Goal: Information Seeking & Learning: Learn about a topic

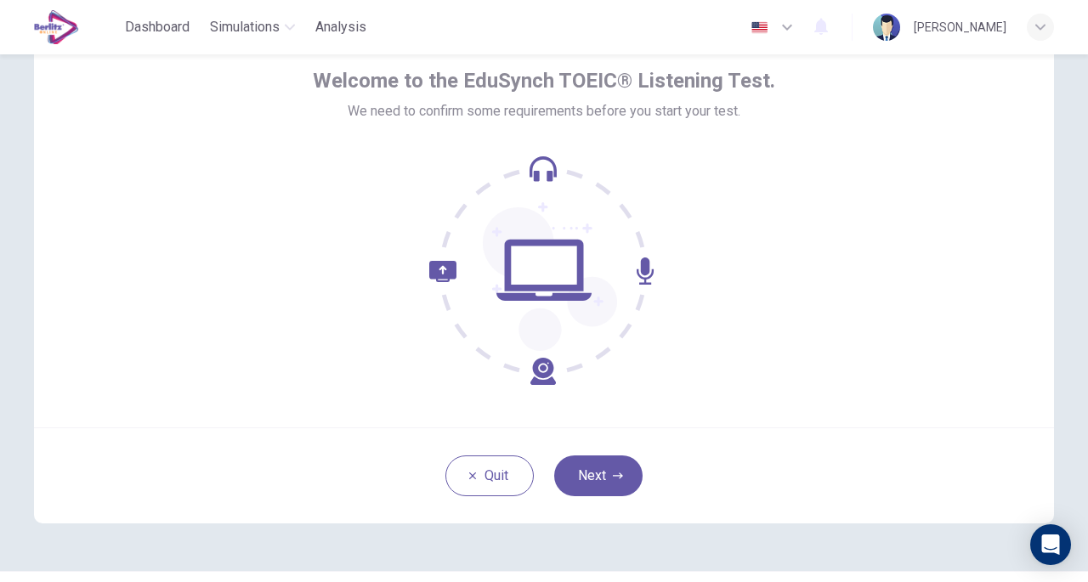
scroll to position [83, 0]
click at [600, 466] on button "Next" at bounding box center [598, 475] width 88 height 41
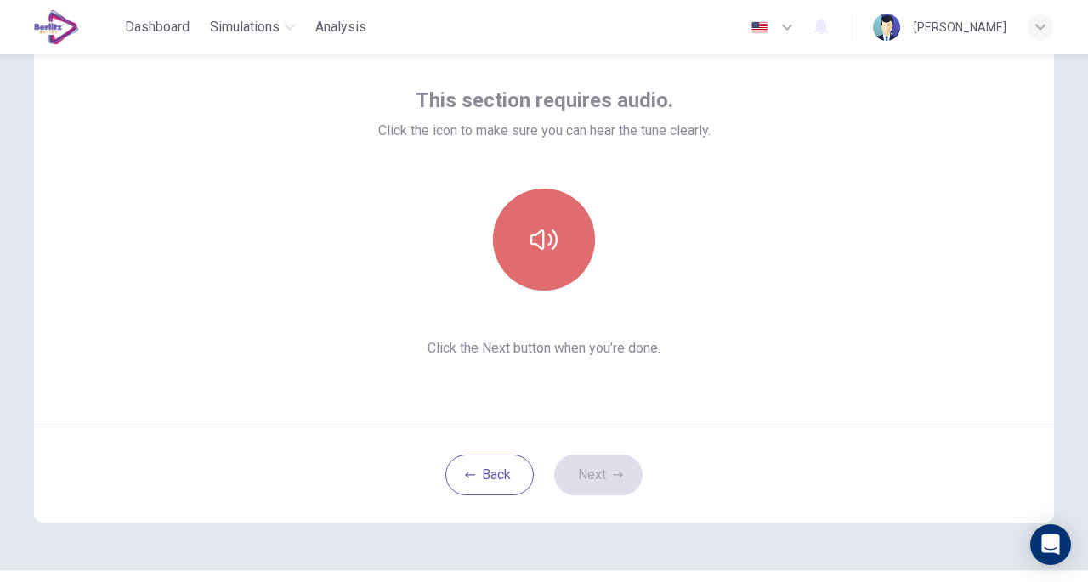
click at [537, 261] on button "button" at bounding box center [544, 240] width 102 height 102
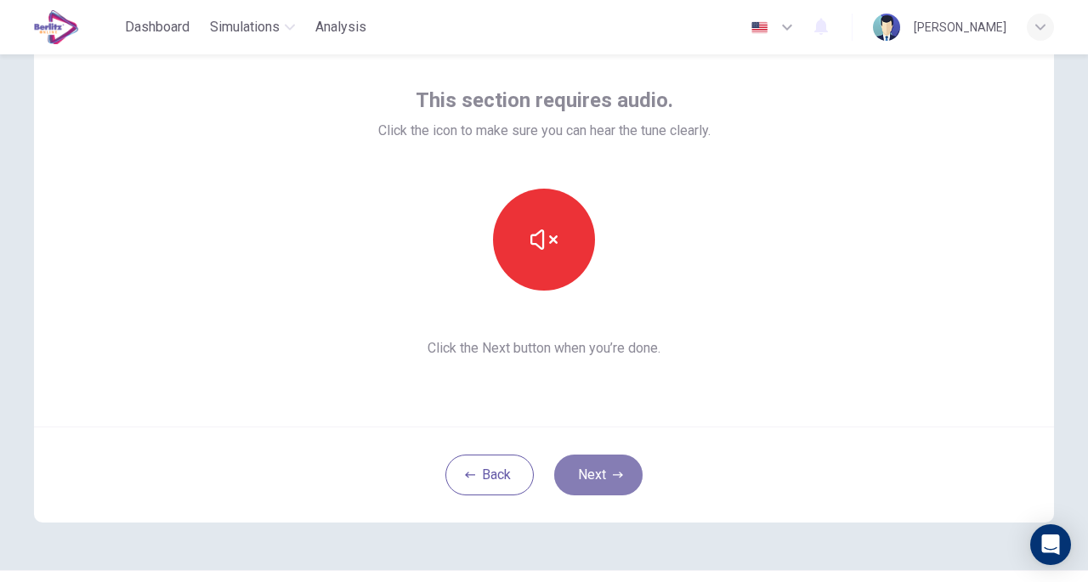
click at [596, 470] on button "Next" at bounding box center [598, 475] width 88 height 41
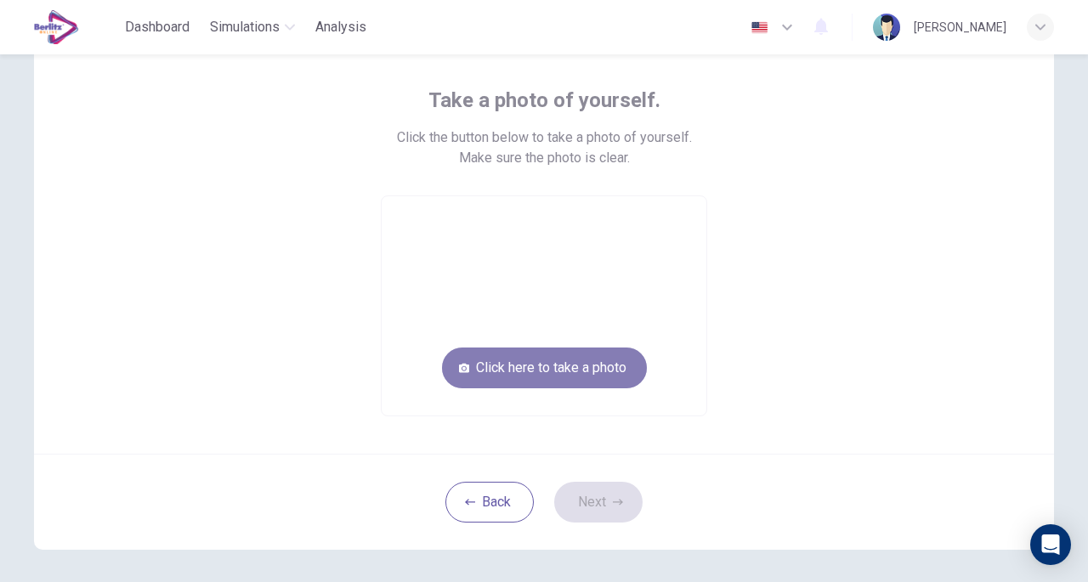
click at [582, 365] on button "Click here to take a photo" at bounding box center [544, 368] width 205 height 41
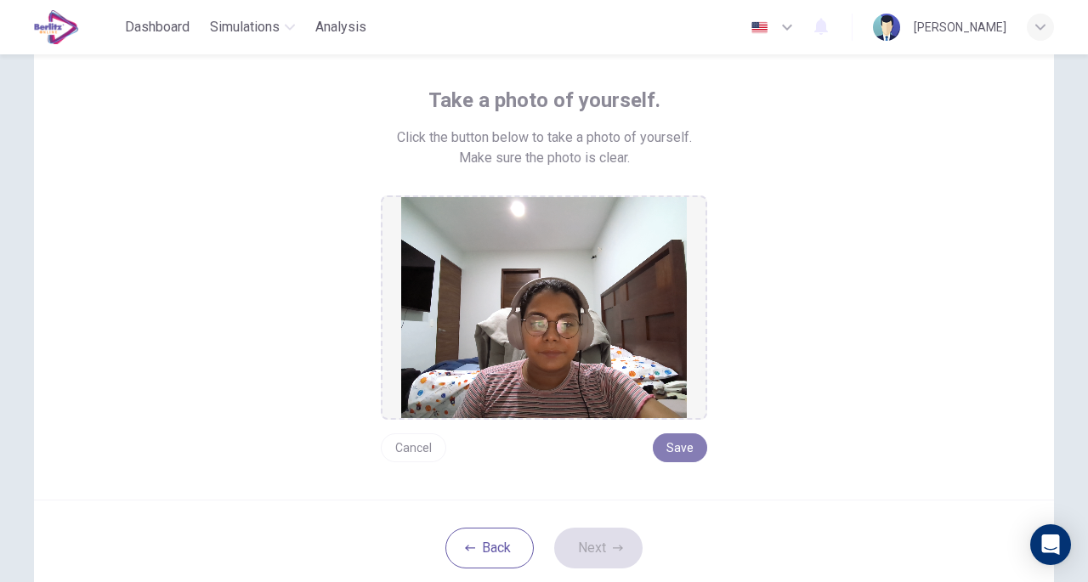
click at [675, 442] on button "Save" at bounding box center [680, 448] width 54 height 29
click at [613, 547] on icon "button" at bounding box center [618, 548] width 10 height 10
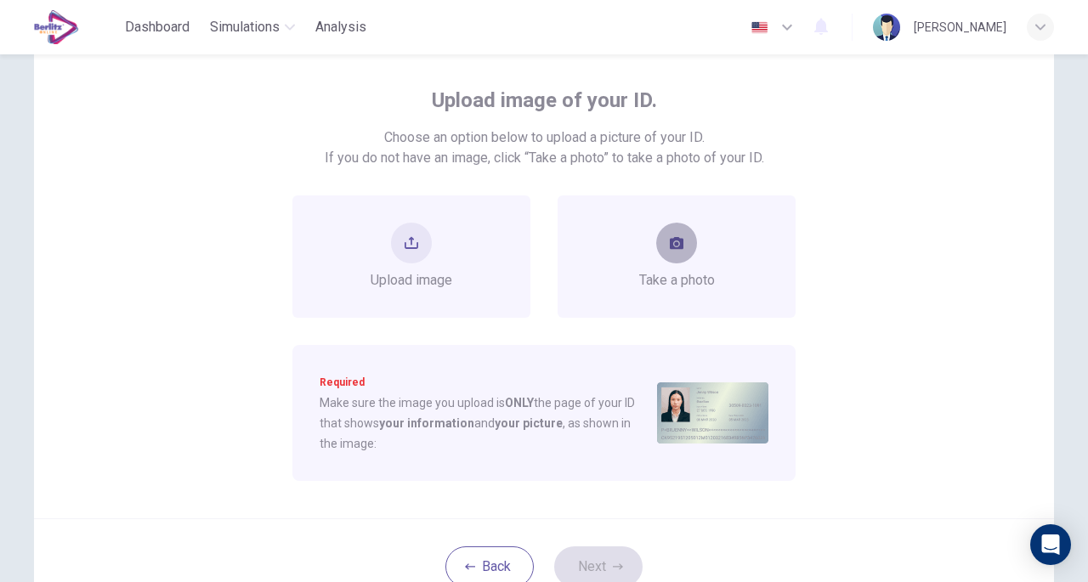
click at [687, 249] on button "take photo" at bounding box center [676, 243] width 41 height 41
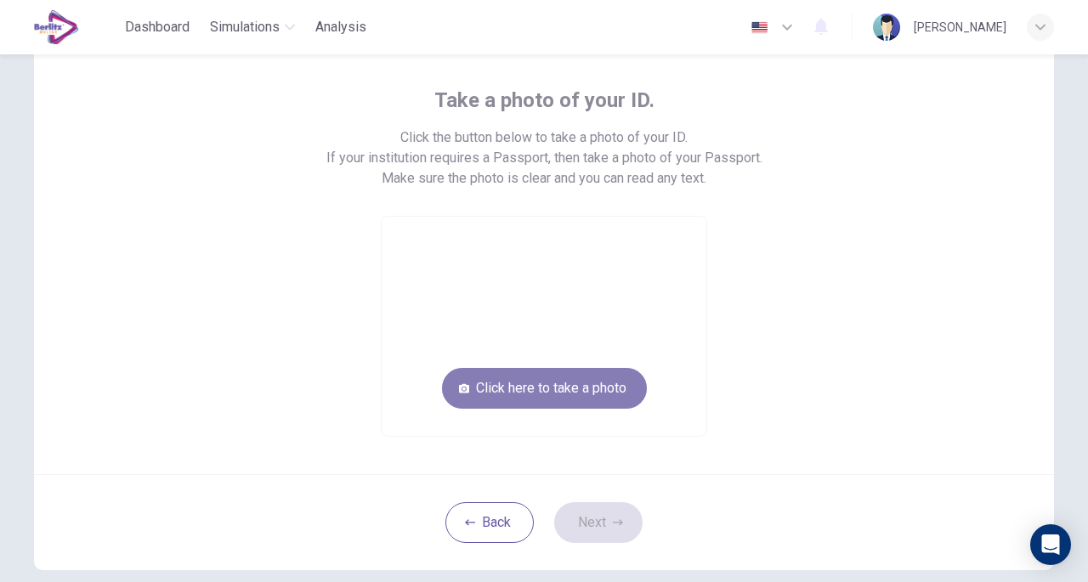
click at [558, 386] on button "Click here to take a photo" at bounding box center [544, 388] width 205 height 41
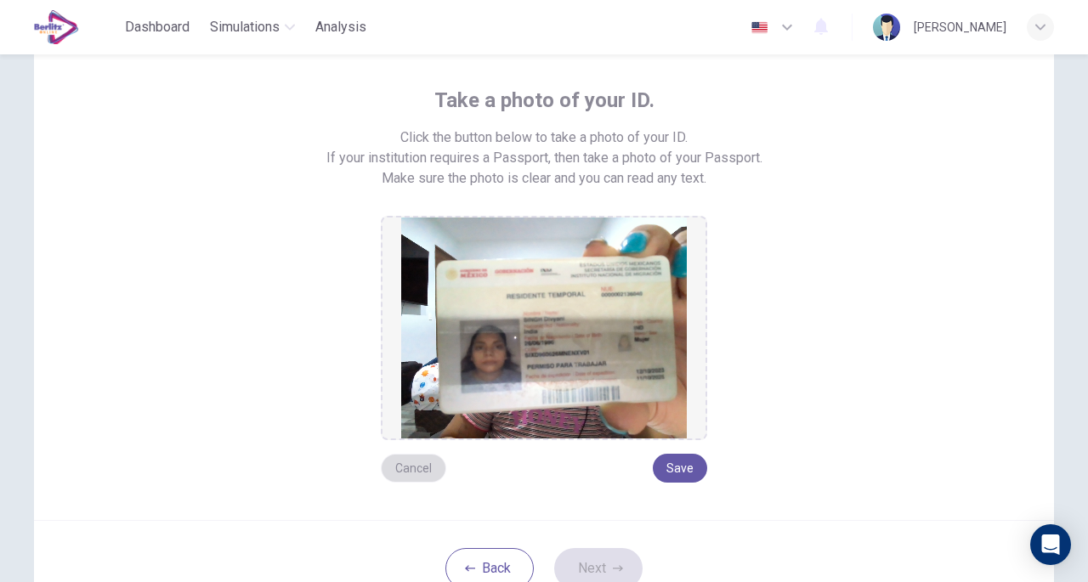
click at [406, 469] on button "Cancel" at bounding box center [413, 468] width 65 height 29
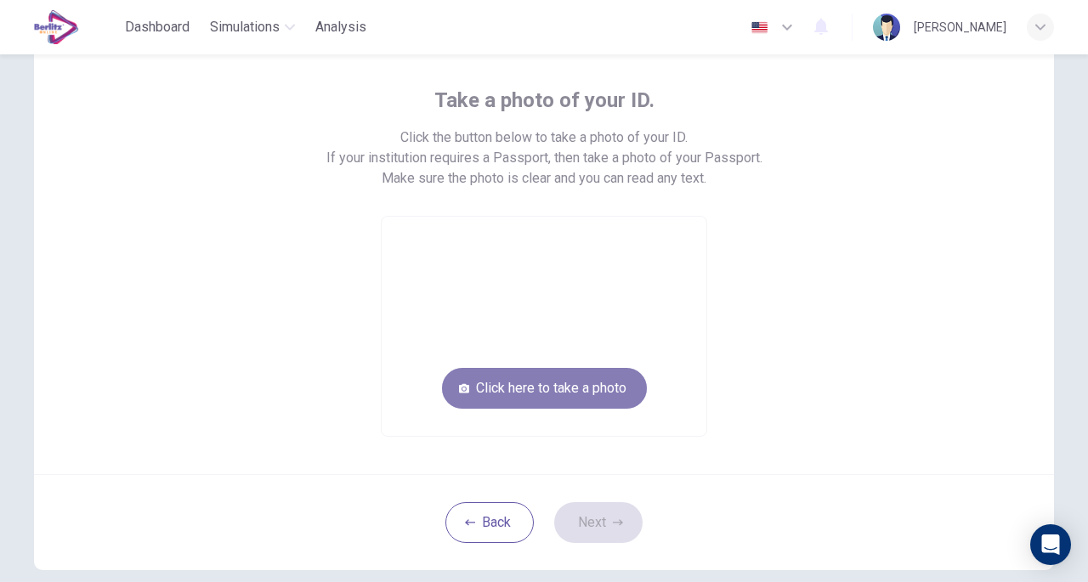
click at [556, 382] on button "Click here to take a photo" at bounding box center [544, 388] width 205 height 41
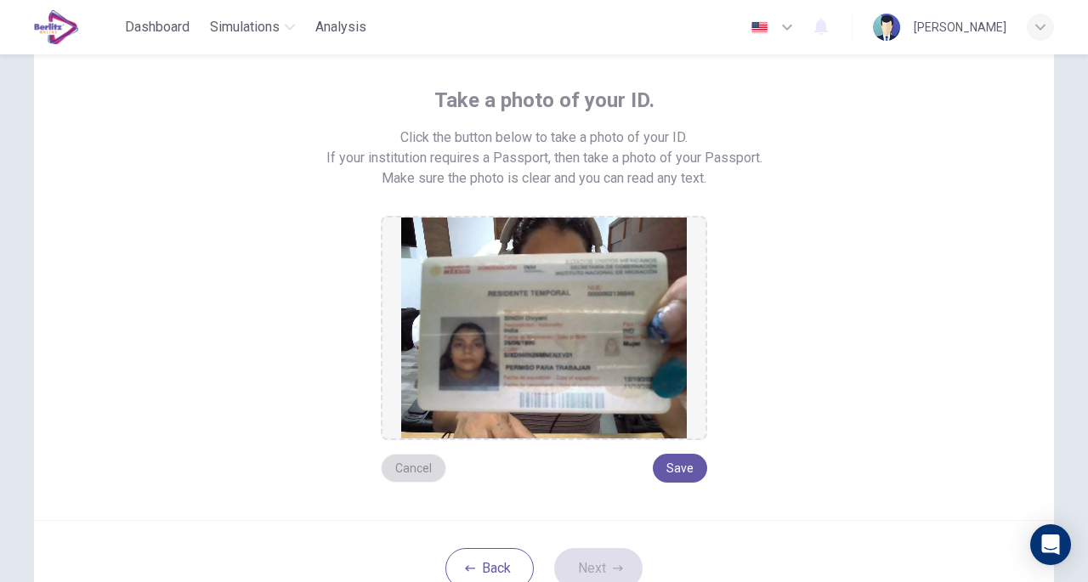
click at [412, 461] on button "Cancel" at bounding box center [413, 468] width 65 height 29
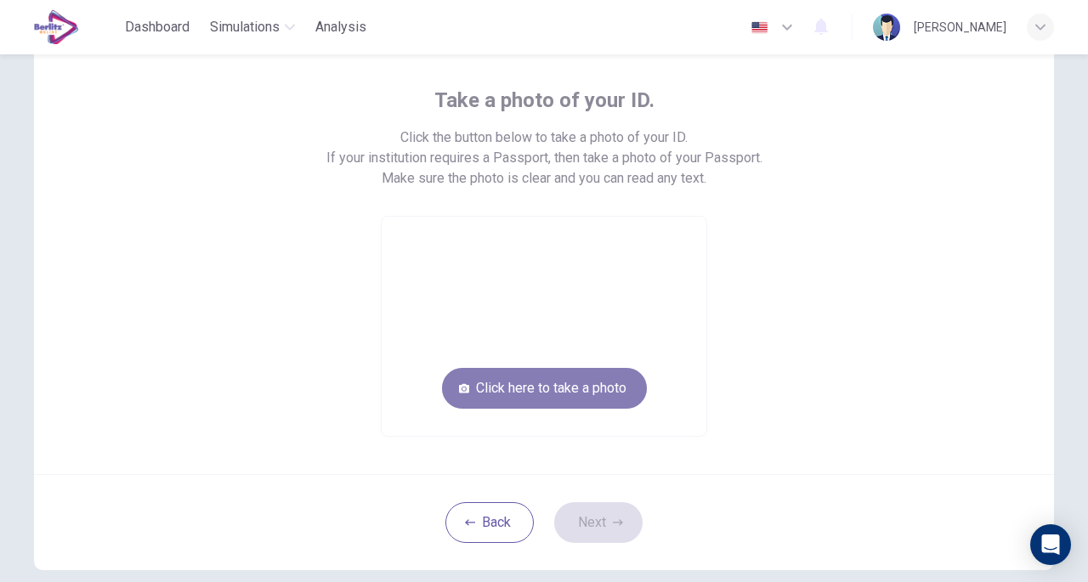
click at [543, 382] on button "Click here to take a photo" at bounding box center [544, 388] width 205 height 41
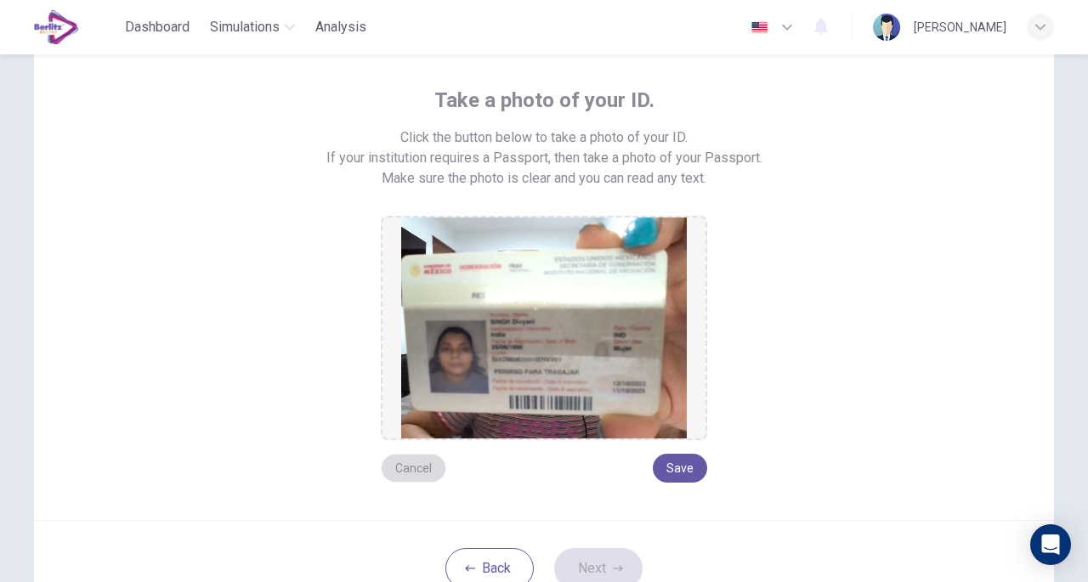
click at [396, 475] on button "Cancel" at bounding box center [413, 468] width 65 height 29
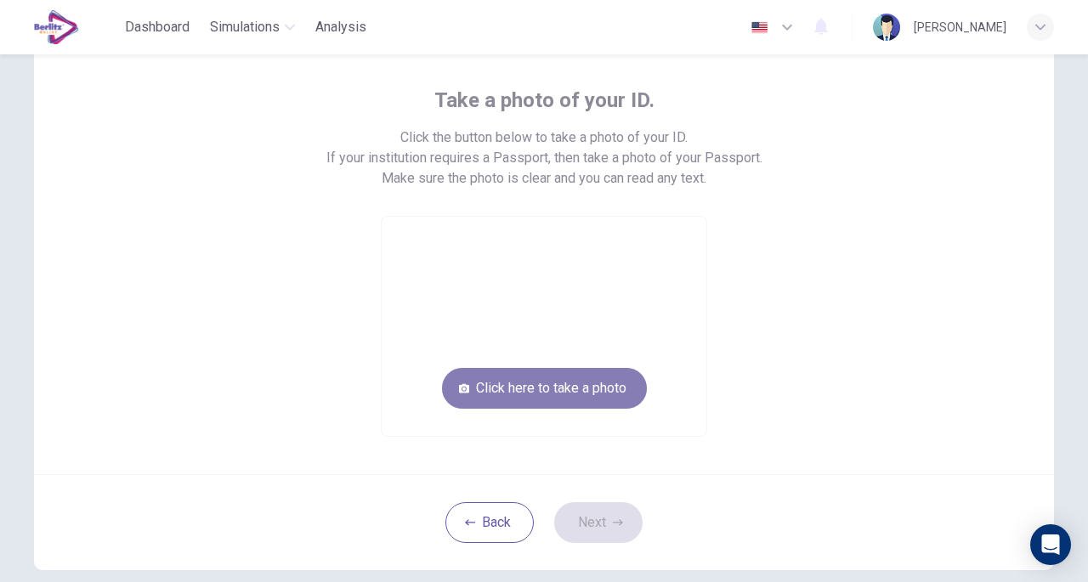
click at [534, 383] on button "Click here to take a photo" at bounding box center [544, 388] width 205 height 41
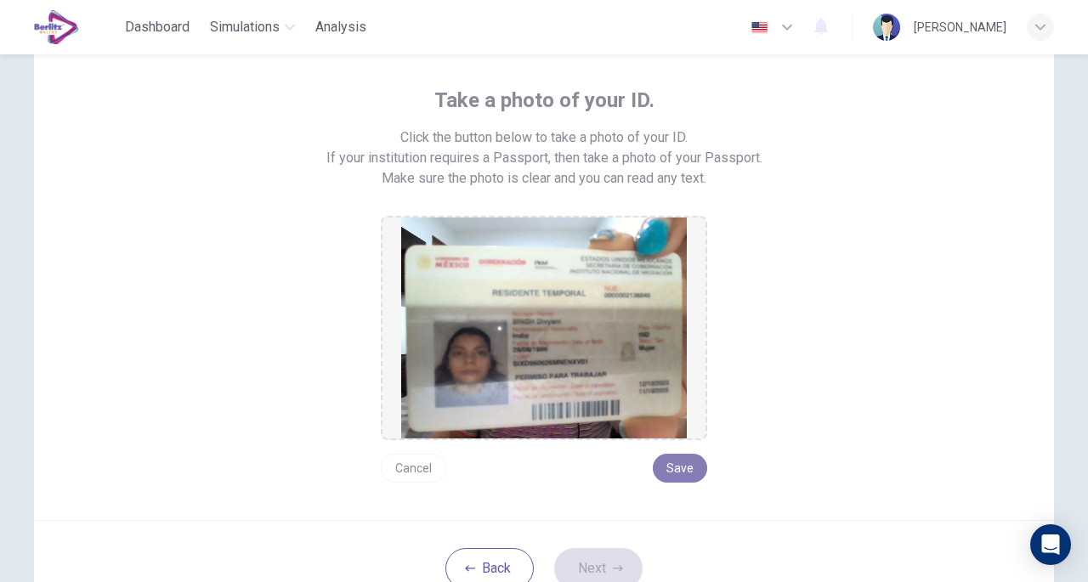
click at [681, 471] on button "Save" at bounding box center [680, 468] width 54 height 29
click at [604, 567] on button "Next" at bounding box center [598, 568] width 88 height 41
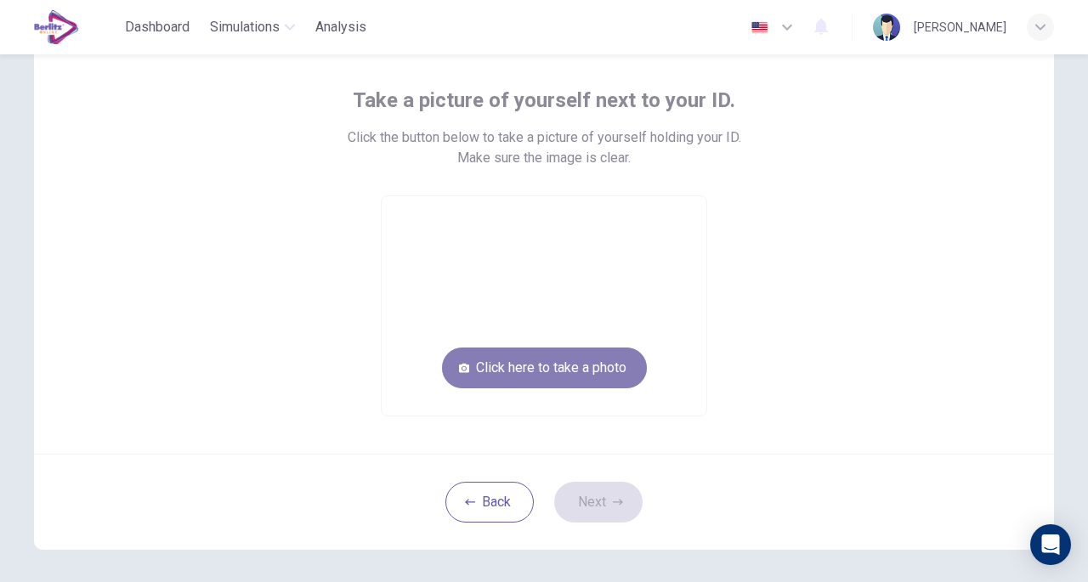
click at [582, 361] on button "Click here to take a photo" at bounding box center [544, 368] width 205 height 41
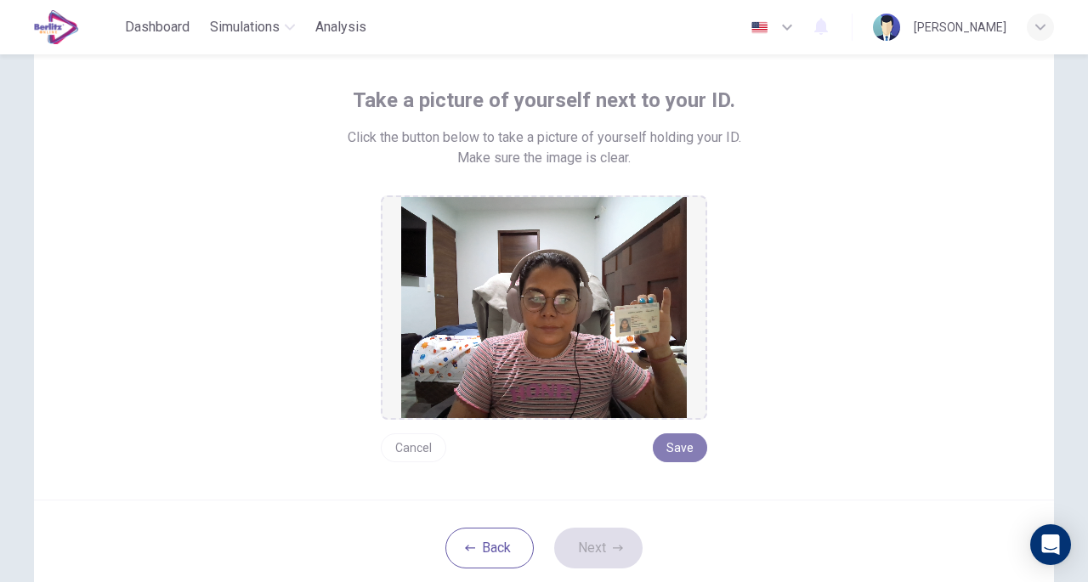
click at [679, 446] on button "Save" at bounding box center [680, 448] width 54 height 29
click at [597, 546] on button "Next" at bounding box center [598, 548] width 88 height 41
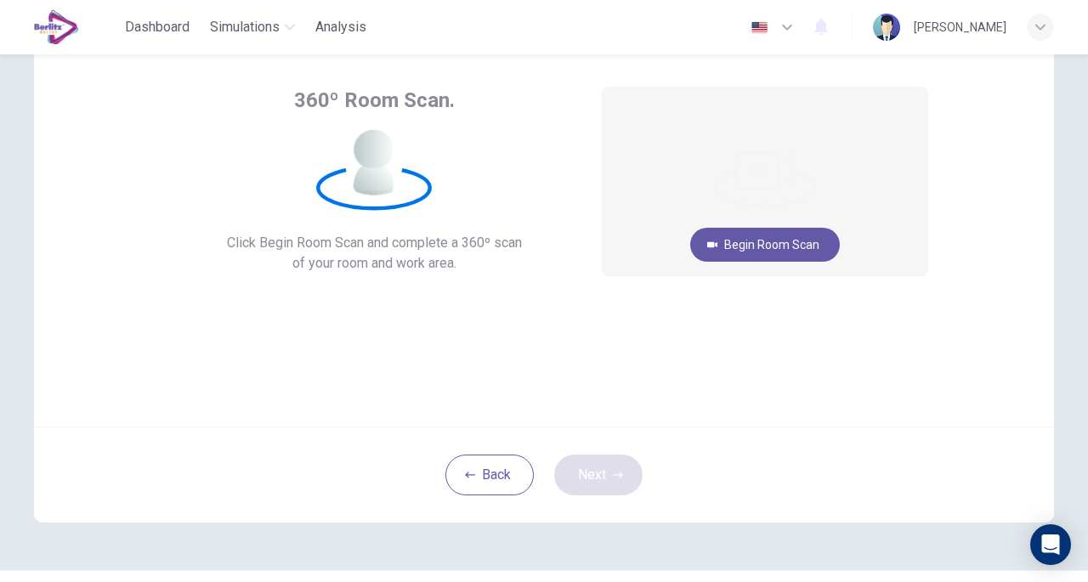
scroll to position [77, 0]
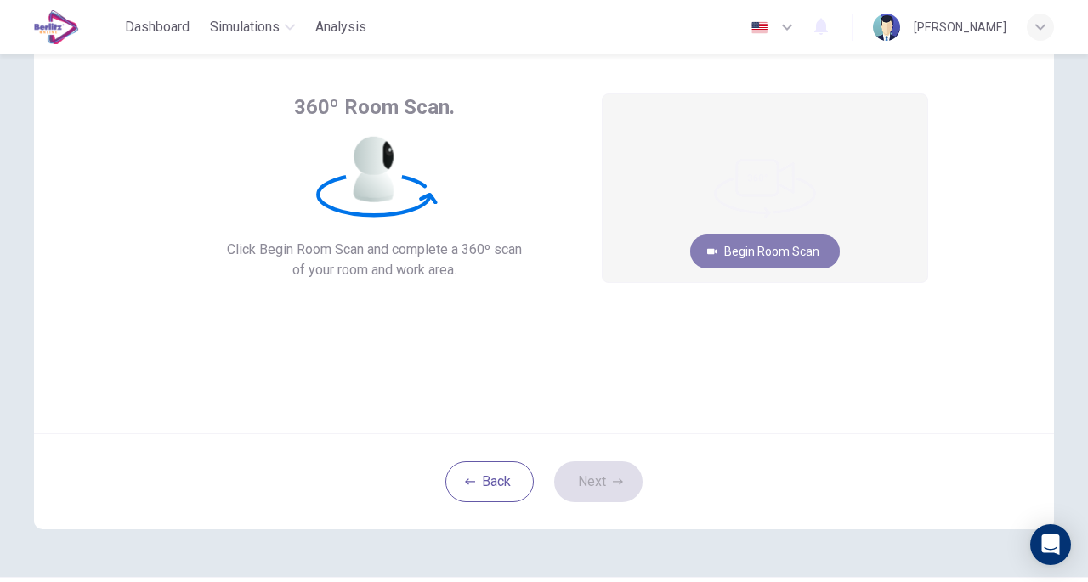
click at [787, 250] on button "Begin Room Scan" at bounding box center [765, 252] width 150 height 34
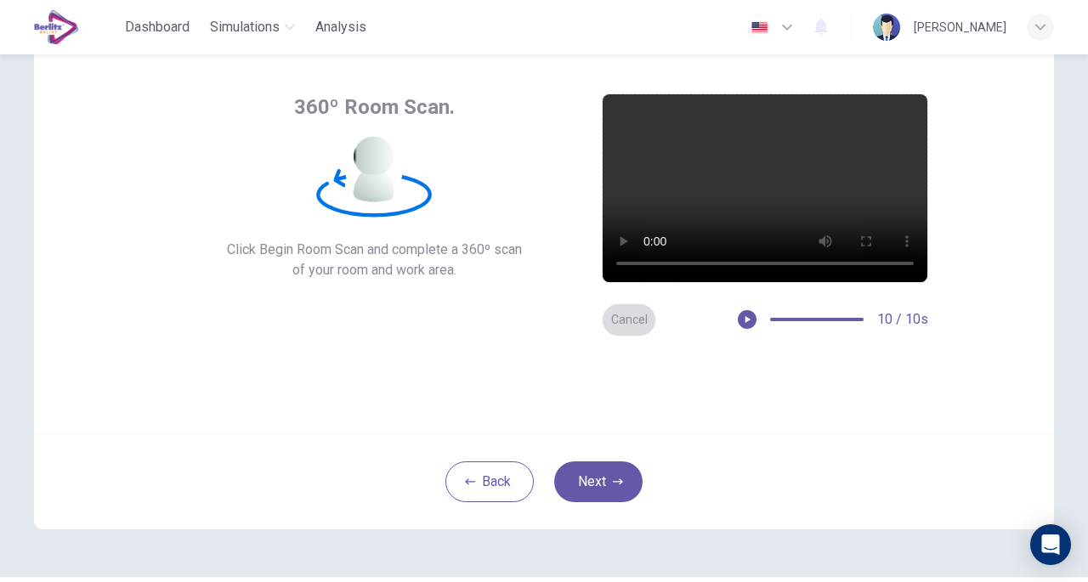
click at [630, 319] on button "Cancel" at bounding box center [629, 320] width 54 height 33
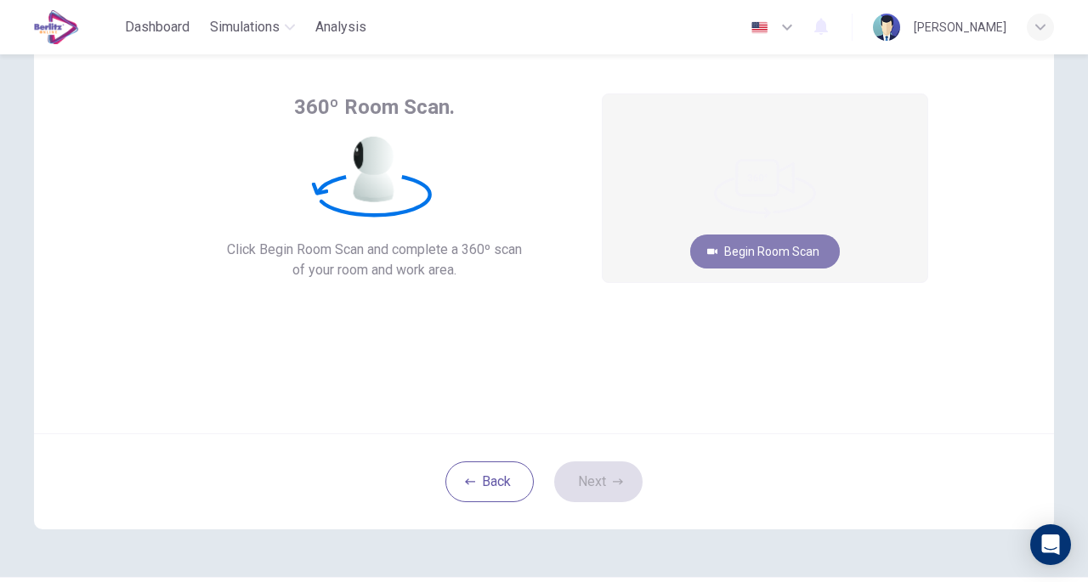
click at [765, 247] on button "Begin Room Scan" at bounding box center [765, 252] width 150 height 34
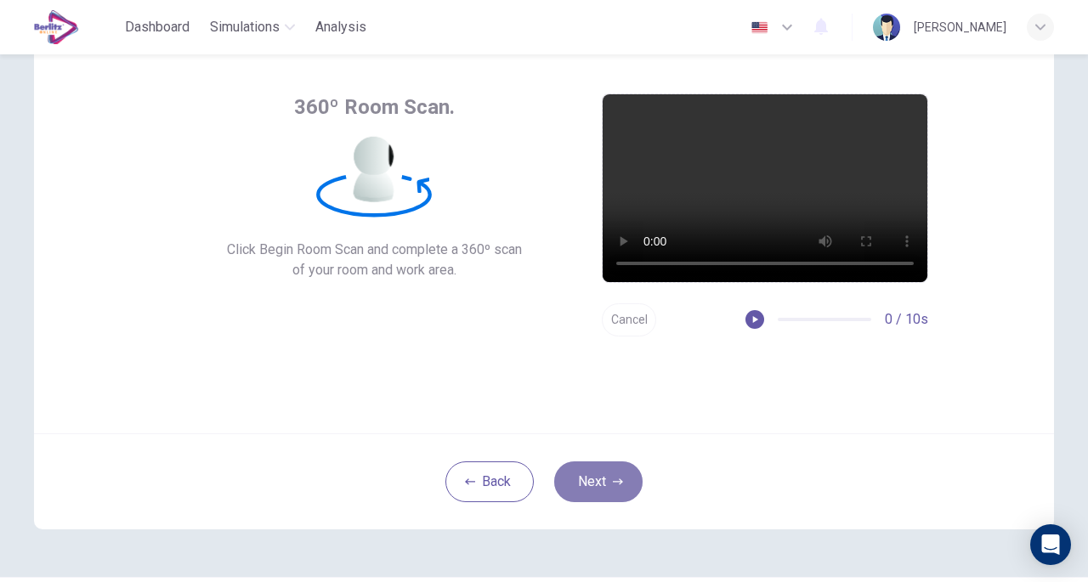
click at [599, 491] on button "Next" at bounding box center [598, 482] width 88 height 41
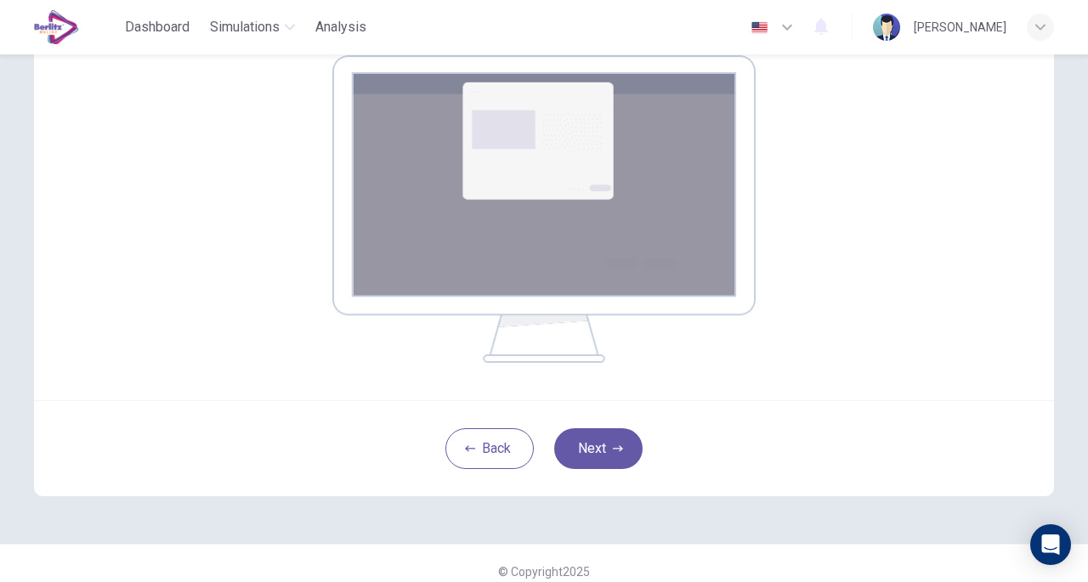
scroll to position [300, 0]
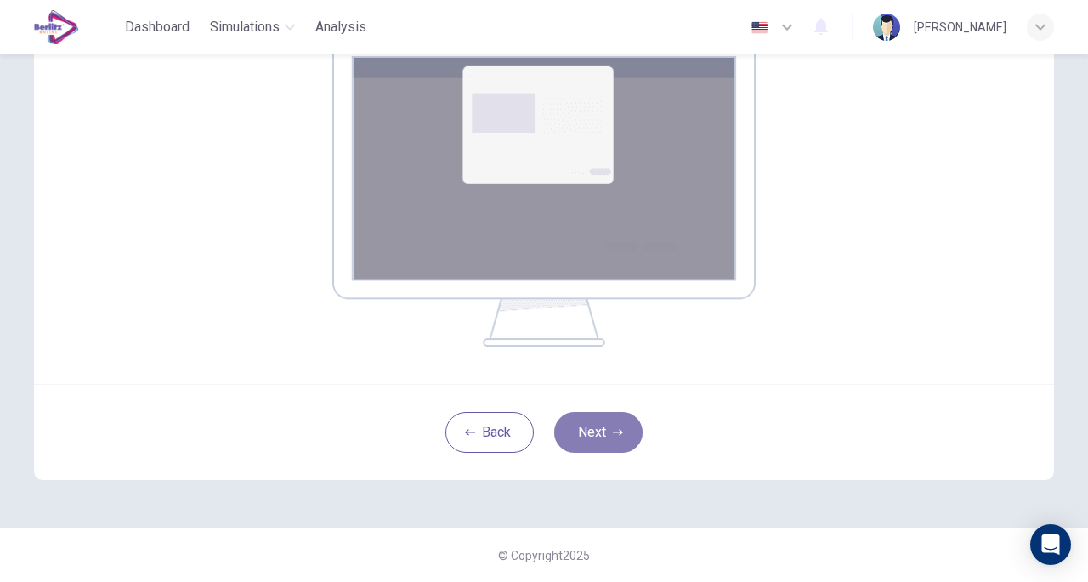
click at [595, 429] on button "Next" at bounding box center [598, 432] width 88 height 41
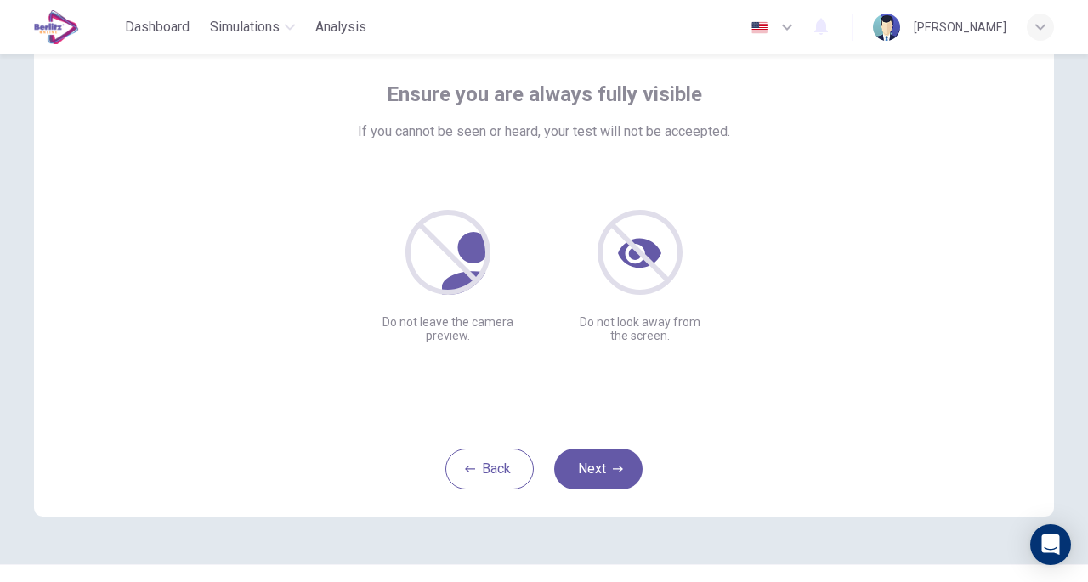
scroll to position [88, 0]
click at [603, 474] on button "Next" at bounding box center [598, 471] width 88 height 41
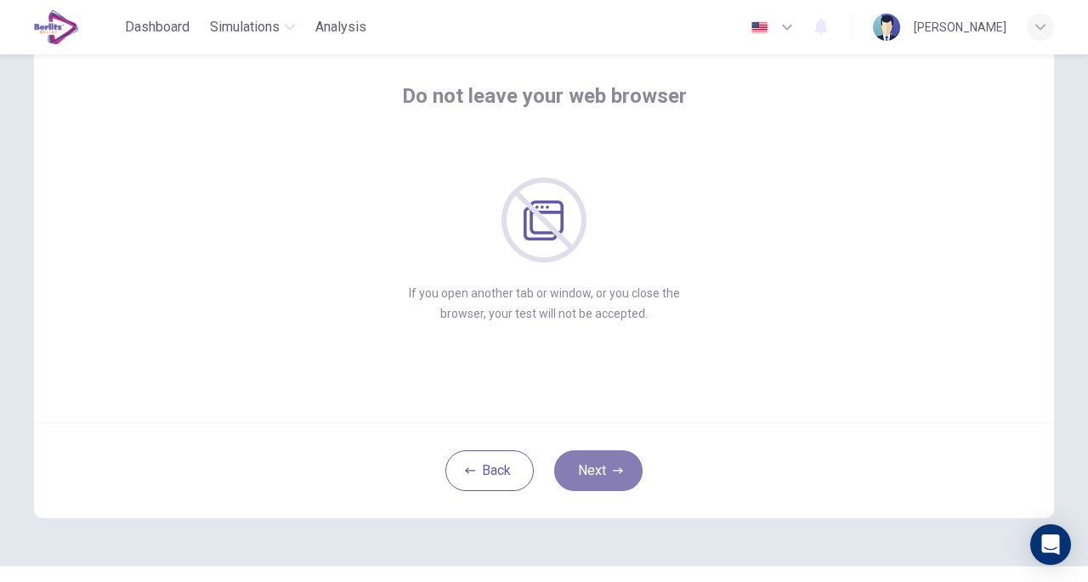
click at [603, 474] on button "Next" at bounding box center [598, 471] width 88 height 41
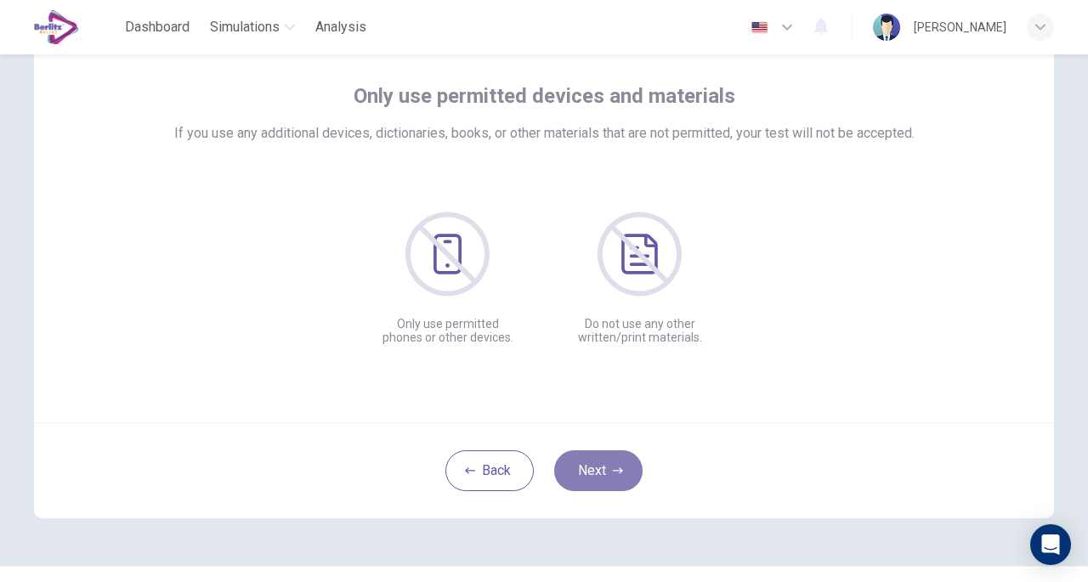
click at [603, 474] on button "Next" at bounding box center [598, 471] width 88 height 41
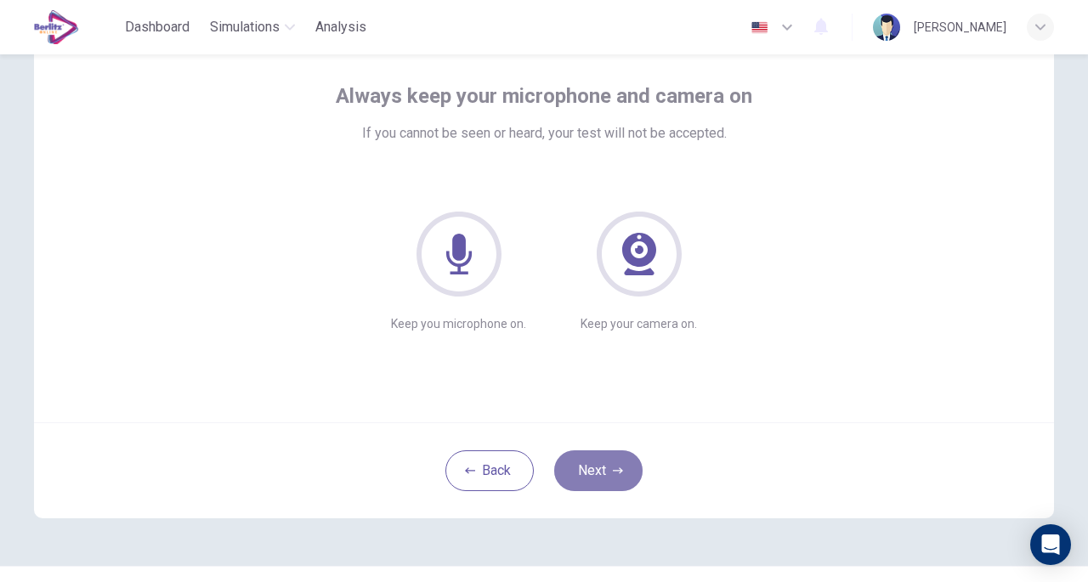
click at [603, 474] on button "Next" at bounding box center [598, 471] width 88 height 41
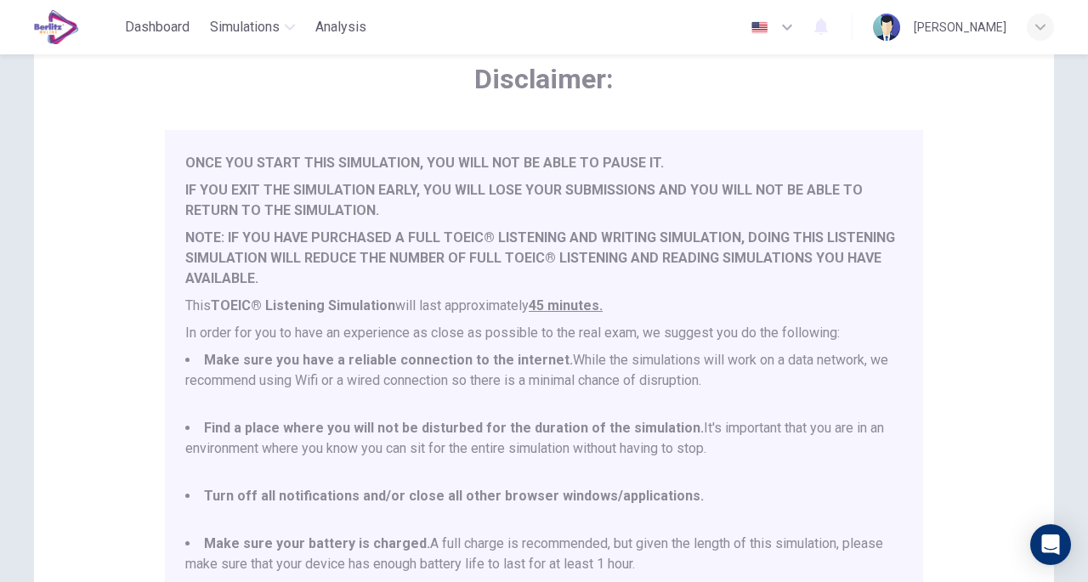
scroll to position [362, 0]
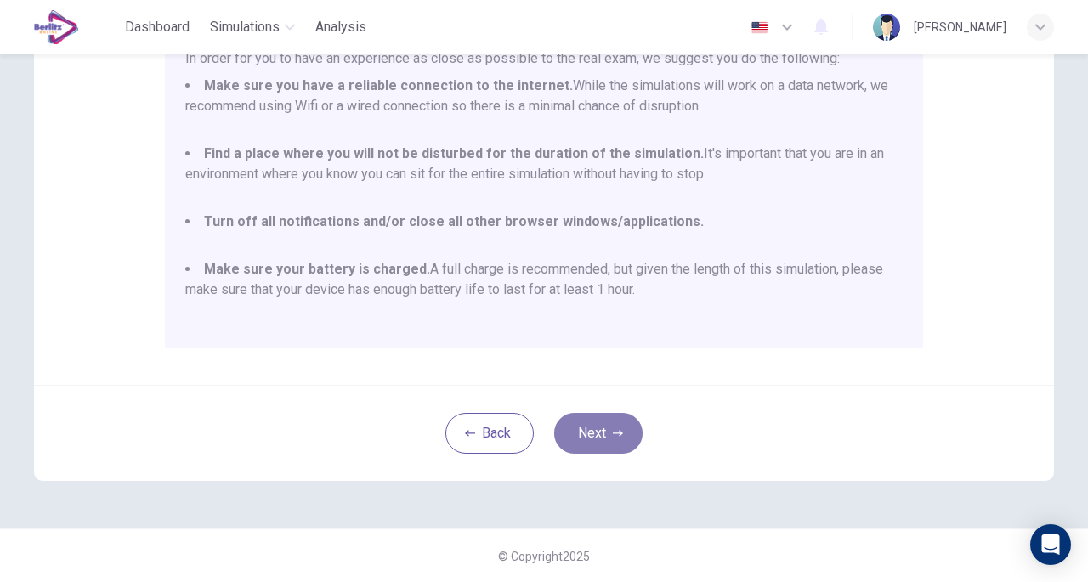
click at [617, 424] on button "Next" at bounding box center [598, 433] width 88 height 41
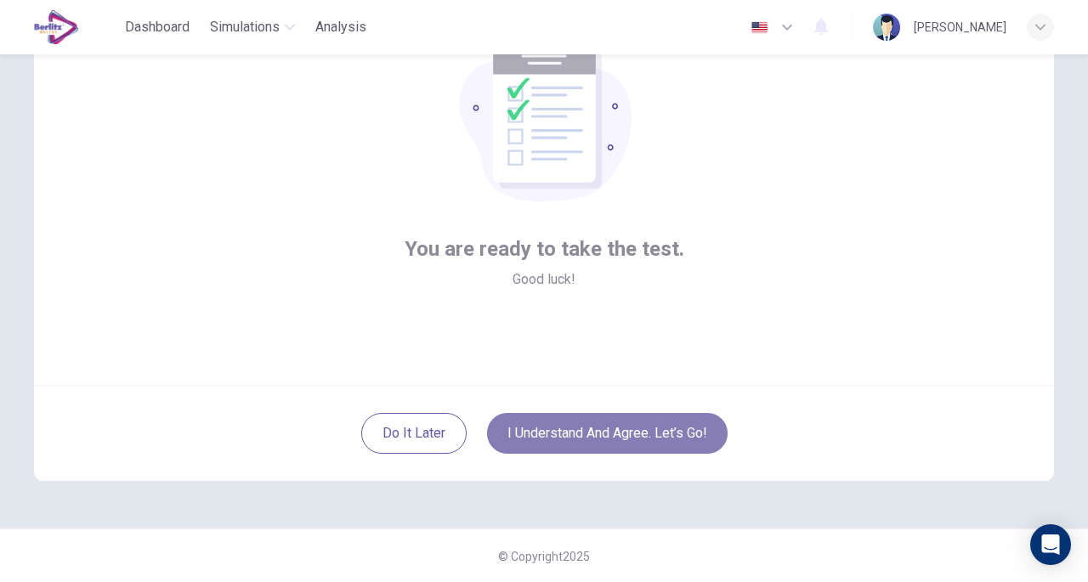
click at [611, 430] on button "I understand and agree. Let’s go!" at bounding box center [607, 433] width 241 height 41
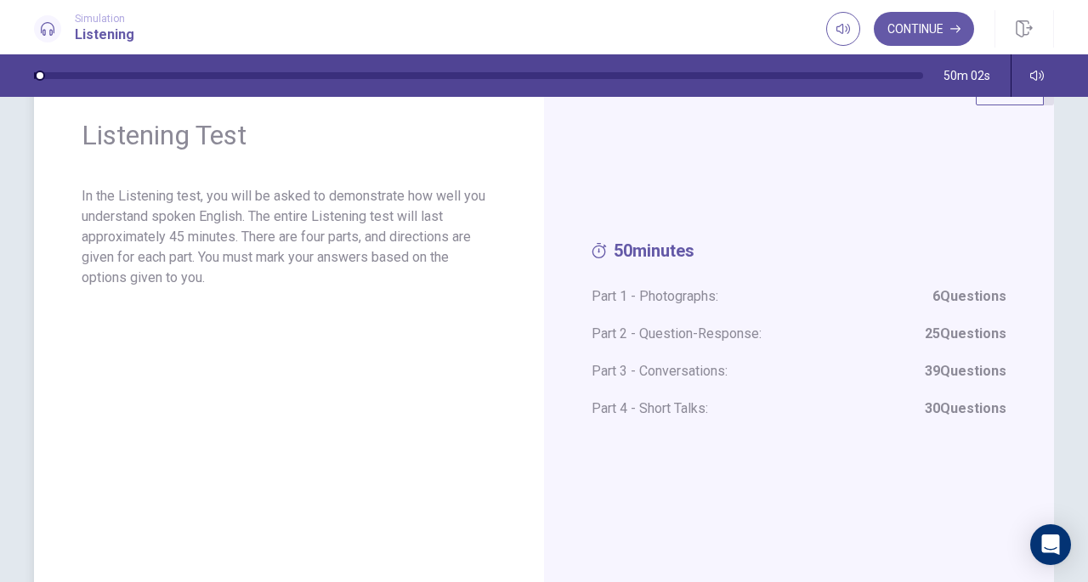
scroll to position [60, 0]
click at [917, 21] on button "Continue" at bounding box center [924, 29] width 100 height 34
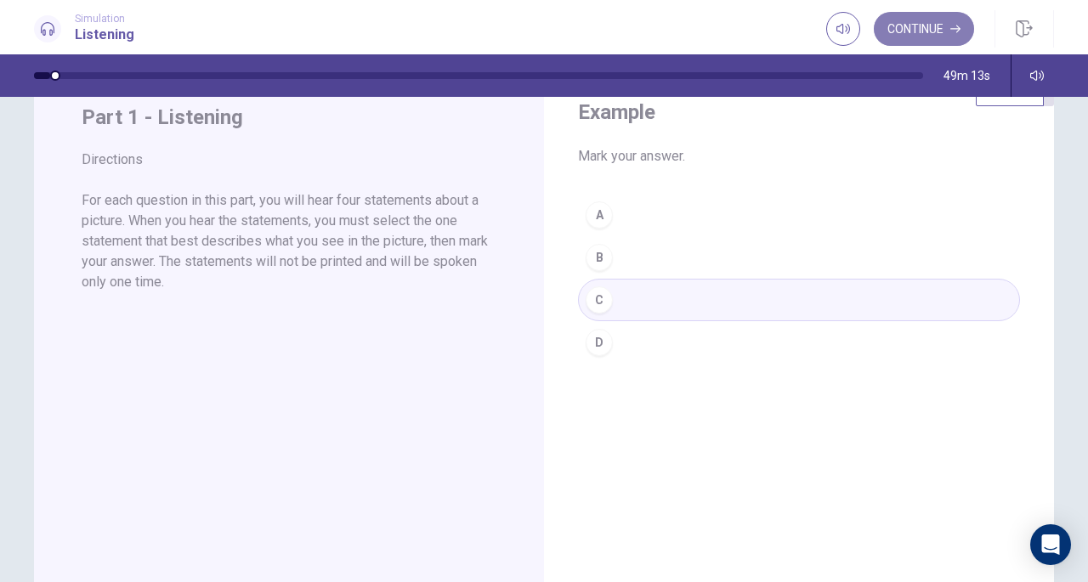
click at [918, 25] on button "Continue" at bounding box center [924, 29] width 100 height 34
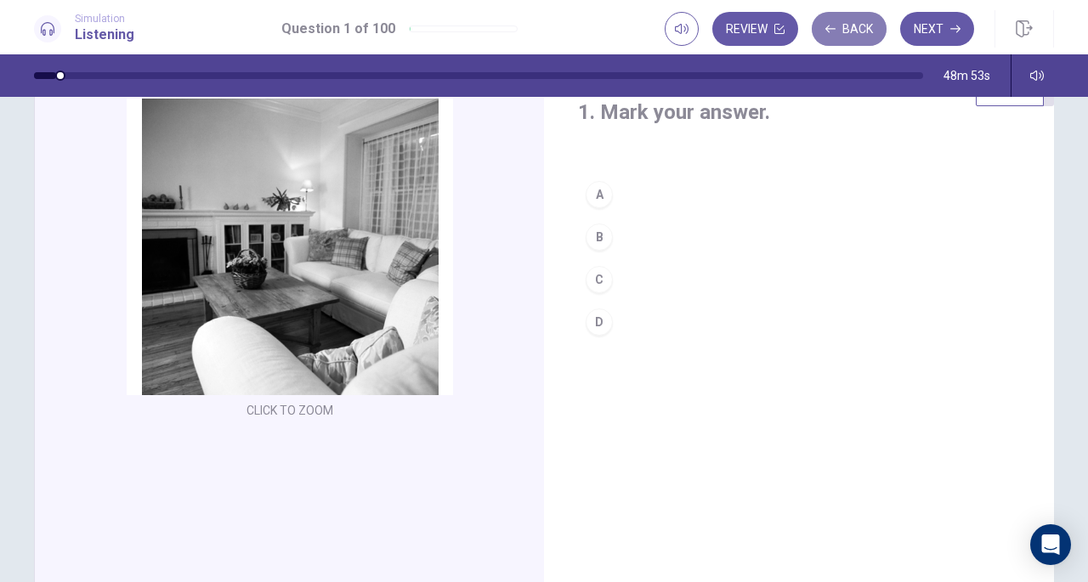
click at [850, 37] on button "Back" at bounding box center [849, 29] width 75 height 34
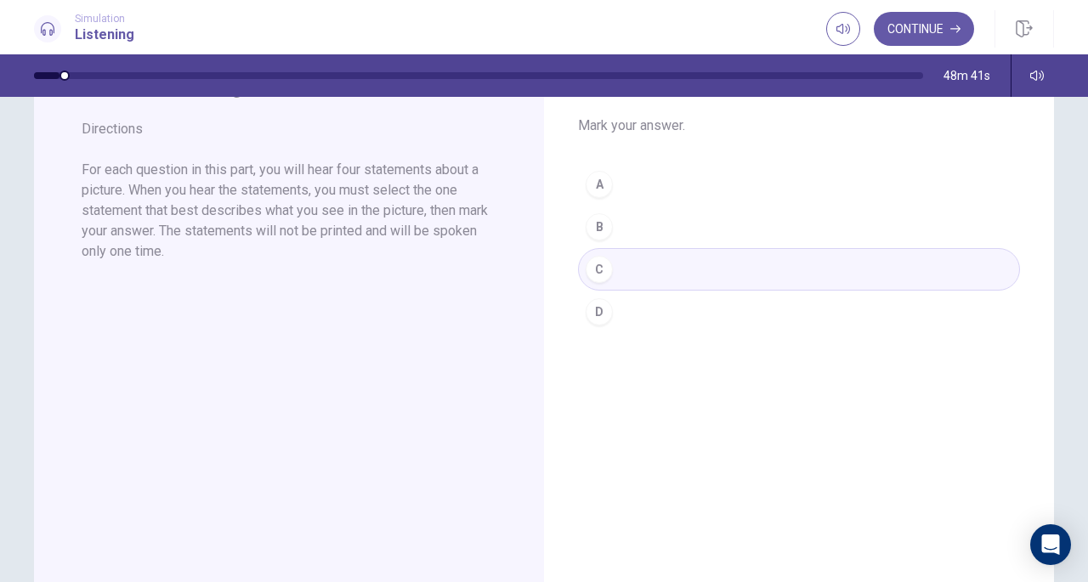
scroll to position [91, 0]
click at [912, 20] on button "Continue" at bounding box center [924, 29] width 100 height 34
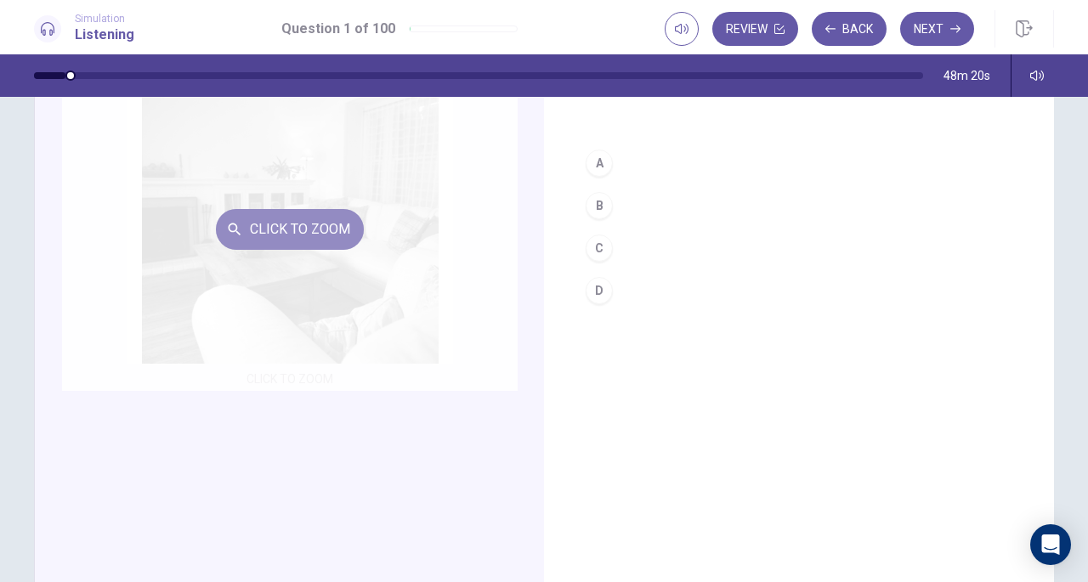
click at [306, 228] on button "Click to Zoom" at bounding box center [290, 229] width 148 height 41
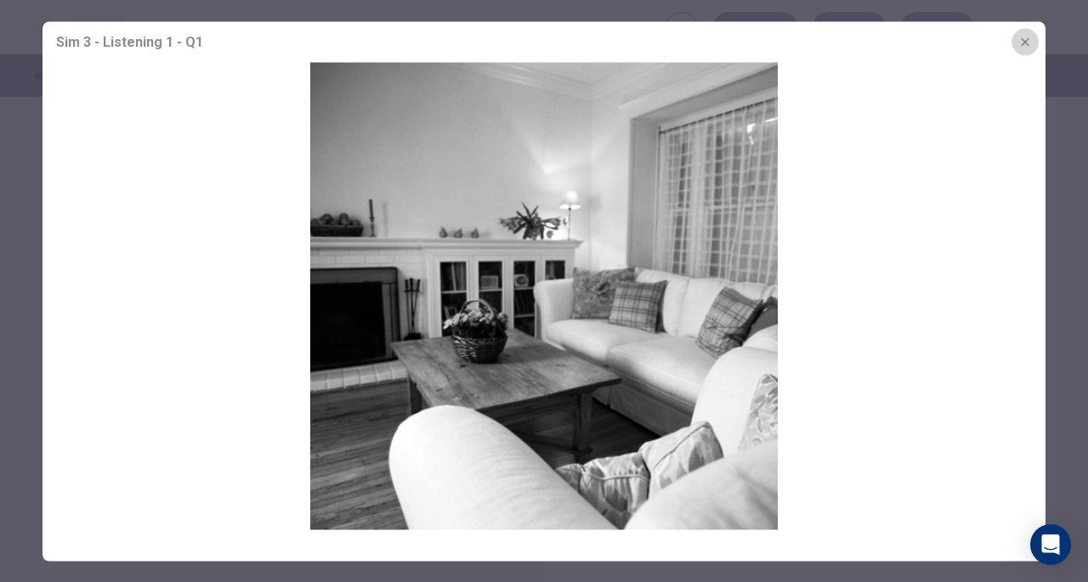
click at [1028, 40] on icon "button" at bounding box center [1026, 42] width 14 height 14
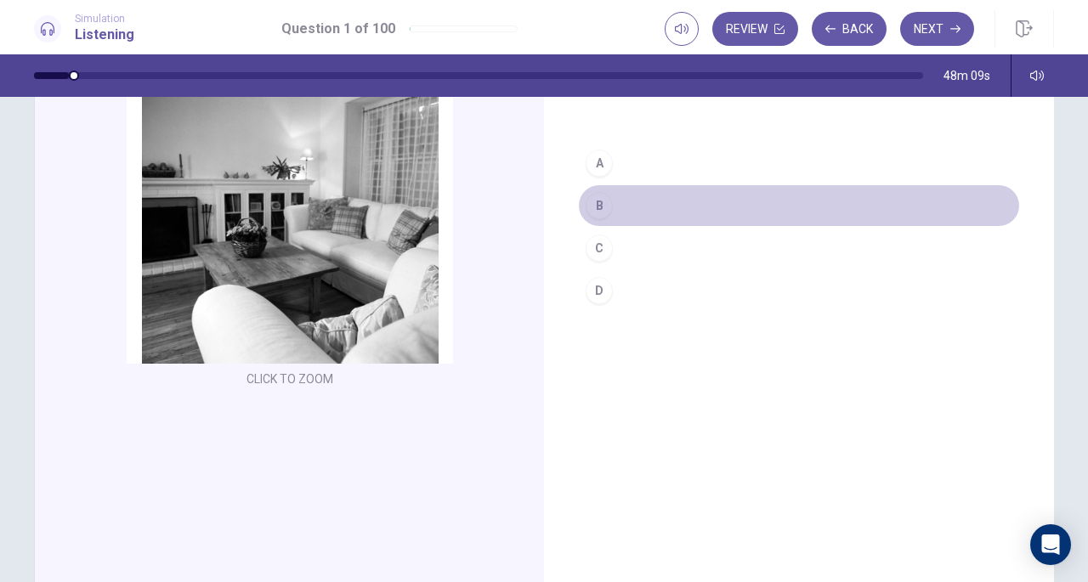
click at [604, 198] on div "B" at bounding box center [599, 205] width 27 height 27
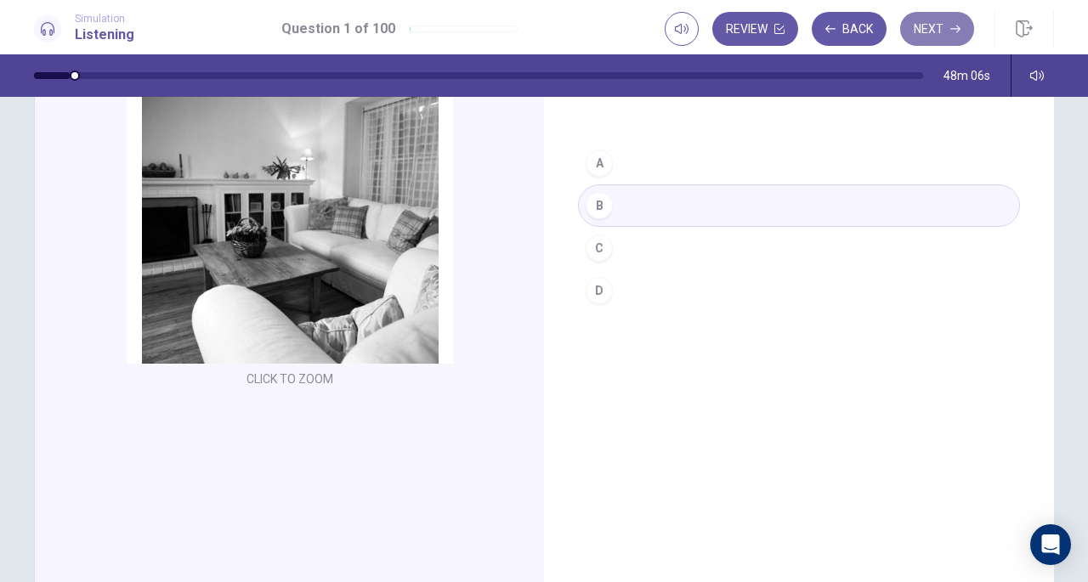
click at [935, 25] on button "Next" at bounding box center [937, 29] width 74 height 34
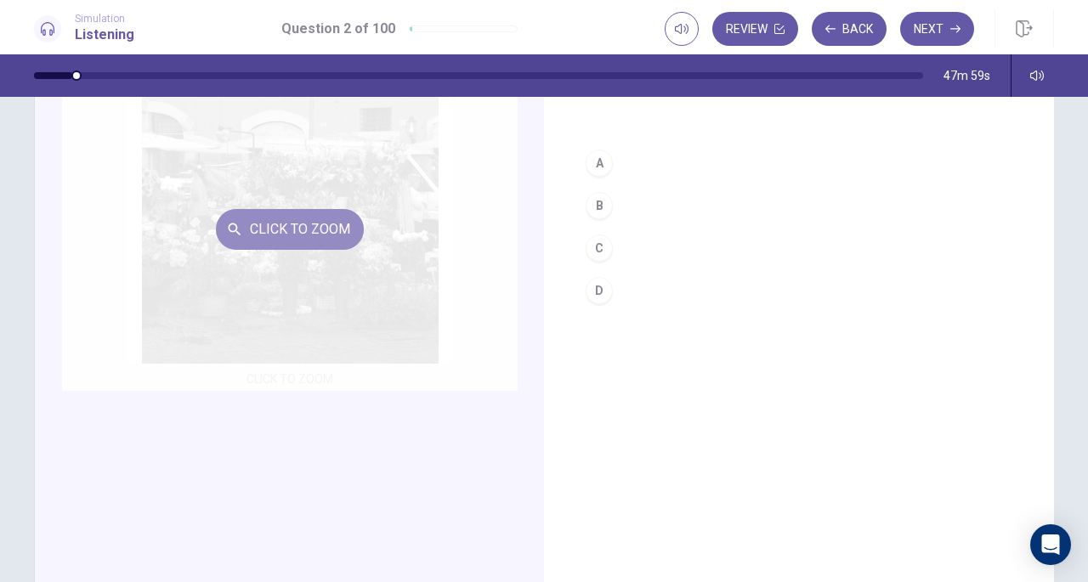
click at [315, 239] on button "Click to Zoom" at bounding box center [290, 229] width 148 height 41
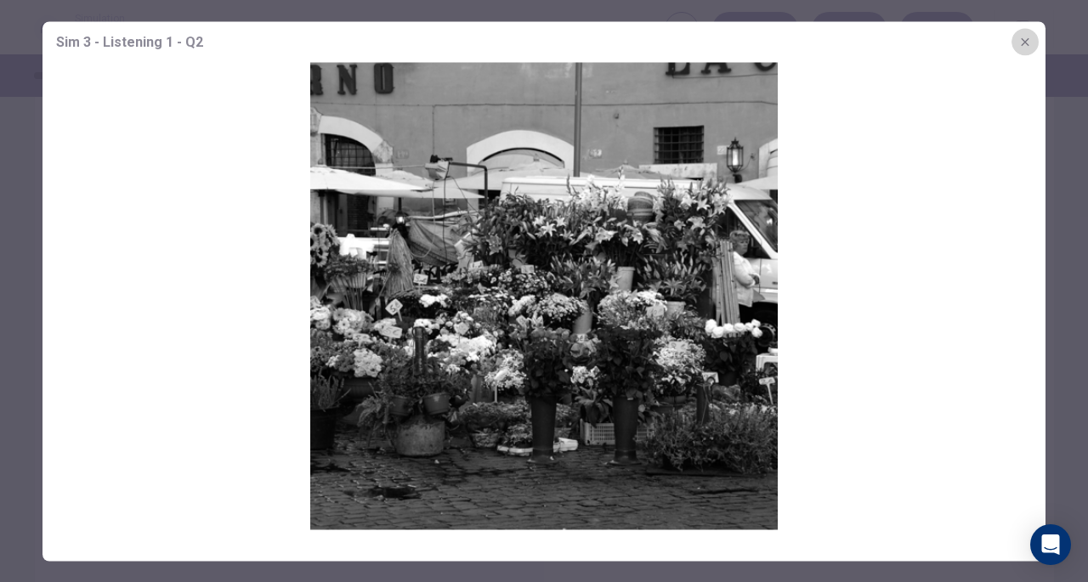
click at [1028, 47] on icon "button" at bounding box center [1026, 42] width 14 height 14
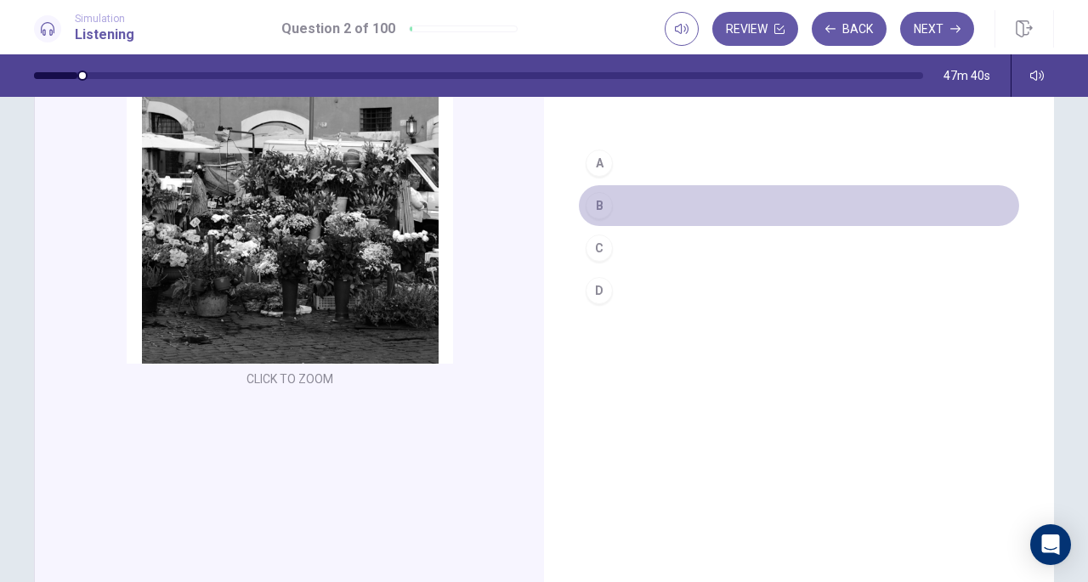
click at [600, 207] on div "B" at bounding box center [599, 205] width 27 height 27
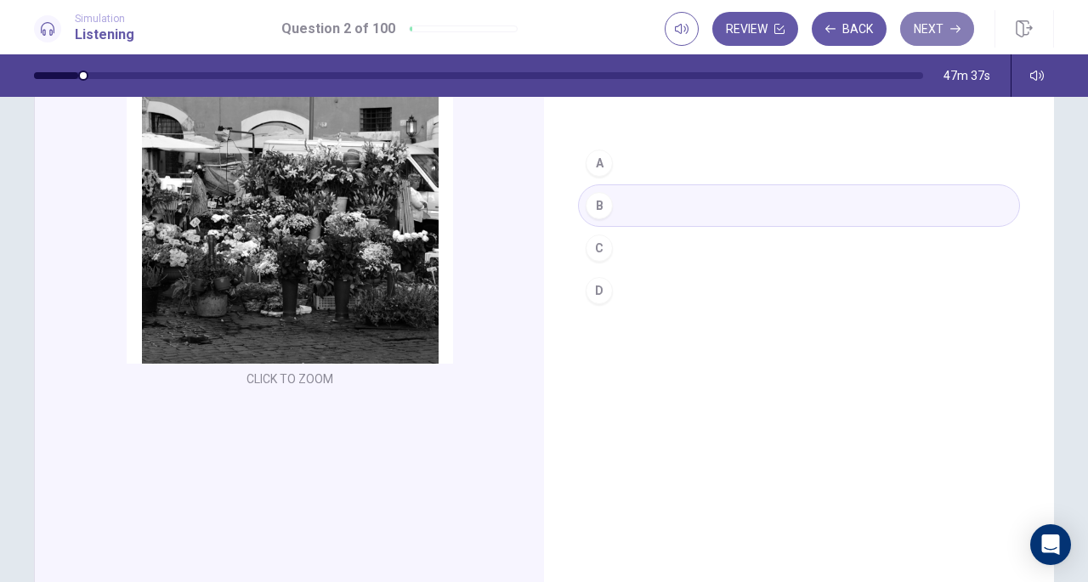
click at [935, 25] on button "Next" at bounding box center [937, 29] width 74 height 34
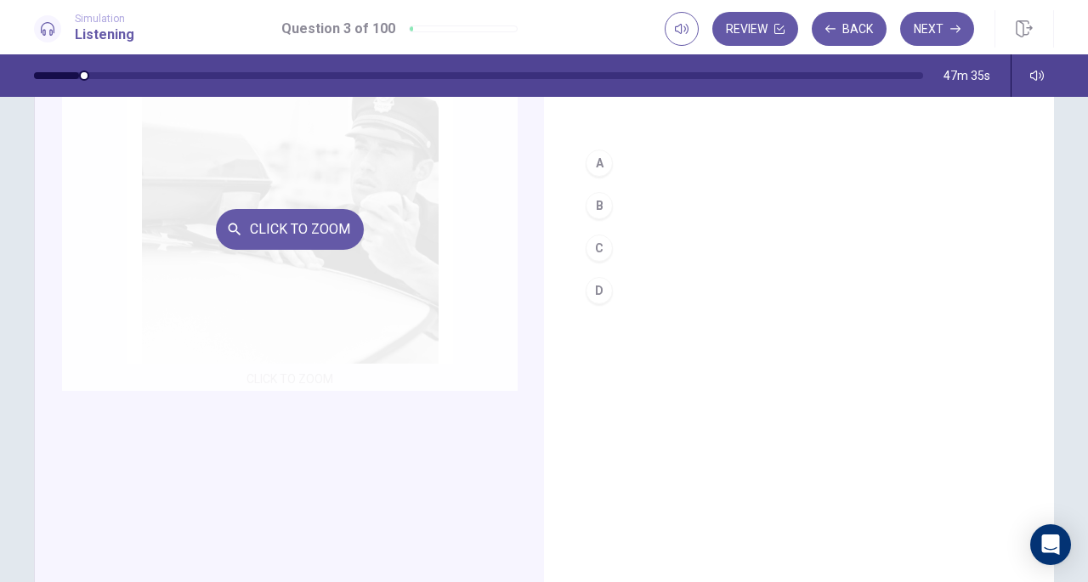
click at [287, 381] on div "Click to Zoom" at bounding box center [290, 229] width 456 height 324
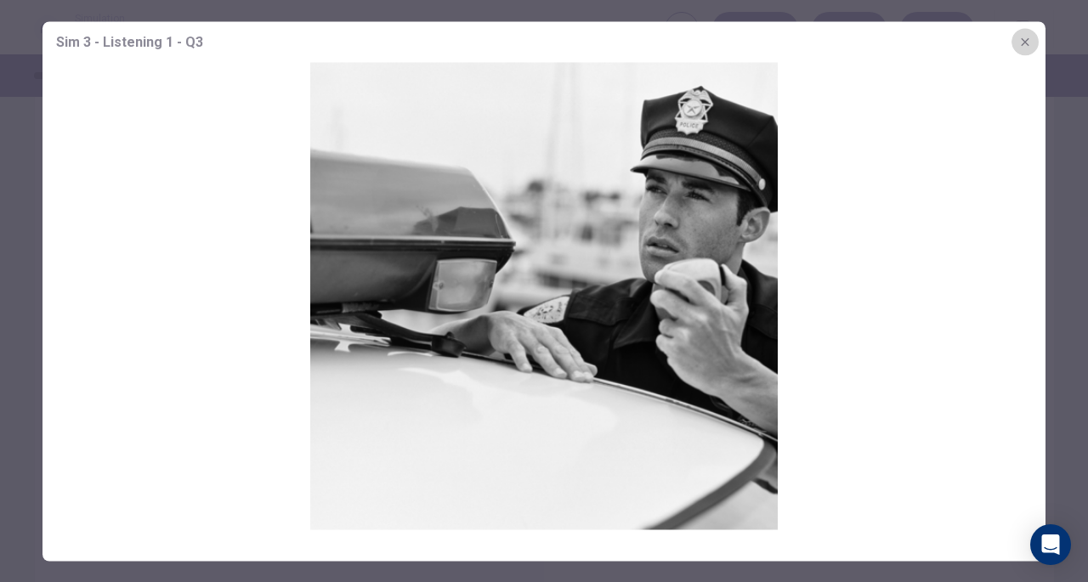
click at [1027, 49] on button "button" at bounding box center [1025, 41] width 27 height 27
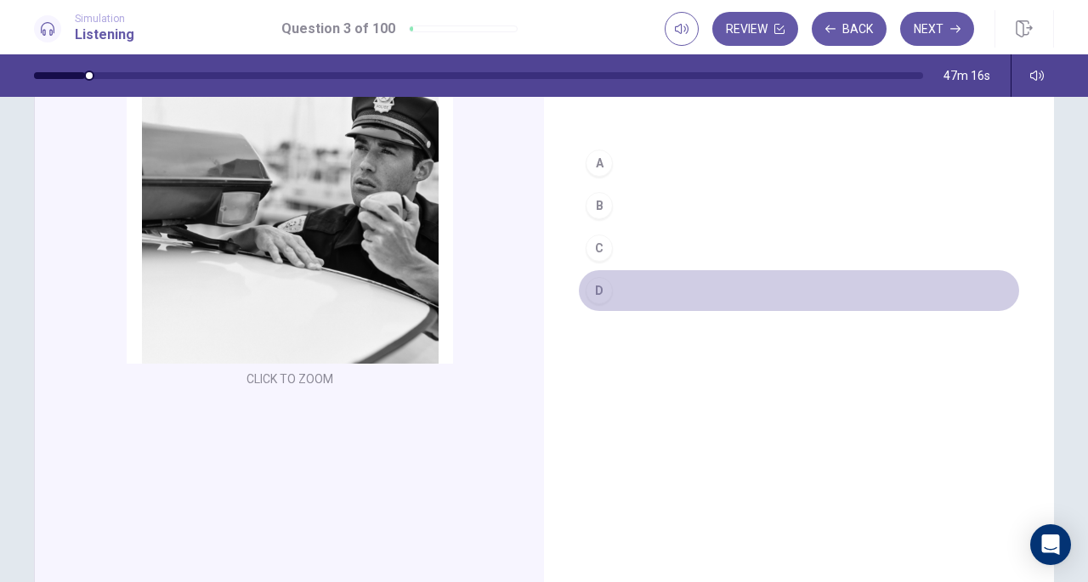
click at [619, 292] on button "D" at bounding box center [799, 291] width 442 height 43
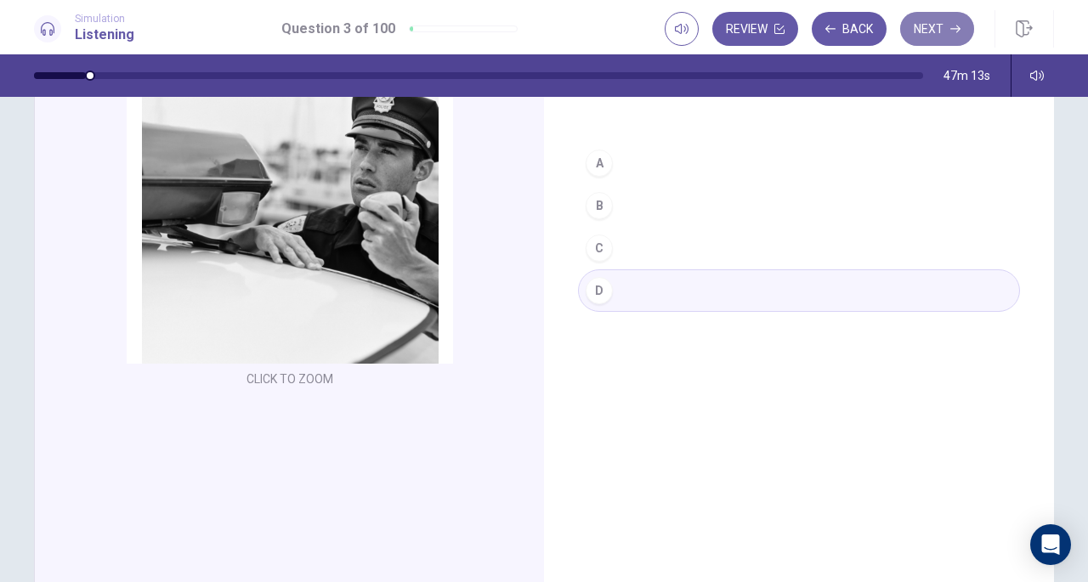
click at [929, 26] on button "Next" at bounding box center [937, 29] width 74 height 34
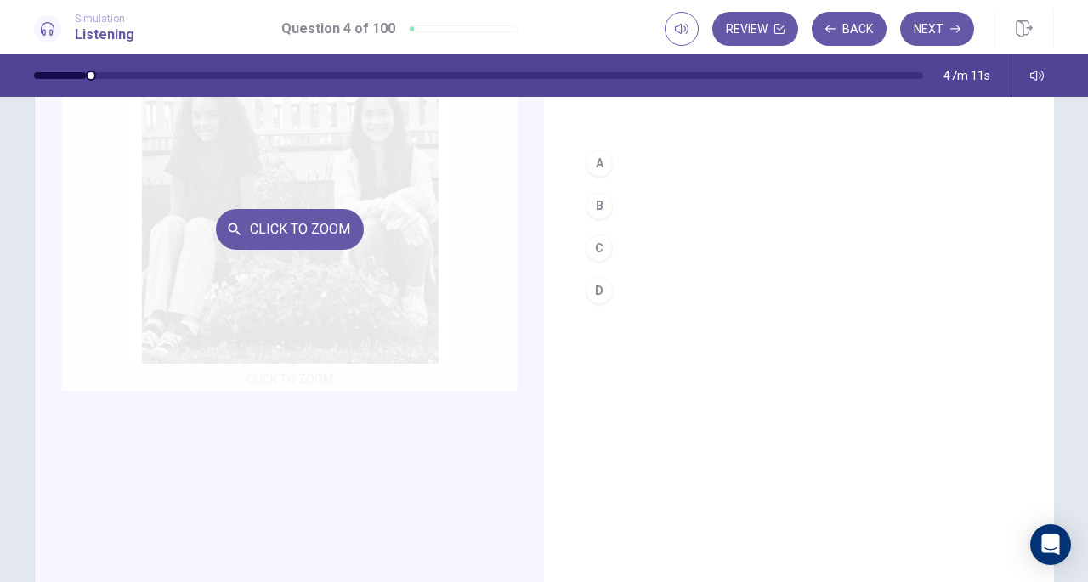
click at [338, 336] on div "Click to Zoom" at bounding box center [290, 229] width 456 height 324
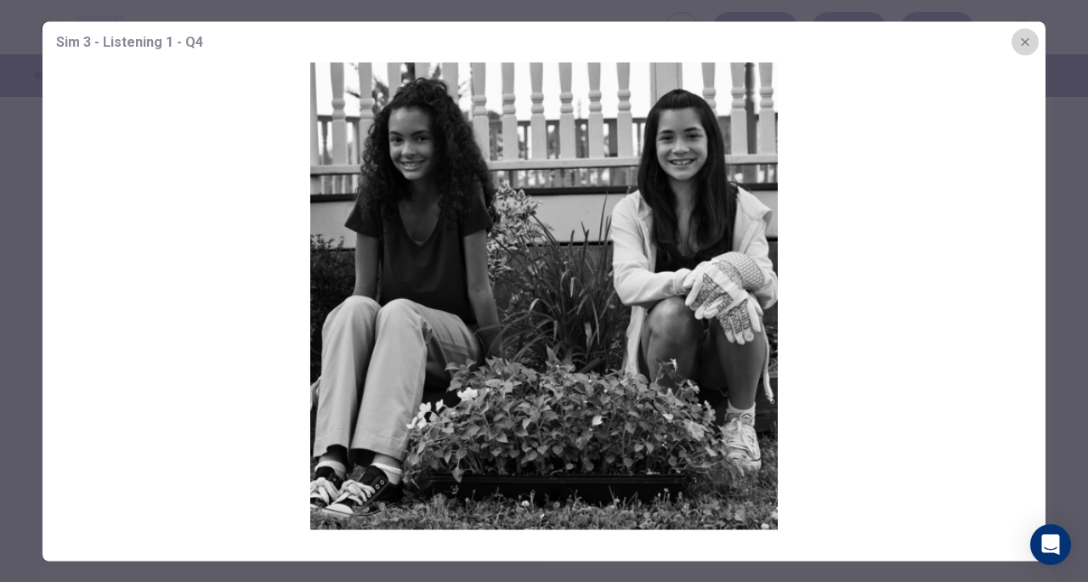
click at [1029, 35] on icon "button" at bounding box center [1026, 42] width 14 height 14
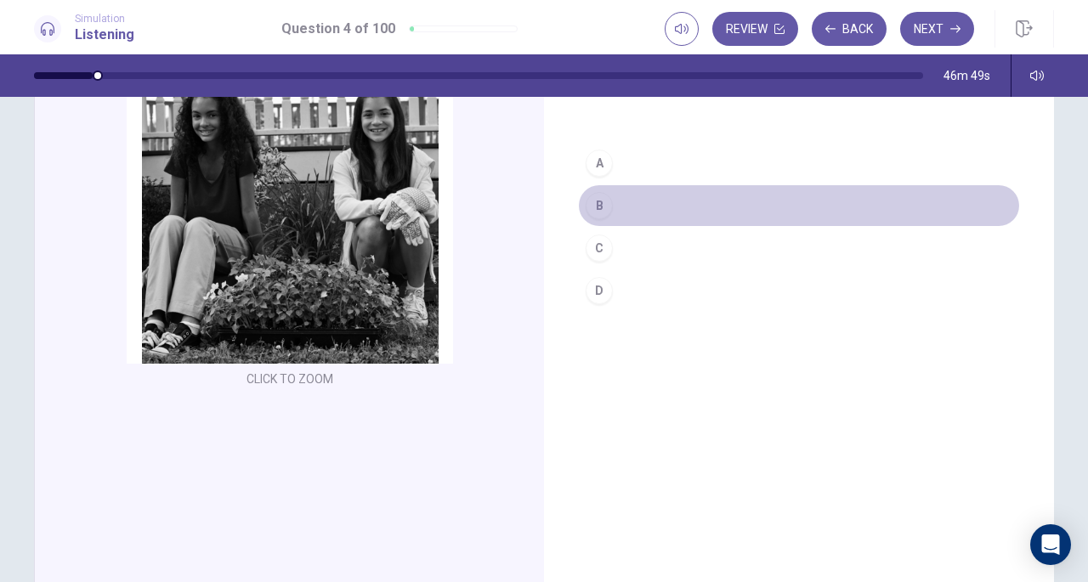
click at [701, 210] on button "B" at bounding box center [799, 206] width 442 height 43
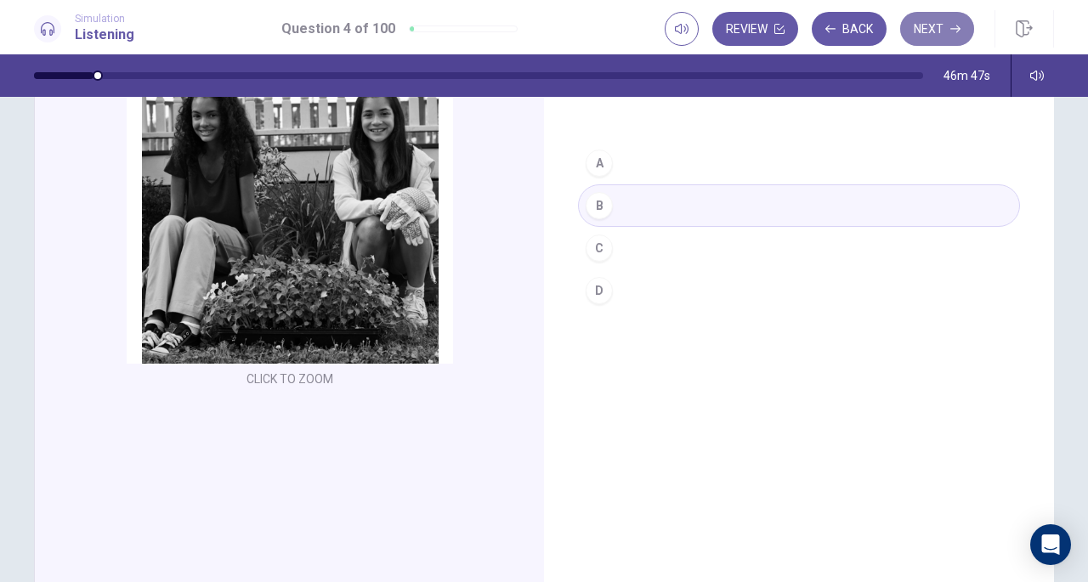
click at [937, 30] on button "Next" at bounding box center [937, 29] width 74 height 34
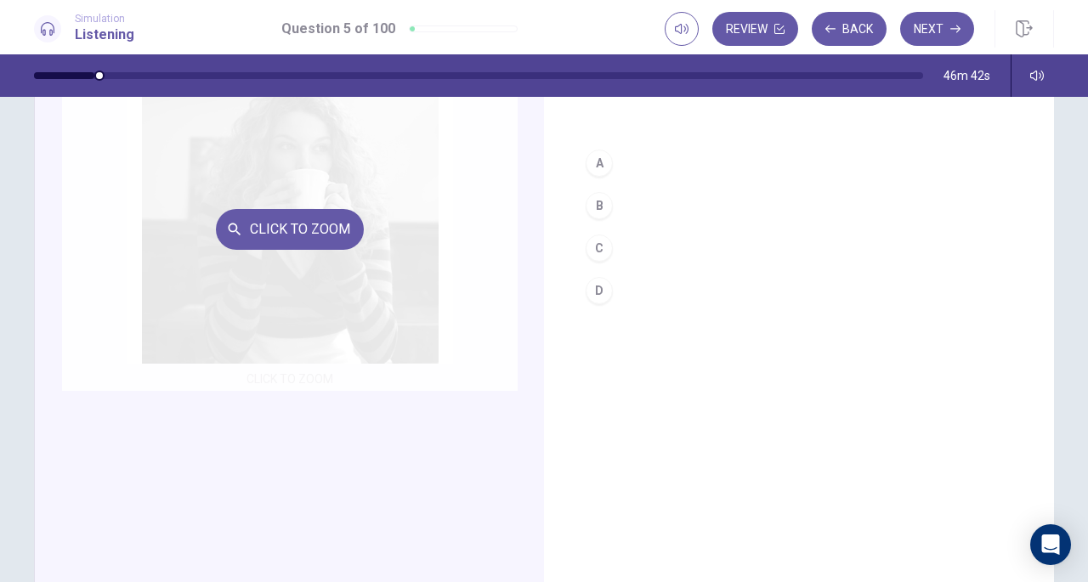
scroll to position [0, 0]
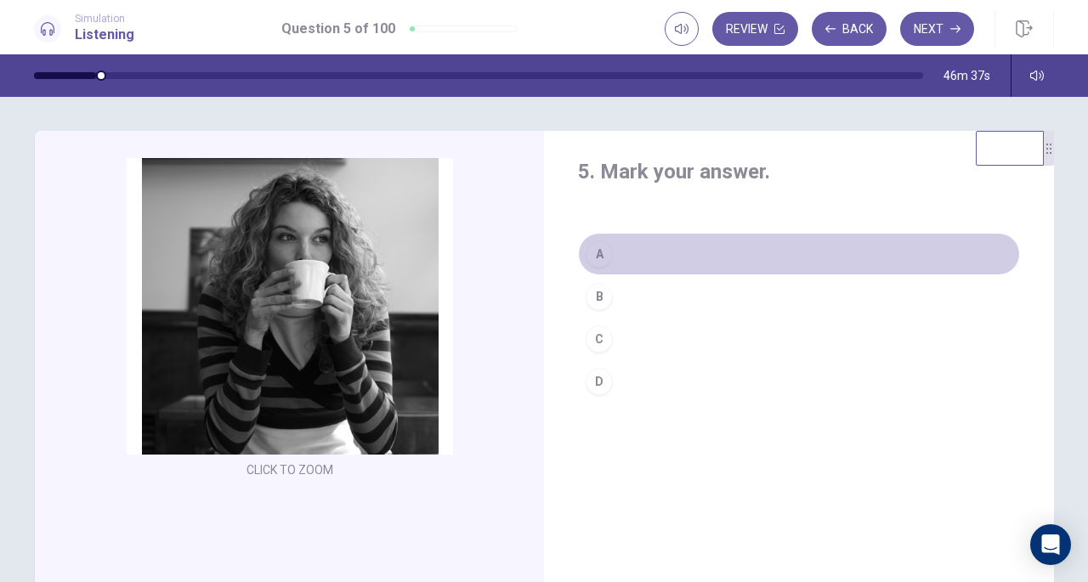
click at [616, 264] on button "A" at bounding box center [799, 254] width 442 height 43
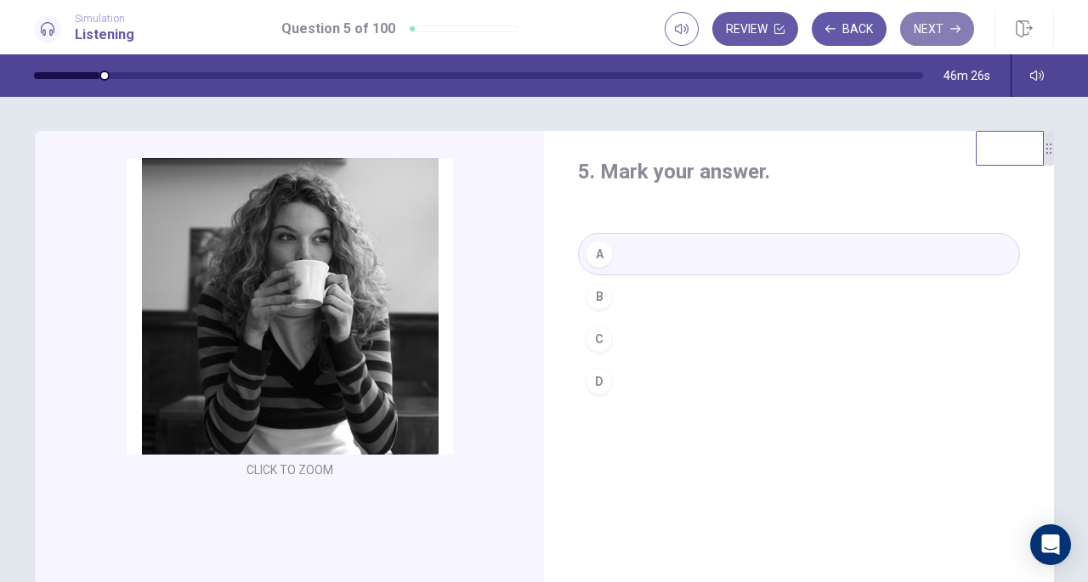
click at [932, 25] on button "Next" at bounding box center [937, 29] width 74 height 34
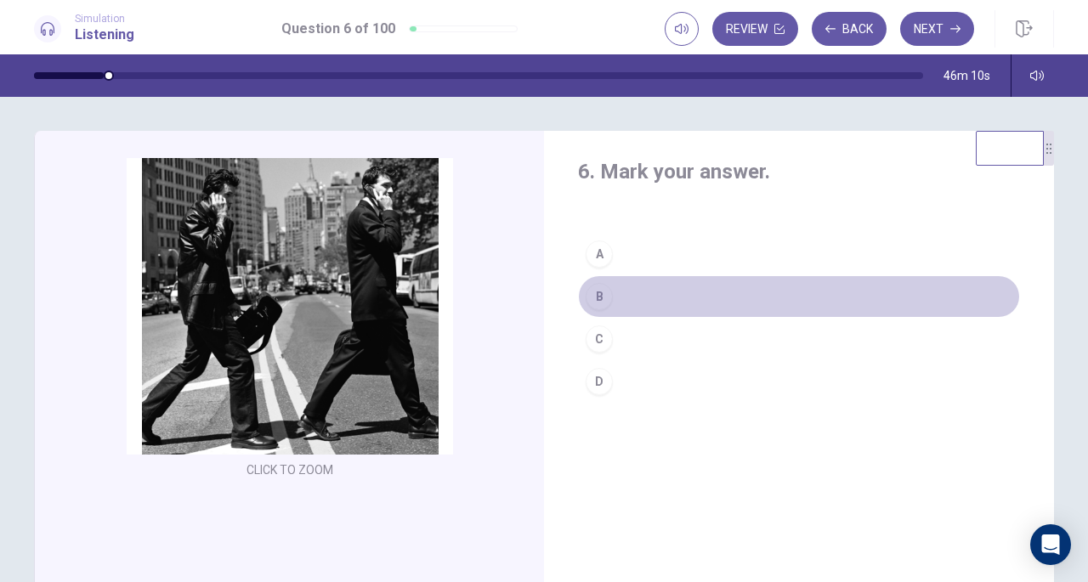
click at [611, 290] on button "B" at bounding box center [799, 297] width 442 height 43
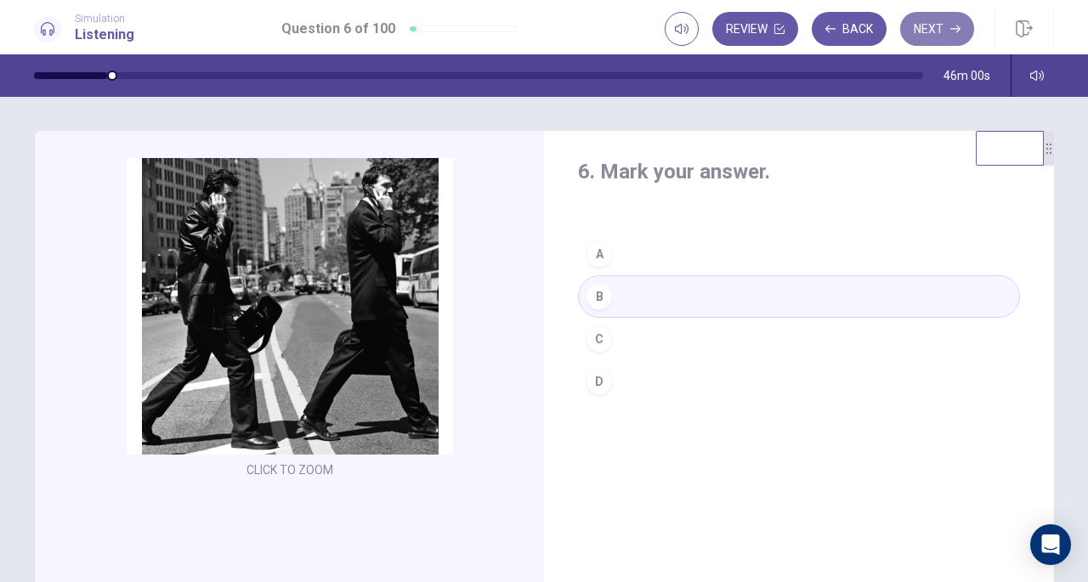
click at [935, 29] on button "Next" at bounding box center [937, 29] width 74 height 34
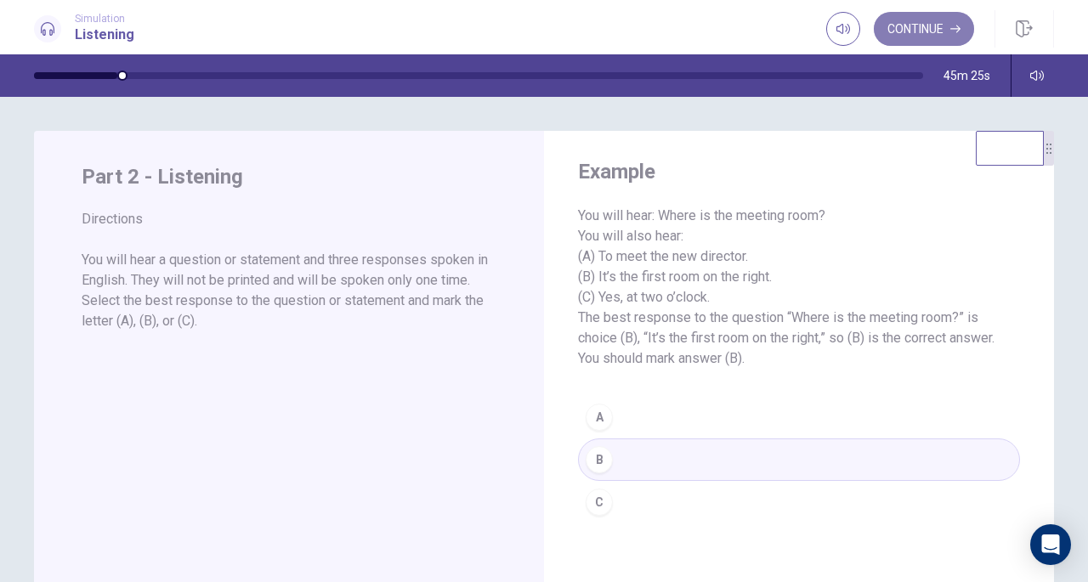
click at [932, 36] on button "Continue" at bounding box center [924, 29] width 100 height 34
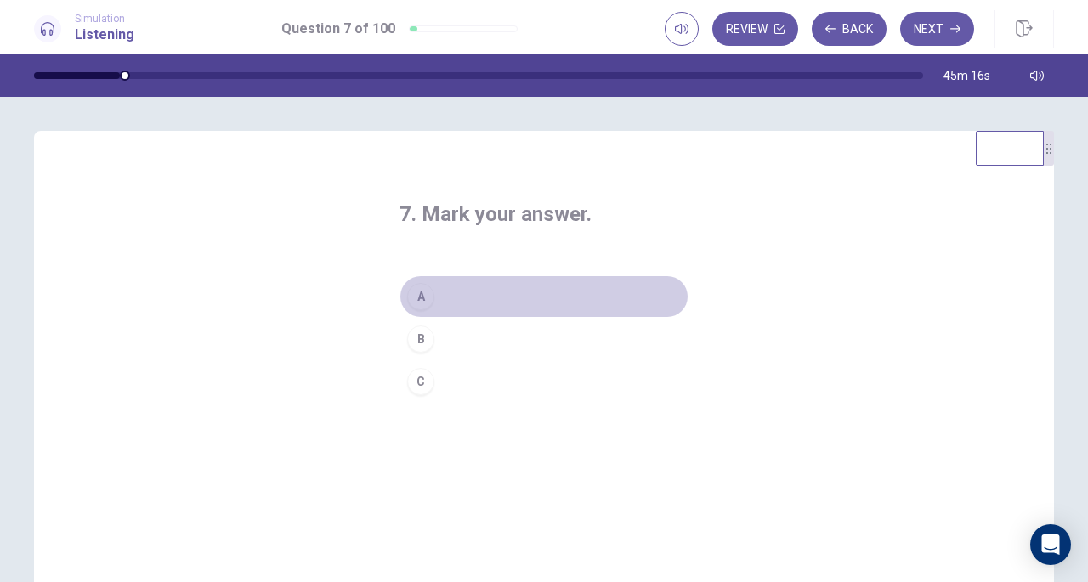
click at [457, 297] on button "A" at bounding box center [544, 297] width 289 height 43
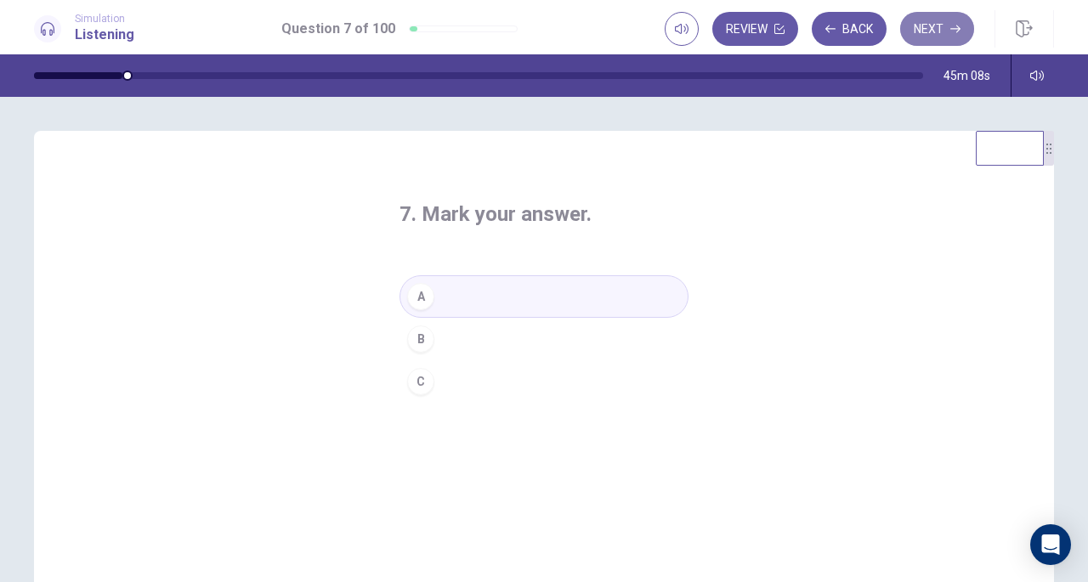
click at [928, 26] on button "Next" at bounding box center [937, 29] width 74 height 34
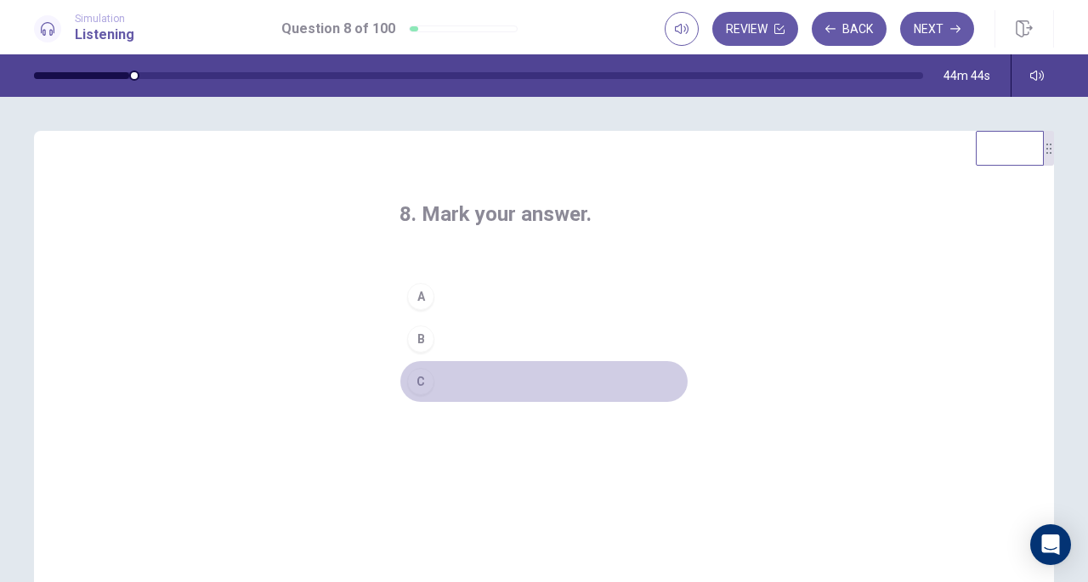
click at [432, 381] on button "C" at bounding box center [544, 382] width 289 height 43
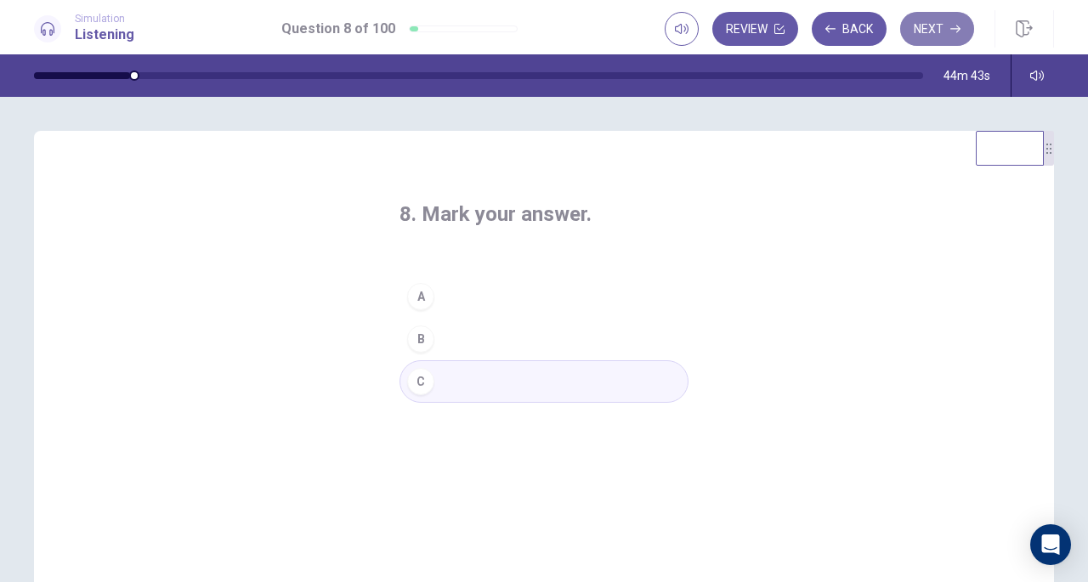
click at [935, 24] on button "Next" at bounding box center [937, 29] width 74 height 34
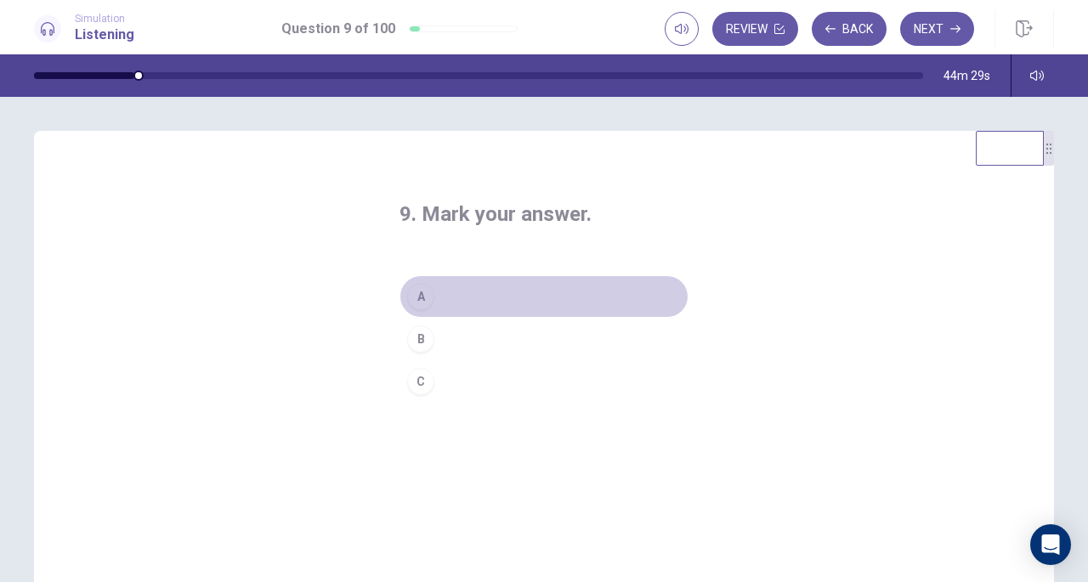
click at [469, 293] on button "A" at bounding box center [544, 297] width 289 height 43
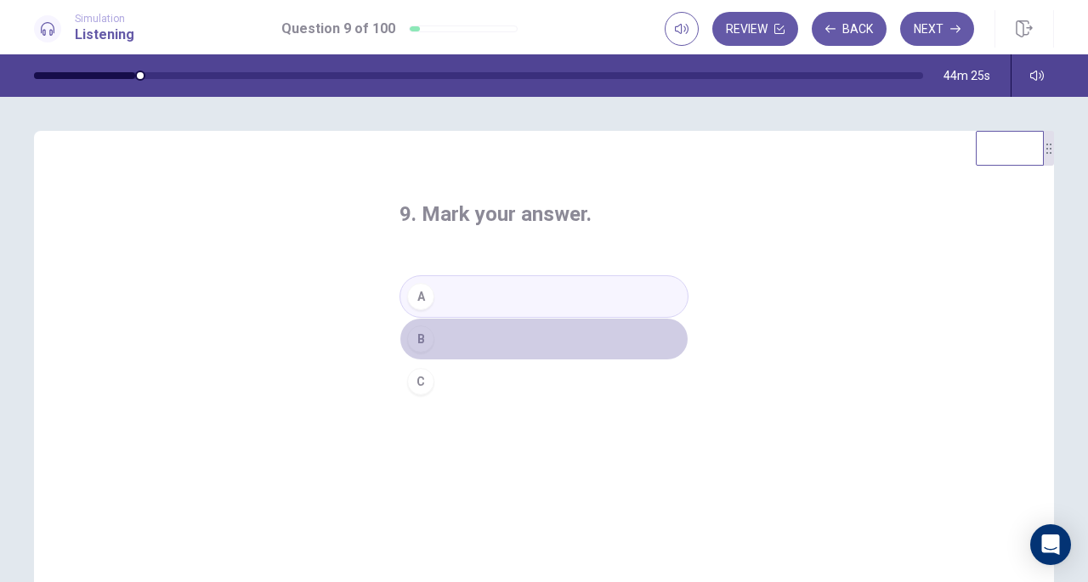
click at [468, 332] on button "B" at bounding box center [544, 339] width 289 height 43
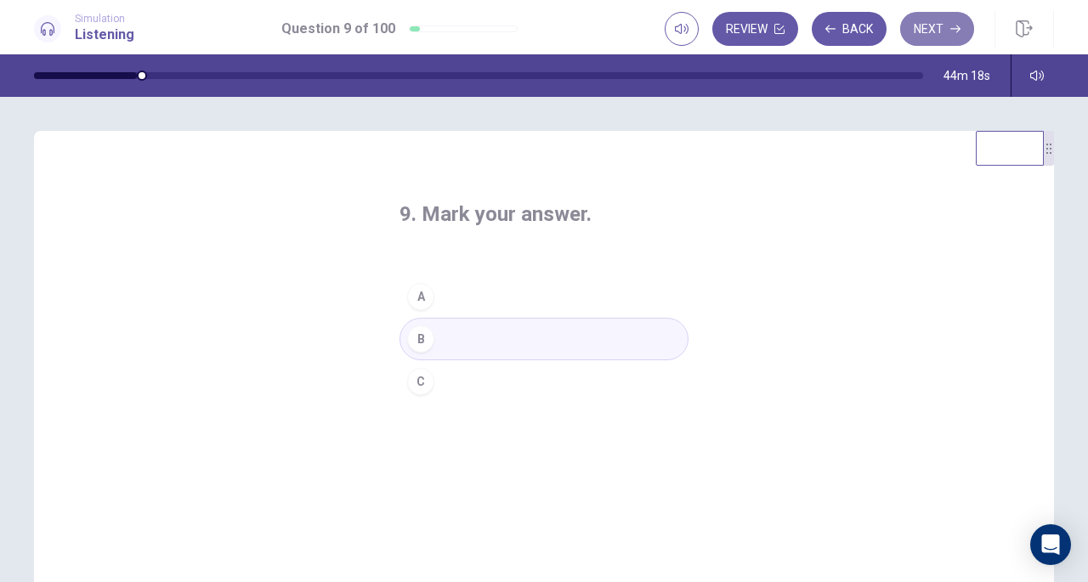
click at [935, 29] on button "Next" at bounding box center [937, 29] width 74 height 34
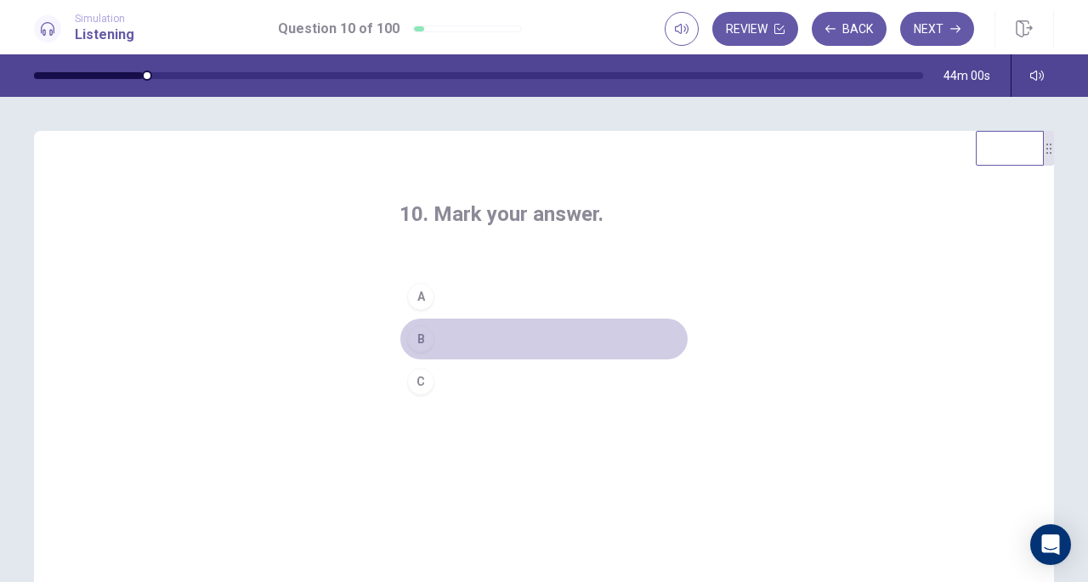
click at [456, 347] on button "B" at bounding box center [544, 339] width 289 height 43
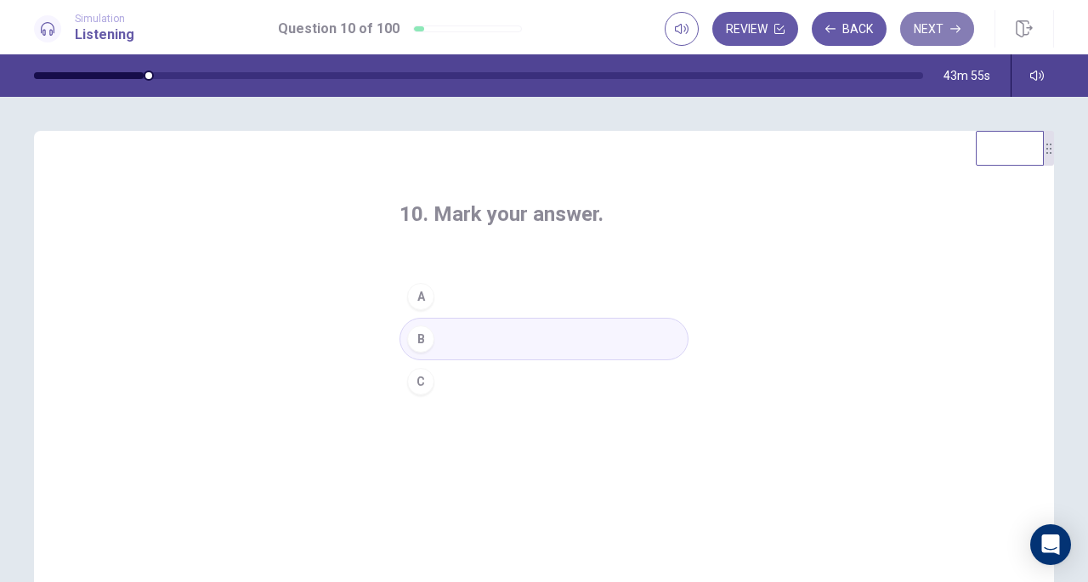
click at [948, 21] on button "Next" at bounding box center [937, 29] width 74 height 34
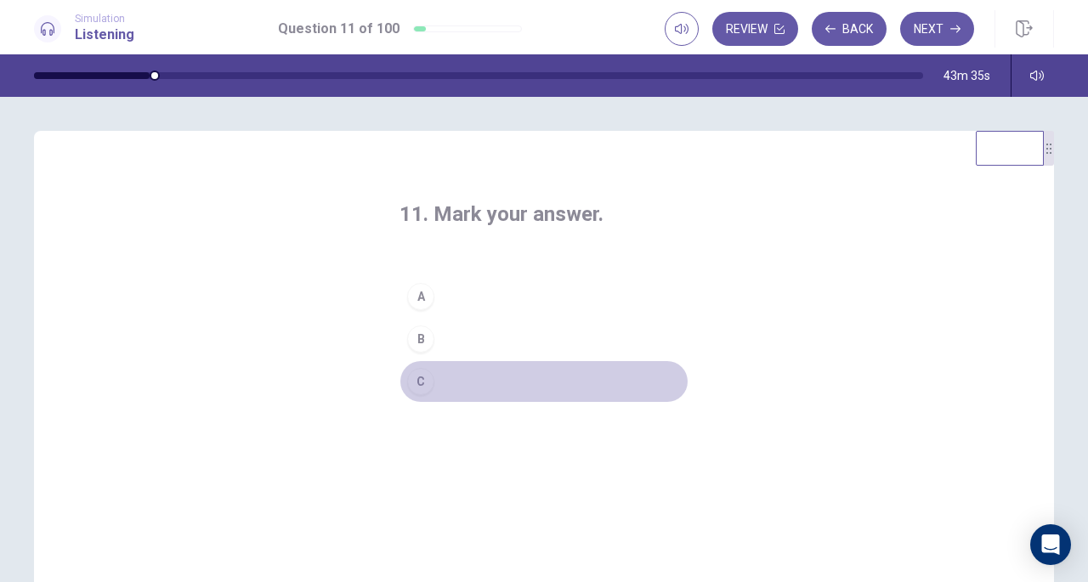
click at [446, 378] on button "C" at bounding box center [544, 382] width 289 height 43
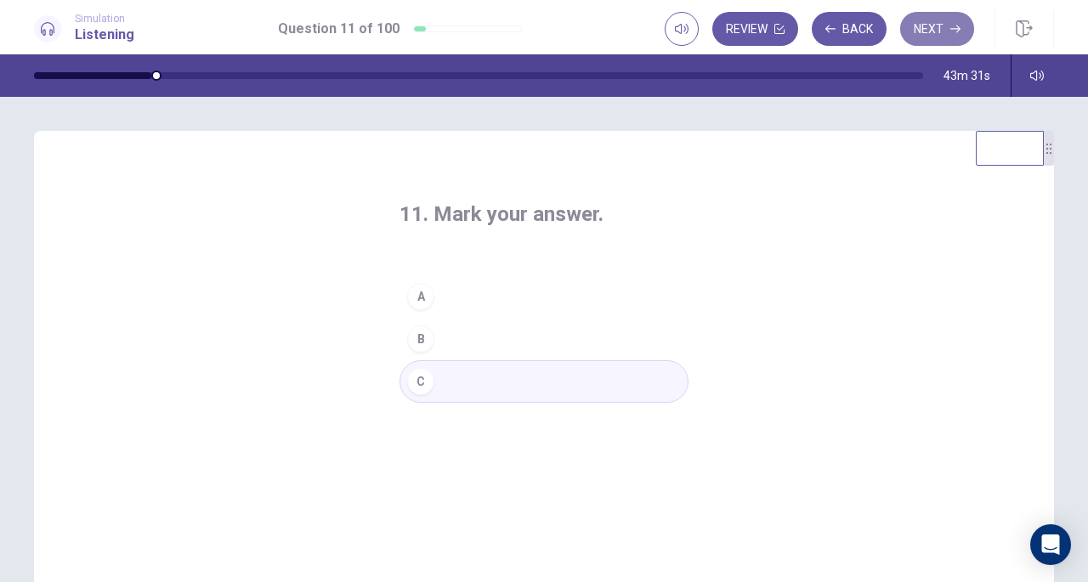
click at [941, 27] on button "Next" at bounding box center [937, 29] width 74 height 34
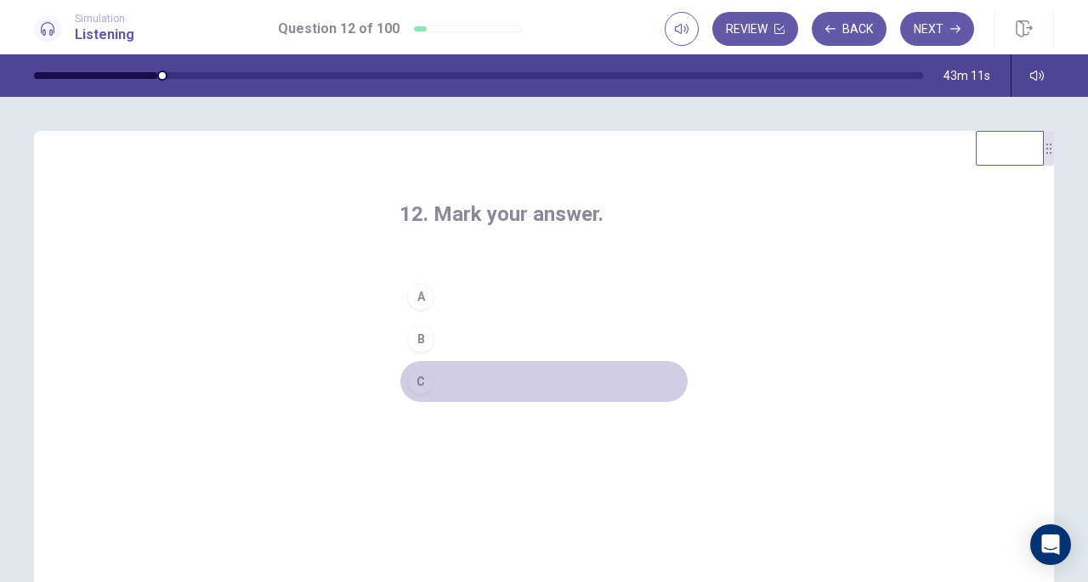
click at [433, 382] on button "C" at bounding box center [544, 382] width 289 height 43
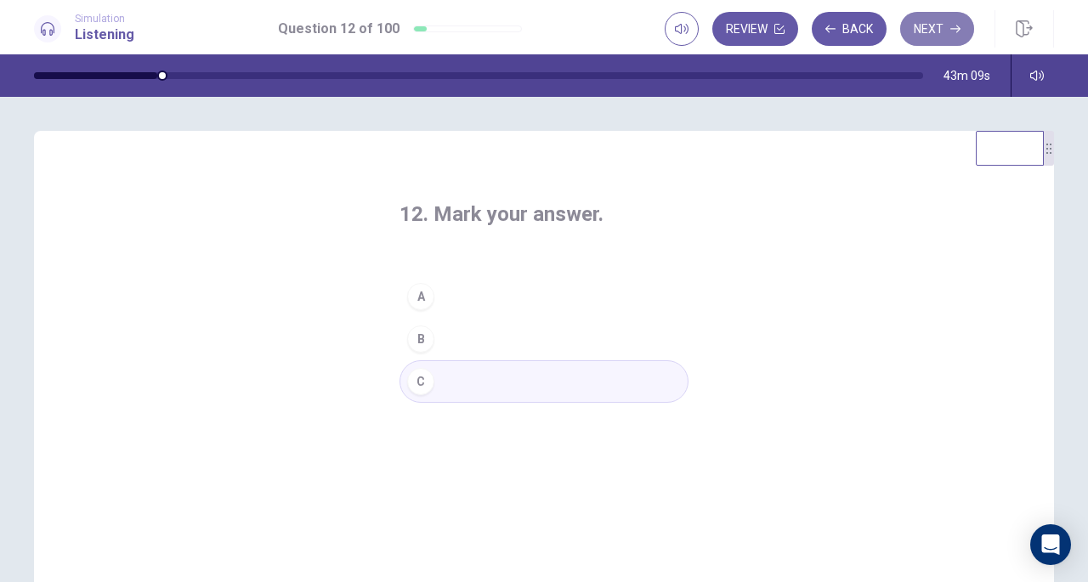
click at [927, 25] on button "Next" at bounding box center [937, 29] width 74 height 34
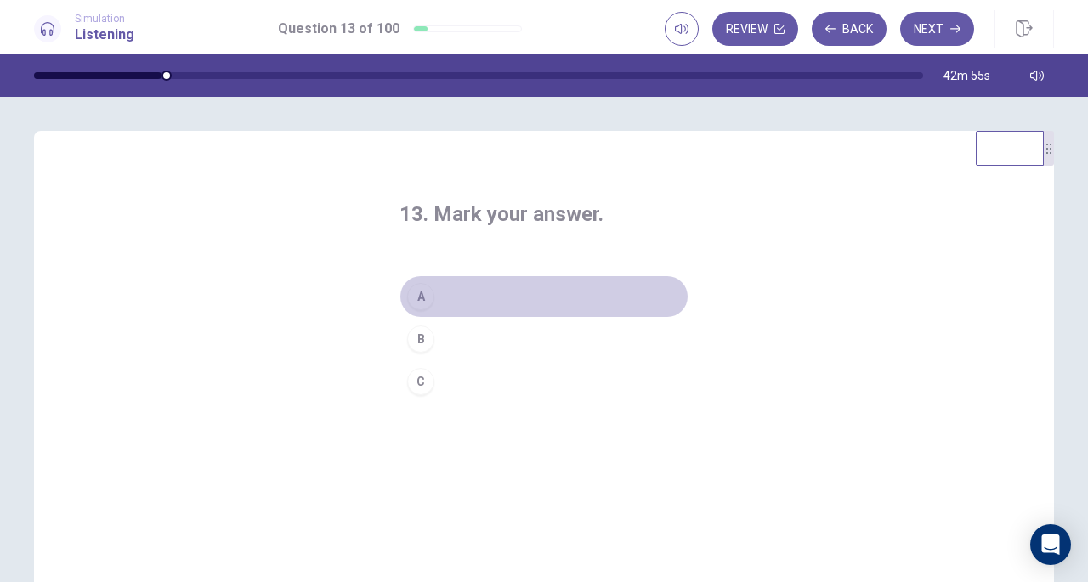
click at [429, 305] on button "A" at bounding box center [544, 297] width 289 height 43
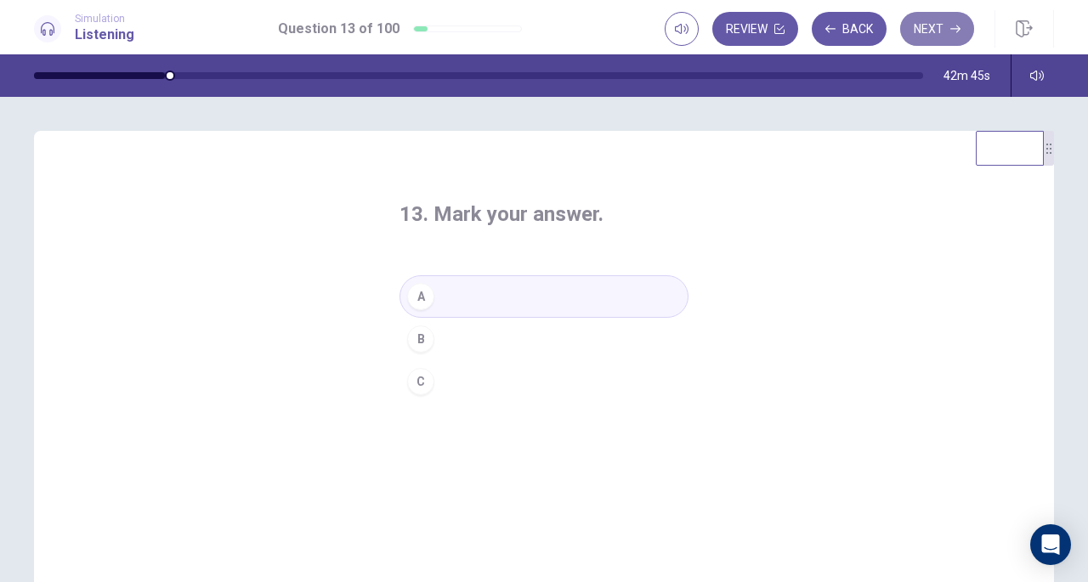
click at [945, 33] on button "Next" at bounding box center [937, 29] width 74 height 34
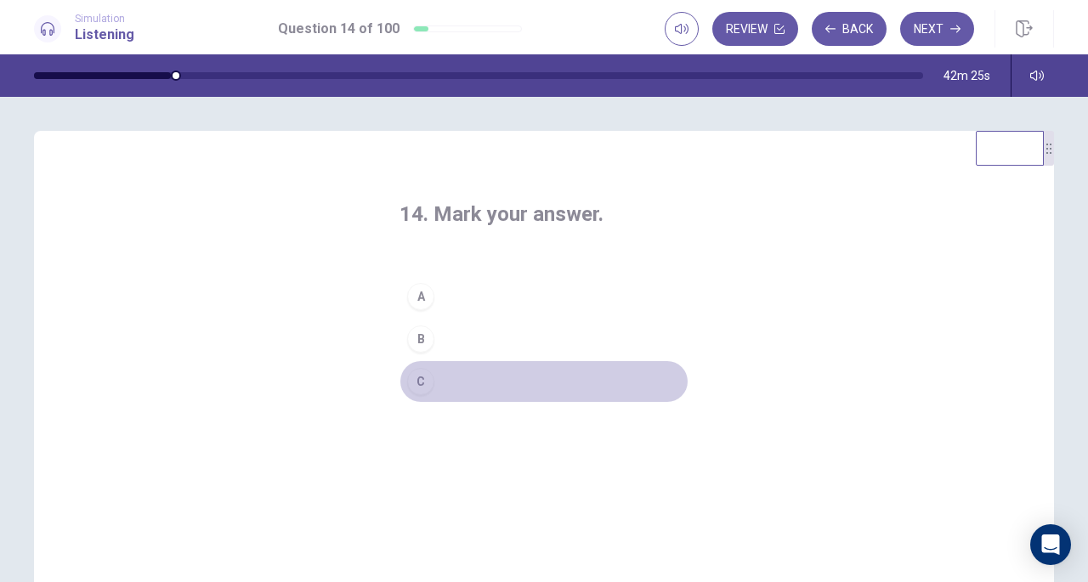
click at [435, 377] on button "C" at bounding box center [544, 382] width 289 height 43
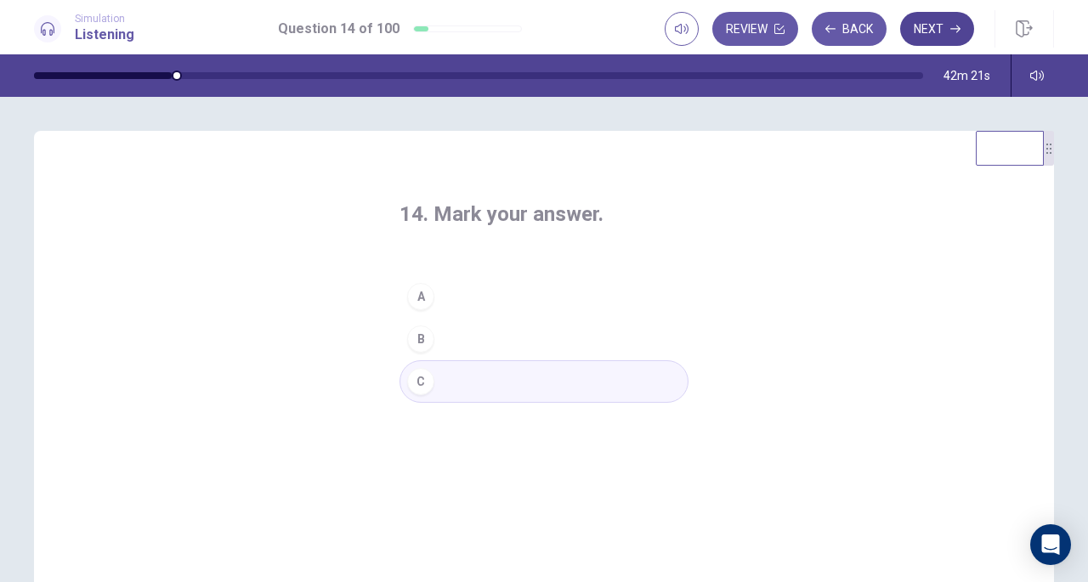
click at [930, 37] on button "Next" at bounding box center [937, 29] width 74 height 34
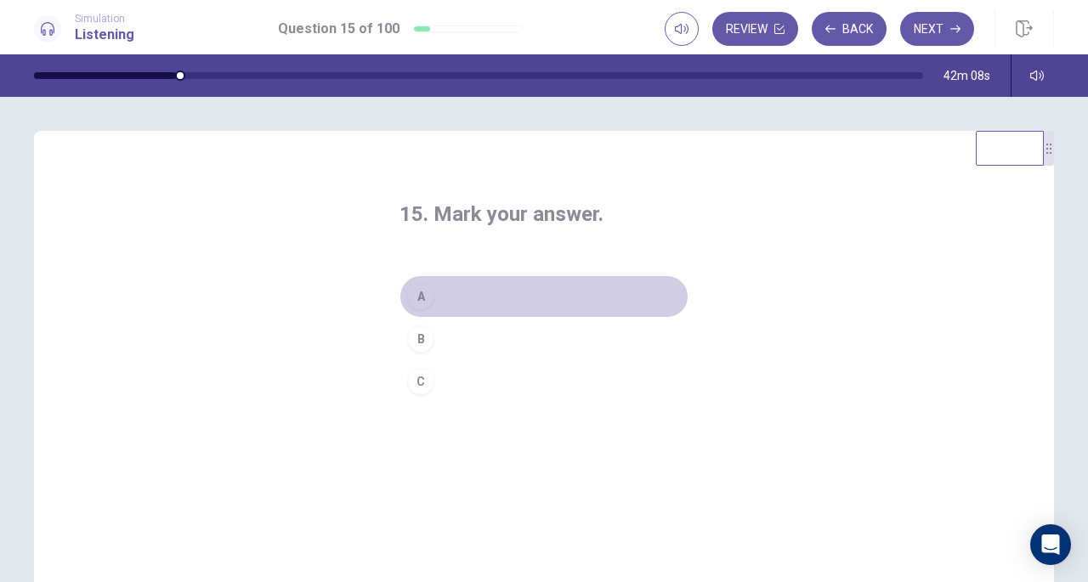
click at [476, 301] on button "A" at bounding box center [544, 297] width 289 height 43
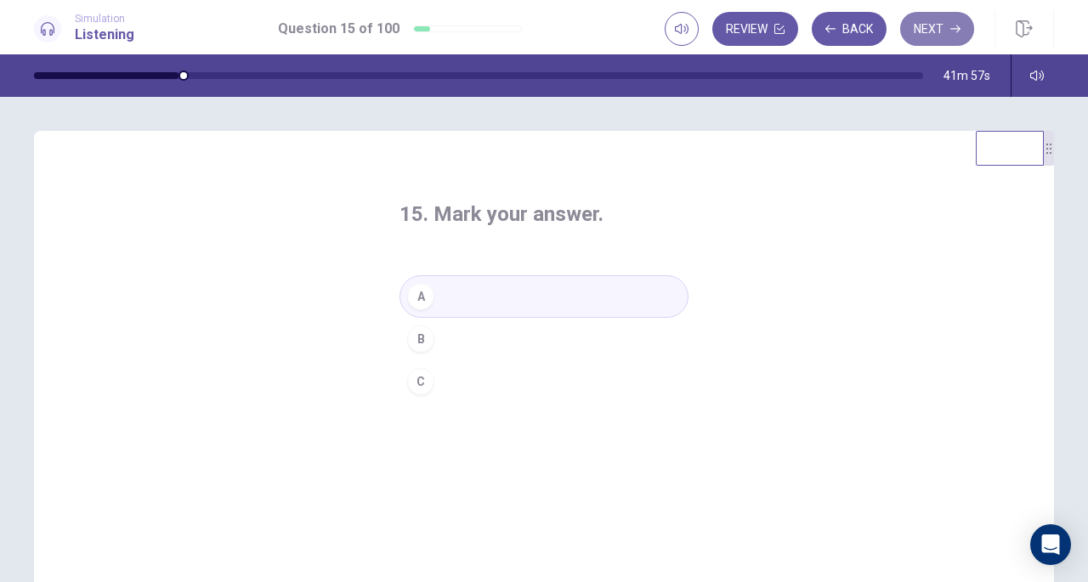
click at [933, 23] on button "Next" at bounding box center [937, 29] width 74 height 34
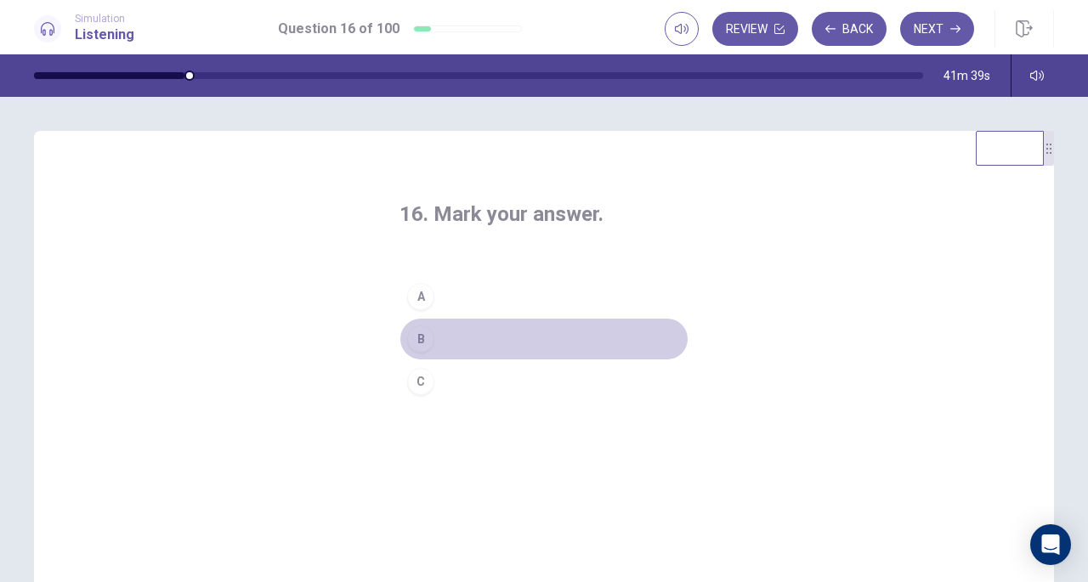
click at [452, 332] on button "B" at bounding box center [544, 339] width 289 height 43
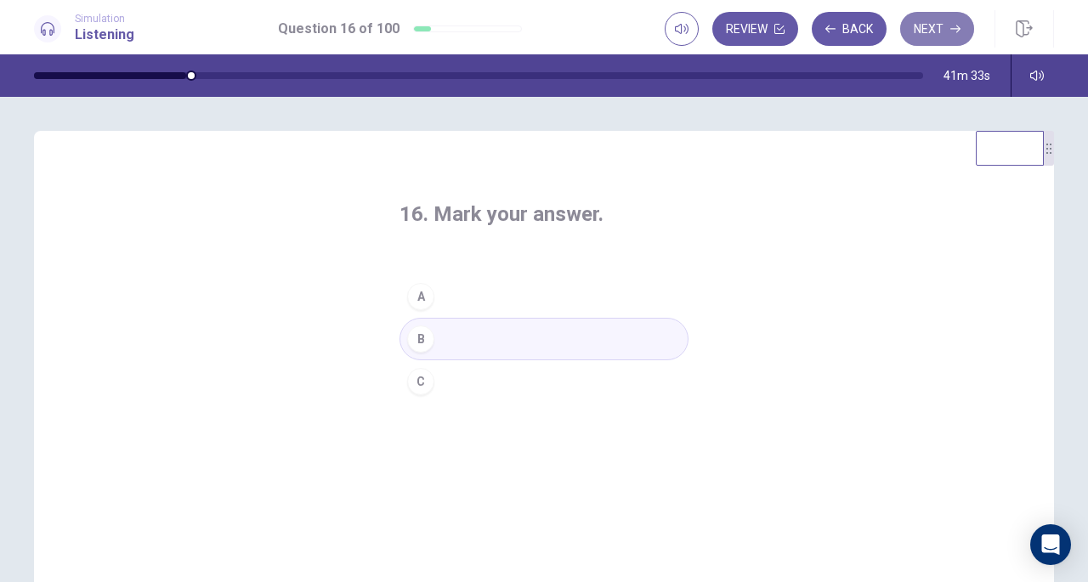
click at [946, 21] on button "Next" at bounding box center [937, 29] width 74 height 34
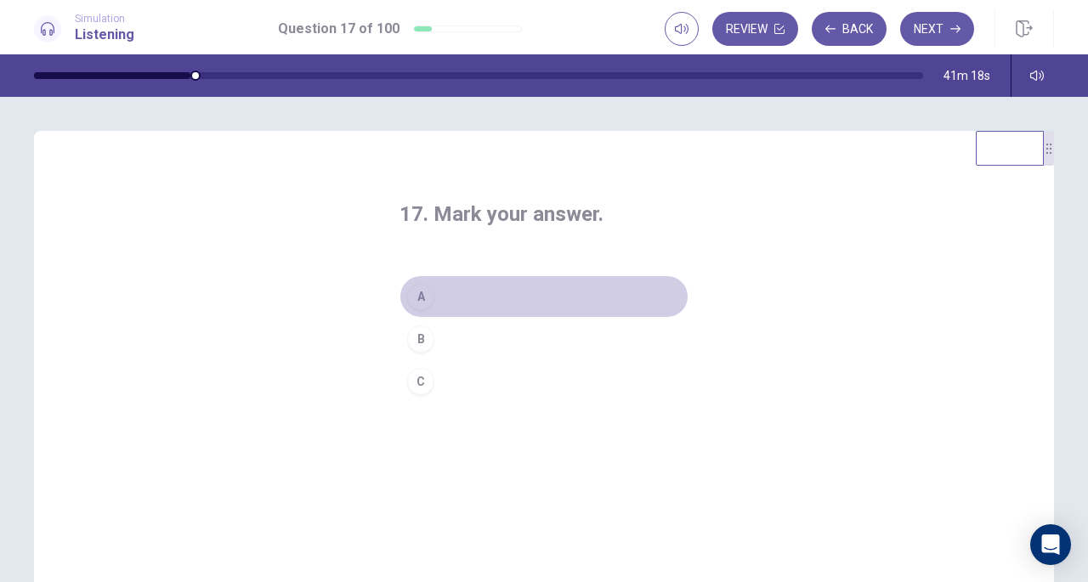
click at [423, 295] on div "A" at bounding box center [420, 296] width 27 height 27
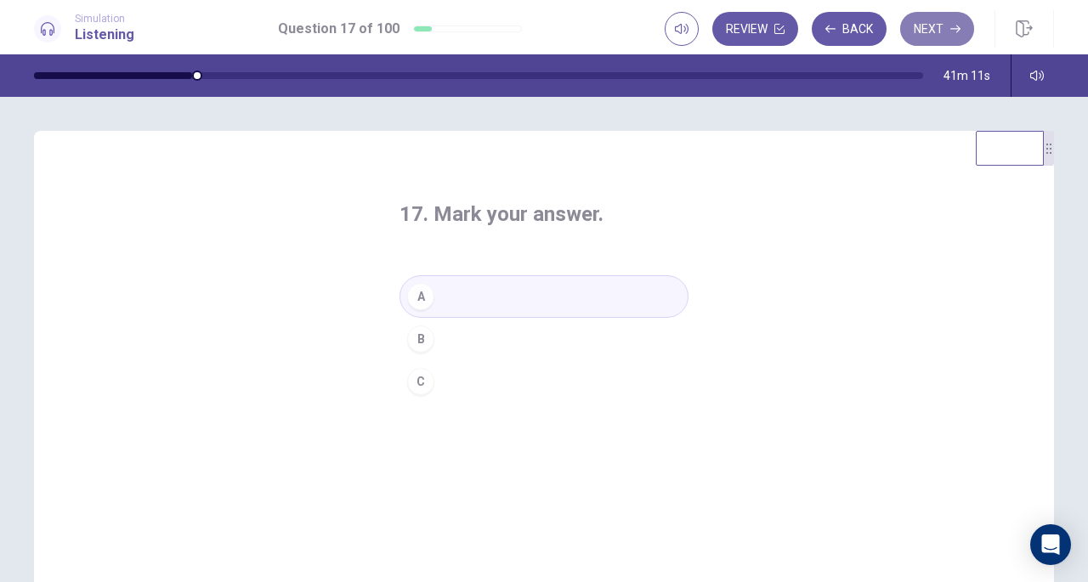
click at [944, 24] on button "Next" at bounding box center [937, 29] width 74 height 34
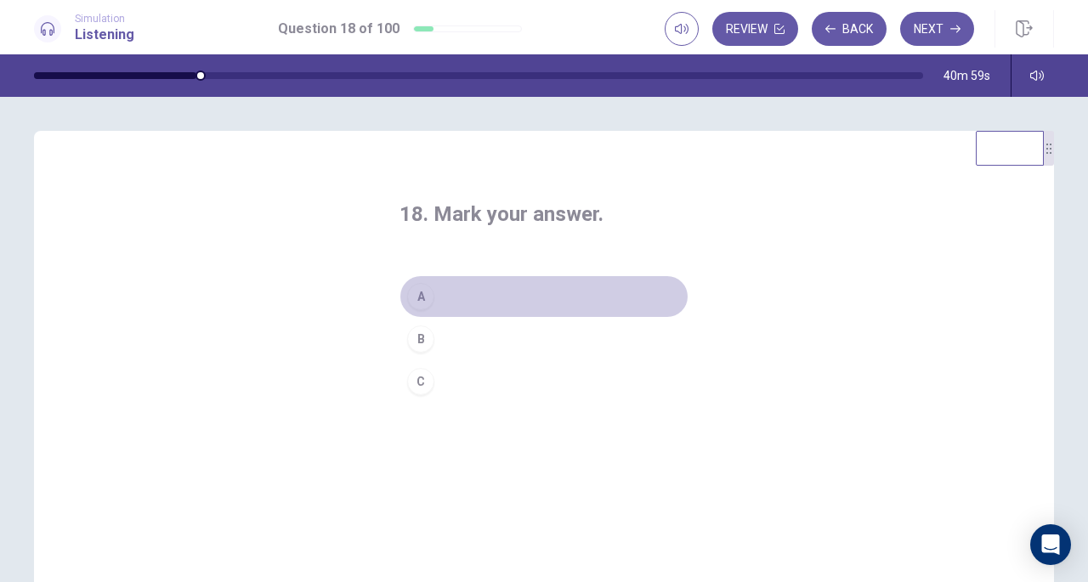
click at [445, 295] on button "A" at bounding box center [544, 297] width 289 height 43
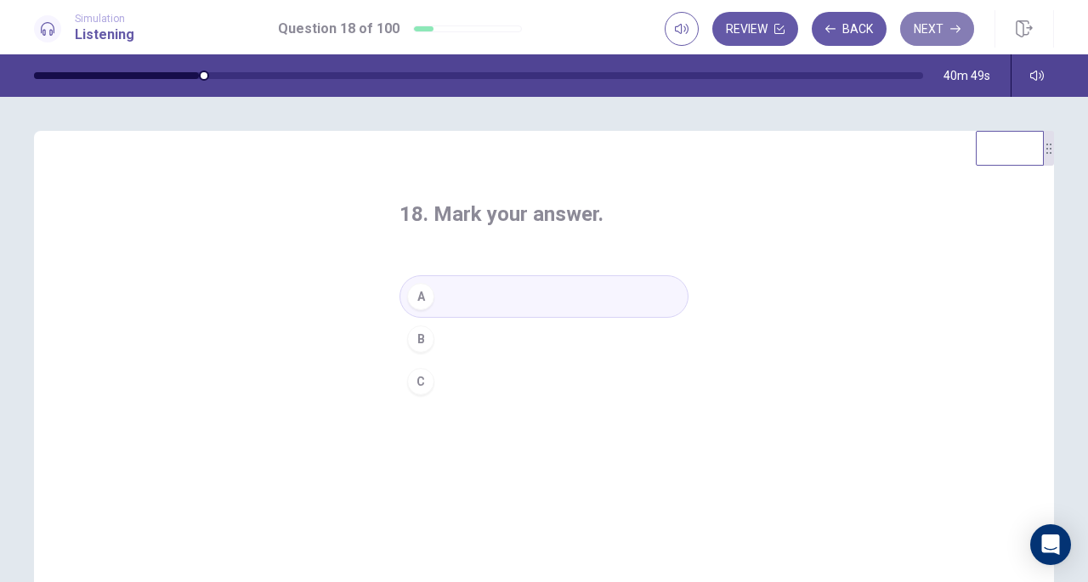
click at [935, 28] on button "Next" at bounding box center [937, 29] width 74 height 34
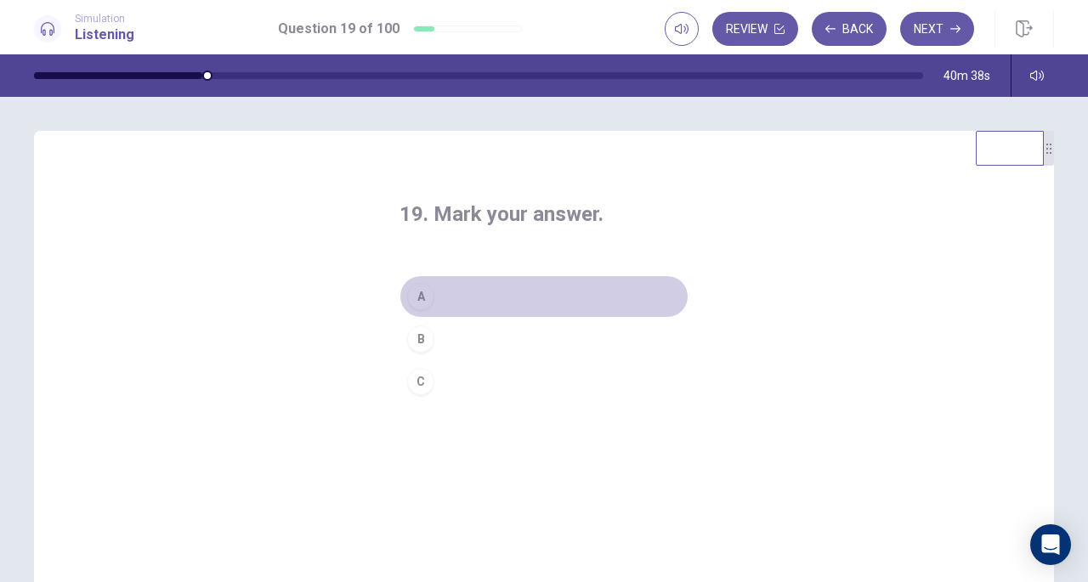
click at [446, 298] on button "A" at bounding box center [544, 297] width 289 height 43
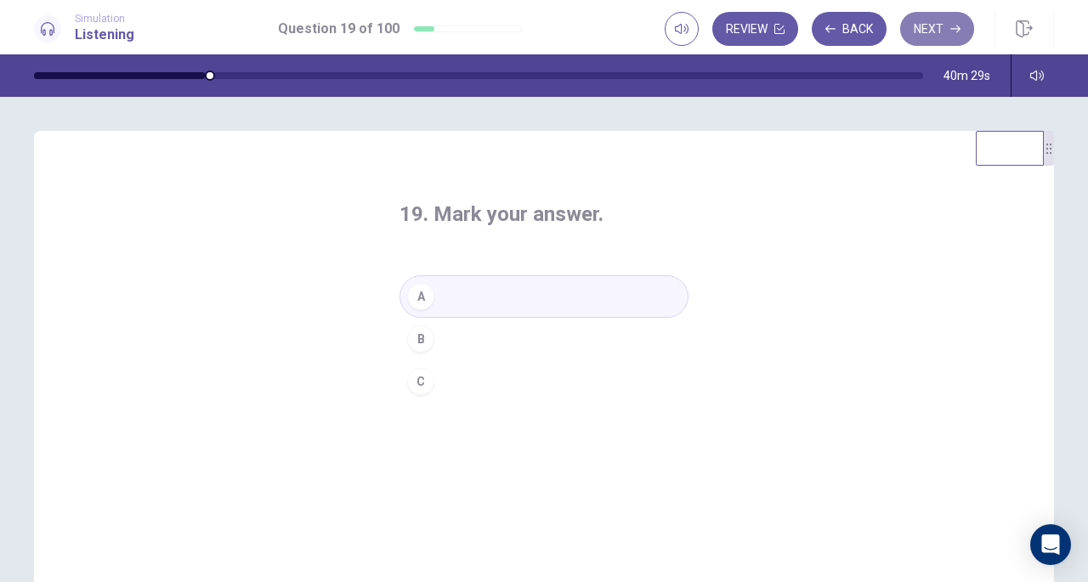
click at [953, 21] on button "Next" at bounding box center [937, 29] width 74 height 34
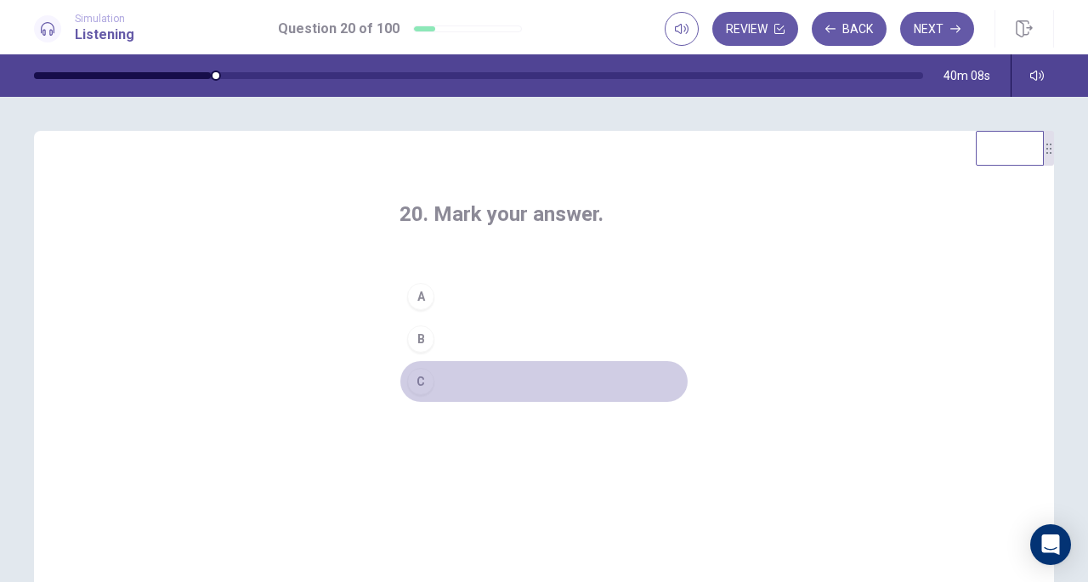
click at [429, 375] on div "C" at bounding box center [420, 381] width 27 height 27
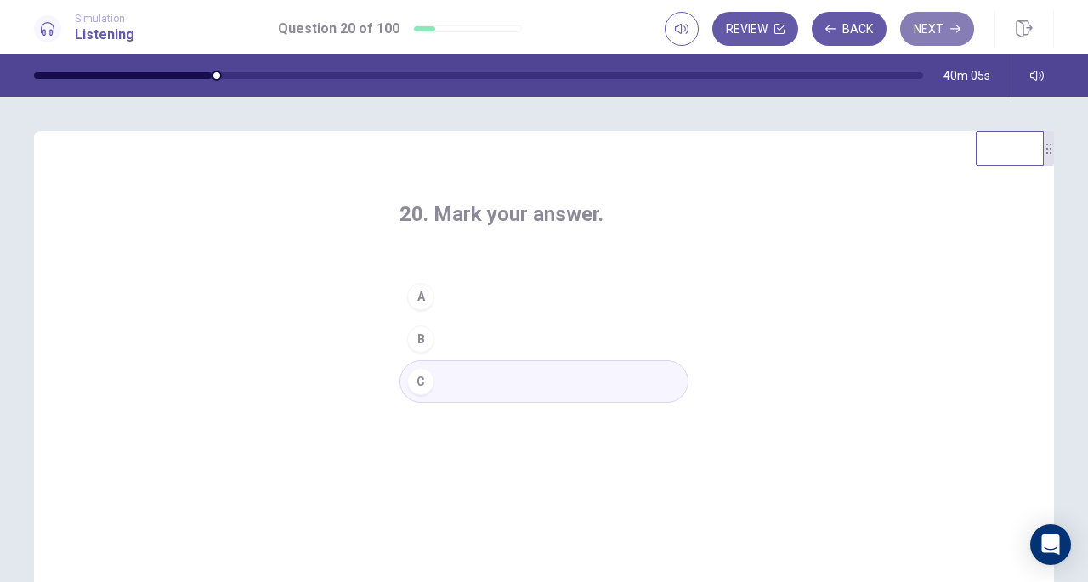
click at [929, 26] on button "Next" at bounding box center [937, 29] width 74 height 34
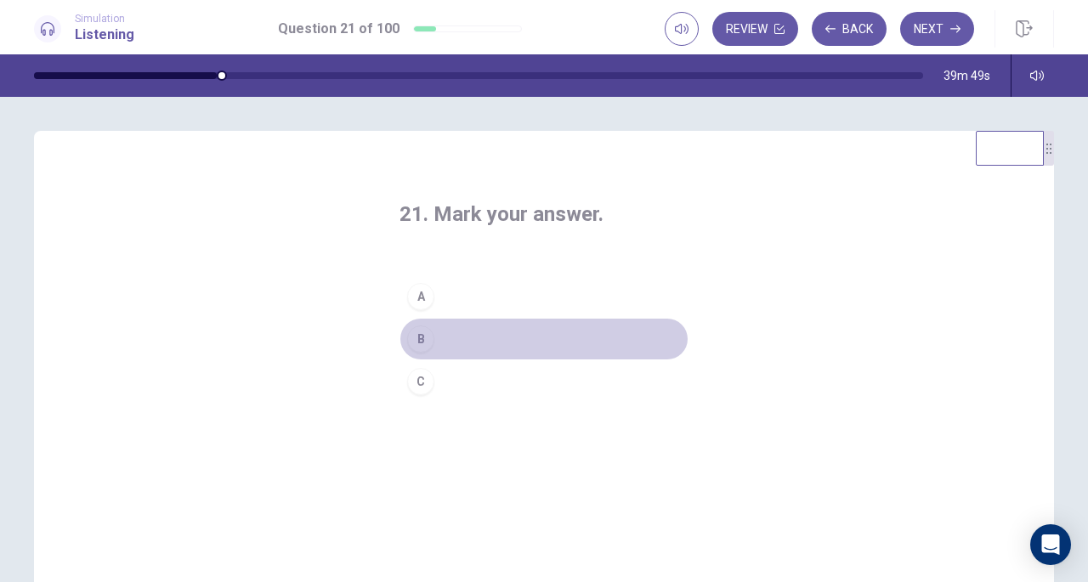
click at [437, 340] on button "B" at bounding box center [544, 339] width 289 height 43
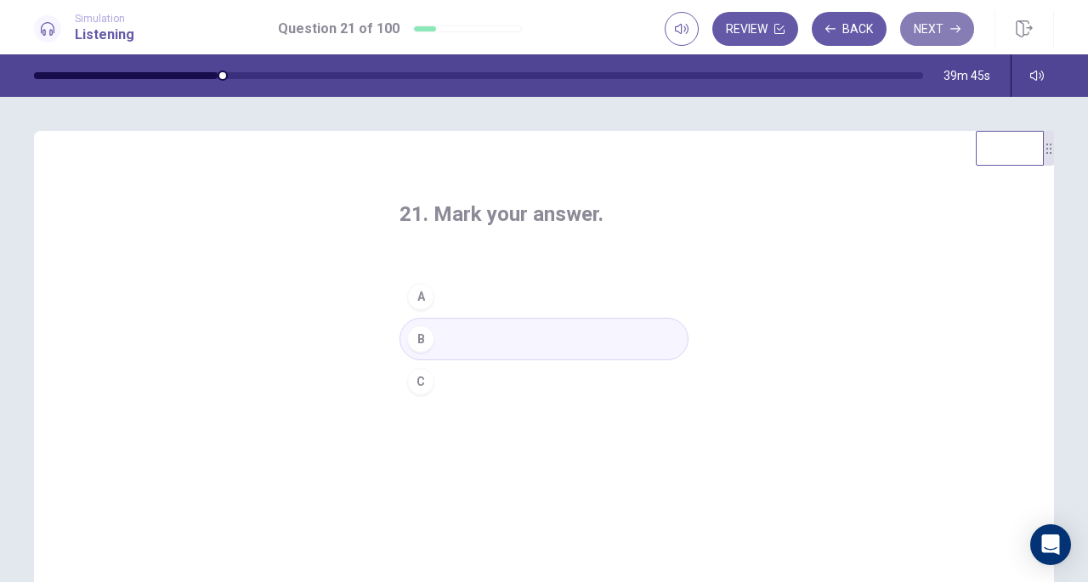
click at [936, 23] on button "Next" at bounding box center [937, 29] width 74 height 34
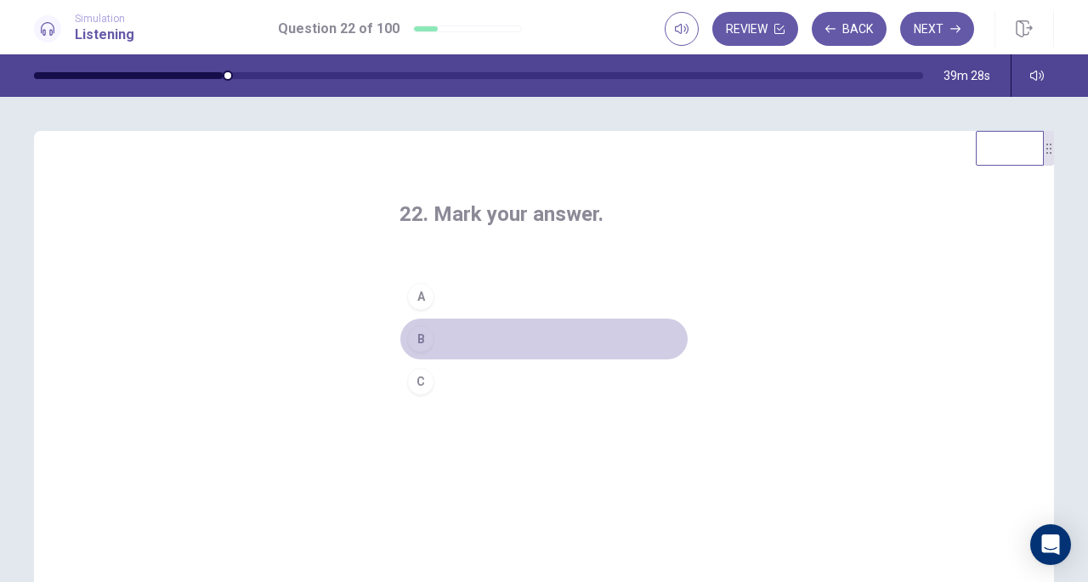
click at [454, 340] on button "B" at bounding box center [544, 339] width 289 height 43
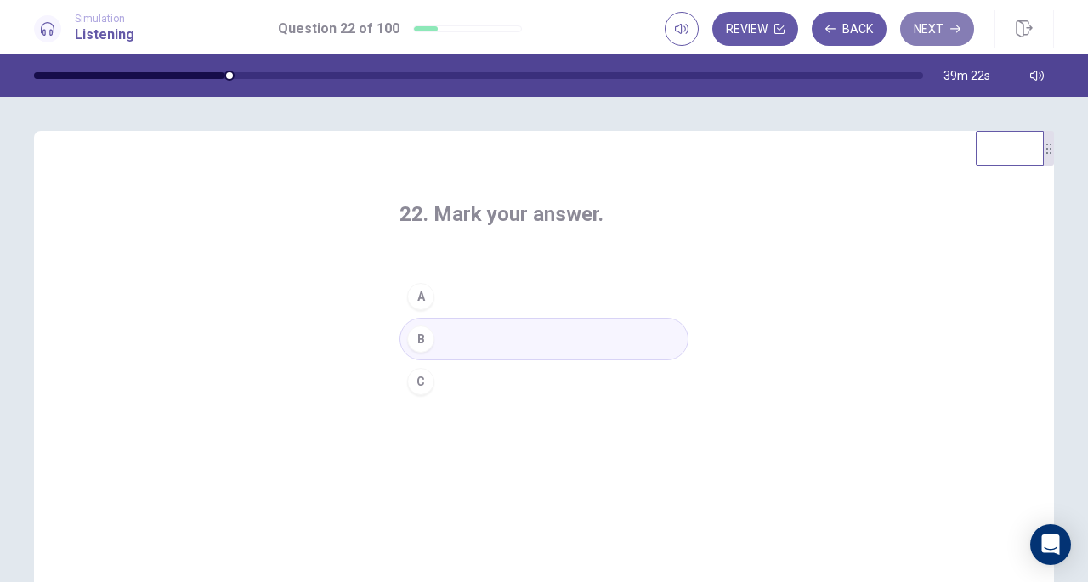
click at [935, 23] on button "Next" at bounding box center [937, 29] width 74 height 34
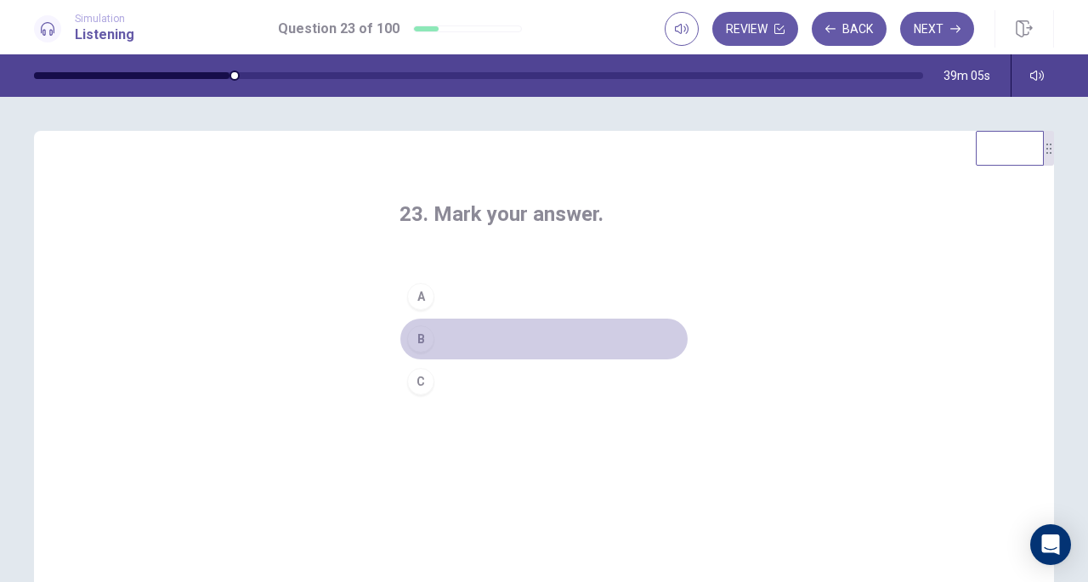
click at [452, 334] on button "B" at bounding box center [544, 339] width 289 height 43
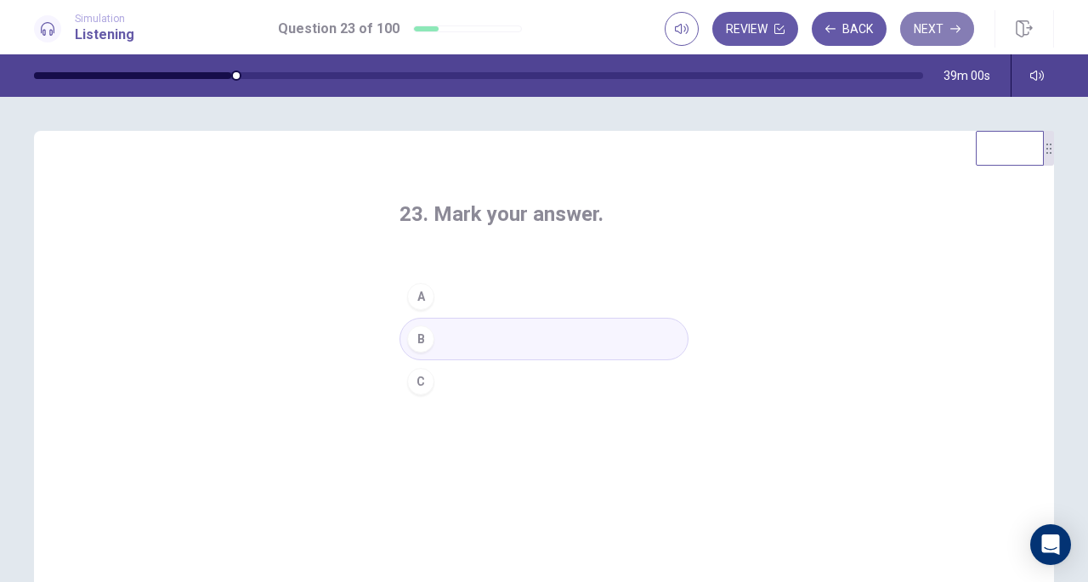
click at [948, 25] on button "Next" at bounding box center [937, 29] width 74 height 34
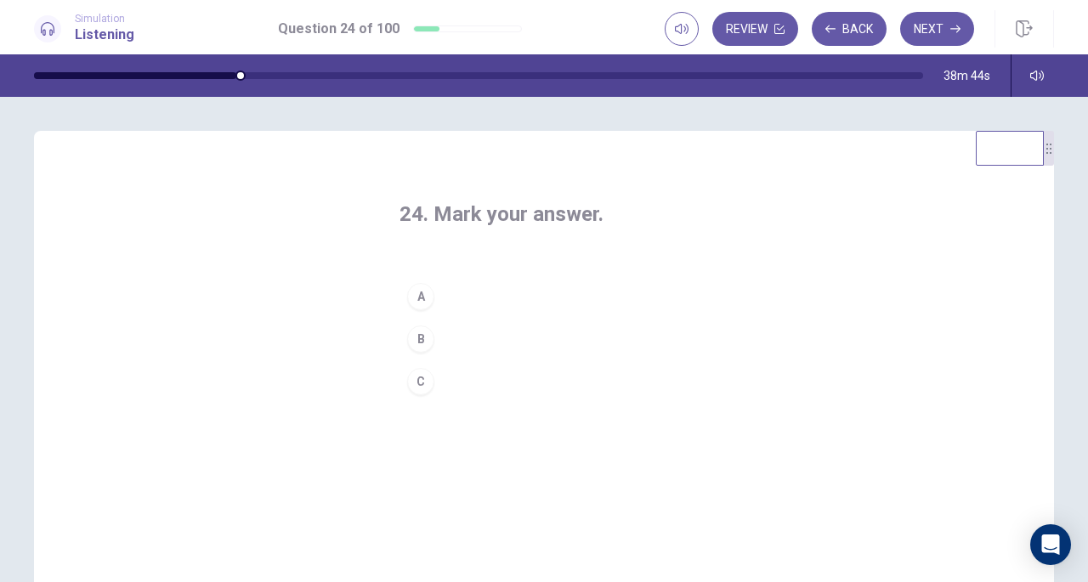
click at [459, 336] on button "B" at bounding box center [544, 339] width 289 height 43
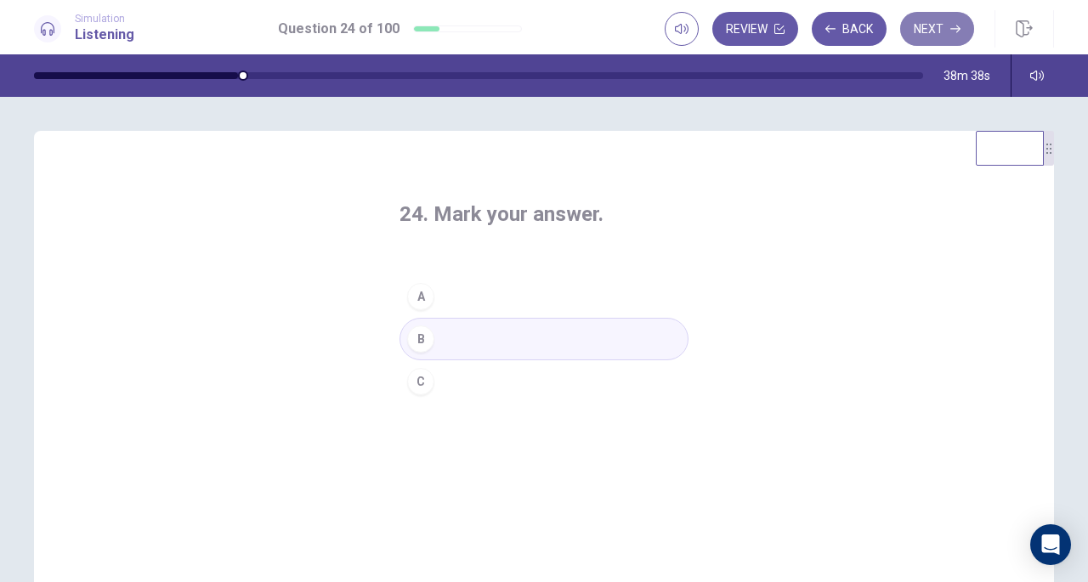
click at [947, 21] on button "Next" at bounding box center [937, 29] width 74 height 34
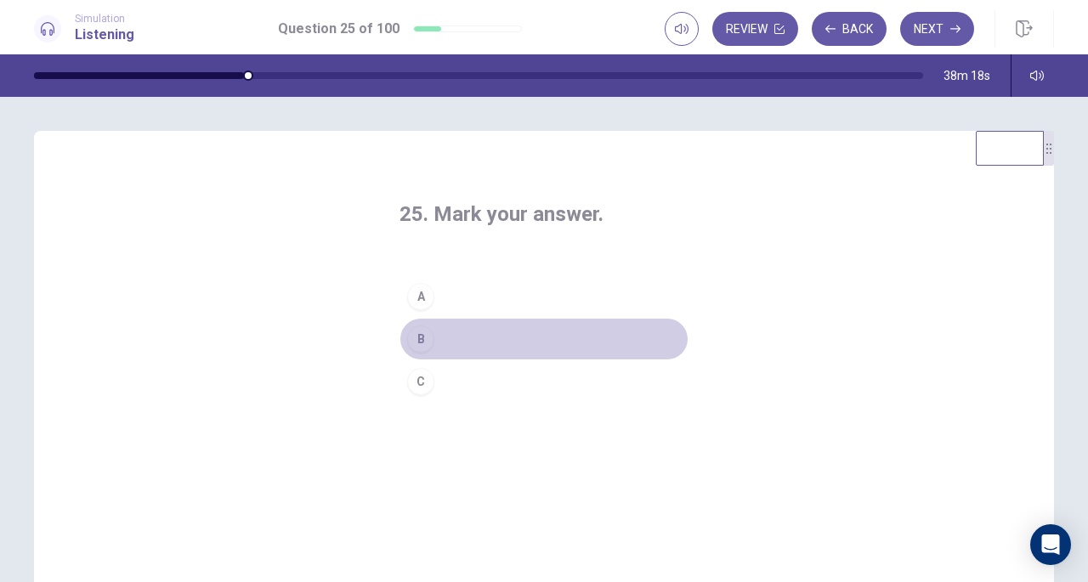
click at [448, 346] on button "B" at bounding box center [544, 339] width 289 height 43
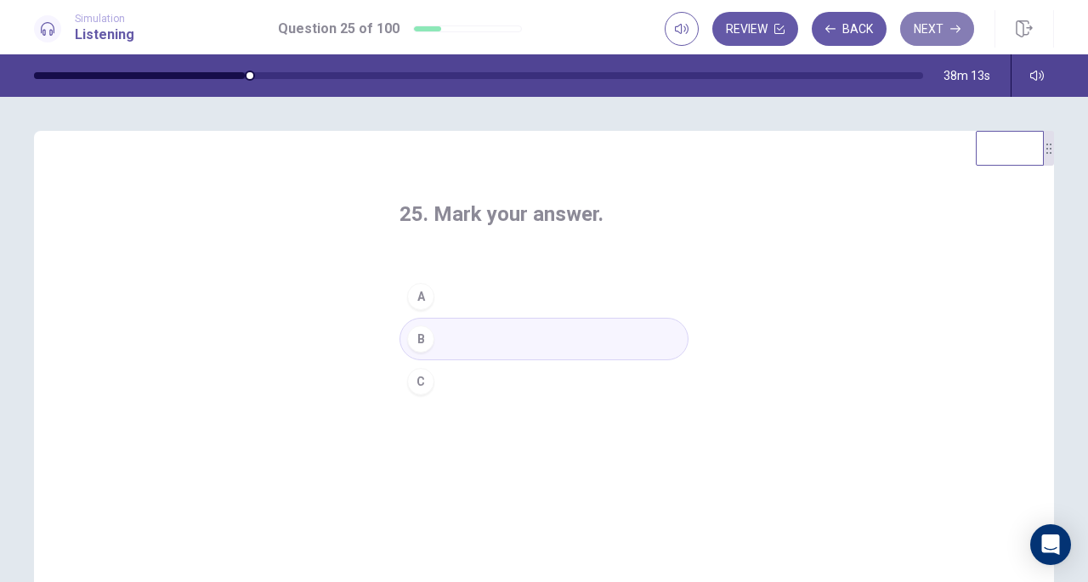
click at [951, 38] on button "Next" at bounding box center [937, 29] width 74 height 34
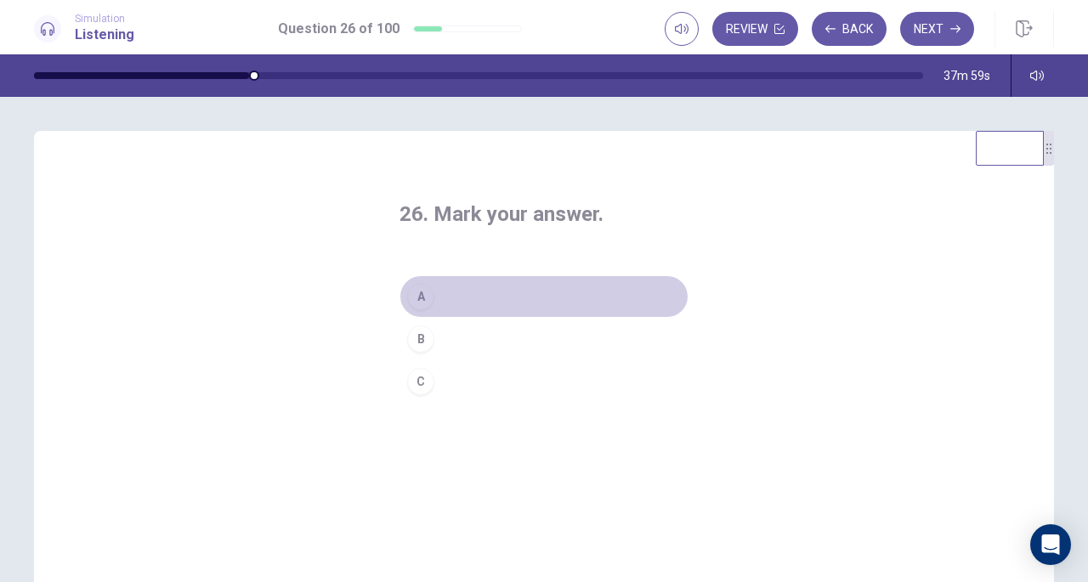
click at [452, 296] on button "A" at bounding box center [544, 297] width 289 height 43
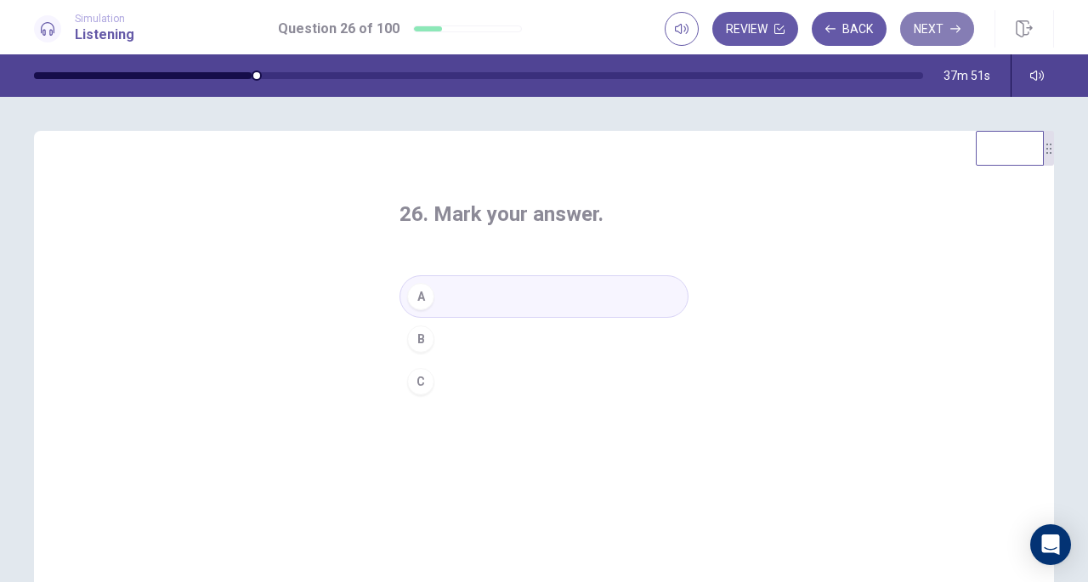
click at [936, 29] on button "Next" at bounding box center [937, 29] width 74 height 34
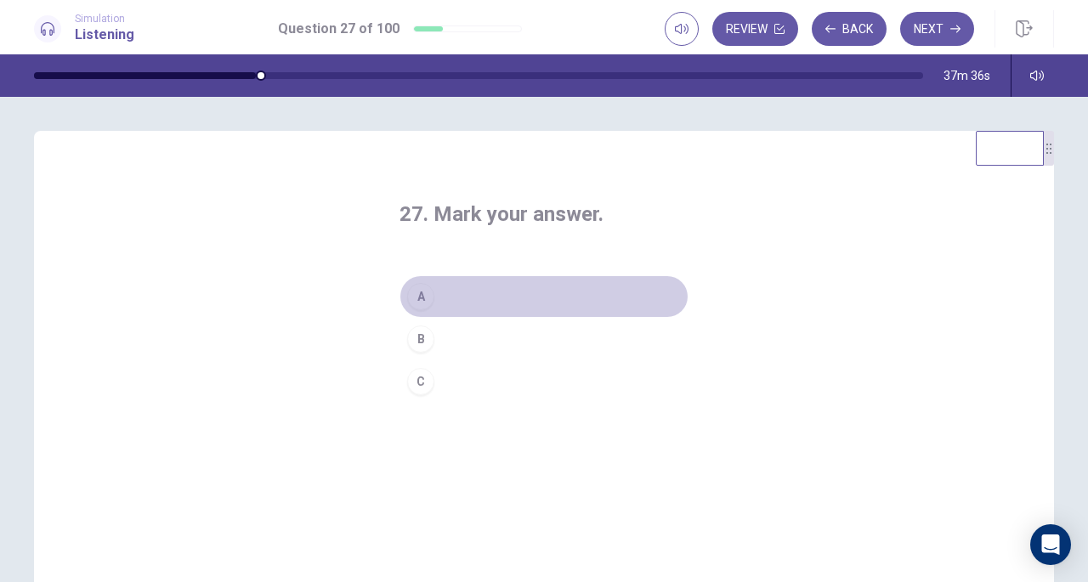
click at [440, 302] on button "A" at bounding box center [544, 297] width 289 height 43
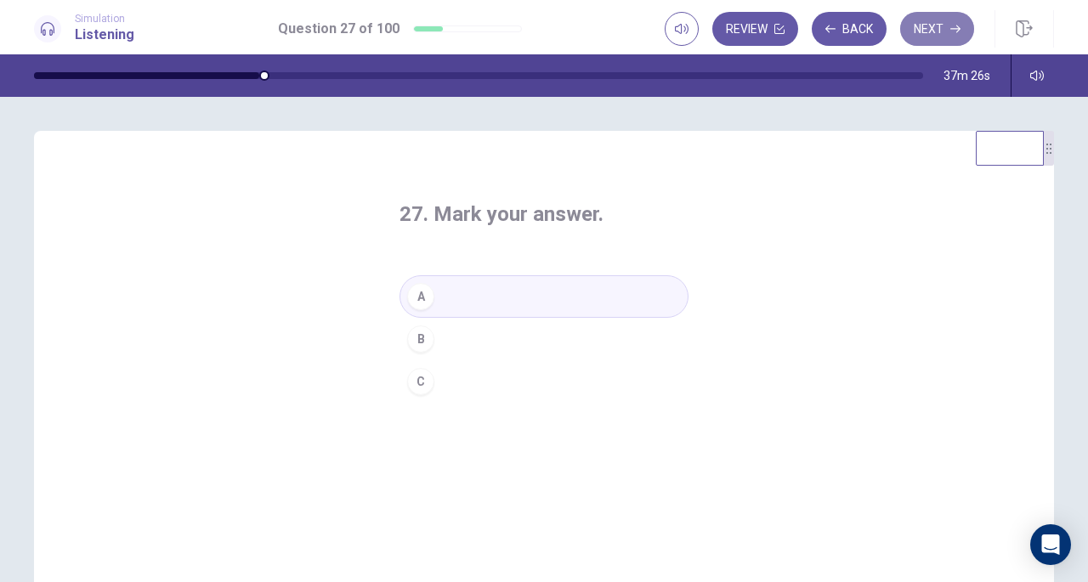
click at [945, 31] on button "Next" at bounding box center [937, 29] width 74 height 34
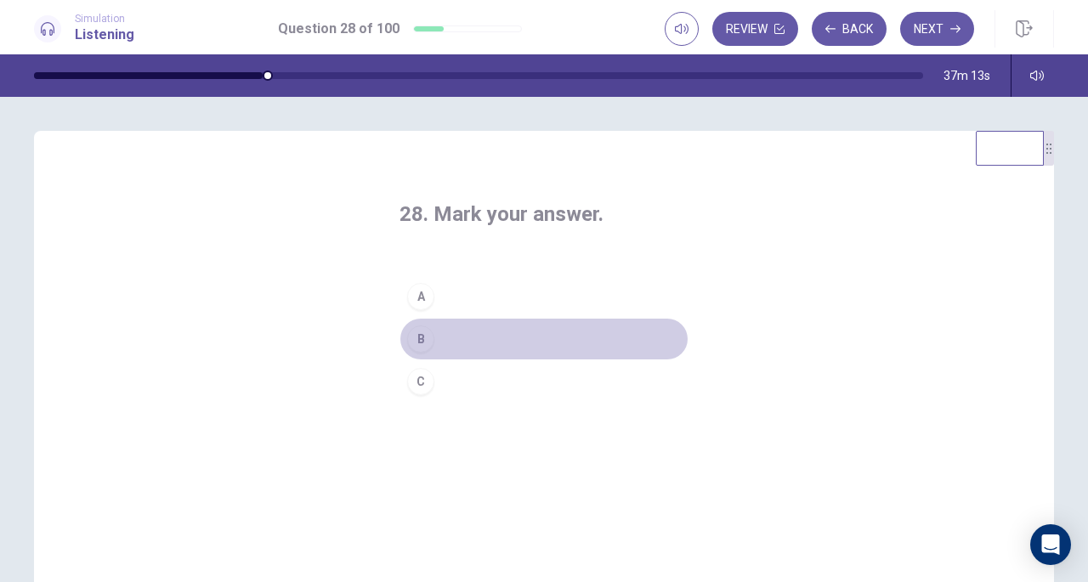
click at [427, 343] on div "B" at bounding box center [420, 339] width 27 height 27
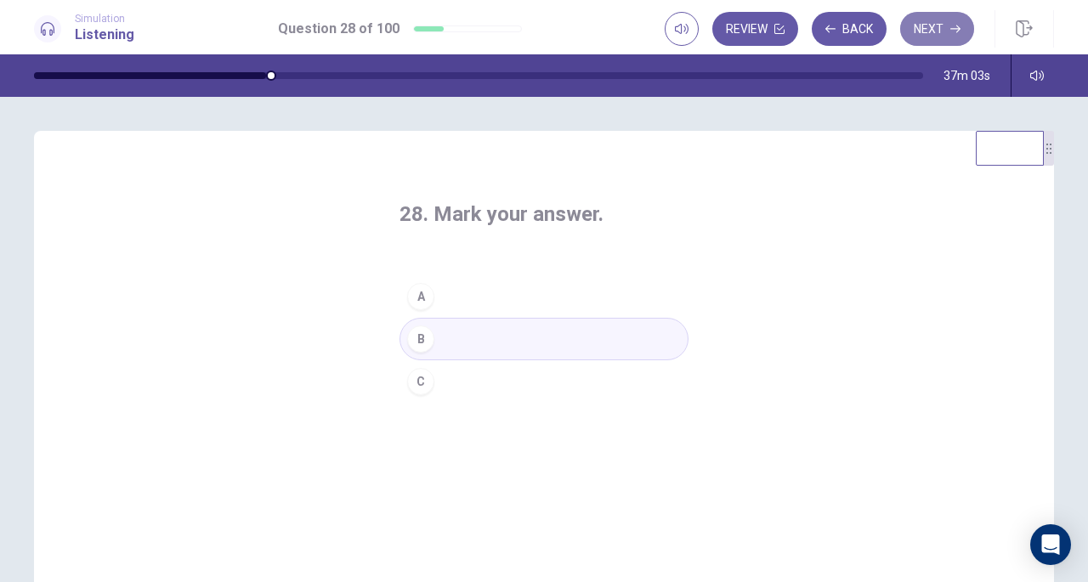
click at [958, 25] on icon "button" at bounding box center [956, 29] width 10 height 10
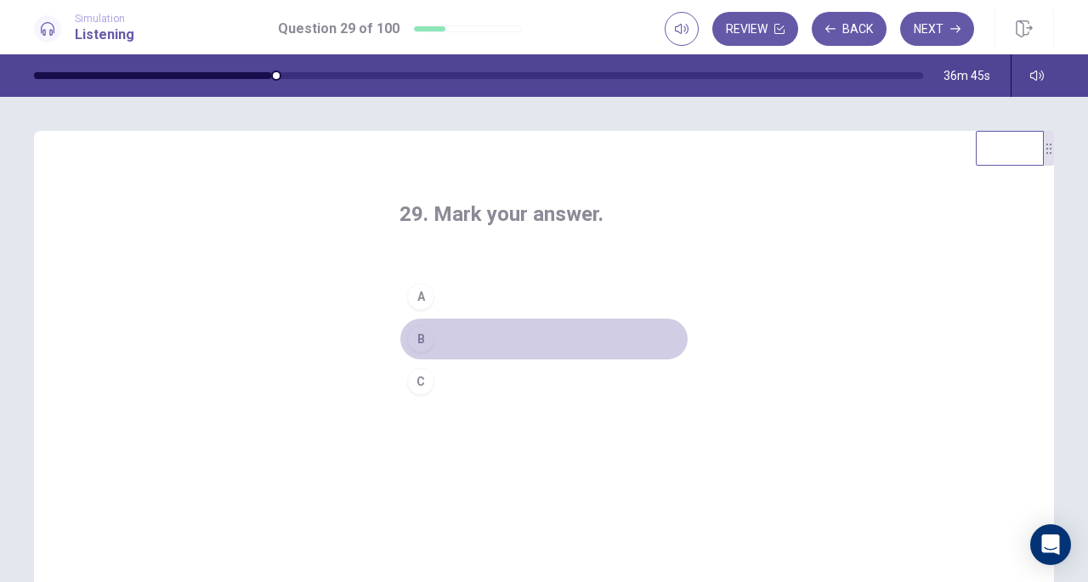
click at [457, 342] on button "B" at bounding box center [544, 339] width 289 height 43
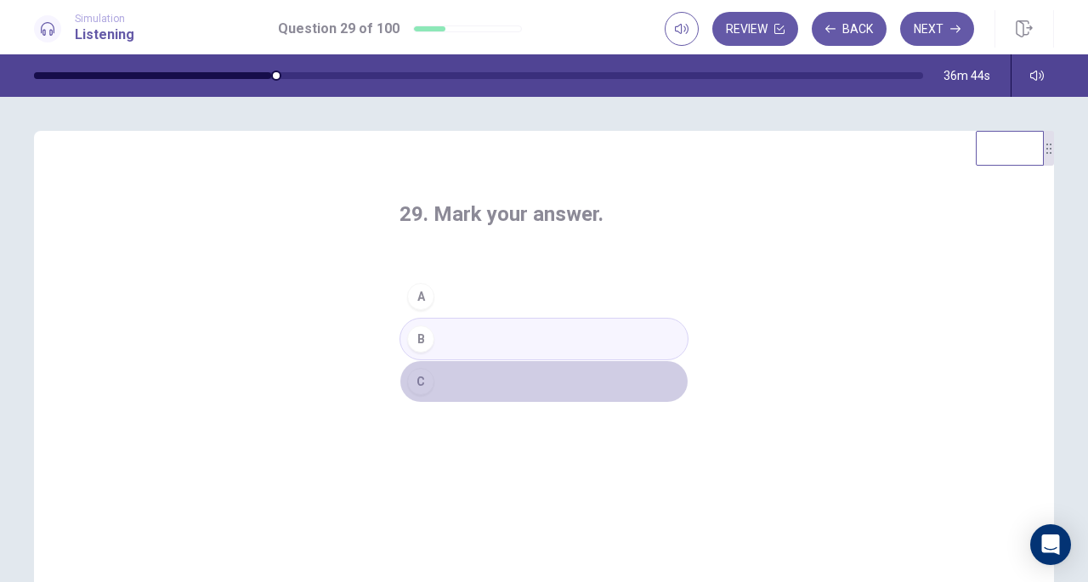
click at [445, 372] on button "C" at bounding box center [544, 382] width 289 height 43
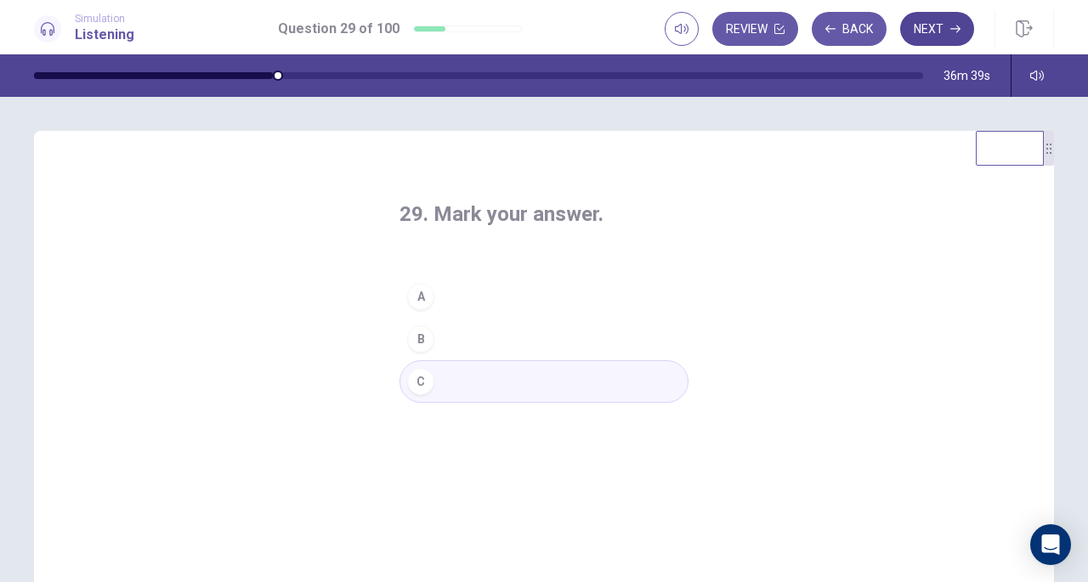
click at [937, 23] on button "Next" at bounding box center [937, 29] width 74 height 34
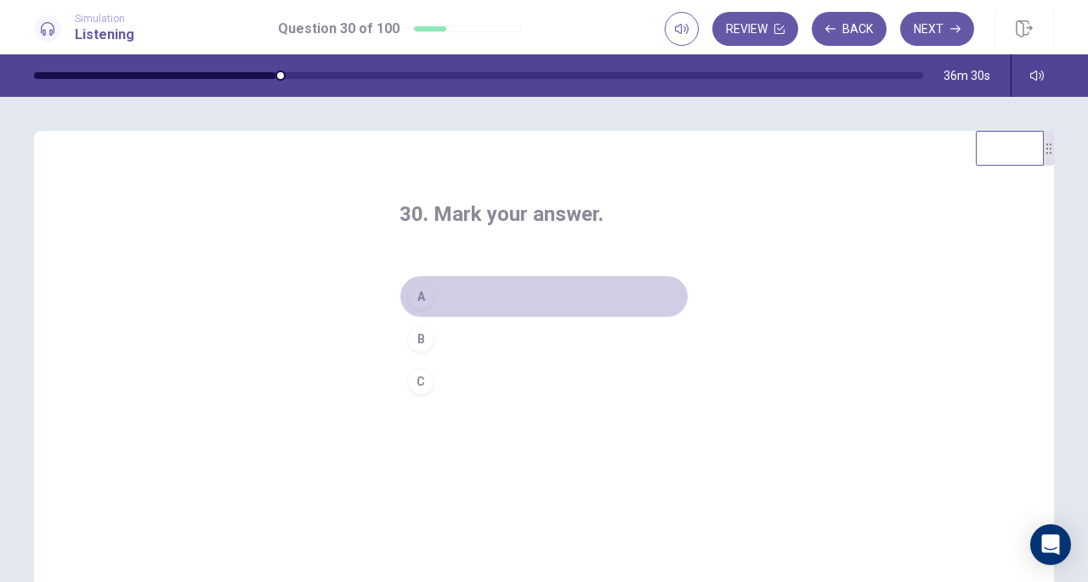
click at [438, 290] on button "A" at bounding box center [544, 297] width 289 height 43
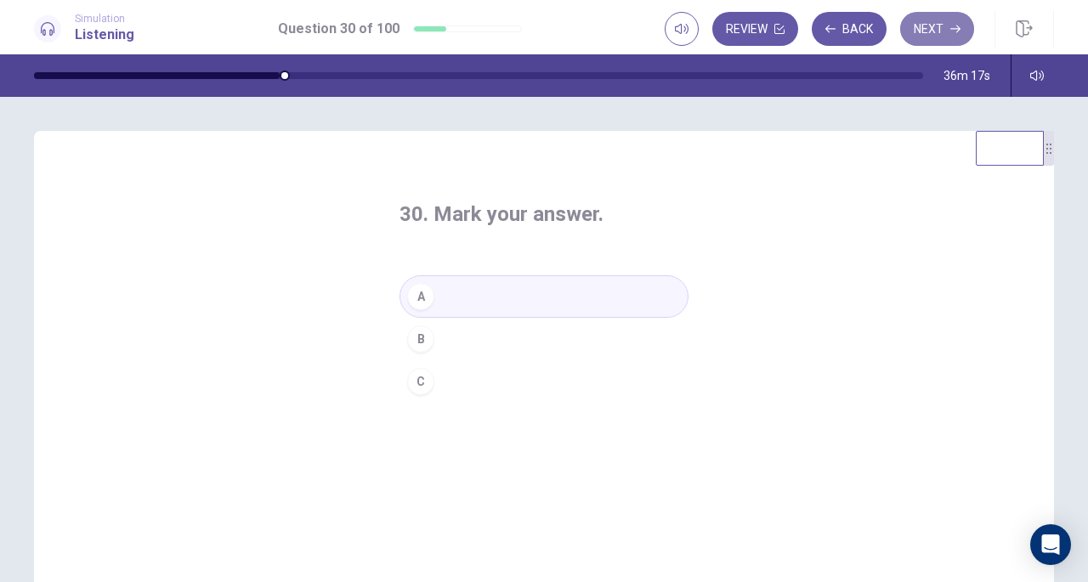
click at [946, 28] on button "Next" at bounding box center [937, 29] width 74 height 34
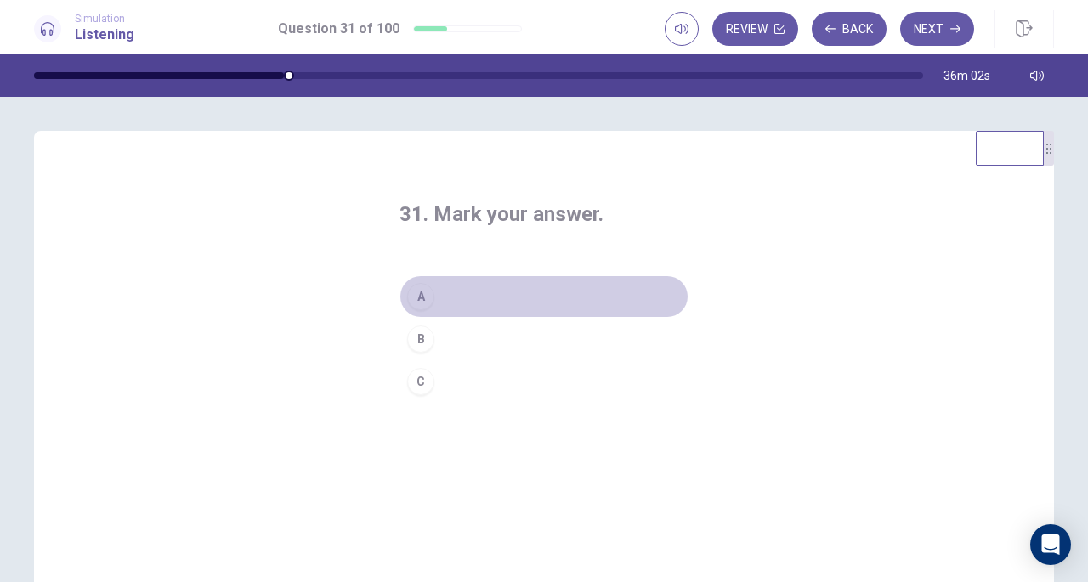
click at [456, 300] on button "A" at bounding box center [544, 297] width 289 height 43
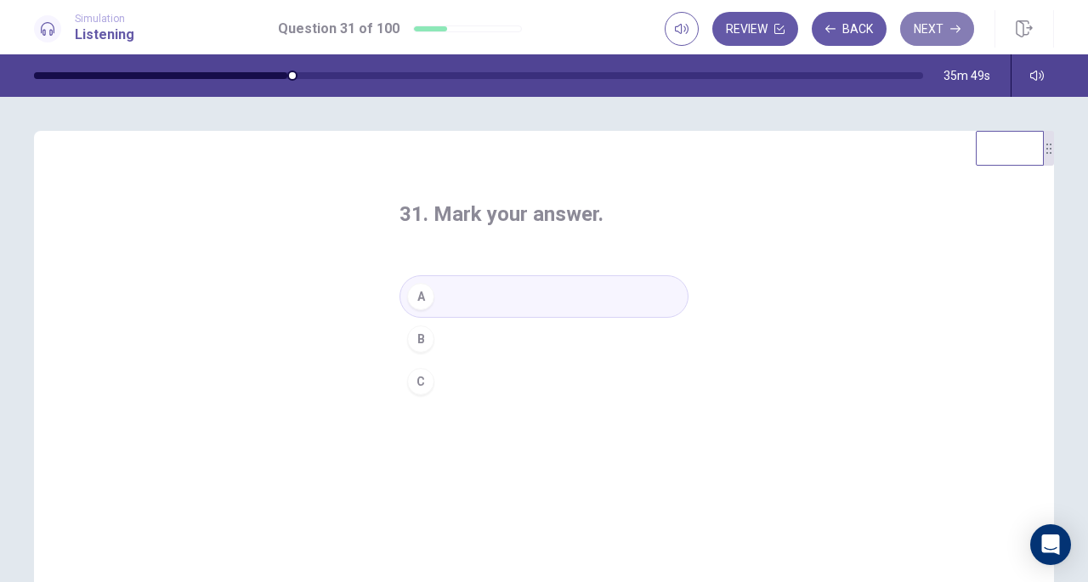
click at [953, 29] on icon "button" at bounding box center [956, 30] width 10 height 8
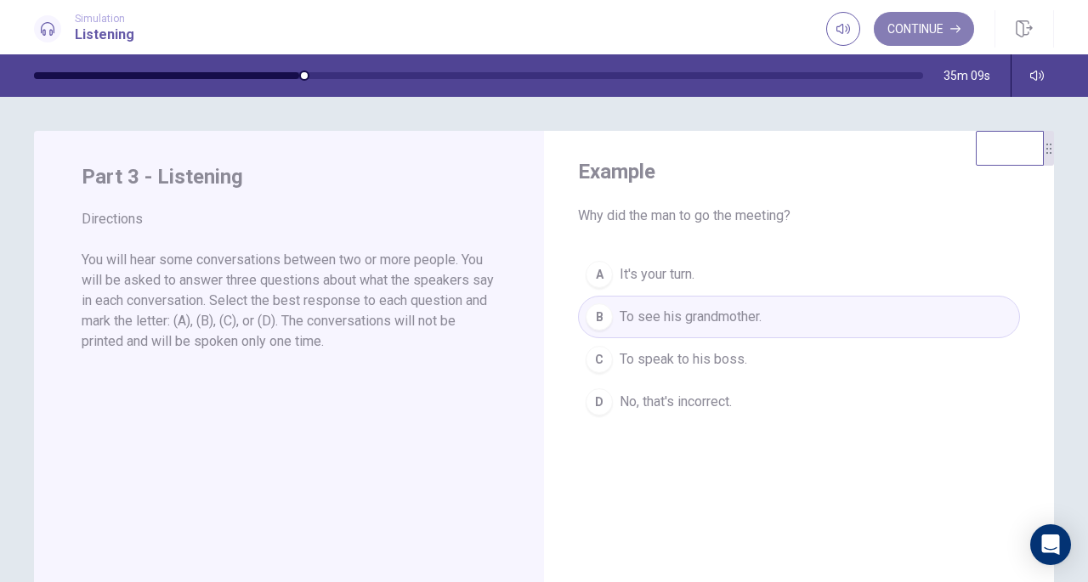
click at [934, 24] on button "Continue" at bounding box center [924, 29] width 100 height 34
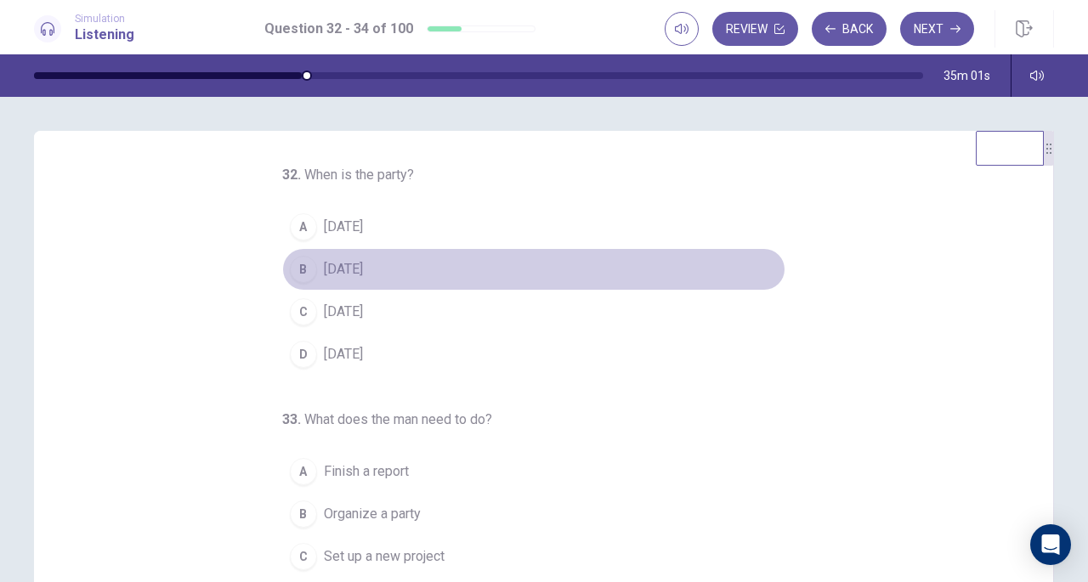
click at [333, 270] on span "[DATE]" at bounding box center [343, 269] width 39 height 20
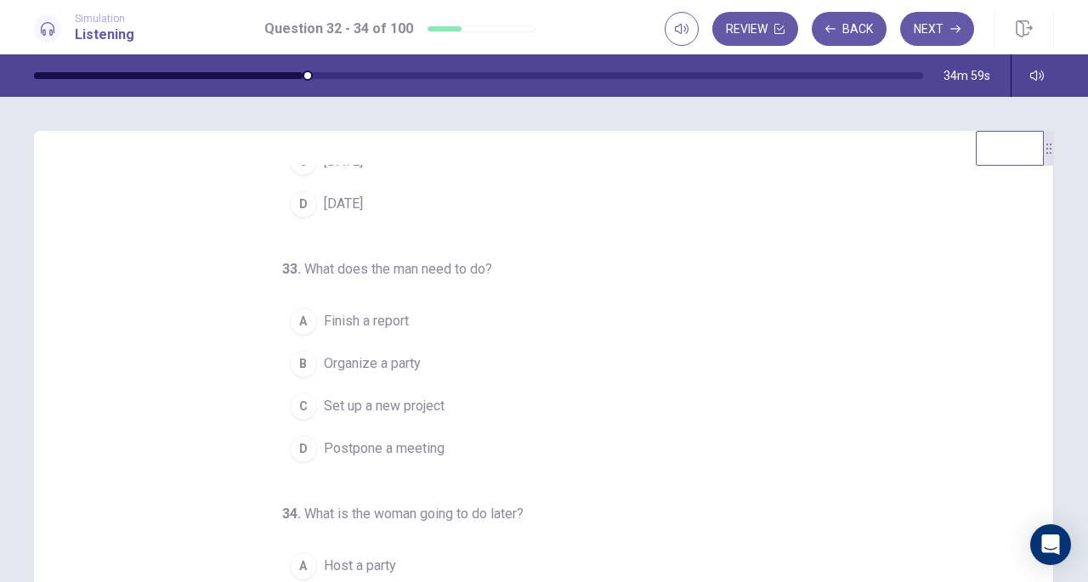
scroll to position [151, 0]
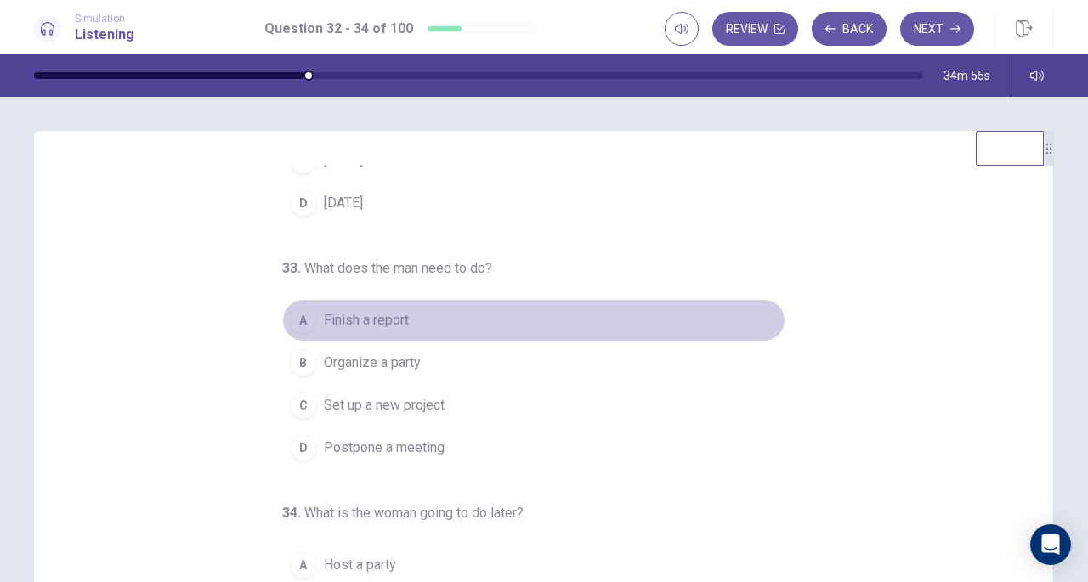
click at [378, 314] on span "Finish a report" at bounding box center [366, 320] width 85 height 20
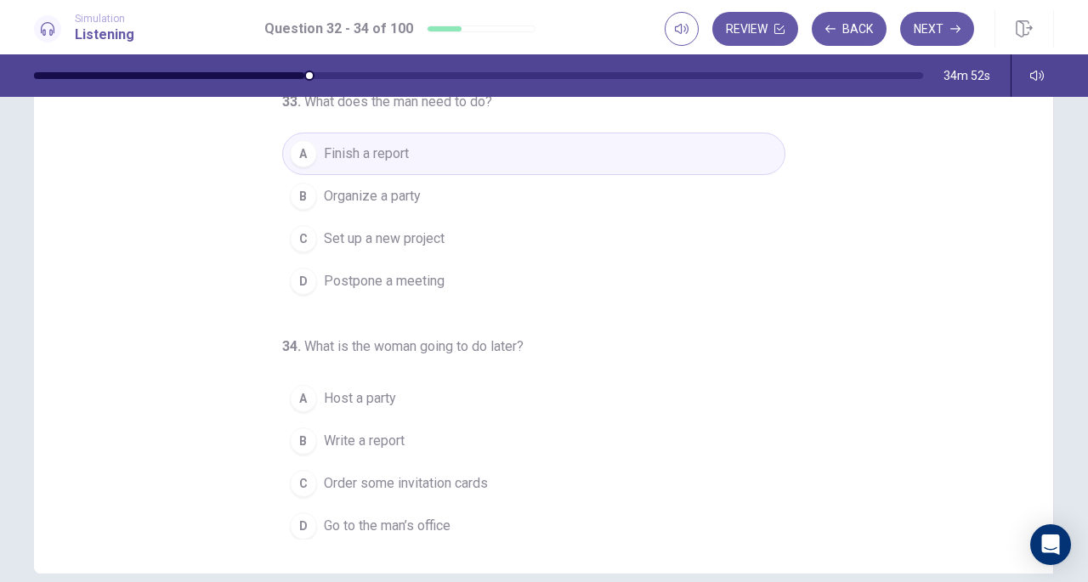
scroll to position [164, 0]
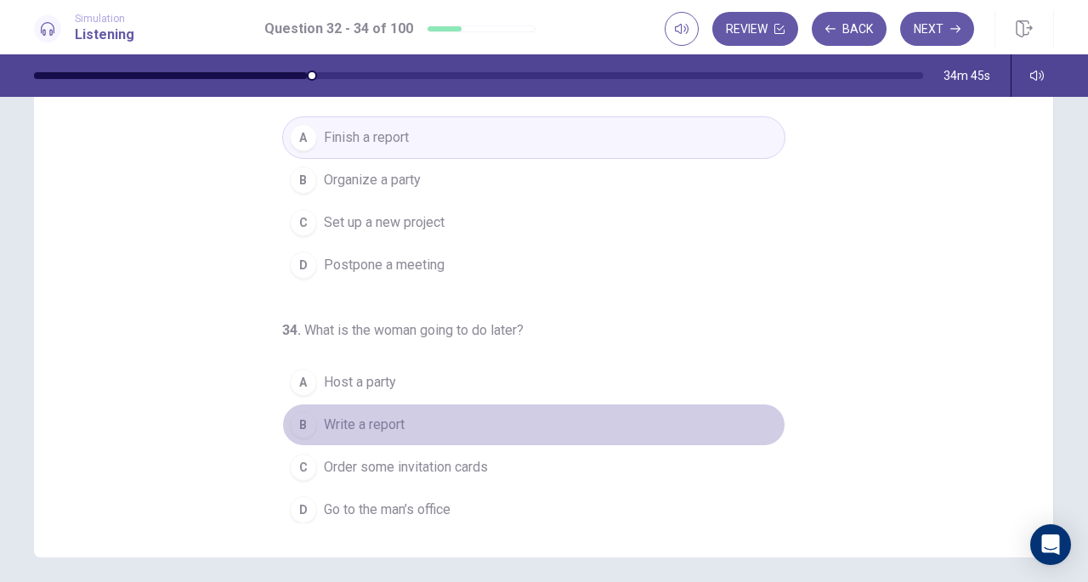
click at [353, 421] on span "Write a report" at bounding box center [364, 425] width 81 height 20
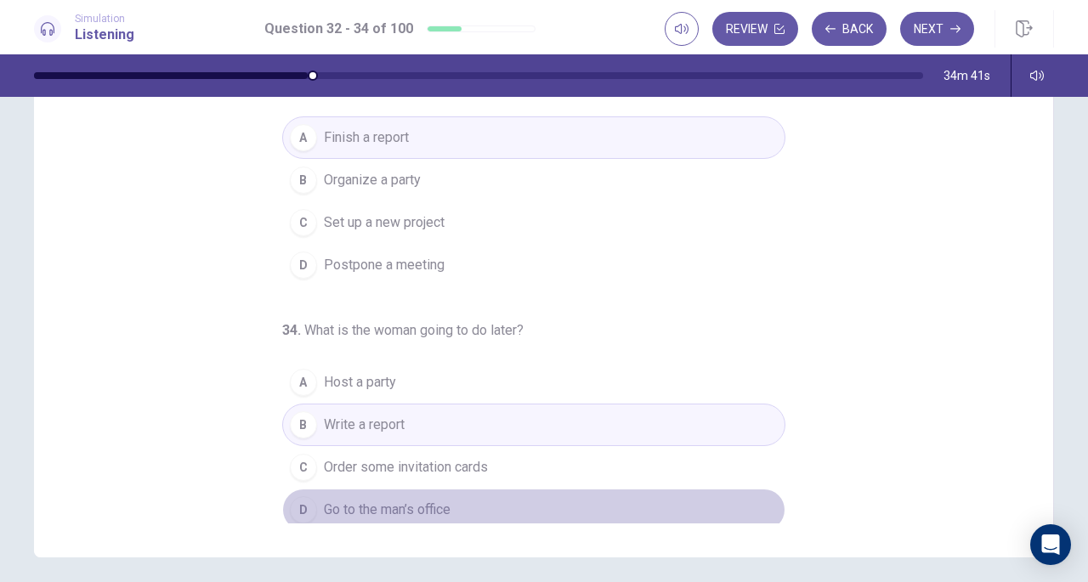
click at [429, 500] on span "Go to the man’s office" at bounding box center [387, 510] width 127 height 20
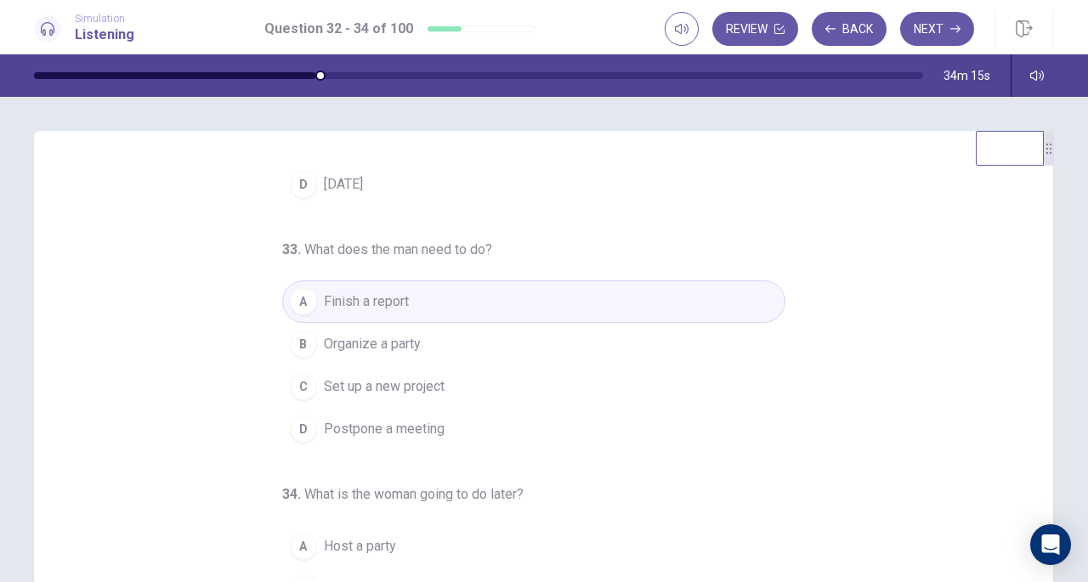
scroll to position [228, 0]
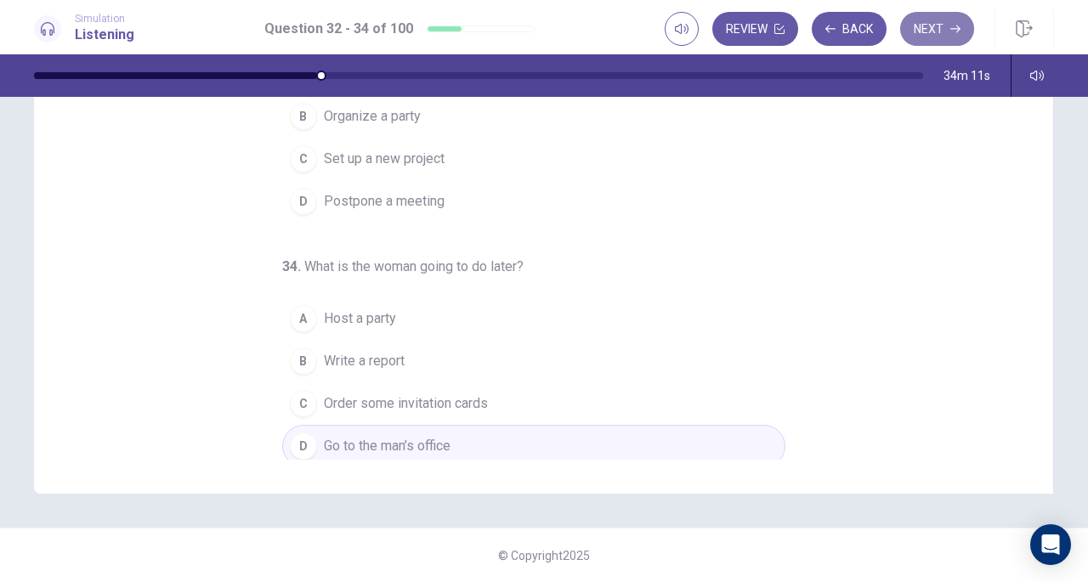
click at [944, 26] on button "Next" at bounding box center [937, 29] width 74 height 34
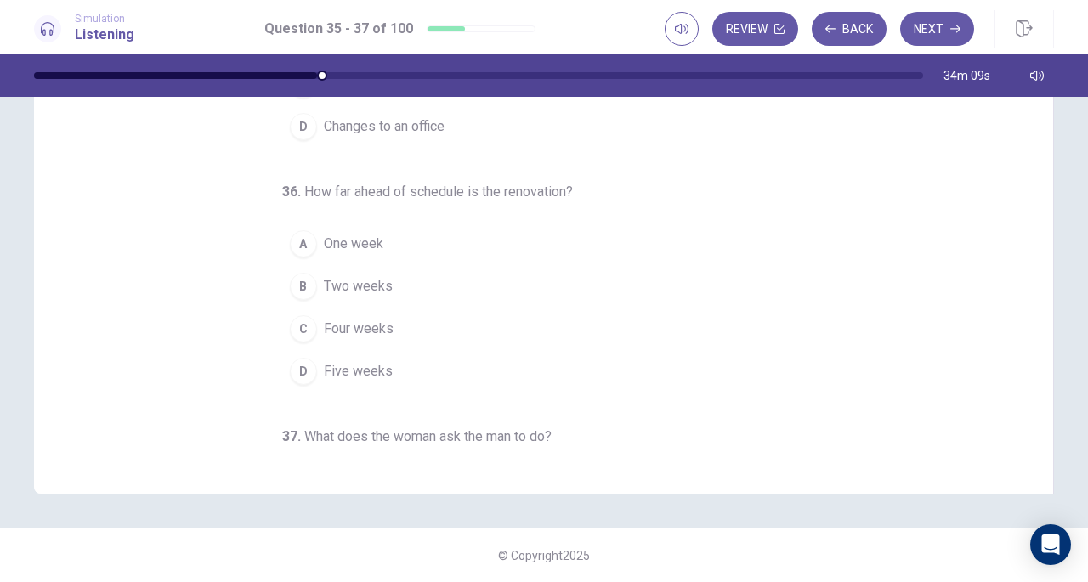
scroll to position [0, 0]
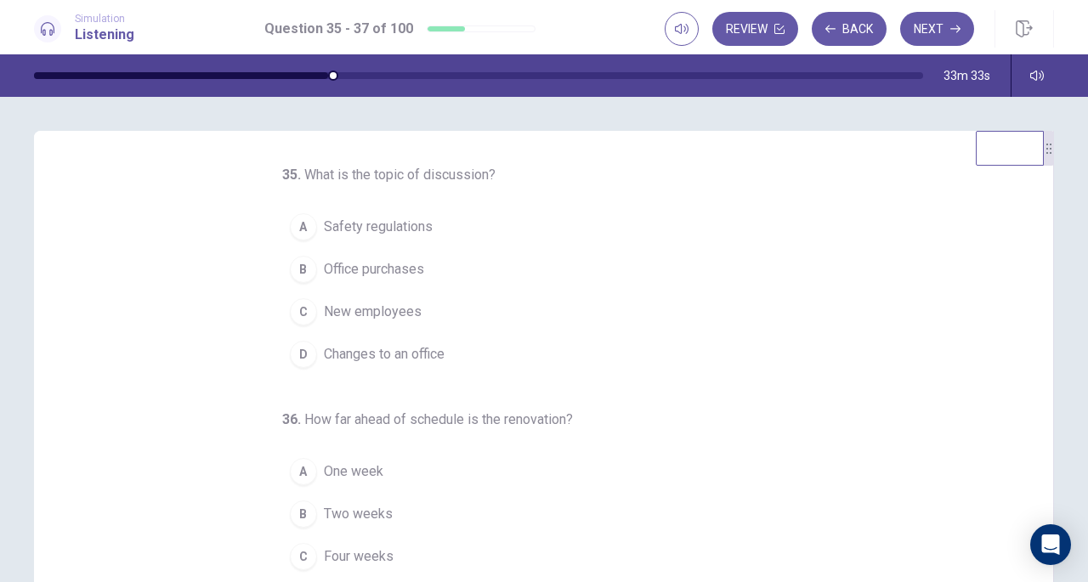
click at [371, 471] on span "One week" at bounding box center [354, 472] width 60 height 20
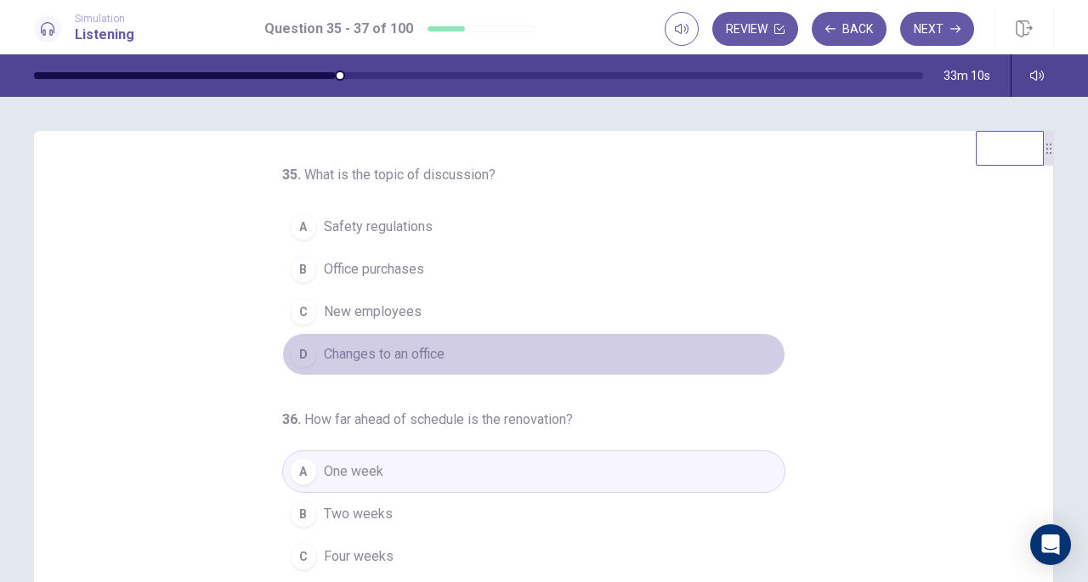
click at [407, 351] on span "Changes to an office" at bounding box center [384, 354] width 121 height 20
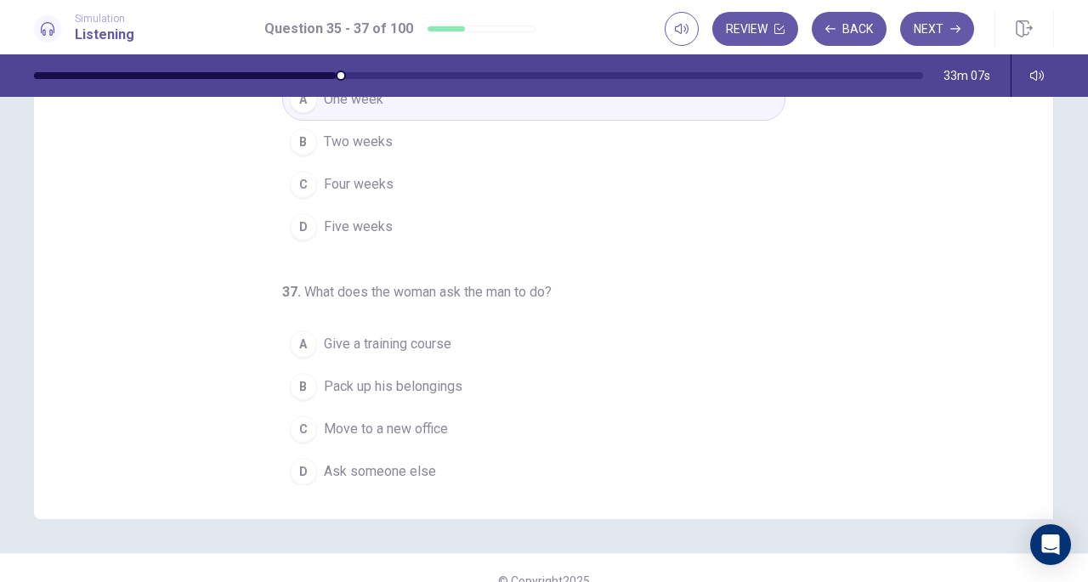
scroll to position [203, 0]
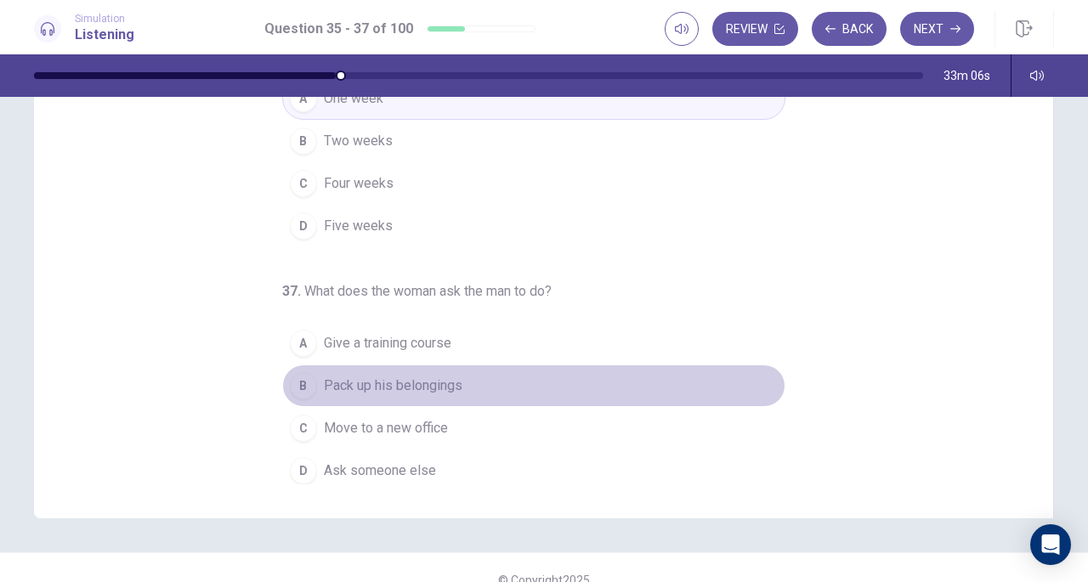
click at [396, 382] on span "Pack up his belongings" at bounding box center [393, 386] width 139 height 20
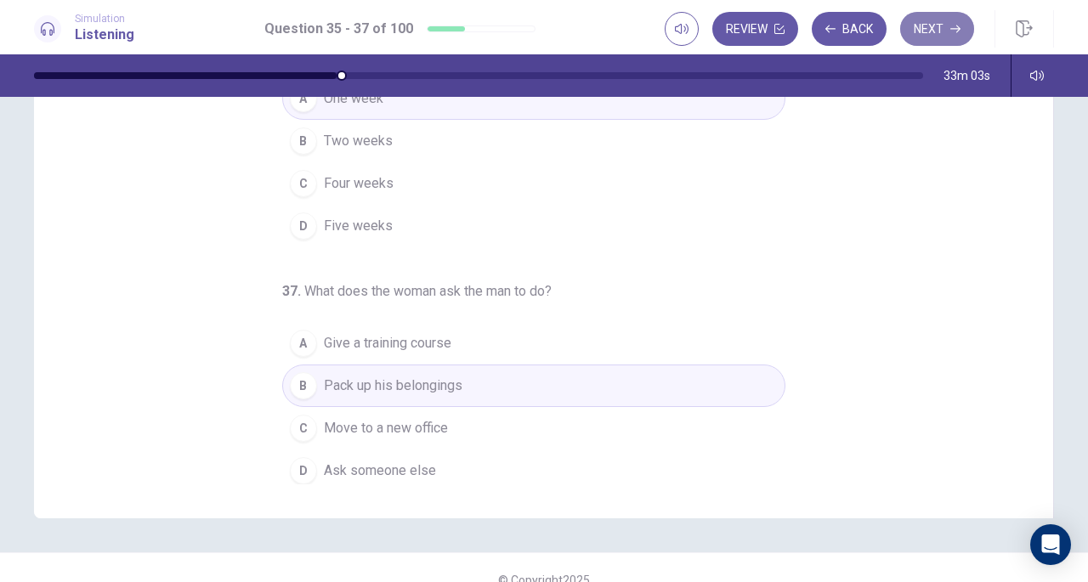
click at [947, 19] on button "Next" at bounding box center [937, 29] width 74 height 34
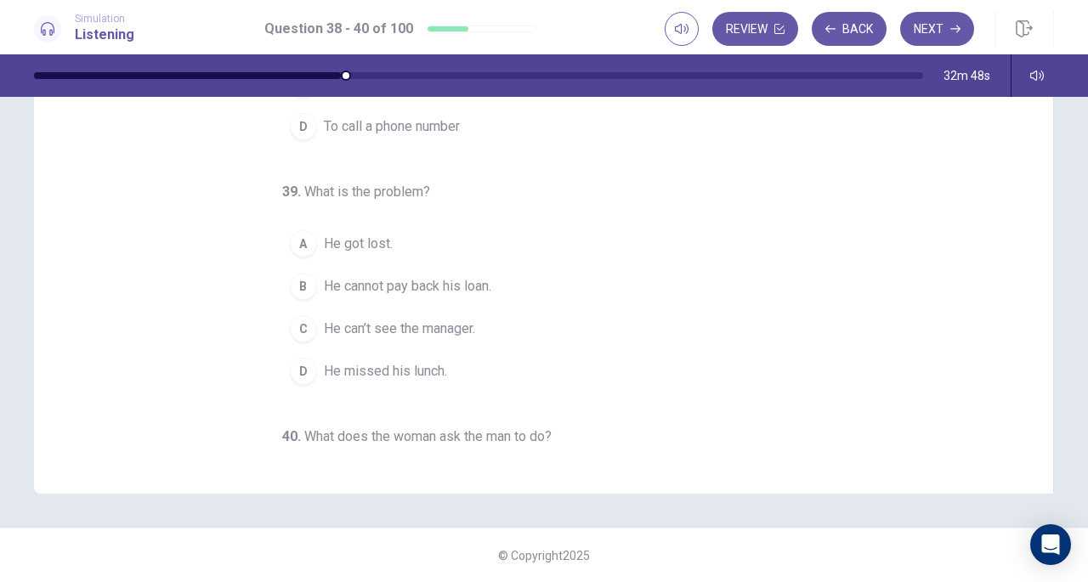
scroll to position [0, 0]
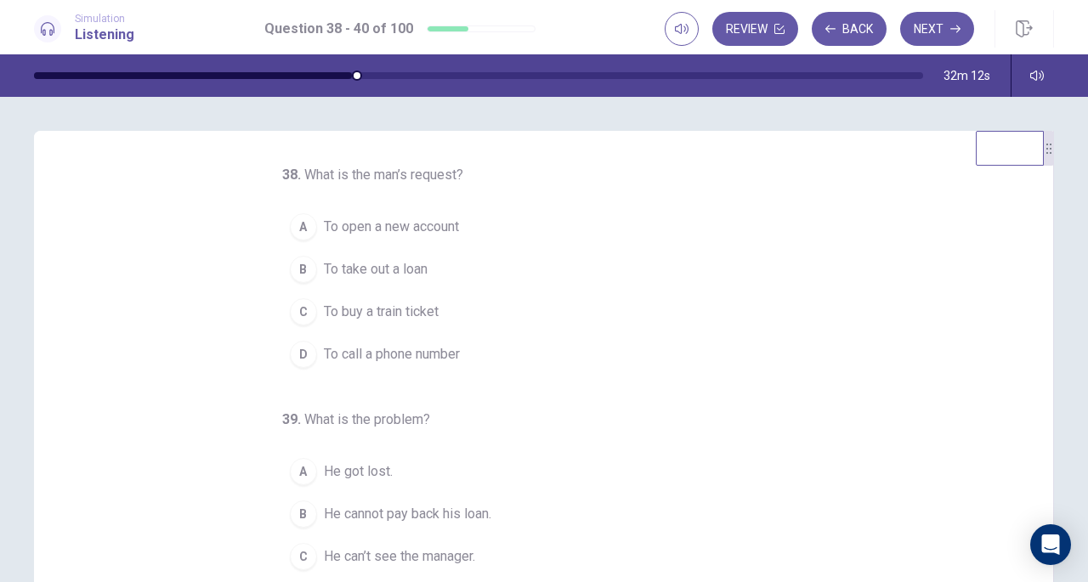
click at [401, 270] on span "To take out a loan" at bounding box center [376, 269] width 104 height 20
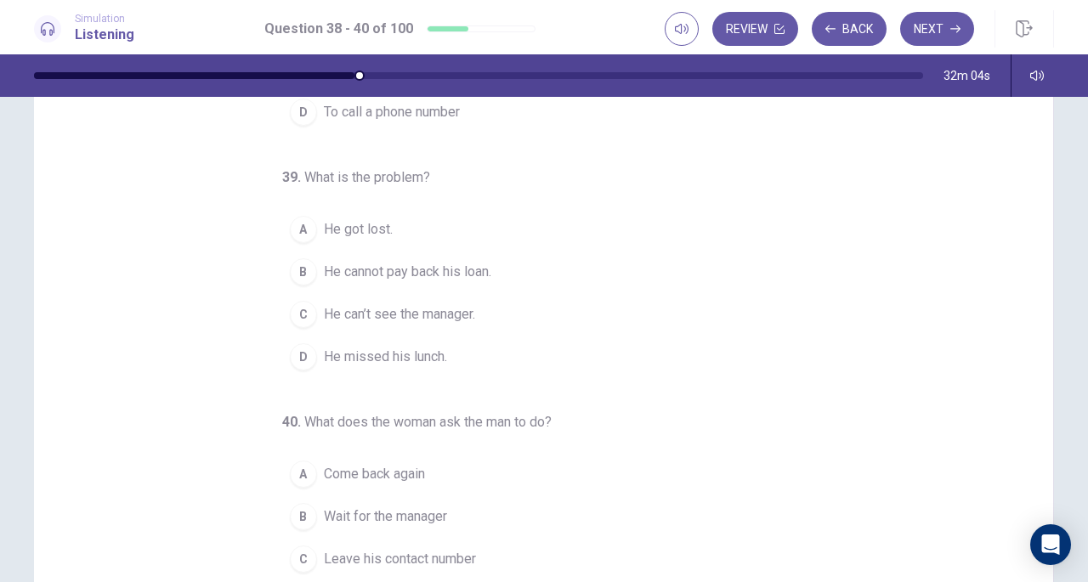
scroll to position [73, 0]
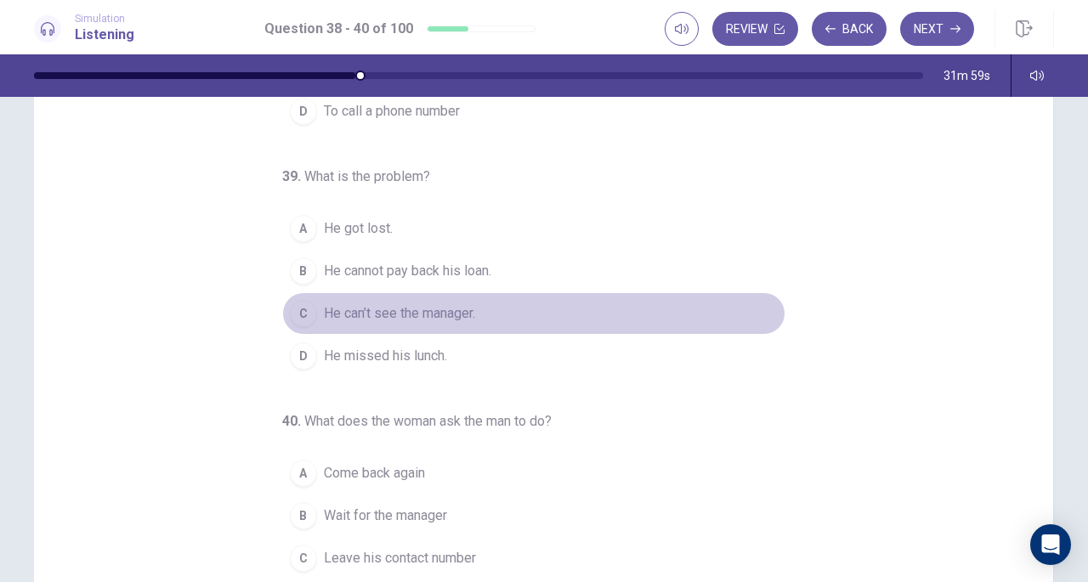
click at [425, 305] on span "He can’t see the manager." at bounding box center [399, 314] width 151 height 20
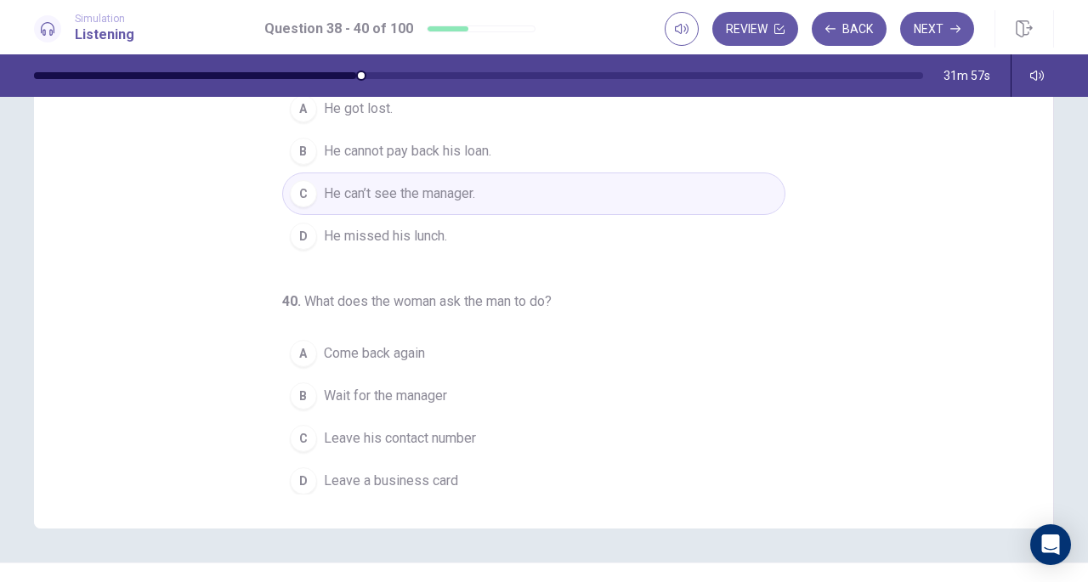
scroll to position [201, 0]
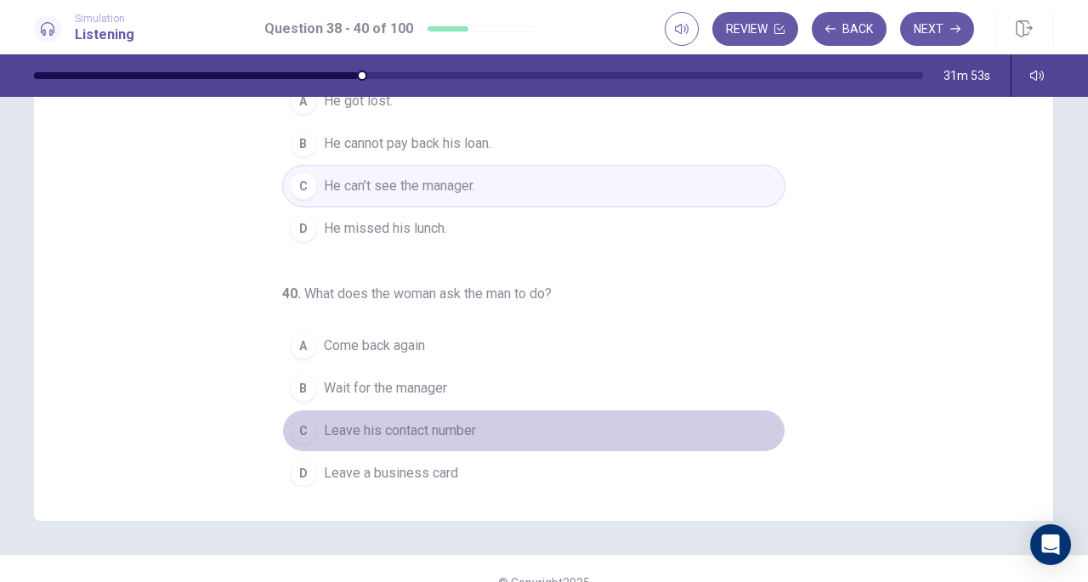
click at [435, 421] on span "Leave his contact number" at bounding box center [400, 431] width 152 height 20
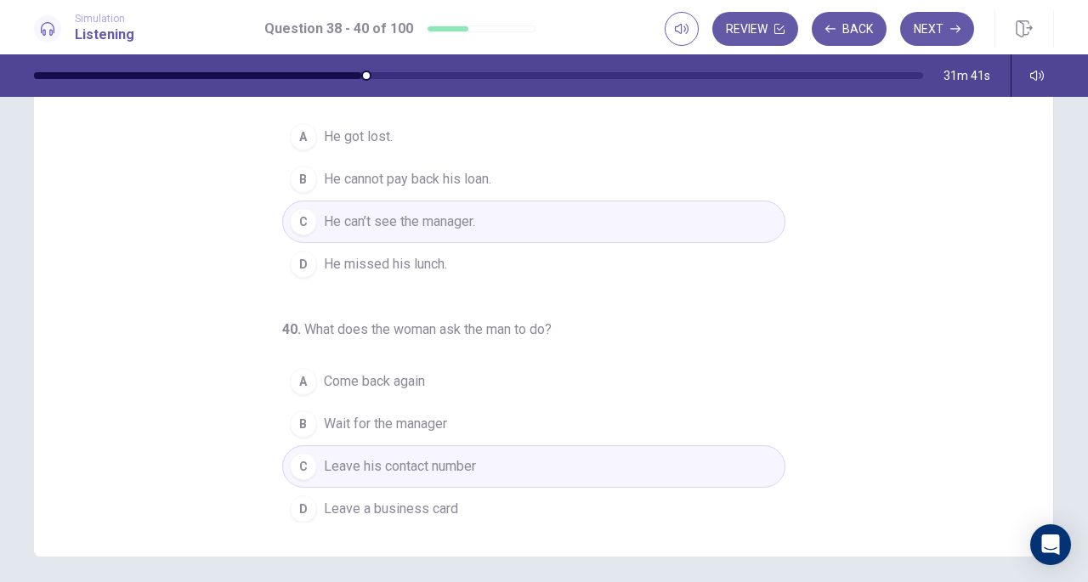
scroll to position [226, 0]
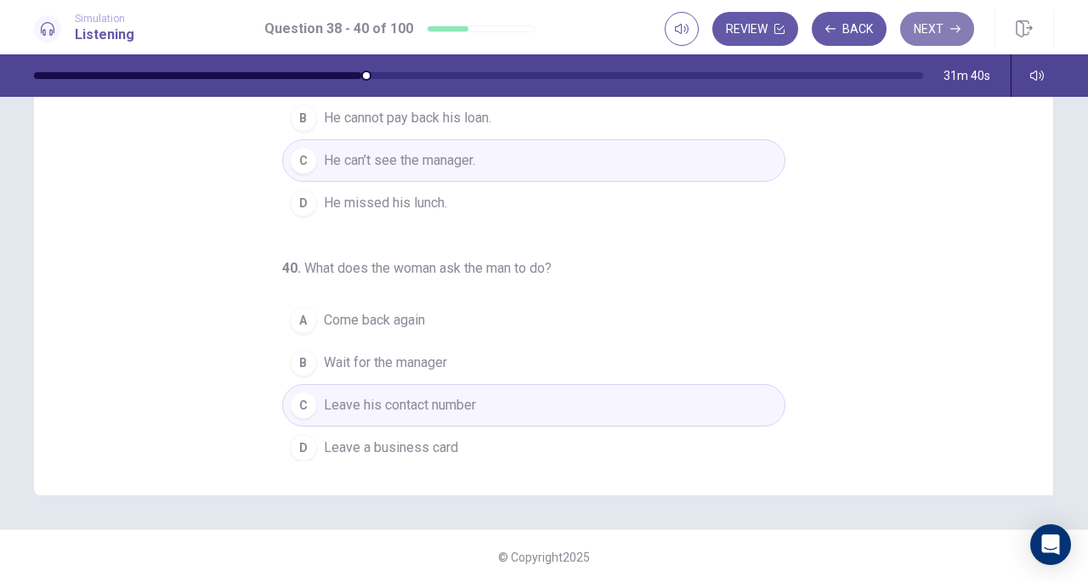
click at [948, 31] on button "Next" at bounding box center [937, 29] width 74 height 34
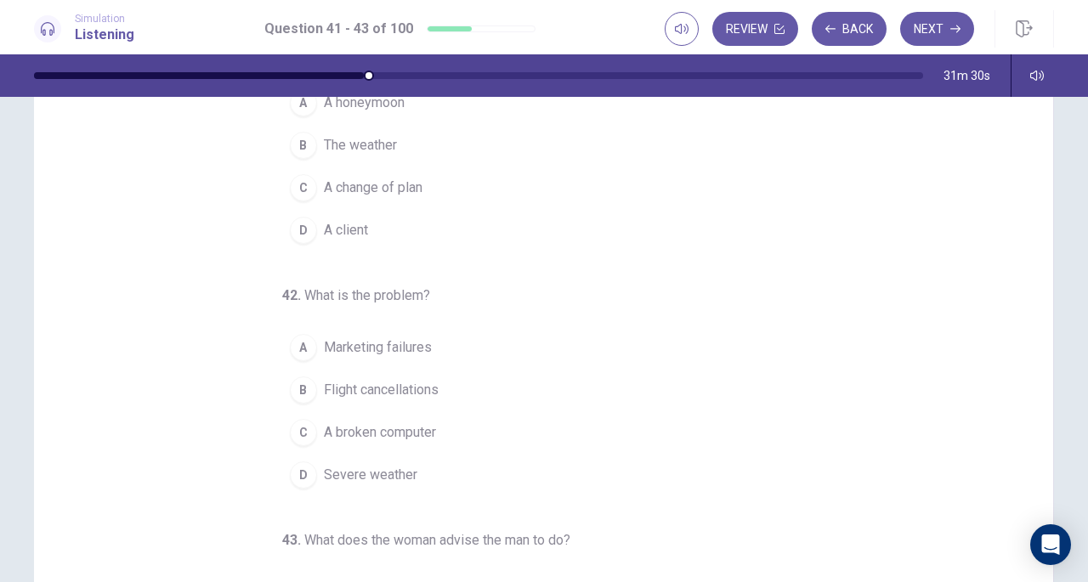
scroll to position [0, 0]
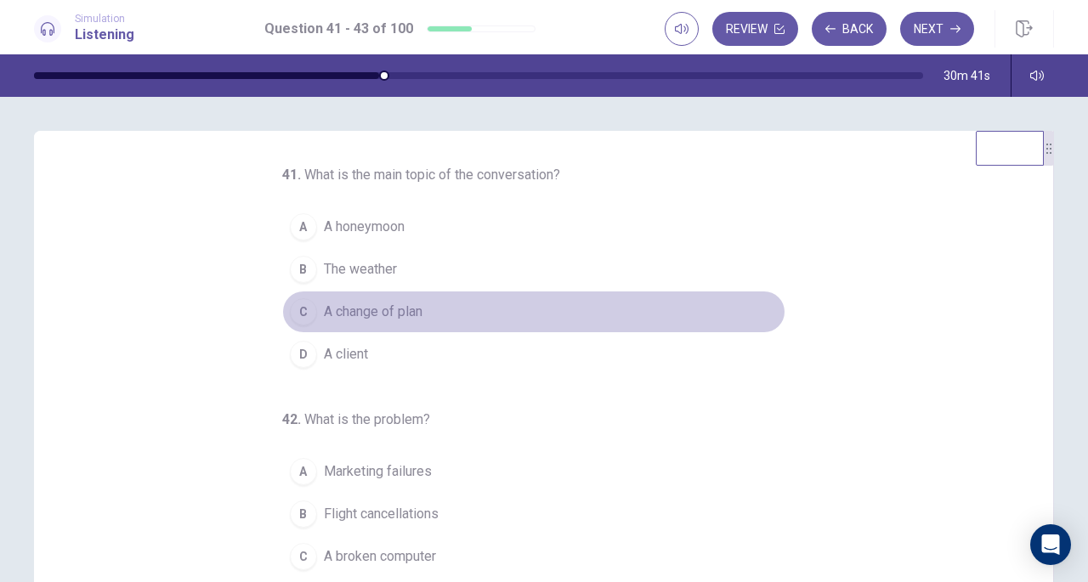
click at [394, 304] on span "A change of plan" at bounding box center [373, 312] width 99 height 20
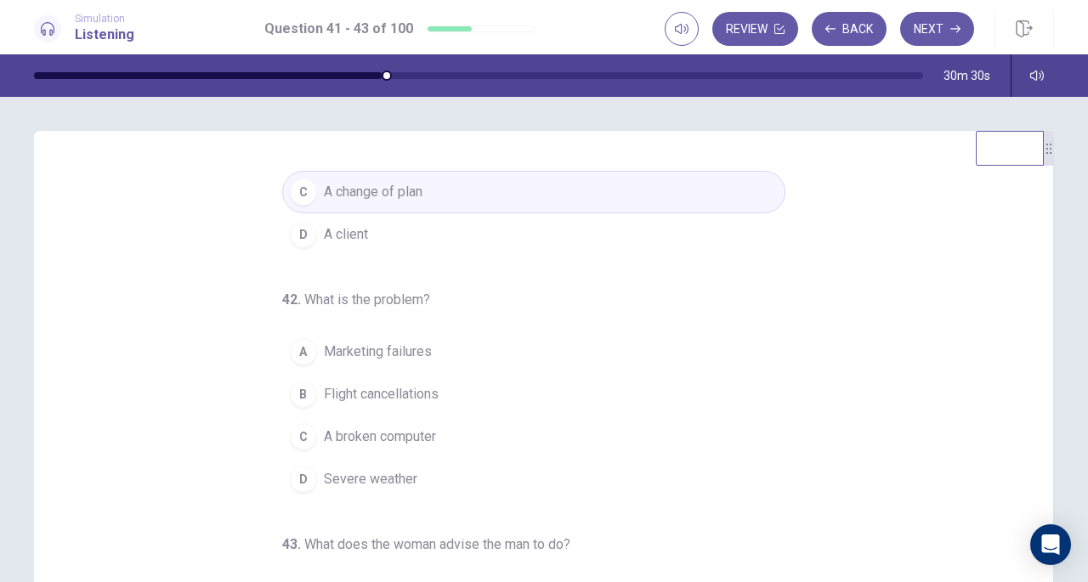
scroll to position [121, 0]
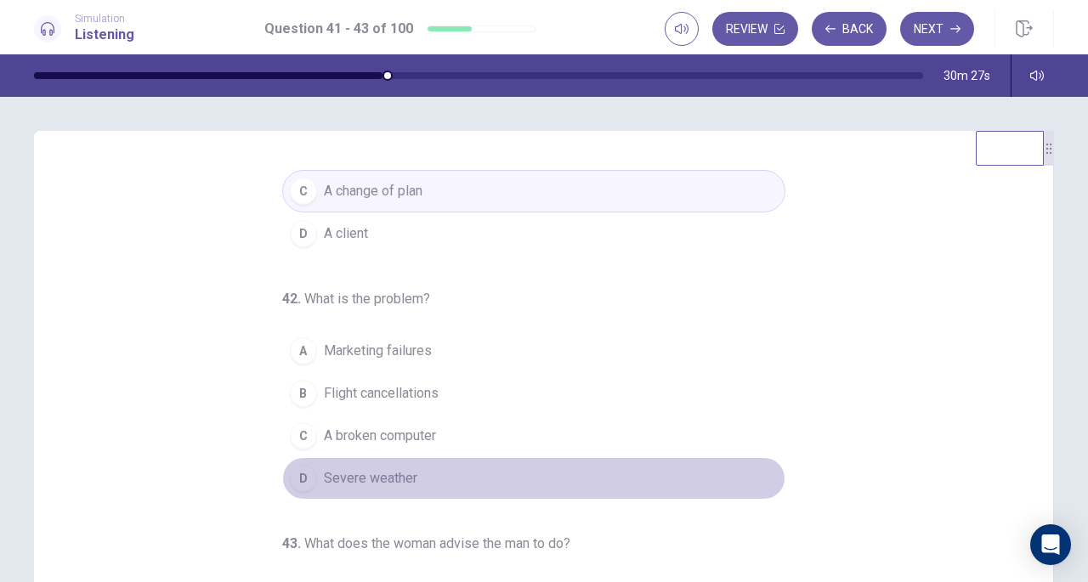
click at [395, 469] on span "Severe weather" at bounding box center [371, 479] width 94 height 20
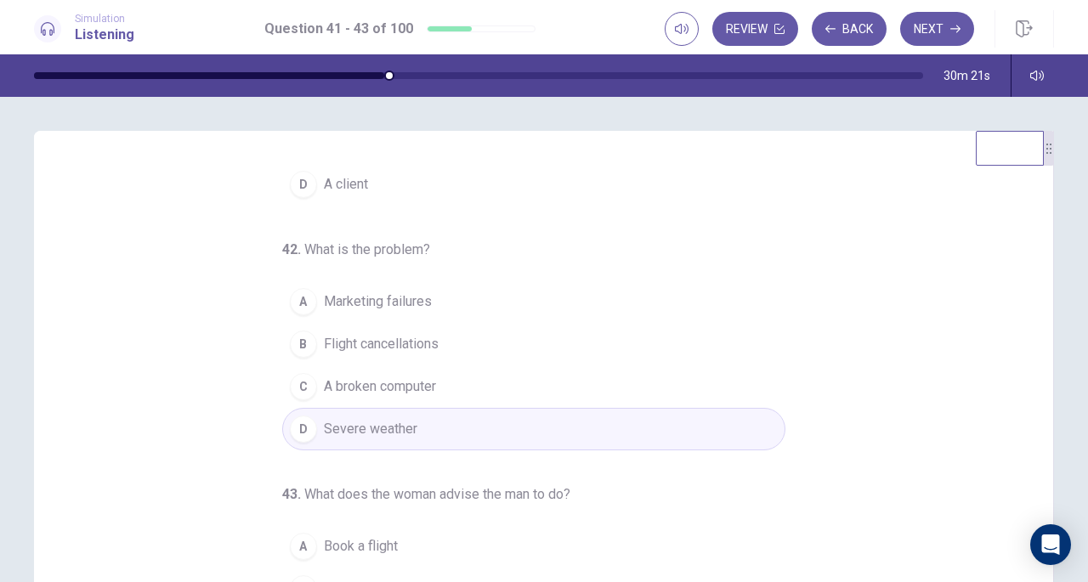
scroll to position [228, 0]
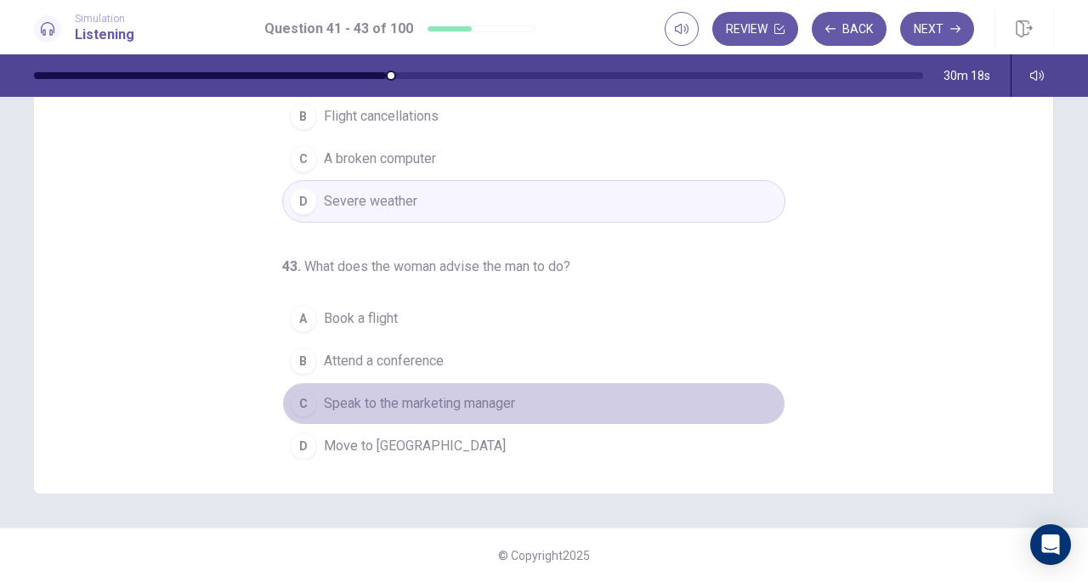
click at [423, 401] on span "Speak to the marketing manager" at bounding box center [419, 404] width 191 height 20
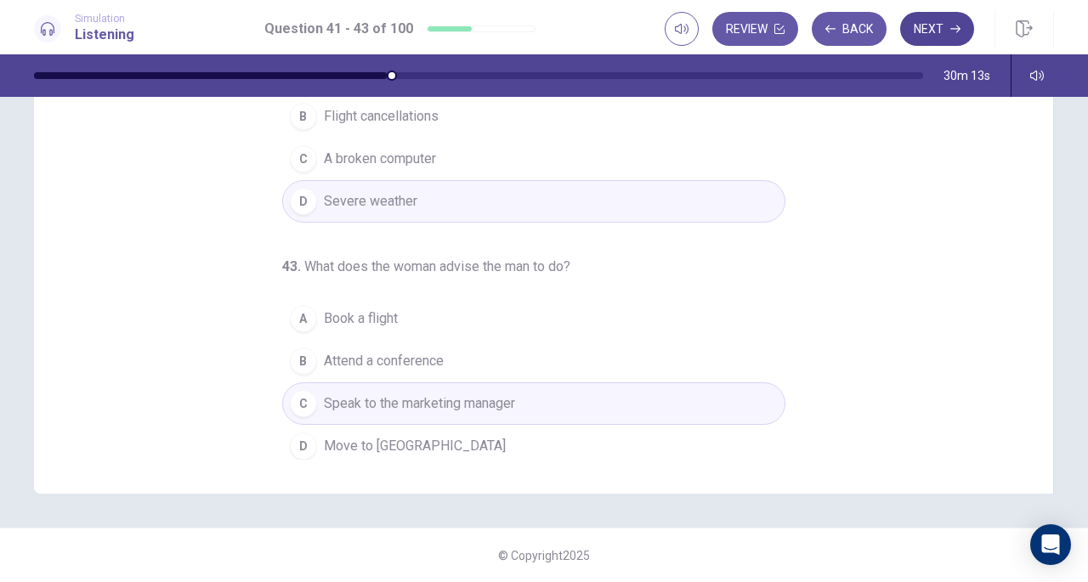
click at [944, 20] on button "Next" at bounding box center [937, 29] width 74 height 34
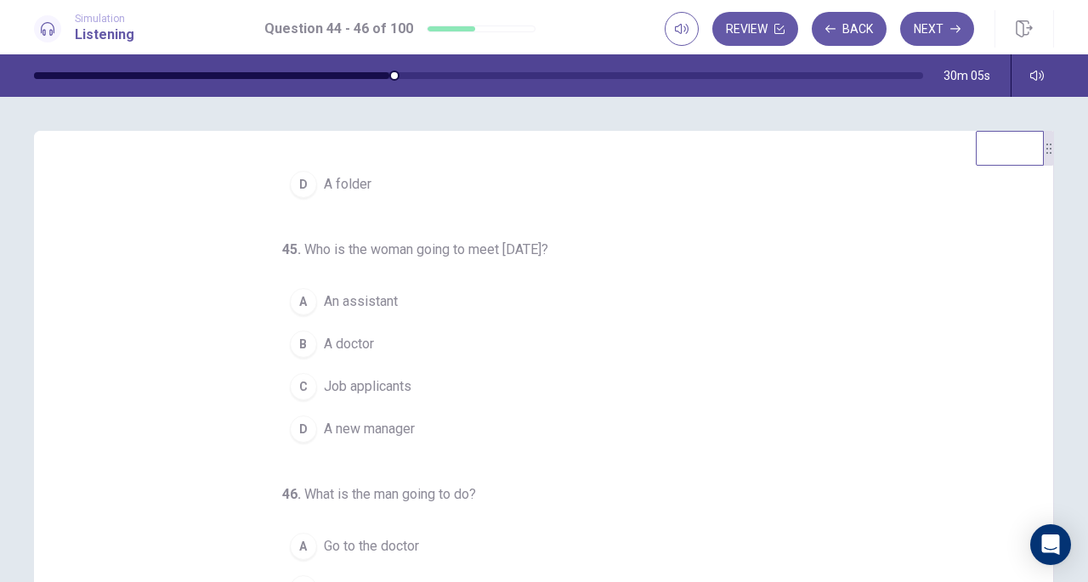
scroll to position [0, 0]
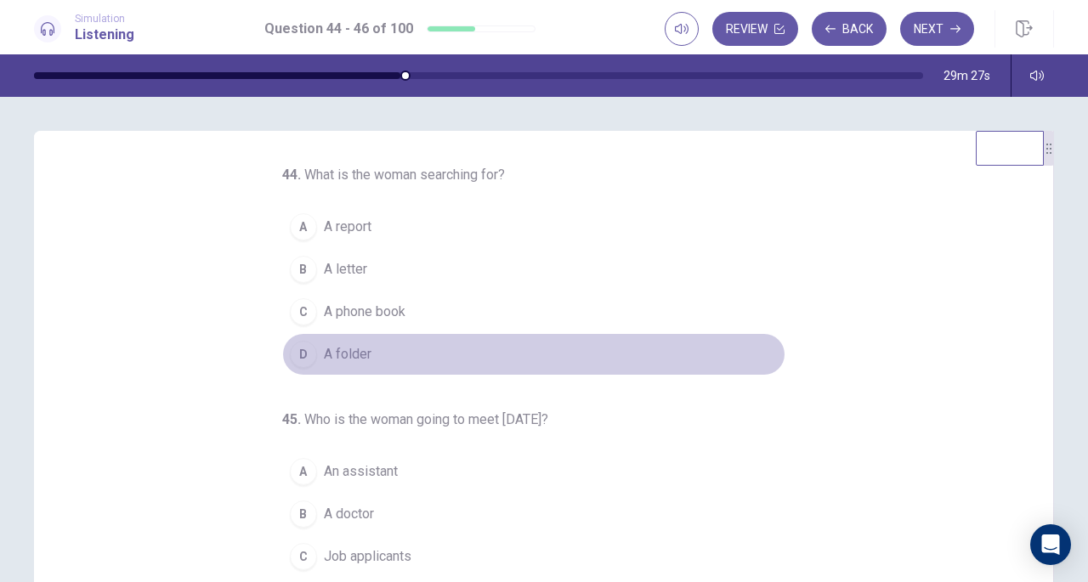
click at [324, 349] on span "A folder" at bounding box center [348, 354] width 48 height 20
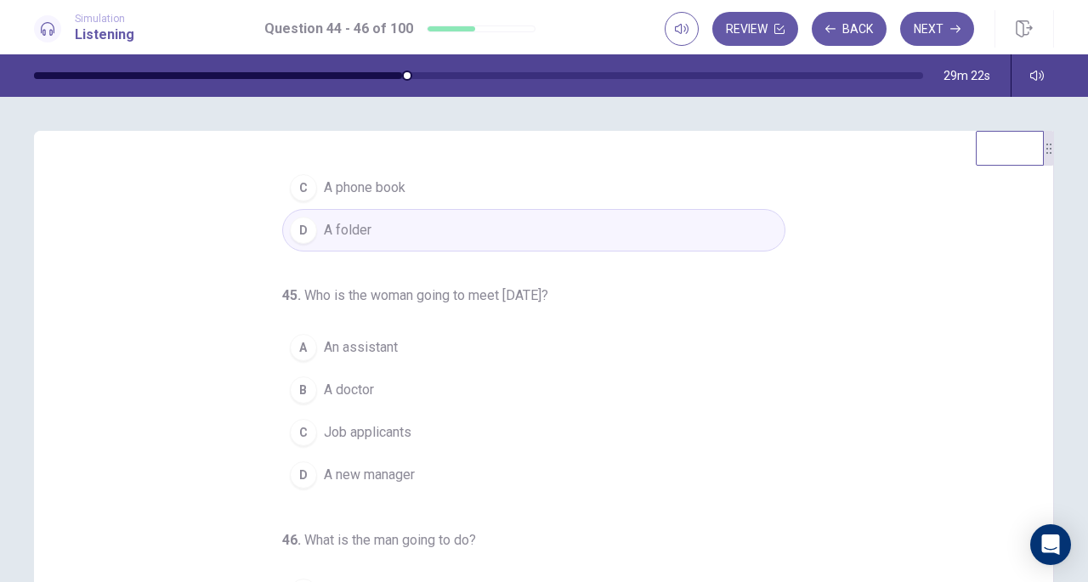
scroll to position [134, 0]
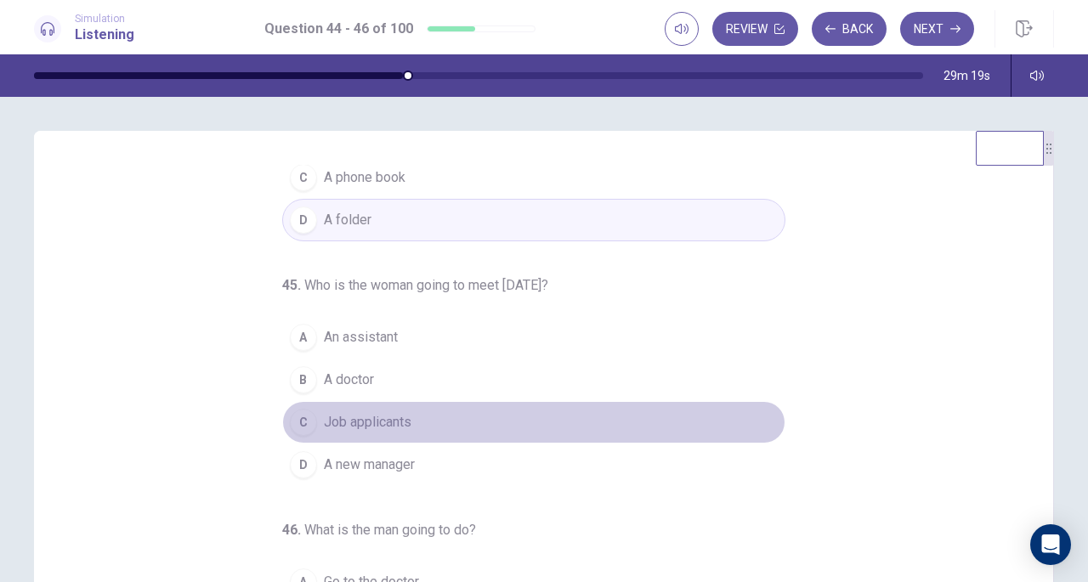
click at [362, 417] on span "Job applicants" at bounding box center [368, 422] width 88 height 20
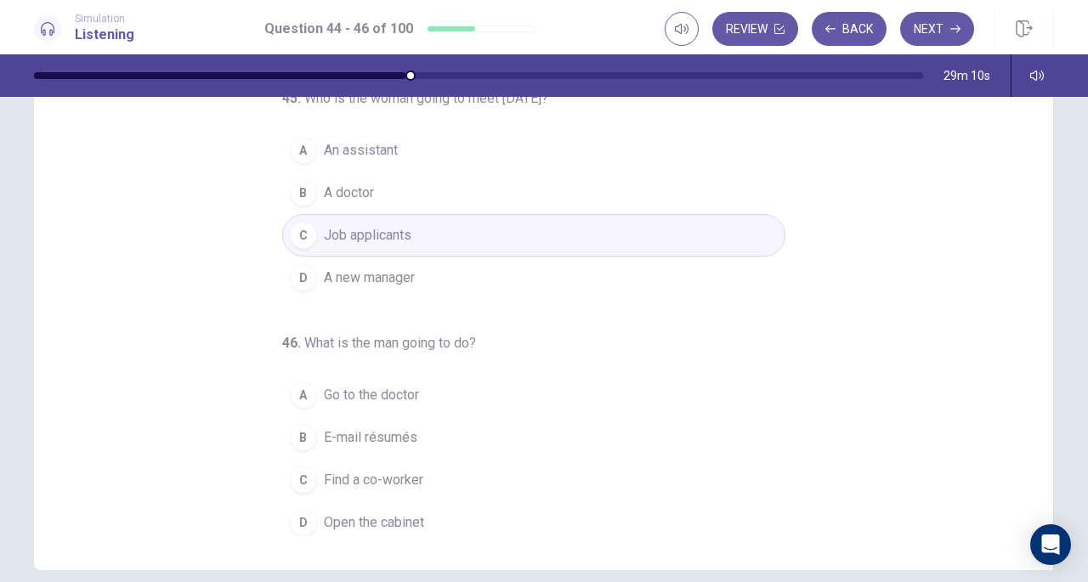
scroll to position [146, 0]
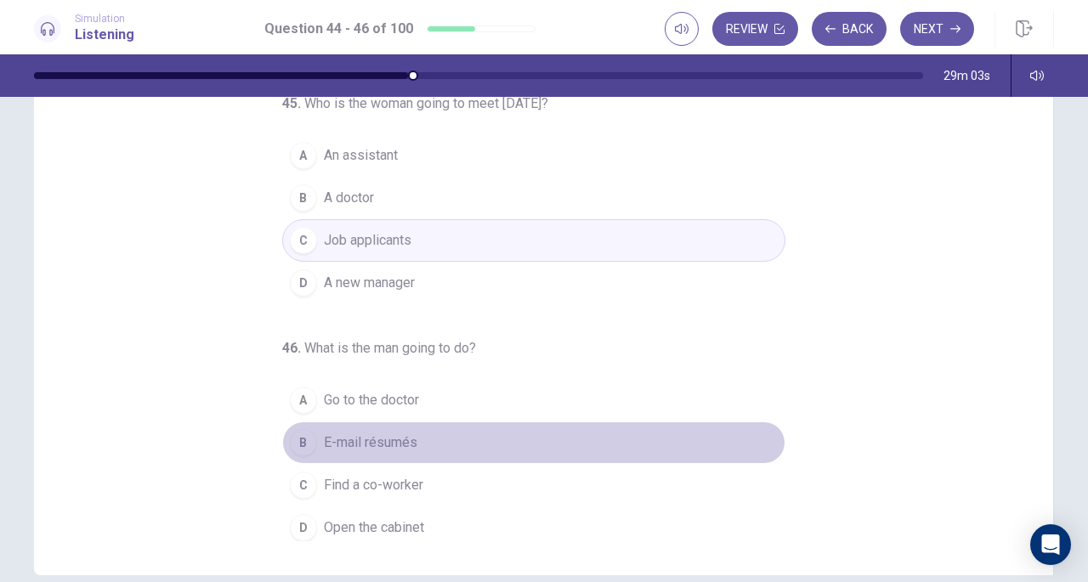
click at [391, 440] on span "E-mail résumés" at bounding box center [371, 443] width 94 height 20
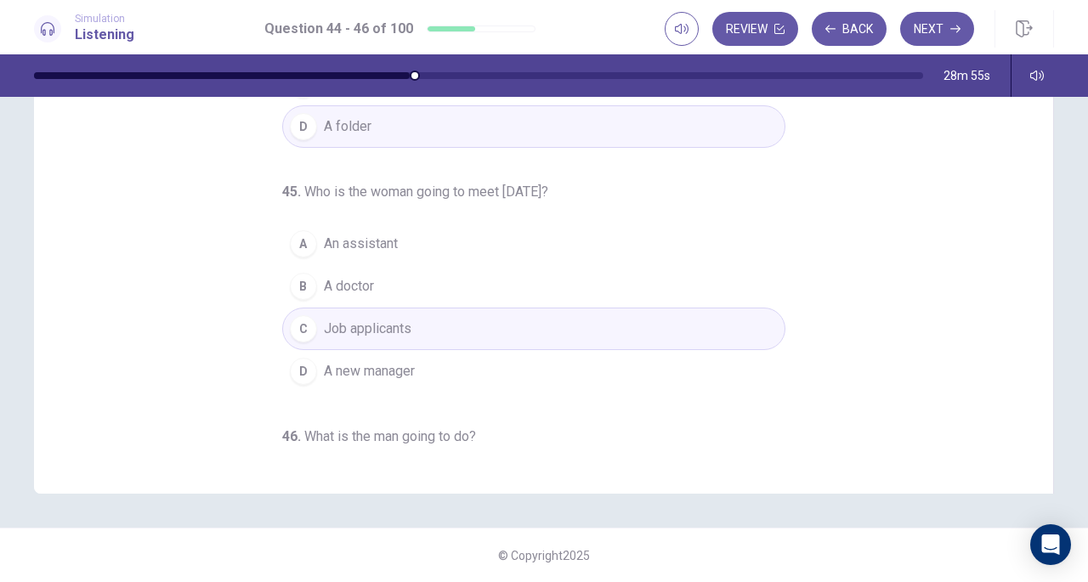
scroll to position [170, 0]
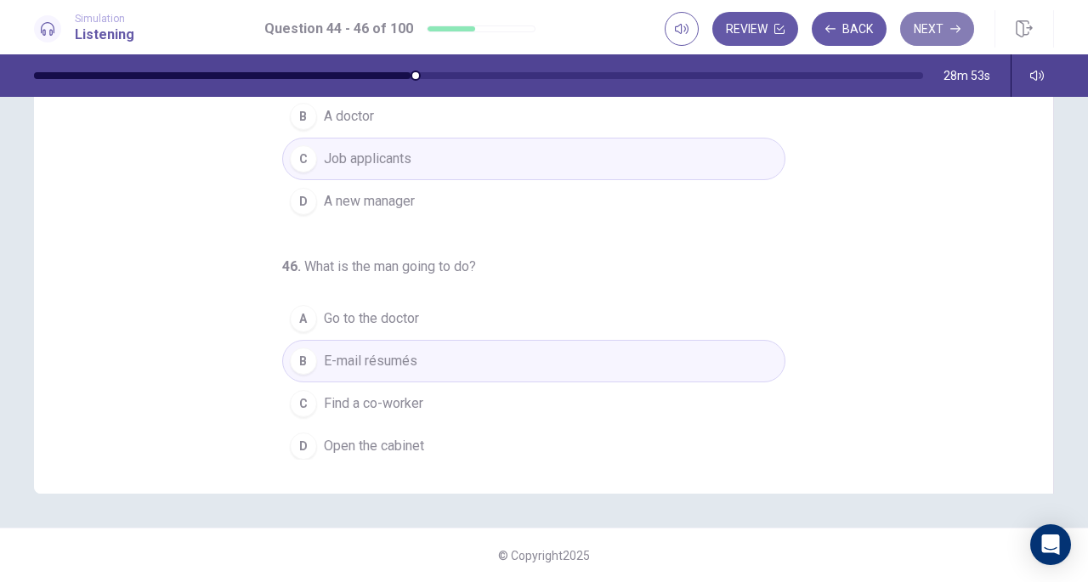
click at [937, 30] on button "Next" at bounding box center [937, 29] width 74 height 34
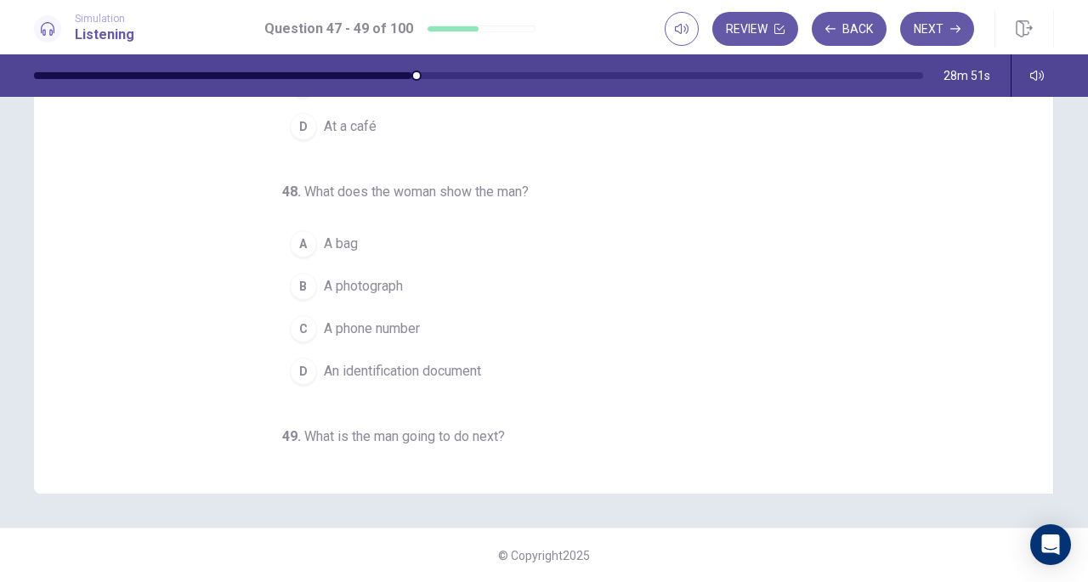
scroll to position [0, 0]
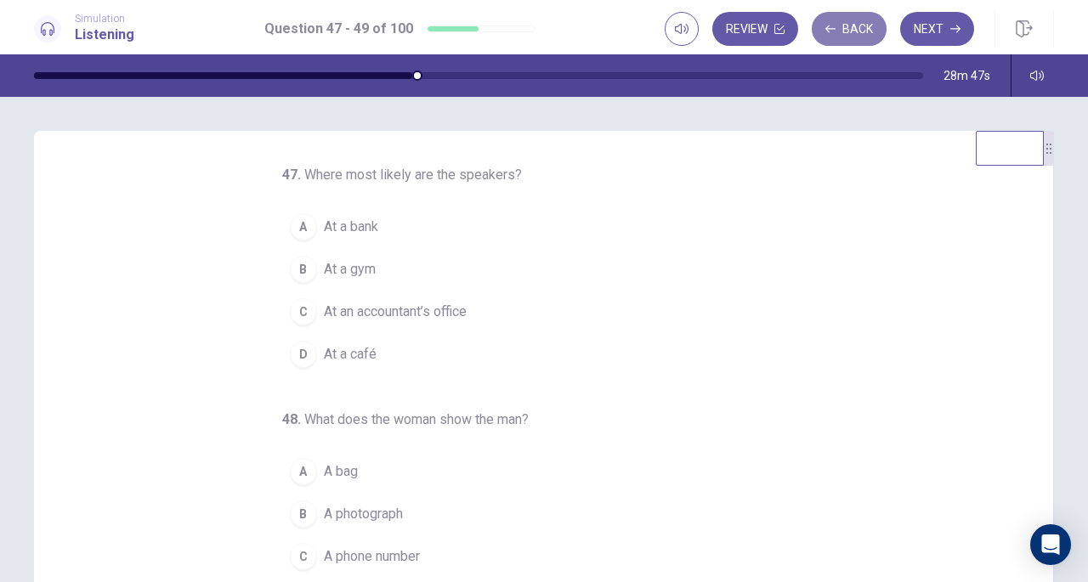
click at [839, 24] on button "Back" at bounding box center [849, 29] width 75 height 34
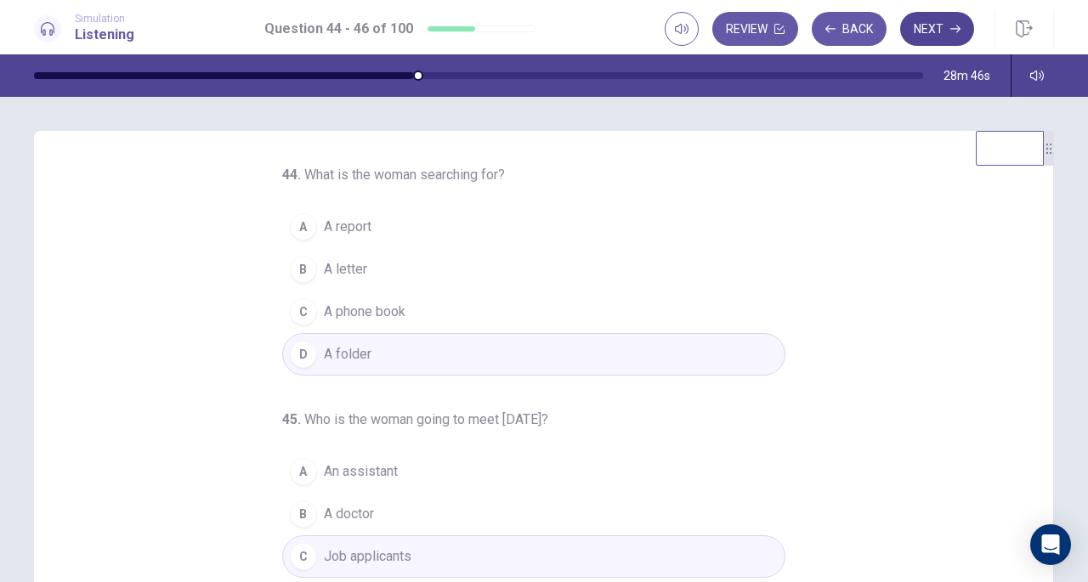
click at [947, 30] on button "Next" at bounding box center [937, 29] width 74 height 34
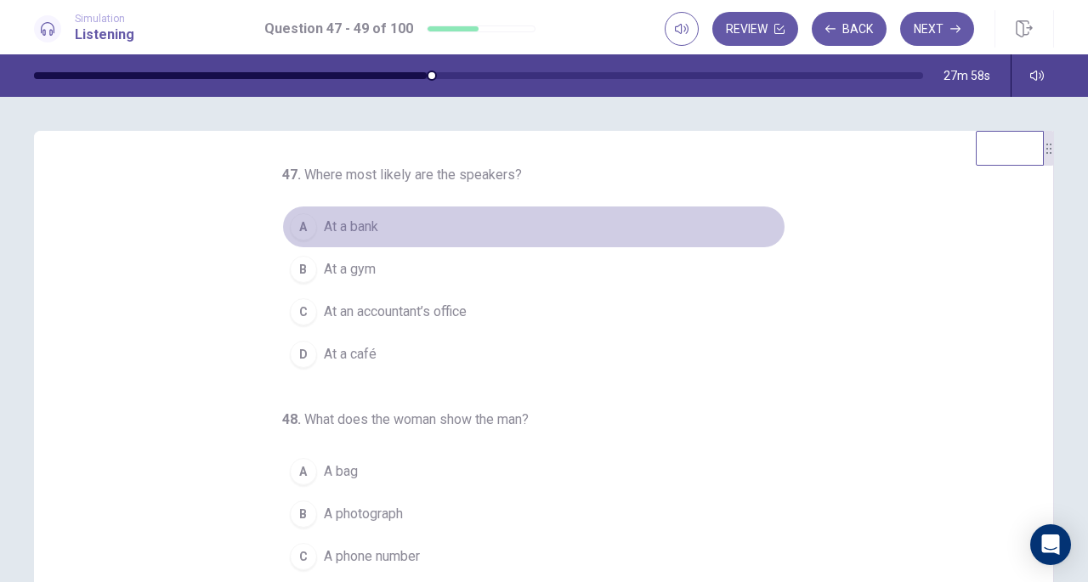
click at [353, 224] on span "At a bank" at bounding box center [351, 227] width 54 height 20
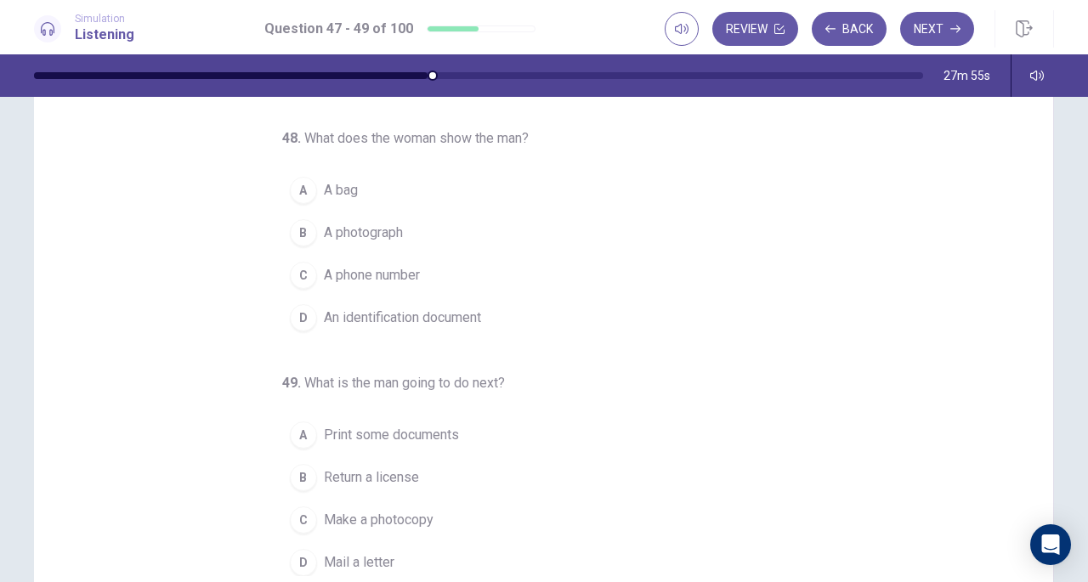
scroll to position [112, 0]
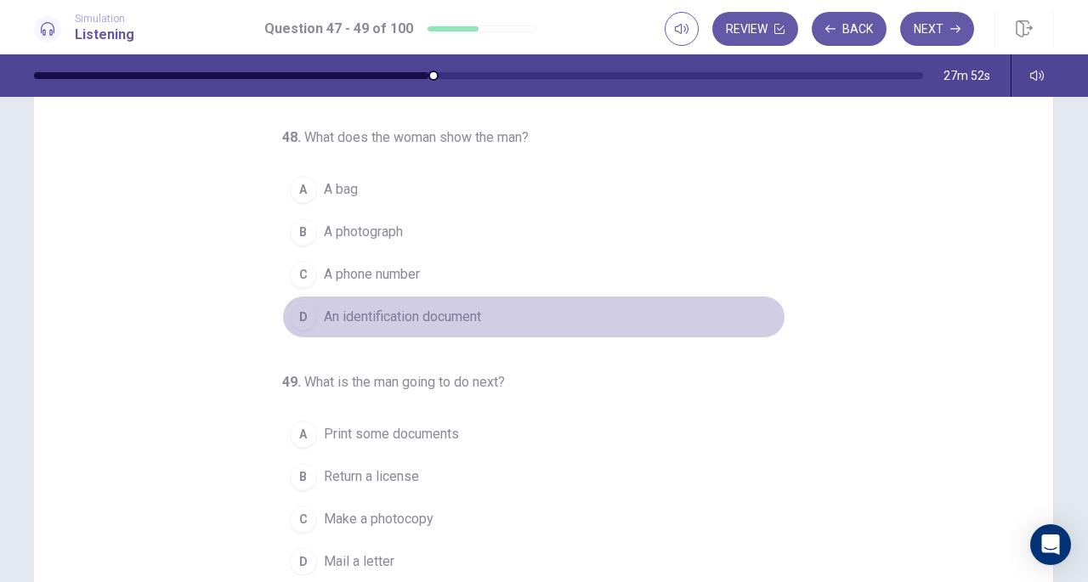
click at [424, 321] on span "An identification document" at bounding box center [402, 317] width 157 height 20
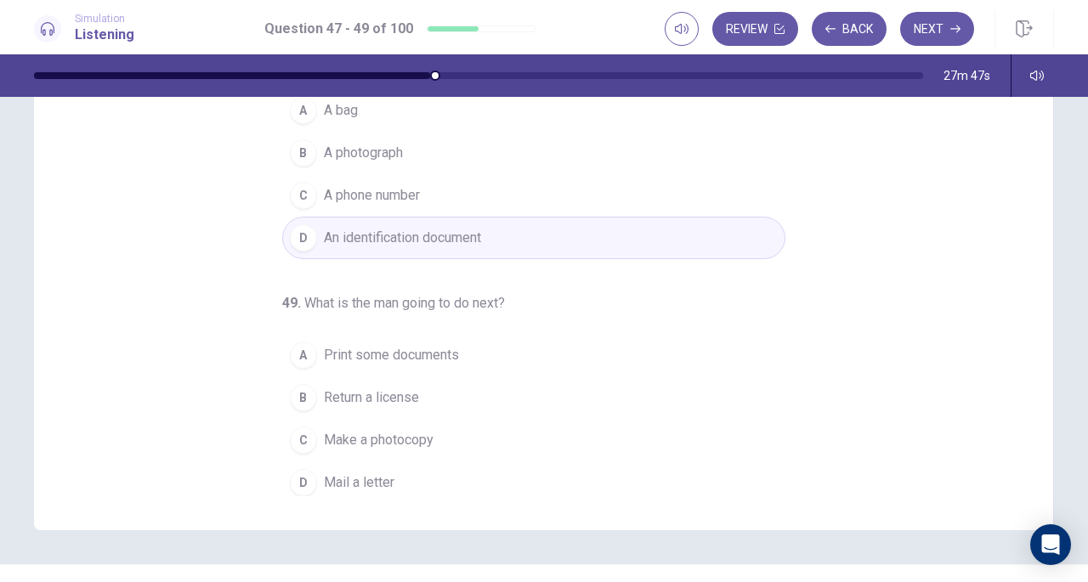
scroll to position [228, 0]
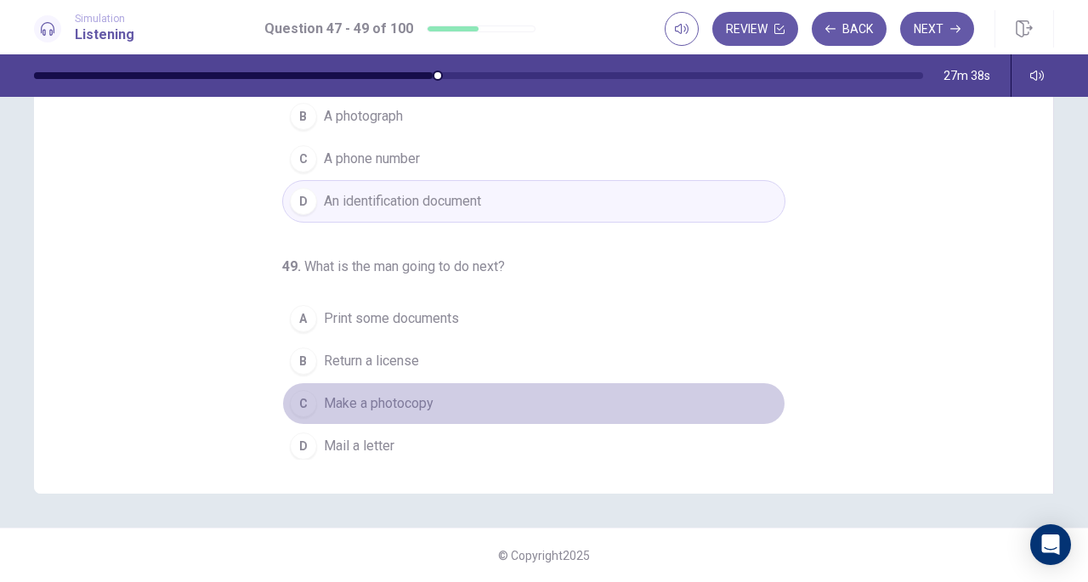
click at [391, 395] on span "Make a photocopy" at bounding box center [379, 404] width 110 height 20
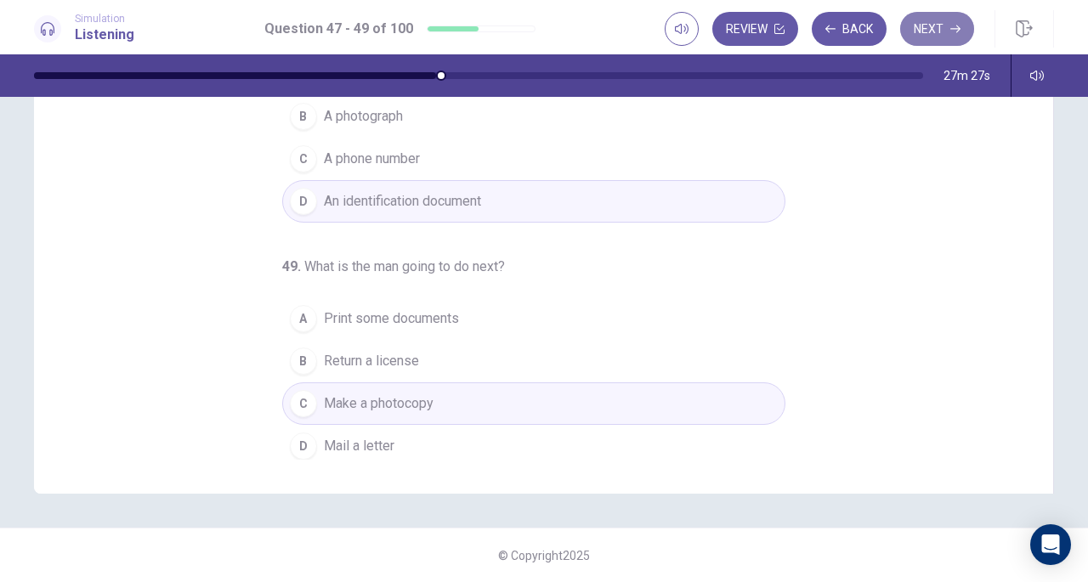
click at [937, 26] on button "Next" at bounding box center [937, 29] width 74 height 34
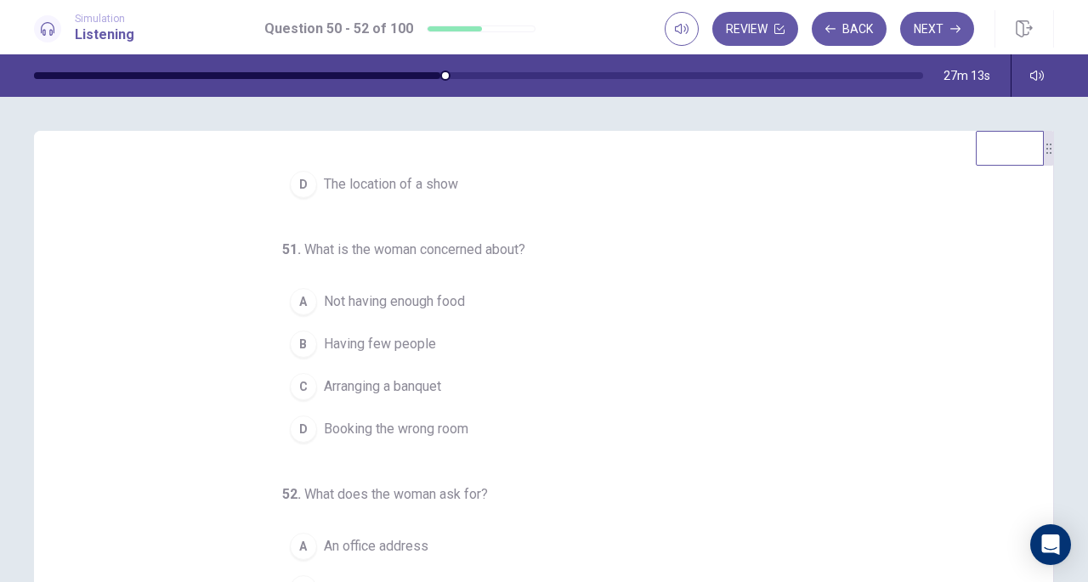
scroll to position [0, 0]
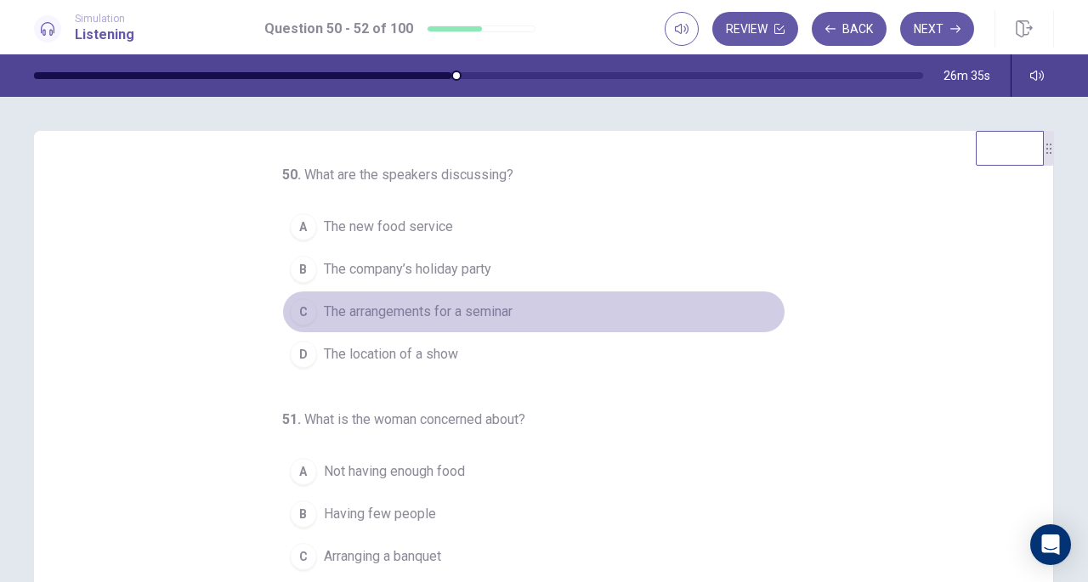
click at [472, 312] on span "The arrangements for a seminar" at bounding box center [418, 312] width 189 height 20
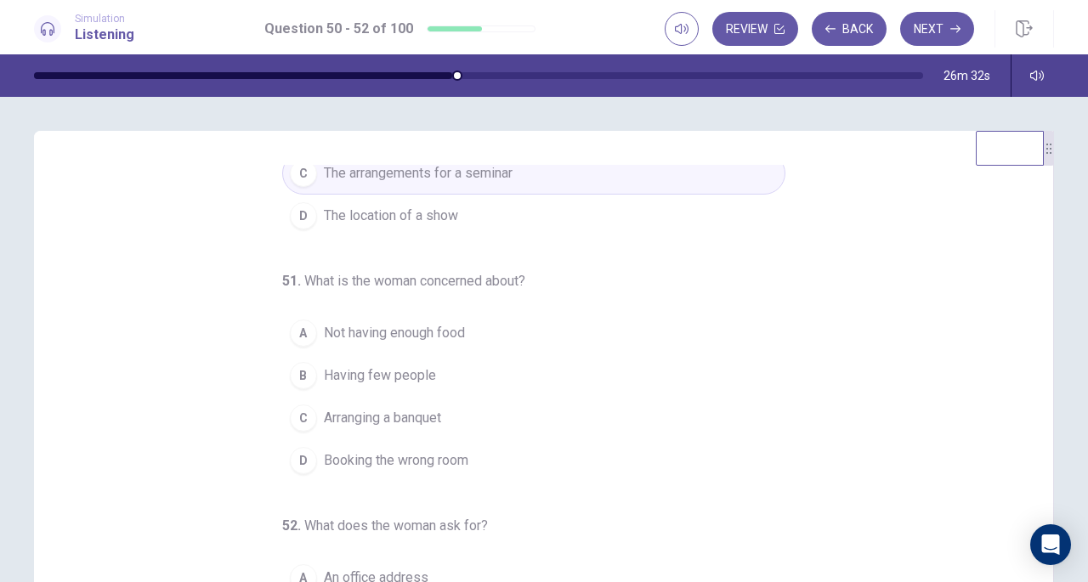
scroll to position [168, 0]
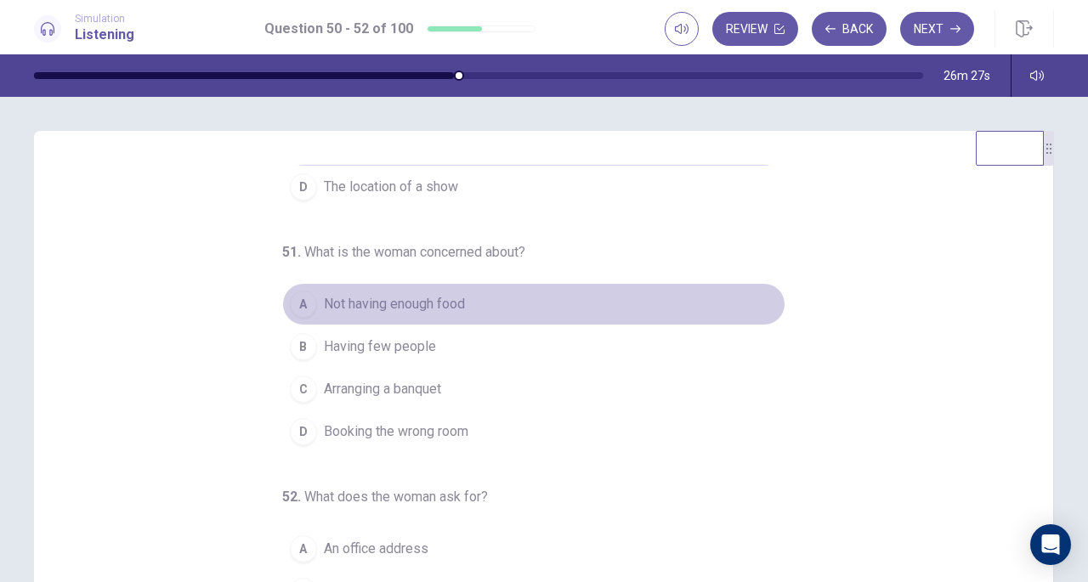
click at [445, 303] on span "Not having enough food" at bounding box center [394, 304] width 141 height 20
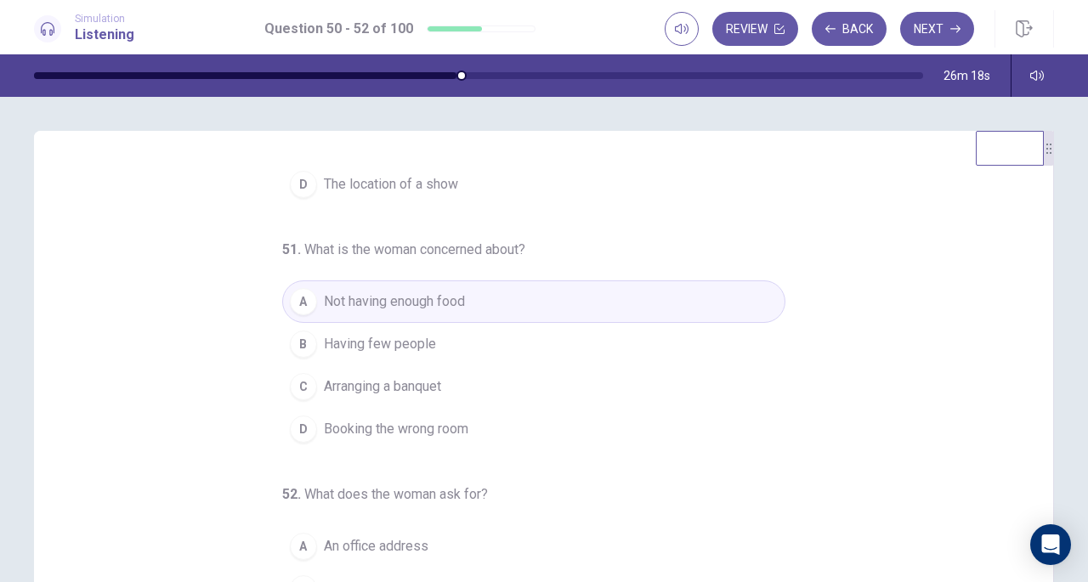
scroll to position [228, 0]
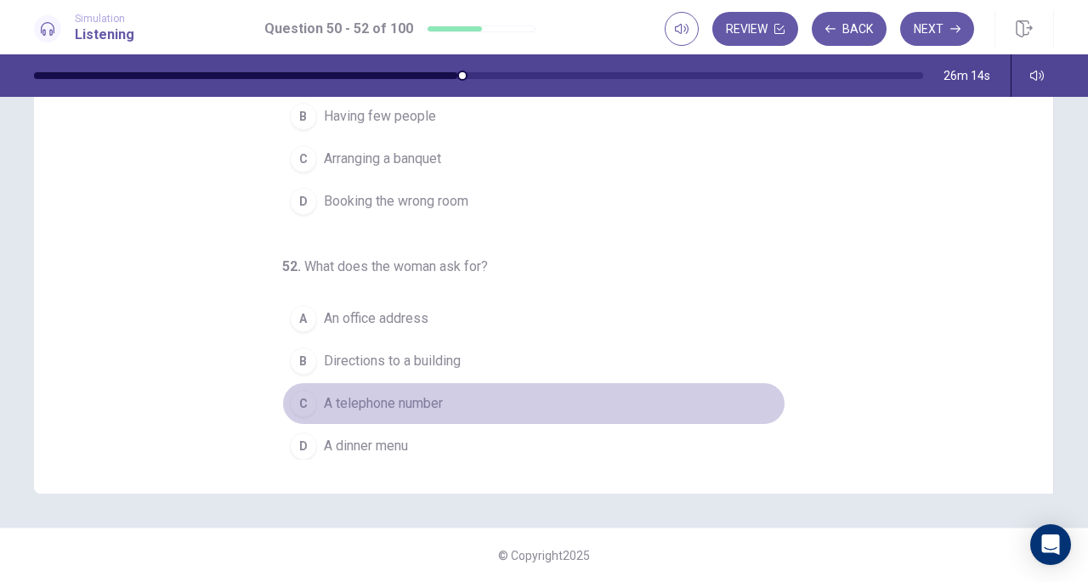
click at [376, 399] on span "A telephone number" at bounding box center [383, 404] width 119 height 20
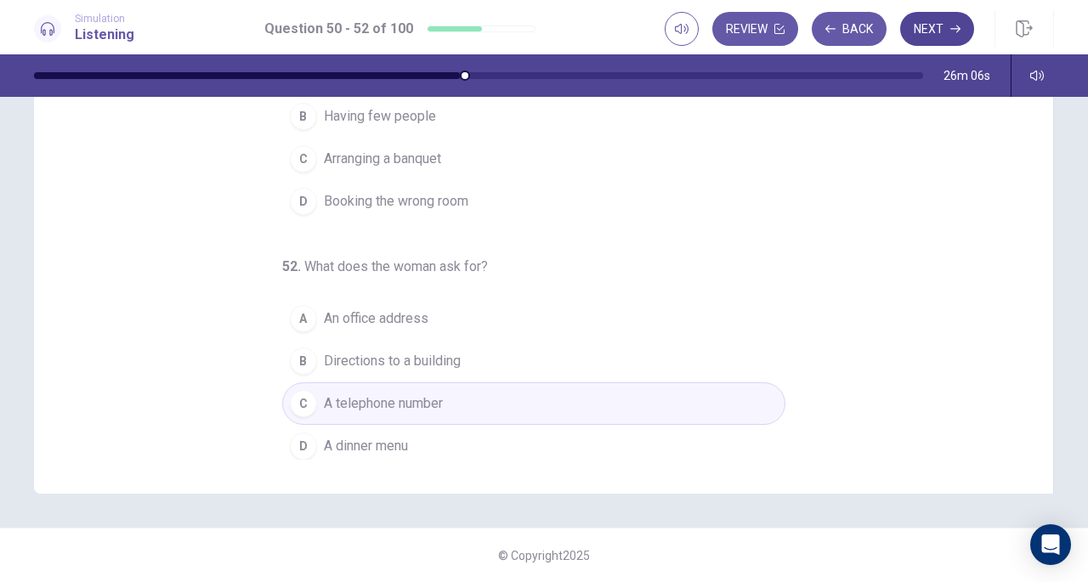
click at [941, 27] on button "Next" at bounding box center [937, 29] width 74 height 34
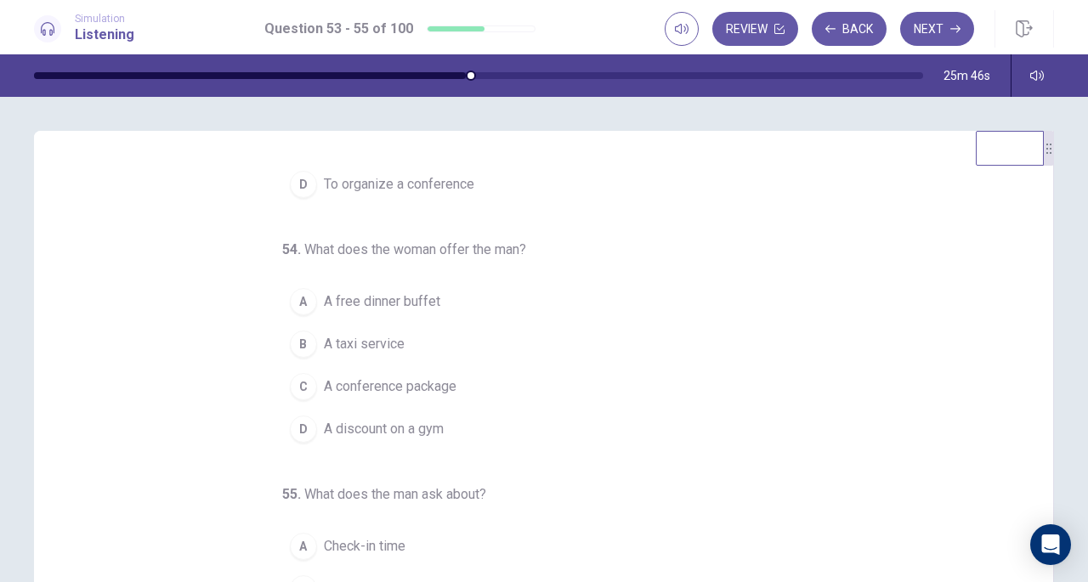
scroll to position [0, 0]
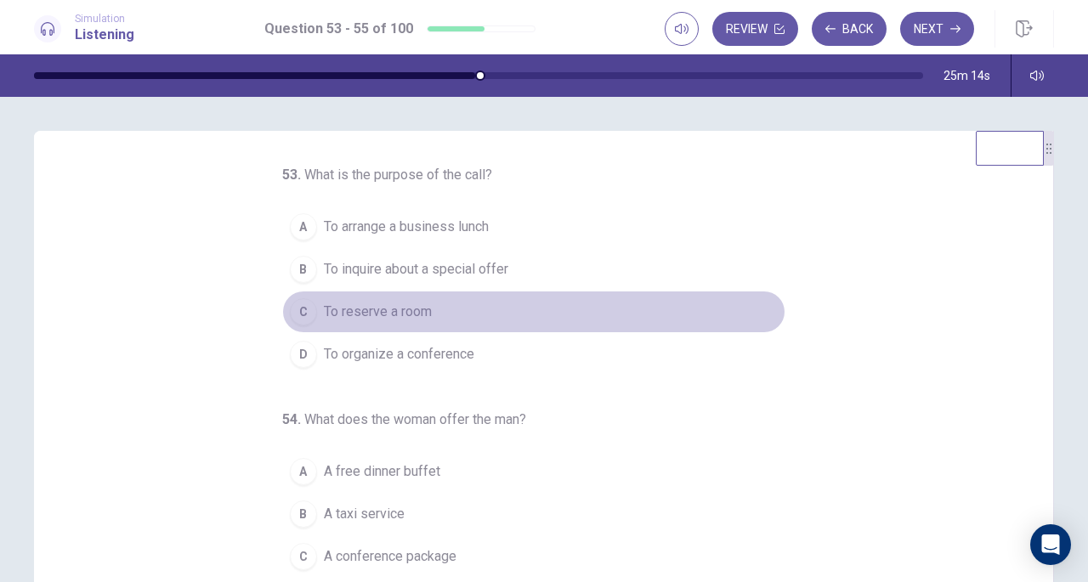
click at [422, 310] on span "To reserve a room" at bounding box center [378, 312] width 108 height 20
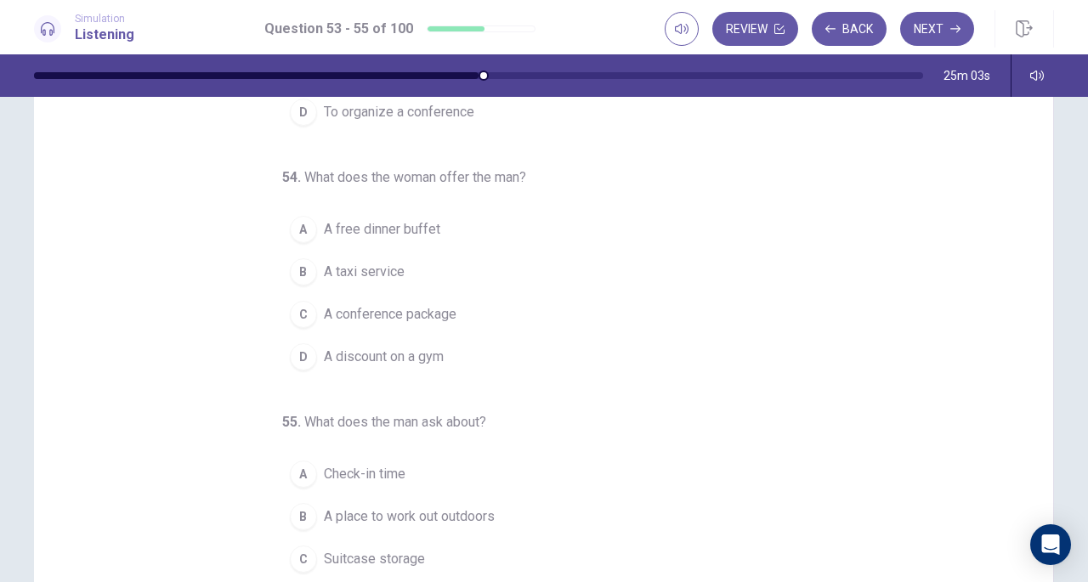
scroll to position [77, 0]
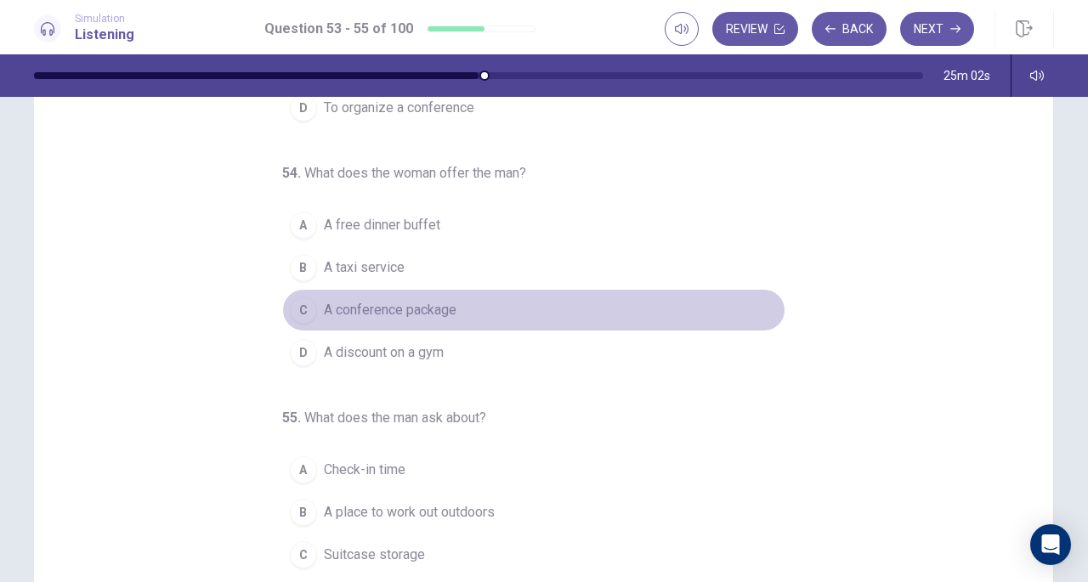
click at [399, 301] on span "A conference package" at bounding box center [390, 310] width 133 height 20
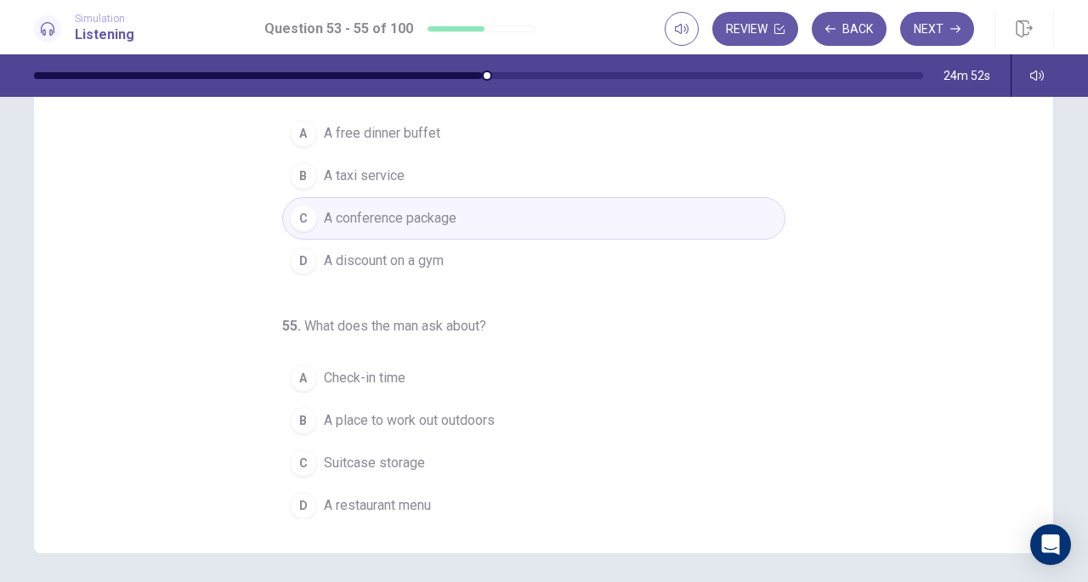
scroll to position [228, 0]
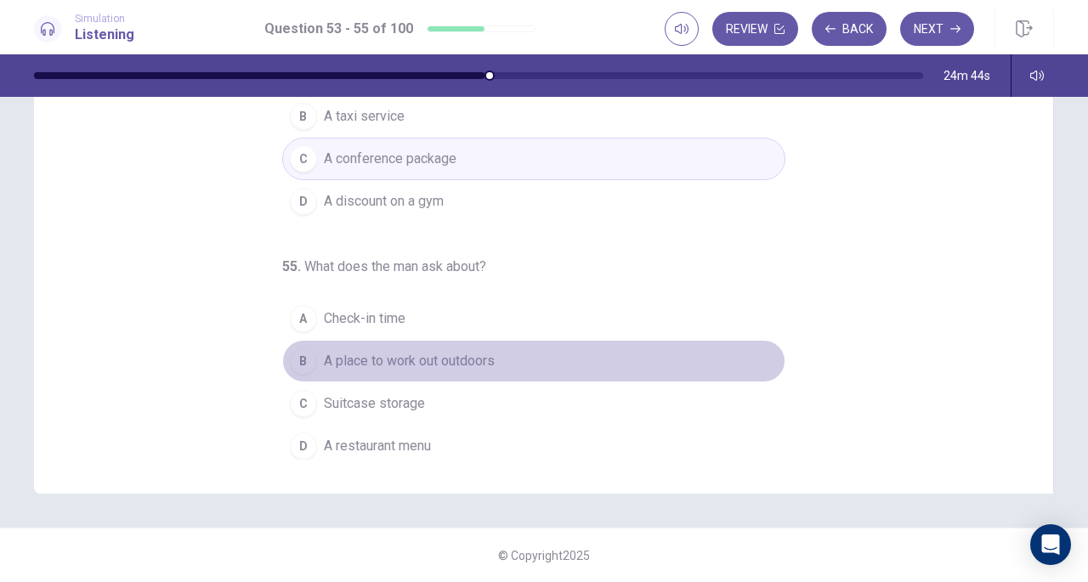
click at [389, 355] on span "A place to work out outdoors" at bounding box center [409, 361] width 171 height 20
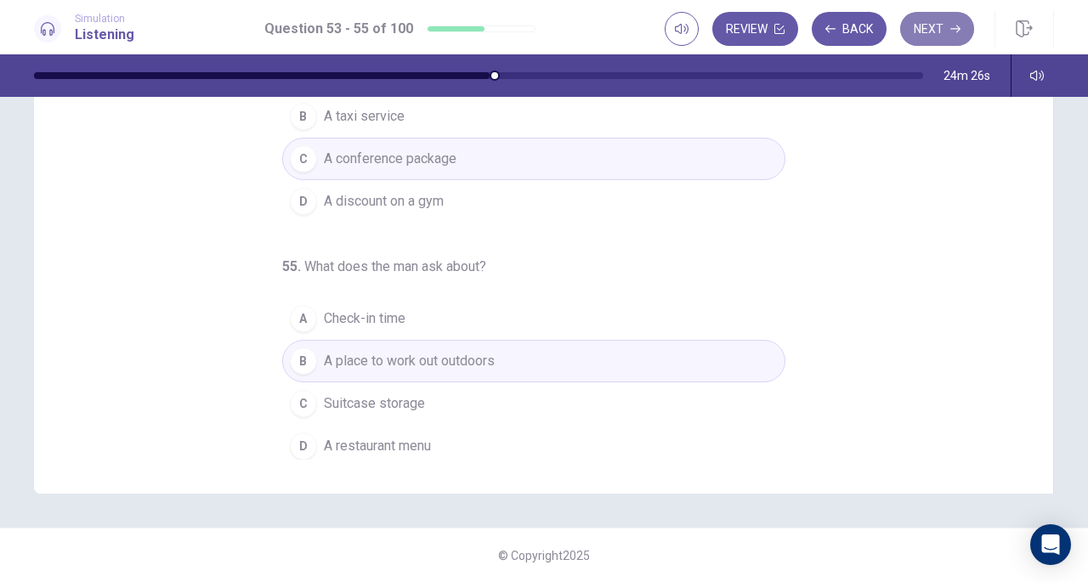
click at [947, 31] on button "Next" at bounding box center [937, 29] width 74 height 34
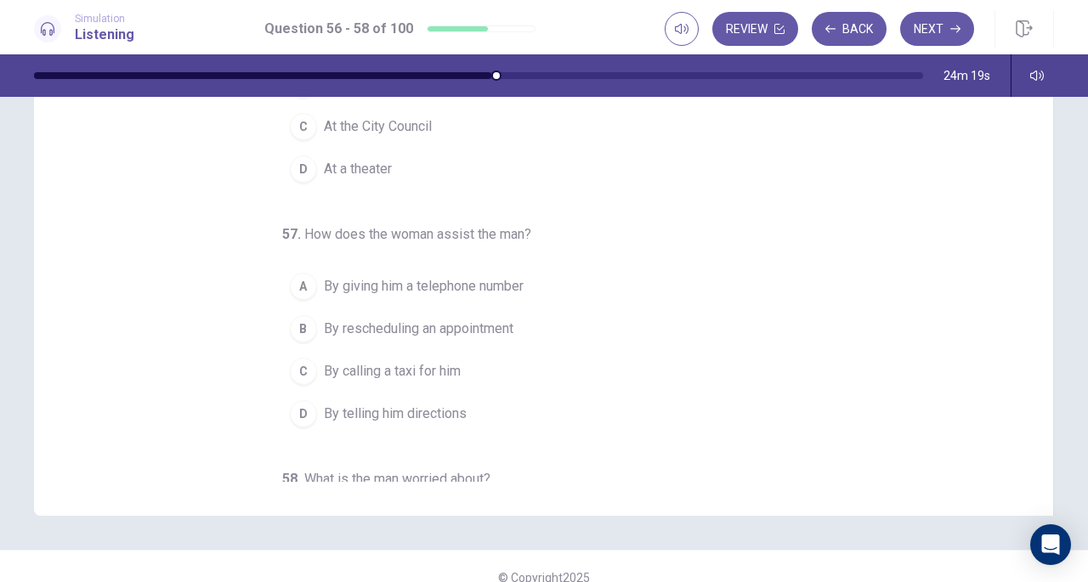
scroll to position [0, 0]
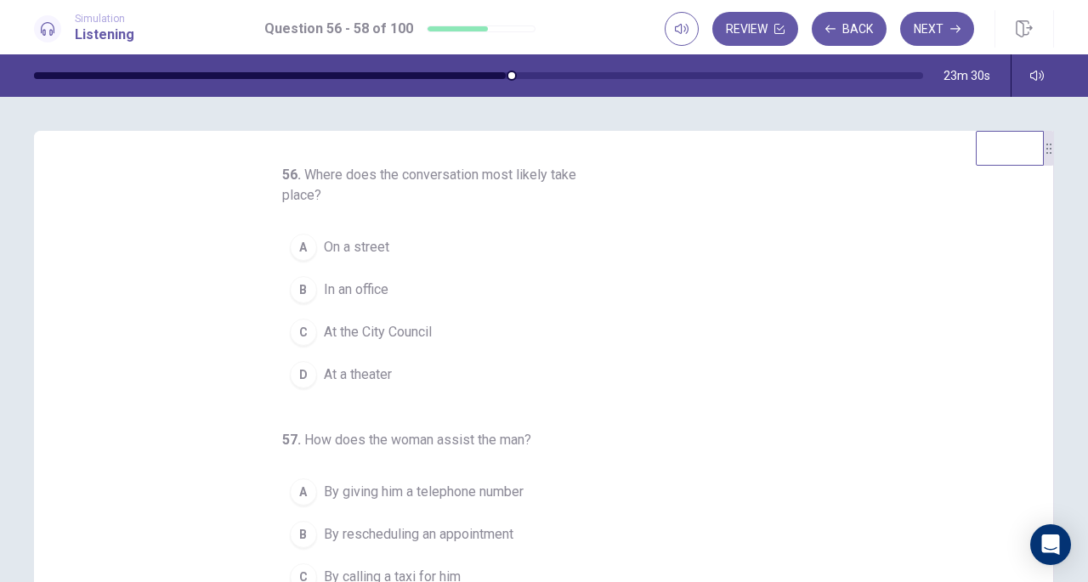
click at [339, 256] on span "On a street" at bounding box center [356, 247] width 65 height 20
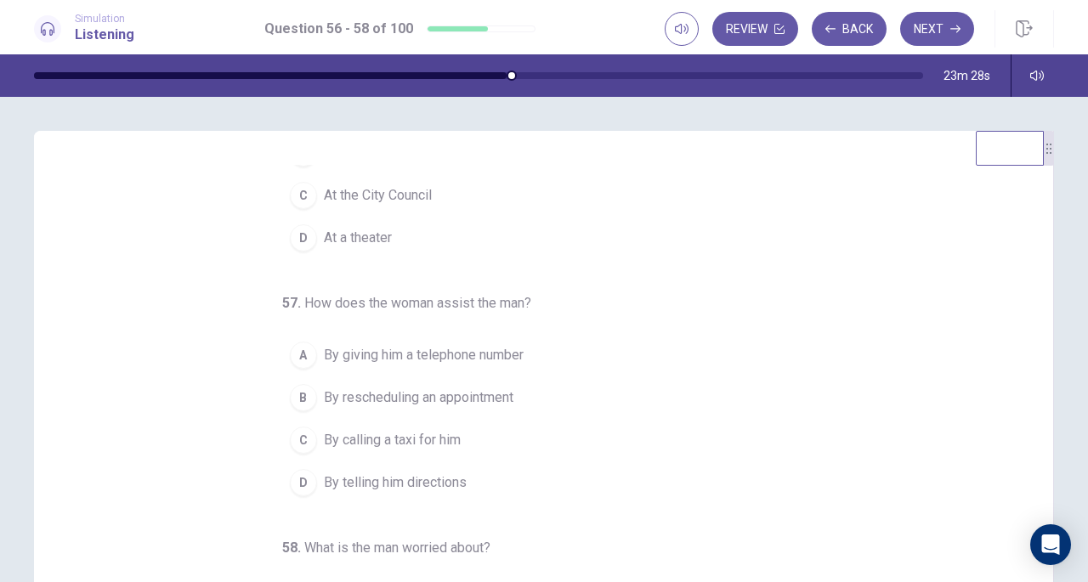
scroll to position [168, 0]
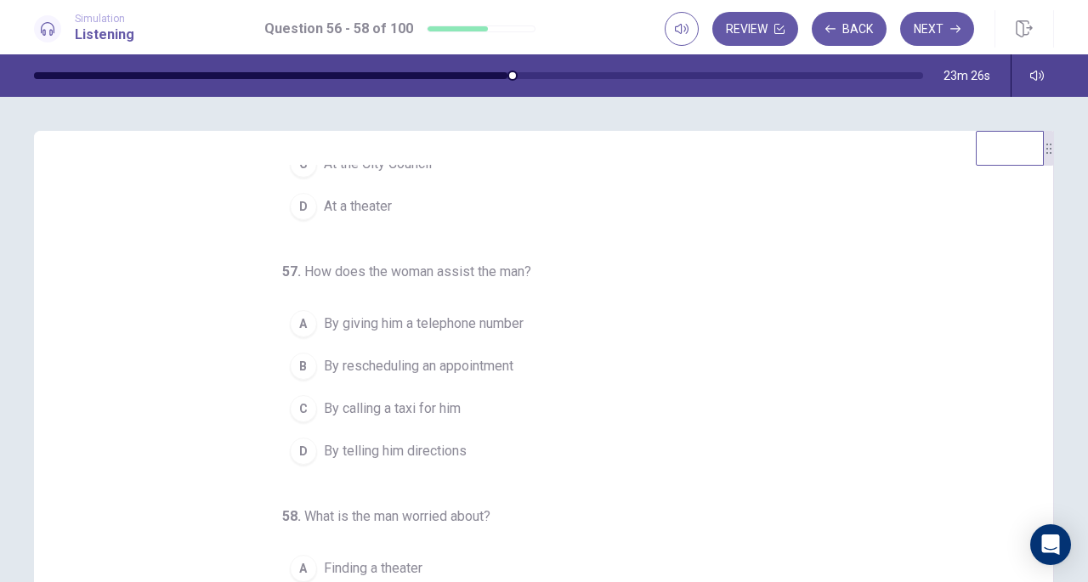
click at [439, 448] on span "By telling him directions" at bounding box center [395, 451] width 143 height 20
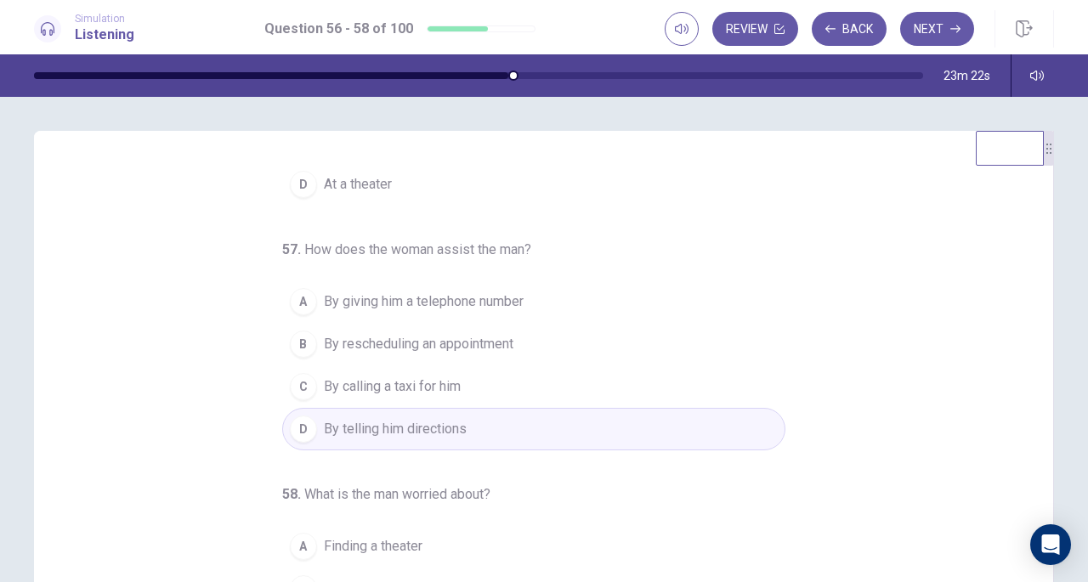
scroll to position [228, 0]
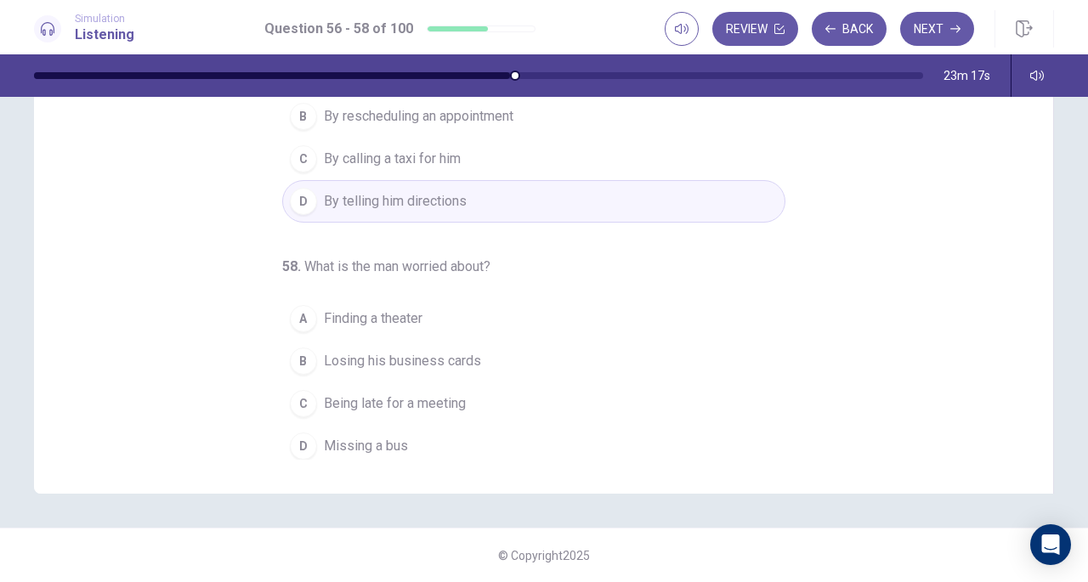
click at [434, 401] on span "Being late for a meeting" at bounding box center [395, 404] width 142 height 20
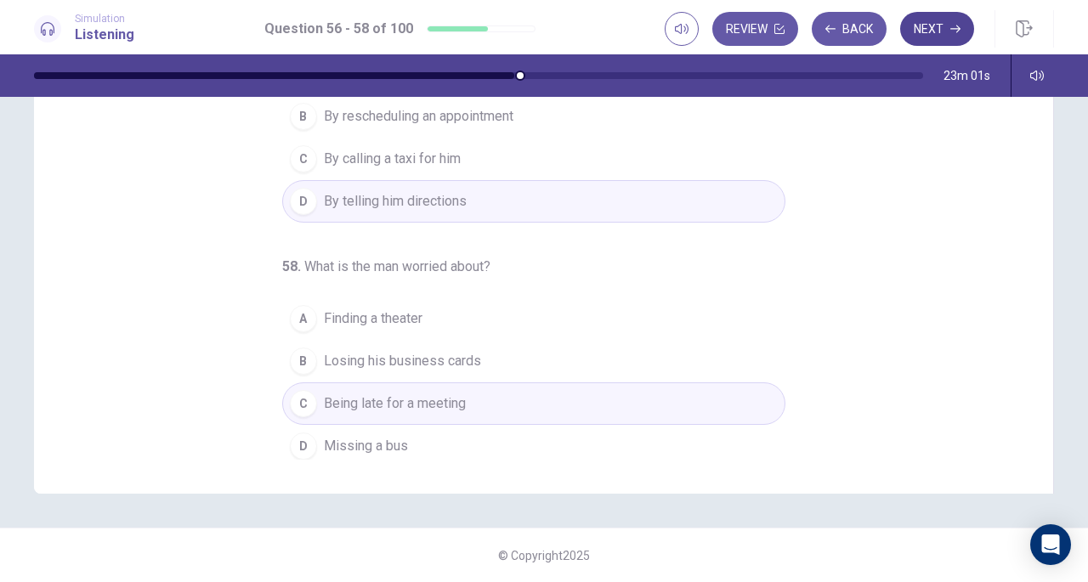
click at [940, 21] on button "Next" at bounding box center [937, 29] width 74 height 34
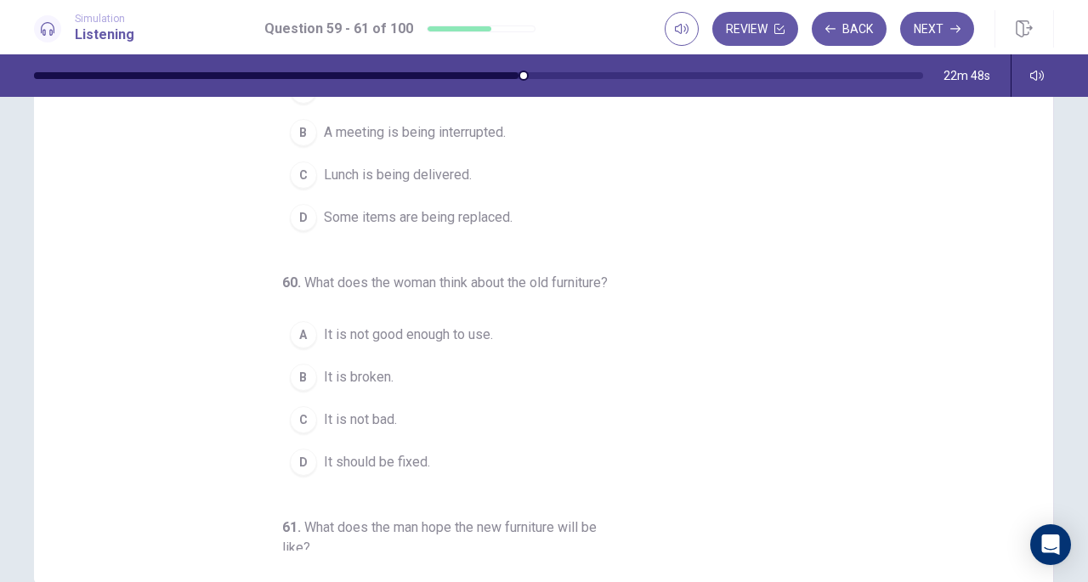
scroll to position [0, 0]
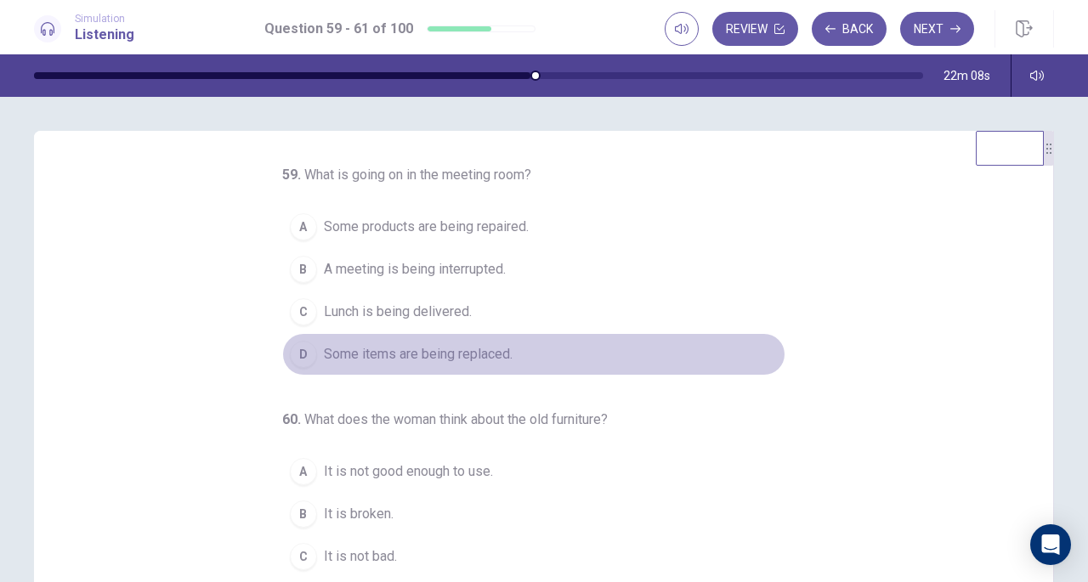
click at [427, 351] on span "Some items are being replaced." at bounding box center [418, 354] width 189 height 20
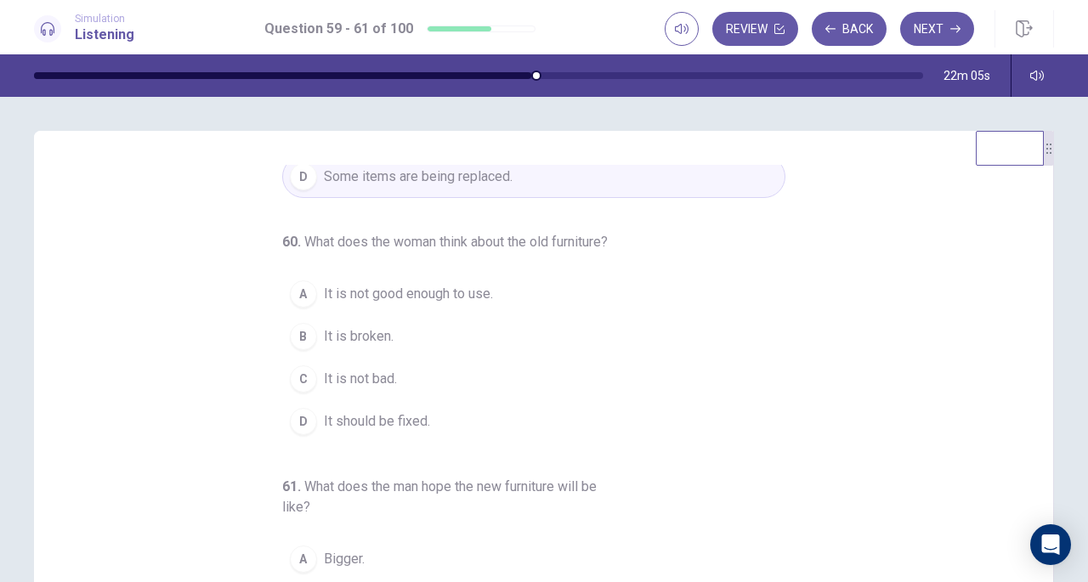
scroll to position [211, 0]
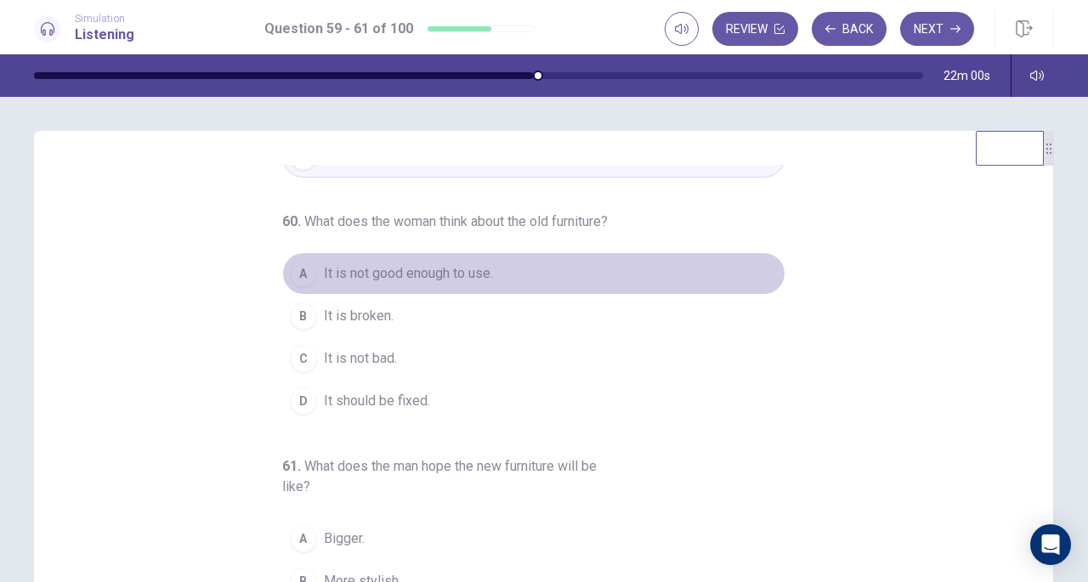
click at [415, 282] on span "It is not good enough to use." at bounding box center [408, 274] width 169 height 20
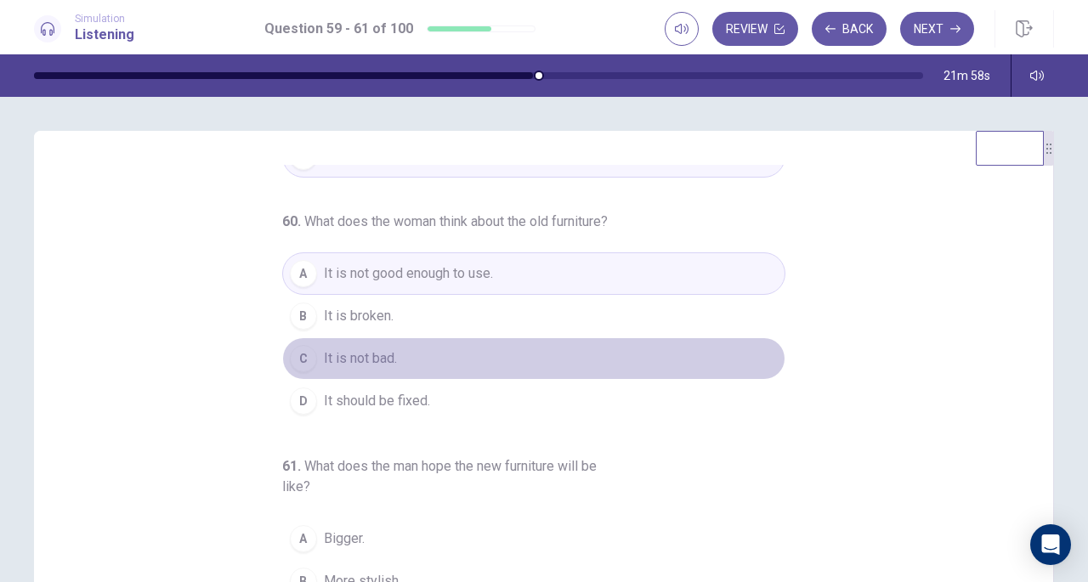
click at [359, 358] on span "It is not bad." at bounding box center [360, 359] width 73 height 20
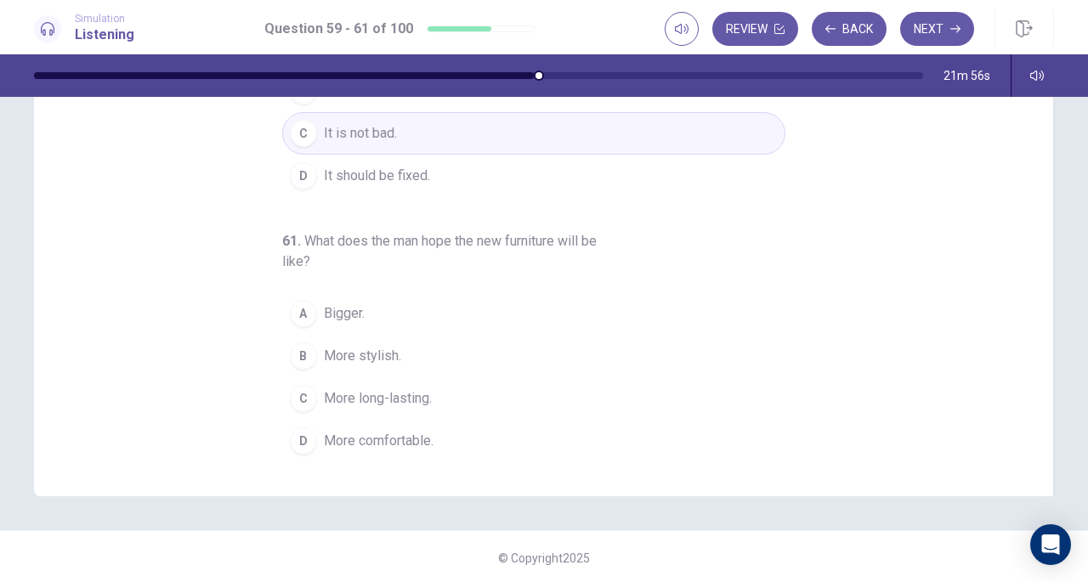
scroll to position [228, 0]
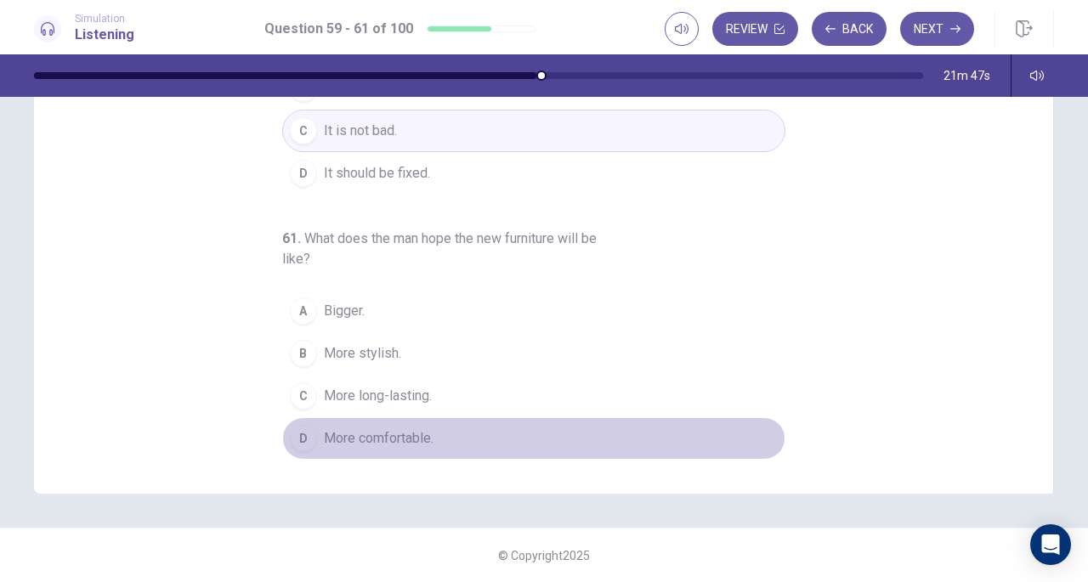
click at [412, 435] on span "More comfortable." at bounding box center [379, 439] width 110 height 20
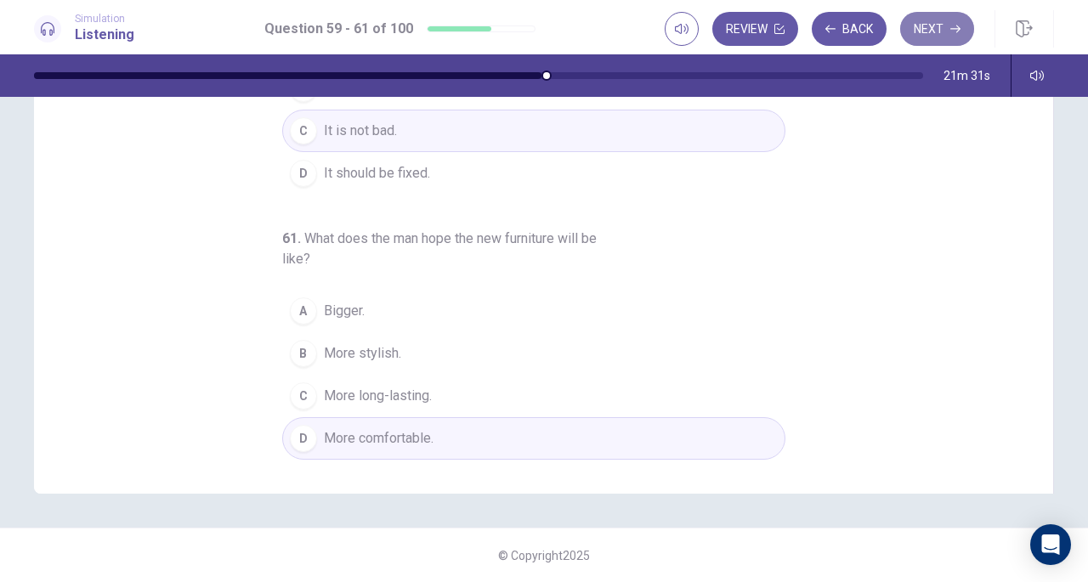
click at [944, 20] on button "Next" at bounding box center [937, 29] width 74 height 34
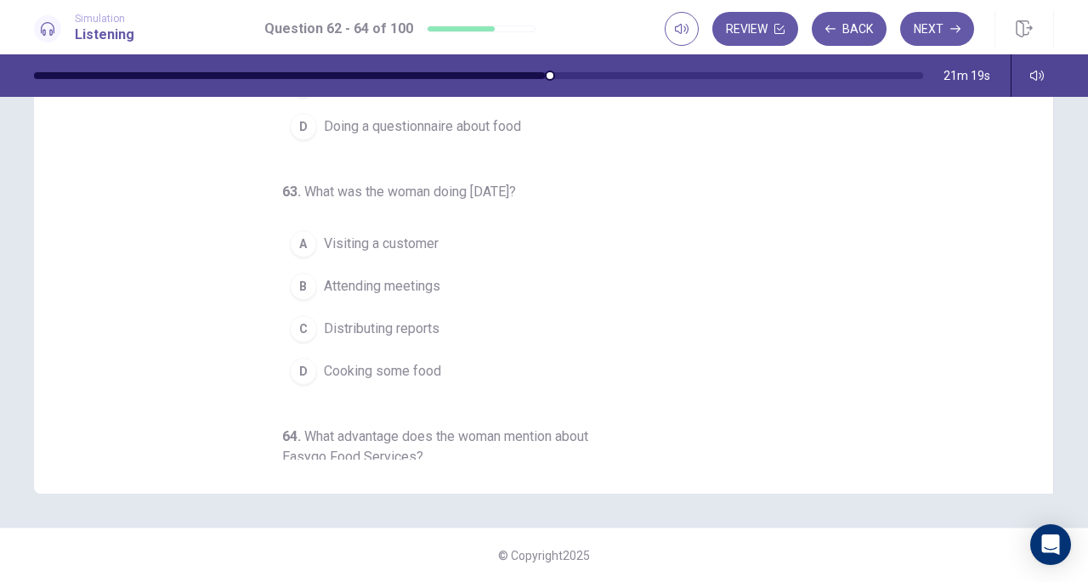
scroll to position [0, 0]
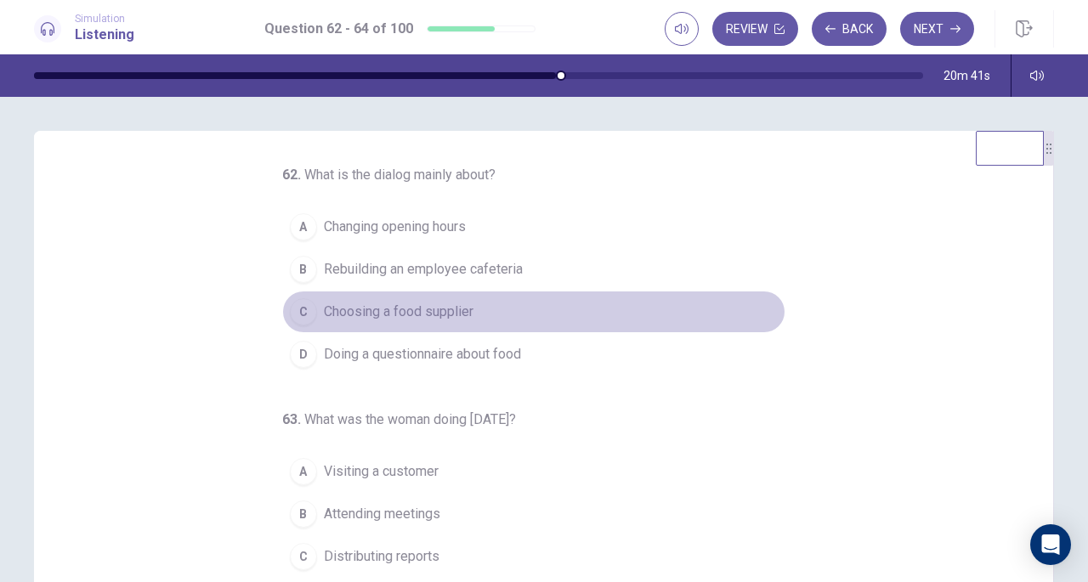
click at [468, 304] on button "C Choosing a food supplier" at bounding box center [533, 312] width 503 height 43
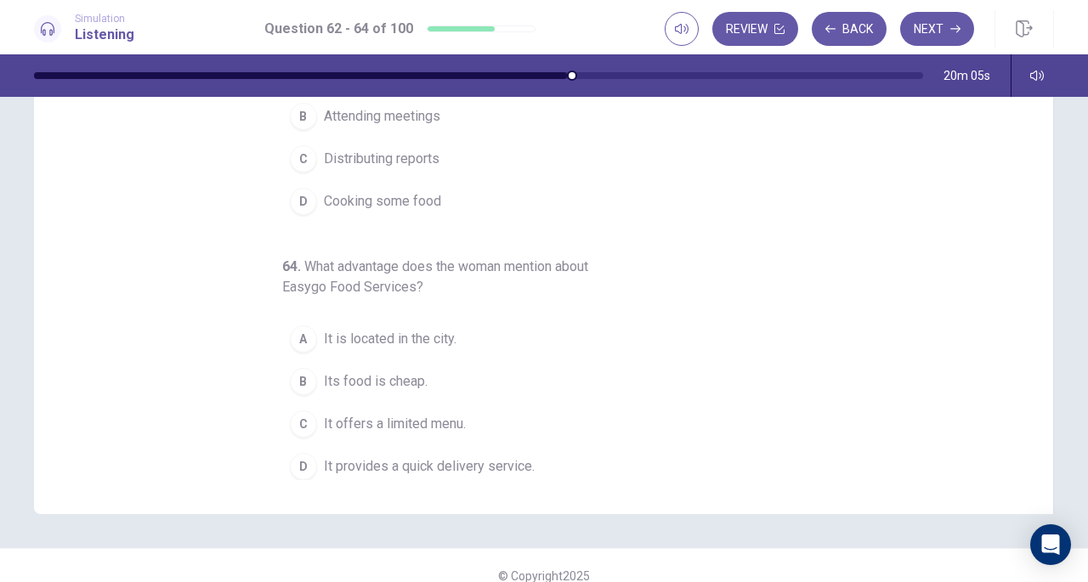
scroll to position [228, 0]
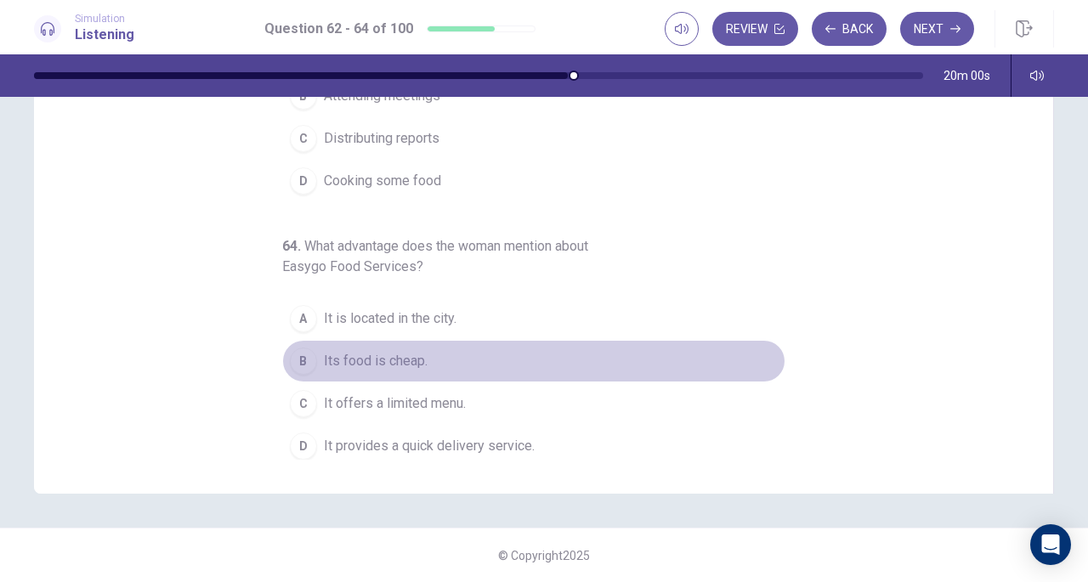
click at [401, 358] on span "Its food is cheap." at bounding box center [376, 361] width 104 height 20
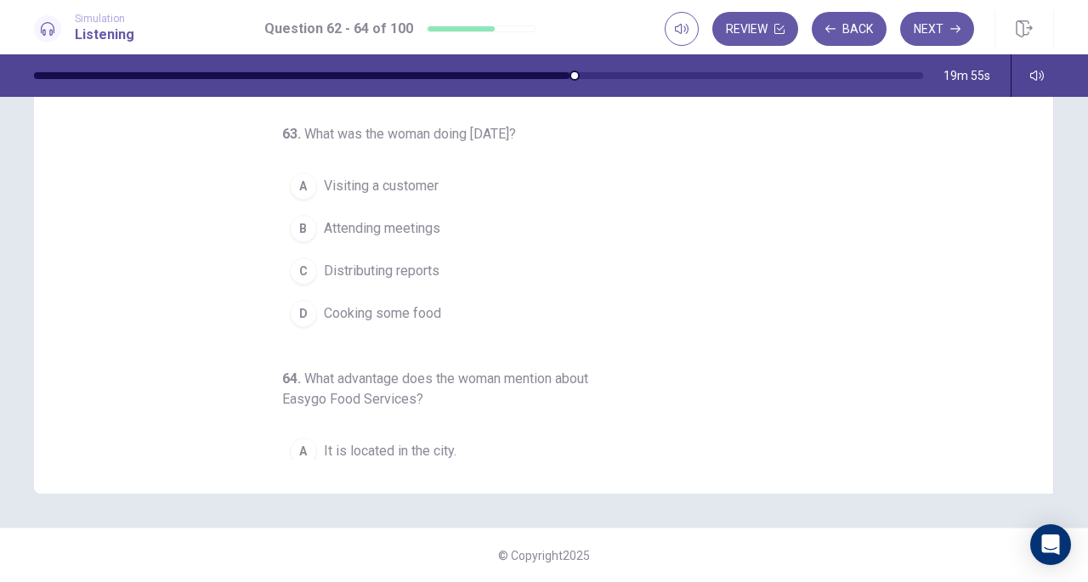
scroll to position [0, 0]
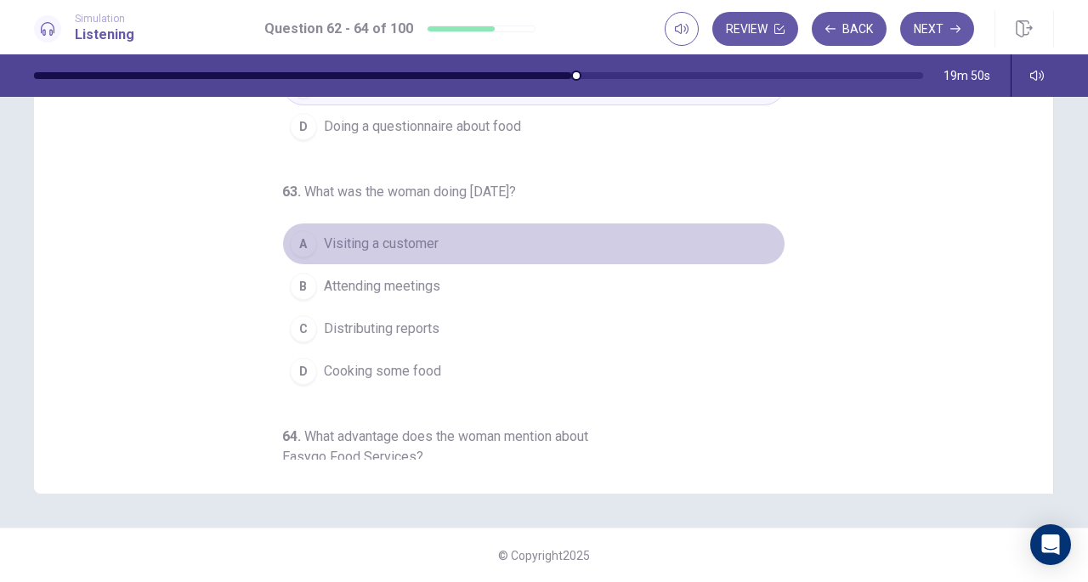
click at [387, 236] on span "Visiting a customer" at bounding box center [381, 244] width 115 height 20
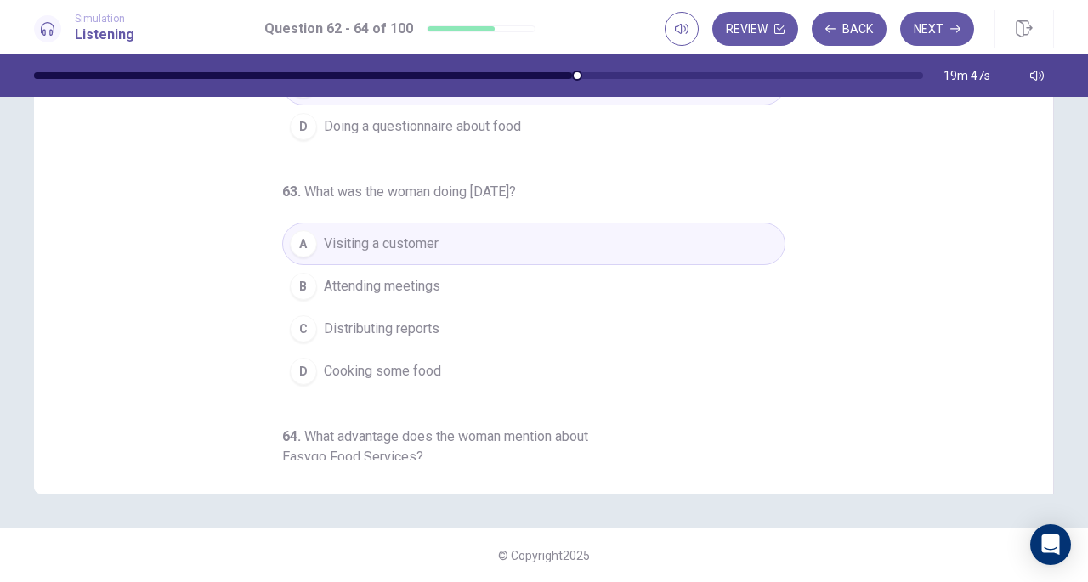
click at [411, 281] on span "Attending meetings" at bounding box center [382, 286] width 116 height 20
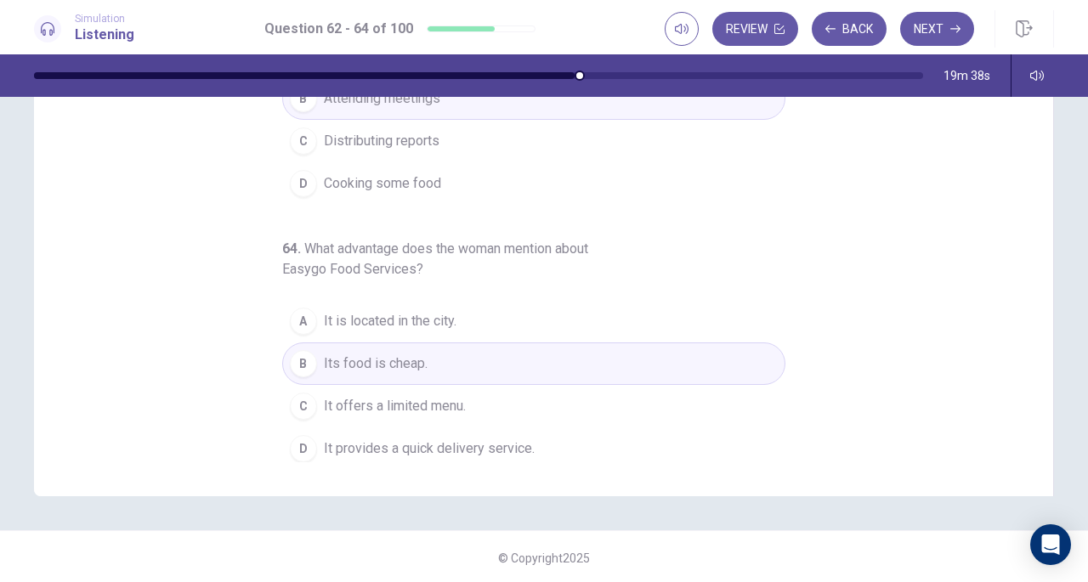
scroll to position [228, 0]
click at [920, 33] on button "Next" at bounding box center [937, 29] width 74 height 34
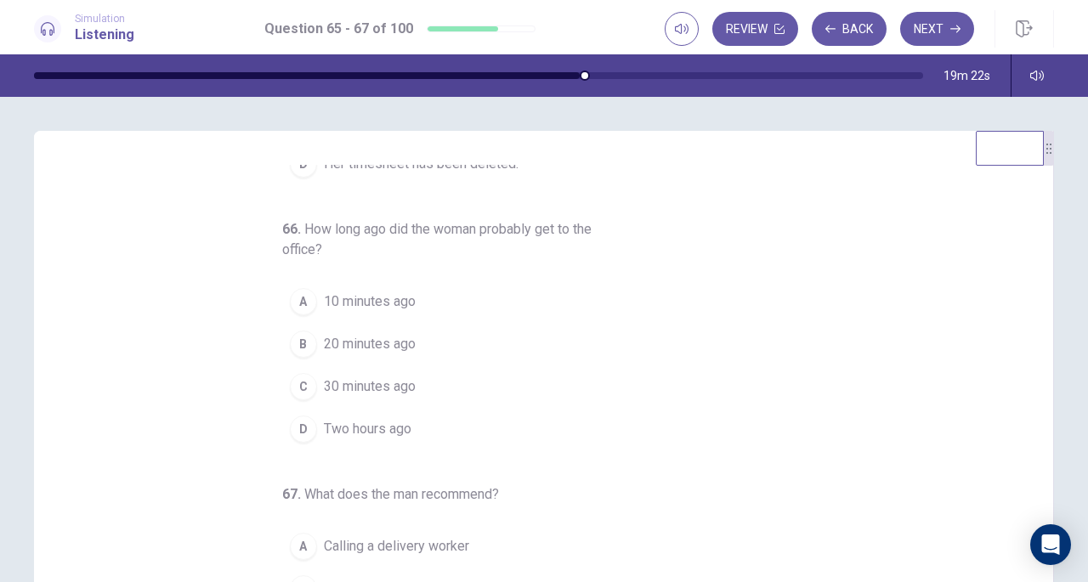
scroll to position [0, 0]
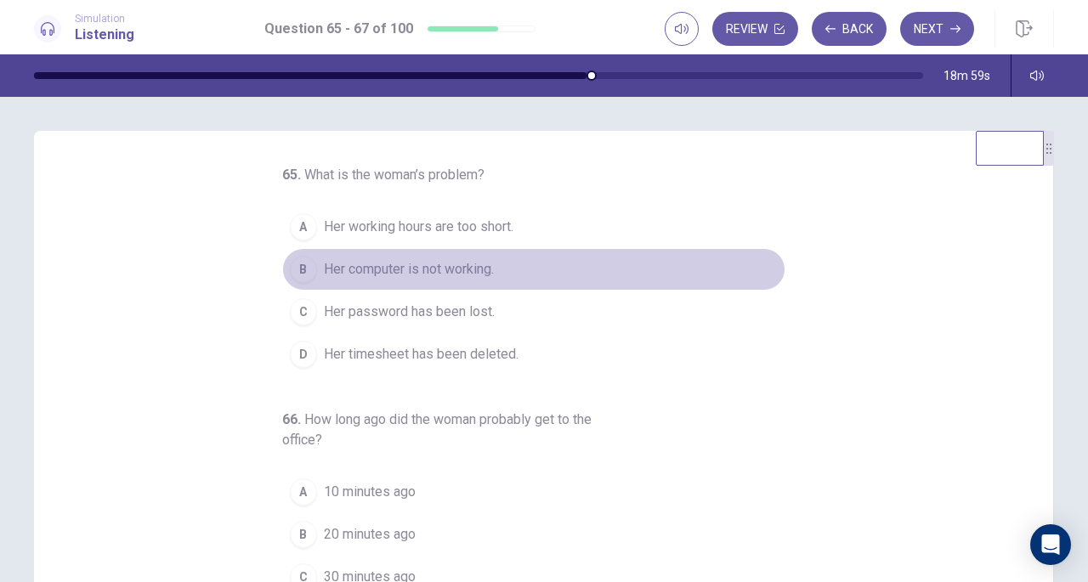
click at [398, 256] on button "B Her computer is not working." at bounding box center [533, 269] width 503 height 43
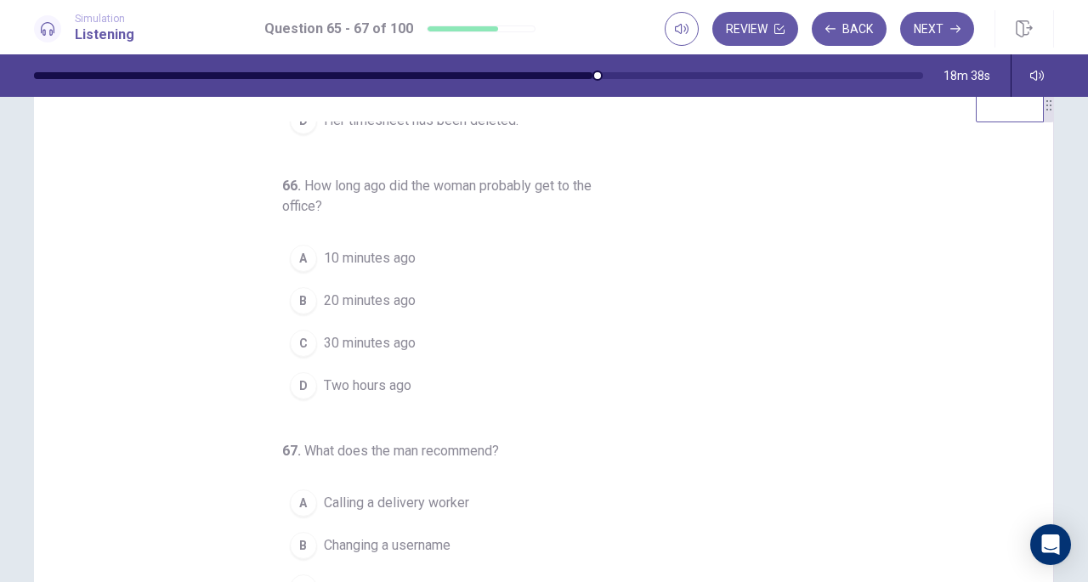
scroll to position [44, 0]
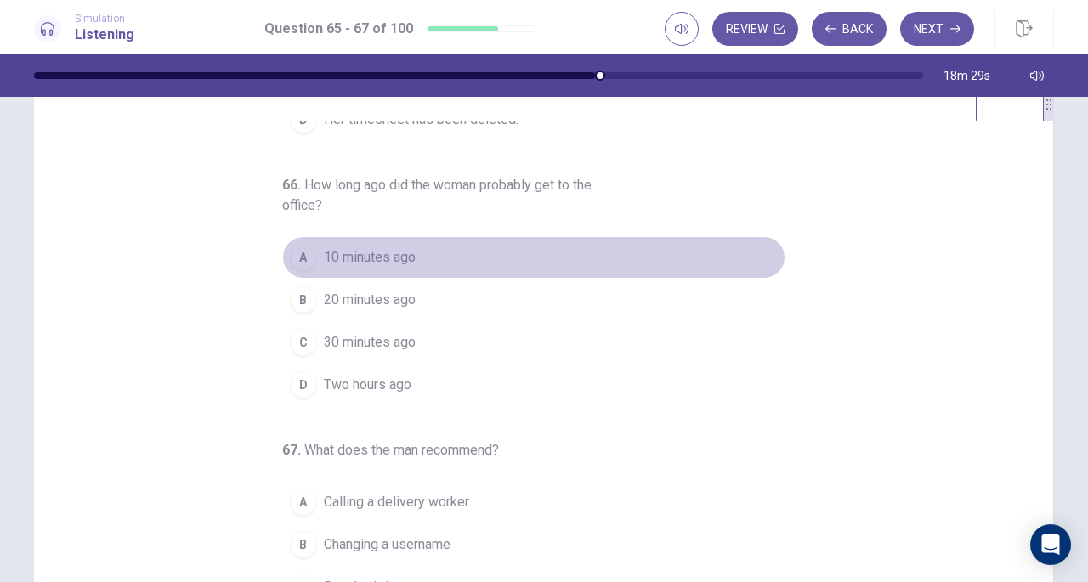
click at [389, 256] on span "10 minutes ago" at bounding box center [370, 257] width 92 height 20
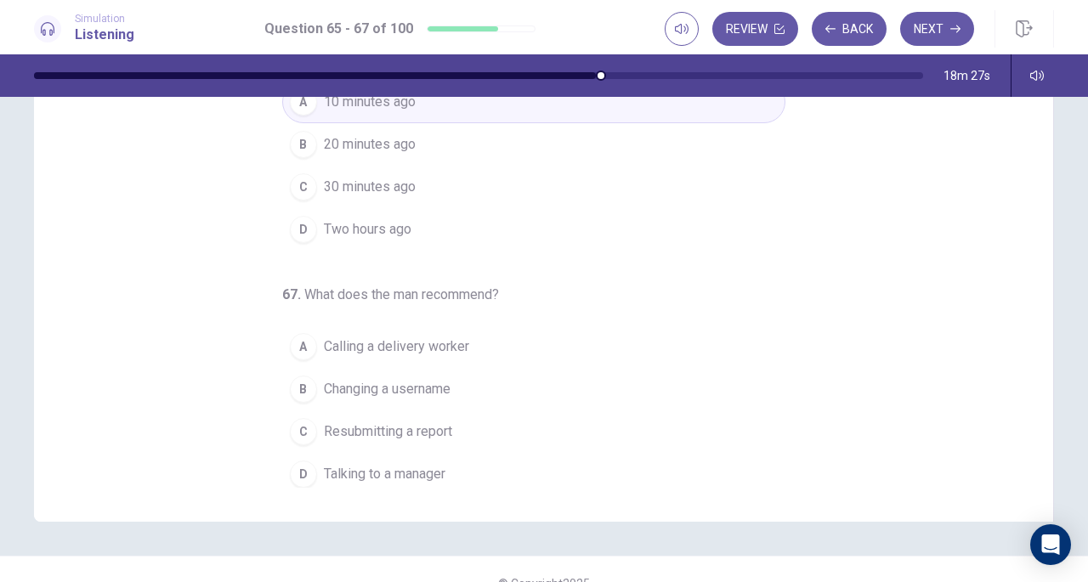
scroll to position [199, 0]
click at [419, 465] on span "Talking to a manager" at bounding box center [385, 475] width 122 height 20
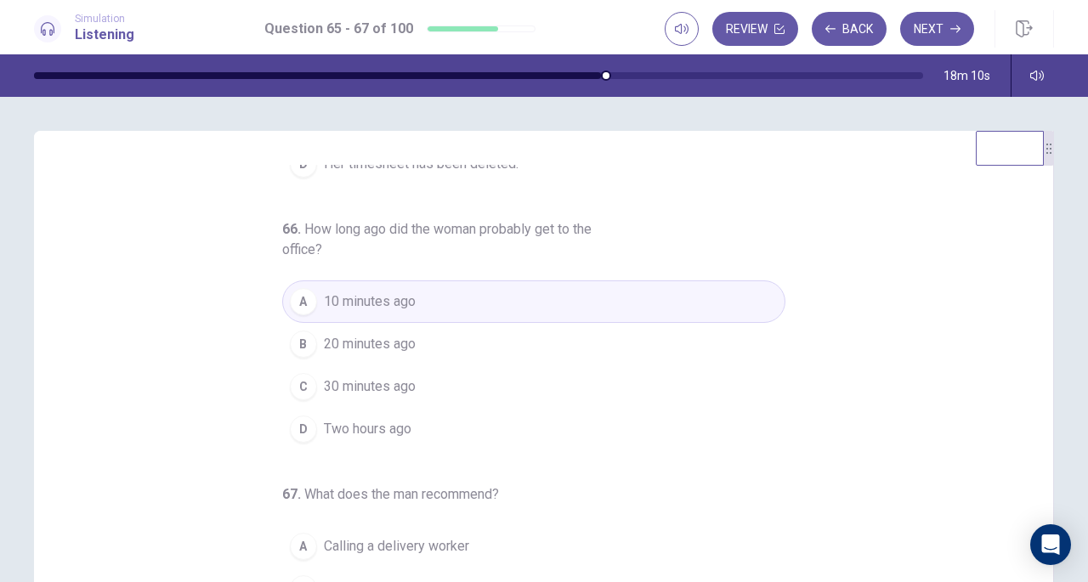
scroll to position [228, 0]
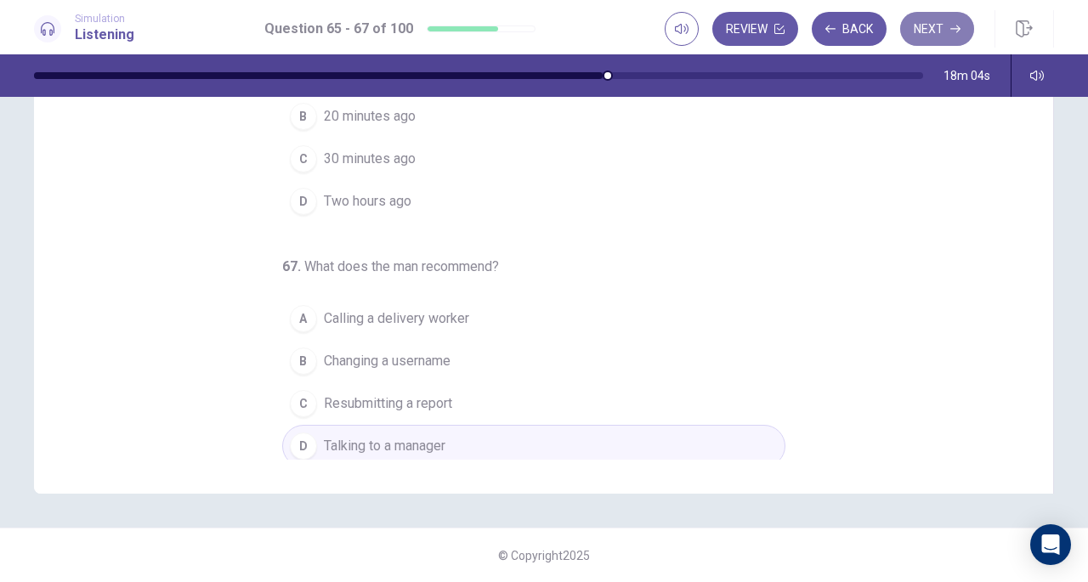
click at [940, 32] on button "Next" at bounding box center [937, 29] width 74 height 34
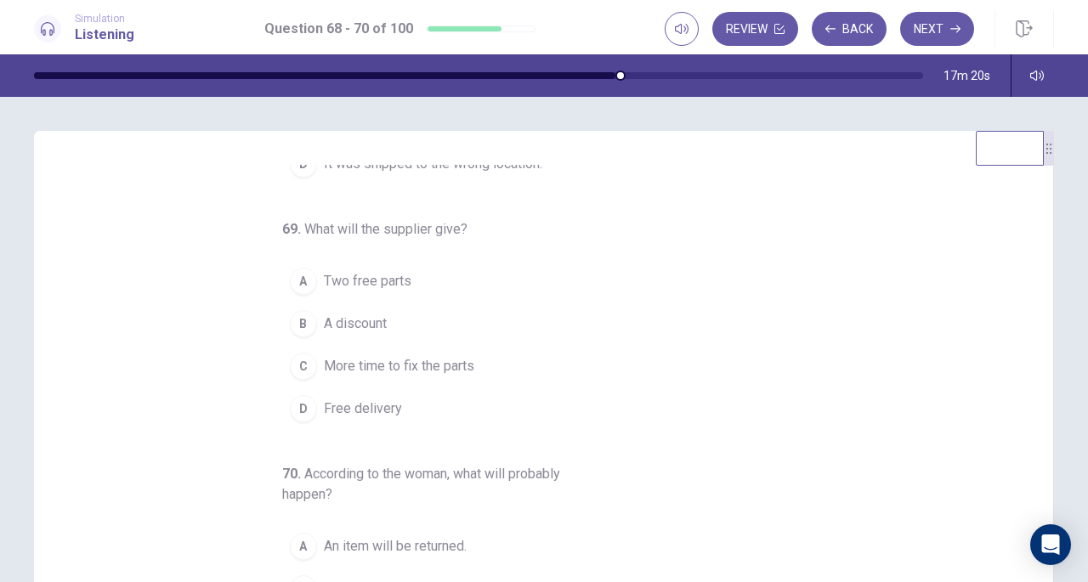
scroll to position [0, 0]
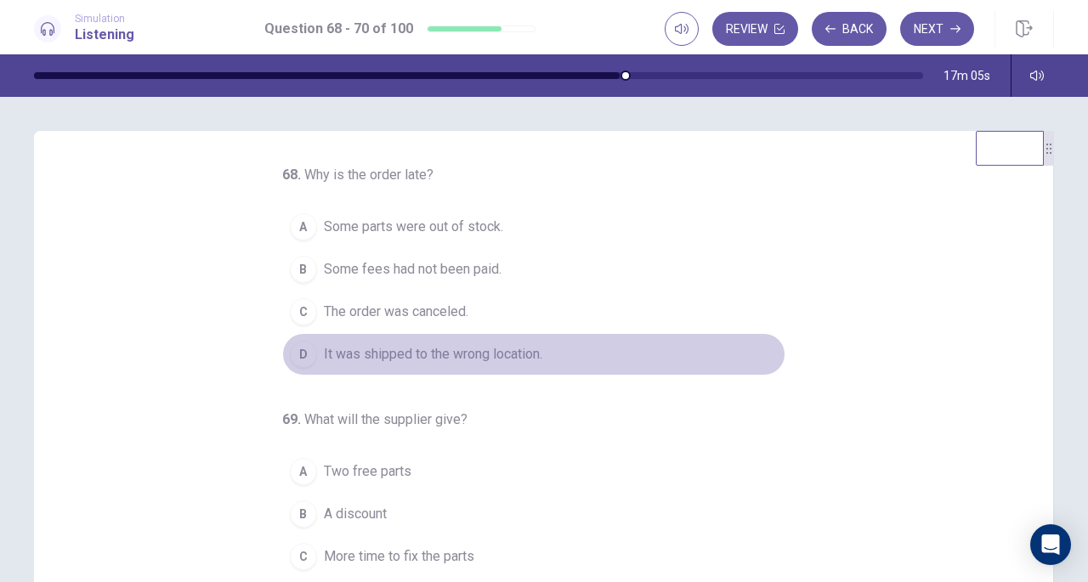
click at [474, 344] on span "It was shipped to the wrong location." at bounding box center [433, 354] width 219 height 20
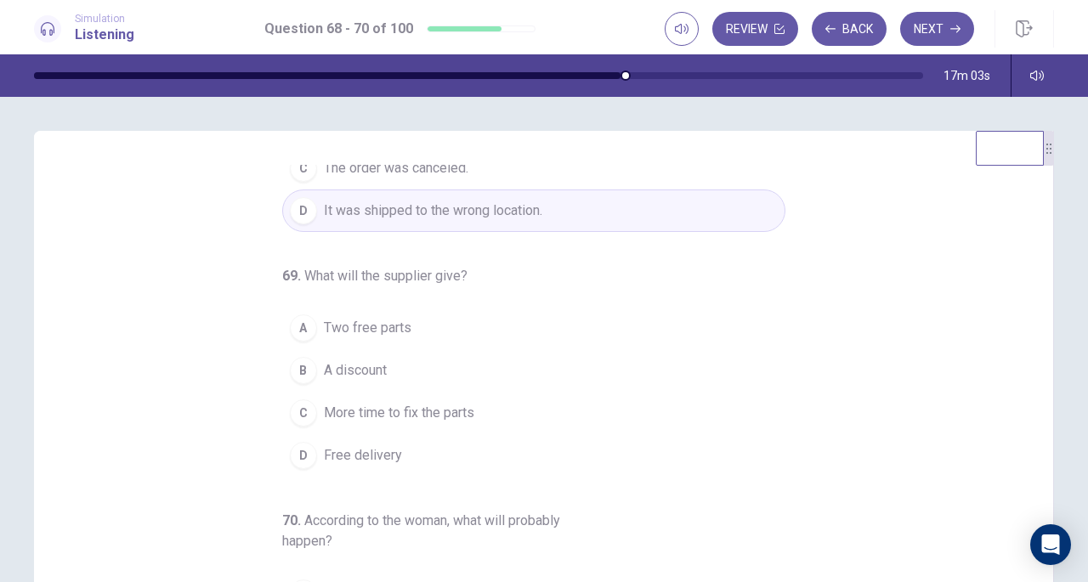
scroll to position [145, 0]
click at [367, 362] on span "A discount" at bounding box center [355, 370] width 63 height 20
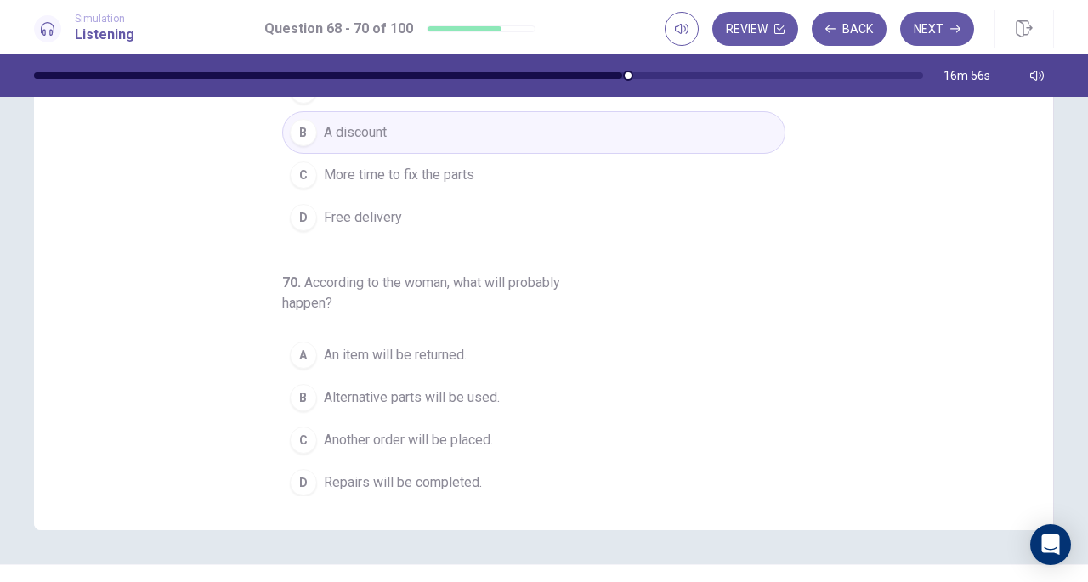
scroll to position [207, 0]
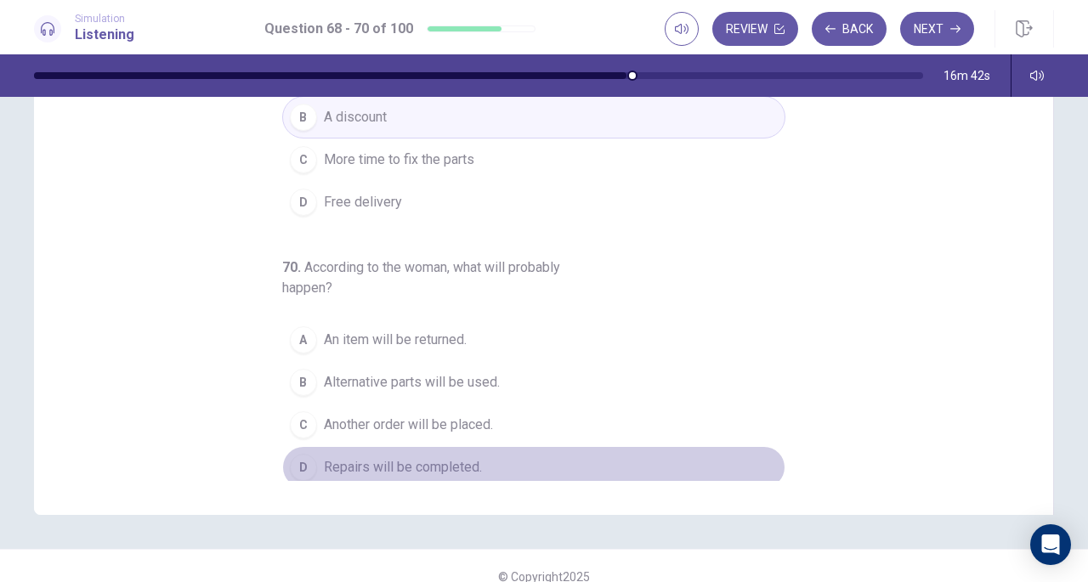
click at [433, 462] on span "Repairs will be completed." at bounding box center [403, 467] width 158 height 20
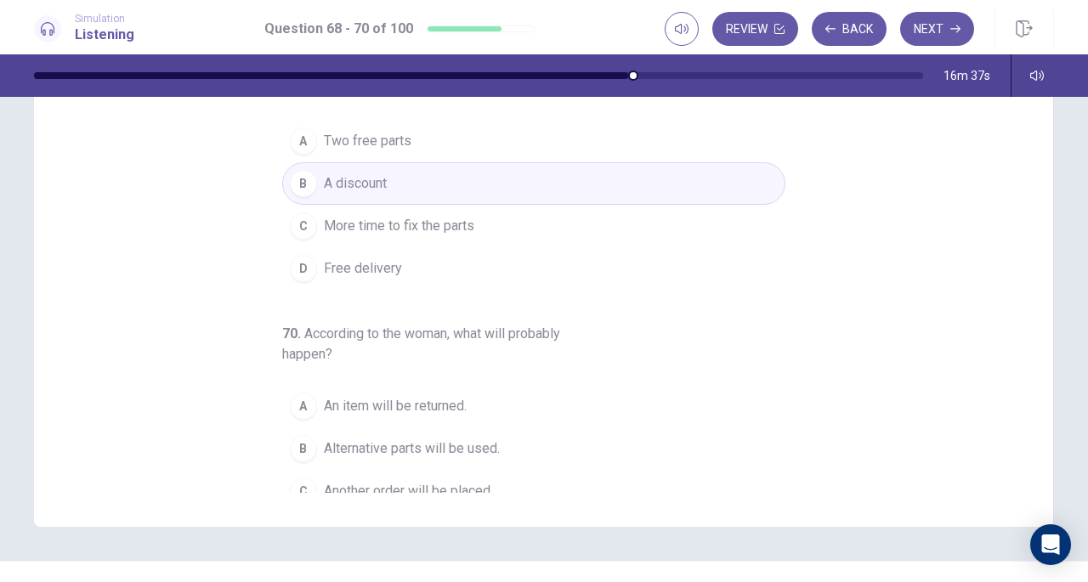
scroll to position [190, 0]
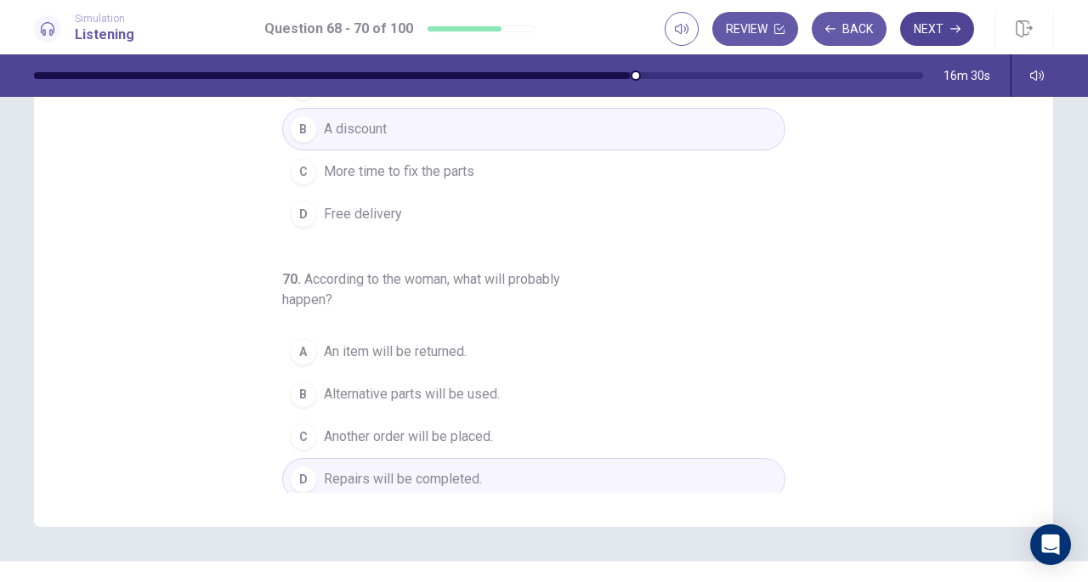
click at [934, 32] on button "Next" at bounding box center [937, 29] width 74 height 34
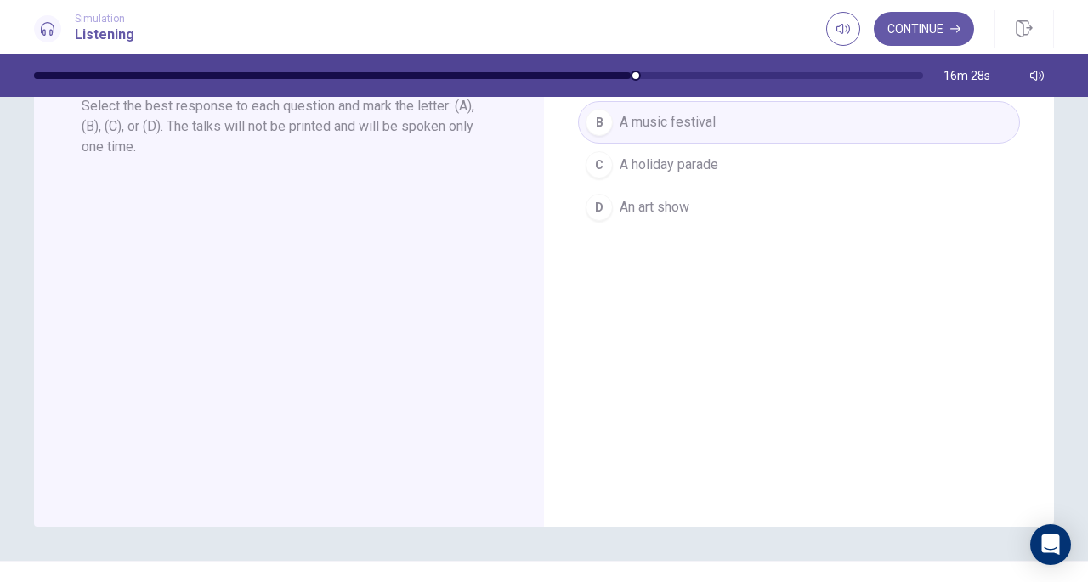
scroll to position [0, 0]
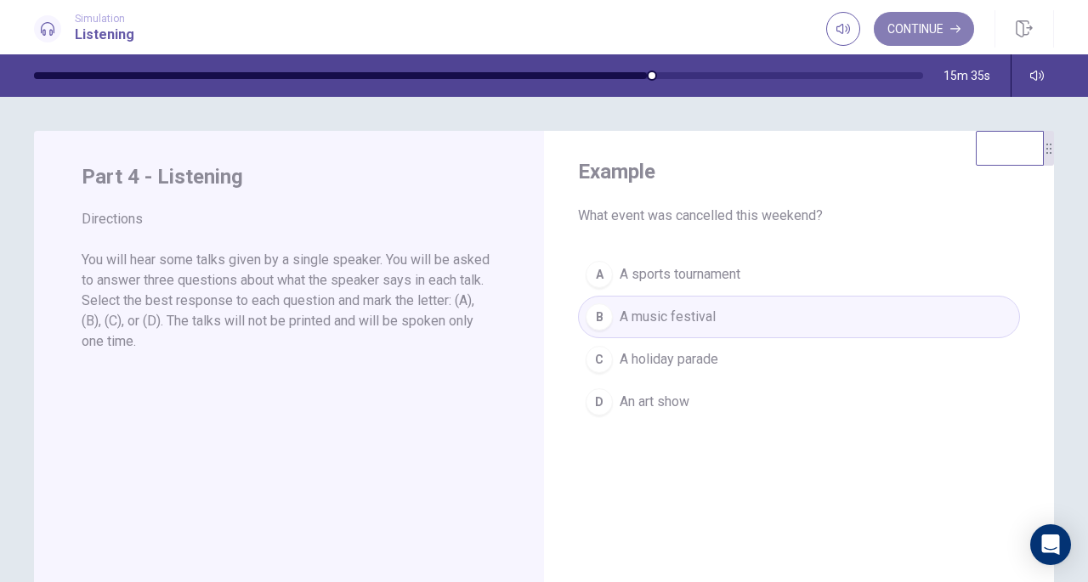
click at [934, 28] on button "Continue" at bounding box center [924, 29] width 100 height 34
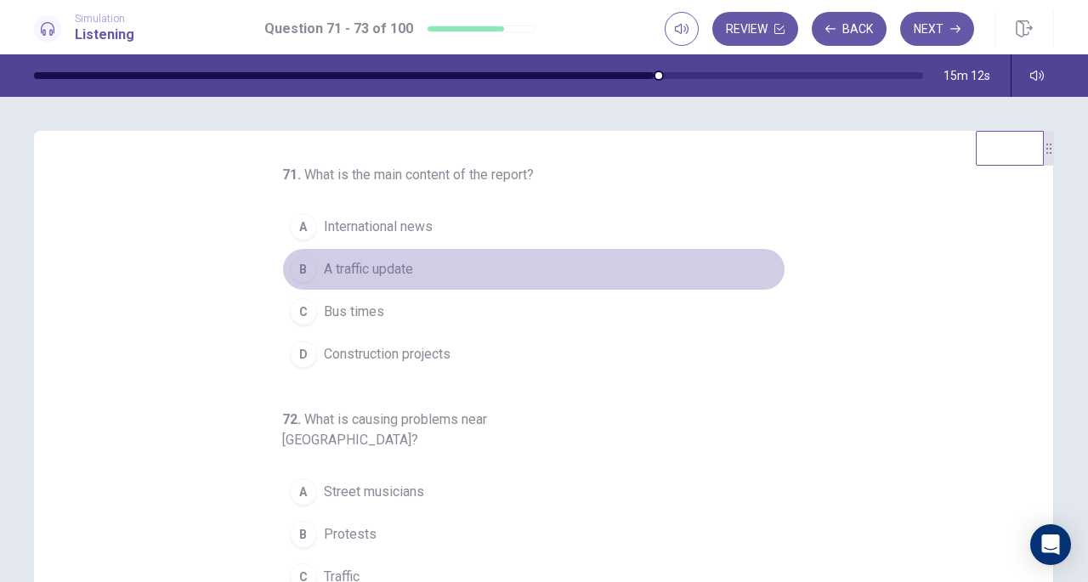
click at [404, 266] on span "A traffic update" at bounding box center [368, 269] width 89 height 20
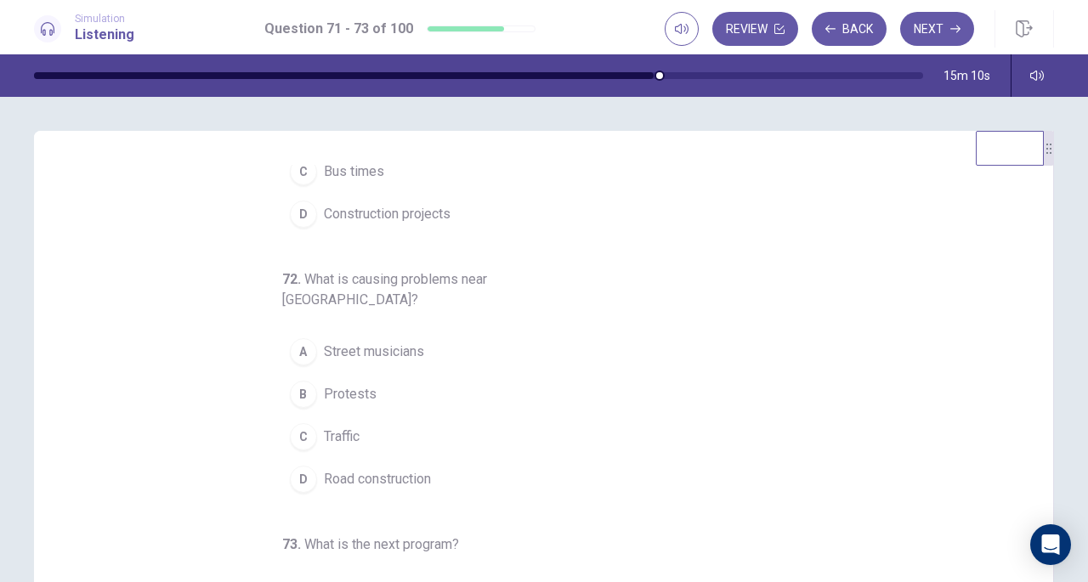
scroll to position [170, 0]
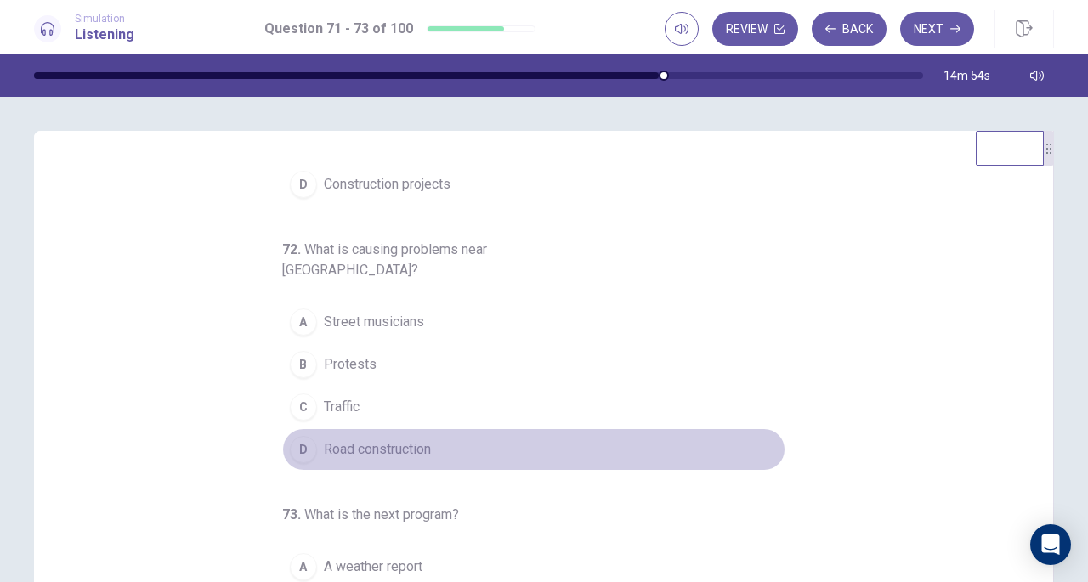
click at [383, 440] on span "Road construction" at bounding box center [377, 450] width 107 height 20
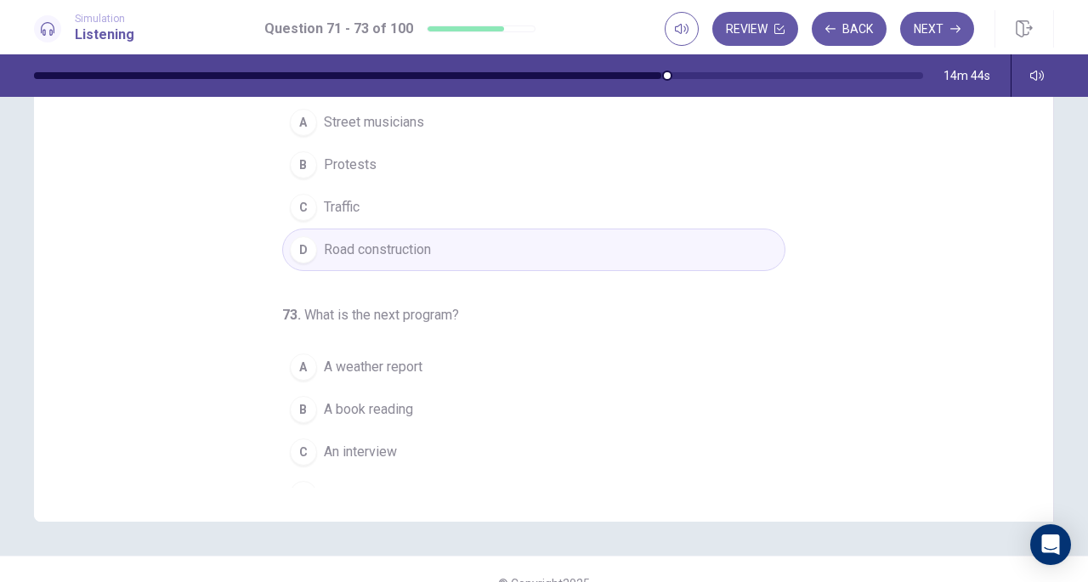
scroll to position [228, 0]
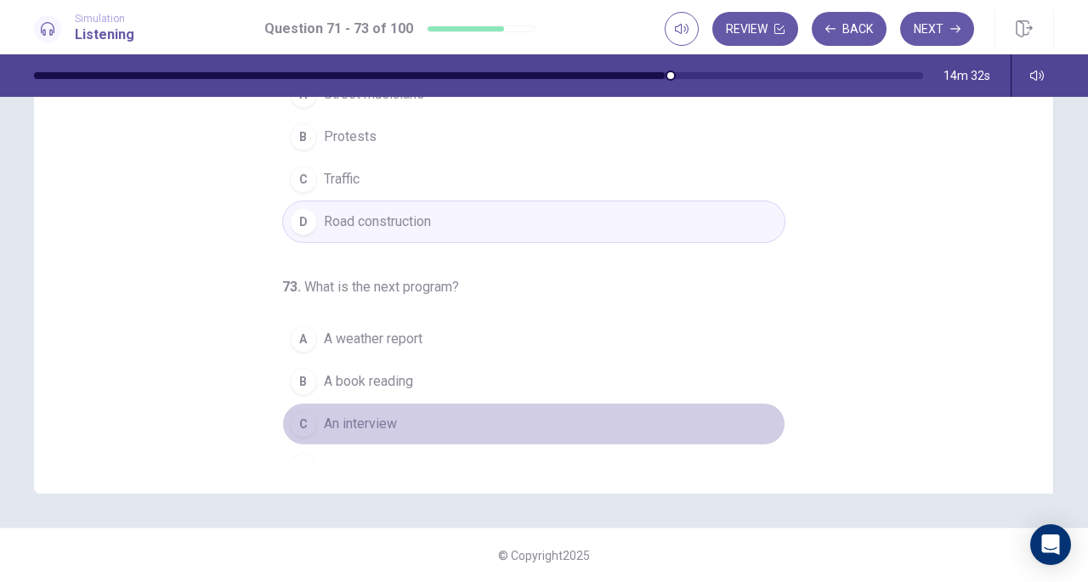
click at [373, 414] on span "An interview" at bounding box center [360, 424] width 73 height 20
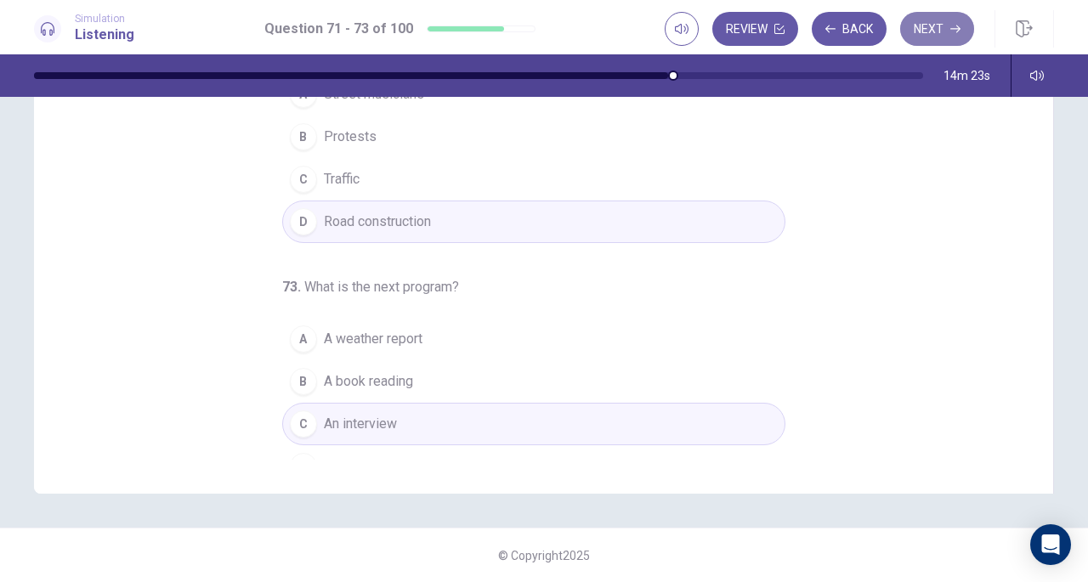
click at [934, 28] on button "Next" at bounding box center [937, 29] width 74 height 34
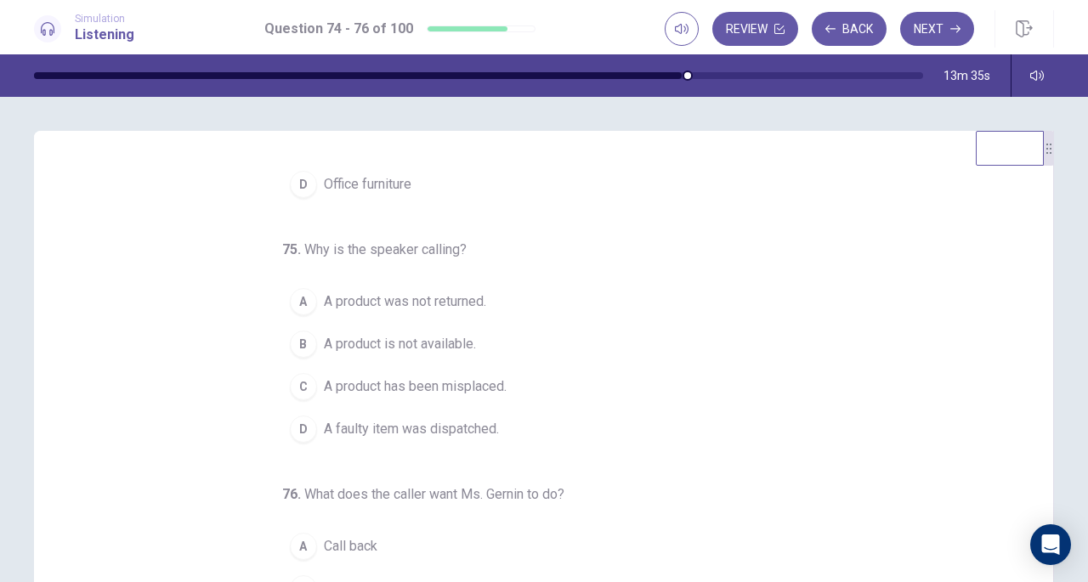
scroll to position [0, 0]
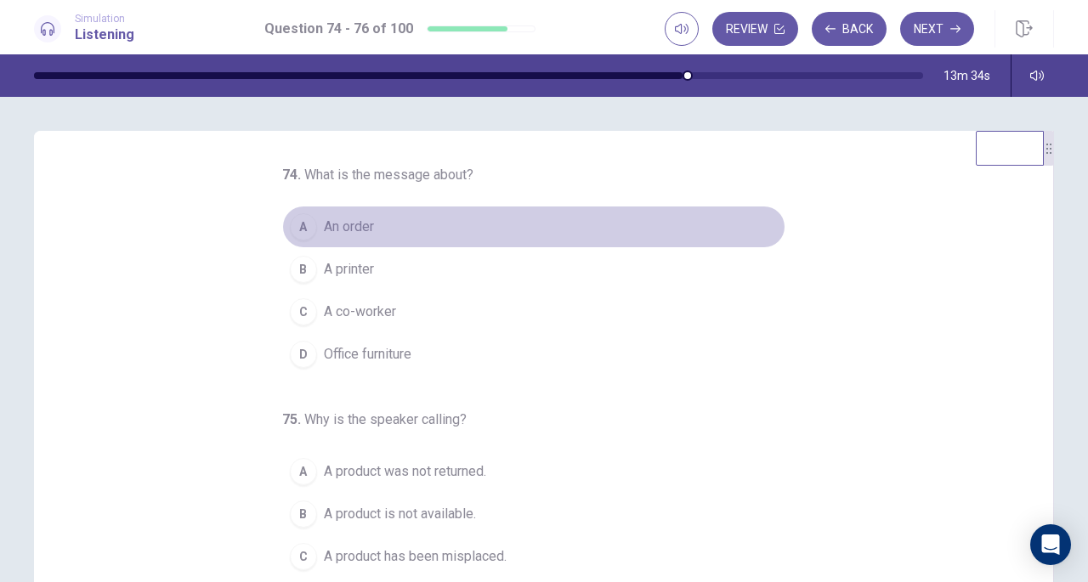
click at [355, 230] on span "An order" at bounding box center [349, 227] width 50 height 20
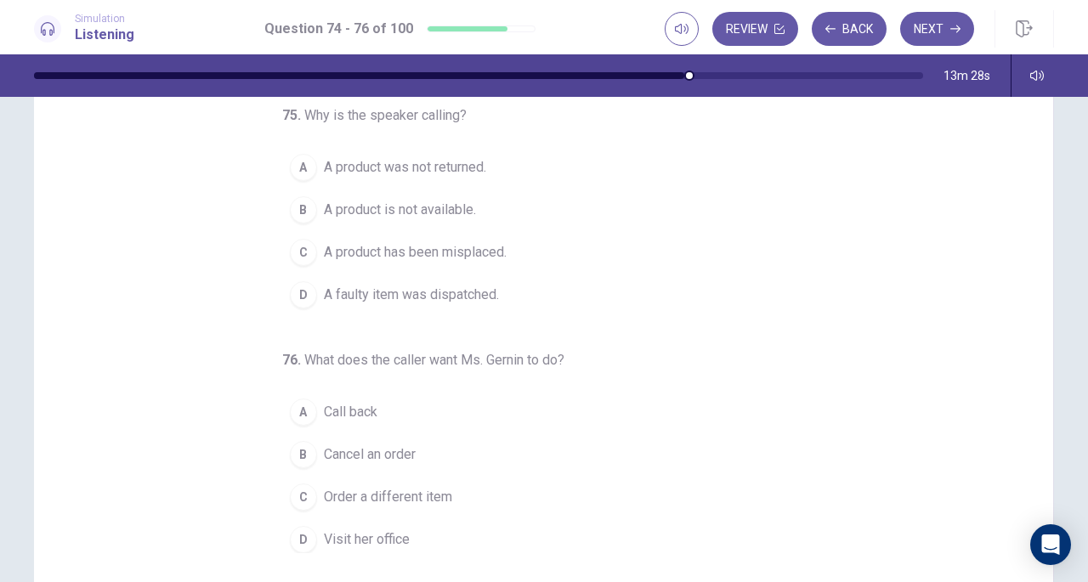
scroll to position [135, 0]
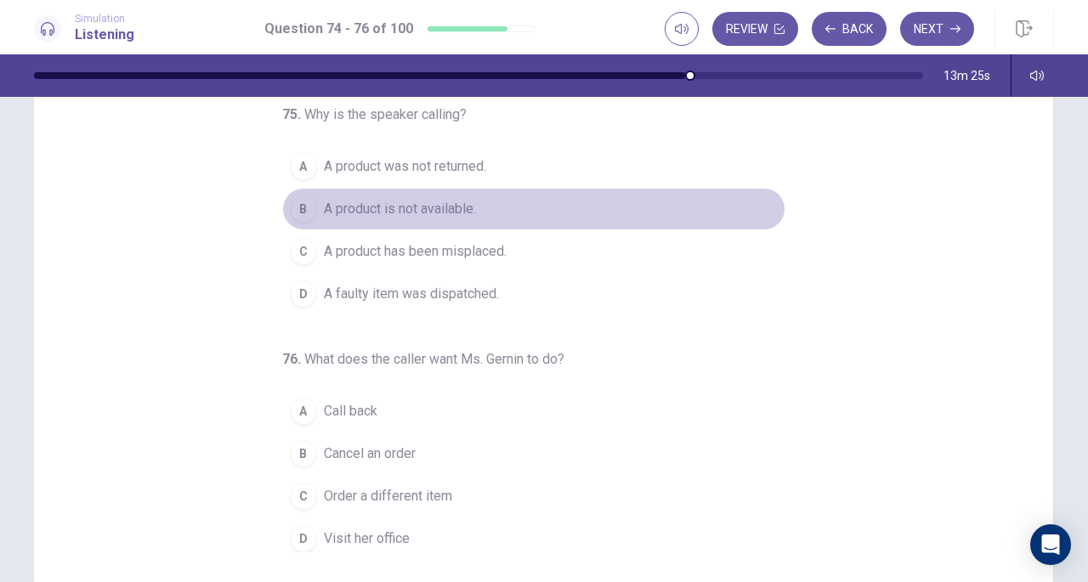
click at [423, 206] on span "A product is not available." at bounding box center [400, 209] width 152 height 20
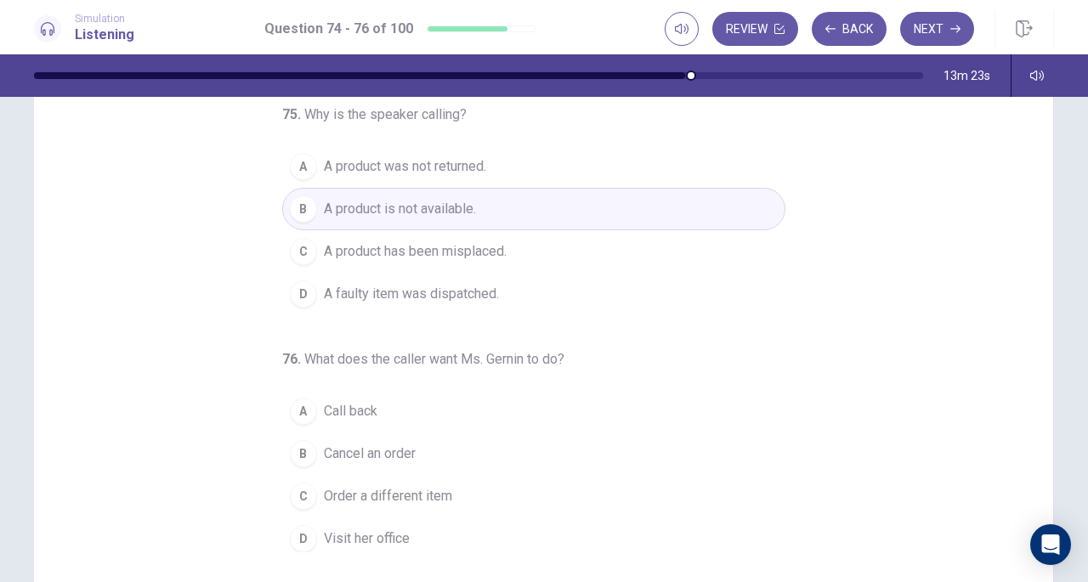
scroll to position [228, 0]
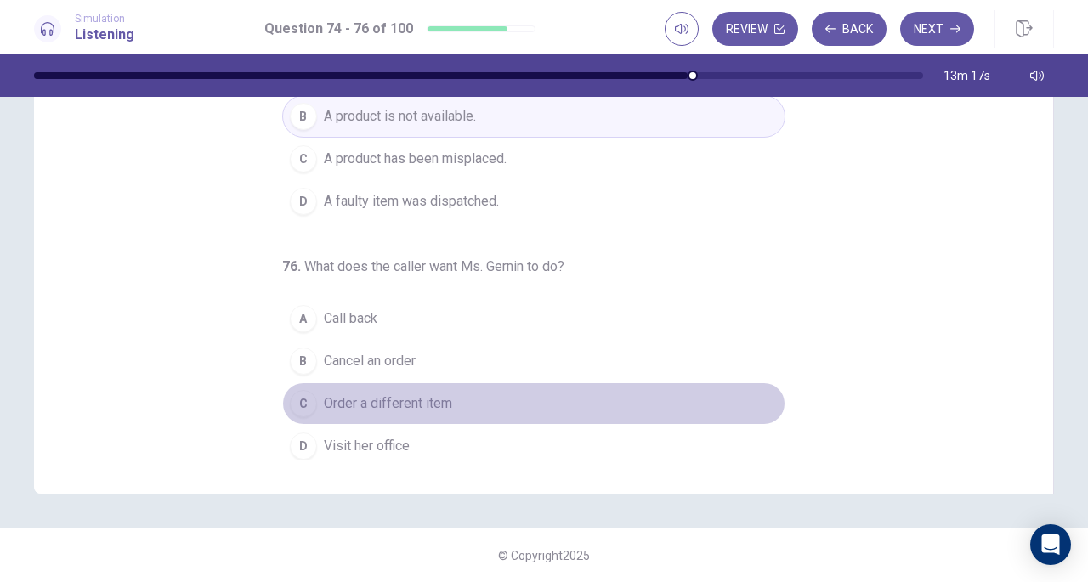
click at [403, 406] on span "Order a different item" at bounding box center [388, 404] width 128 height 20
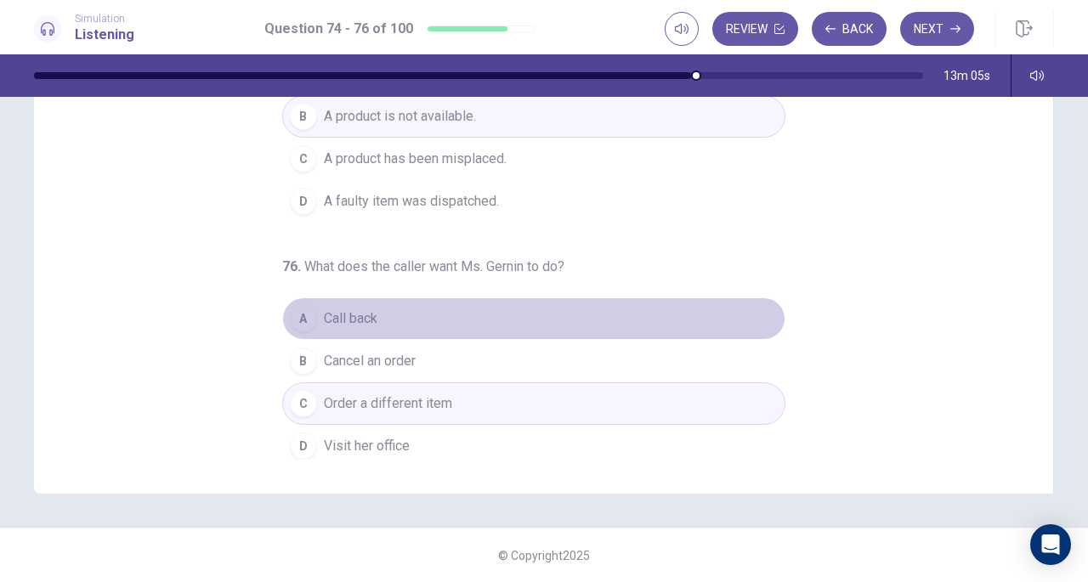
click at [367, 309] on span "Call back" at bounding box center [351, 319] width 54 height 20
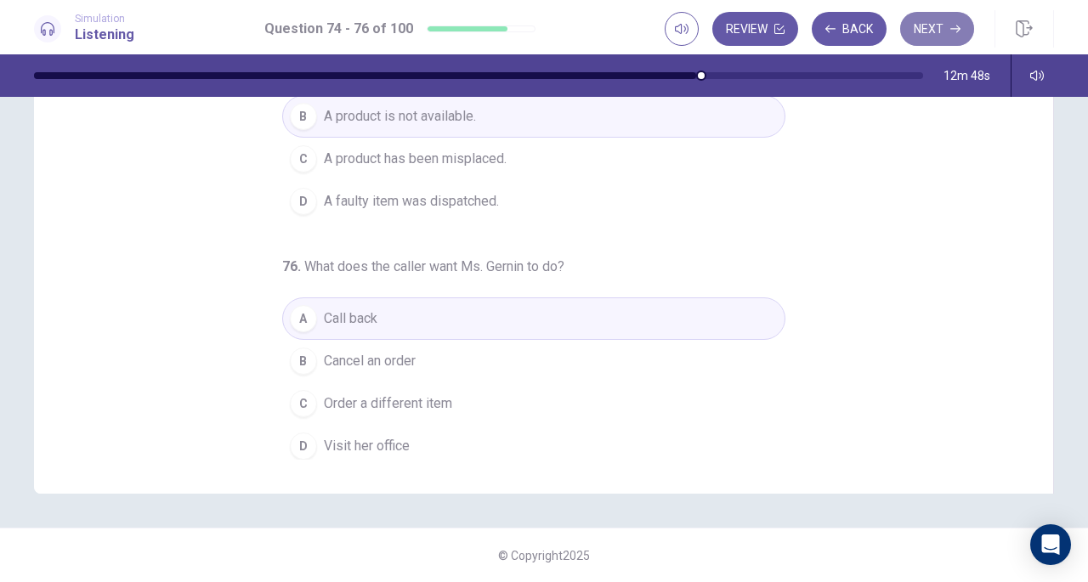
click at [932, 25] on button "Next" at bounding box center [937, 29] width 74 height 34
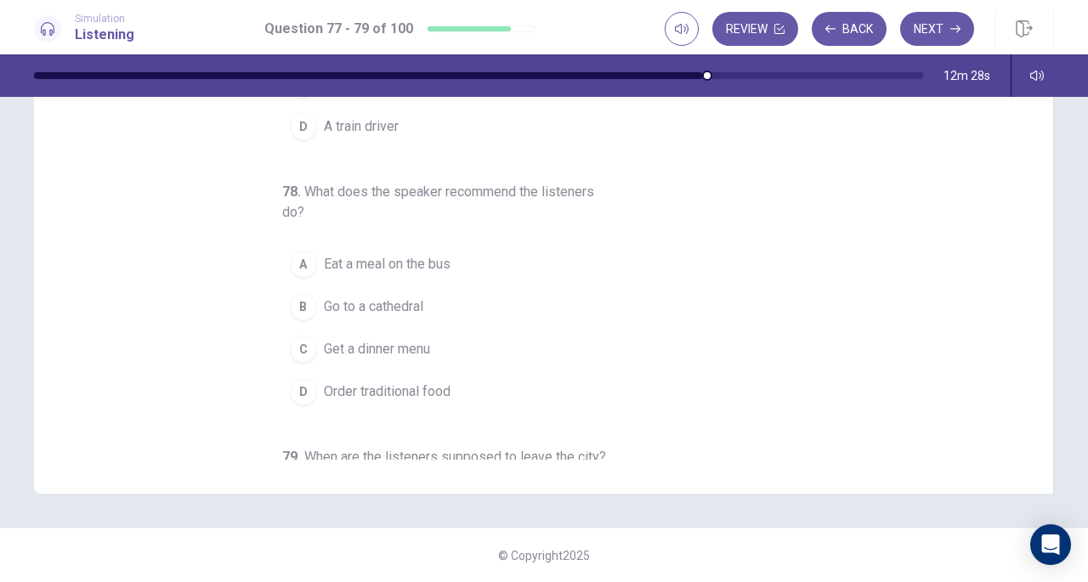
scroll to position [0, 0]
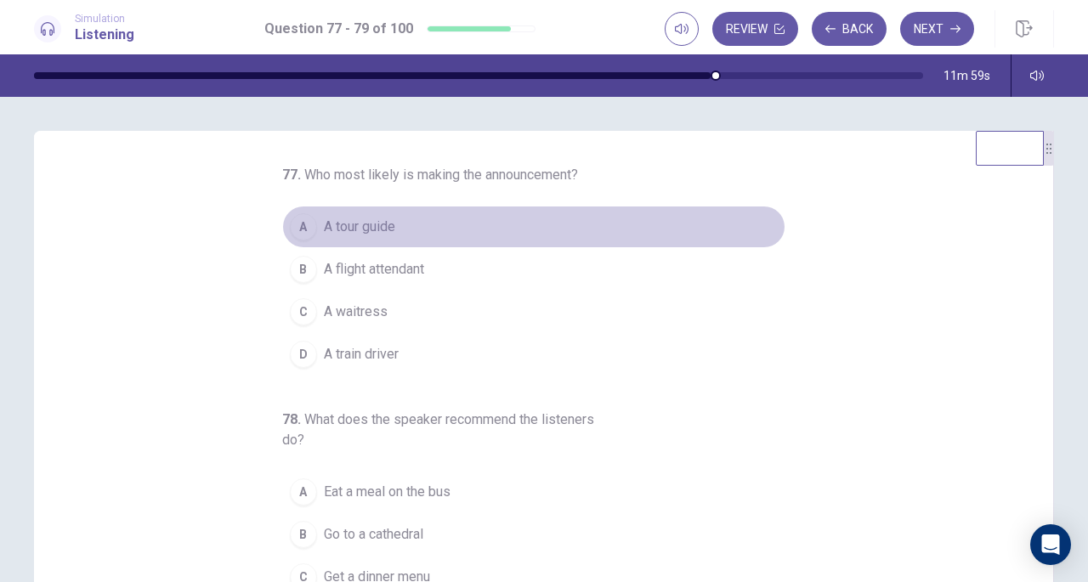
click at [378, 224] on span "A tour guide" at bounding box center [359, 227] width 71 height 20
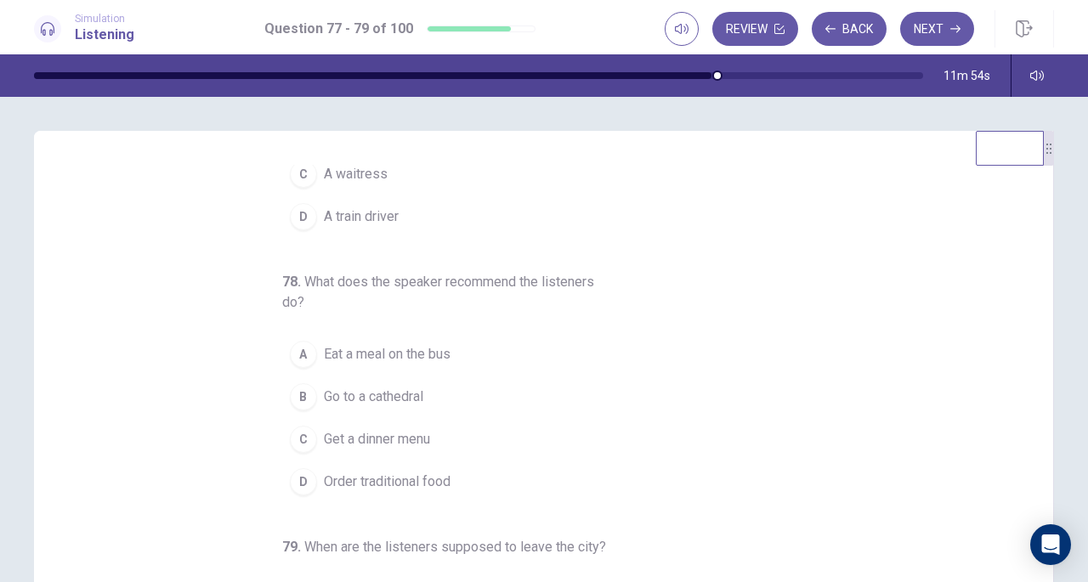
scroll to position [165, 0]
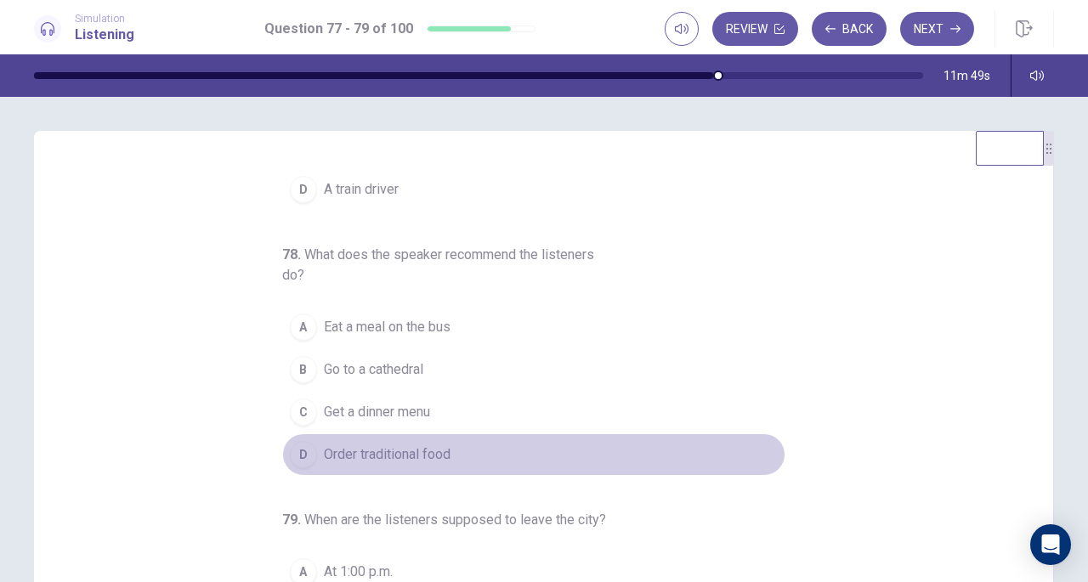
click at [435, 456] on span "Order traditional food" at bounding box center [387, 455] width 127 height 20
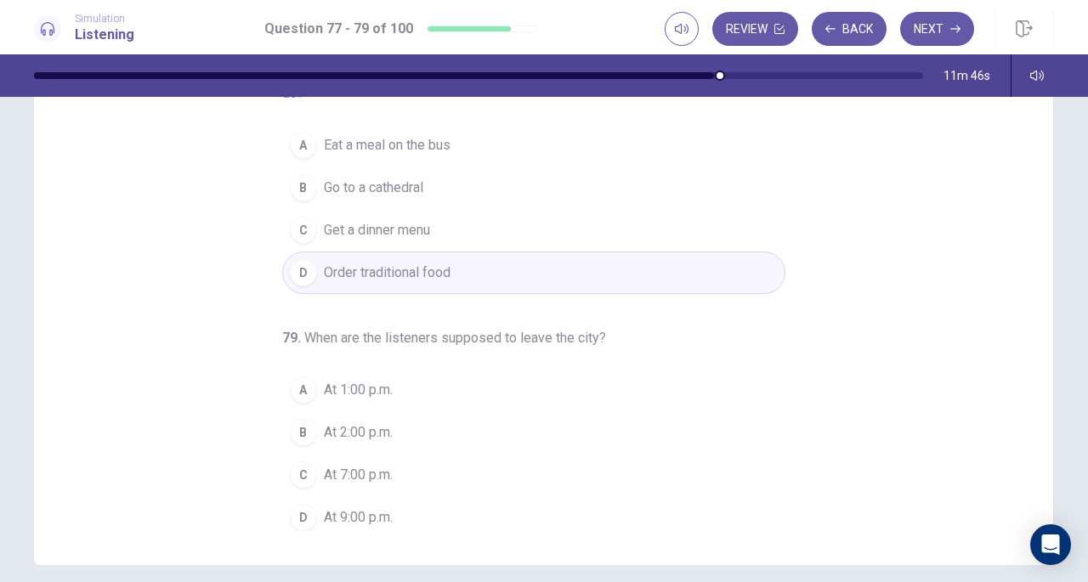
scroll to position [167, 0]
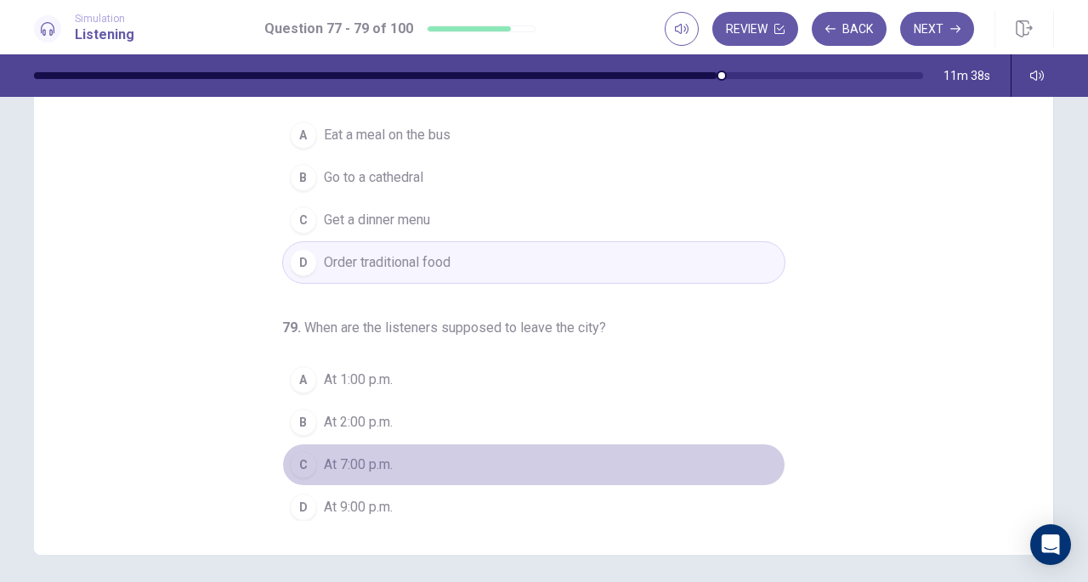
click at [378, 455] on span "At 7:00 p.m." at bounding box center [358, 465] width 69 height 20
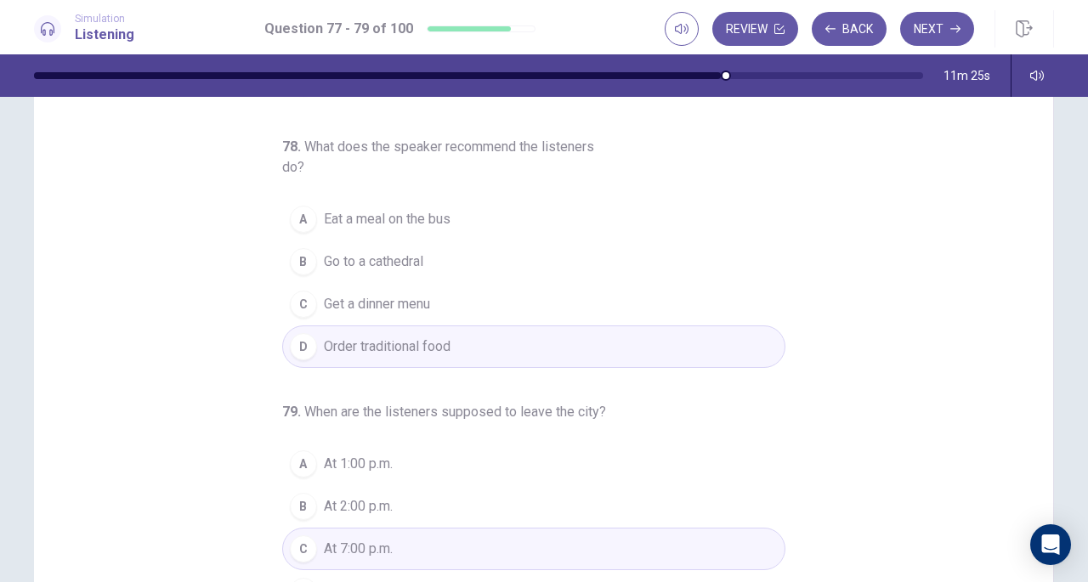
scroll to position [228, 0]
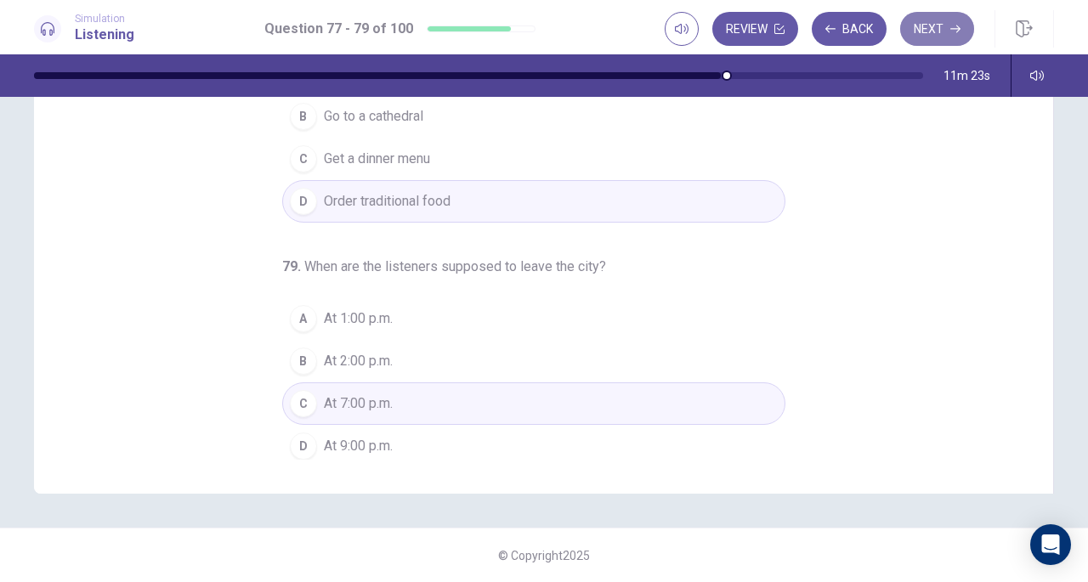
click at [939, 14] on button "Next" at bounding box center [937, 29] width 74 height 34
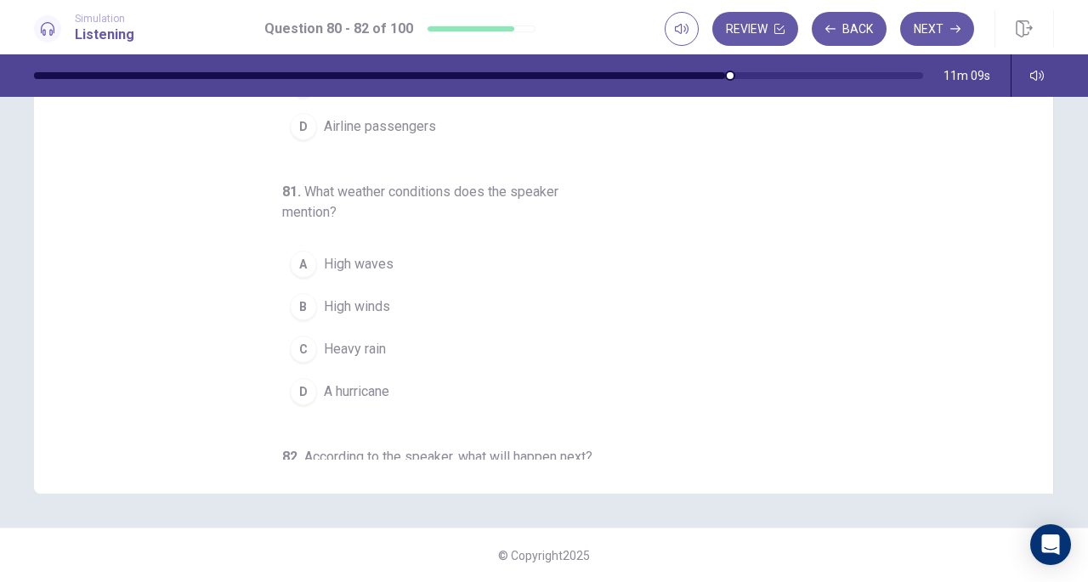
scroll to position [0, 0]
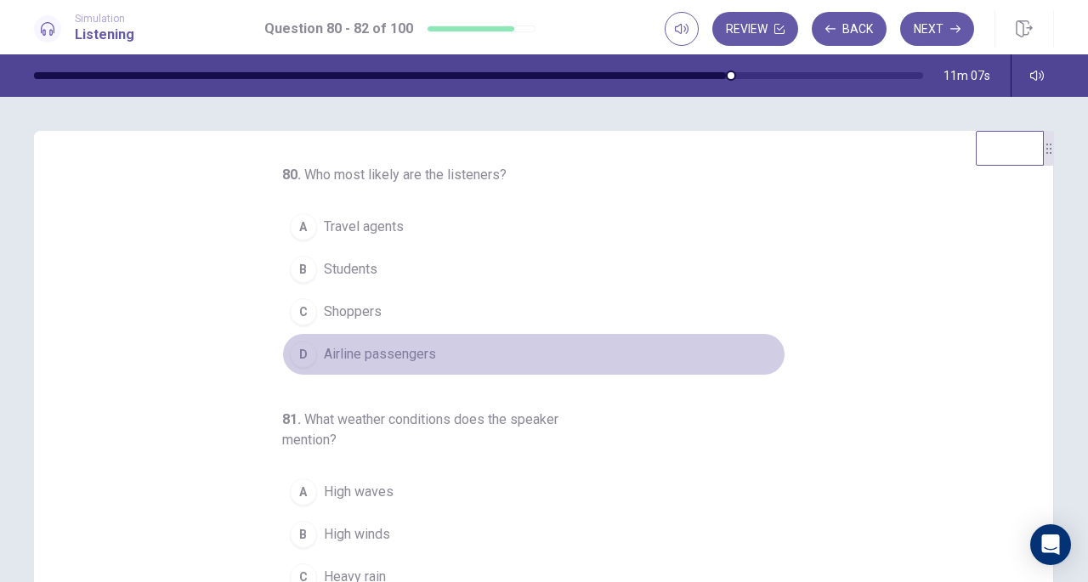
click at [391, 345] on span "Airline passengers" at bounding box center [380, 354] width 112 height 20
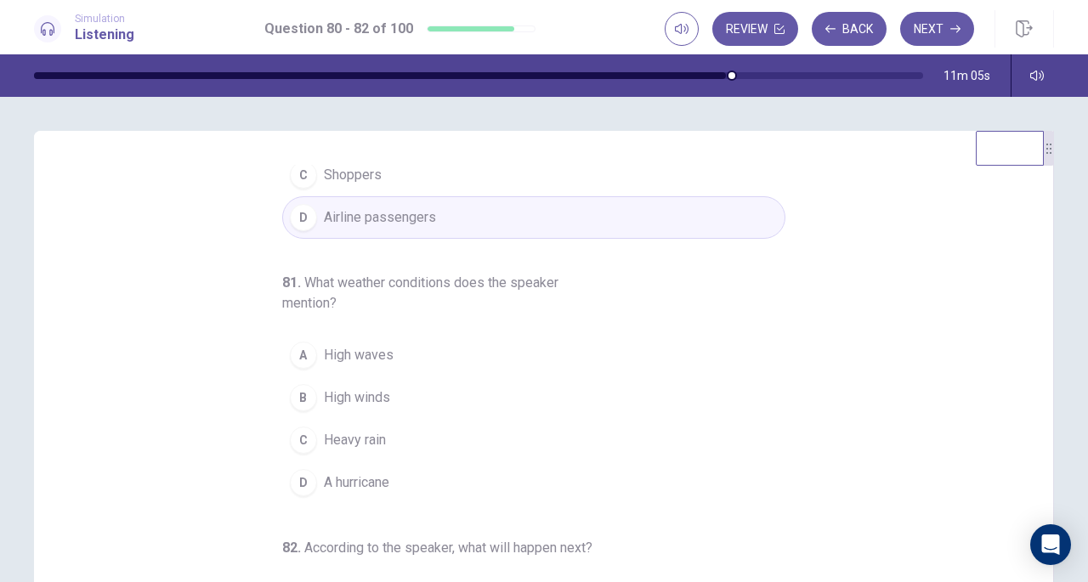
scroll to position [190, 0]
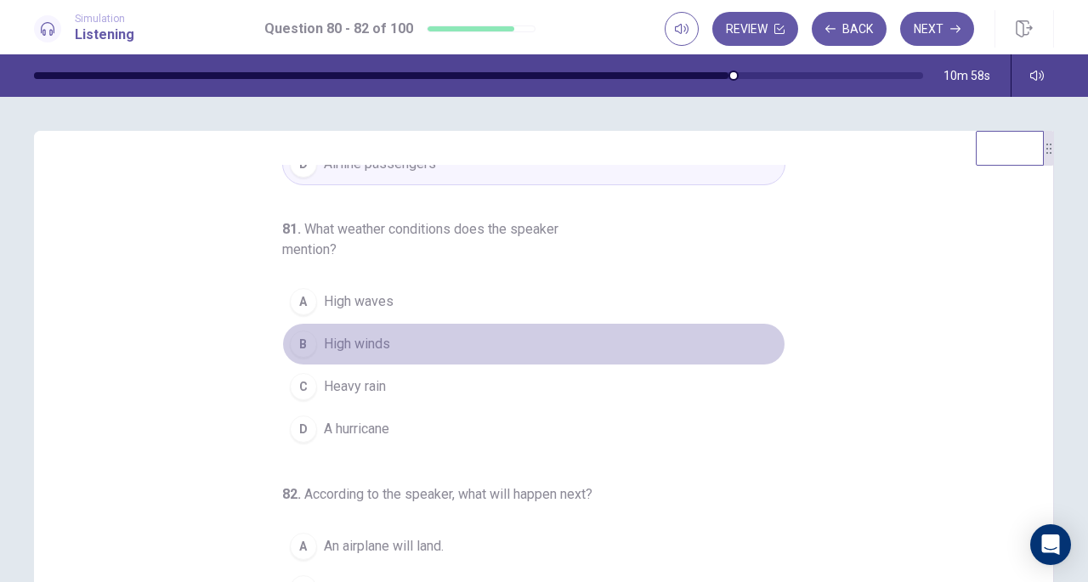
click at [355, 348] on span "High winds" at bounding box center [357, 344] width 66 height 20
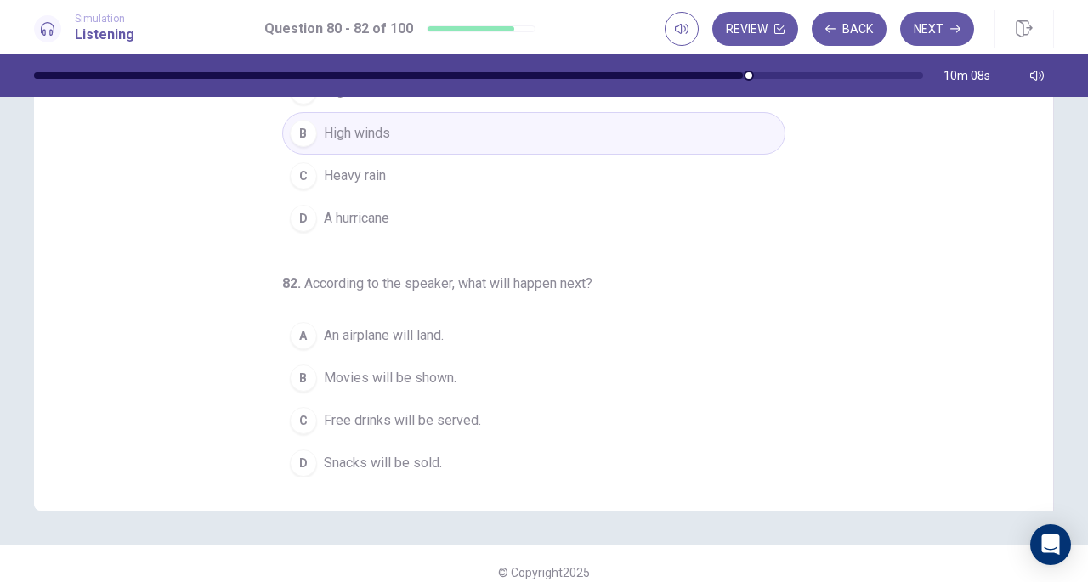
scroll to position [228, 0]
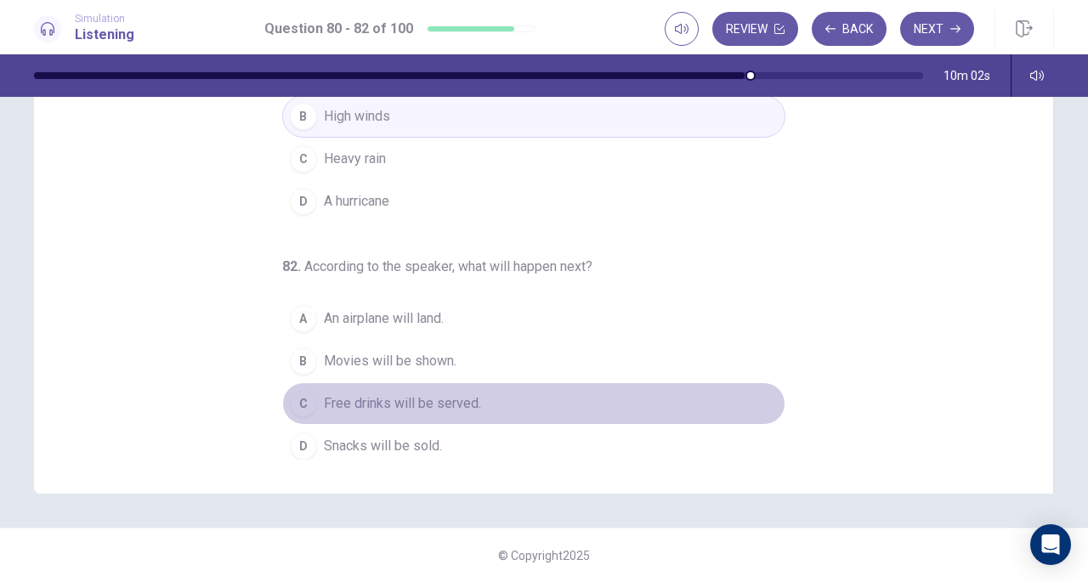
click at [418, 394] on span "Free drinks will be served." at bounding box center [402, 404] width 157 height 20
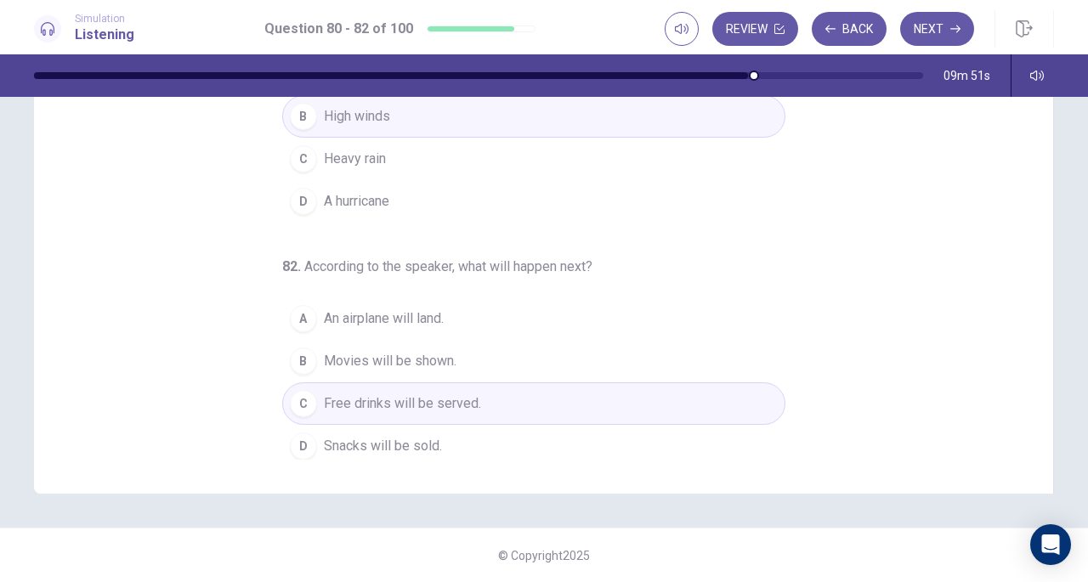
scroll to position [226, 0]
click at [951, 28] on icon "button" at bounding box center [956, 29] width 10 height 10
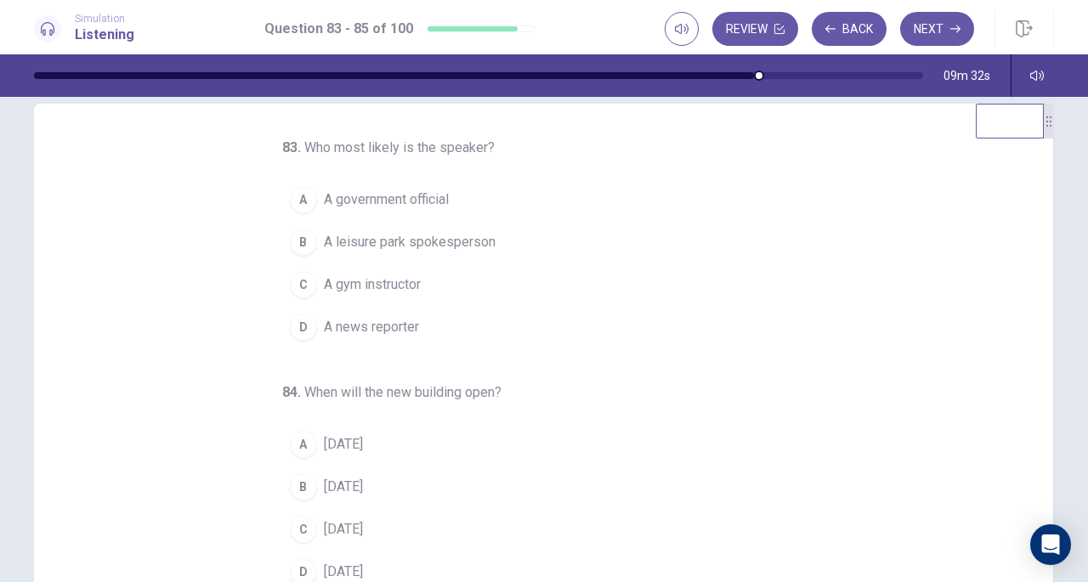
scroll to position [0, 0]
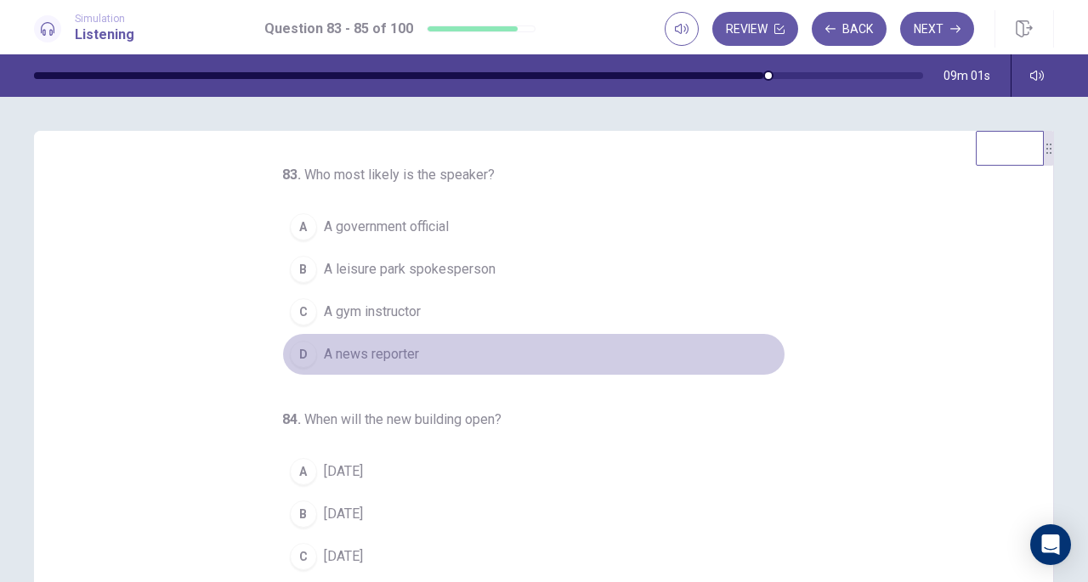
click at [374, 346] on span "A news reporter" at bounding box center [371, 354] width 95 height 20
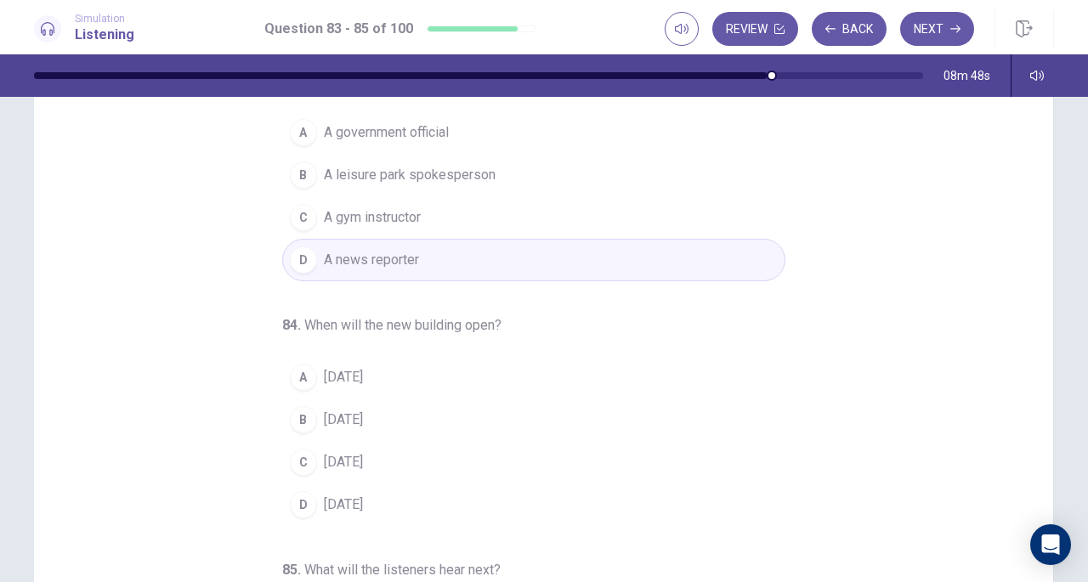
scroll to position [118, 0]
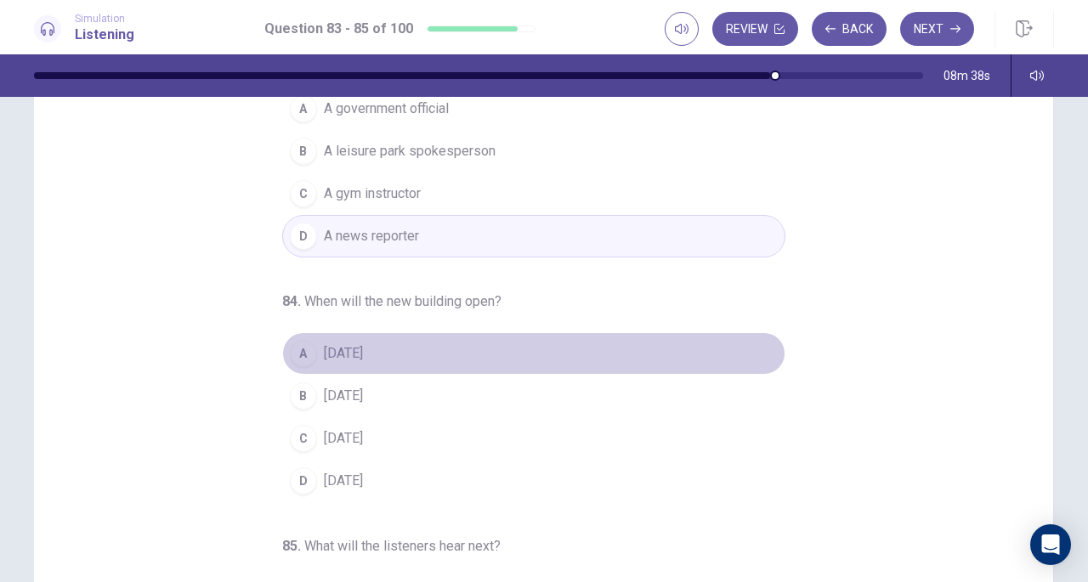
click at [344, 346] on span "[DATE]" at bounding box center [343, 354] width 39 height 20
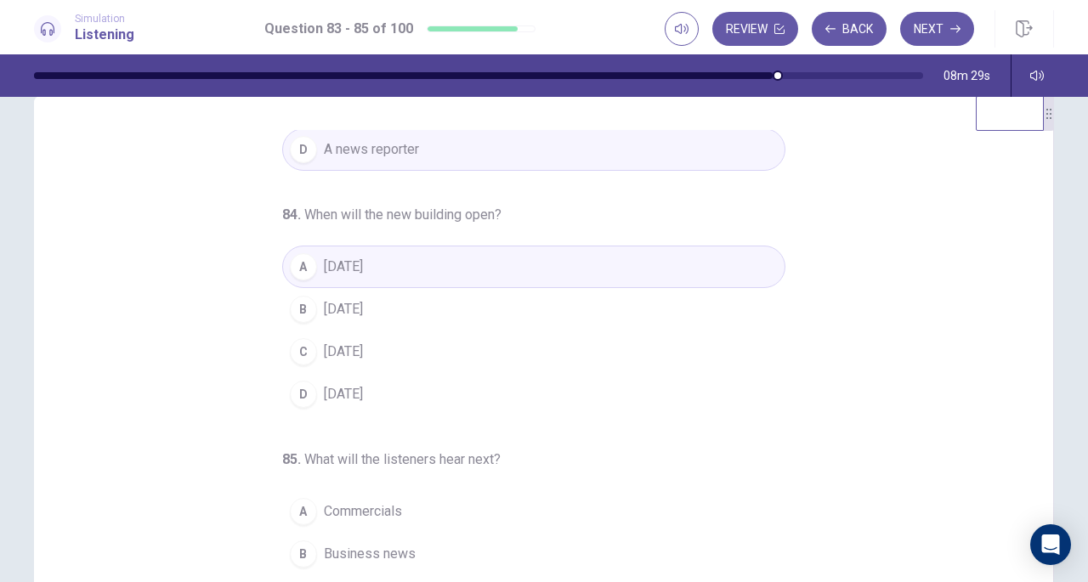
scroll to position [228, 0]
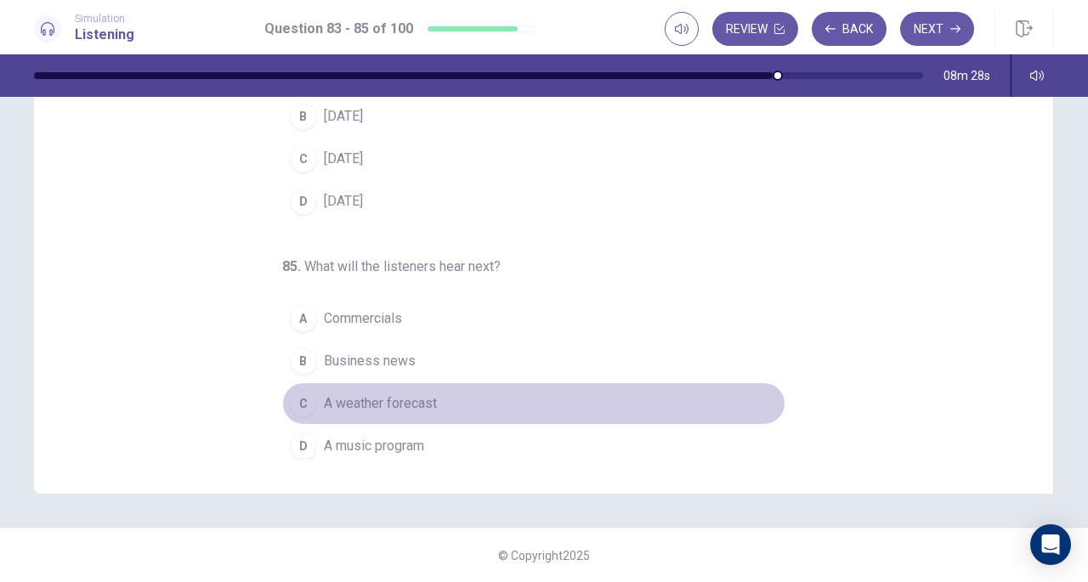
click at [391, 383] on button "C A weather forecast" at bounding box center [533, 404] width 503 height 43
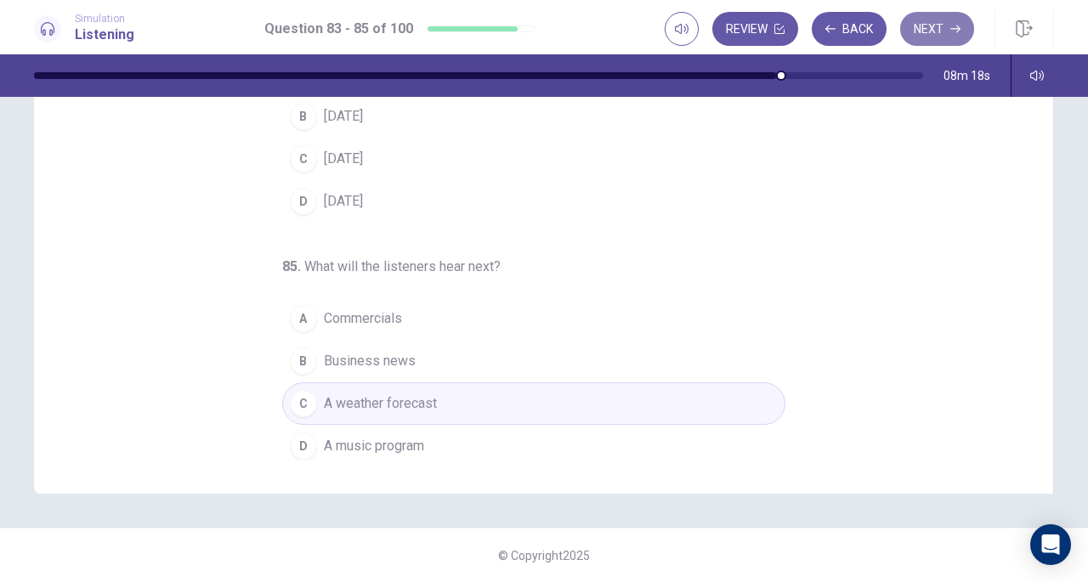
click at [946, 26] on button "Next" at bounding box center [937, 29] width 74 height 34
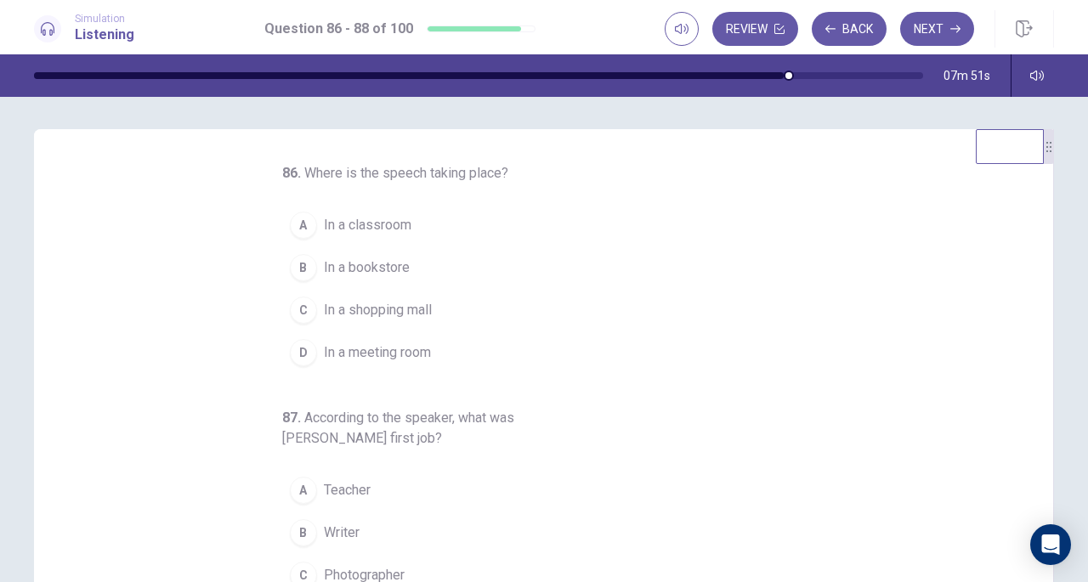
scroll to position [0, 0]
click at [398, 344] on span "In a meeting room" at bounding box center [377, 354] width 107 height 20
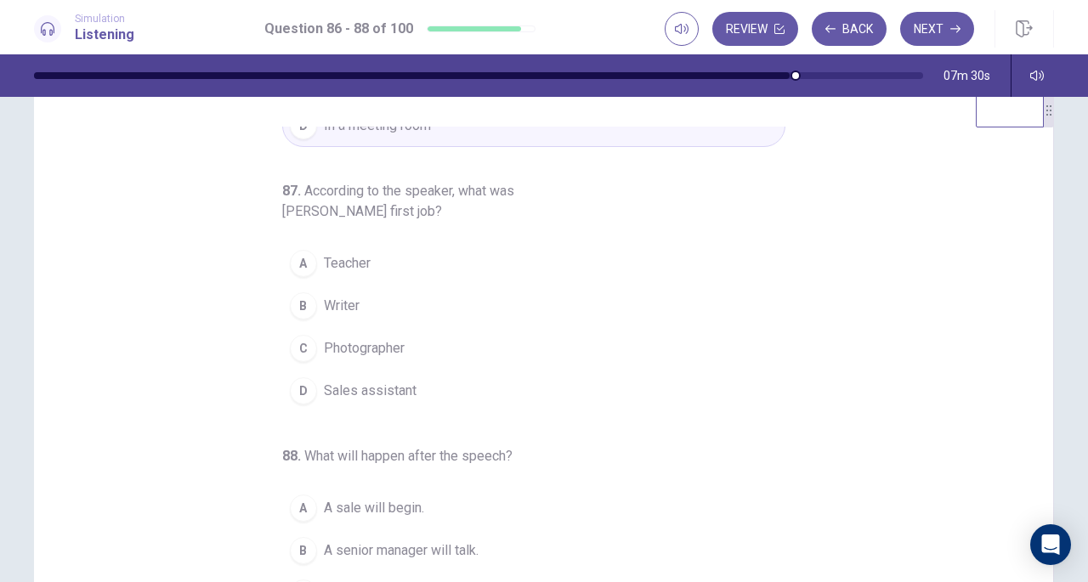
scroll to position [39, 0]
click at [400, 386] on span "Sales assistant" at bounding box center [370, 390] width 93 height 20
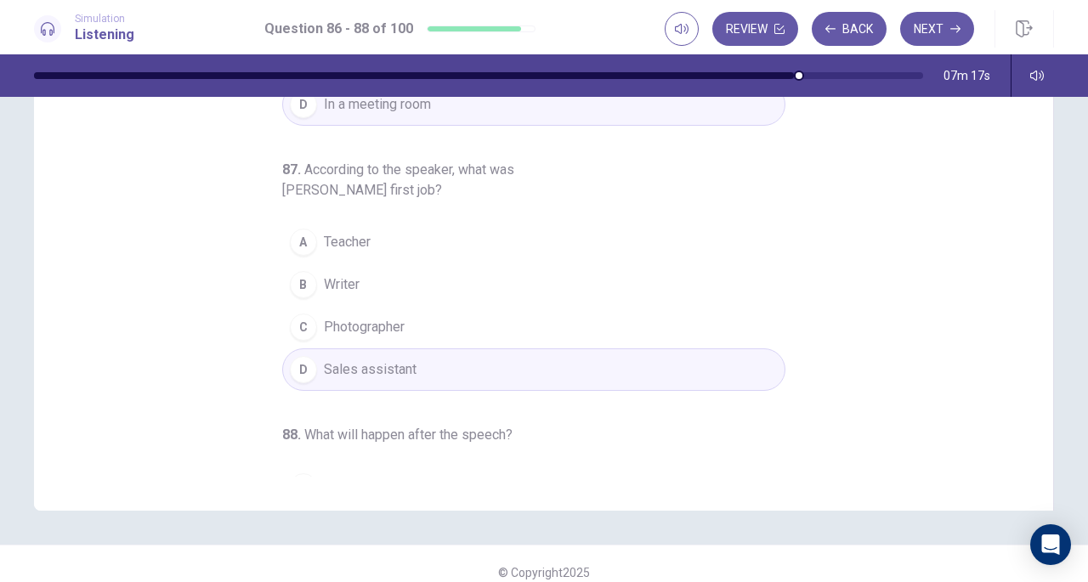
scroll to position [0, 0]
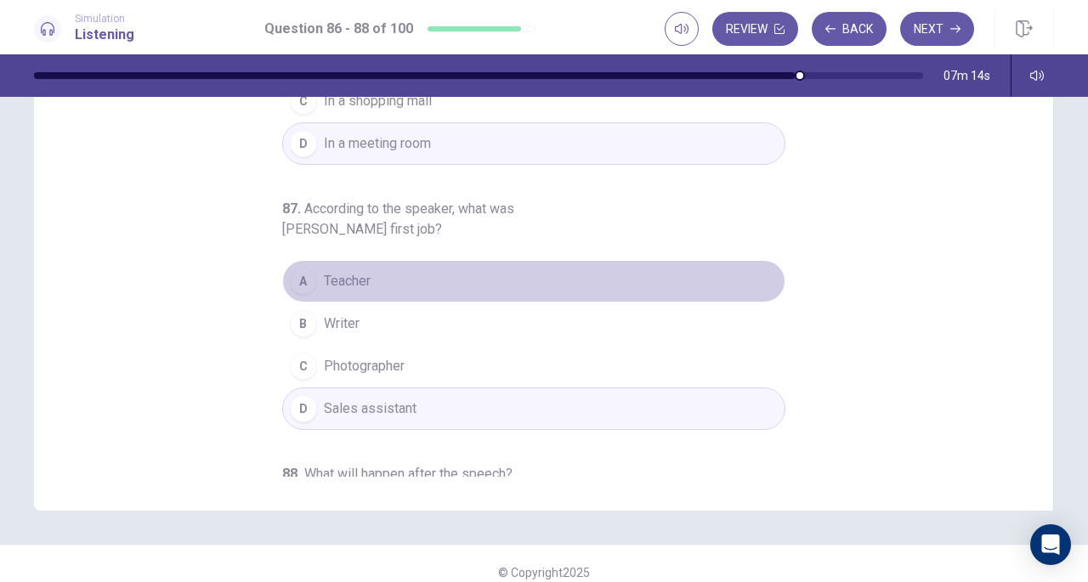
click at [340, 271] on span "Teacher" at bounding box center [347, 281] width 47 height 20
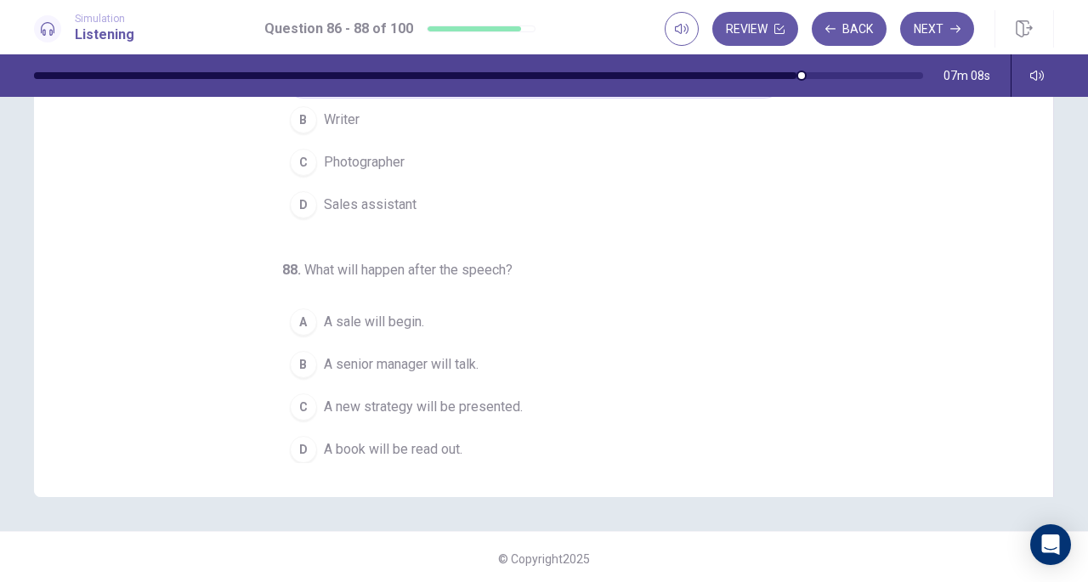
scroll to position [228, 0]
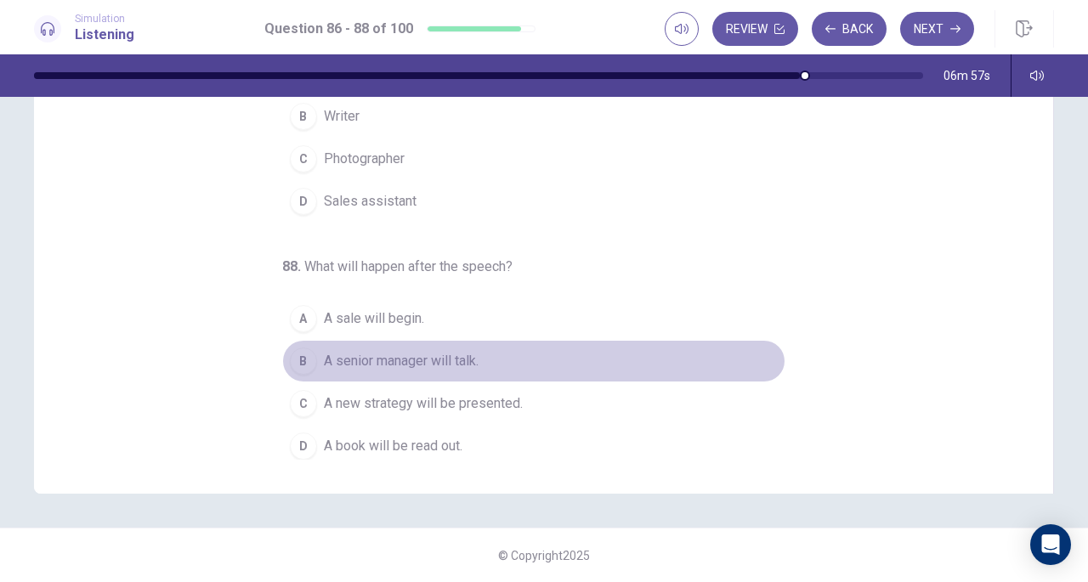
click at [430, 351] on span "A senior manager will talk." at bounding box center [401, 361] width 155 height 20
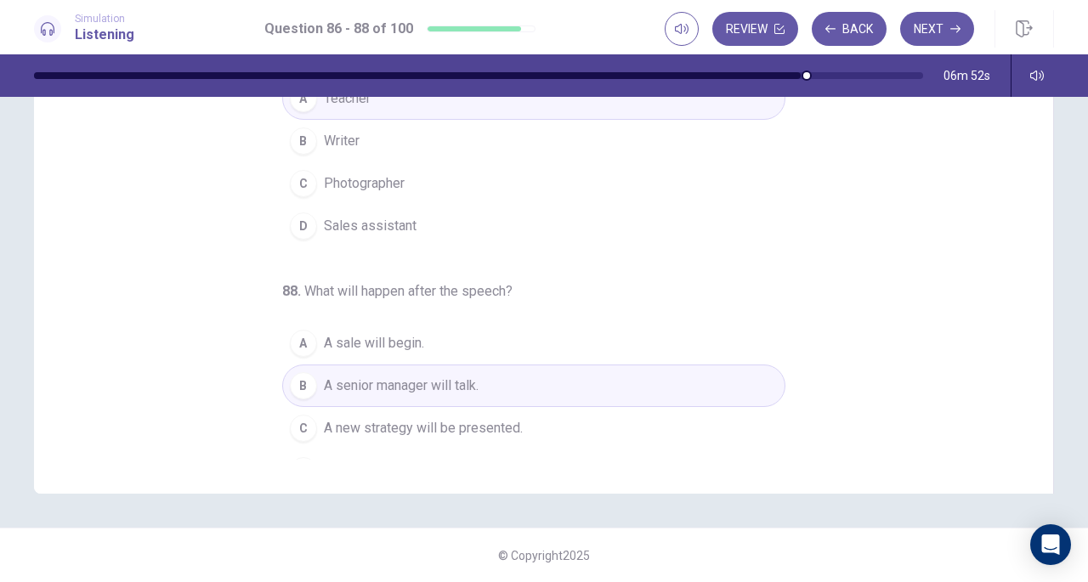
scroll to position [190, 0]
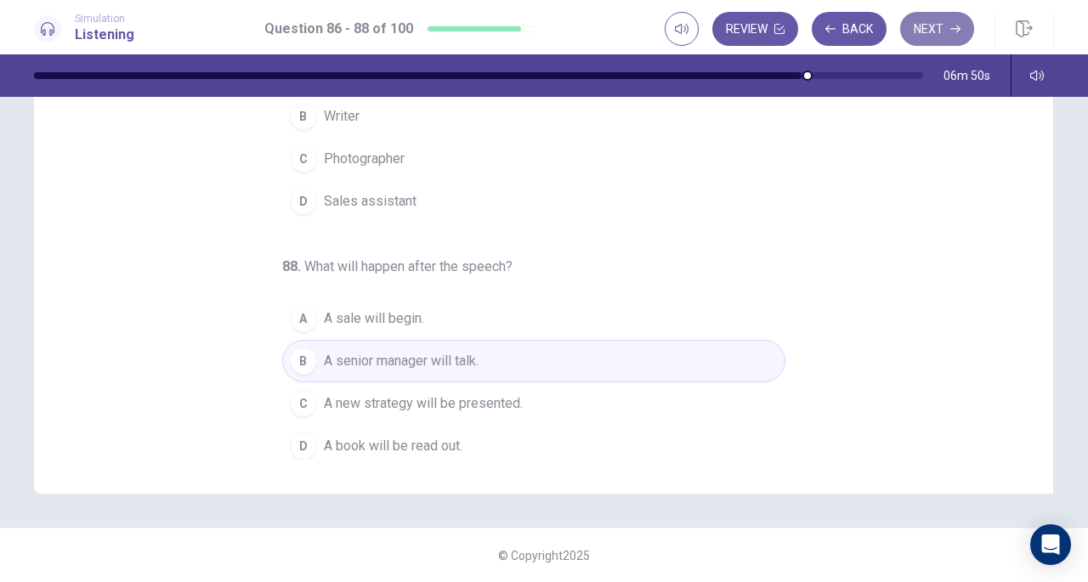
click at [936, 30] on button "Next" at bounding box center [937, 29] width 74 height 34
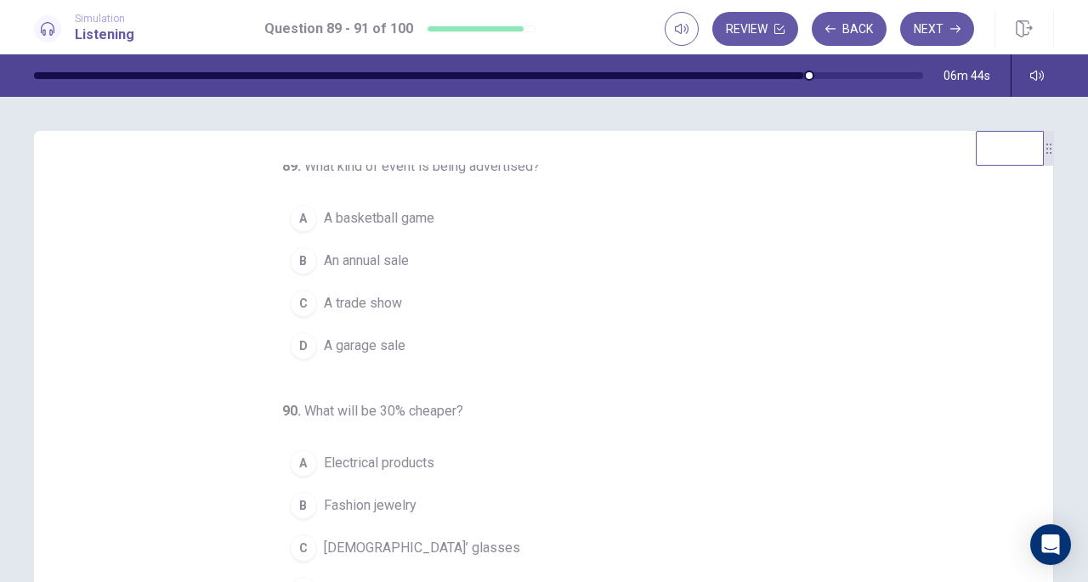
scroll to position [8, 0]
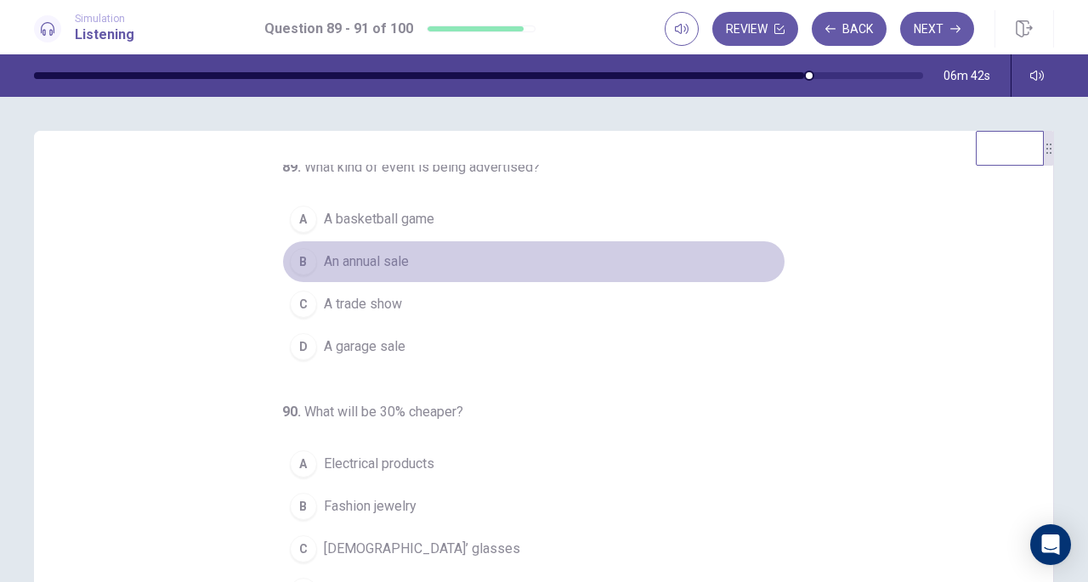
click at [366, 249] on button "B An annual sale" at bounding box center [533, 262] width 503 height 43
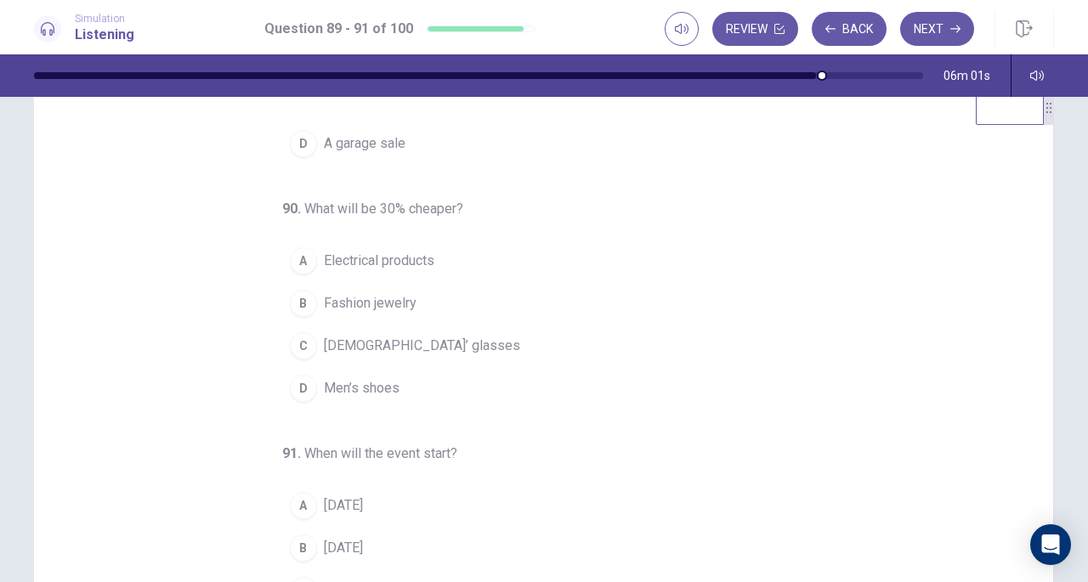
scroll to position [43, 0]
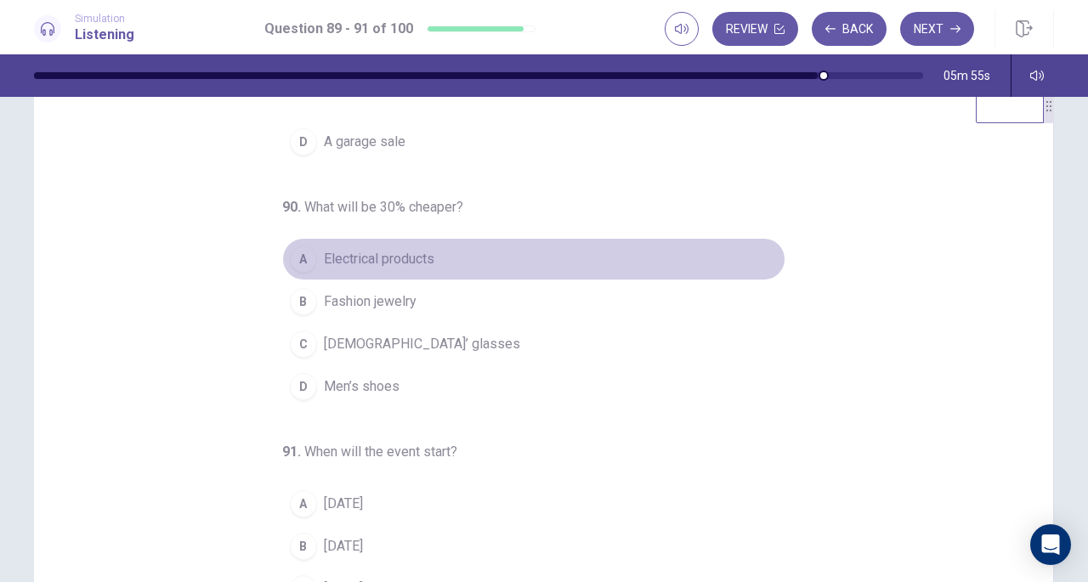
click at [403, 257] on span "Electrical products" at bounding box center [379, 259] width 111 height 20
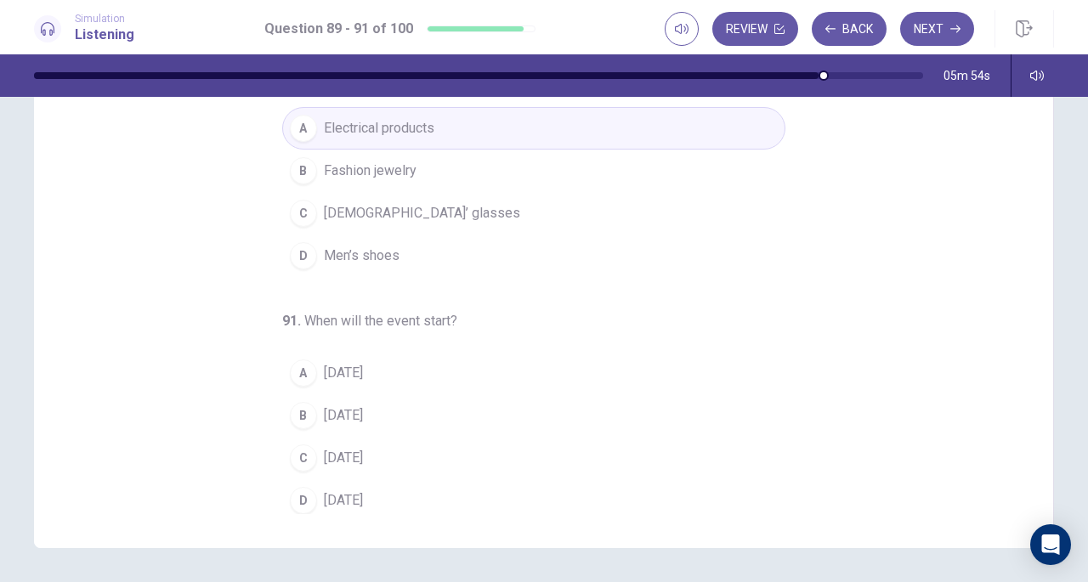
scroll to position [214, 0]
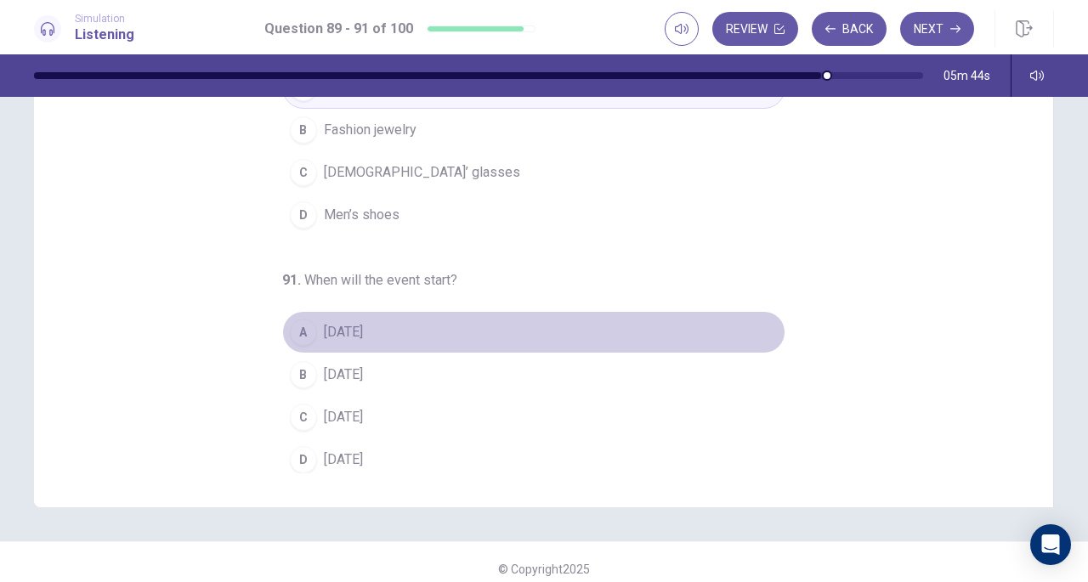
click at [363, 322] on span "[DATE]" at bounding box center [343, 332] width 39 height 20
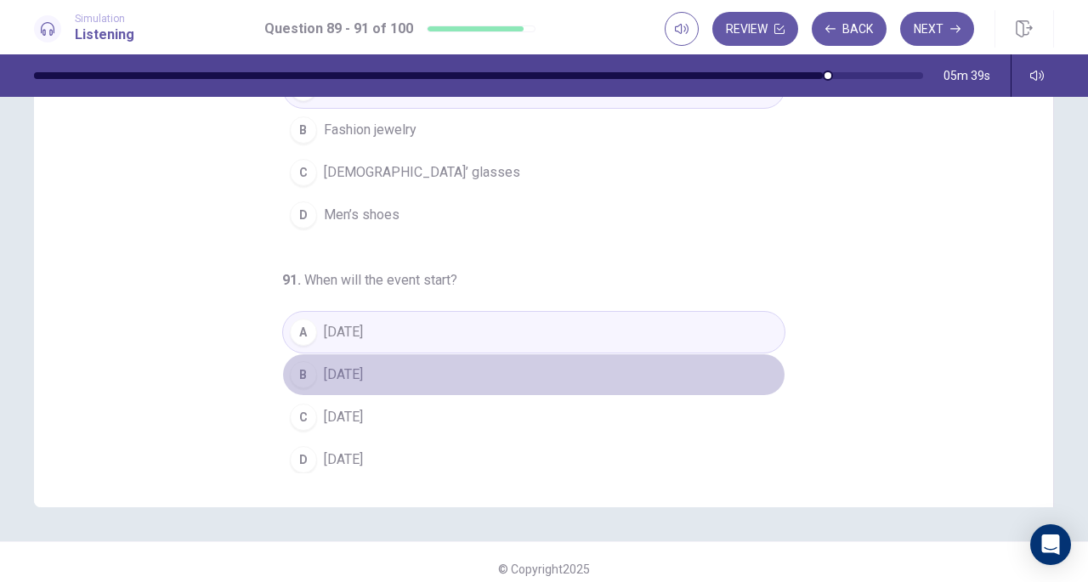
click at [359, 368] on span "[DATE]" at bounding box center [343, 375] width 39 height 20
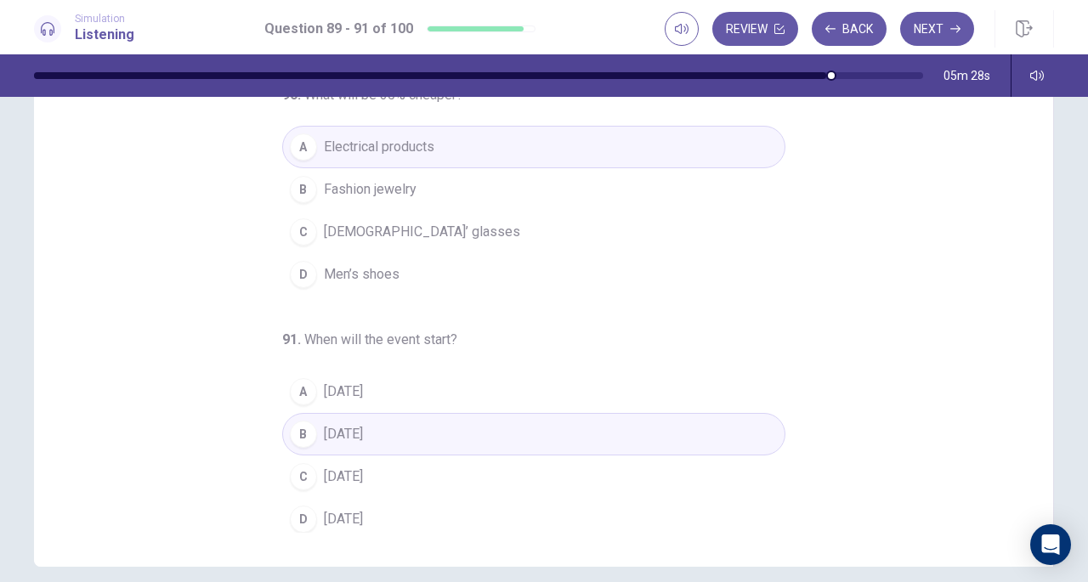
scroll to position [228, 0]
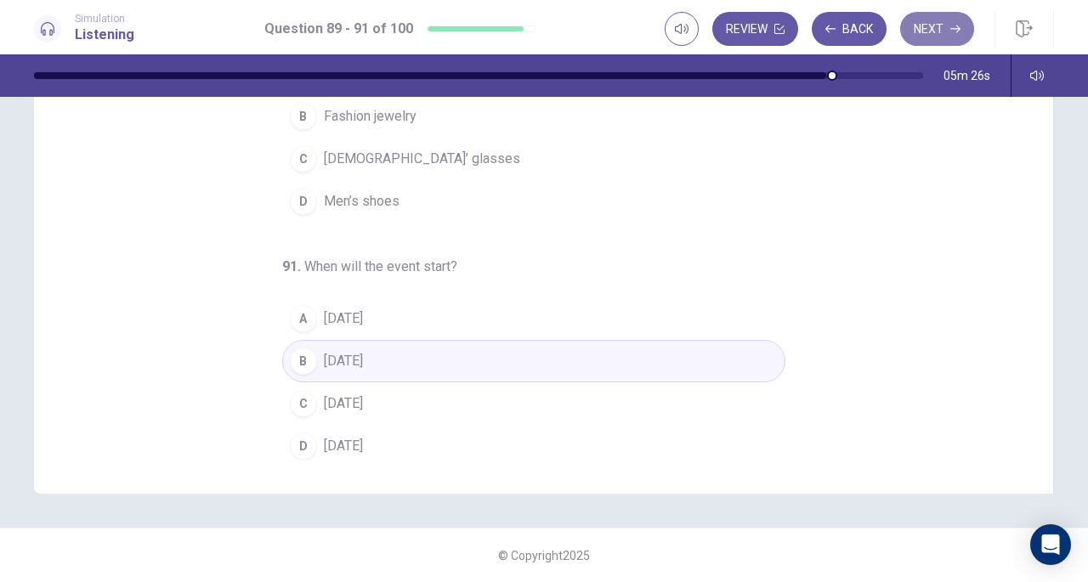
click at [939, 16] on button "Next" at bounding box center [937, 29] width 74 height 34
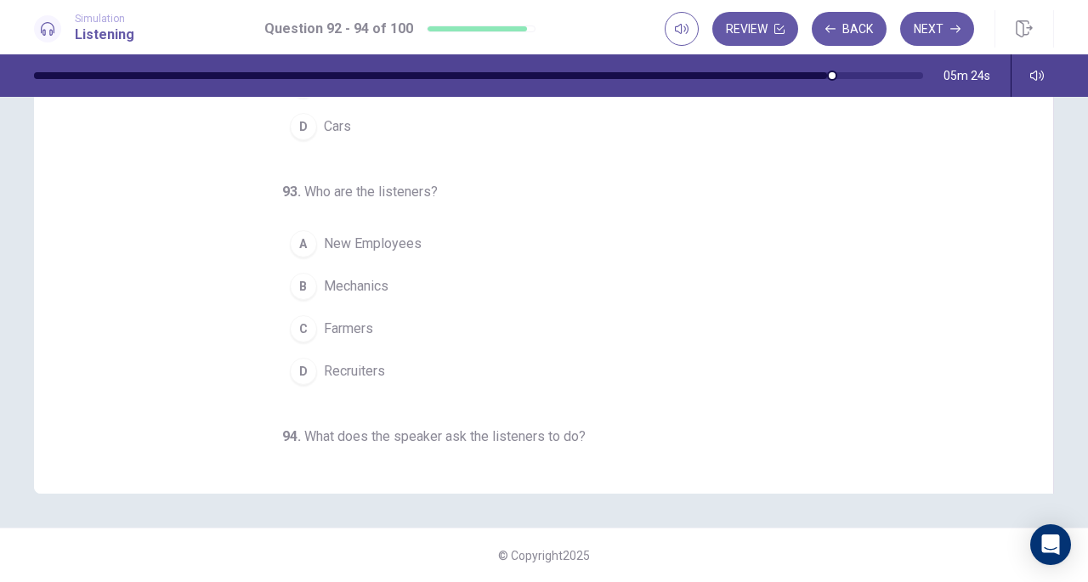
scroll to position [0, 0]
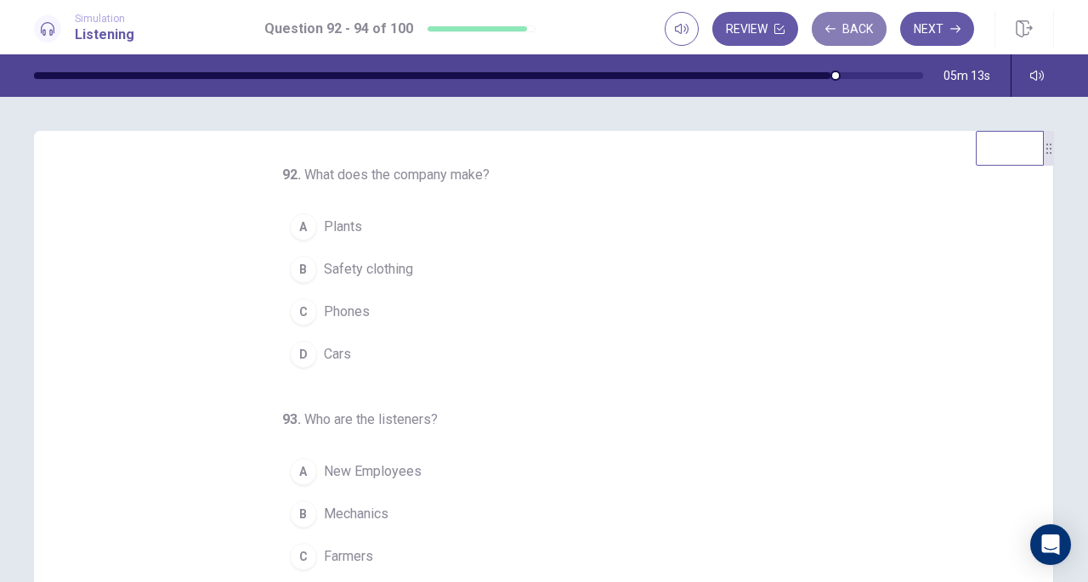
click at [865, 18] on button "Back" at bounding box center [849, 29] width 75 height 34
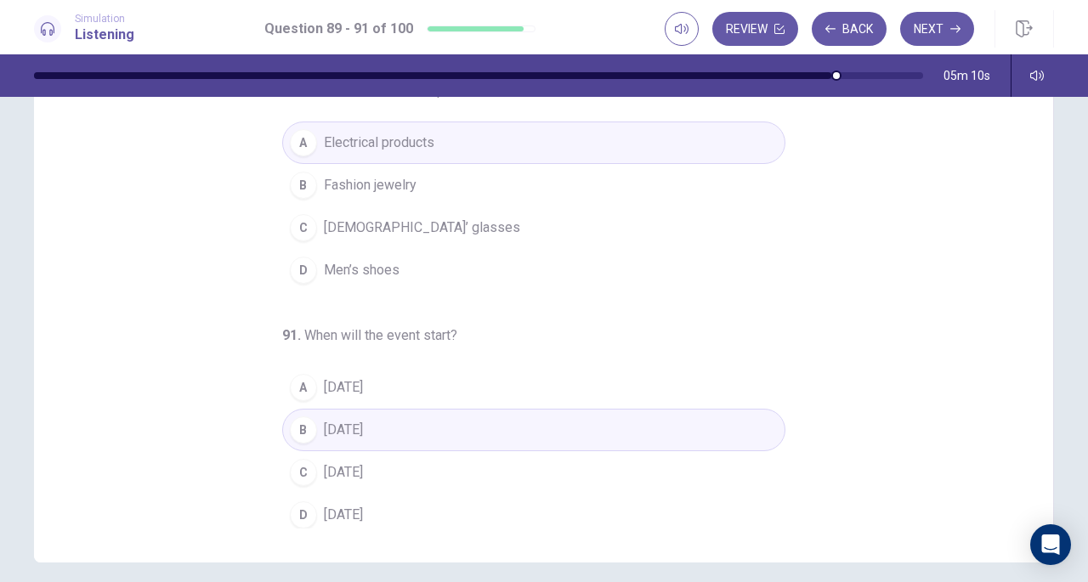
scroll to position [228, 0]
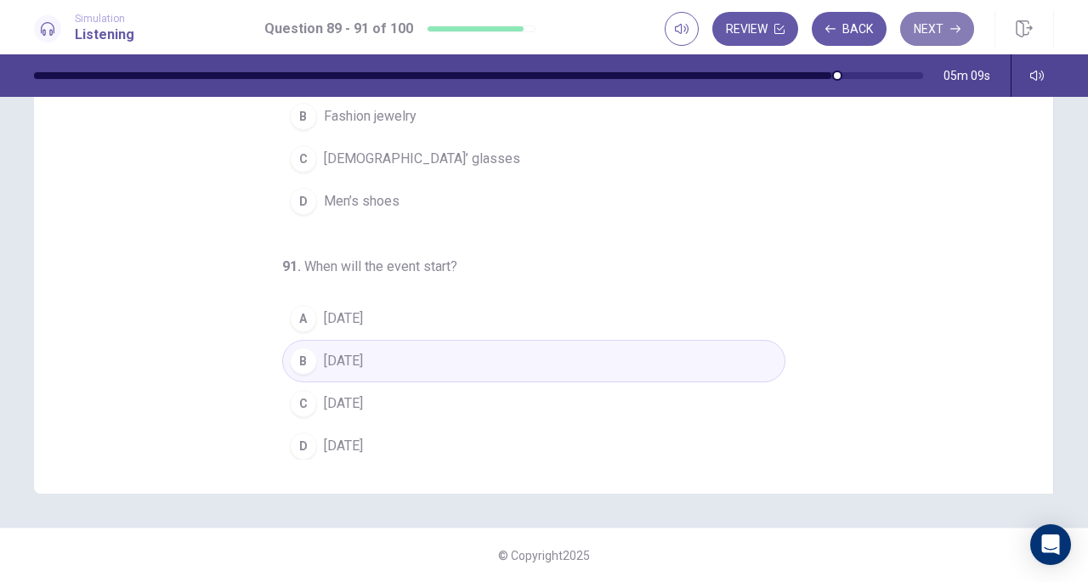
click at [952, 19] on button "Next" at bounding box center [937, 29] width 74 height 34
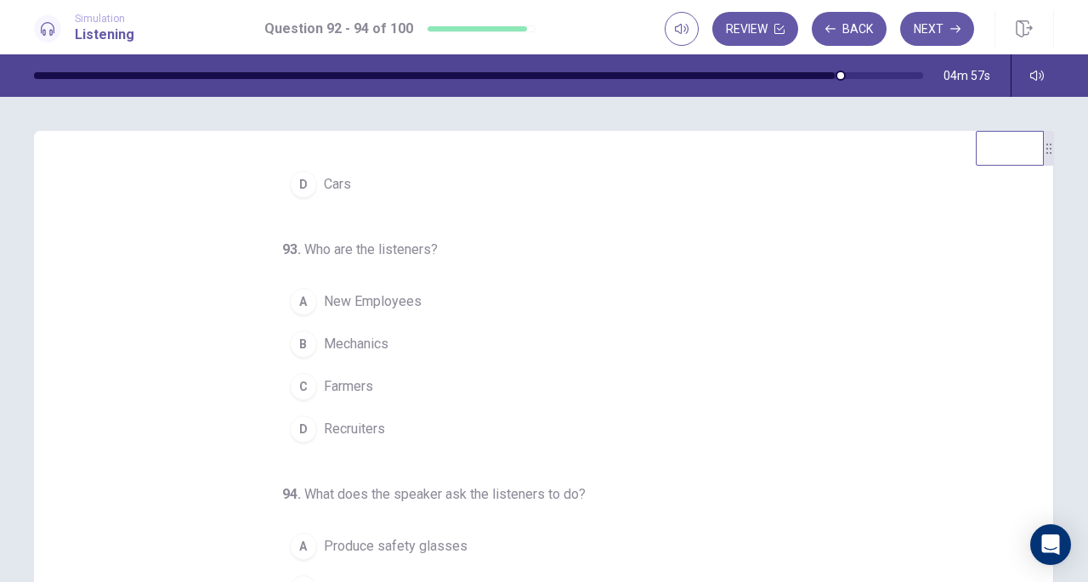
scroll to position [0, 0]
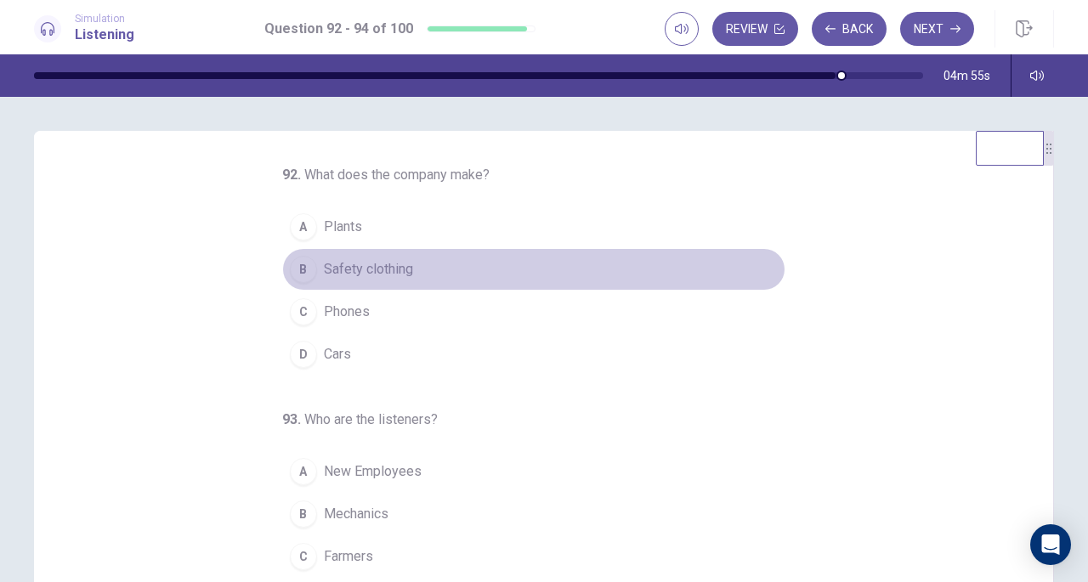
click at [386, 270] on span "Safety clothing" at bounding box center [368, 269] width 89 height 20
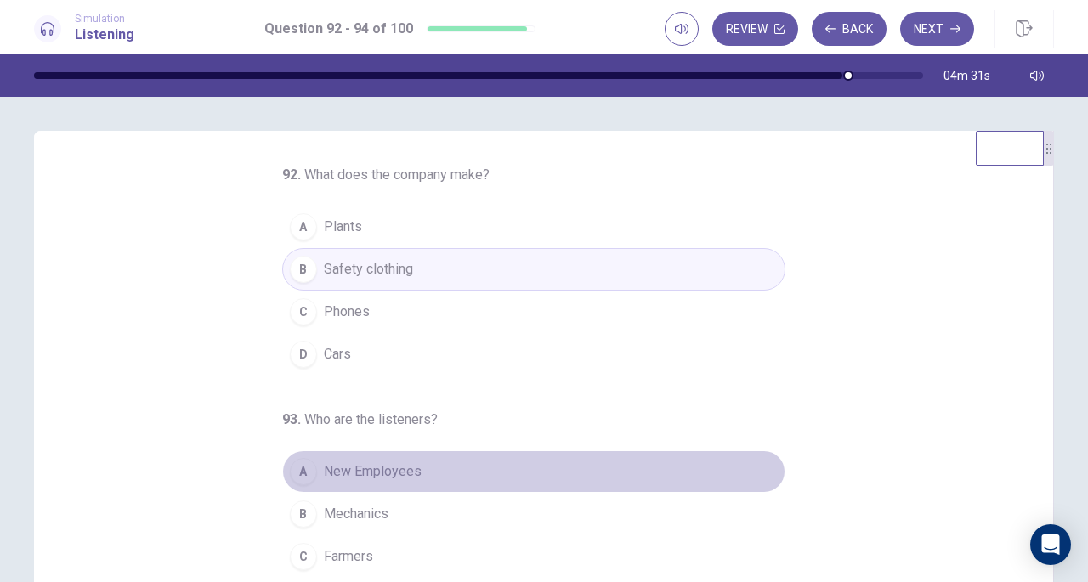
click at [383, 470] on span "New Employees" at bounding box center [373, 472] width 98 height 20
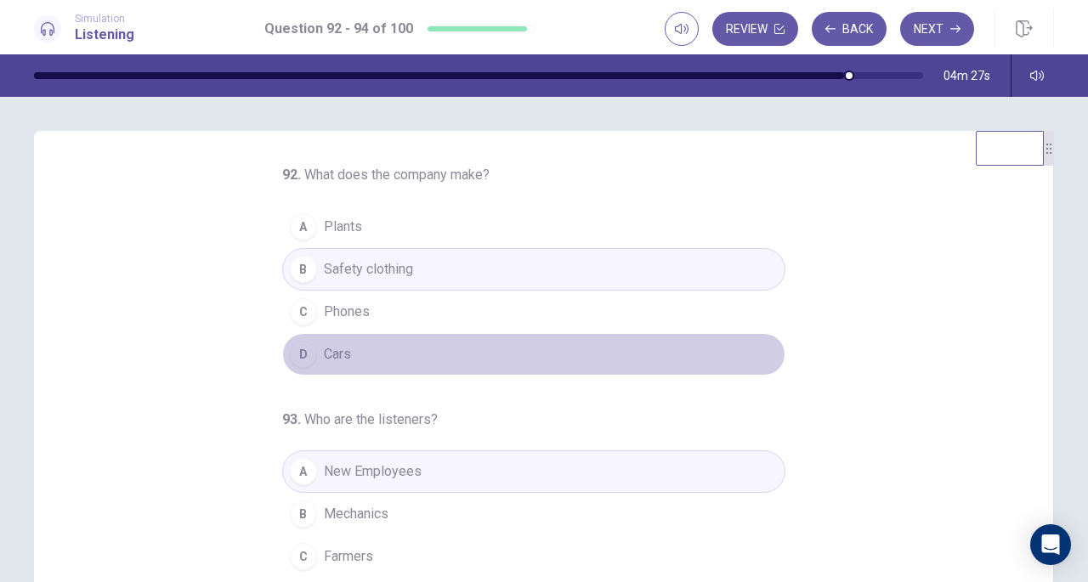
click at [361, 360] on button "D Cars" at bounding box center [533, 354] width 503 height 43
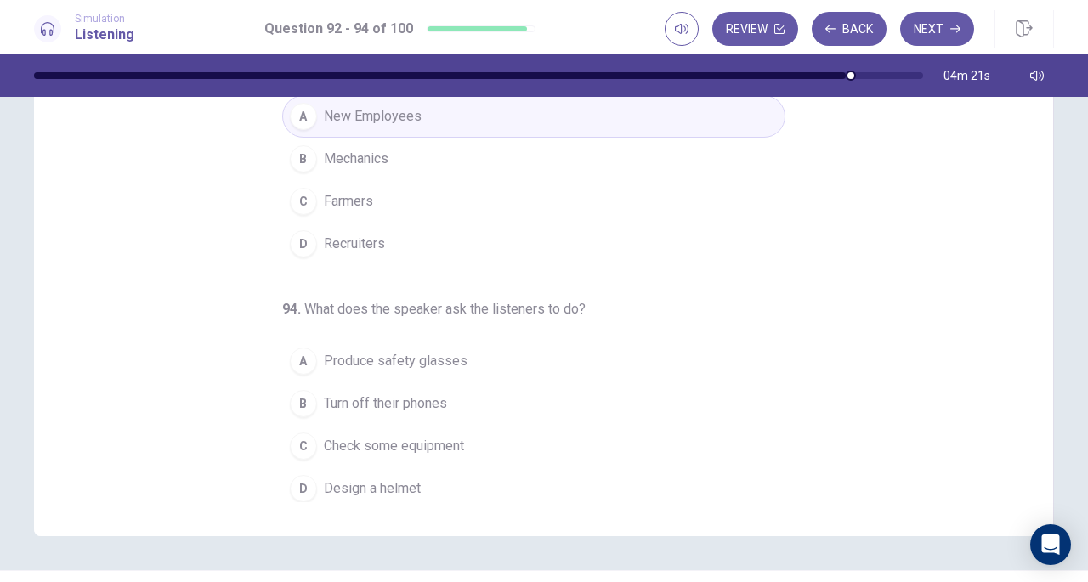
scroll to position [186, 0]
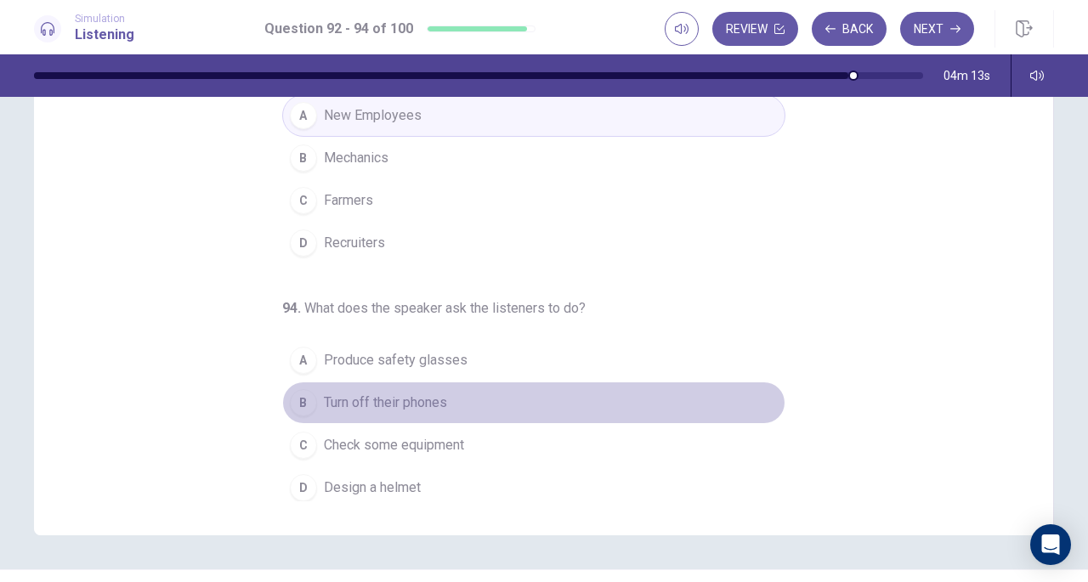
click at [384, 394] on span "Turn off their phones" at bounding box center [385, 403] width 123 height 20
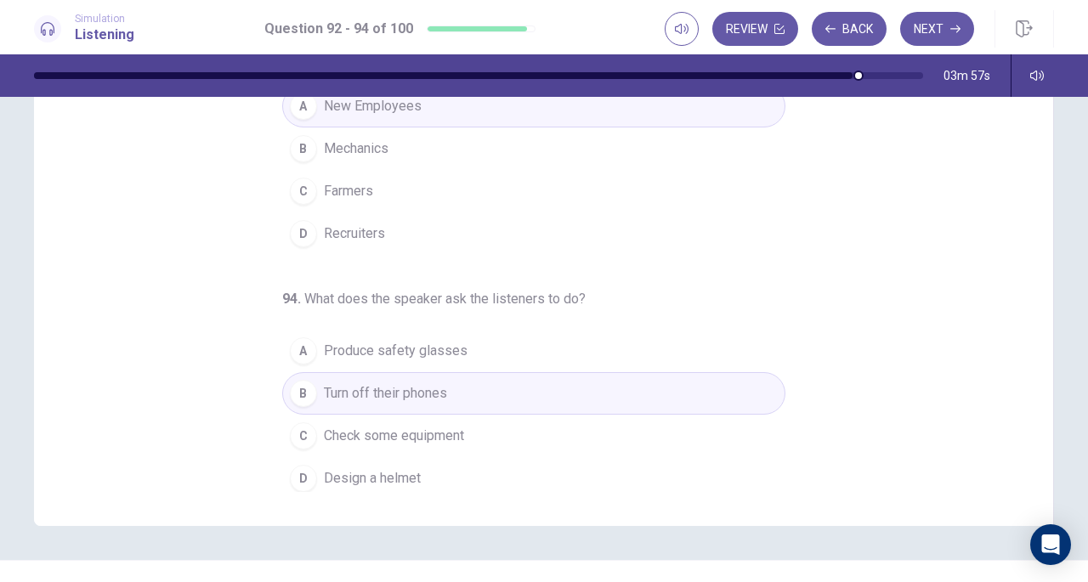
scroll to position [209, 0]
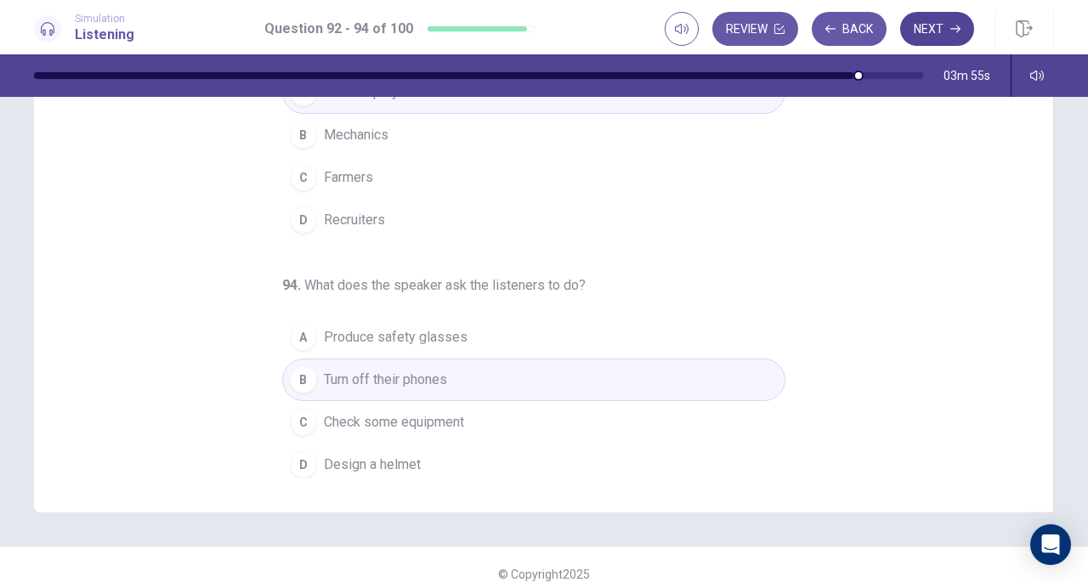
click at [930, 35] on button "Next" at bounding box center [937, 29] width 74 height 34
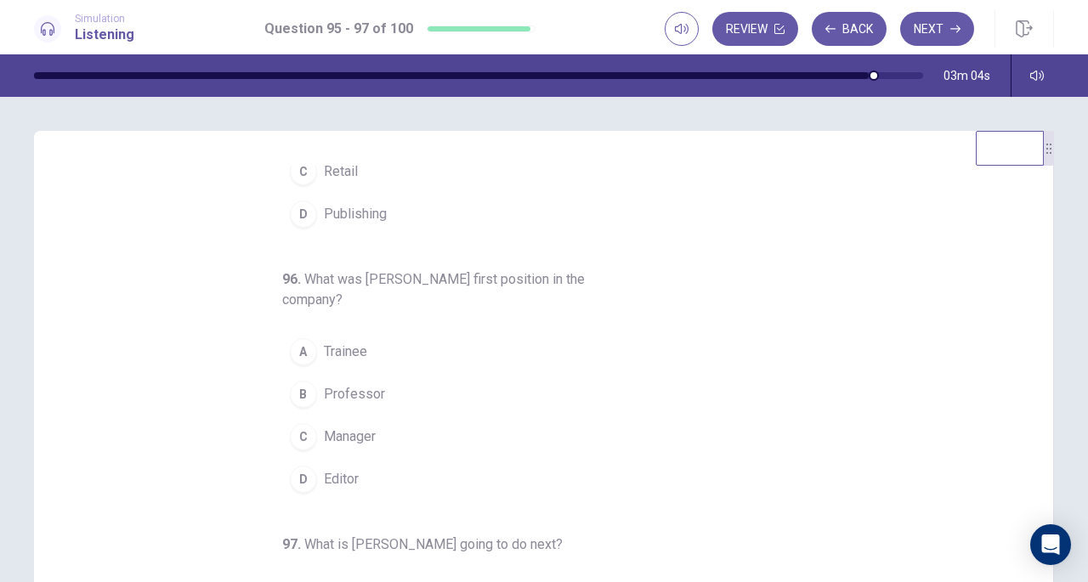
scroll to position [141, 0]
click at [294, 344] on div "A" at bounding box center [303, 351] width 27 height 27
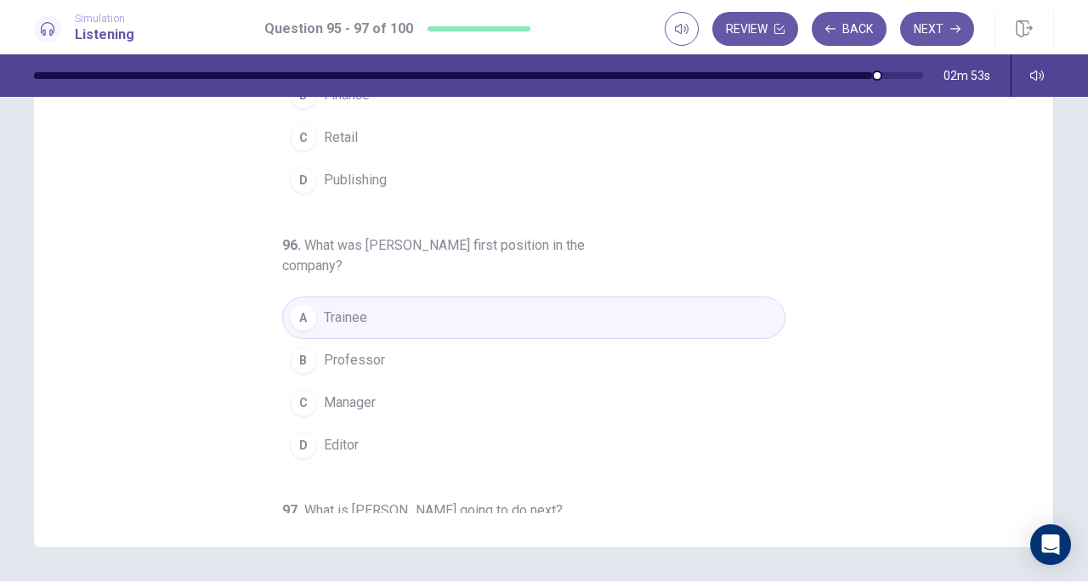
scroll to position [0, 0]
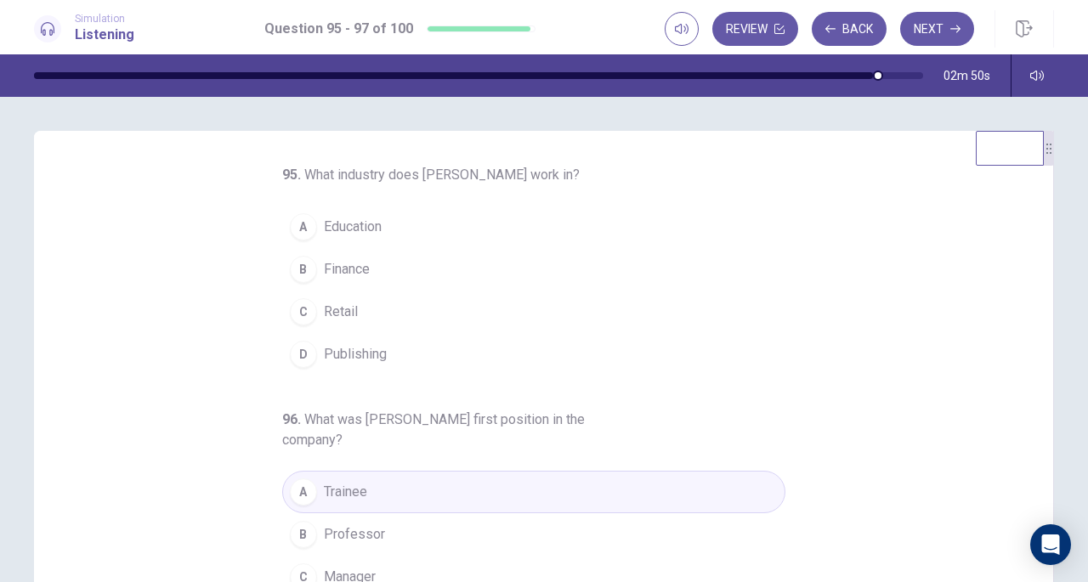
click at [359, 263] on span "Finance" at bounding box center [347, 269] width 46 height 20
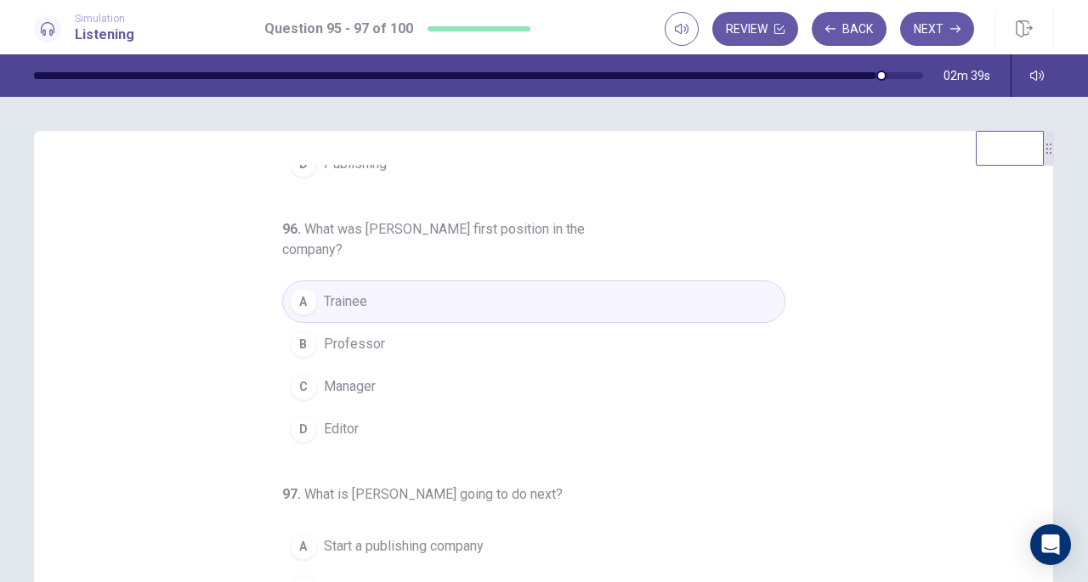
scroll to position [228, 0]
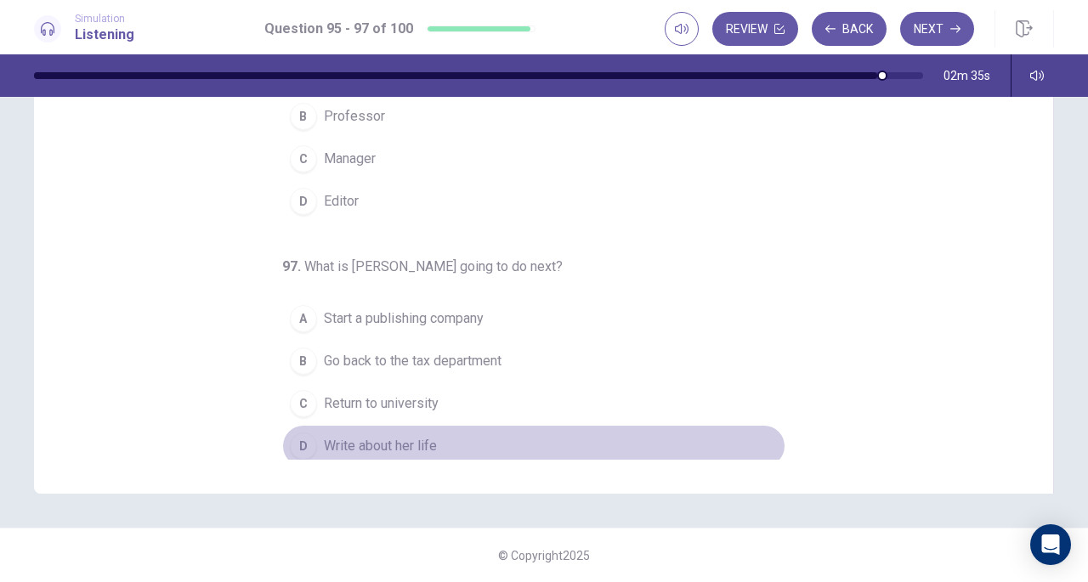
click at [400, 441] on span "Write about her life" at bounding box center [380, 446] width 113 height 20
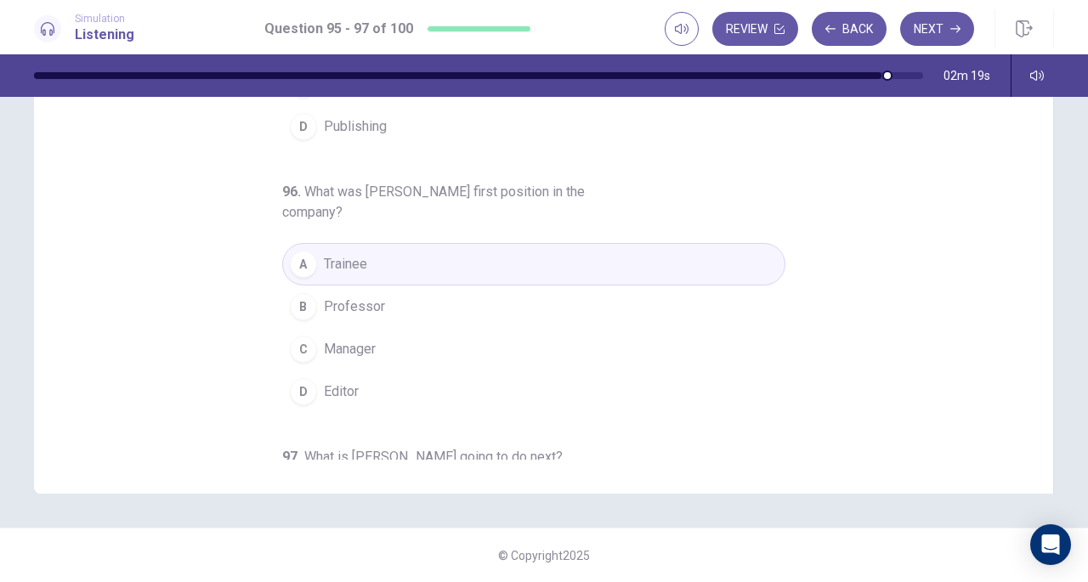
scroll to position [0, 0]
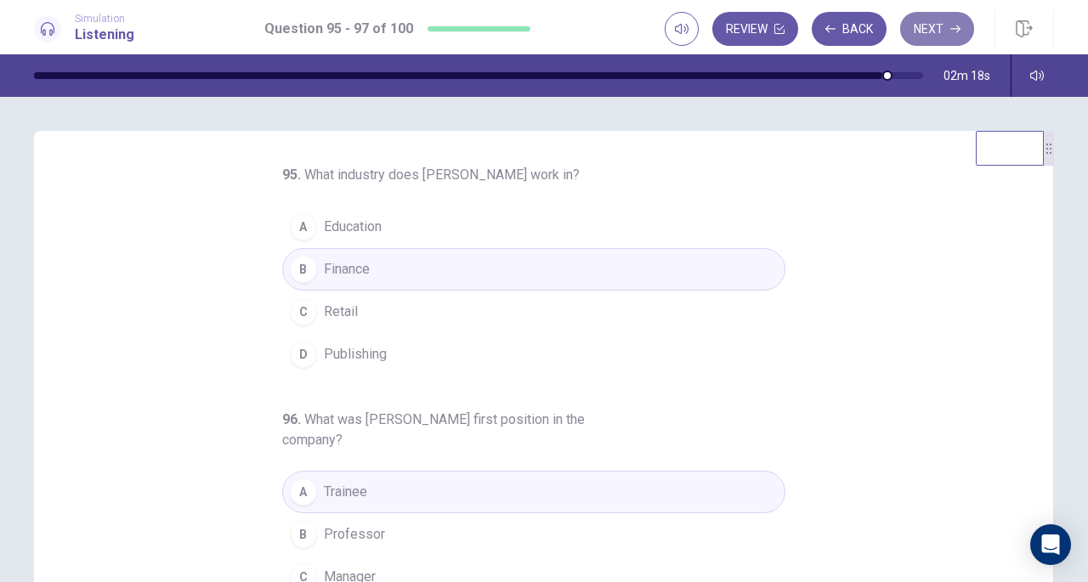
click at [959, 26] on icon "button" at bounding box center [956, 30] width 10 height 8
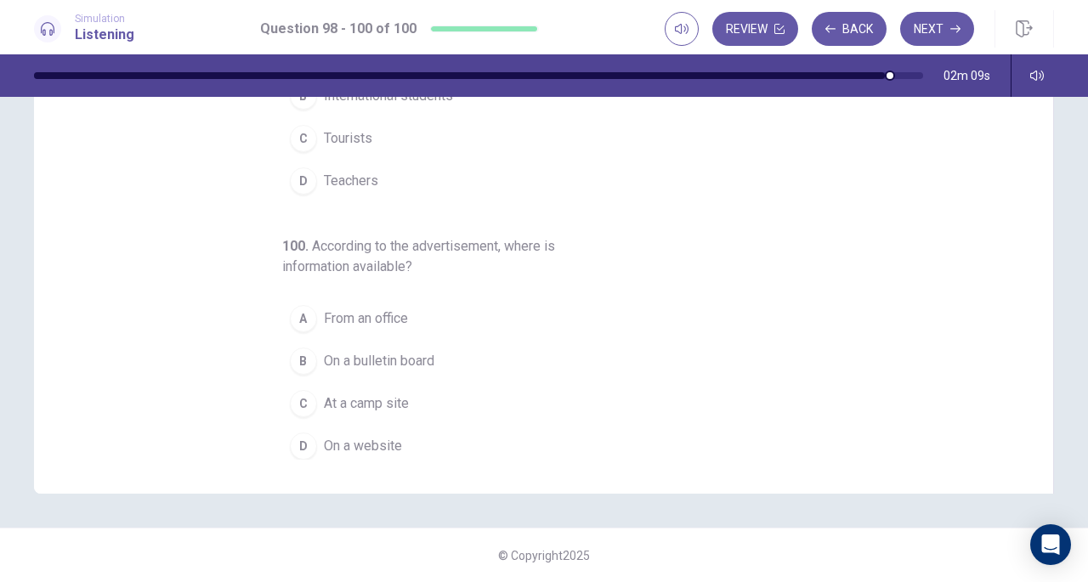
scroll to position [227, 0]
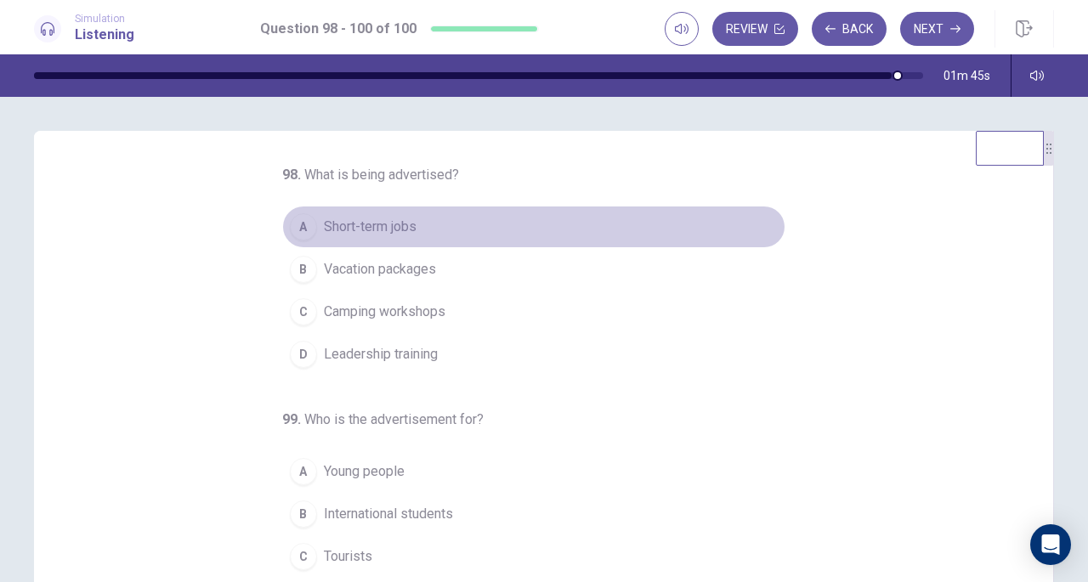
click at [392, 226] on span "Short-term jobs" at bounding box center [370, 227] width 93 height 20
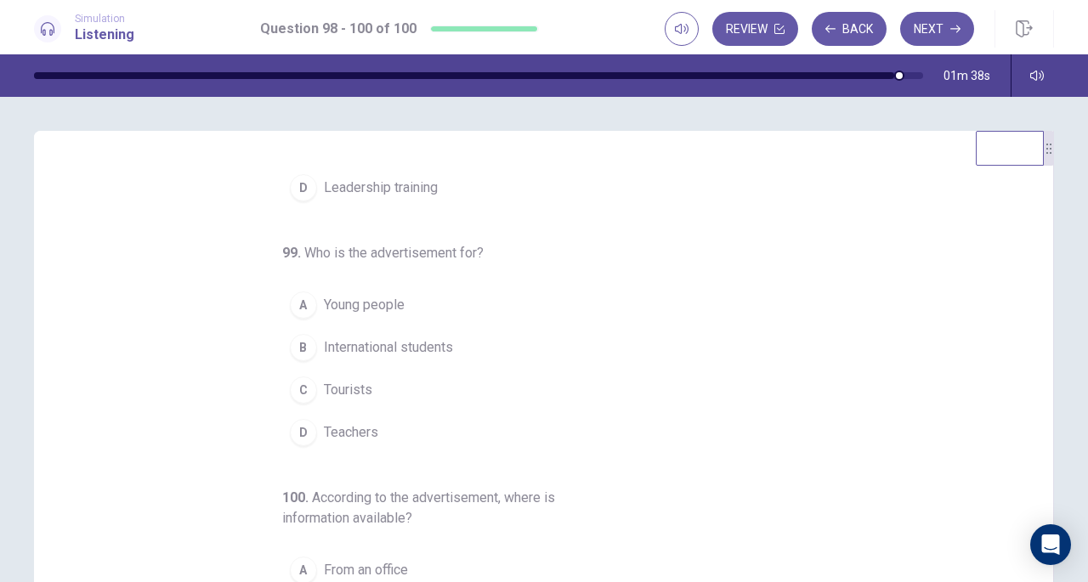
scroll to position [168, 0]
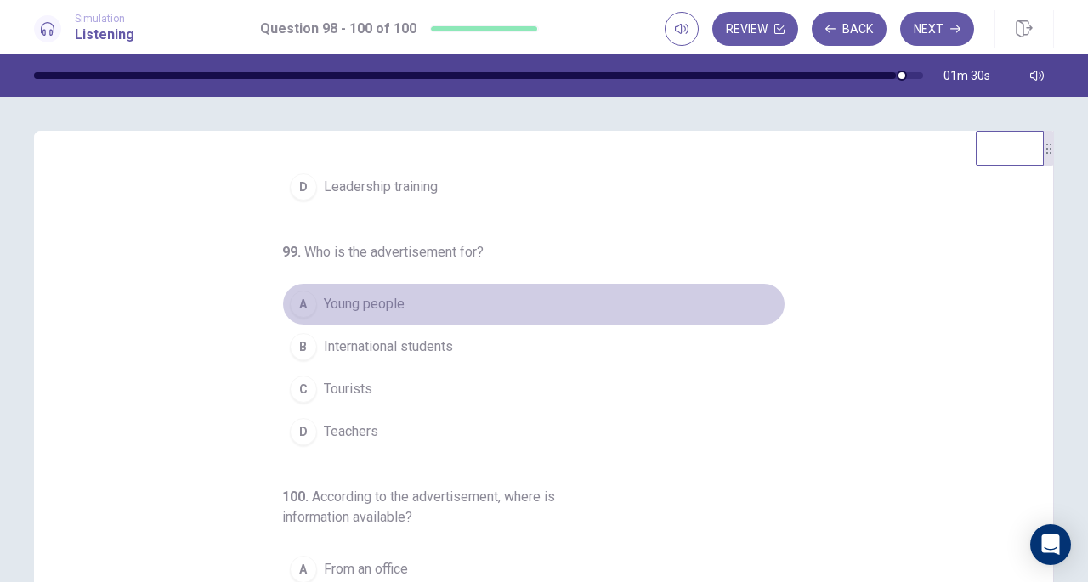
click at [380, 294] on span "Young people" at bounding box center [364, 304] width 81 height 20
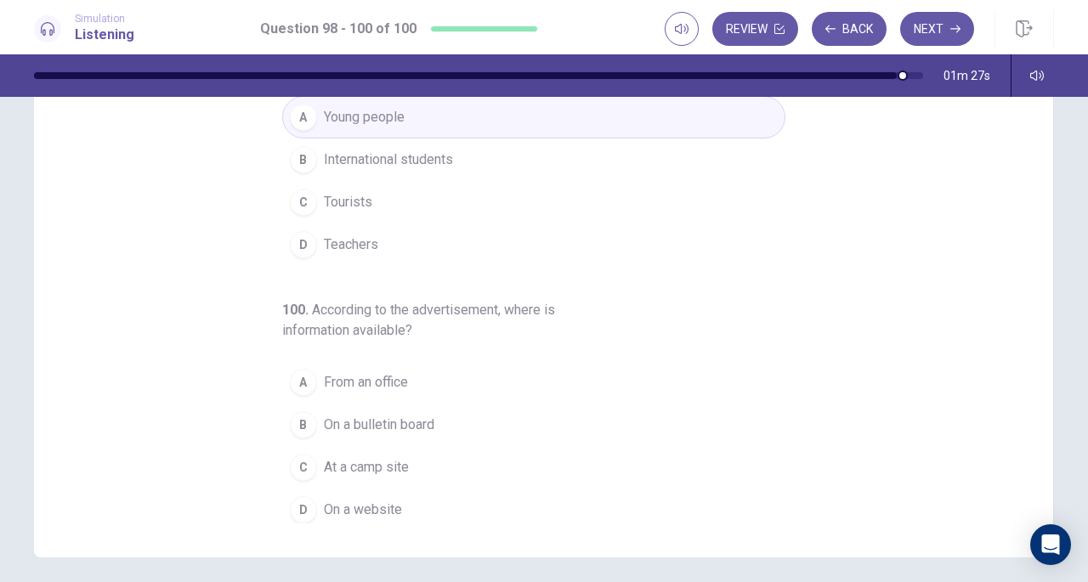
scroll to position [202, 0]
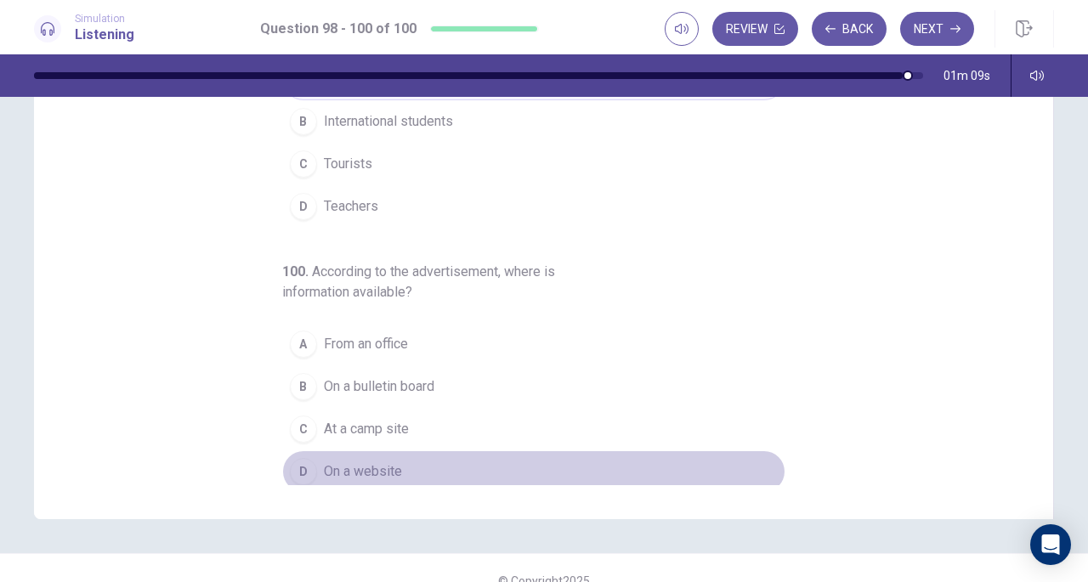
click at [366, 465] on span "On a website" at bounding box center [363, 472] width 78 height 20
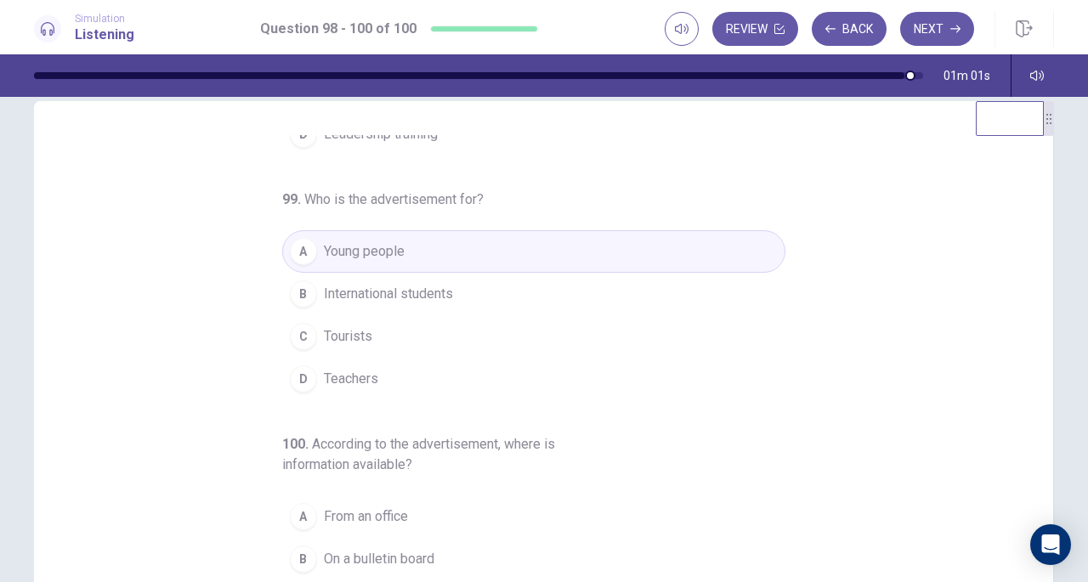
scroll to position [228, 0]
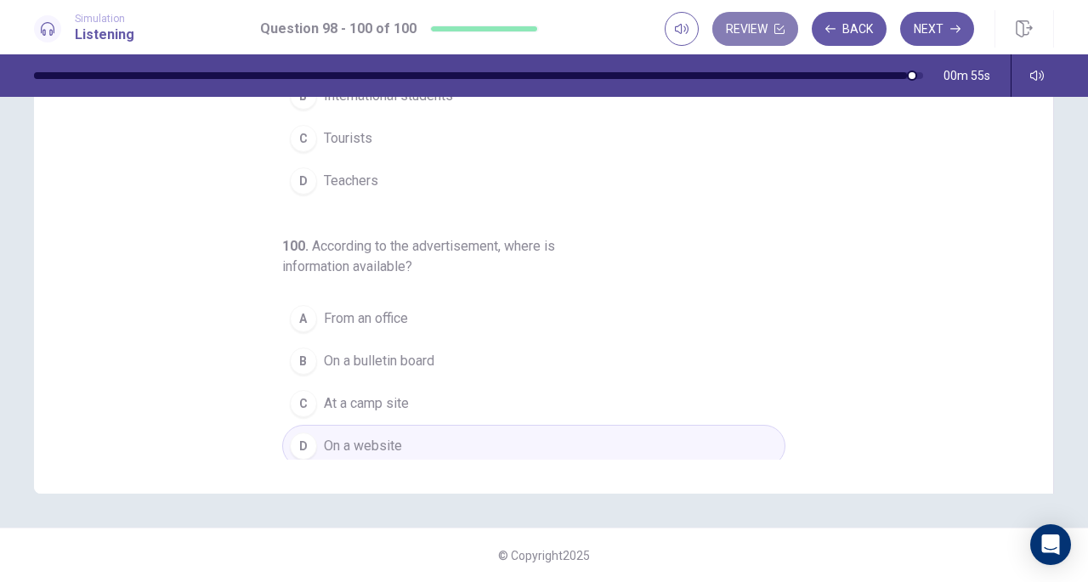
click at [762, 29] on button "Review" at bounding box center [756, 29] width 86 height 34
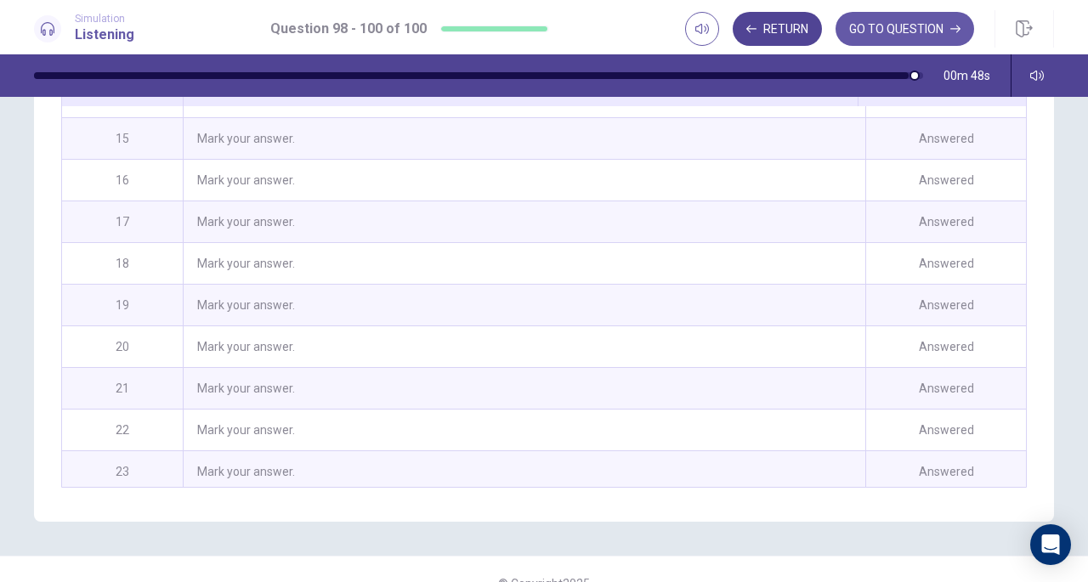
scroll to position [633, 0]
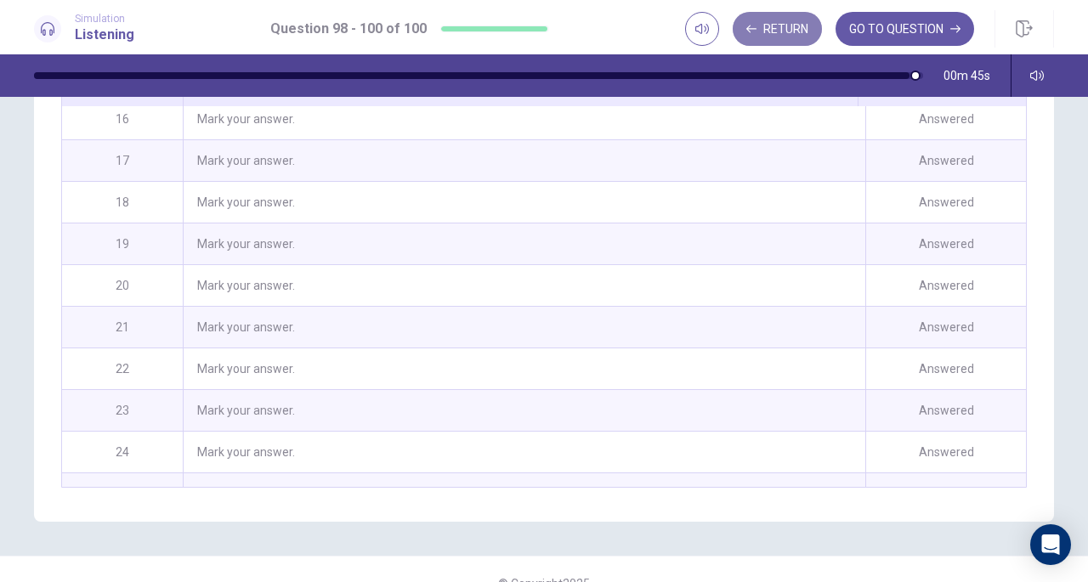
click at [788, 25] on button "Return" at bounding box center [777, 29] width 89 height 34
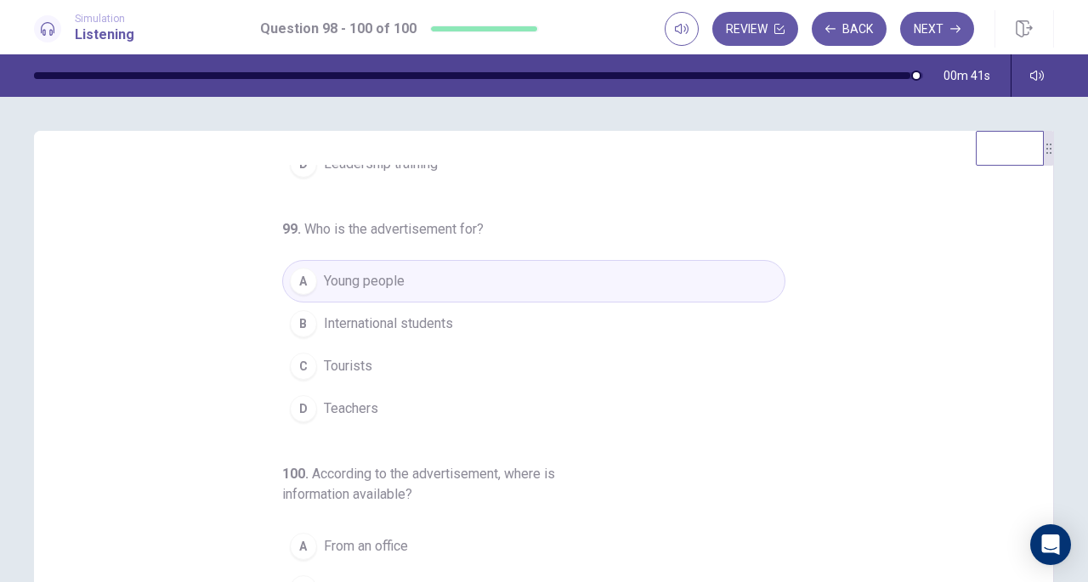
scroll to position [228, 0]
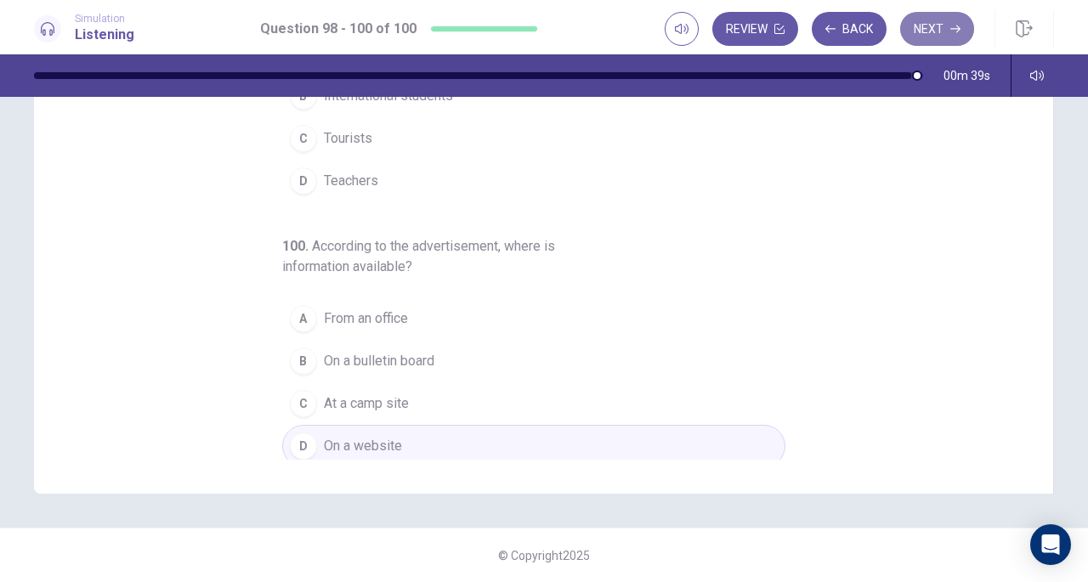
click at [943, 16] on button "Next" at bounding box center [937, 29] width 74 height 34
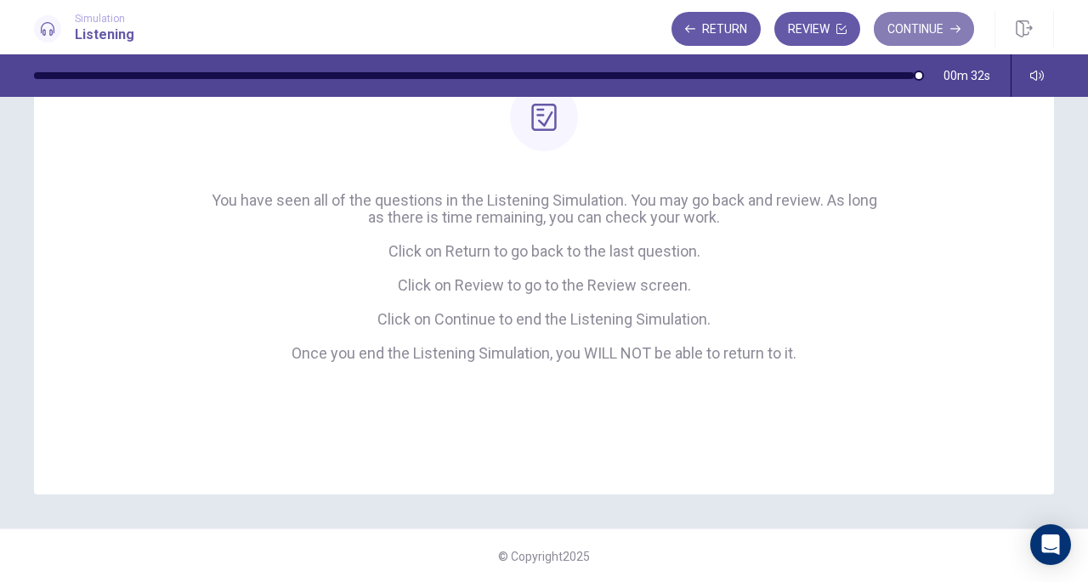
click at [923, 23] on button "Continue" at bounding box center [924, 29] width 100 height 34
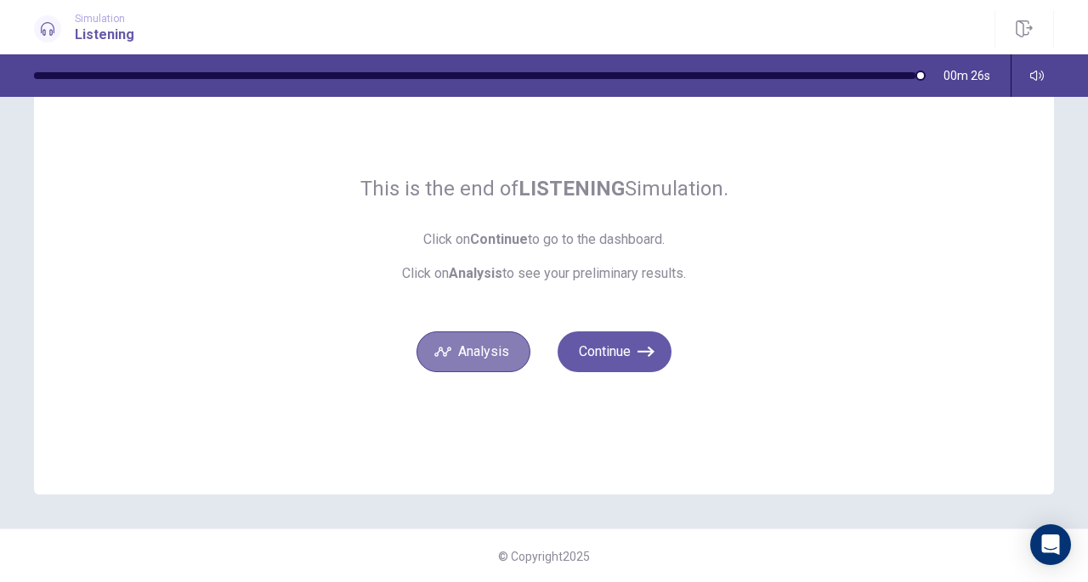
click at [489, 333] on button "Analysis" at bounding box center [474, 352] width 114 height 41
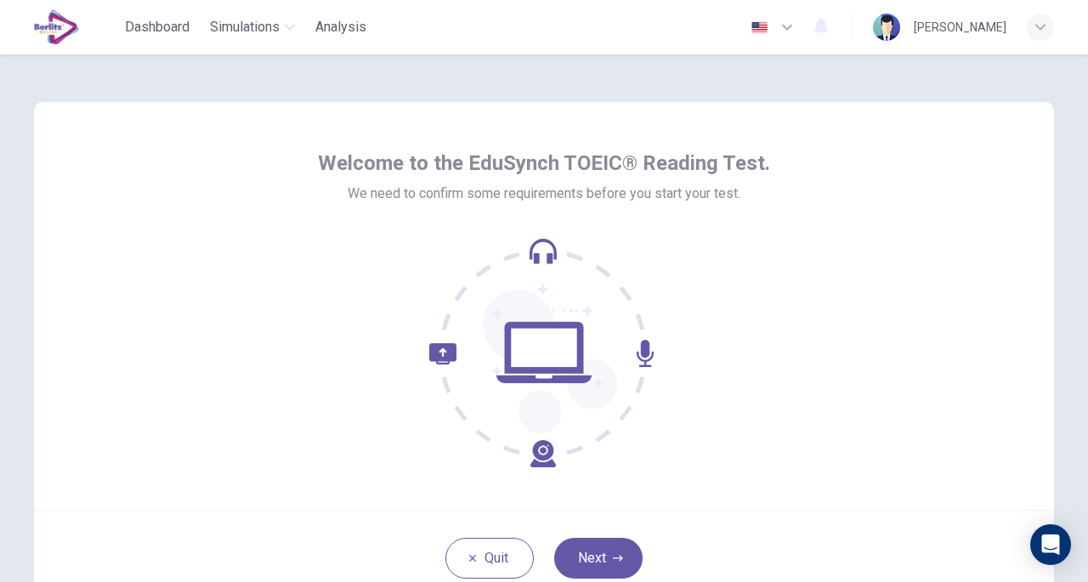
scroll to position [125, 0]
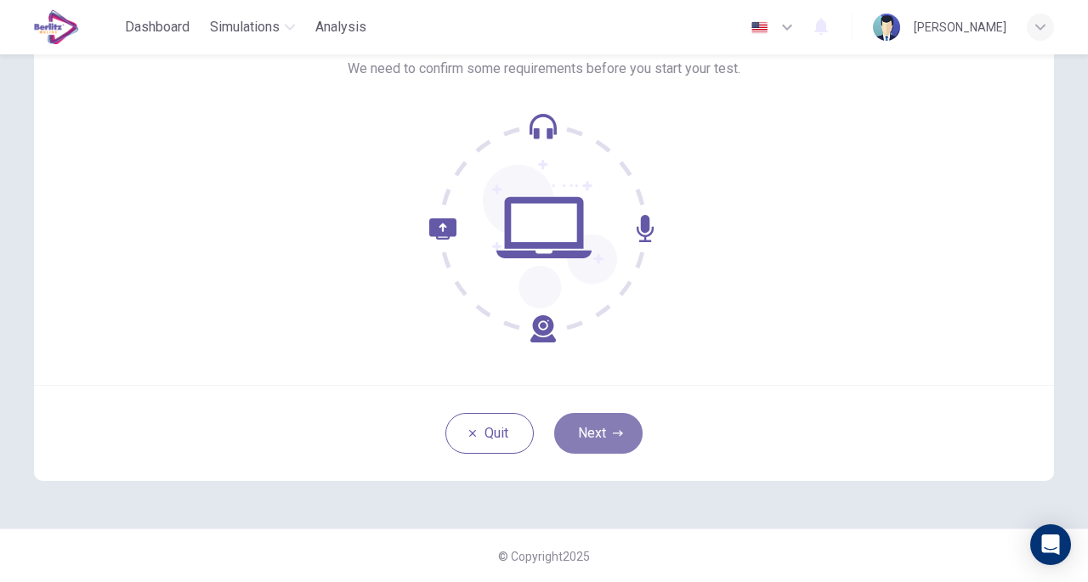
click at [618, 435] on icon "button" at bounding box center [618, 434] width 10 height 10
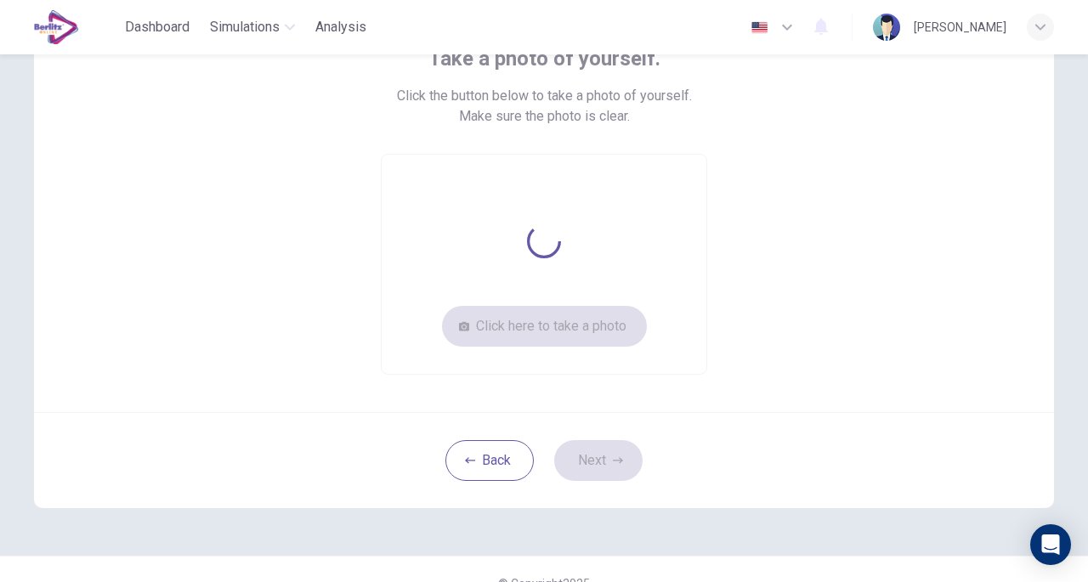
scroll to position [65, 0]
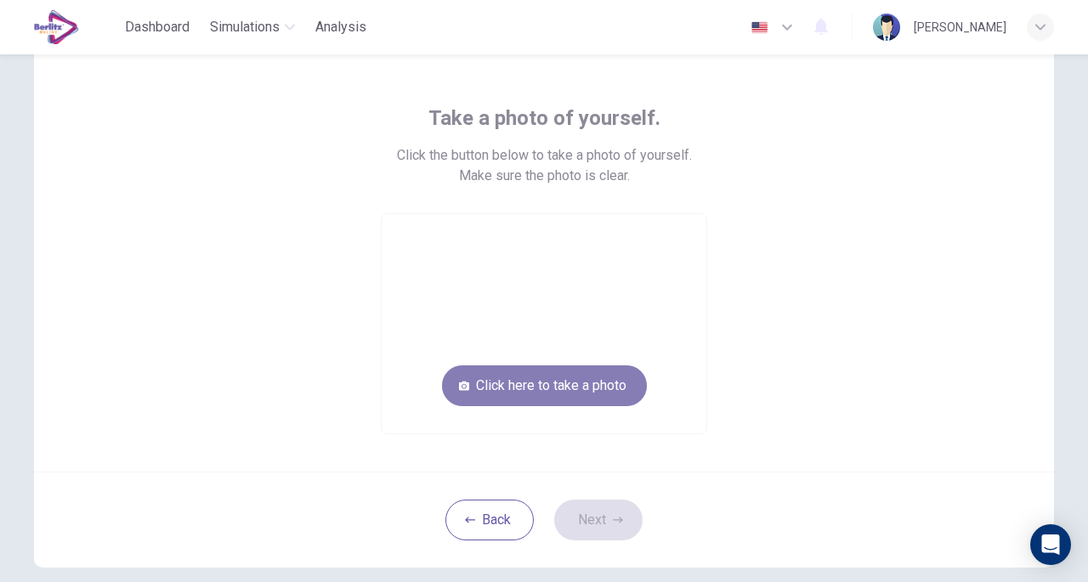
click at [560, 389] on button "Click here to take a photo" at bounding box center [544, 386] width 205 height 41
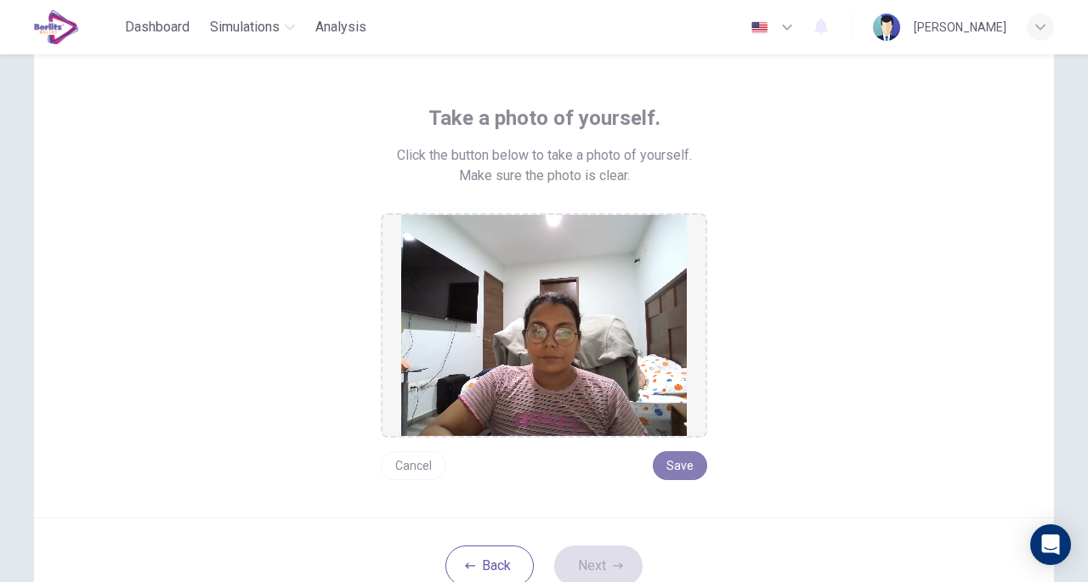
click at [677, 457] on button "Save" at bounding box center [680, 466] width 54 height 29
click at [579, 555] on button "Next" at bounding box center [598, 566] width 88 height 41
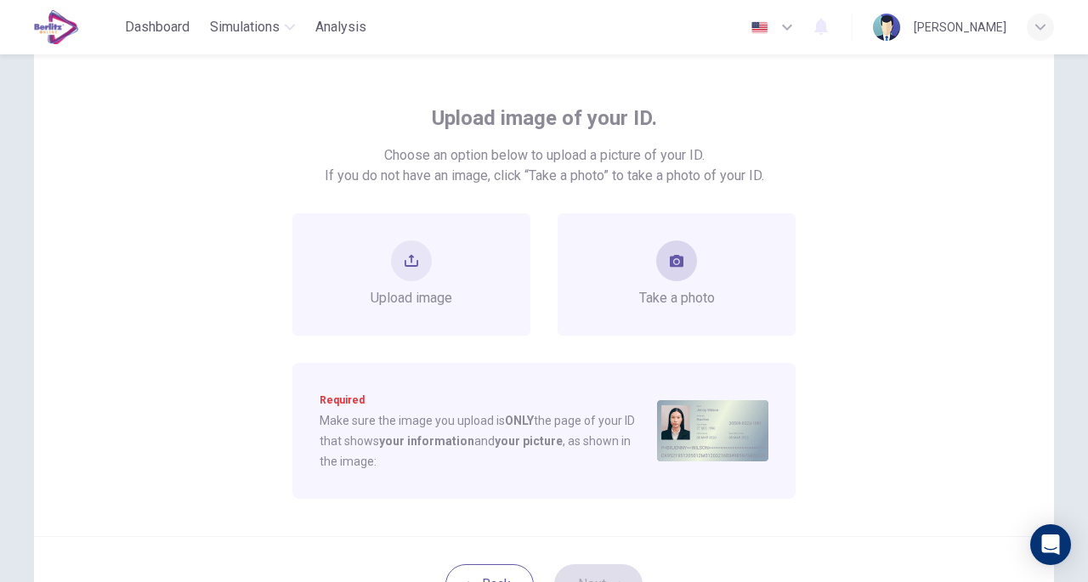
click at [653, 270] on div "Take a photo" at bounding box center [677, 275] width 76 height 68
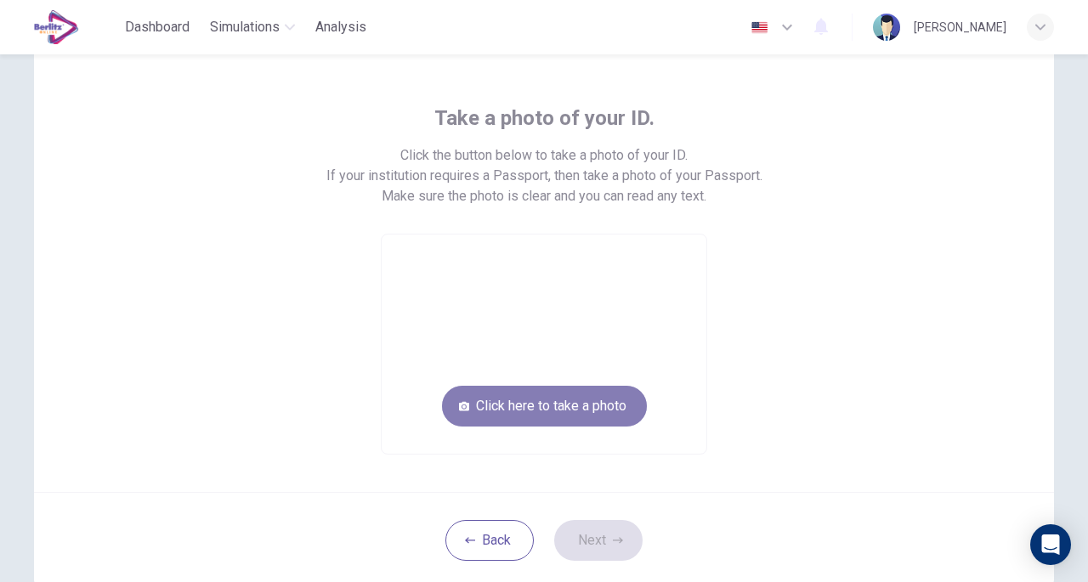
click at [534, 395] on button "Click here to take a photo" at bounding box center [544, 406] width 205 height 41
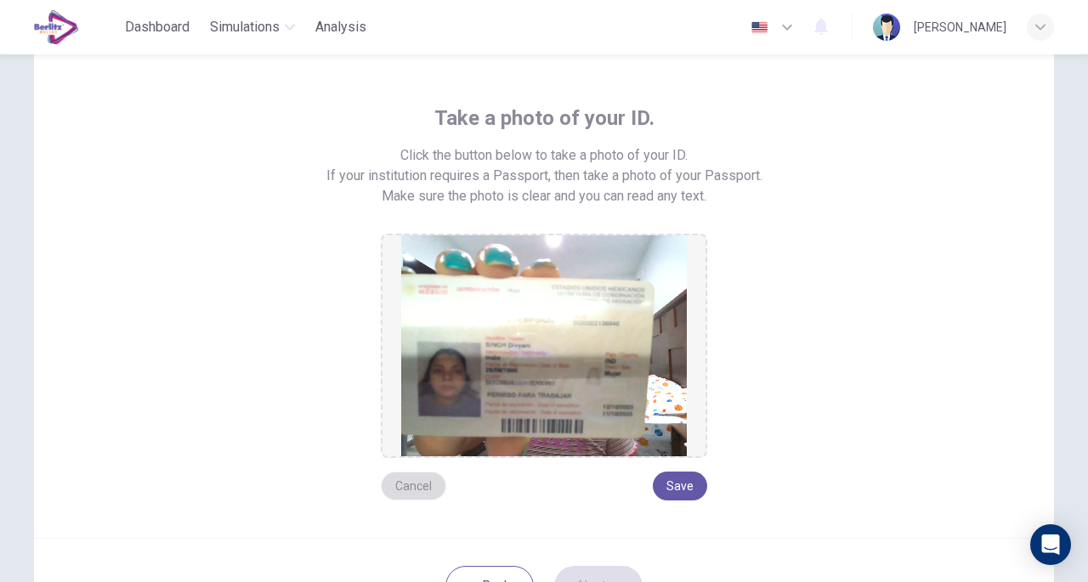
click at [418, 479] on button "Cancel" at bounding box center [413, 486] width 65 height 29
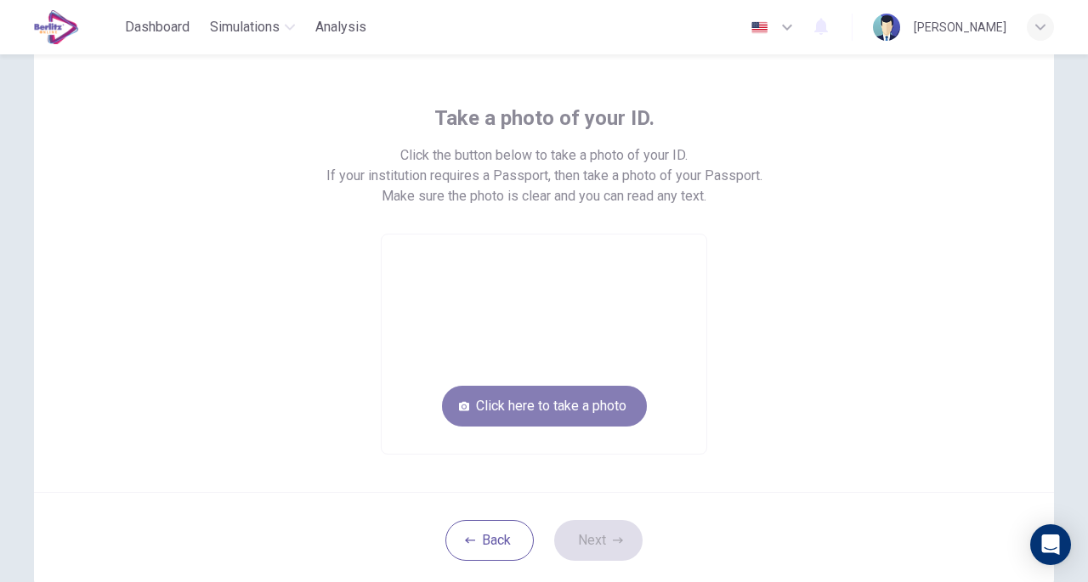
click at [541, 413] on button "Click here to take a photo" at bounding box center [544, 406] width 205 height 41
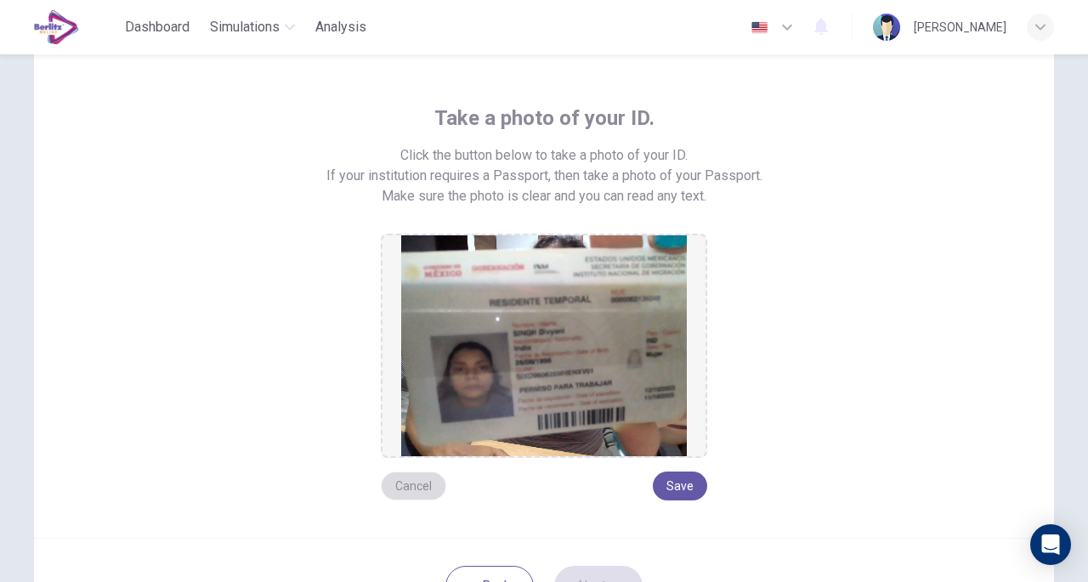
click at [410, 475] on button "Cancel" at bounding box center [413, 486] width 65 height 29
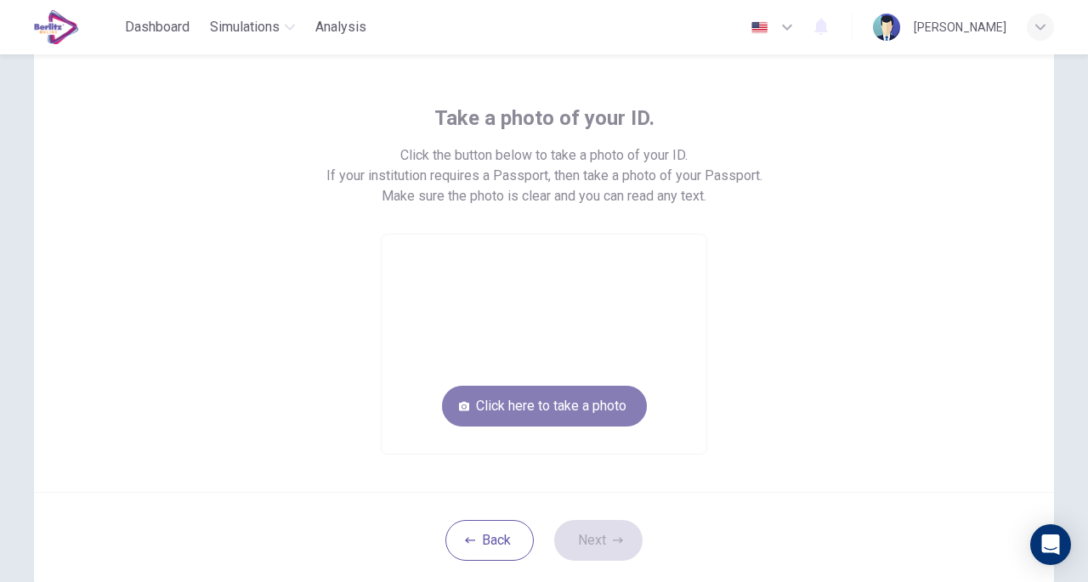
click at [522, 415] on button "Click here to take a photo" at bounding box center [544, 406] width 205 height 41
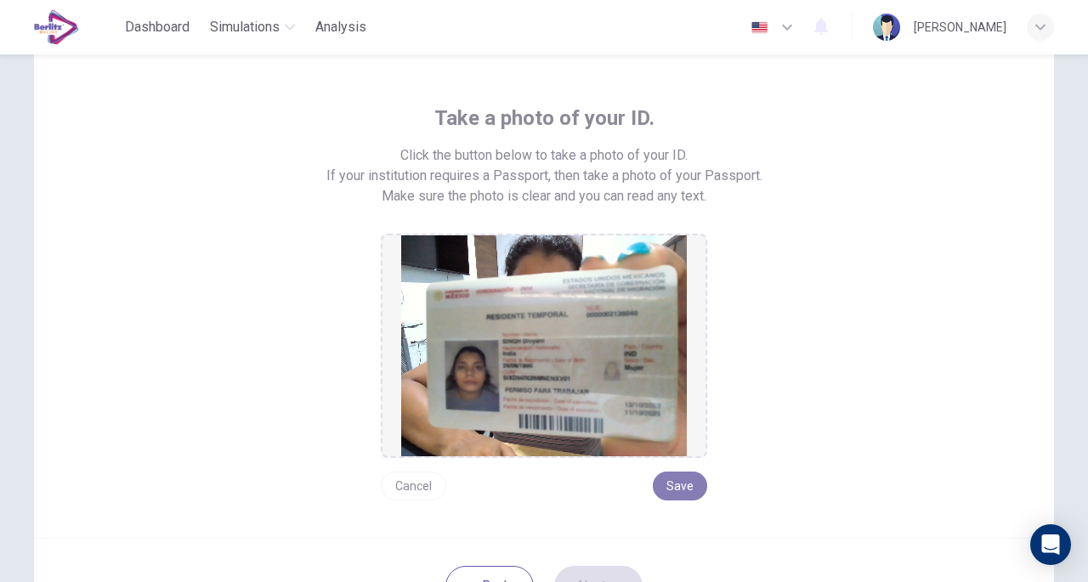
click at [679, 485] on button "Save" at bounding box center [680, 486] width 54 height 29
click at [600, 577] on button "Next" at bounding box center [598, 586] width 88 height 41
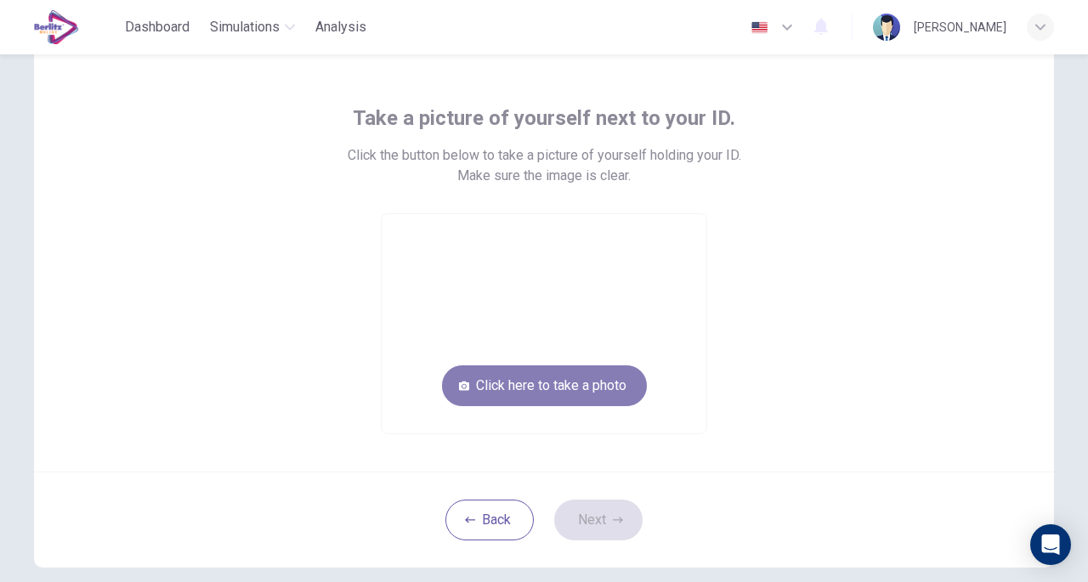
click at [571, 382] on button "Click here to take a photo" at bounding box center [544, 386] width 205 height 41
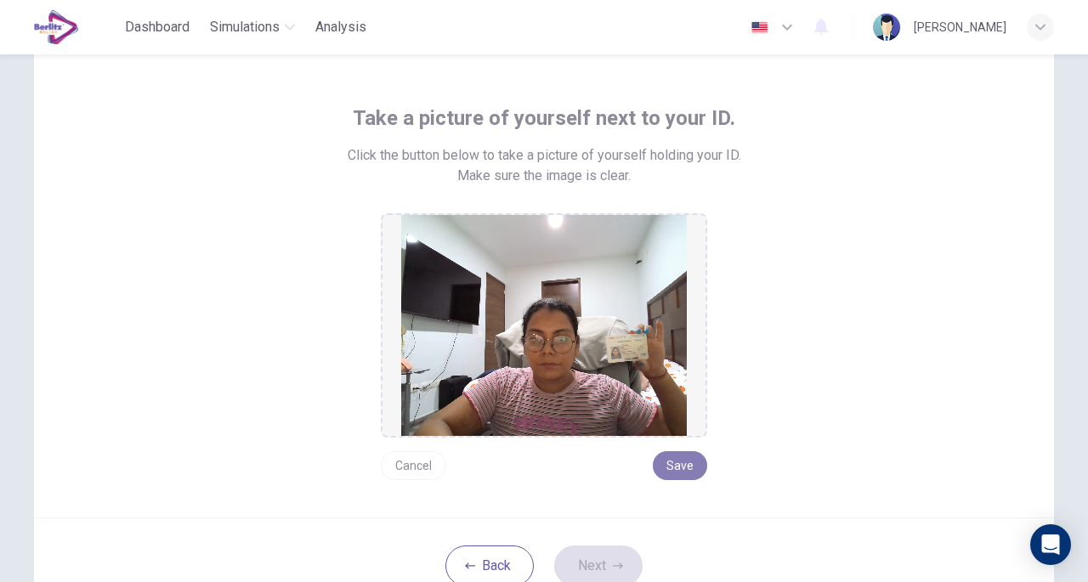
click at [666, 469] on button "Save" at bounding box center [680, 466] width 54 height 29
click at [599, 563] on button "Next" at bounding box center [598, 566] width 88 height 41
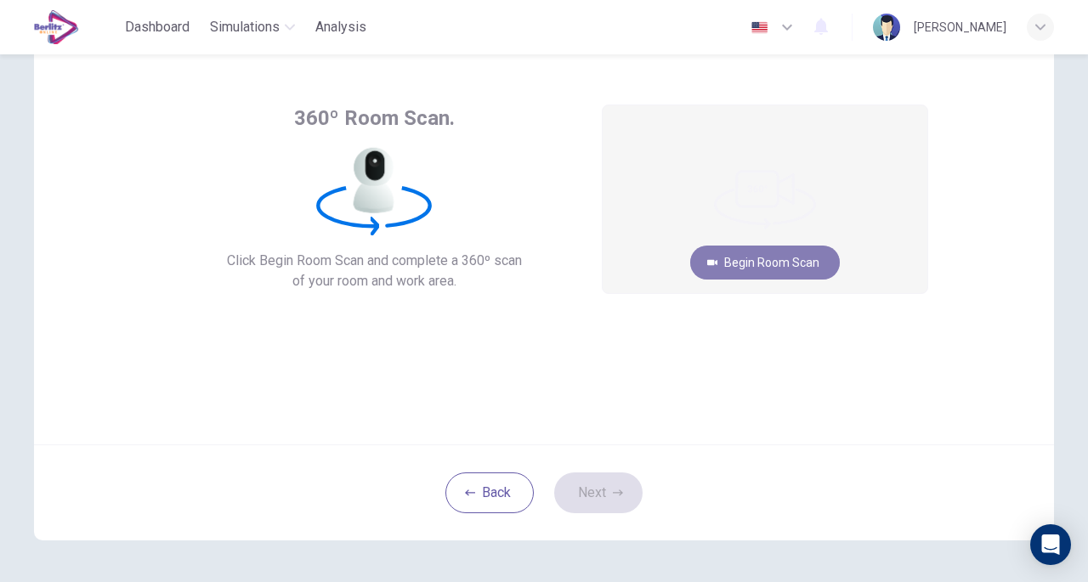
click at [777, 265] on button "Begin Room Scan" at bounding box center [765, 263] width 150 height 34
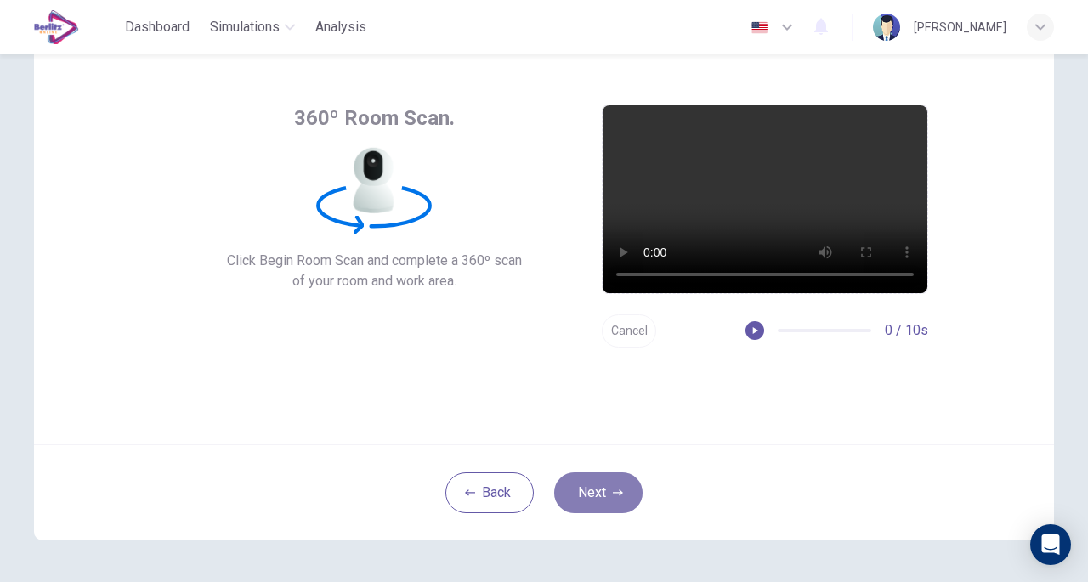
click at [593, 497] on button "Next" at bounding box center [598, 493] width 88 height 41
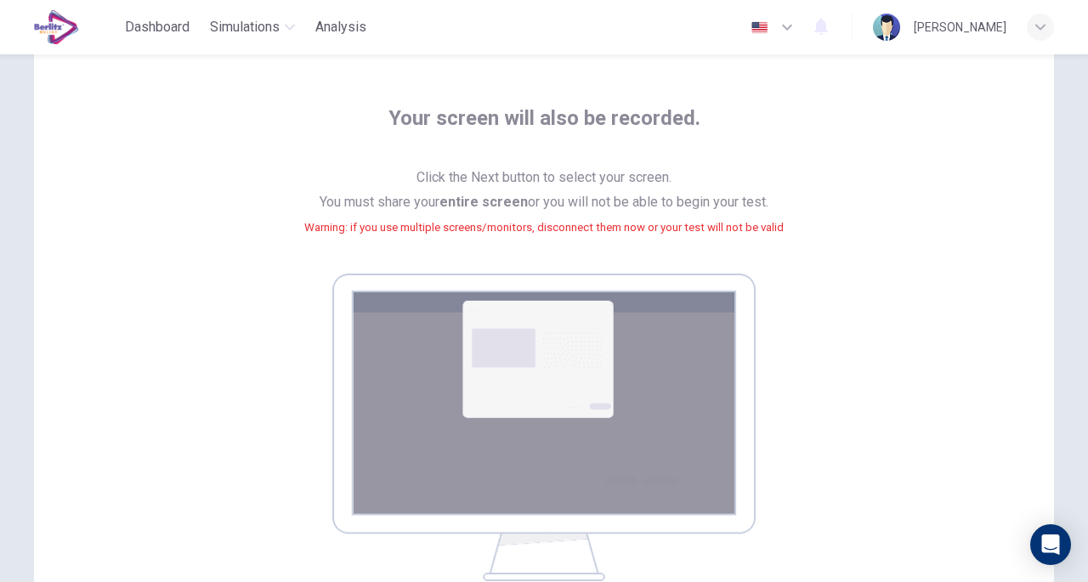
scroll to position [300, 0]
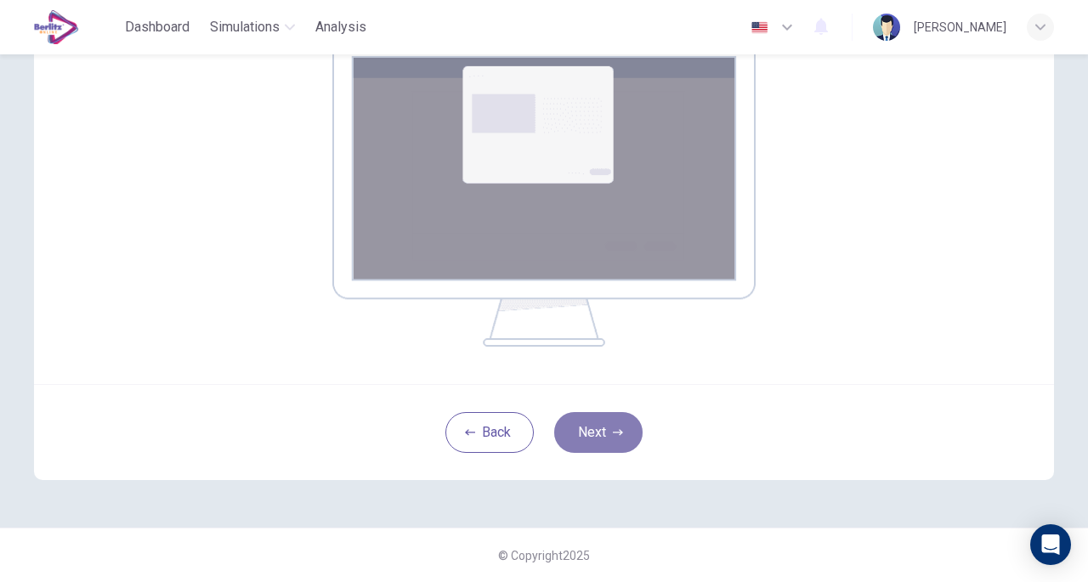
click at [604, 428] on button "Next" at bounding box center [598, 432] width 88 height 41
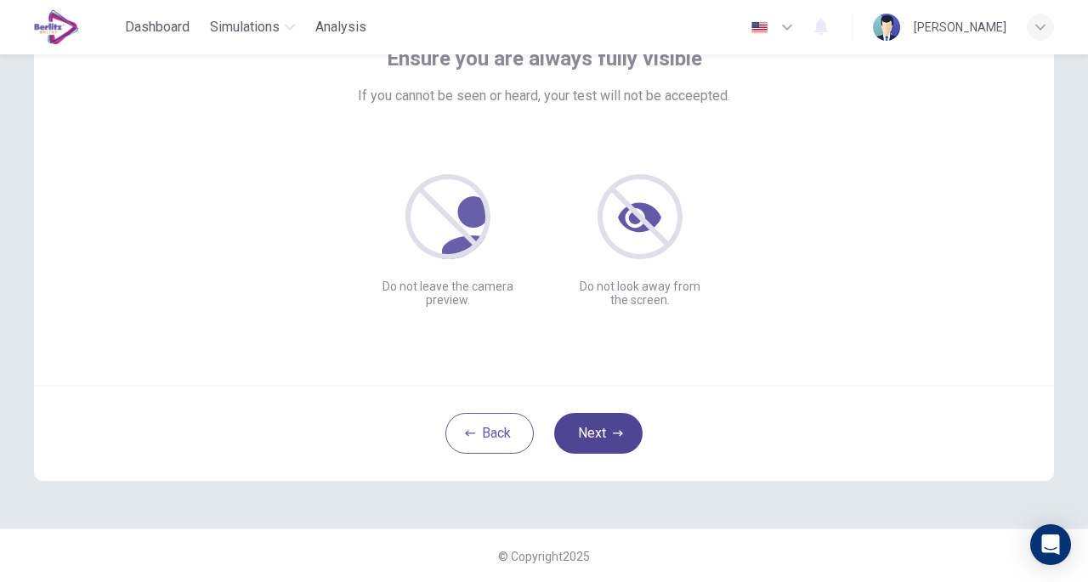
click at [605, 424] on button "Next" at bounding box center [598, 433] width 88 height 41
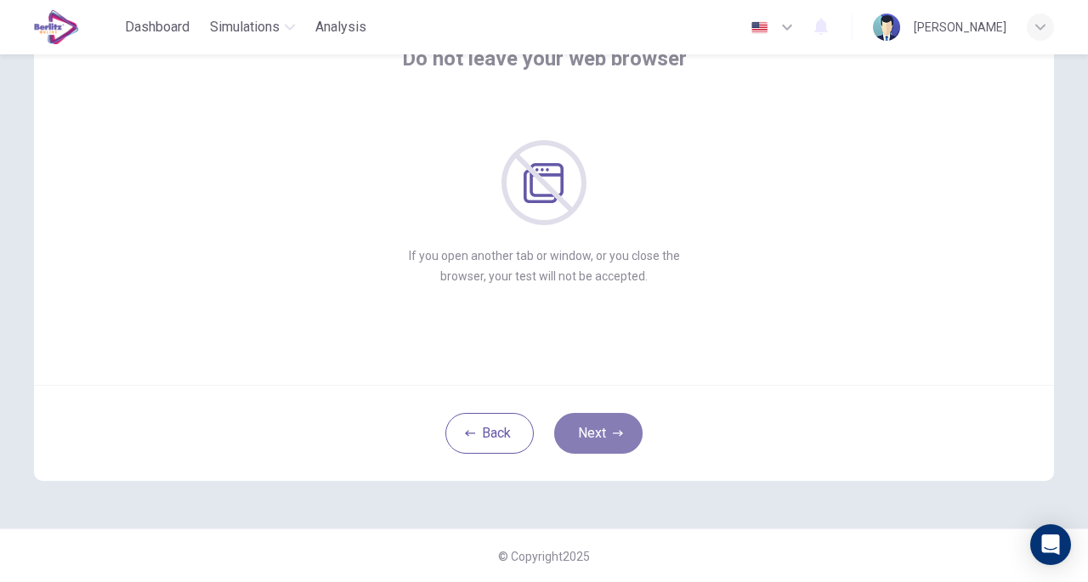
click at [607, 435] on button "Next" at bounding box center [598, 433] width 88 height 41
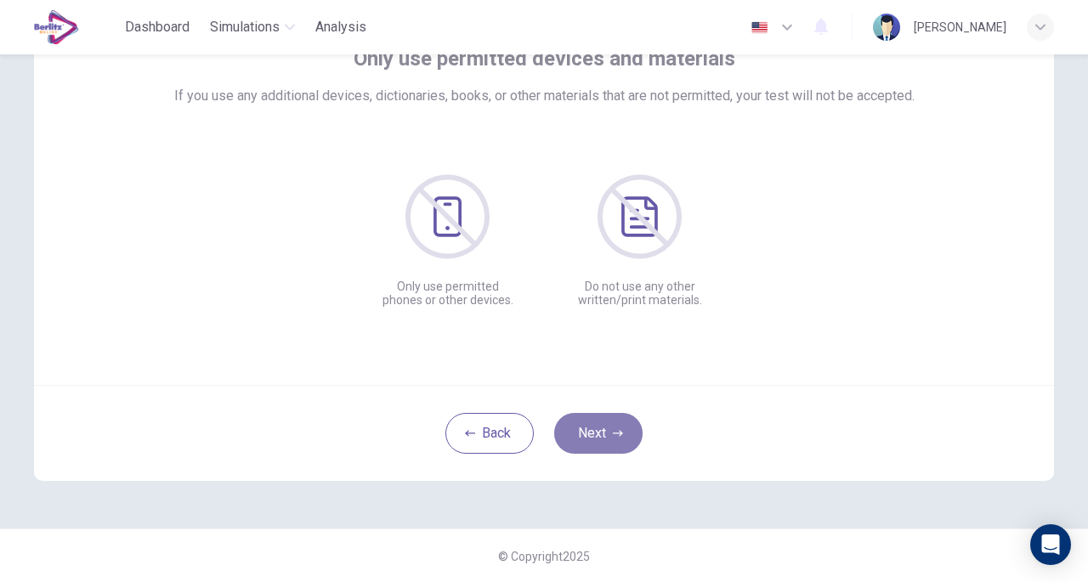
click at [607, 435] on button "Next" at bounding box center [598, 433] width 88 height 41
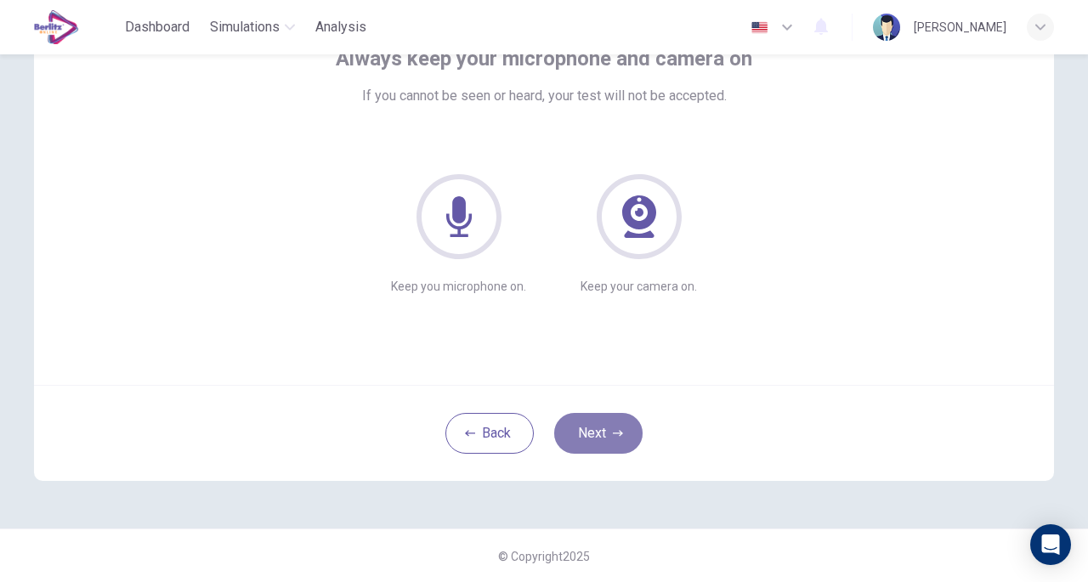
click at [607, 435] on button "Next" at bounding box center [598, 433] width 88 height 41
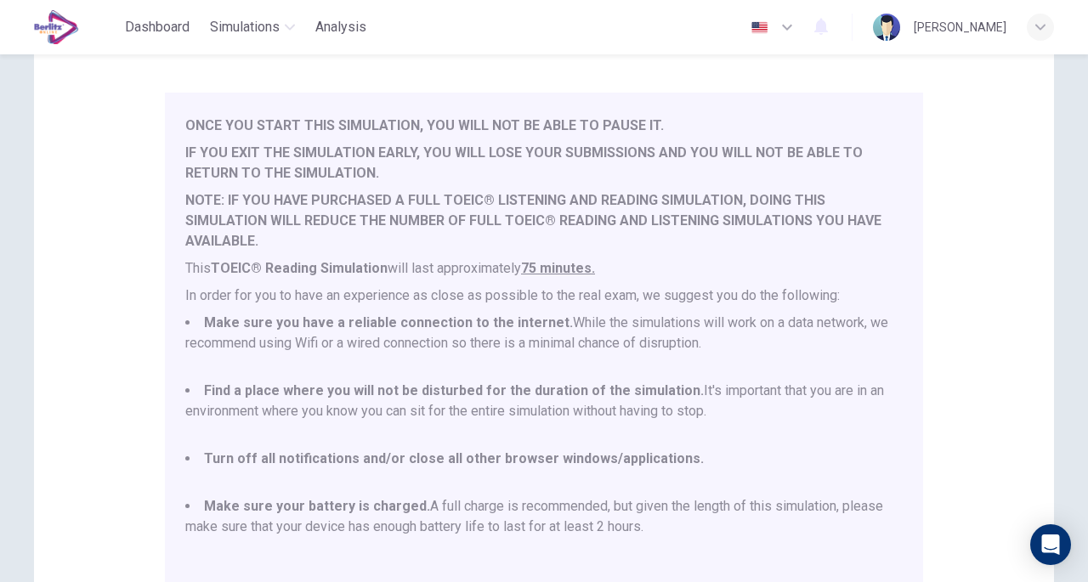
scroll to position [362, 0]
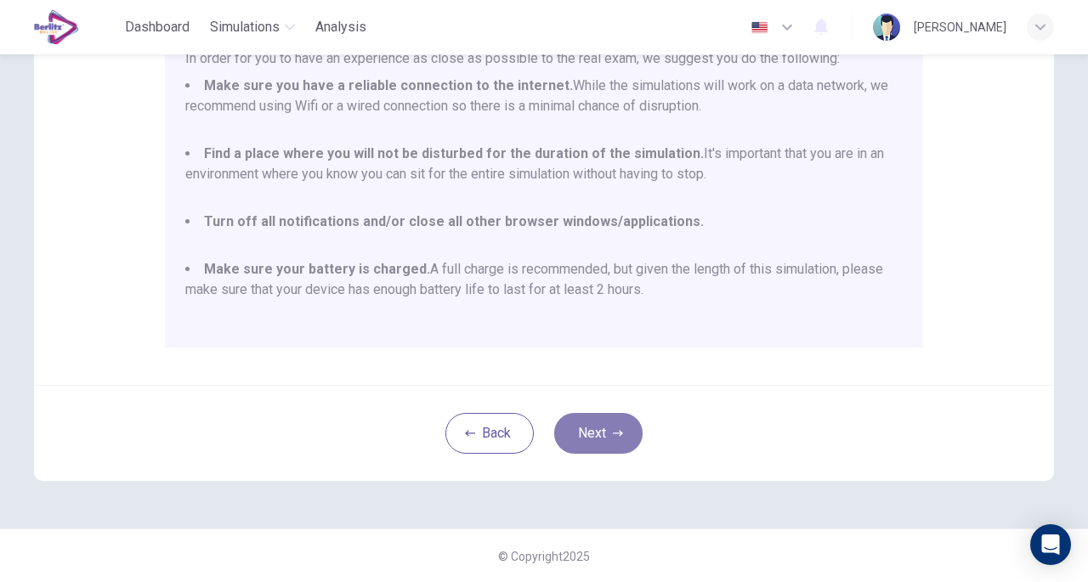
click at [608, 426] on button "Next" at bounding box center [598, 433] width 88 height 41
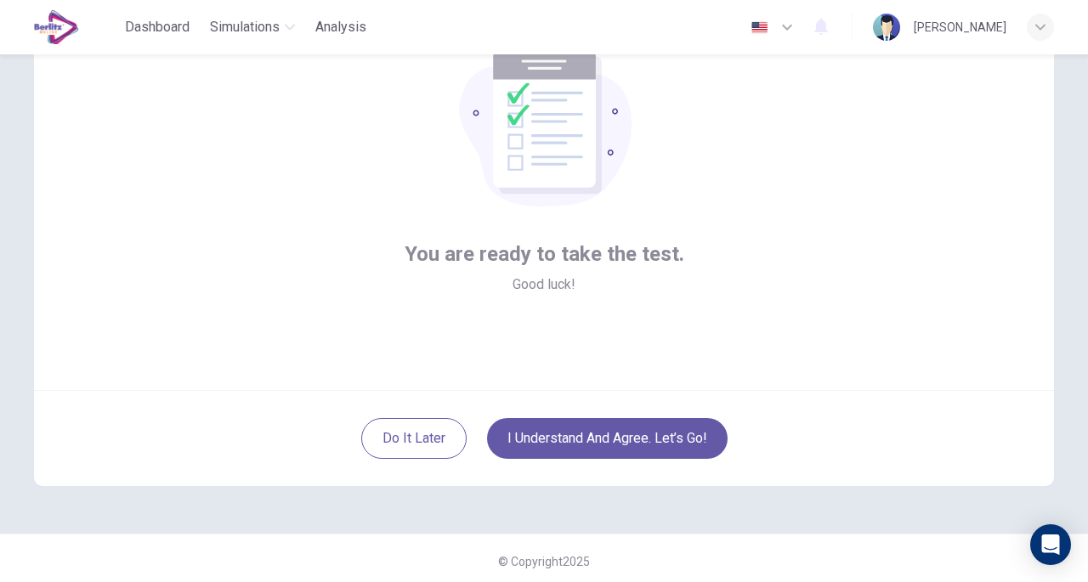
scroll to position [119, 0]
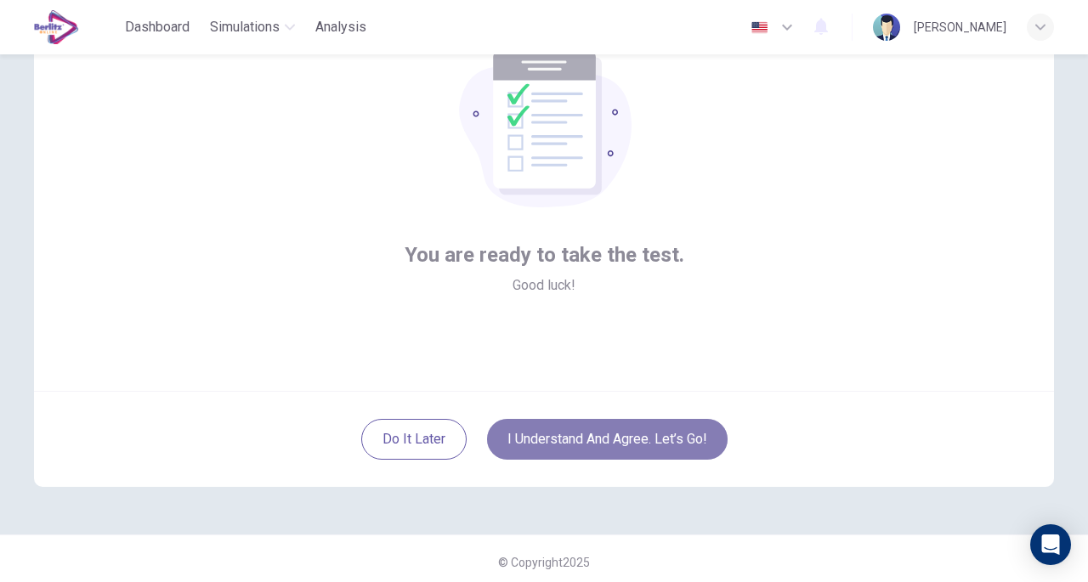
click at [621, 438] on button "I understand and agree. Let’s go!" at bounding box center [607, 439] width 241 height 41
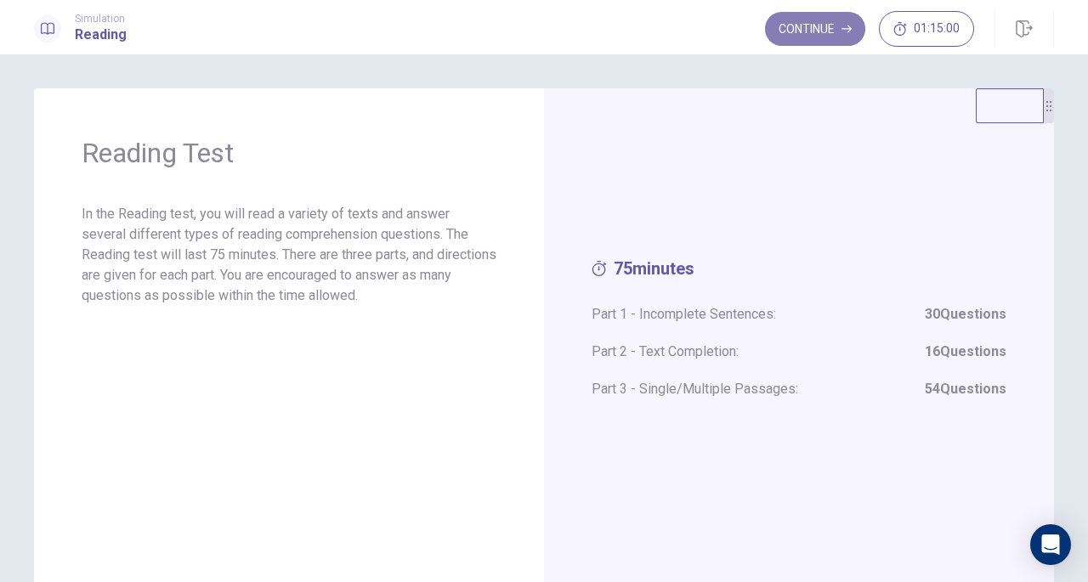
click at [803, 36] on button "Continue" at bounding box center [815, 29] width 100 height 34
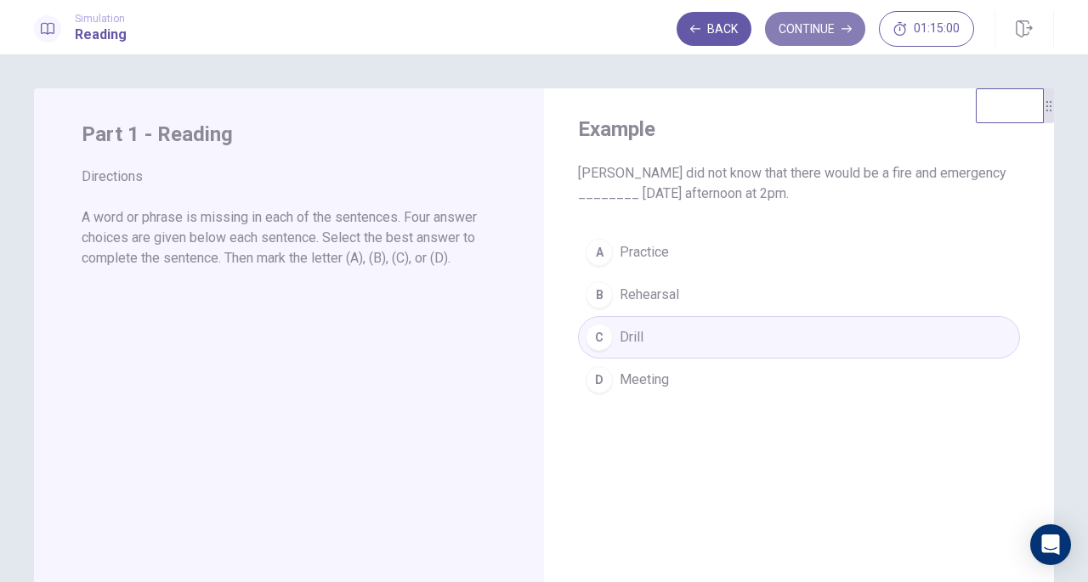
click at [815, 32] on button "Continue" at bounding box center [815, 29] width 100 height 34
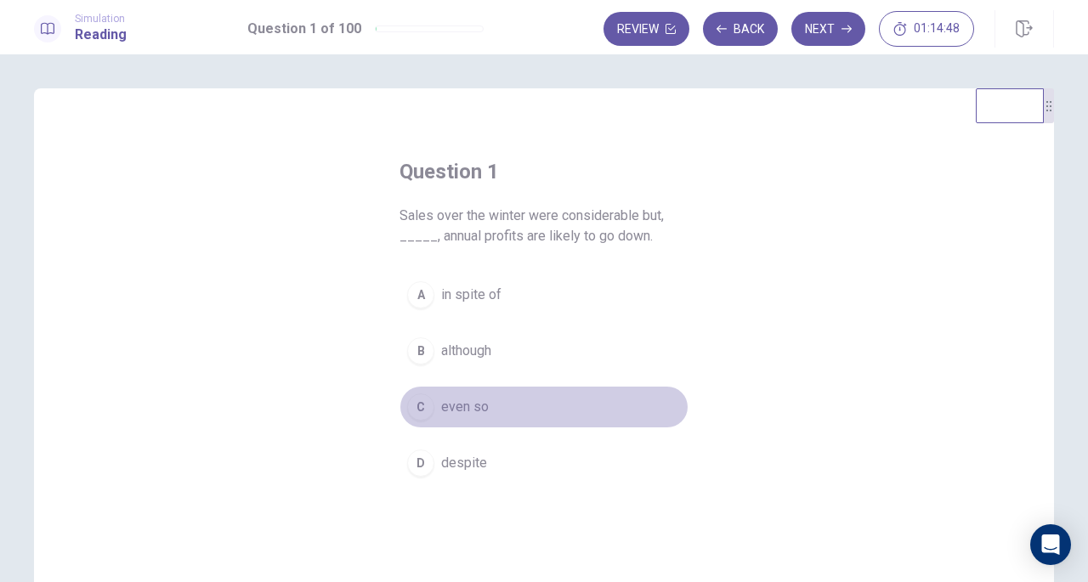
click at [413, 403] on div "C" at bounding box center [420, 407] width 27 height 27
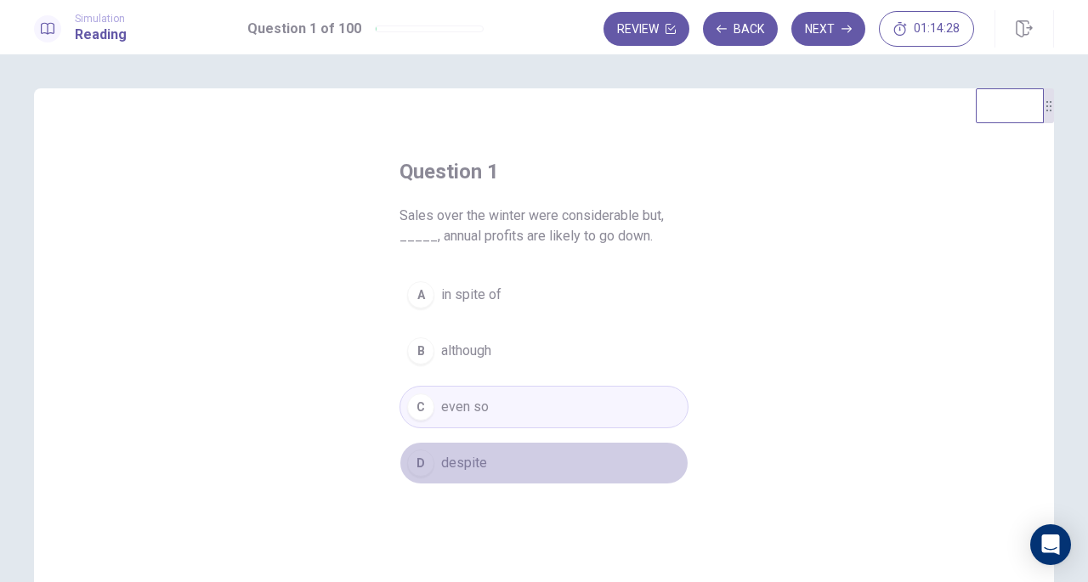
click at [475, 467] on span "despite" at bounding box center [464, 463] width 46 height 20
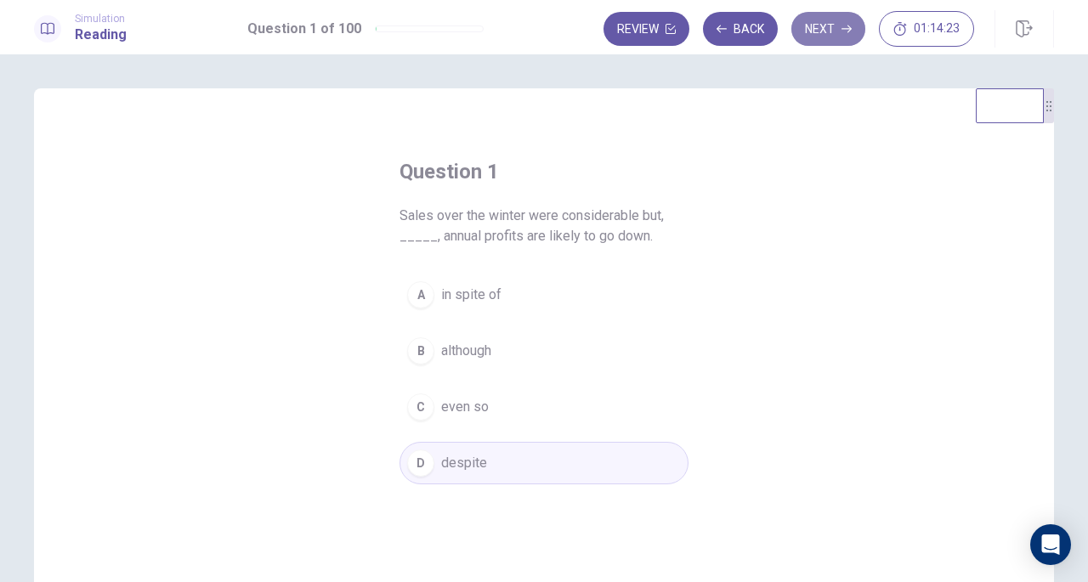
click at [820, 31] on button "Next" at bounding box center [829, 29] width 74 height 34
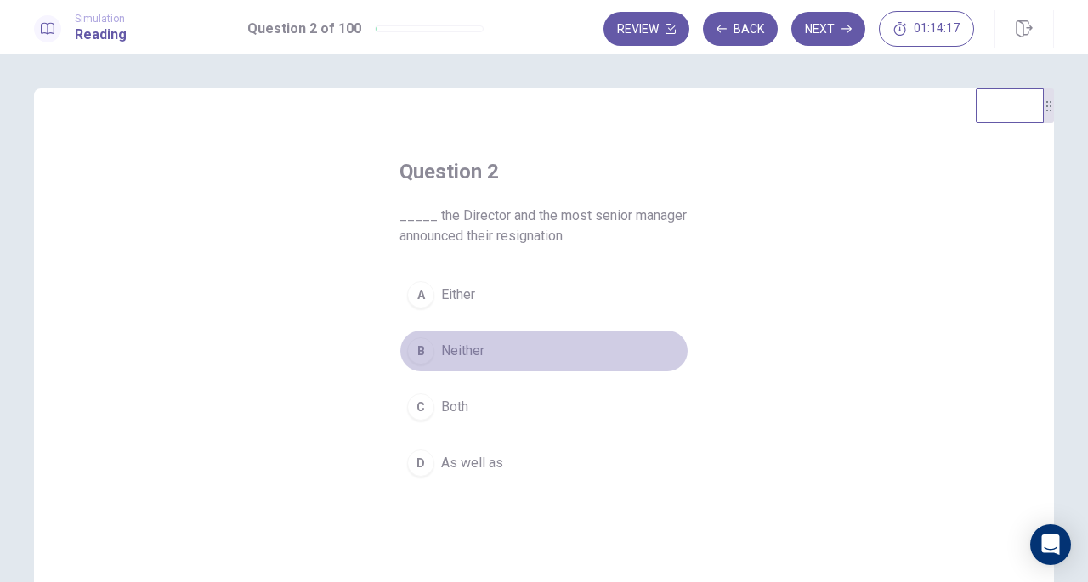
click at [461, 351] on span "Neither" at bounding box center [462, 351] width 43 height 20
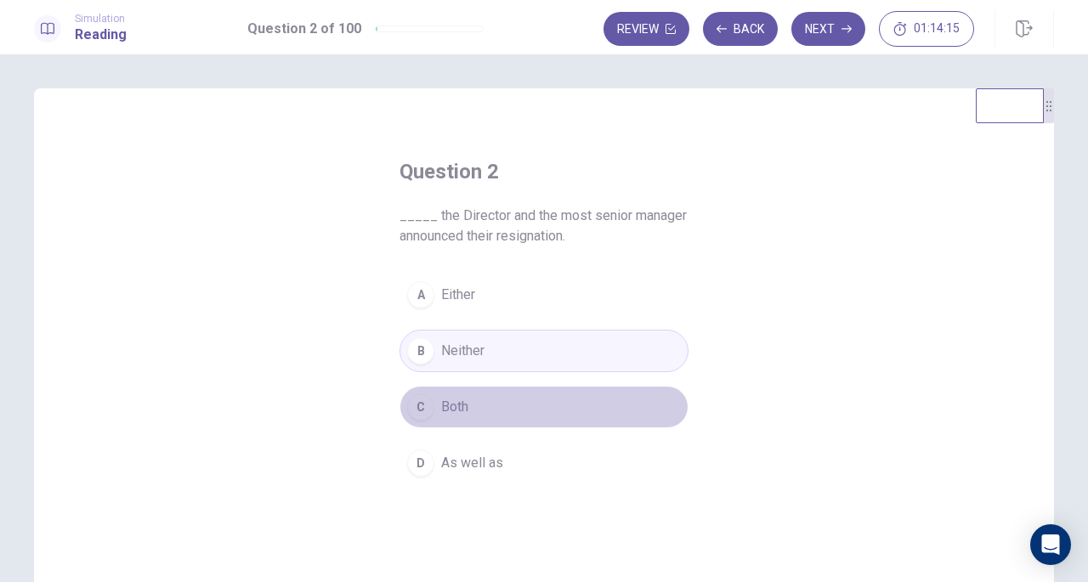
click at [452, 406] on span "Both" at bounding box center [454, 407] width 27 height 20
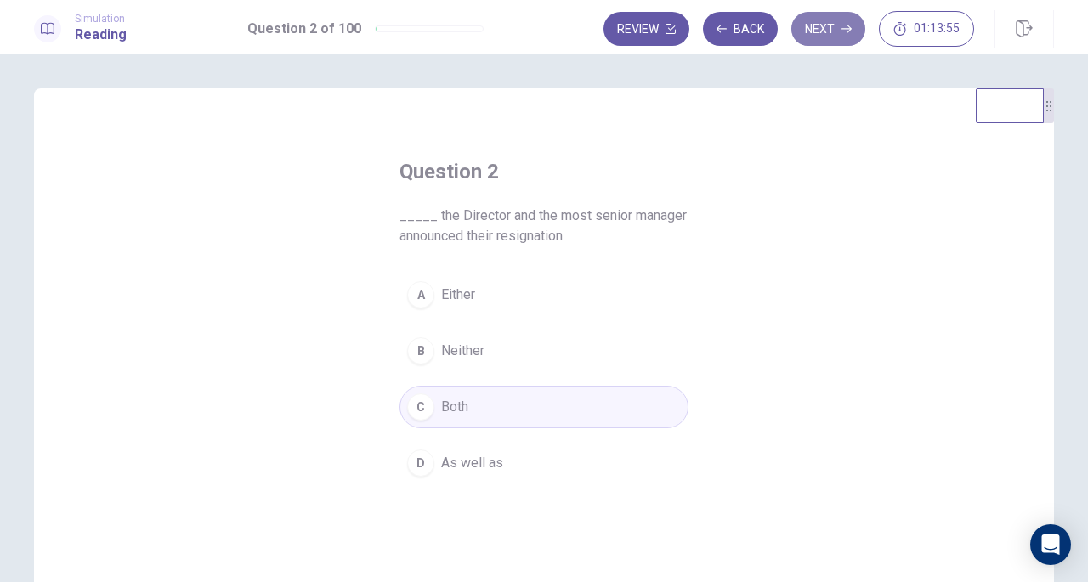
click at [832, 20] on button "Next" at bounding box center [829, 29] width 74 height 34
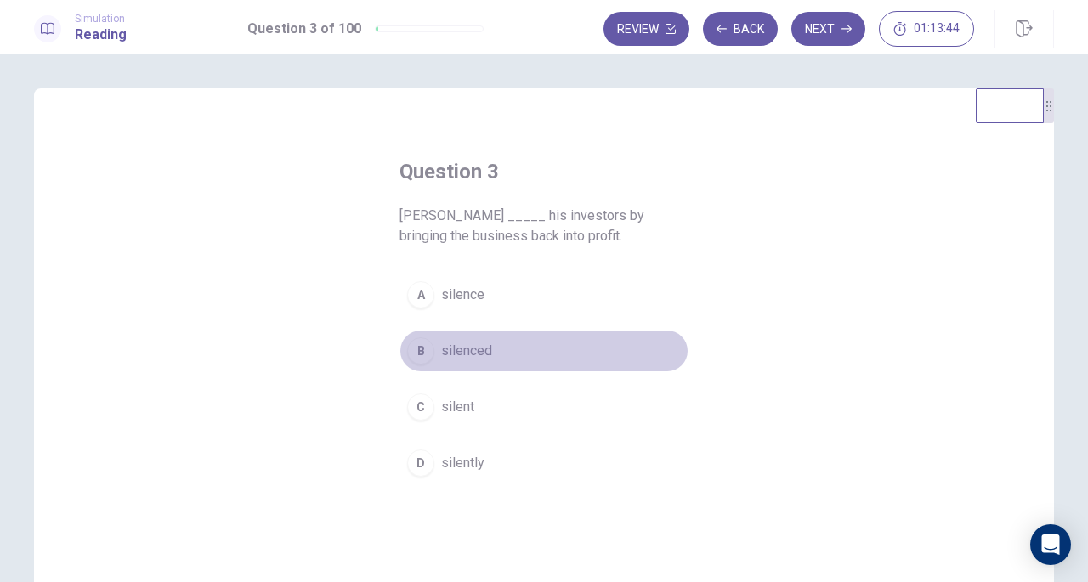
click at [449, 349] on span "silenced" at bounding box center [466, 351] width 51 height 20
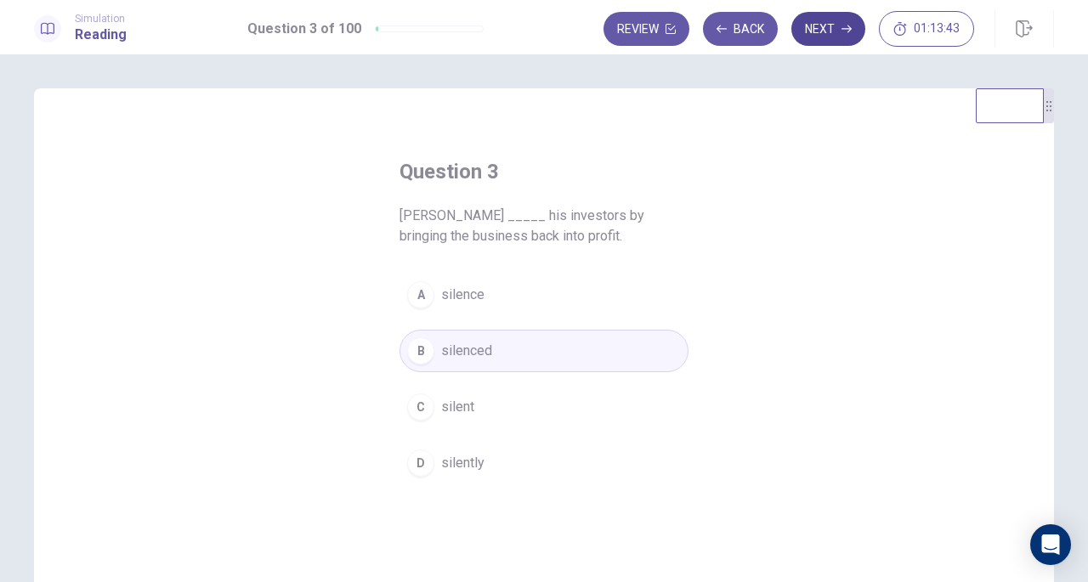
click at [828, 21] on button "Next" at bounding box center [829, 29] width 74 height 34
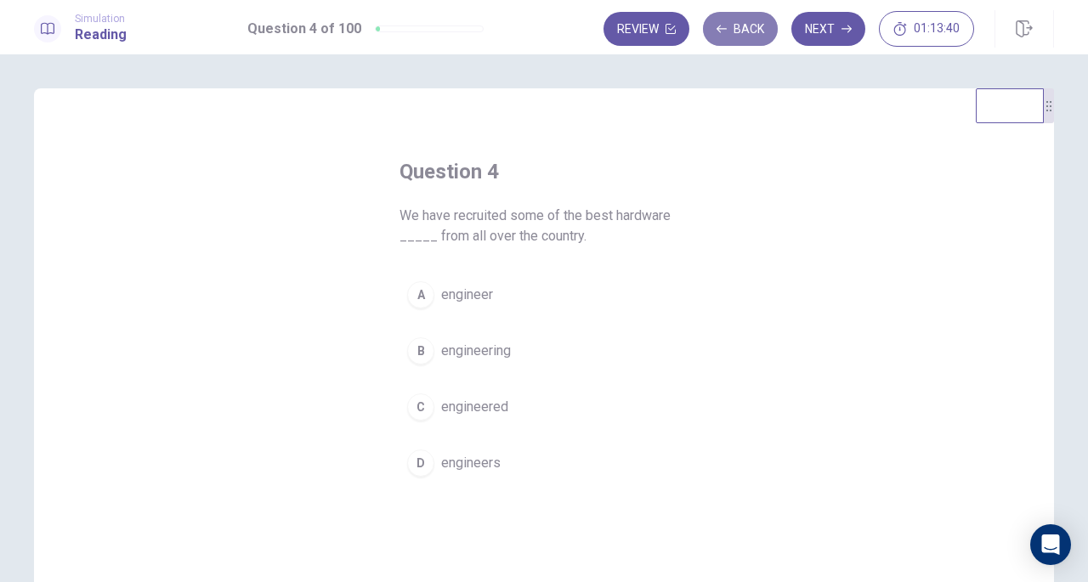
click at [740, 32] on button "Back" at bounding box center [740, 29] width 75 height 34
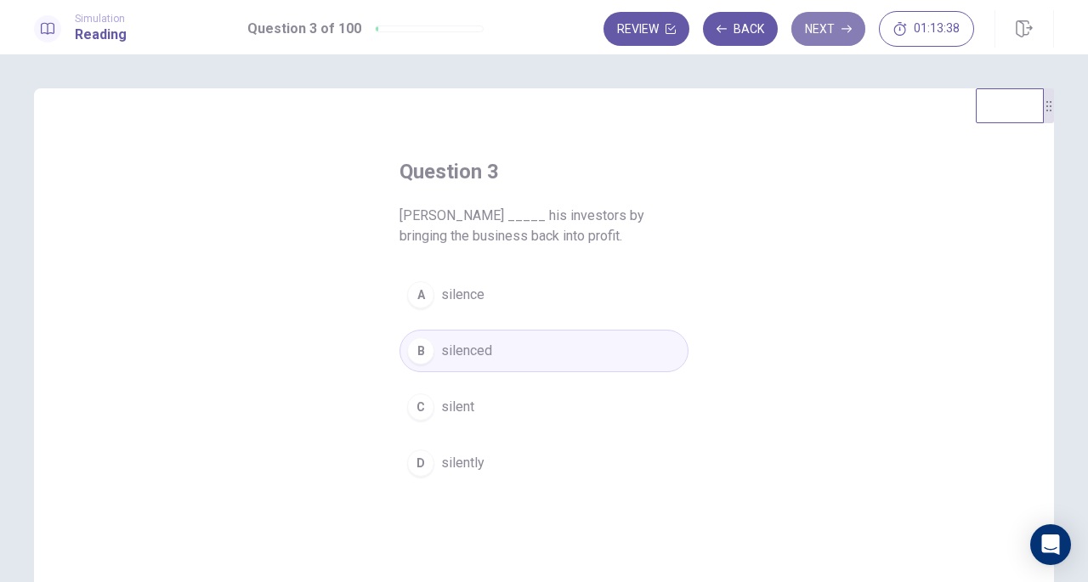
click at [832, 23] on button "Next" at bounding box center [829, 29] width 74 height 34
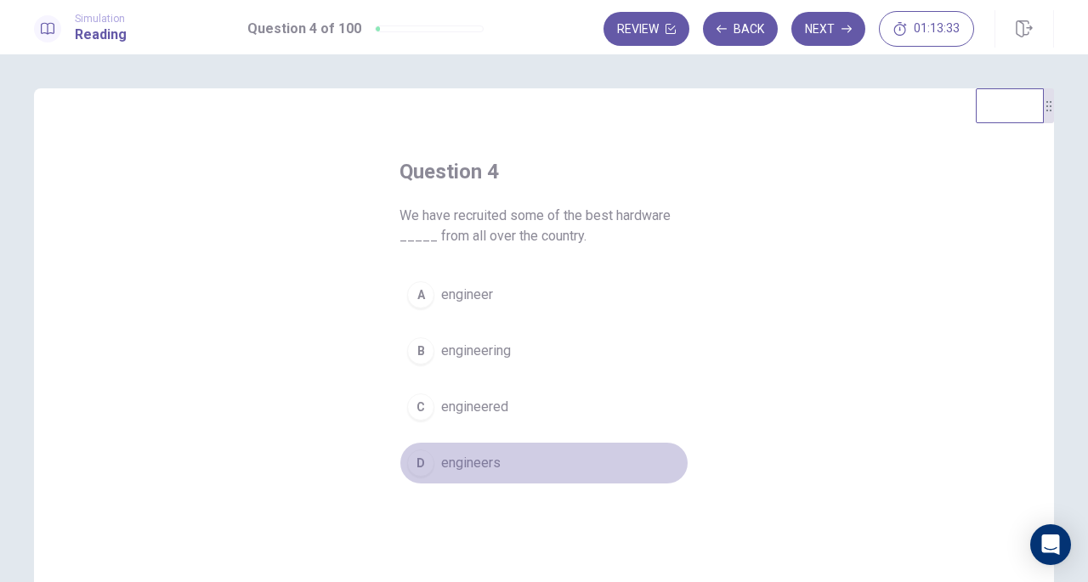
click at [468, 456] on span "engineers" at bounding box center [471, 463] width 60 height 20
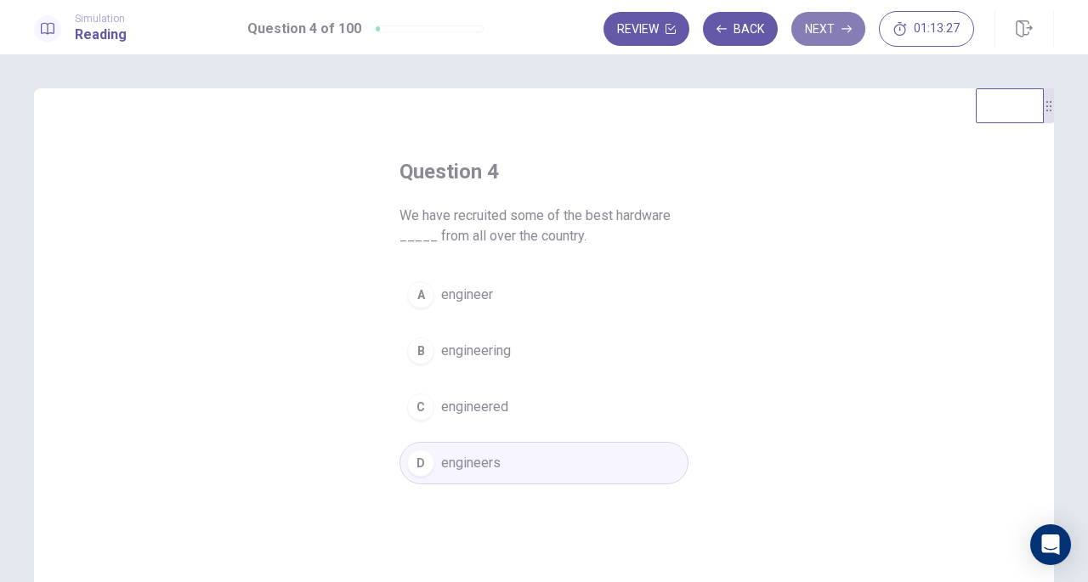
click at [830, 30] on button "Next" at bounding box center [829, 29] width 74 height 34
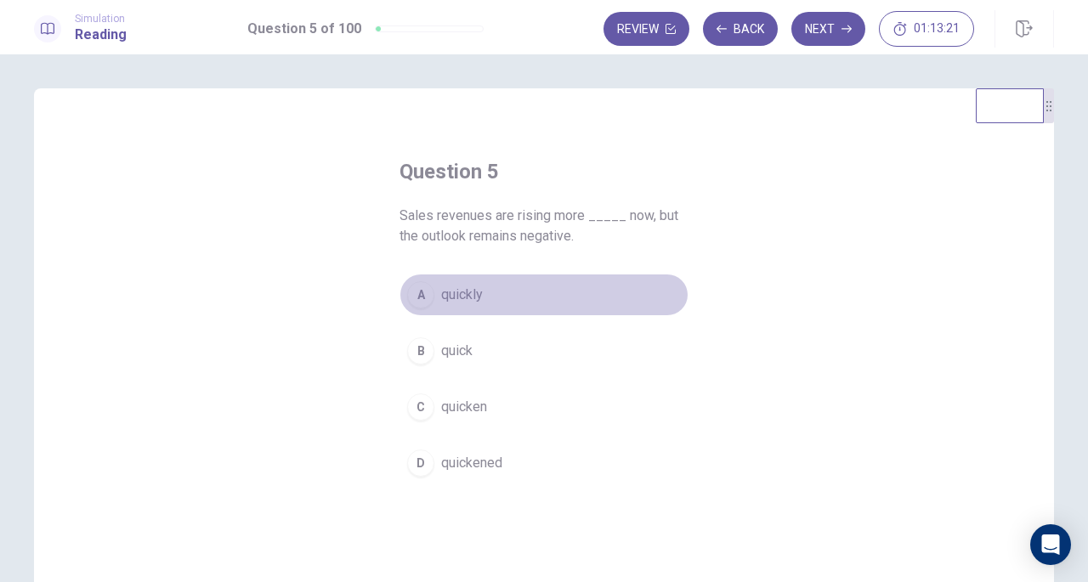
click at [449, 290] on span "quickly" at bounding box center [462, 295] width 42 height 20
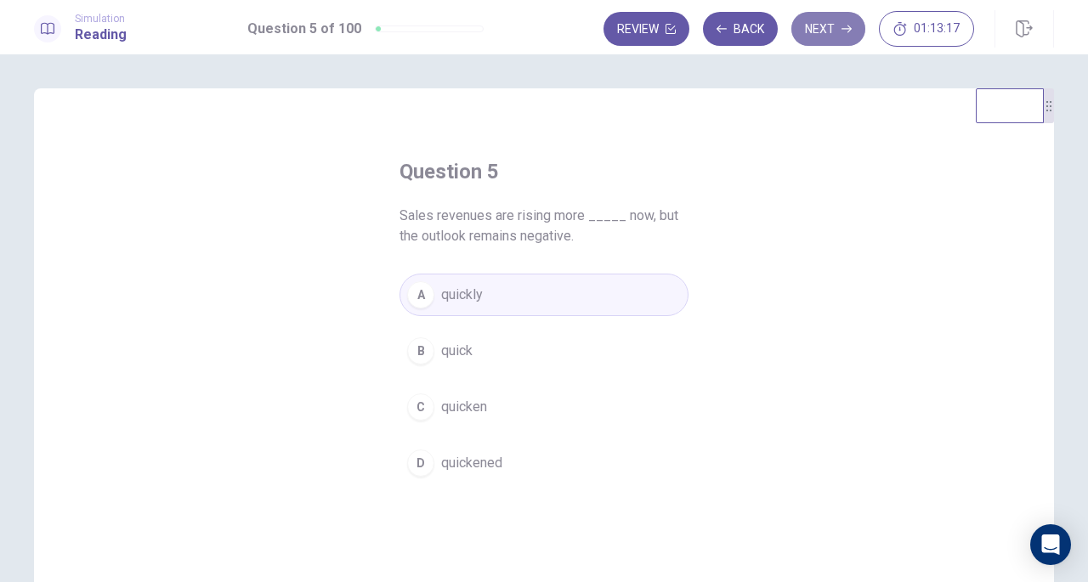
click at [827, 28] on button "Next" at bounding box center [829, 29] width 74 height 34
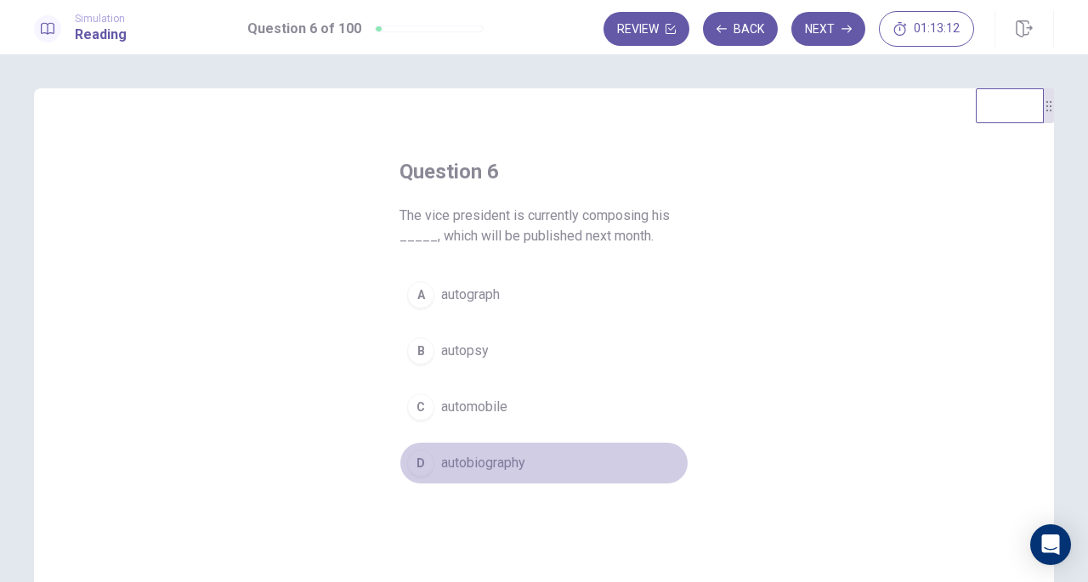
click at [495, 460] on span "autobiography" at bounding box center [483, 463] width 84 height 20
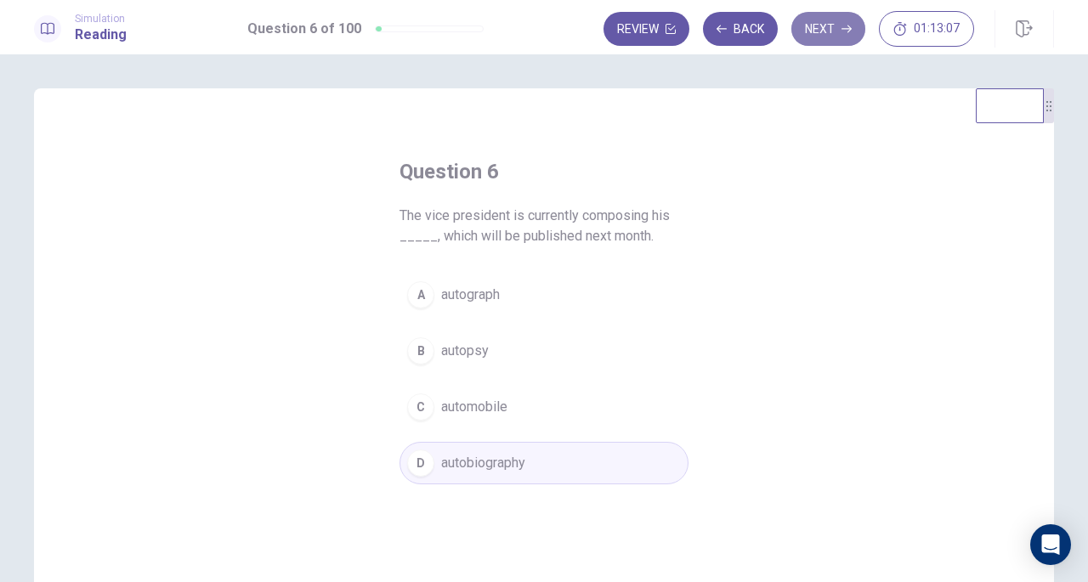
click at [829, 27] on button "Next" at bounding box center [829, 29] width 74 height 34
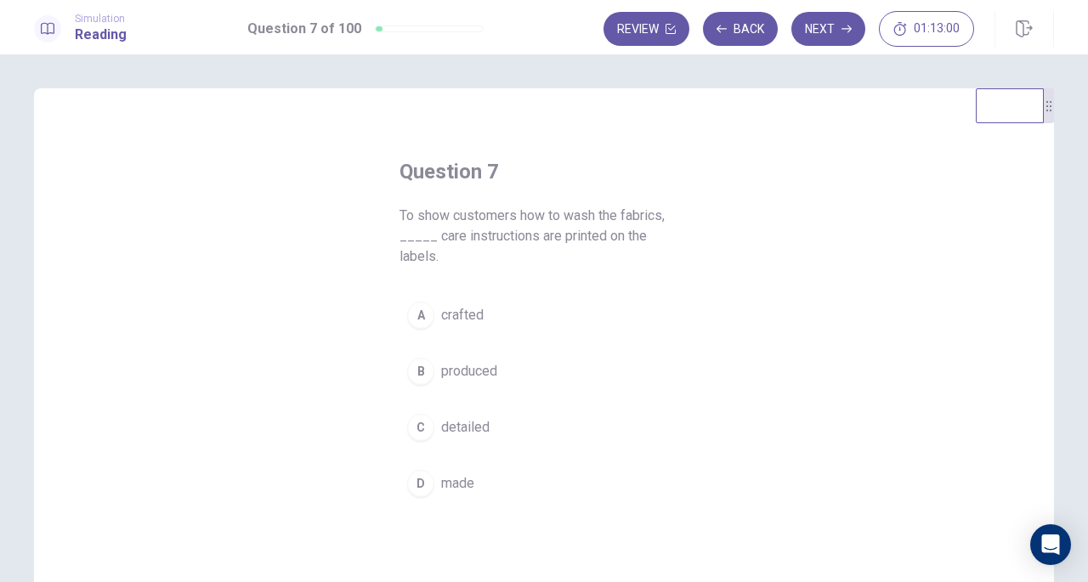
click at [451, 417] on button "C detailed" at bounding box center [544, 427] width 289 height 43
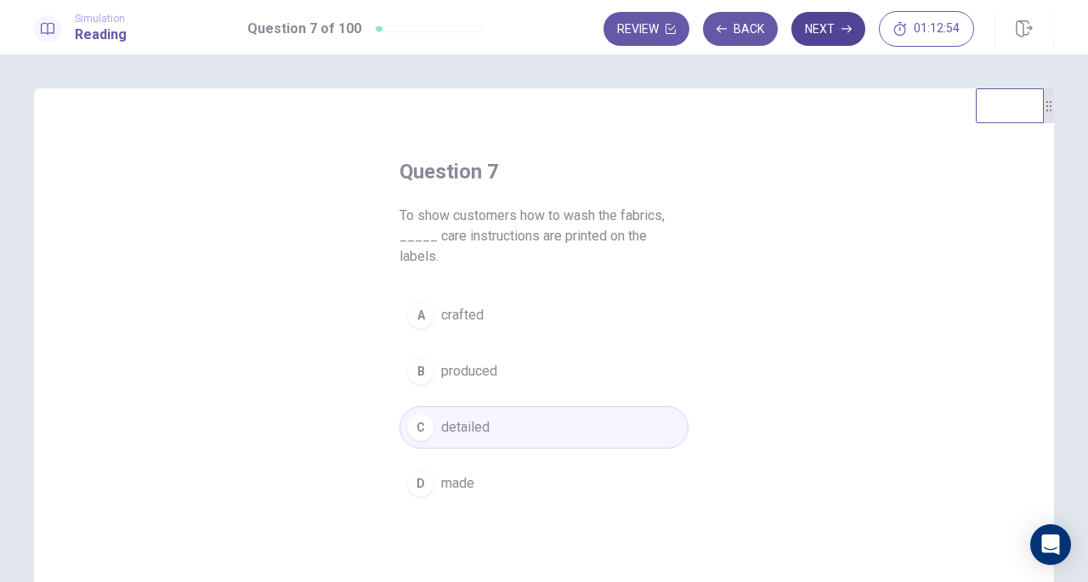
click at [833, 31] on button "Next" at bounding box center [829, 29] width 74 height 34
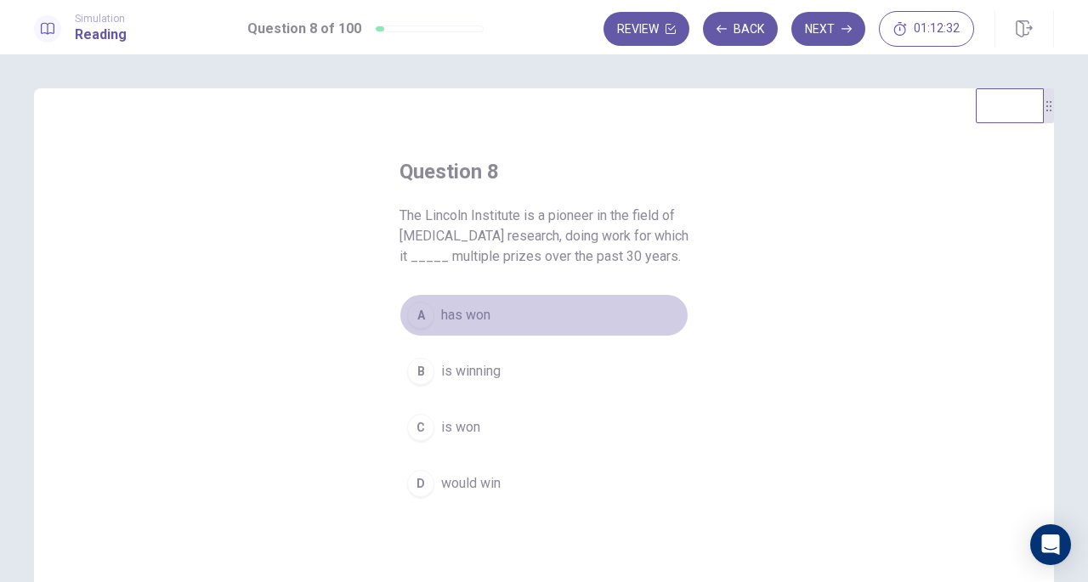
click at [475, 313] on span "has won" at bounding box center [465, 315] width 49 height 20
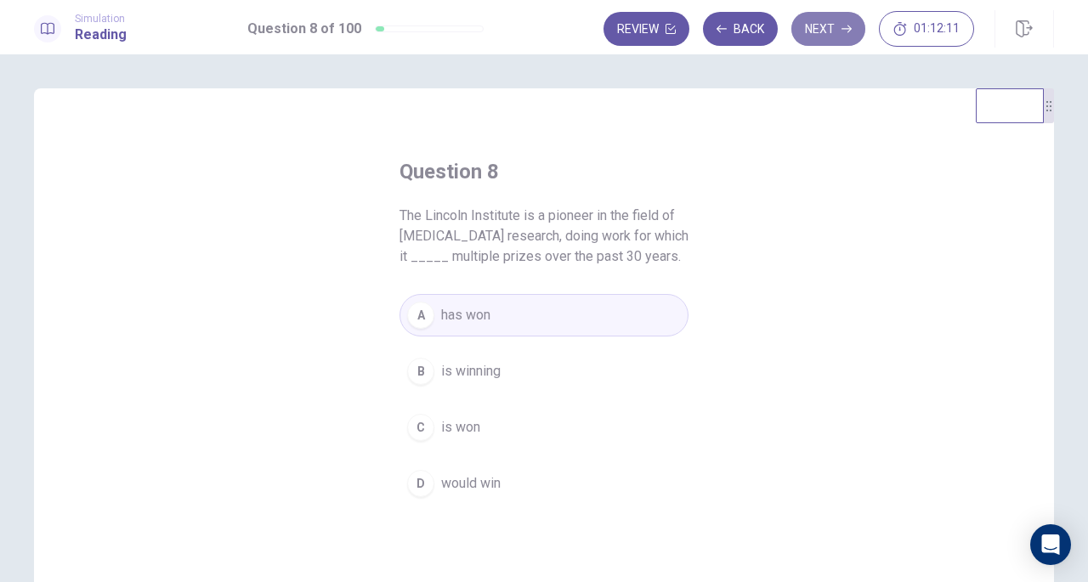
click at [806, 35] on button "Next" at bounding box center [829, 29] width 74 height 34
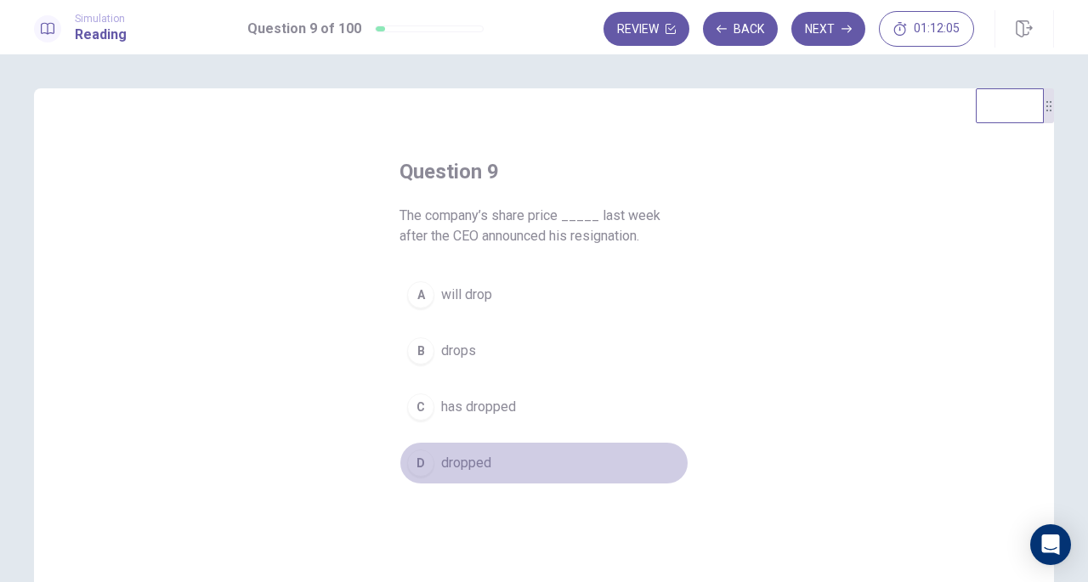
click at [471, 463] on span "dropped" at bounding box center [466, 463] width 50 height 20
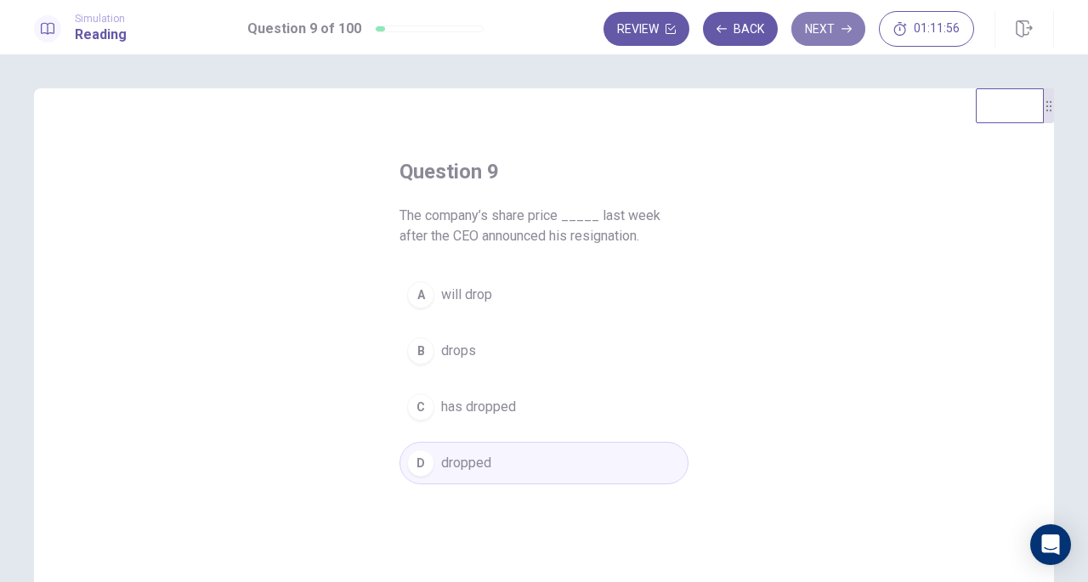
click at [833, 21] on button "Next" at bounding box center [829, 29] width 74 height 34
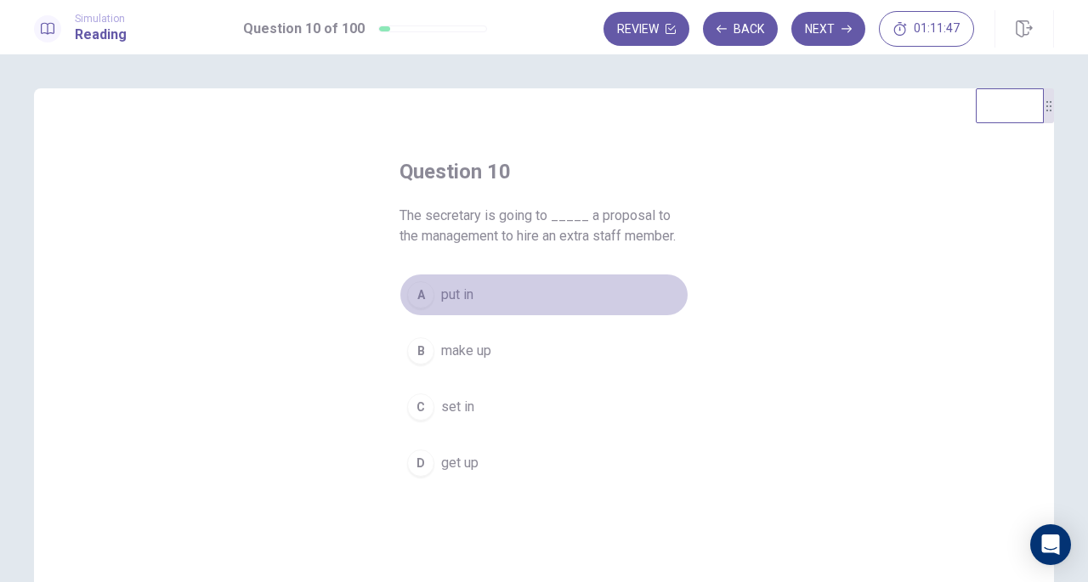
click at [450, 298] on span "put in" at bounding box center [457, 295] width 32 height 20
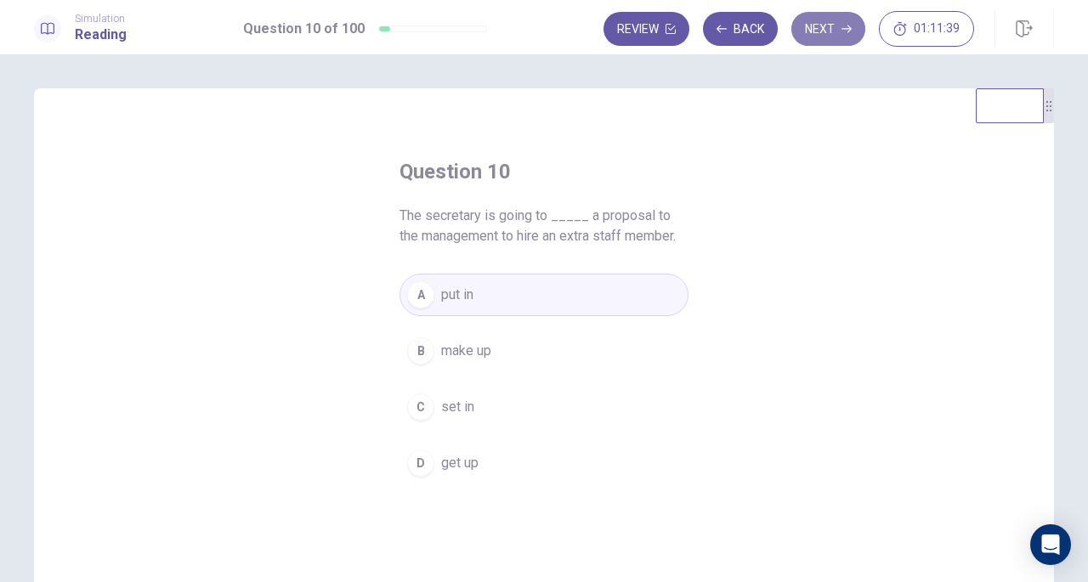
click at [835, 24] on button "Next" at bounding box center [829, 29] width 74 height 34
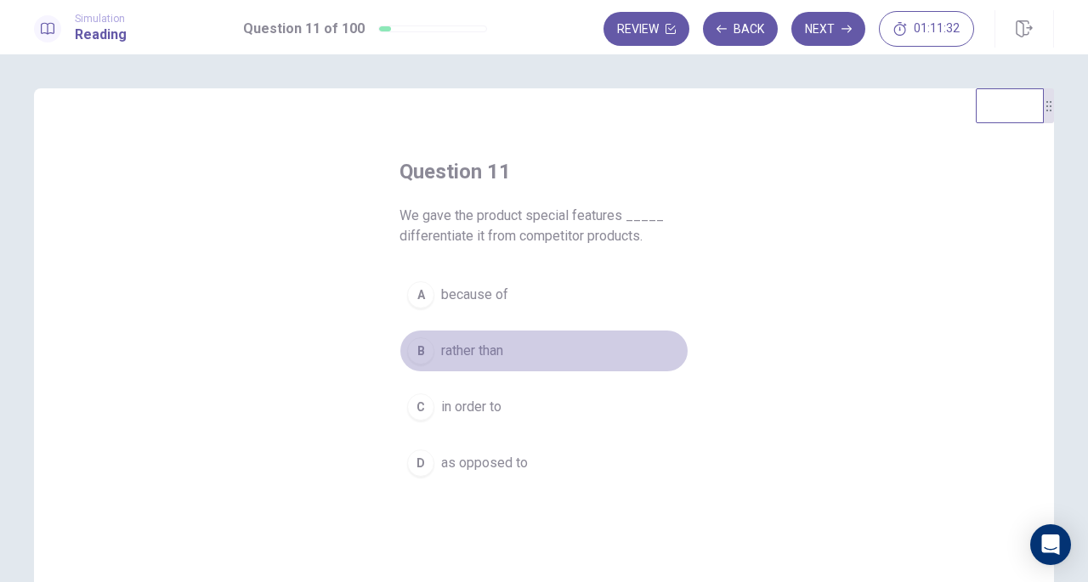
click at [480, 349] on span "rather than" at bounding box center [472, 351] width 62 height 20
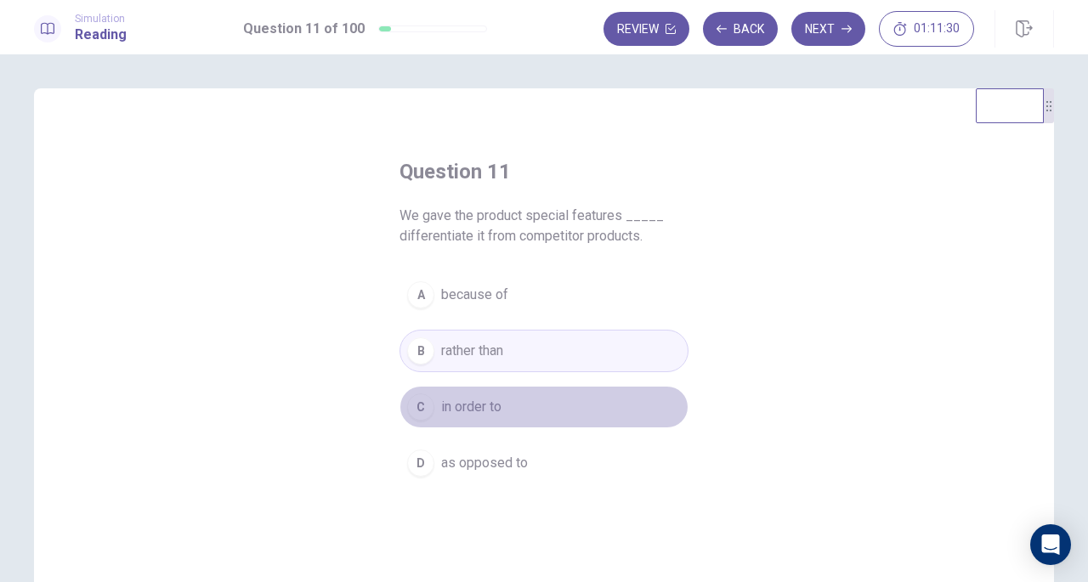
click at [468, 405] on span "in order to" at bounding box center [471, 407] width 60 height 20
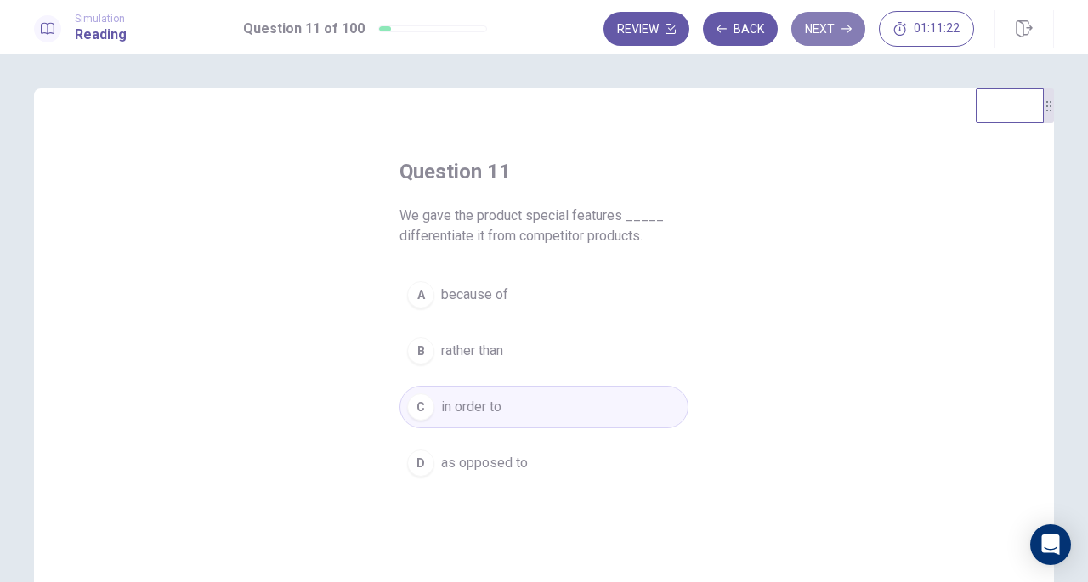
click at [819, 26] on button "Next" at bounding box center [829, 29] width 74 height 34
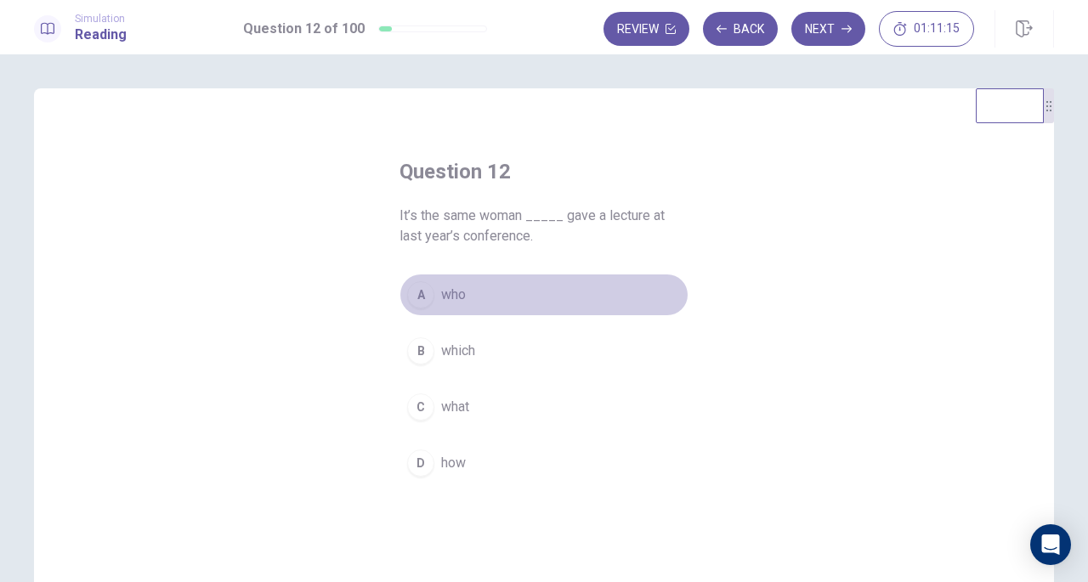
click at [432, 289] on button "A who" at bounding box center [544, 295] width 289 height 43
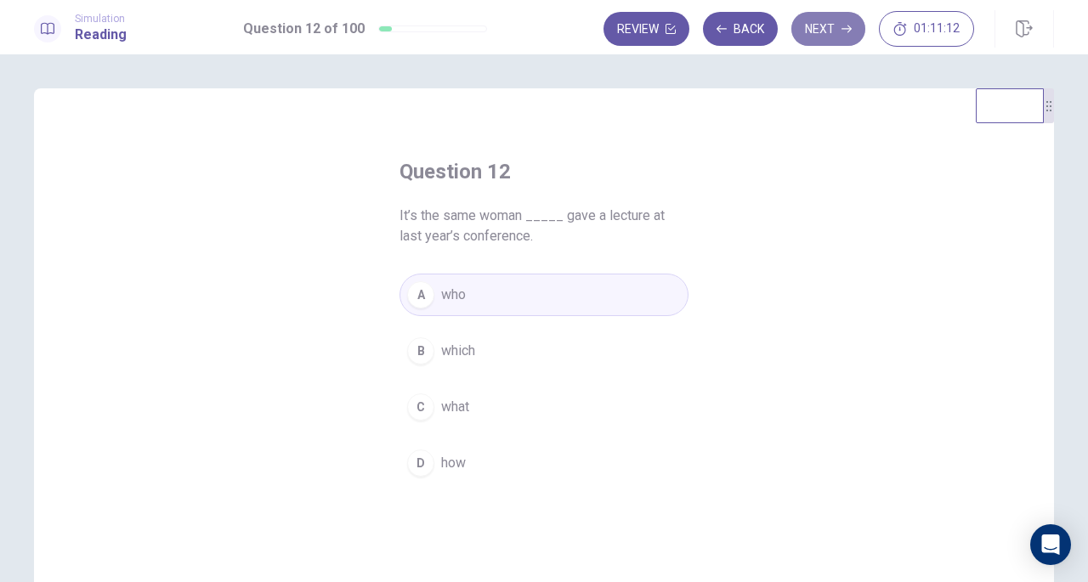
click at [818, 27] on button "Next" at bounding box center [829, 29] width 74 height 34
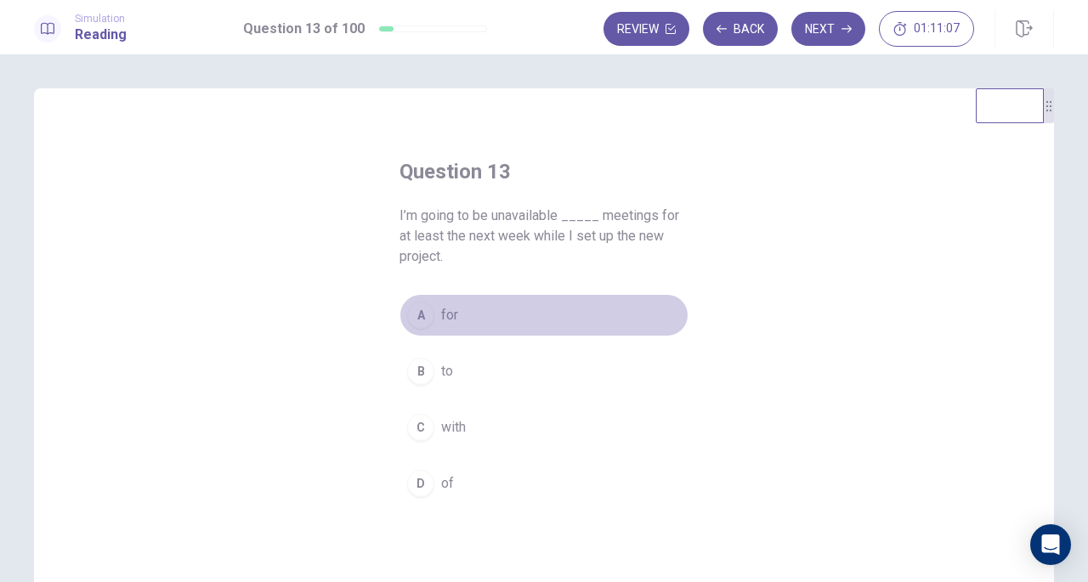
click at [446, 311] on span "for" at bounding box center [449, 315] width 17 height 20
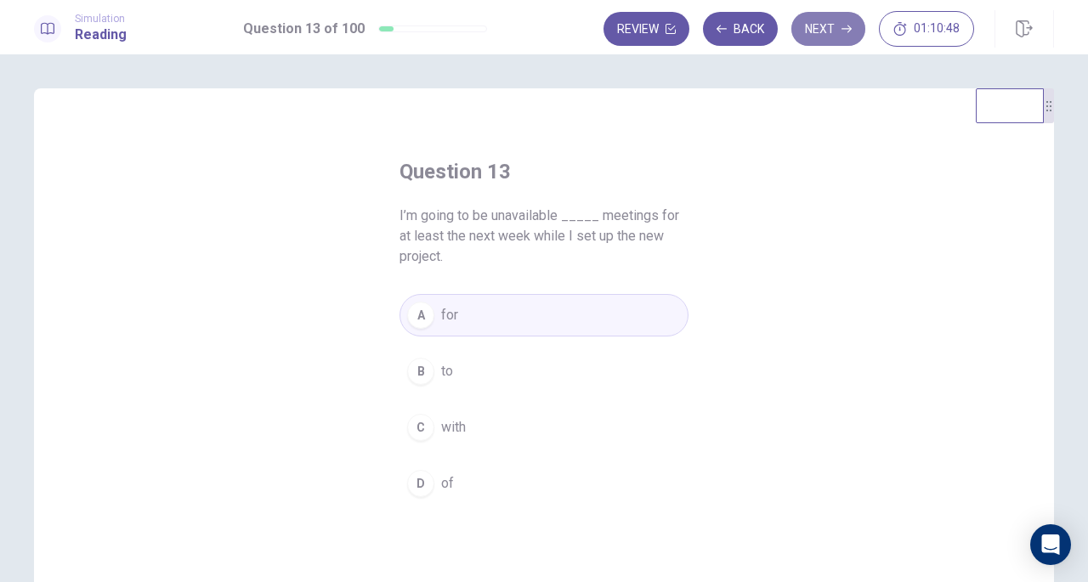
click at [813, 33] on button "Next" at bounding box center [829, 29] width 74 height 34
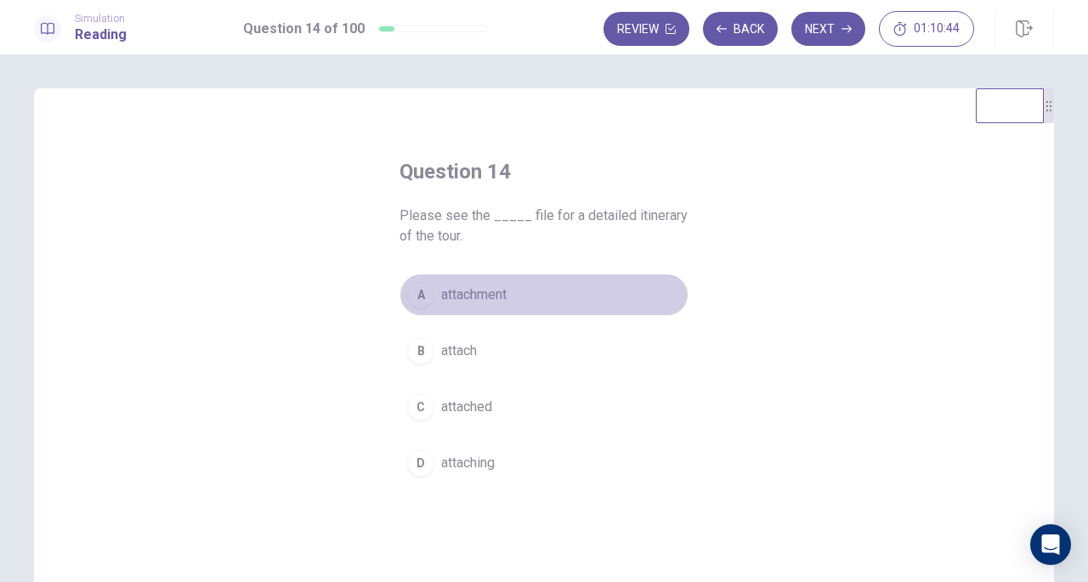
click at [466, 309] on button "A attachment" at bounding box center [544, 295] width 289 height 43
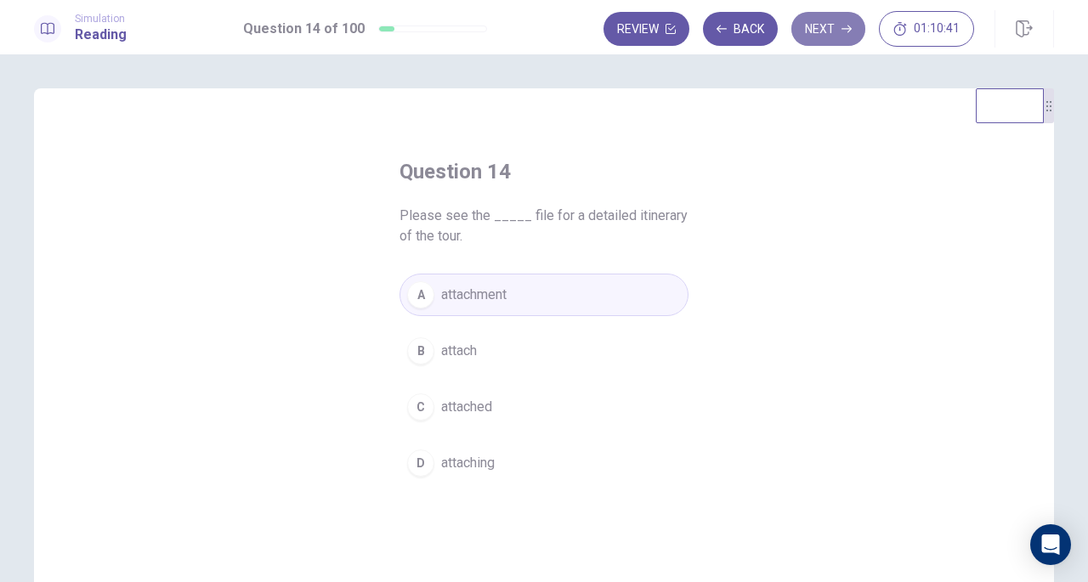
click at [828, 26] on button "Next" at bounding box center [829, 29] width 74 height 34
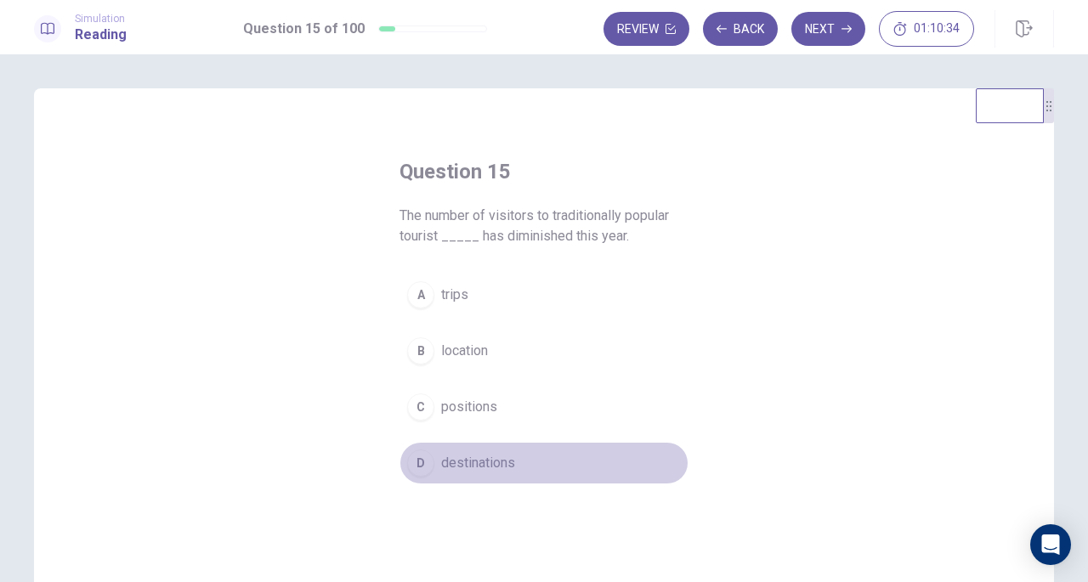
click at [487, 453] on span "destinations" at bounding box center [478, 463] width 74 height 20
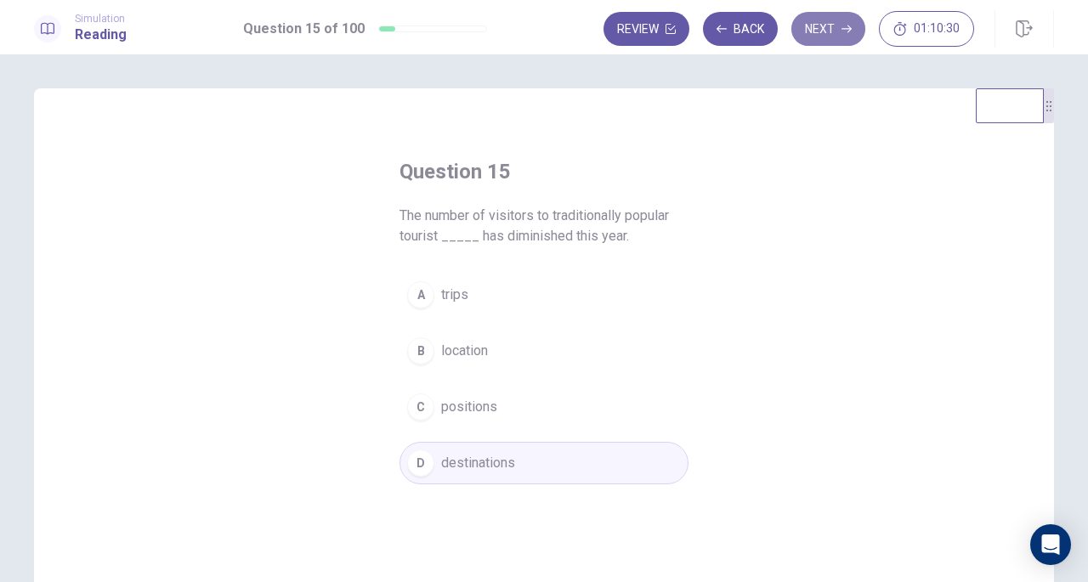
click at [829, 17] on button "Next" at bounding box center [829, 29] width 74 height 34
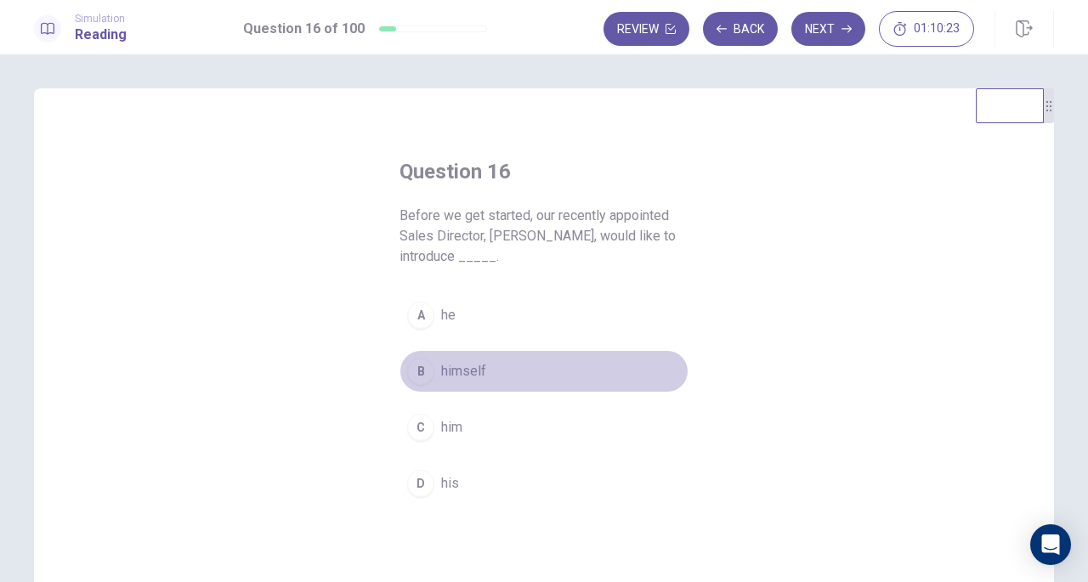
click at [480, 375] on span "himself" at bounding box center [463, 371] width 45 height 20
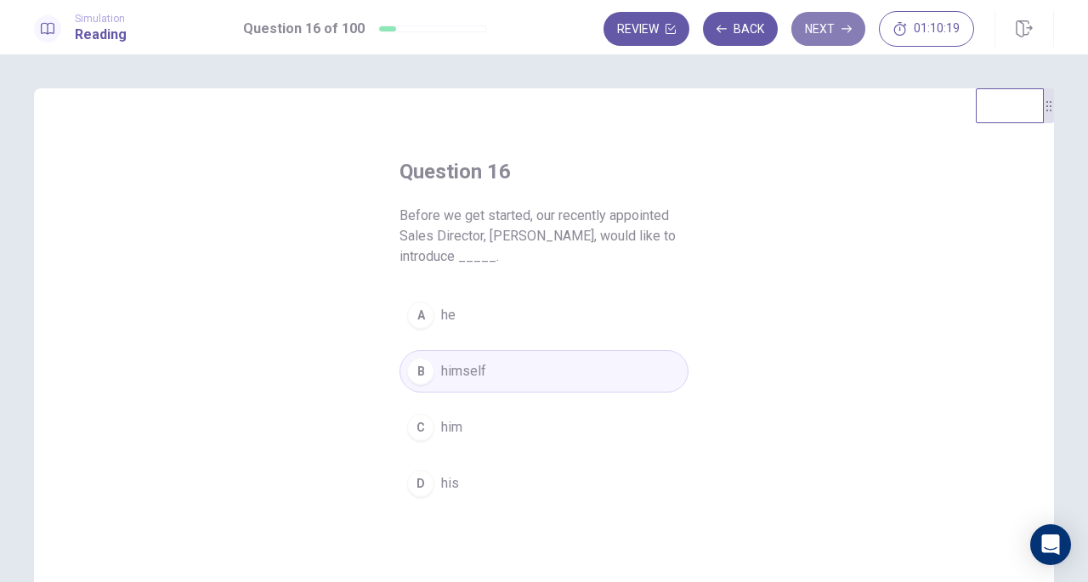
click at [847, 31] on icon "button" at bounding box center [847, 29] width 10 height 10
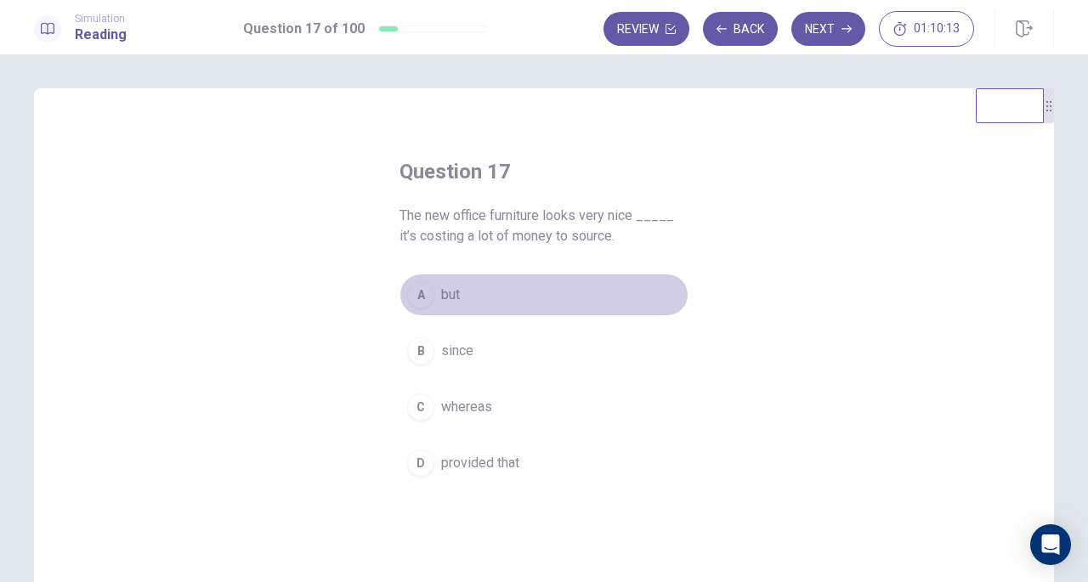
click at [467, 287] on button "A but" at bounding box center [544, 295] width 289 height 43
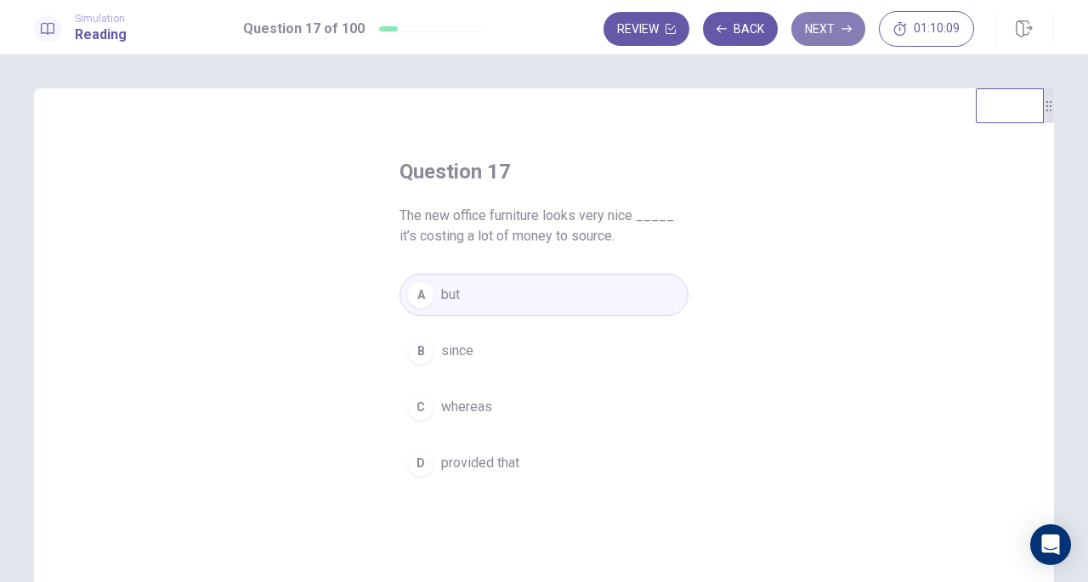
click at [832, 26] on button "Next" at bounding box center [829, 29] width 74 height 34
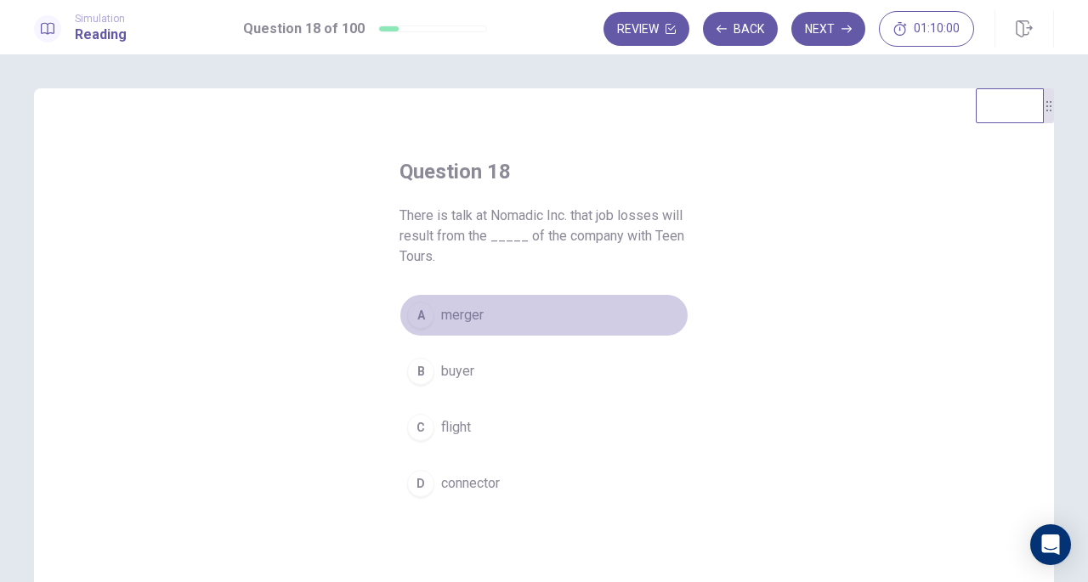
click at [465, 317] on span "merger" at bounding box center [462, 315] width 43 height 20
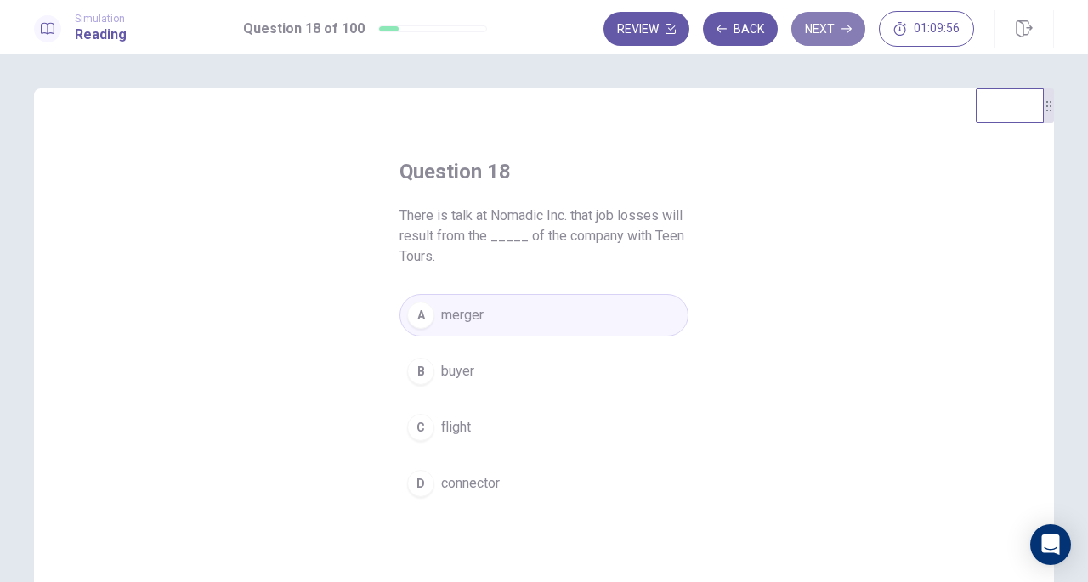
click at [824, 21] on button "Next" at bounding box center [829, 29] width 74 height 34
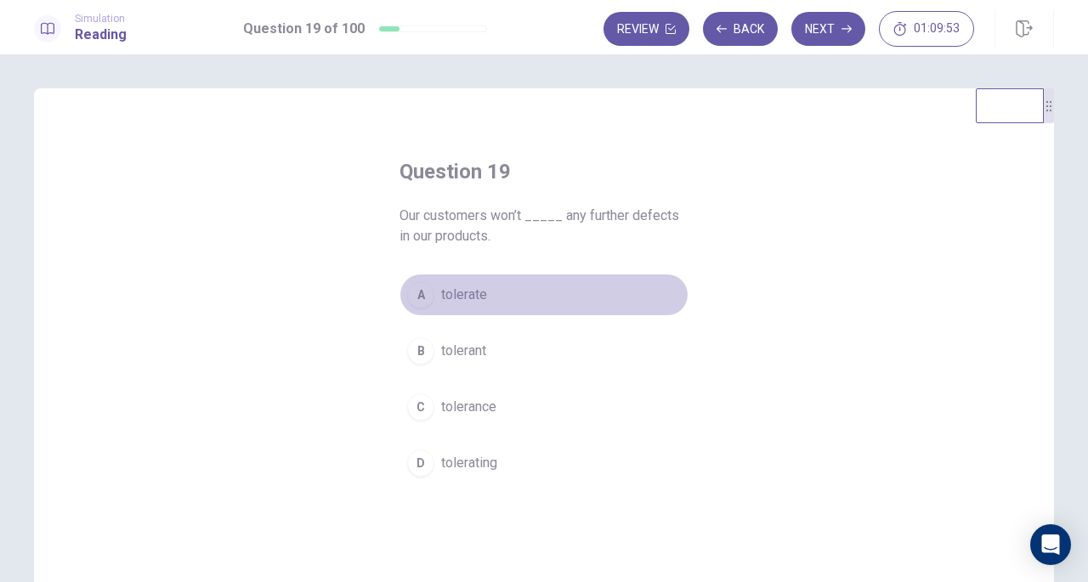
click at [481, 292] on span "tolerate" at bounding box center [464, 295] width 46 height 20
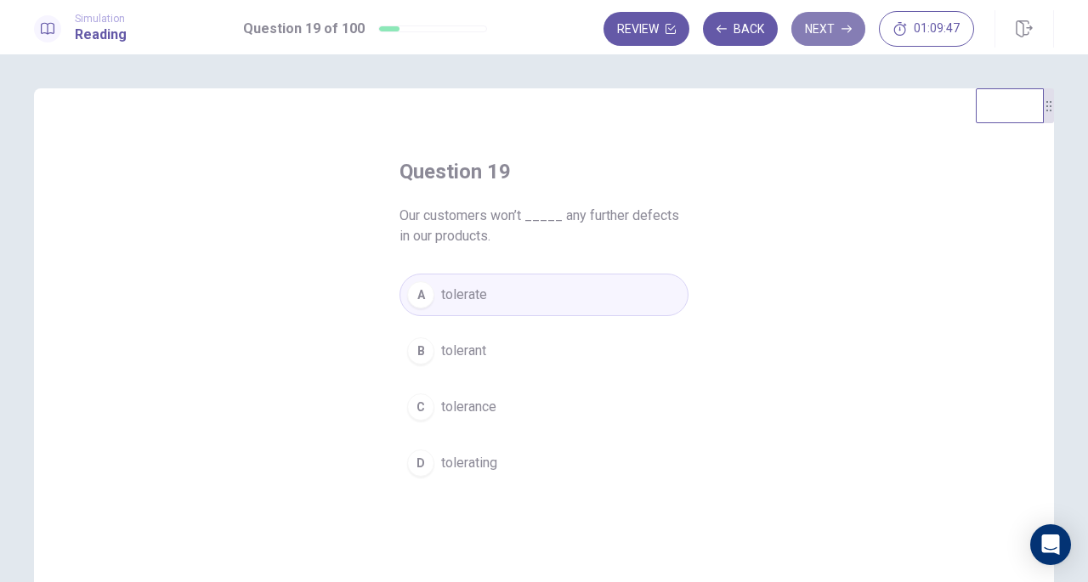
click at [826, 31] on button "Next" at bounding box center [829, 29] width 74 height 34
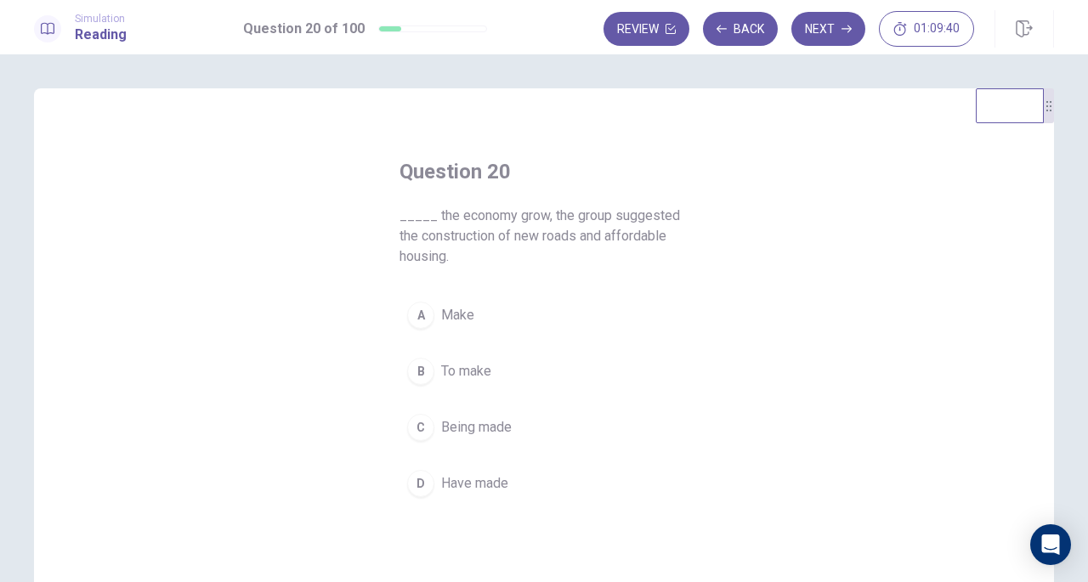
click at [485, 362] on span "To make" at bounding box center [466, 371] width 50 height 20
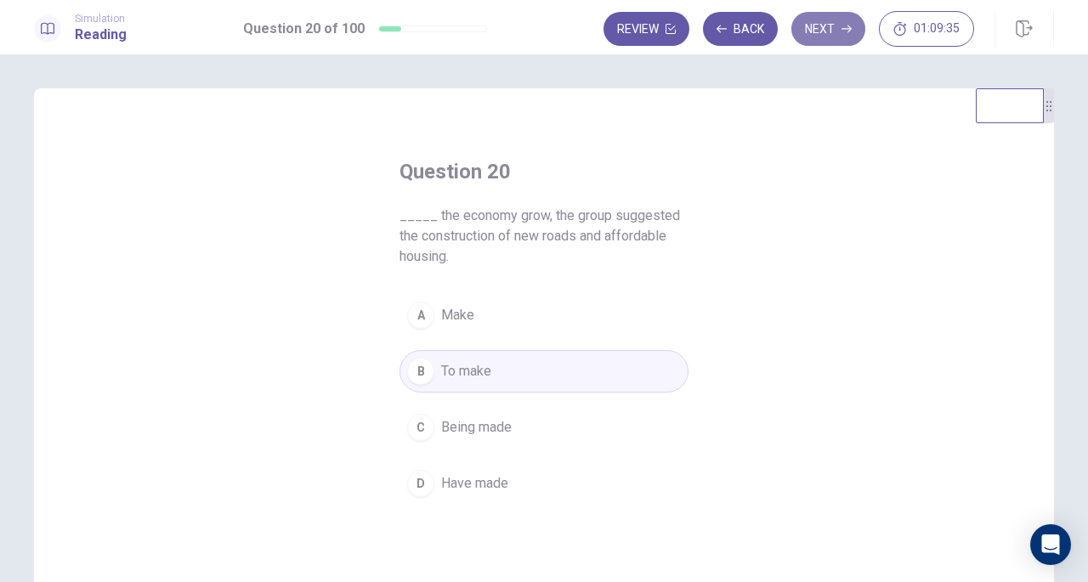
click at [818, 31] on button "Next" at bounding box center [829, 29] width 74 height 34
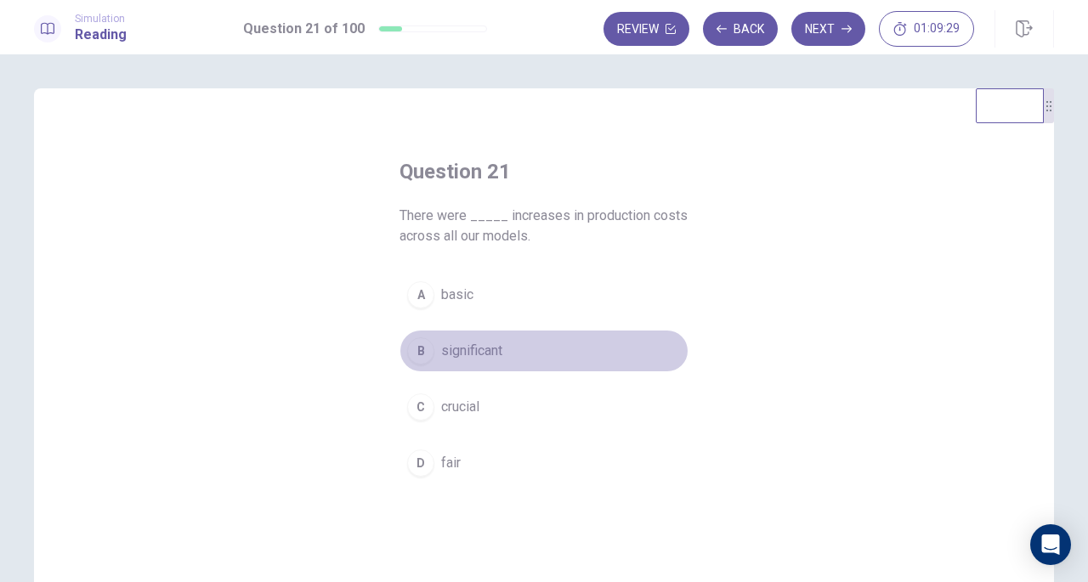
click at [461, 341] on span "significant" at bounding box center [471, 351] width 61 height 20
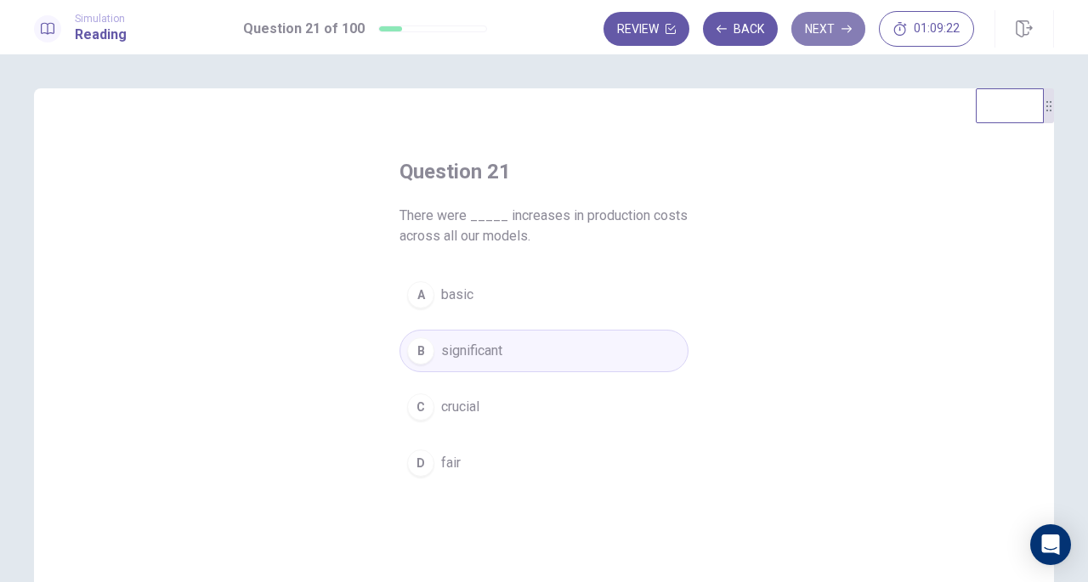
click at [830, 28] on button "Next" at bounding box center [829, 29] width 74 height 34
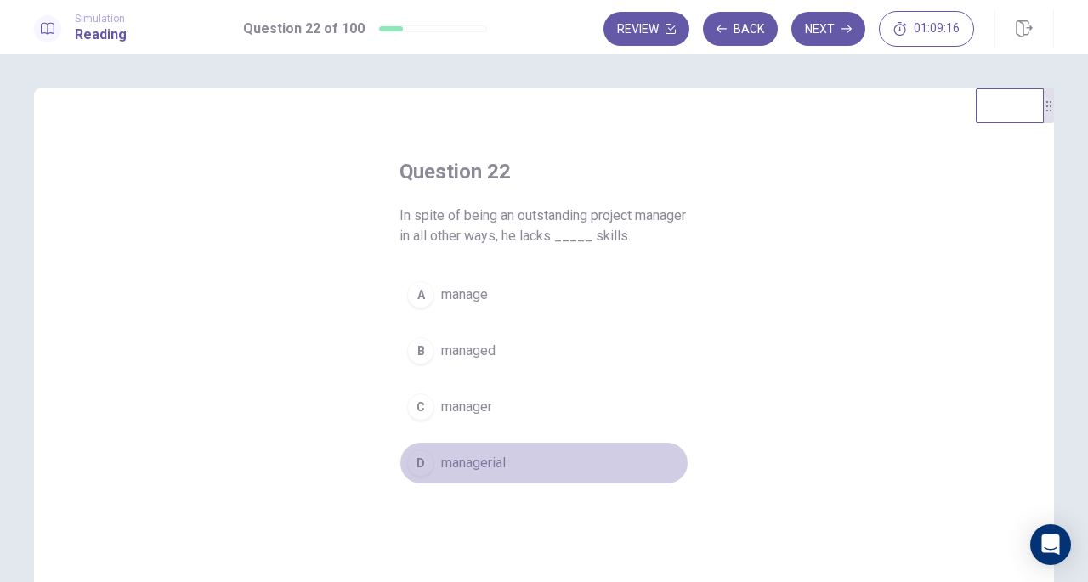
click at [476, 444] on button "D managerial" at bounding box center [544, 463] width 289 height 43
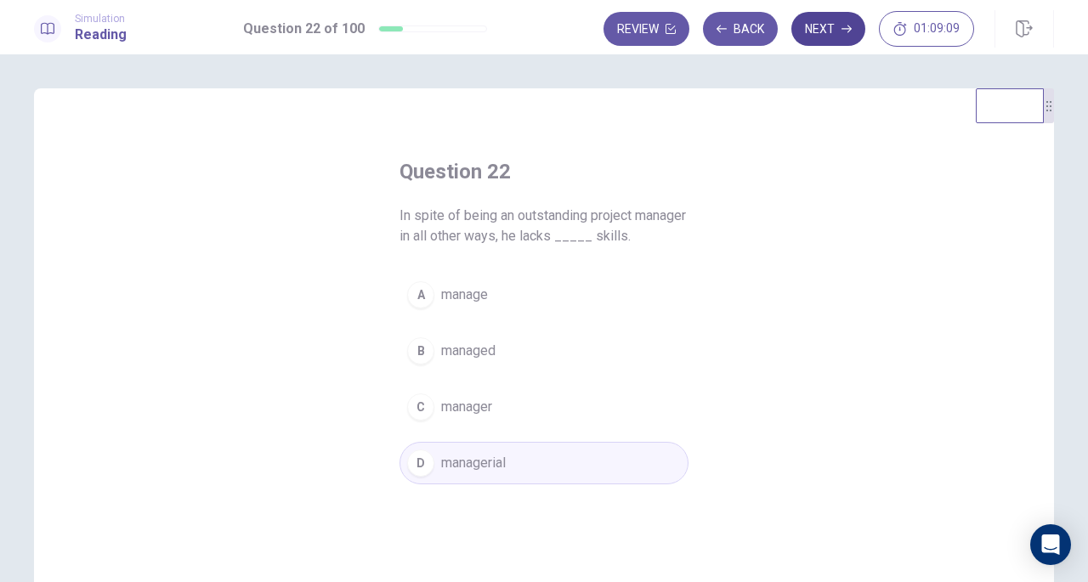
click at [825, 25] on button "Next" at bounding box center [829, 29] width 74 height 34
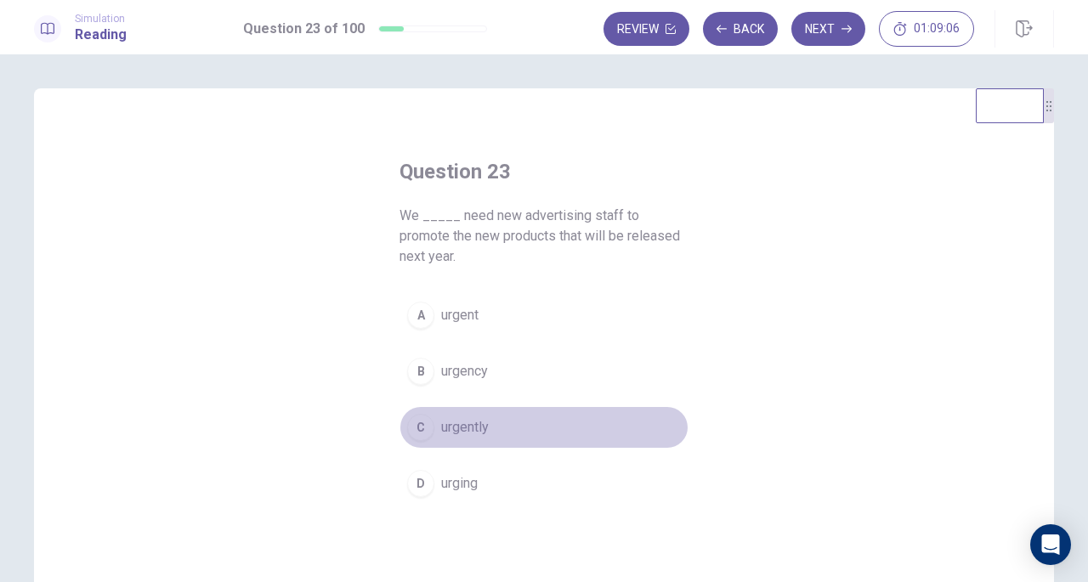
click at [464, 414] on button "C urgently" at bounding box center [544, 427] width 289 height 43
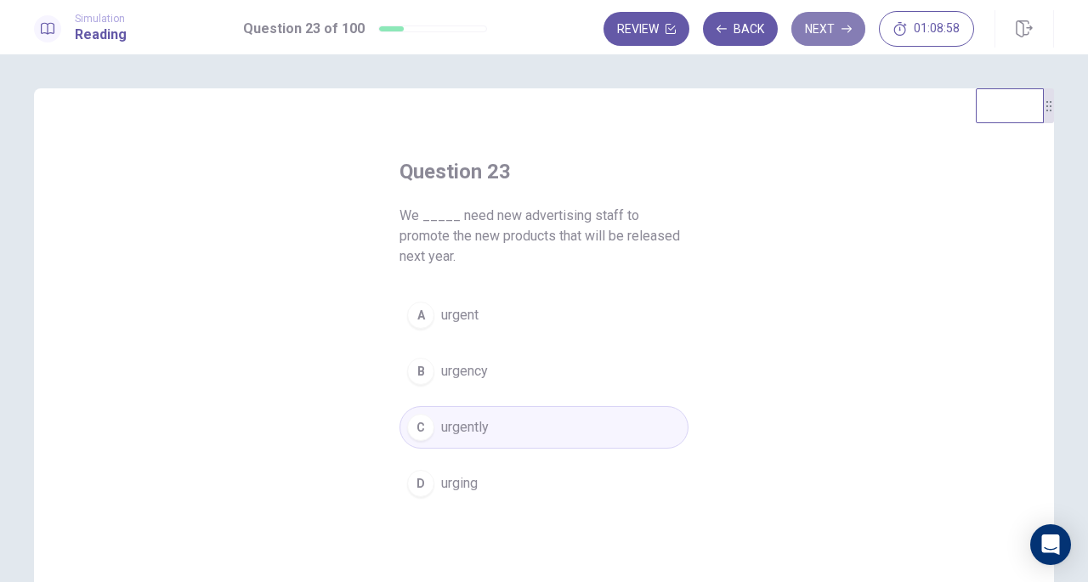
click at [823, 20] on button "Next" at bounding box center [829, 29] width 74 height 34
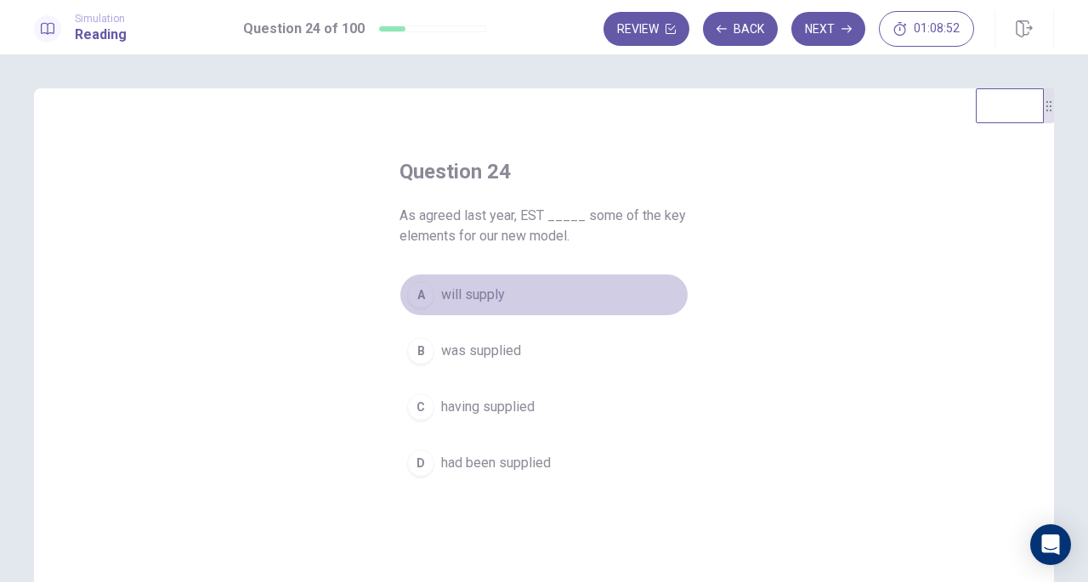
click at [468, 291] on span "will supply" at bounding box center [473, 295] width 64 height 20
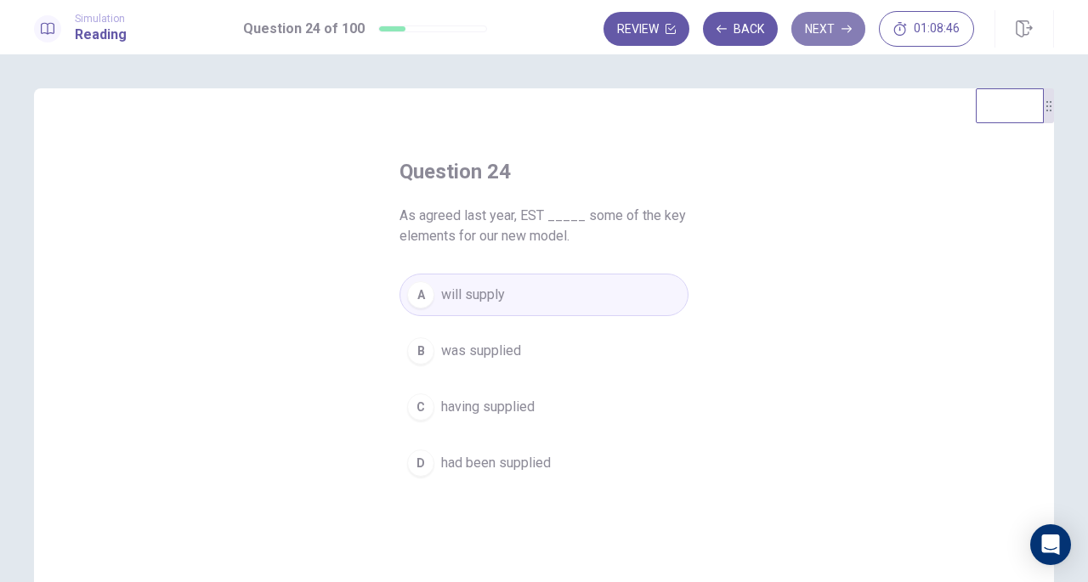
click at [832, 31] on button "Next" at bounding box center [829, 29] width 74 height 34
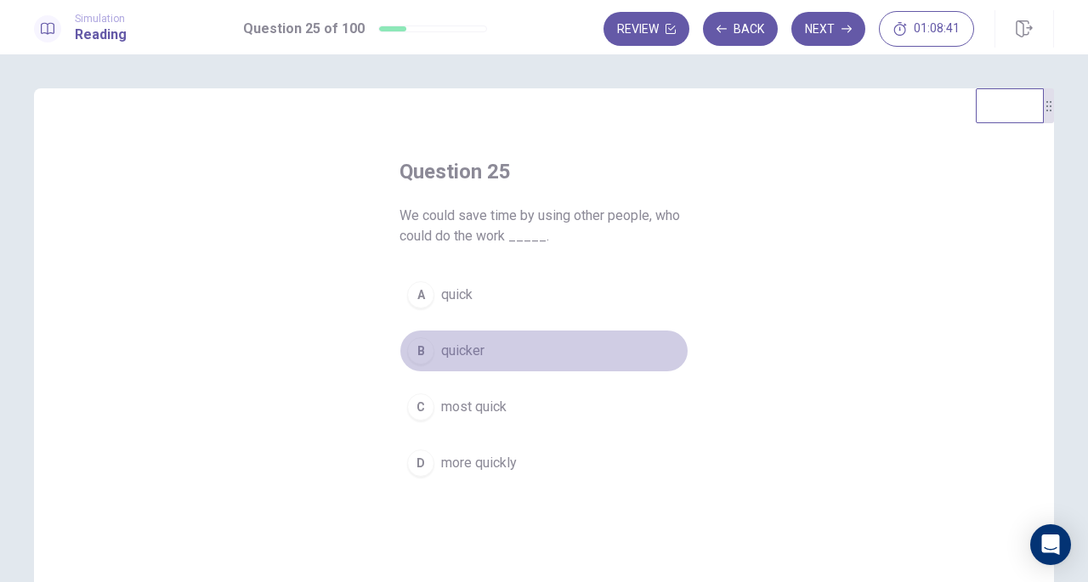
click at [455, 345] on span "quicker" at bounding box center [462, 351] width 43 height 20
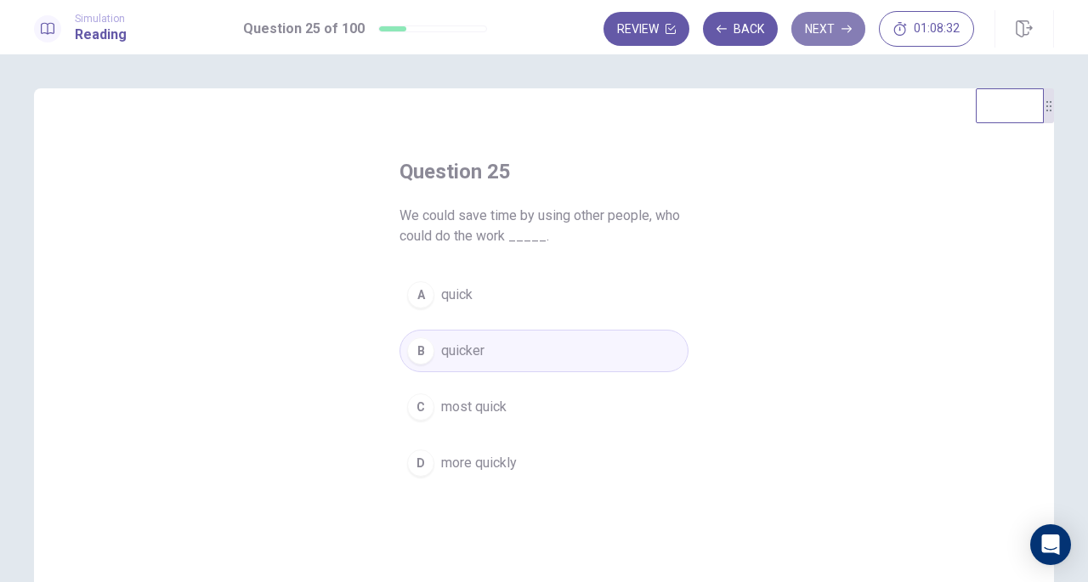
click at [832, 30] on button "Next" at bounding box center [829, 29] width 74 height 34
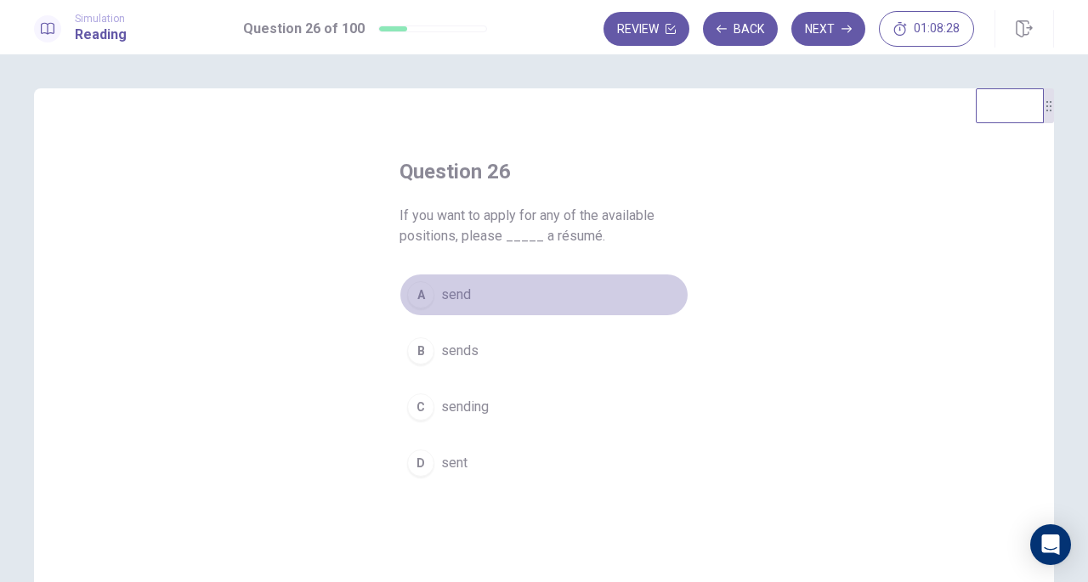
click at [463, 297] on span "send" at bounding box center [456, 295] width 30 height 20
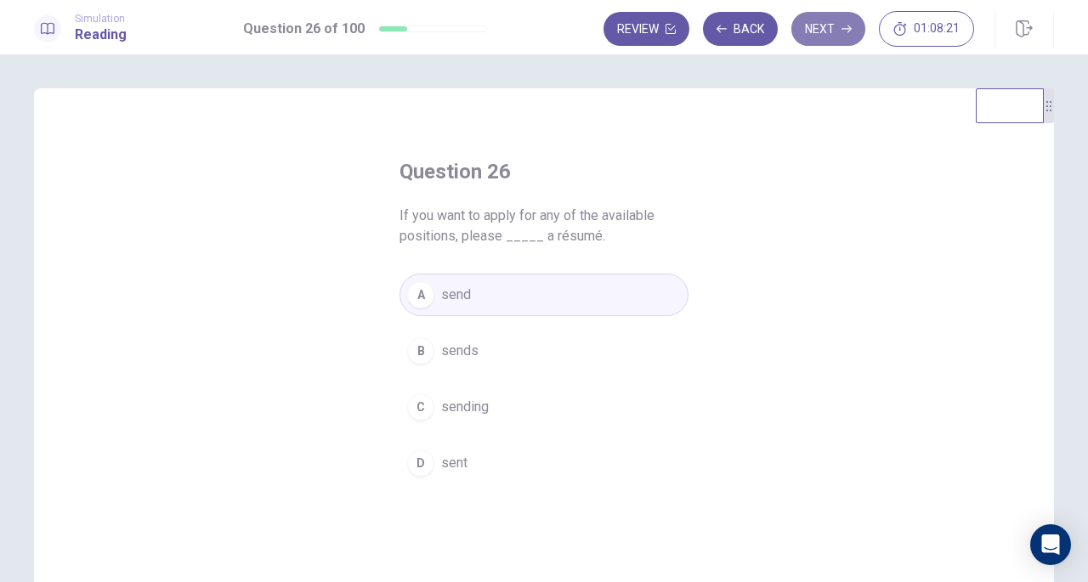
click at [827, 23] on button "Next" at bounding box center [829, 29] width 74 height 34
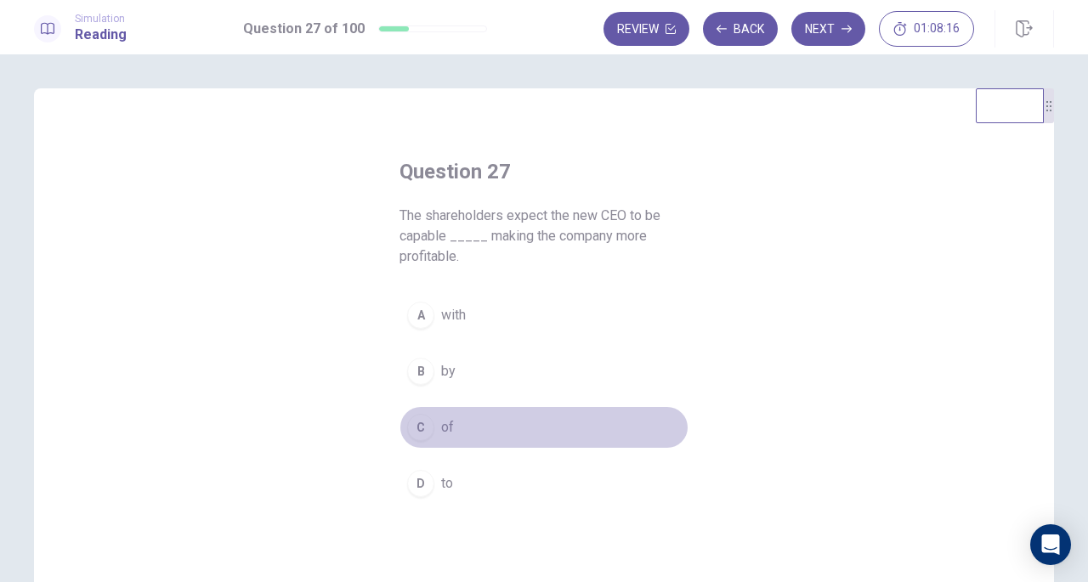
click at [441, 422] on span "of" at bounding box center [447, 428] width 13 height 20
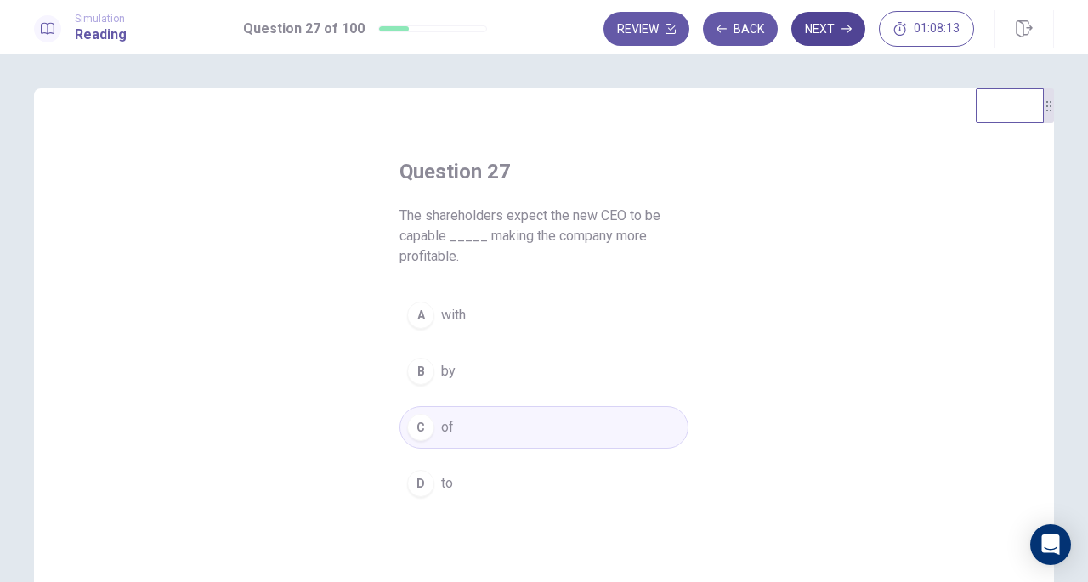
click at [830, 25] on button "Next" at bounding box center [829, 29] width 74 height 34
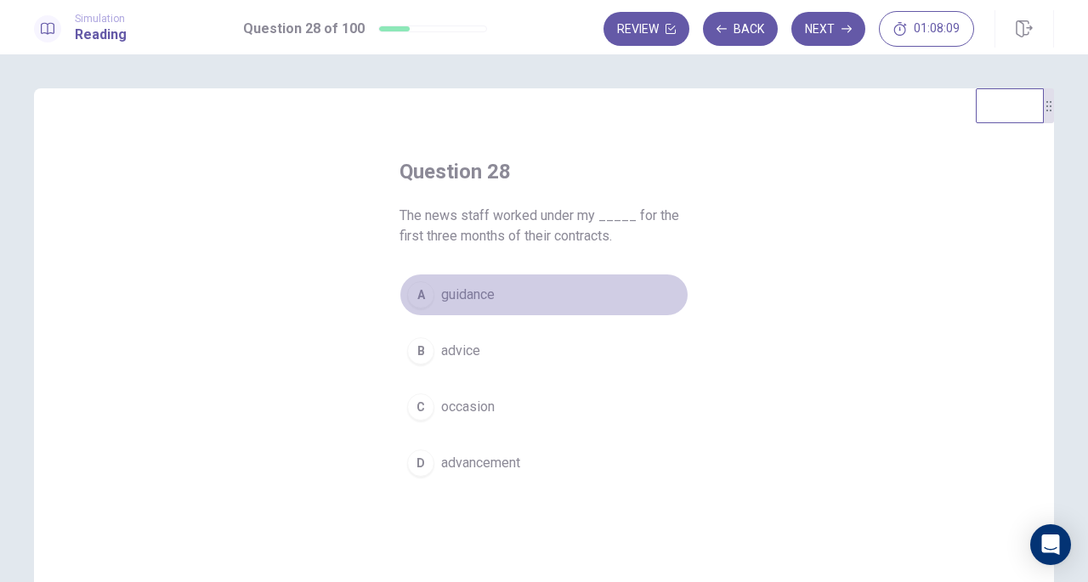
click at [491, 304] on span "guidance" at bounding box center [468, 295] width 54 height 20
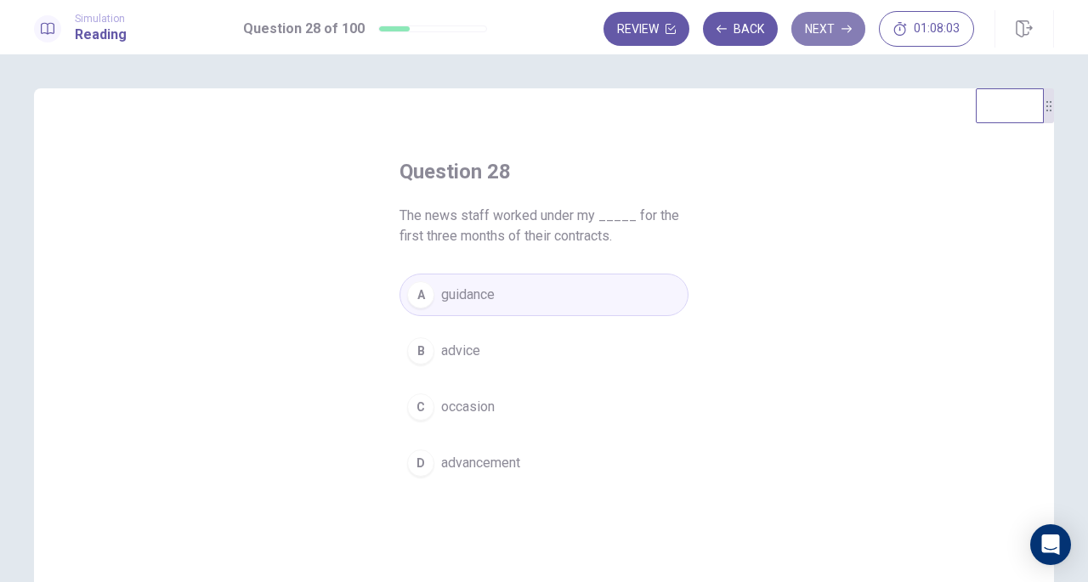
click at [835, 27] on button "Next" at bounding box center [829, 29] width 74 height 34
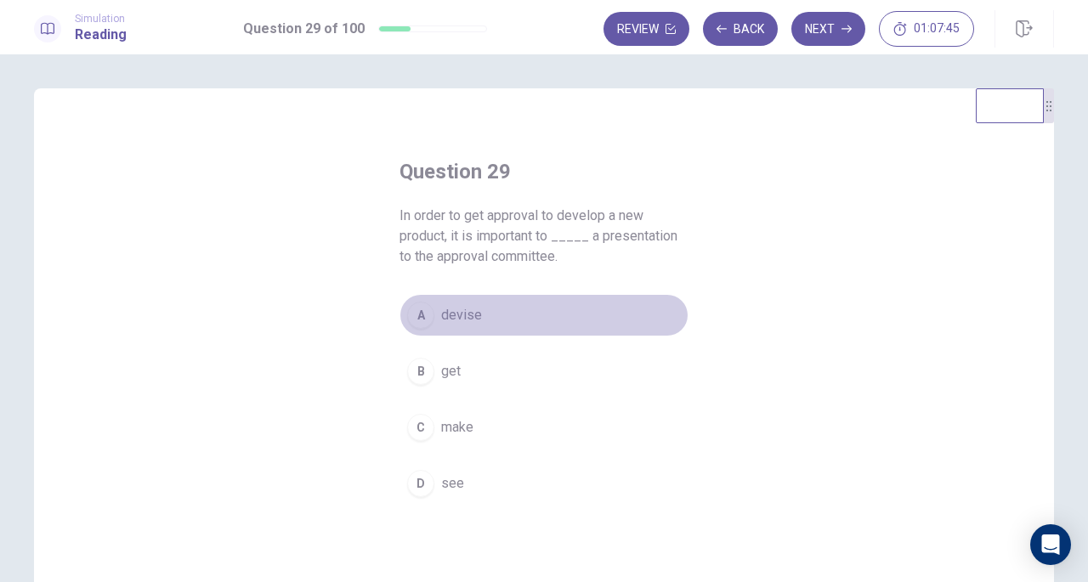
click at [461, 315] on span "devise" at bounding box center [461, 315] width 41 height 20
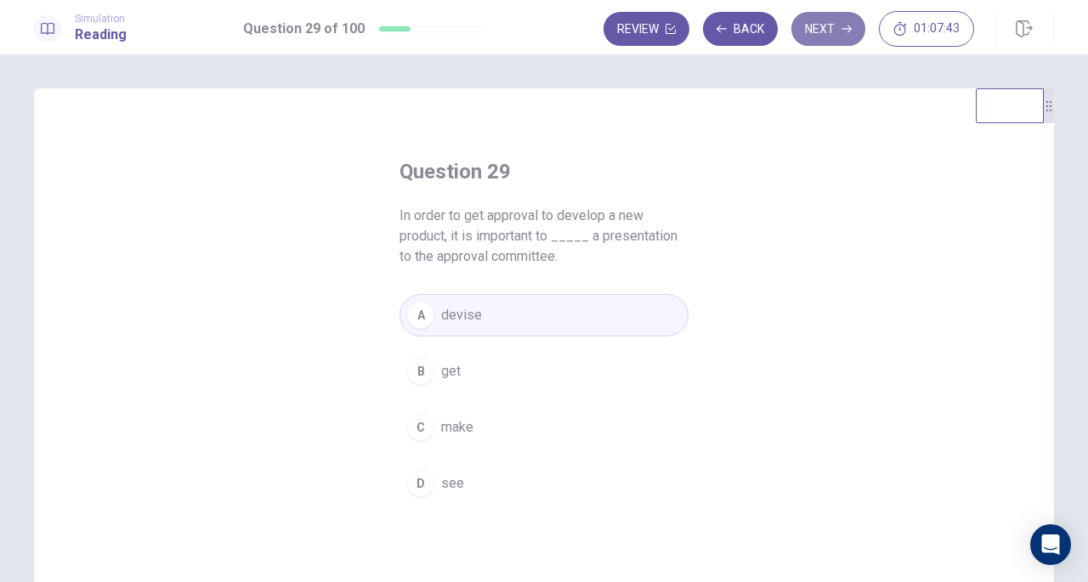
click at [840, 25] on button "Next" at bounding box center [829, 29] width 74 height 34
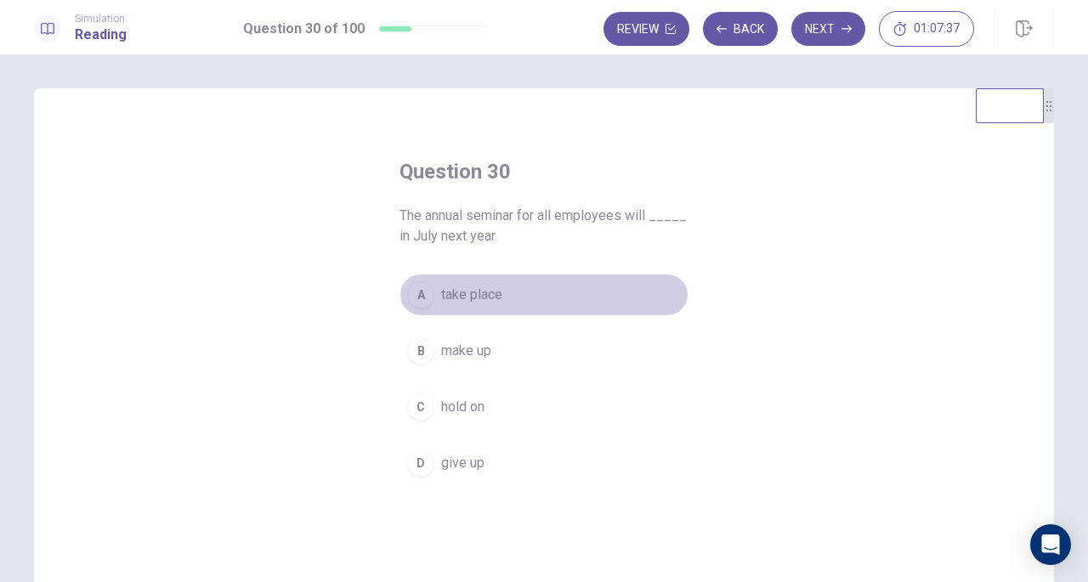
click at [474, 293] on span "take place" at bounding box center [471, 295] width 61 height 20
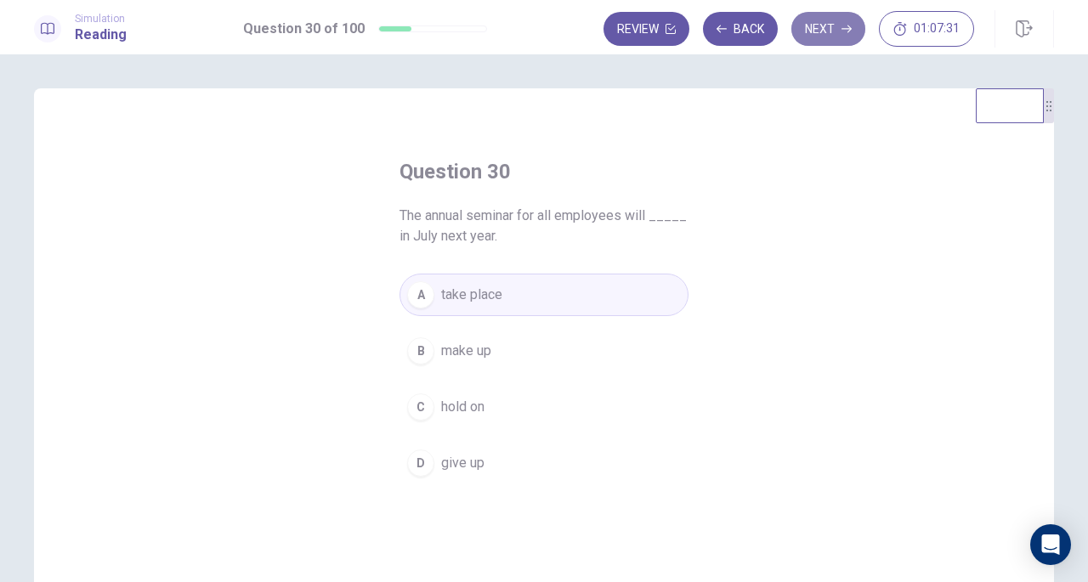
click at [820, 31] on button "Next" at bounding box center [829, 29] width 74 height 34
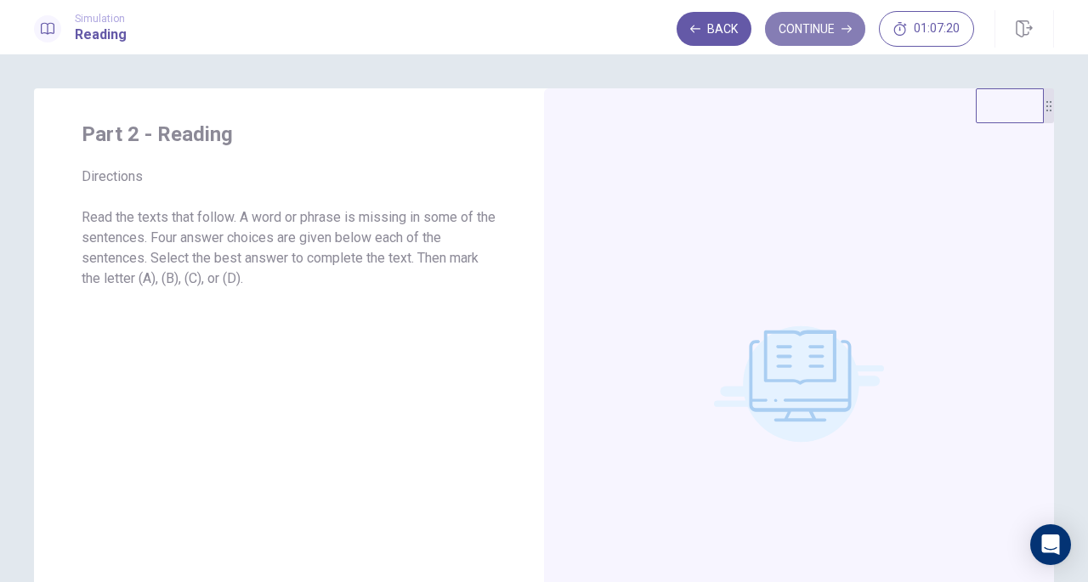
click at [843, 24] on icon "button" at bounding box center [847, 29] width 10 height 10
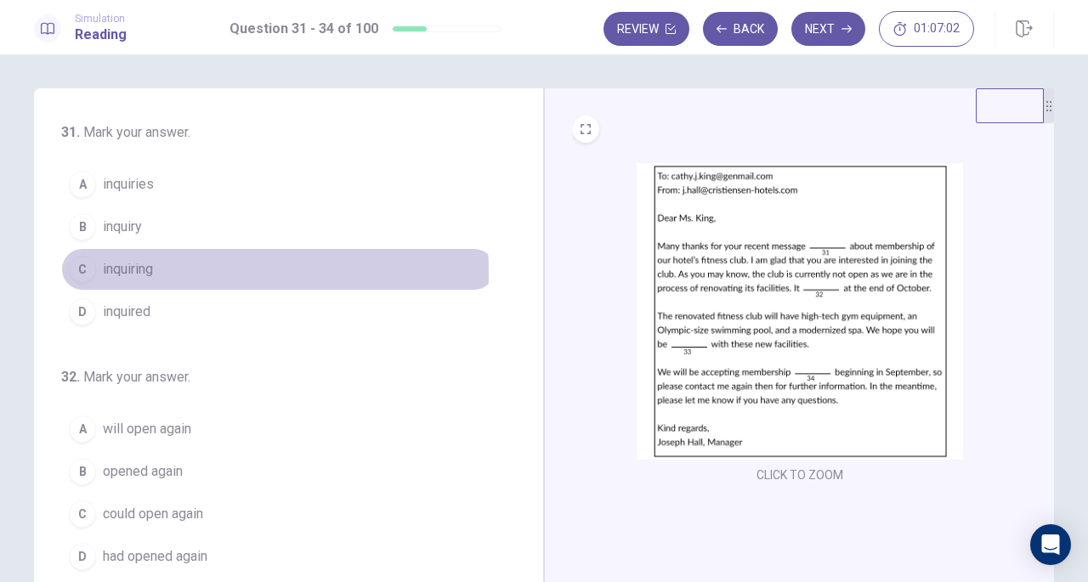
click at [111, 272] on span "inquiring" at bounding box center [128, 269] width 50 height 20
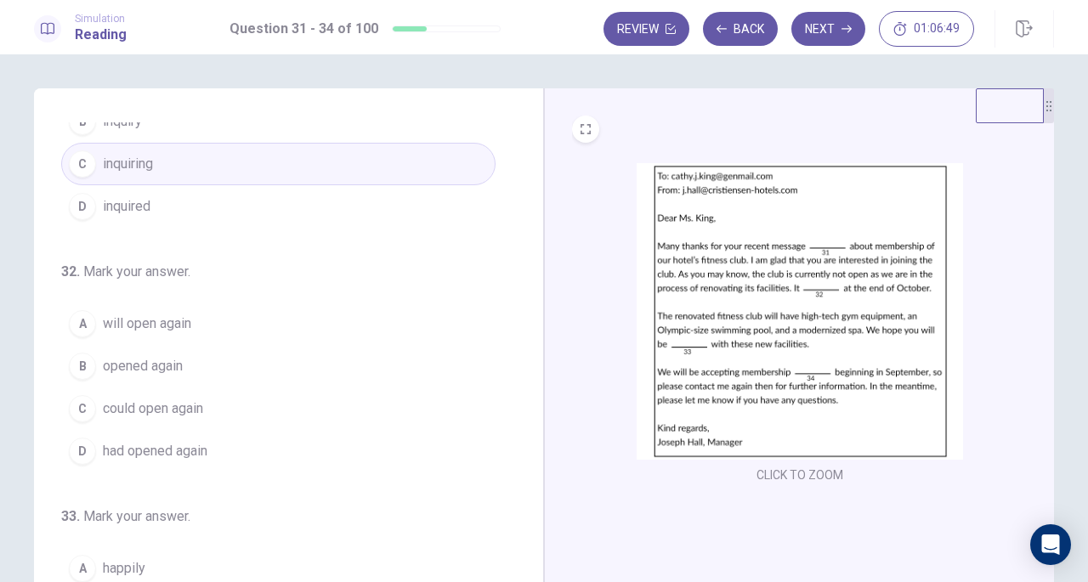
scroll to position [106, 0]
click at [145, 321] on span "will open again" at bounding box center [147, 323] width 88 height 20
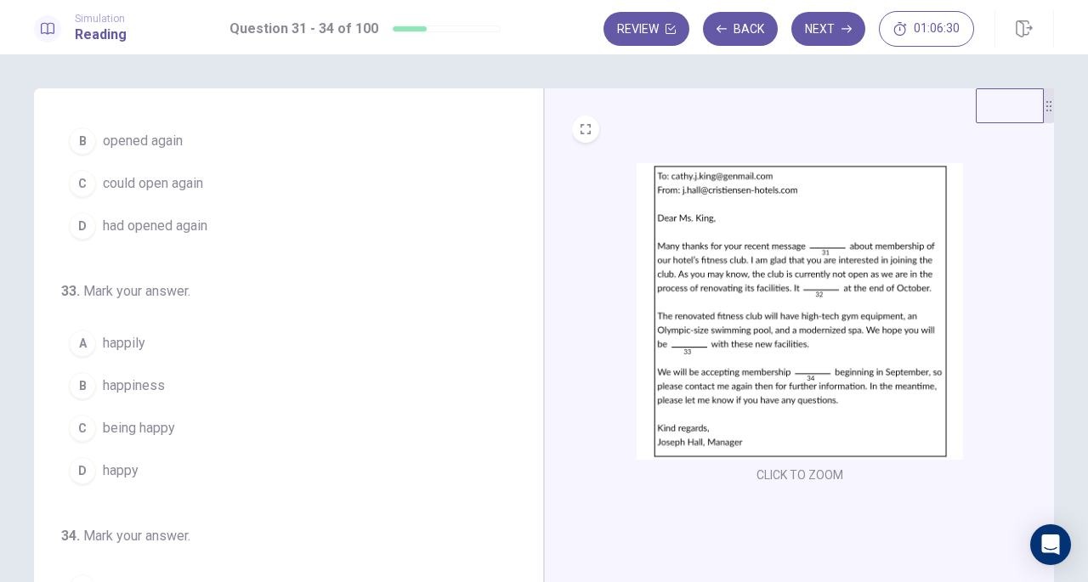
scroll to position [332, 0]
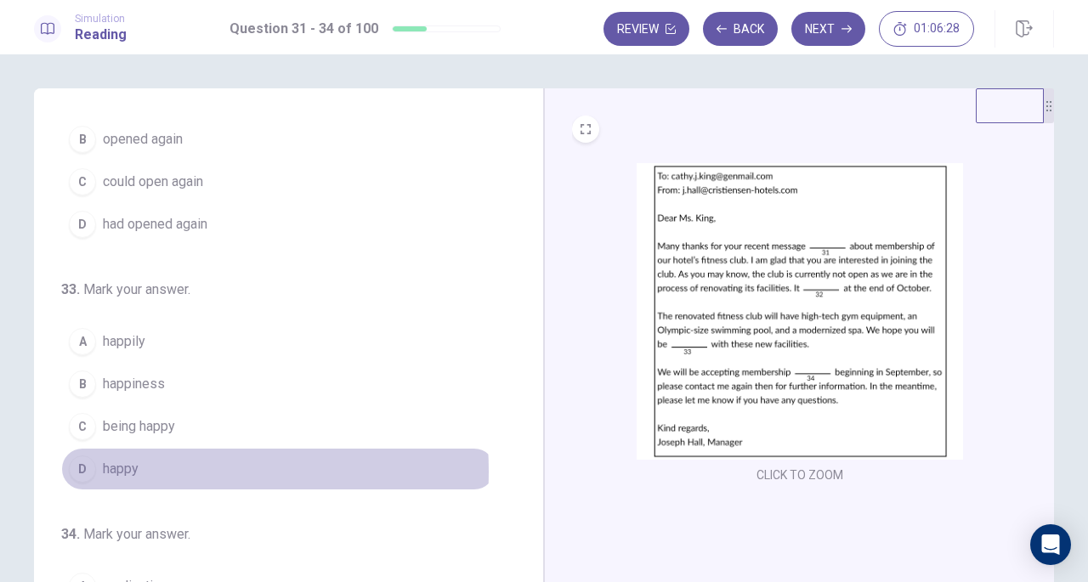
click at [123, 465] on span "happy" at bounding box center [121, 469] width 36 height 20
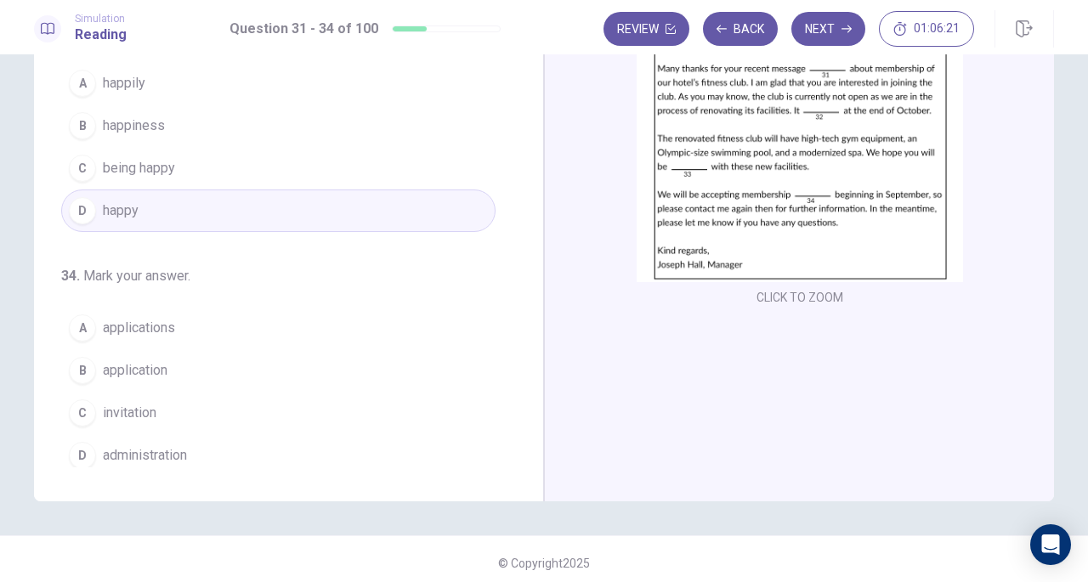
scroll to position [179, 0]
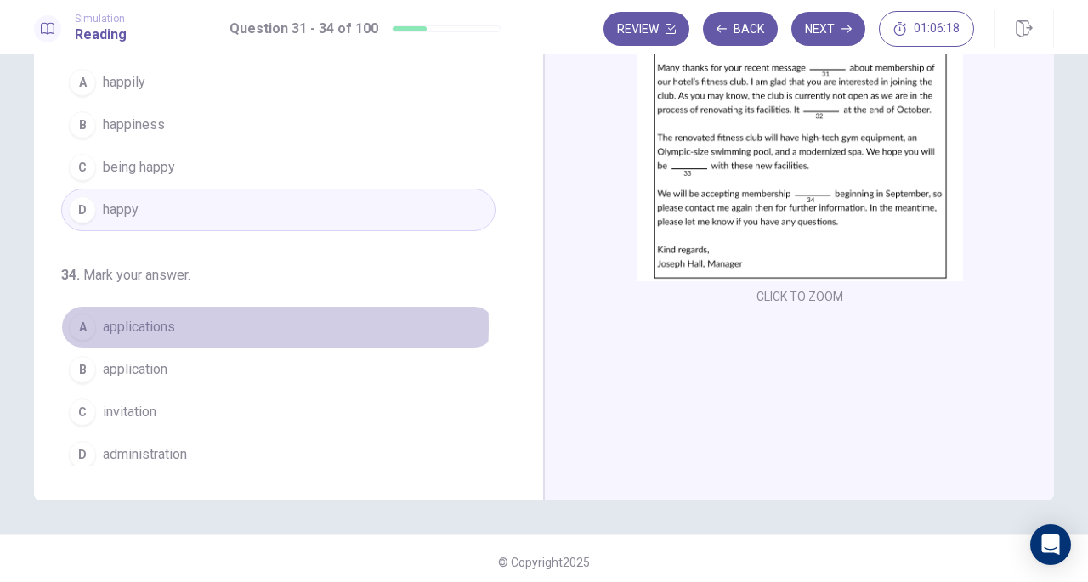
click at [177, 319] on button "A applications" at bounding box center [278, 327] width 435 height 43
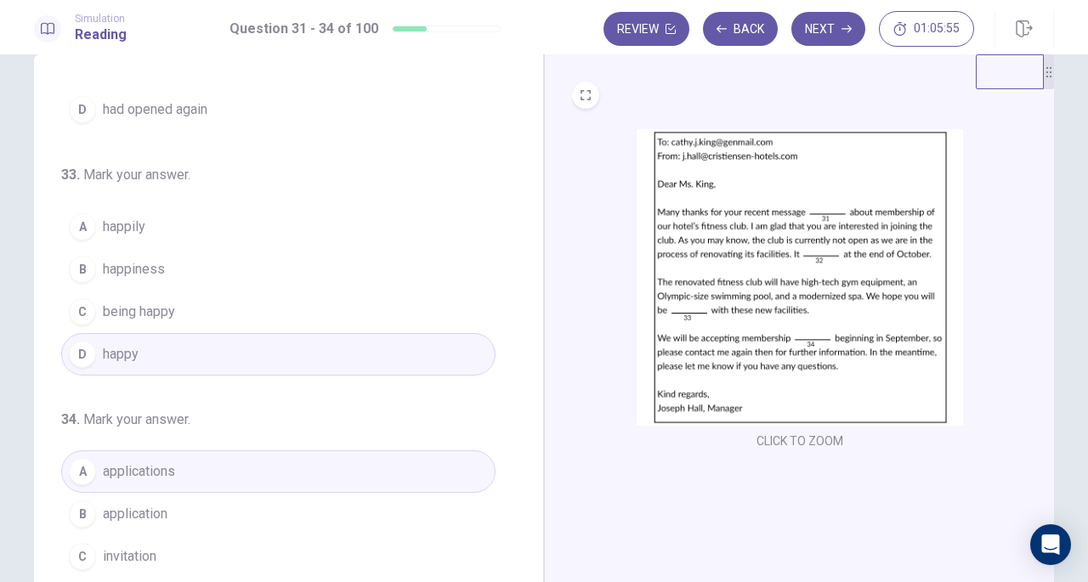
scroll to position [185, 0]
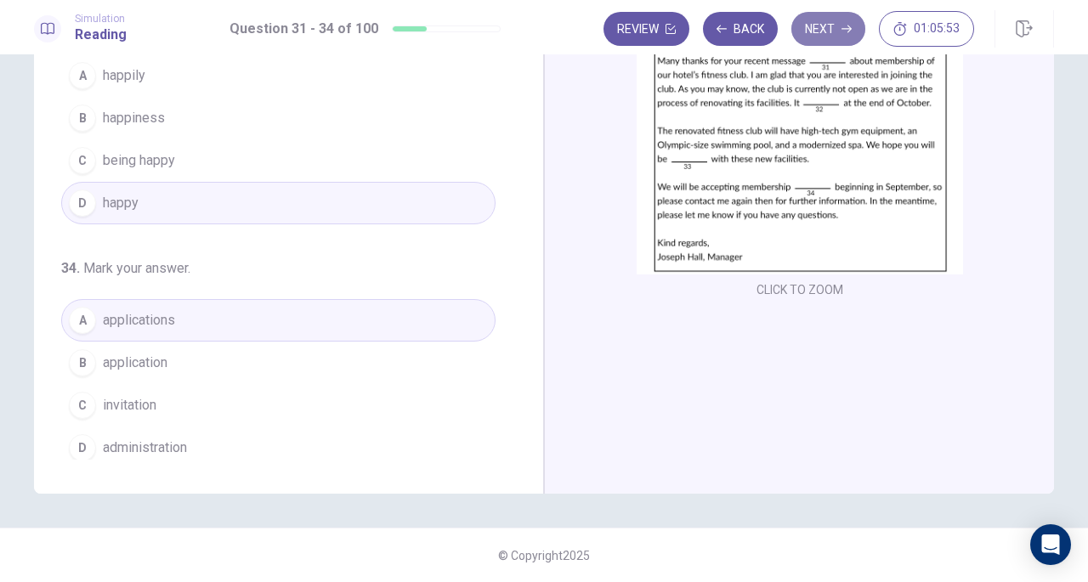
click at [845, 31] on icon "button" at bounding box center [847, 29] width 10 height 10
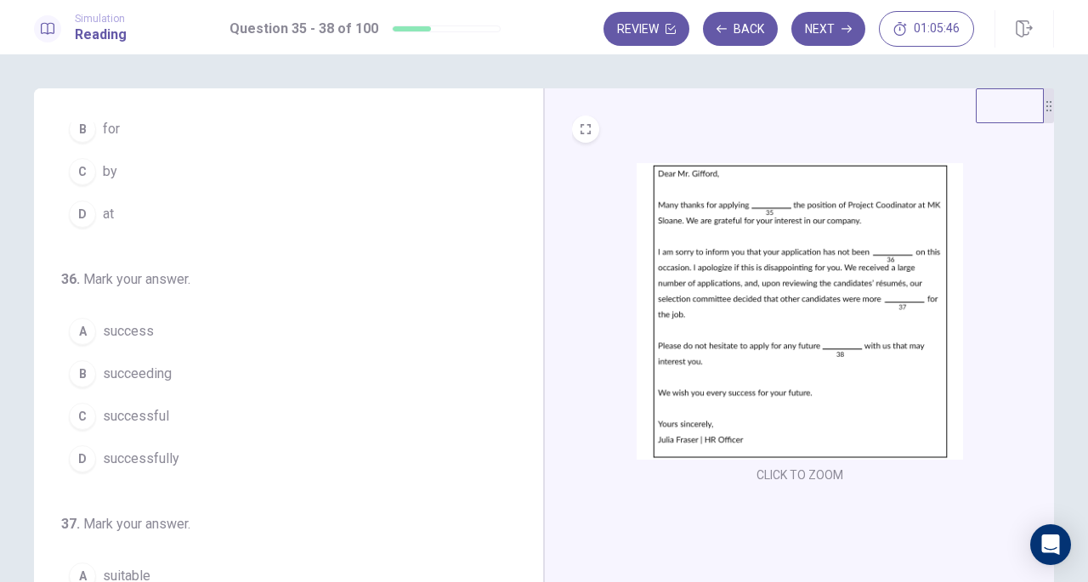
scroll to position [0, 0]
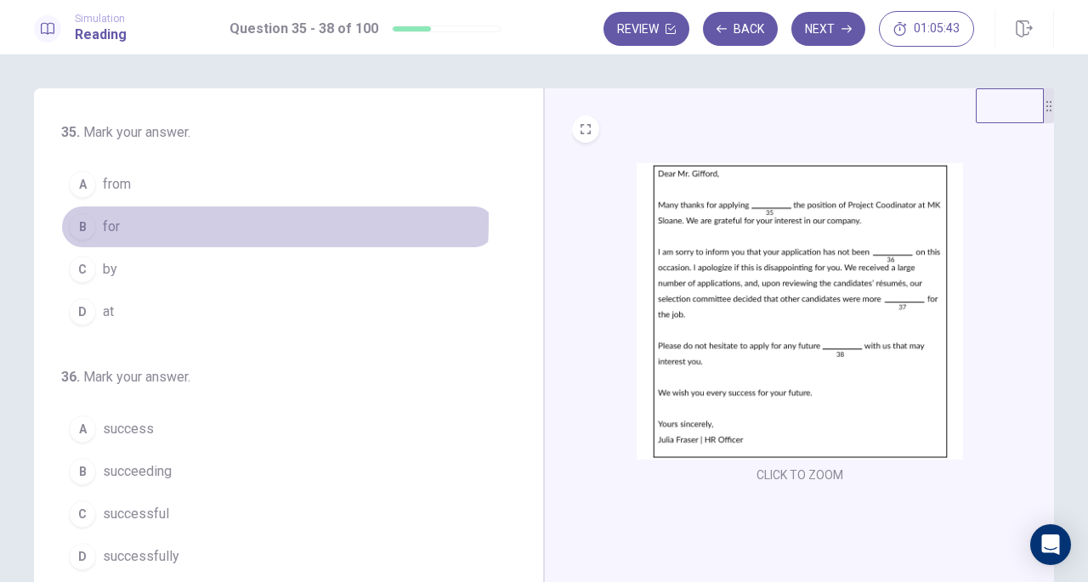
click at [117, 220] on button "B for" at bounding box center [278, 227] width 435 height 43
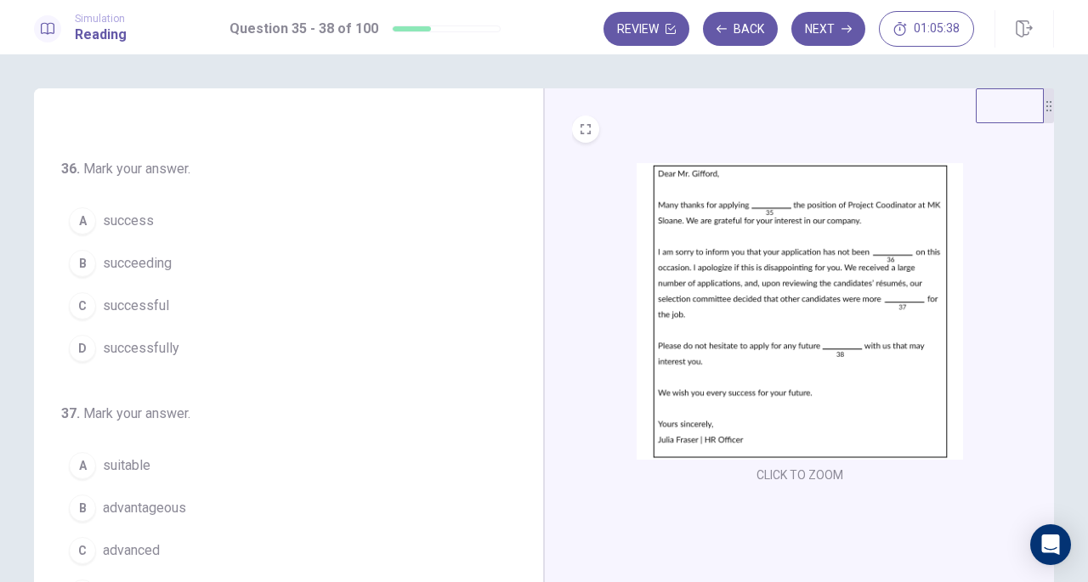
scroll to position [209, 0]
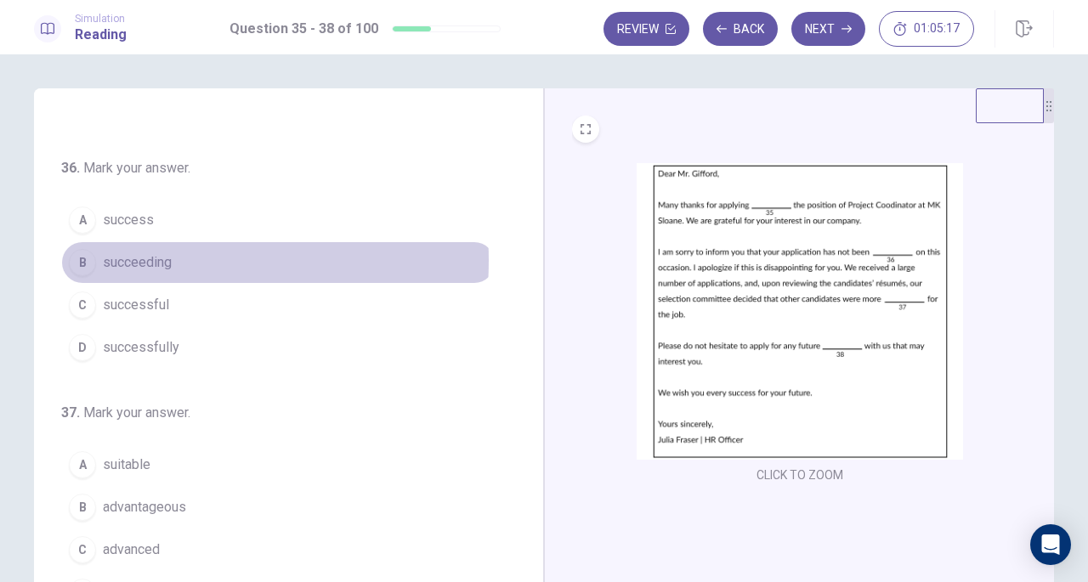
click at [139, 258] on span "succeeding" at bounding box center [137, 263] width 69 height 20
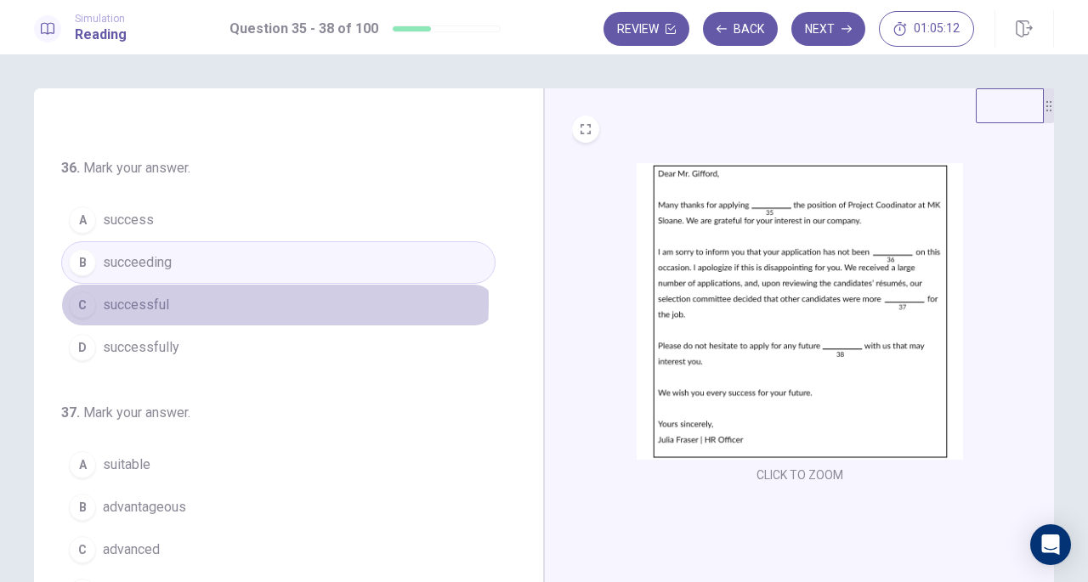
click at [148, 298] on span "successful" at bounding box center [136, 305] width 66 height 20
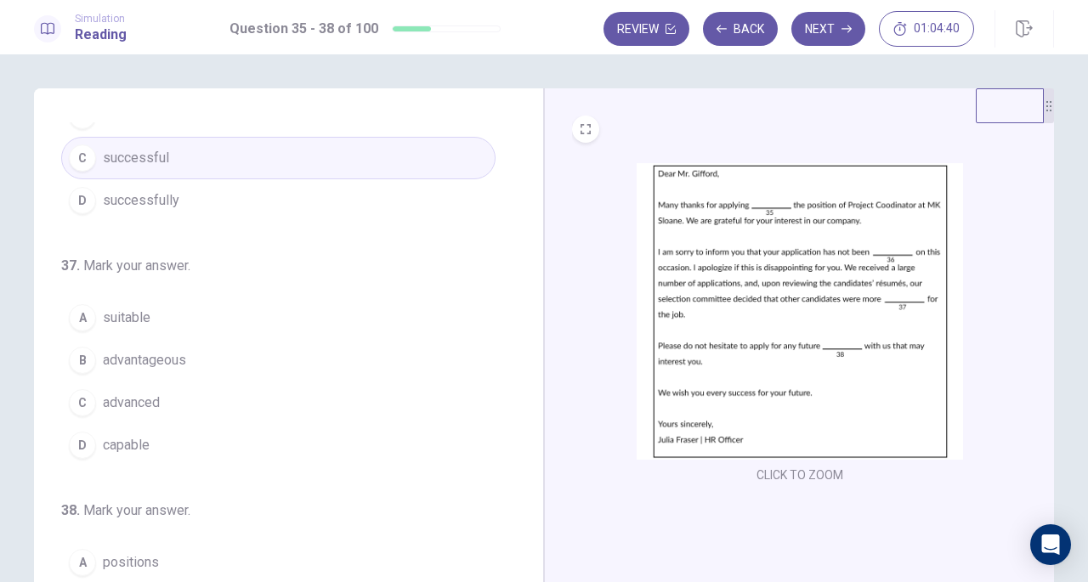
scroll to position [363, 0]
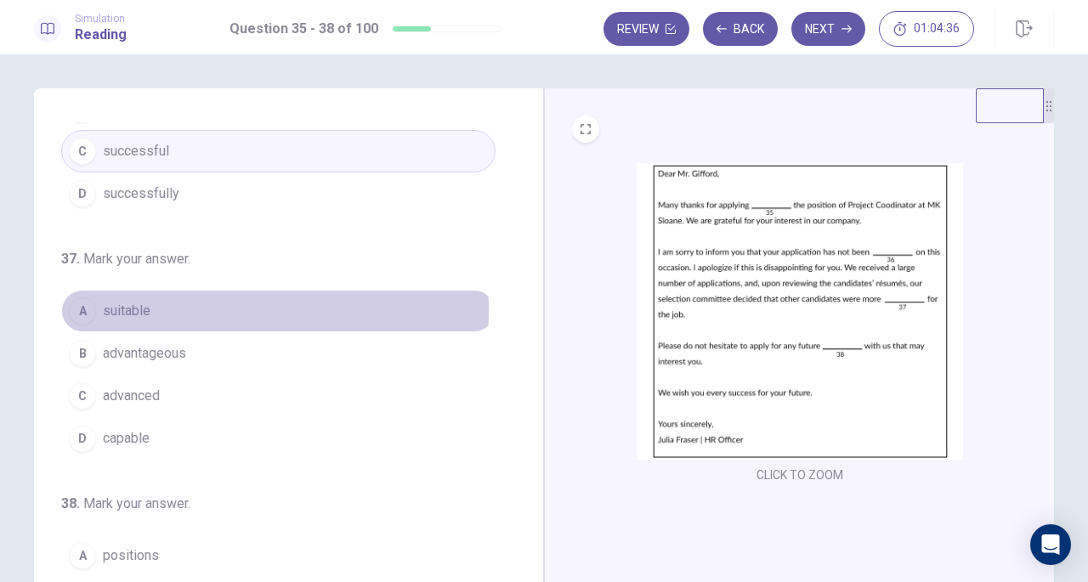
click at [138, 305] on span "suitable" at bounding box center [127, 311] width 48 height 20
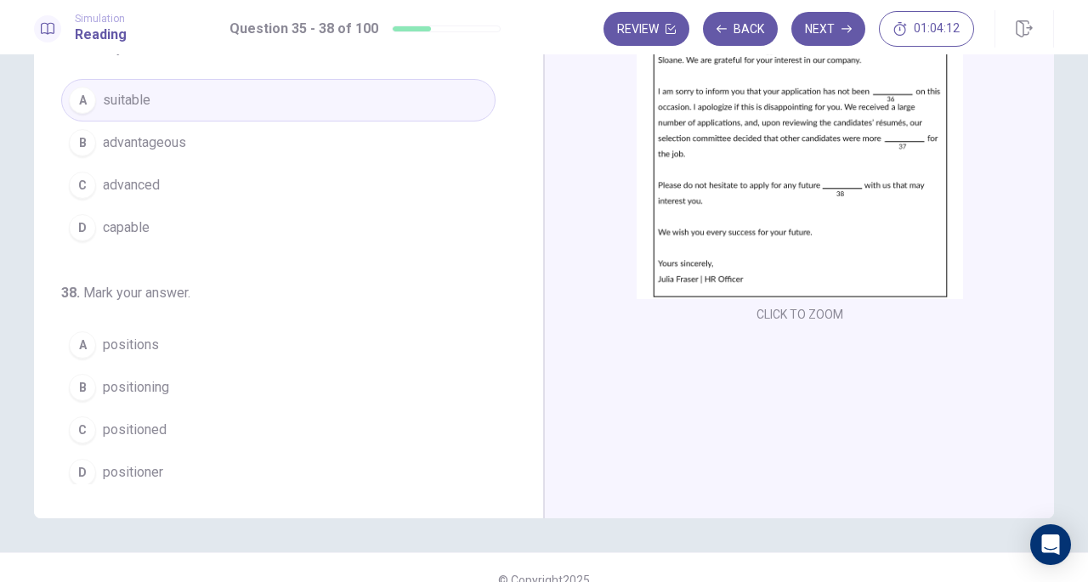
scroll to position [164, 0]
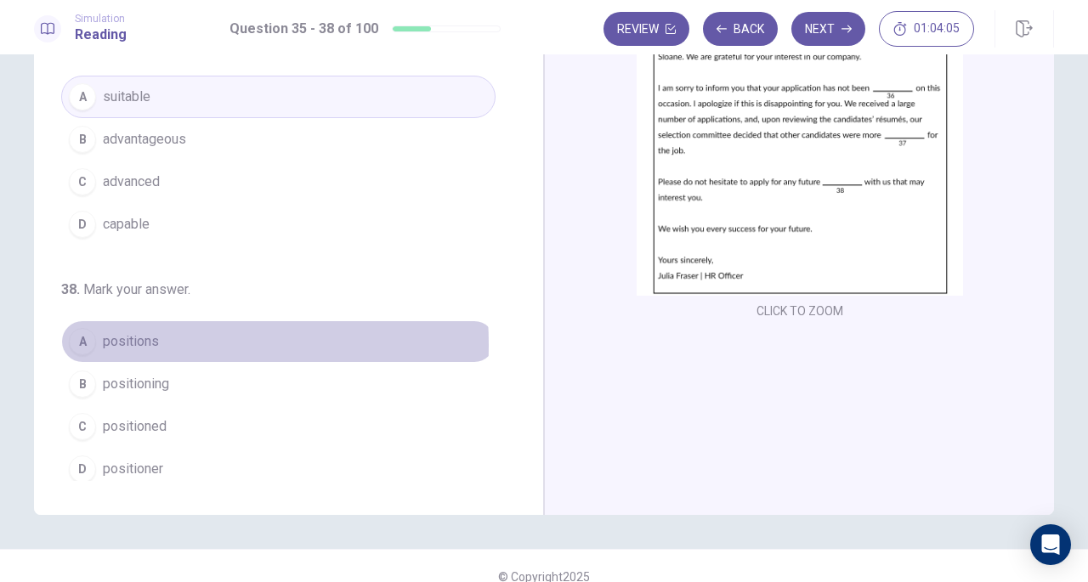
click at [111, 338] on span "positions" at bounding box center [131, 342] width 56 height 20
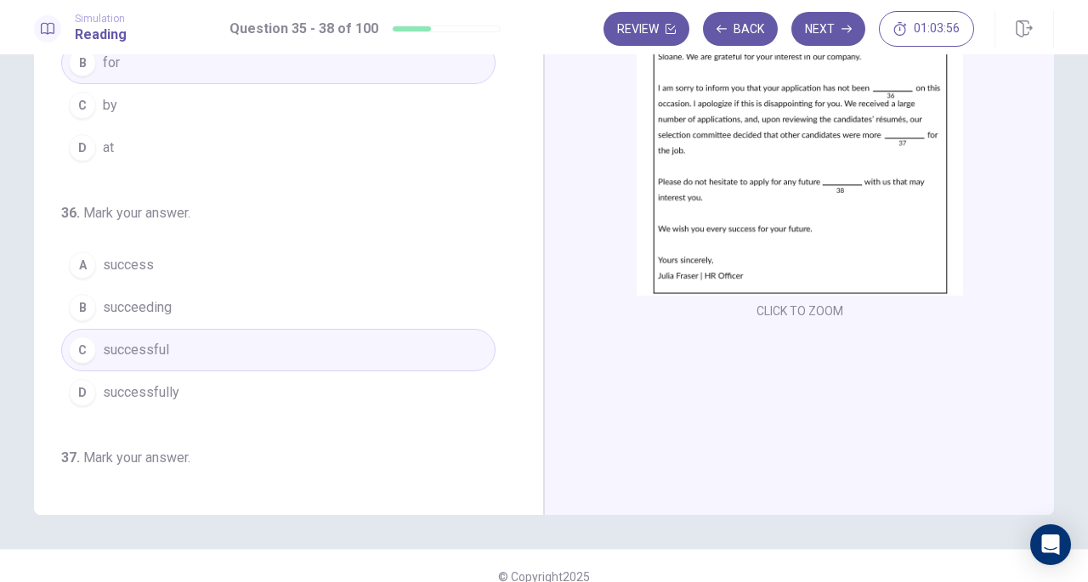
scroll to position [0, 0]
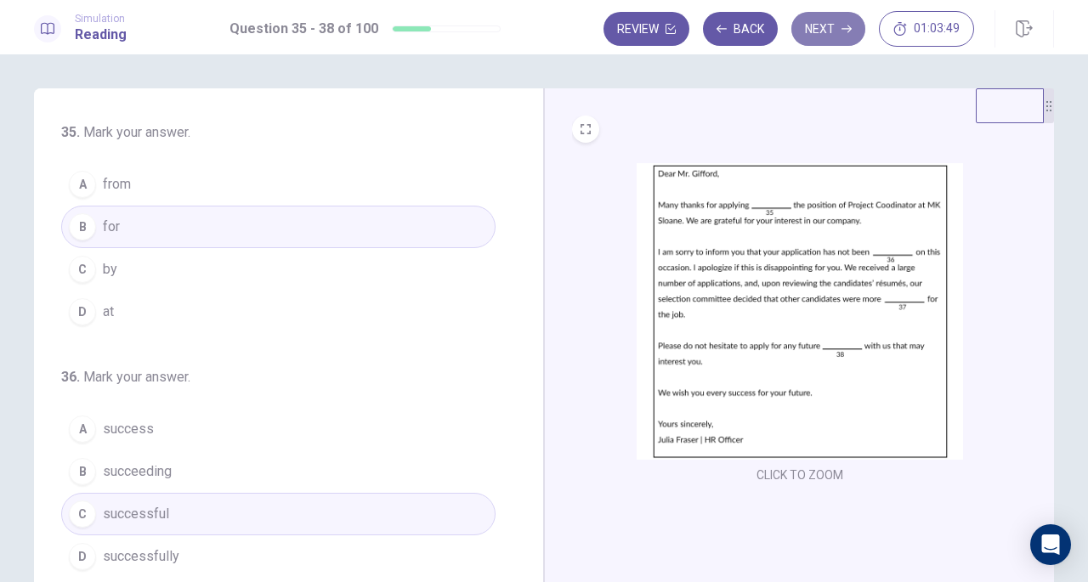
click at [806, 40] on button "Next" at bounding box center [829, 29] width 74 height 34
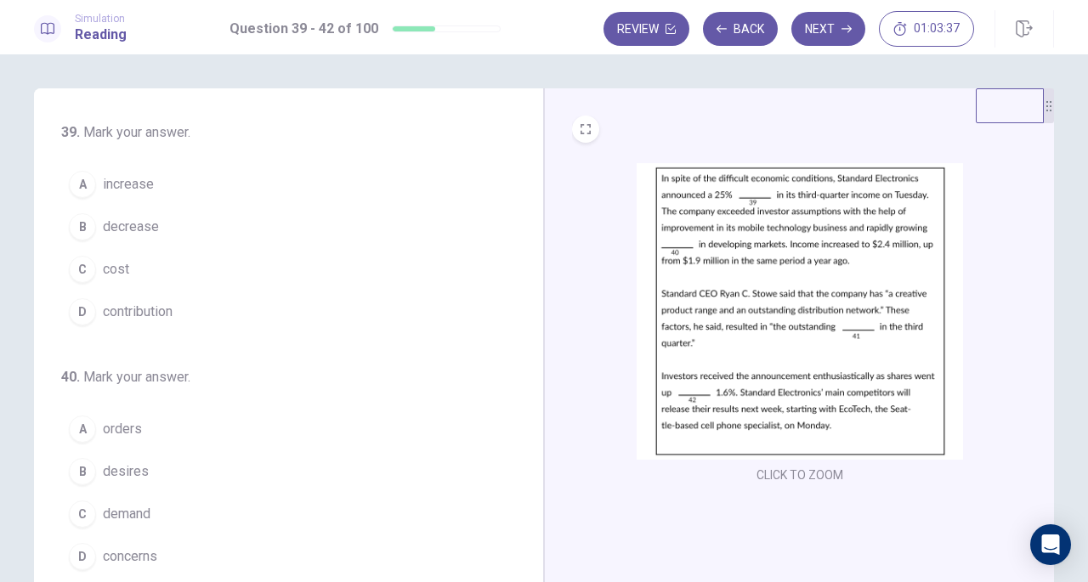
click at [124, 185] on span "increase" at bounding box center [128, 184] width 51 height 20
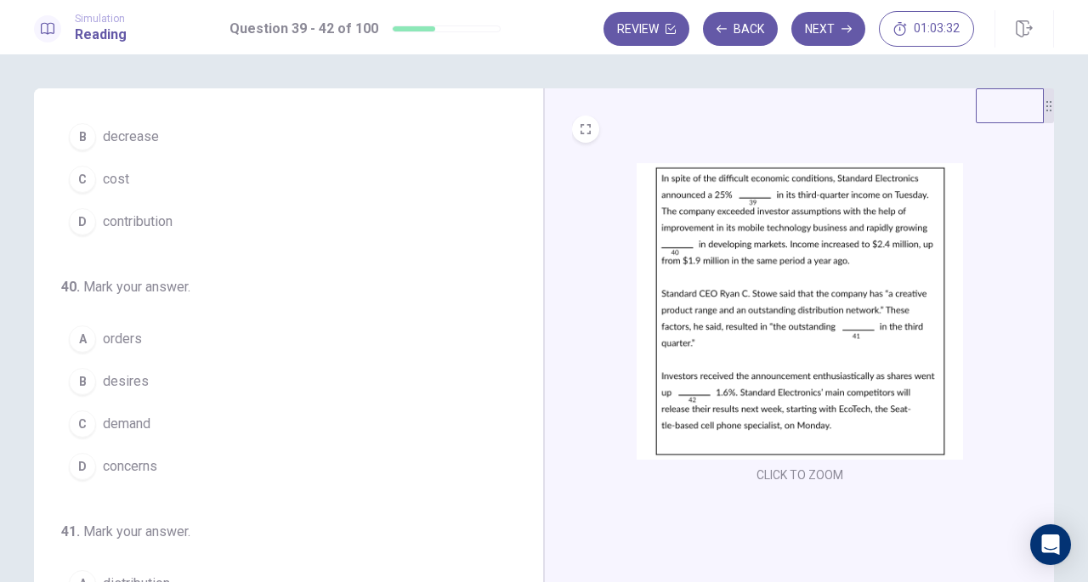
scroll to position [92, 0]
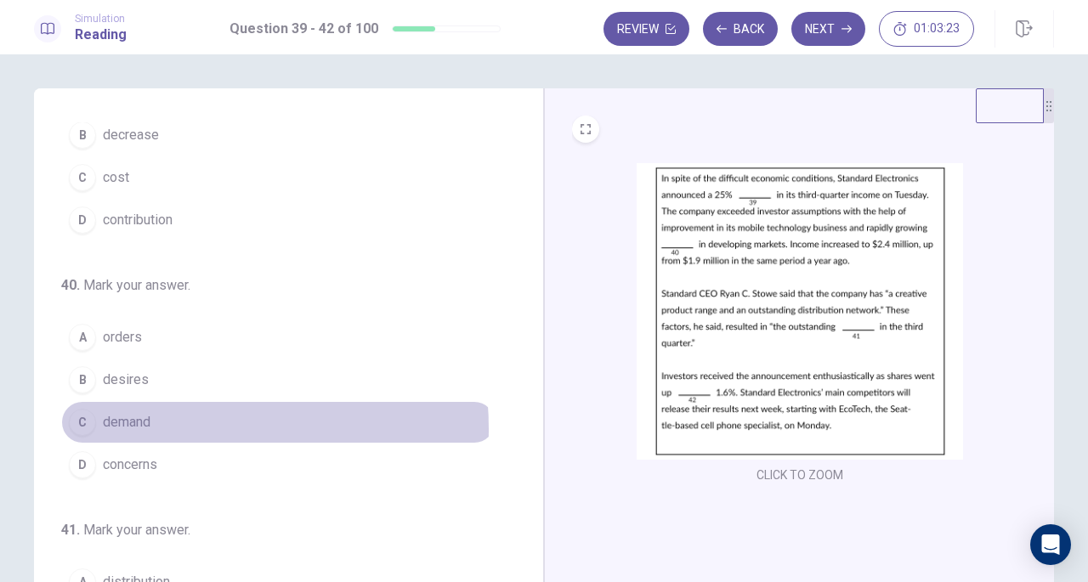
click at [142, 426] on span "demand" at bounding box center [127, 422] width 48 height 20
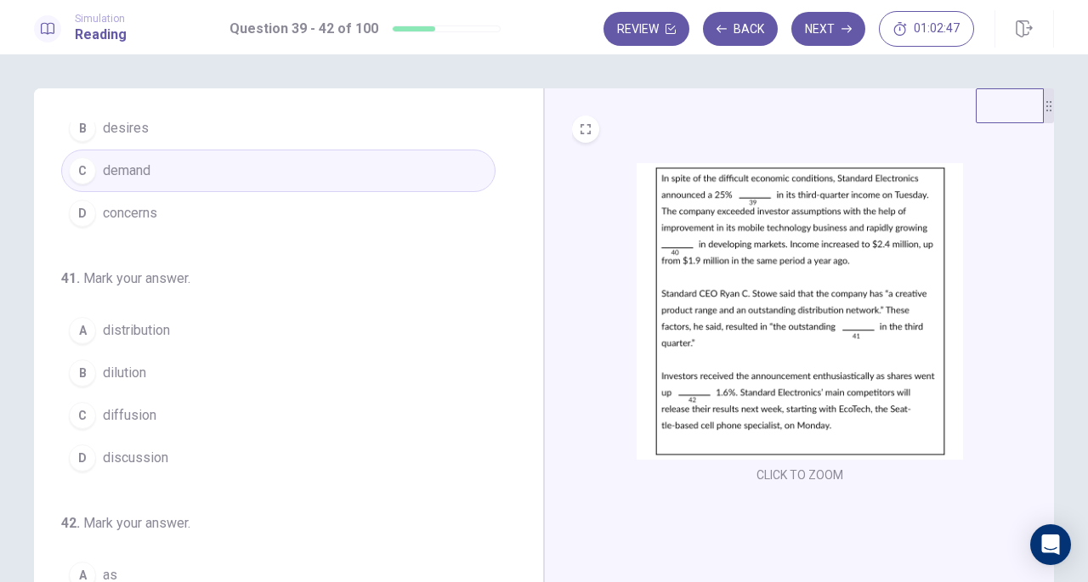
scroll to position [413, 0]
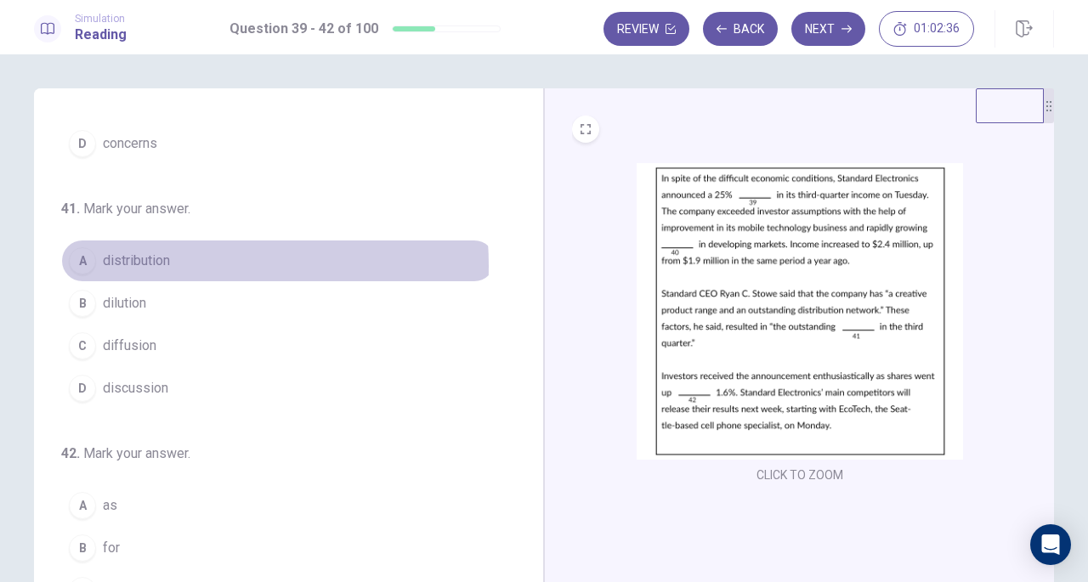
click at [151, 261] on span "distribution" at bounding box center [136, 261] width 67 height 20
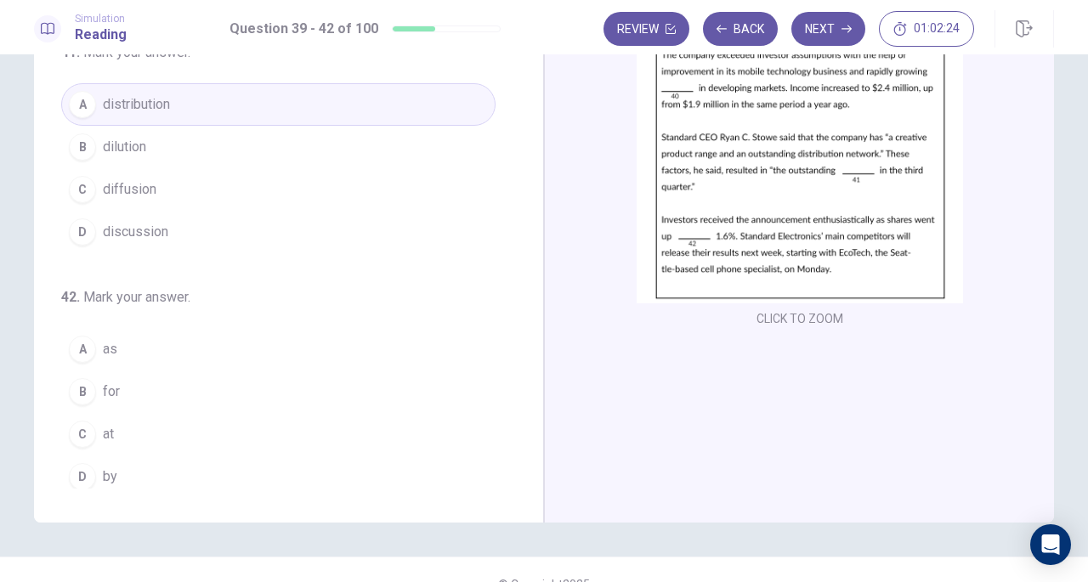
scroll to position [159, 0]
click at [117, 462] on button "D by" at bounding box center [278, 474] width 435 height 43
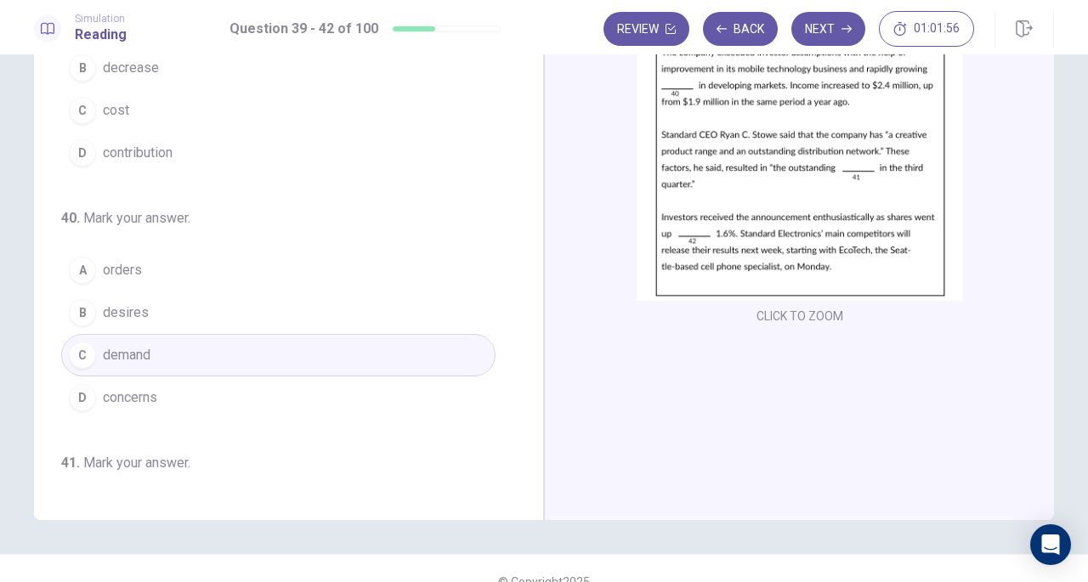
scroll to position [0, 0]
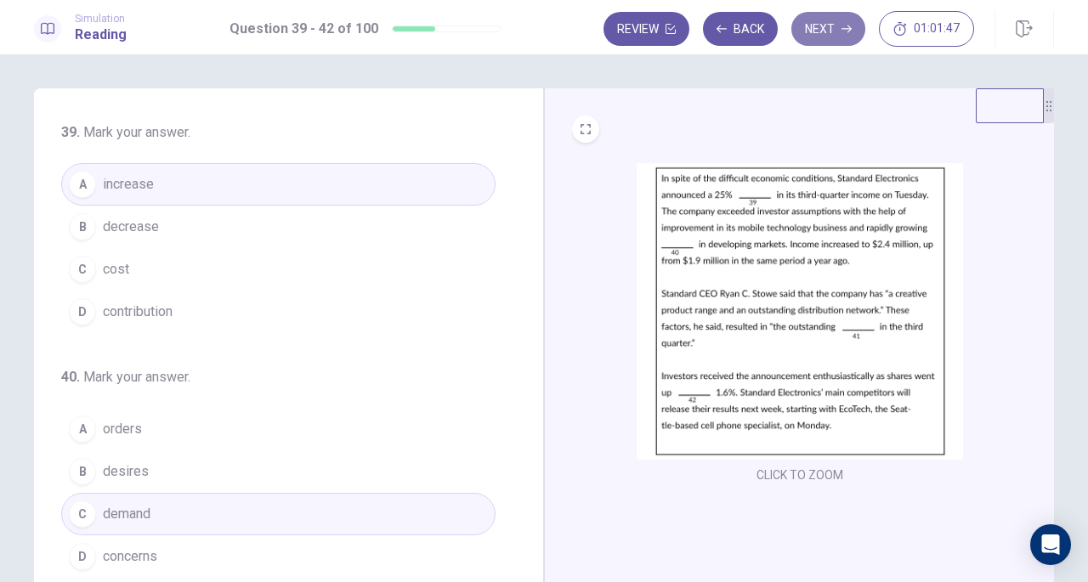
click at [837, 29] on button "Next" at bounding box center [829, 29] width 74 height 34
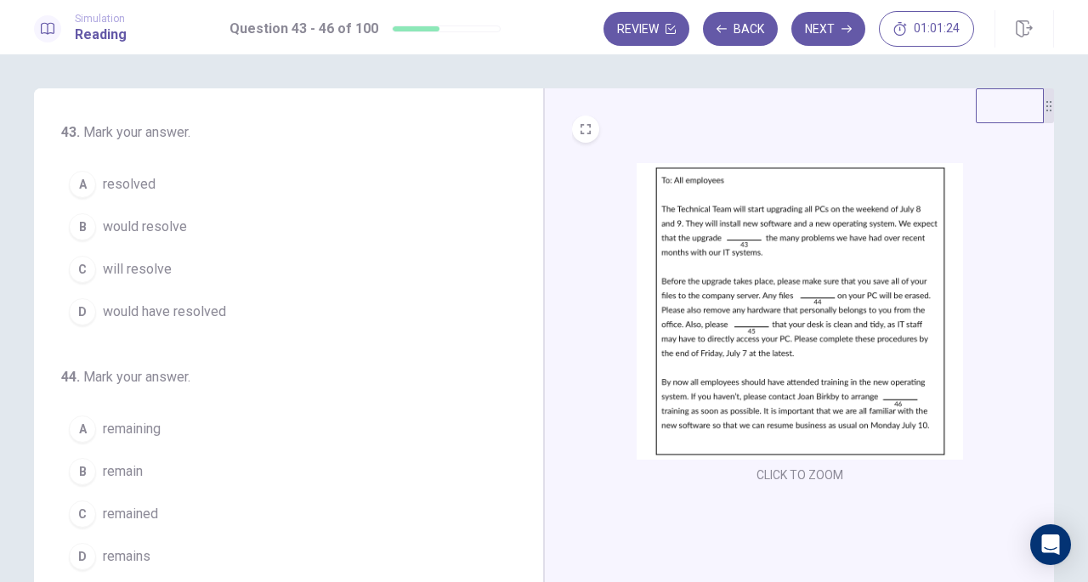
click at [128, 263] on span "will resolve" at bounding box center [137, 269] width 69 height 20
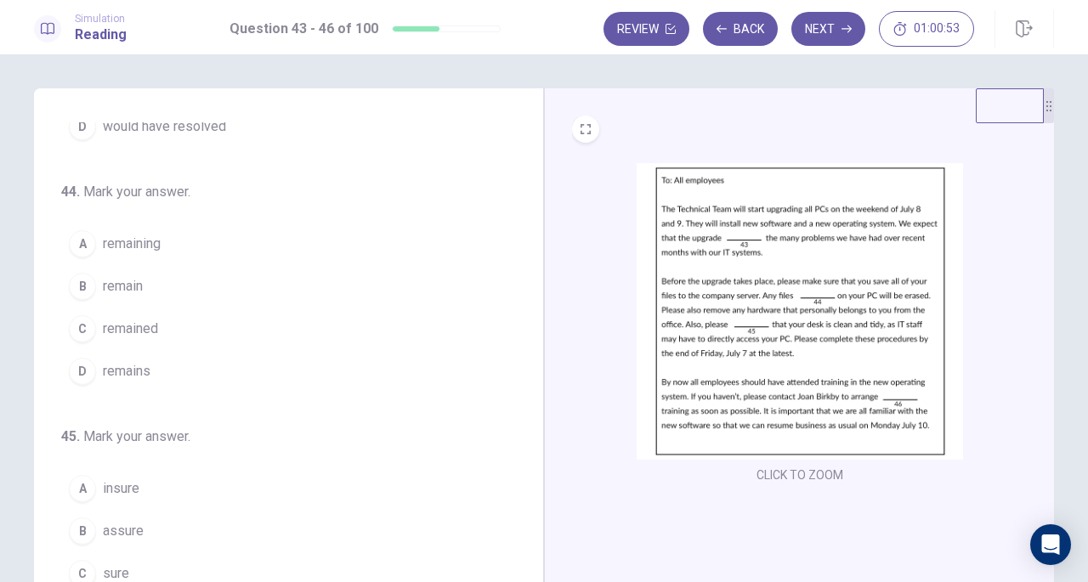
scroll to position [188, 0]
click at [177, 234] on button "A remaining" at bounding box center [278, 241] width 435 height 43
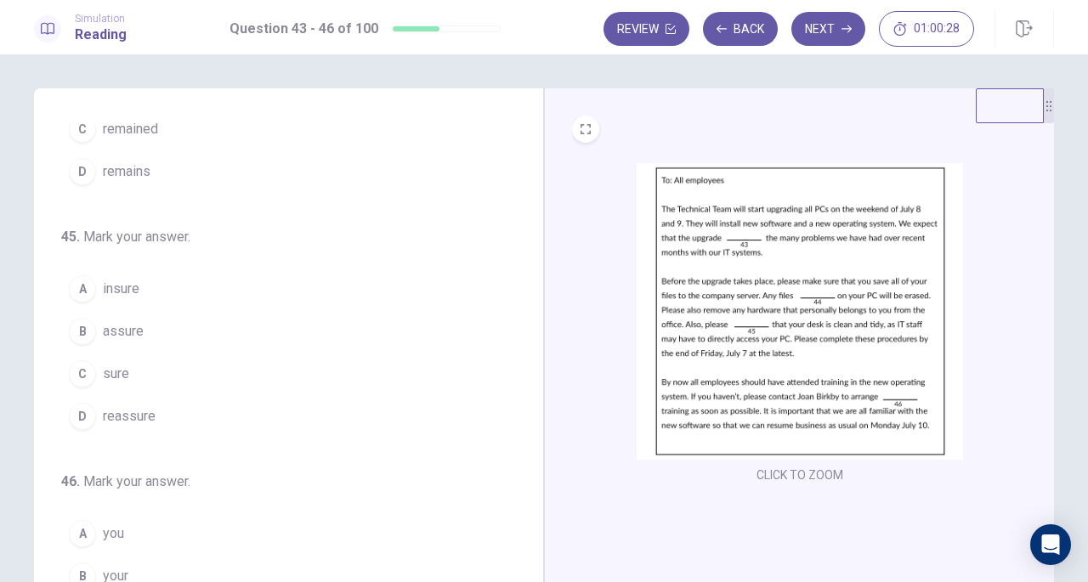
scroll to position [388, 0]
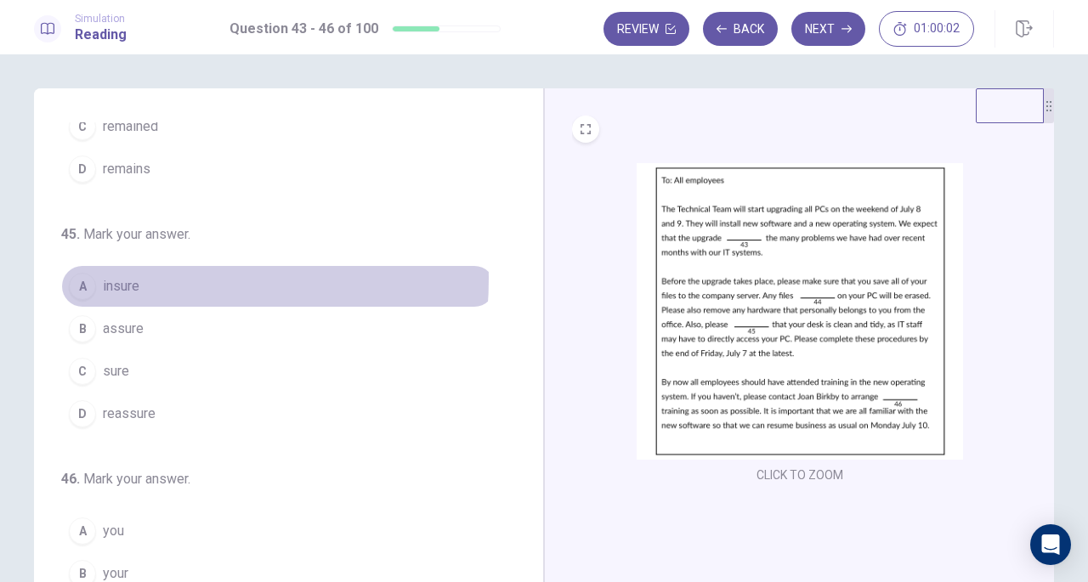
click at [125, 276] on span "insure" at bounding box center [121, 286] width 37 height 20
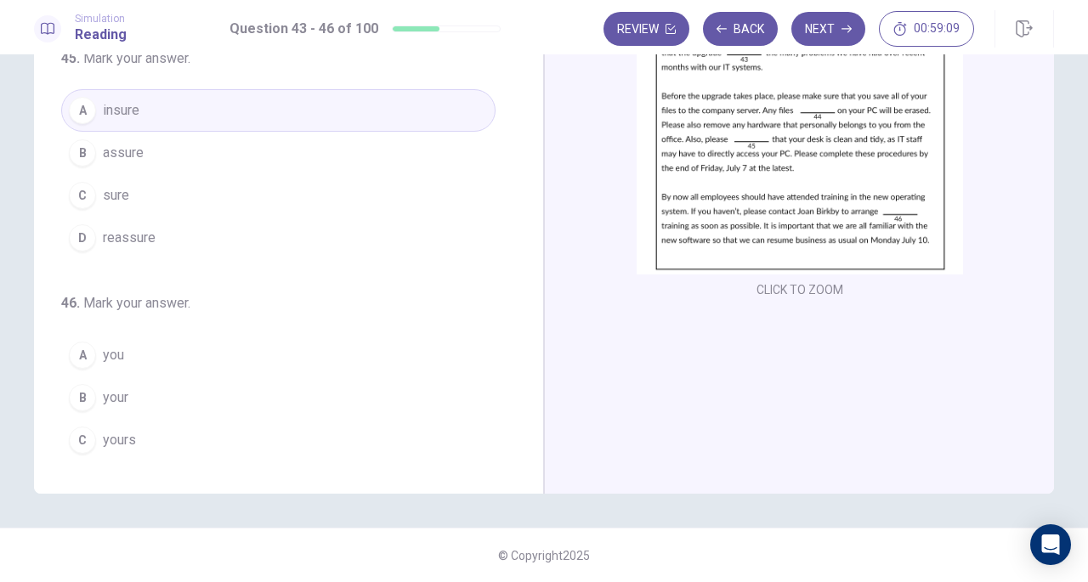
scroll to position [413, 0]
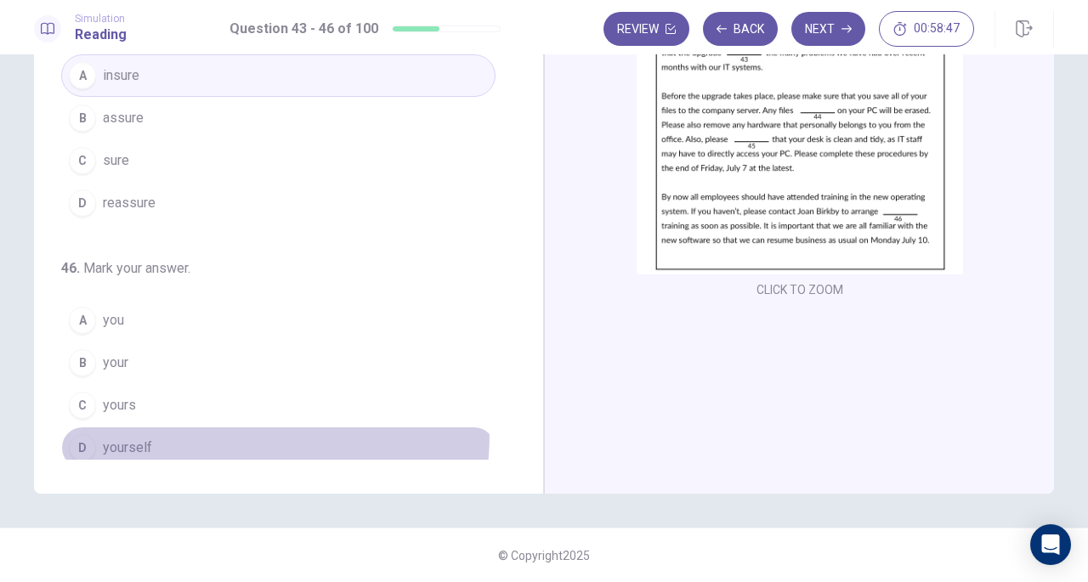
click at [120, 427] on button "D yourself" at bounding box center [278, 448] width 435 height 43
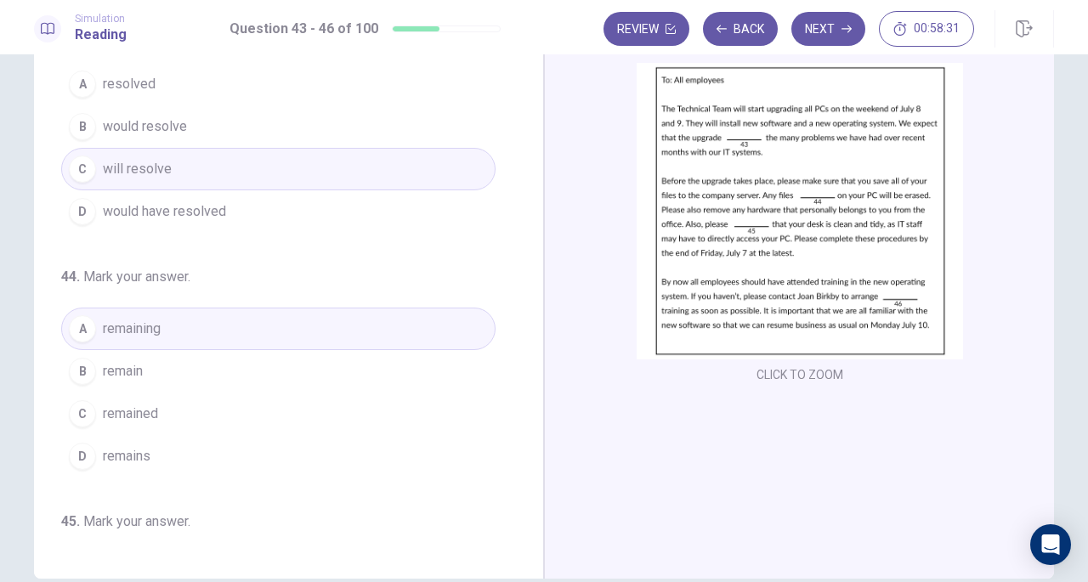
scroll to position [0, 0]
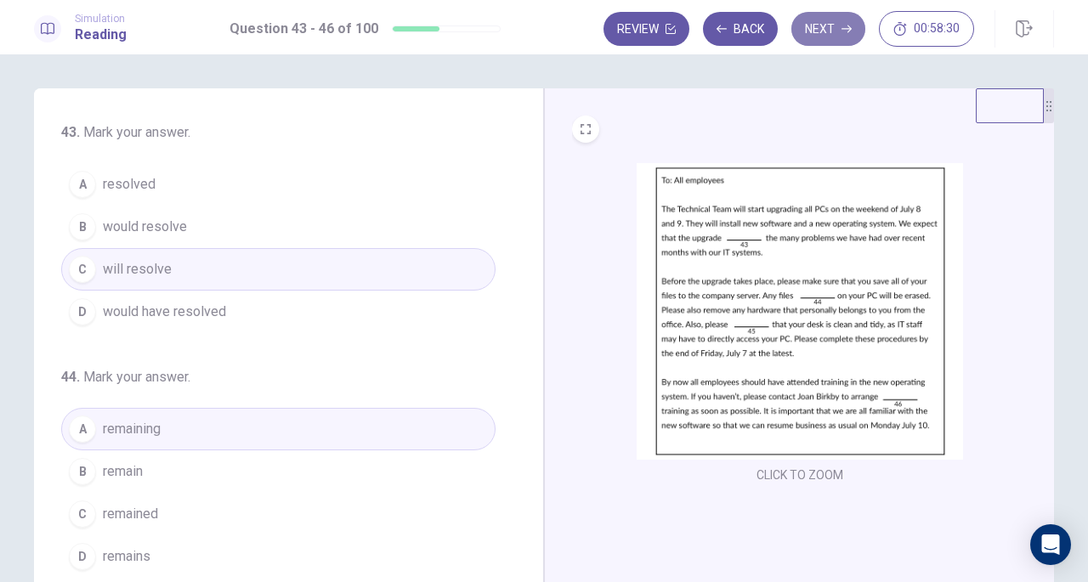
click at [830, 27] on button "Next" at bounding box center [829, 29] width 74 height 34
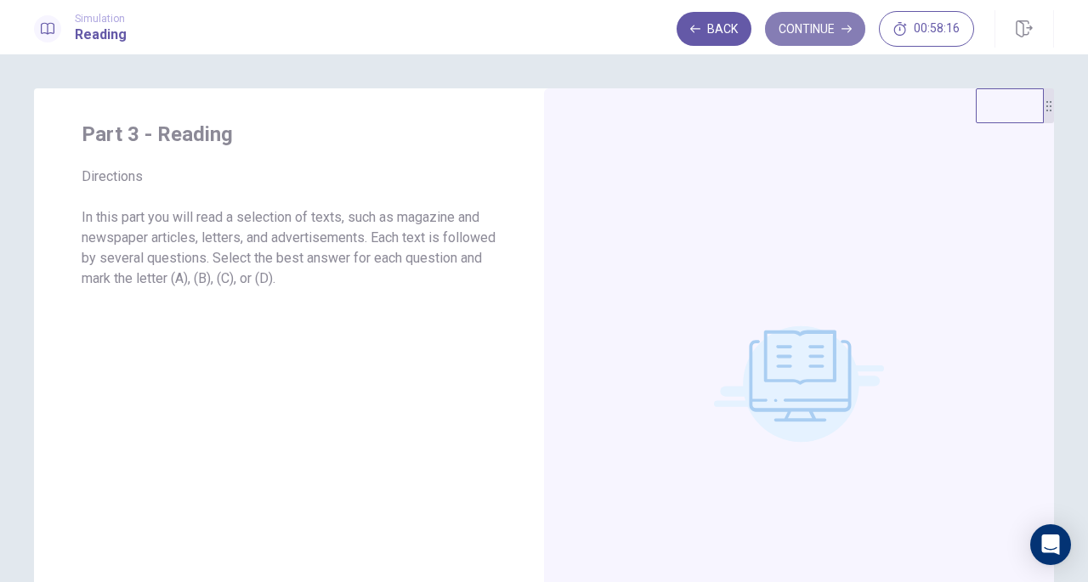
click at [796, 30] on button "Continue" at bounding box center [815, 29] width 100 height 34
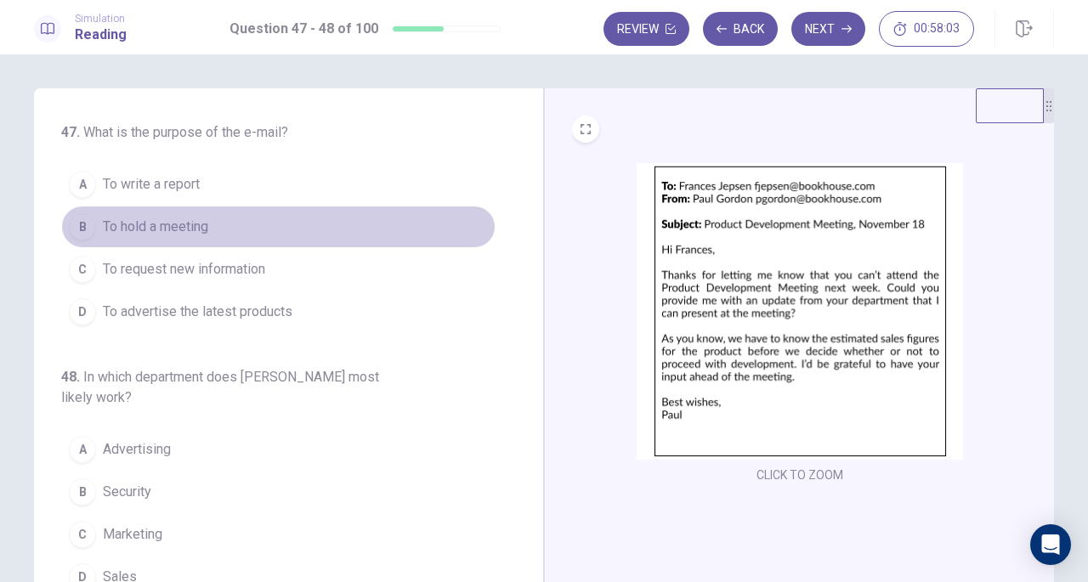
click at [189, 219] on span "To hold a meeting" at bounding box center [155, 227] width 105 height 20
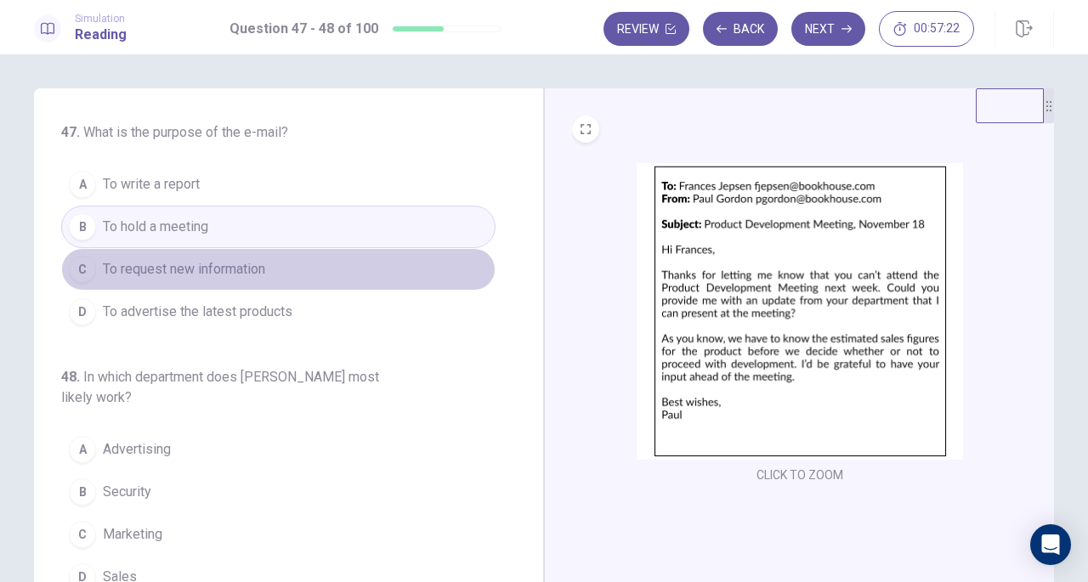
click at [216, 276] on span "To request new information" at bounding box center [184, 269] width 162 height 20
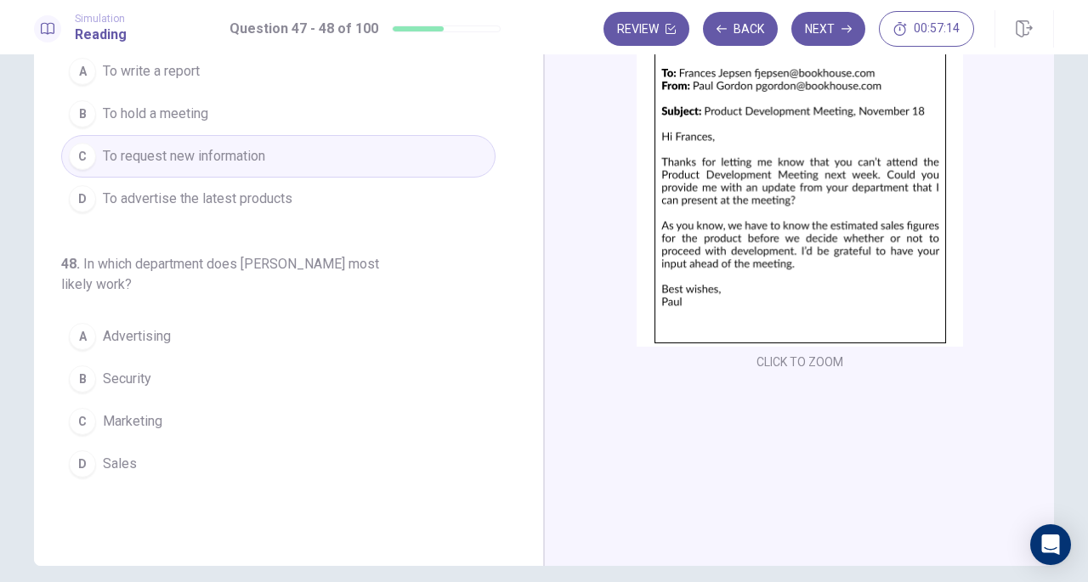
scroll to position [114, 0]
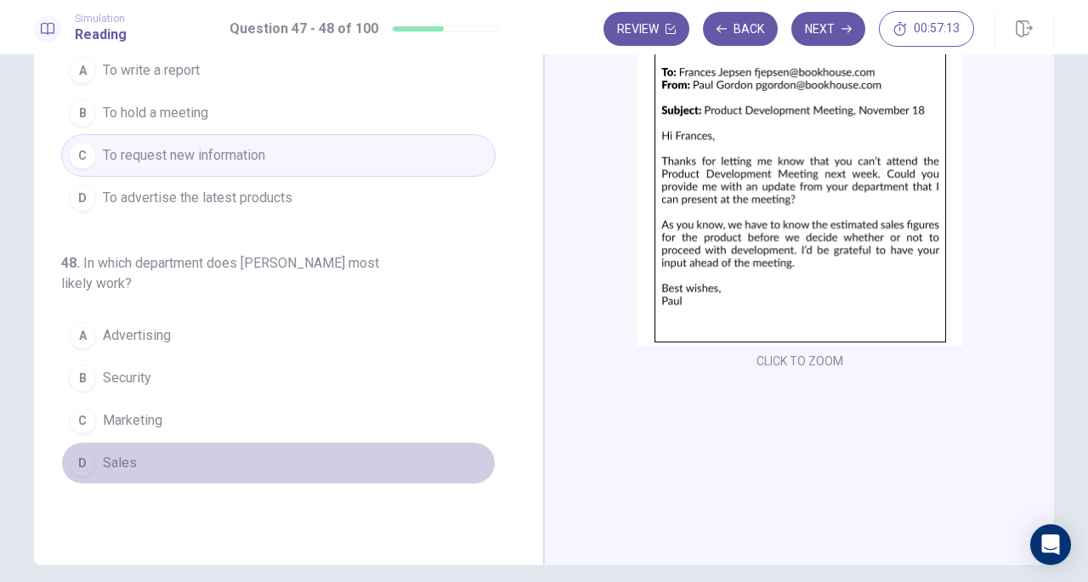
click at [114, 460] on span "Sales" at bounding box center [120, 463] width 34 height 20
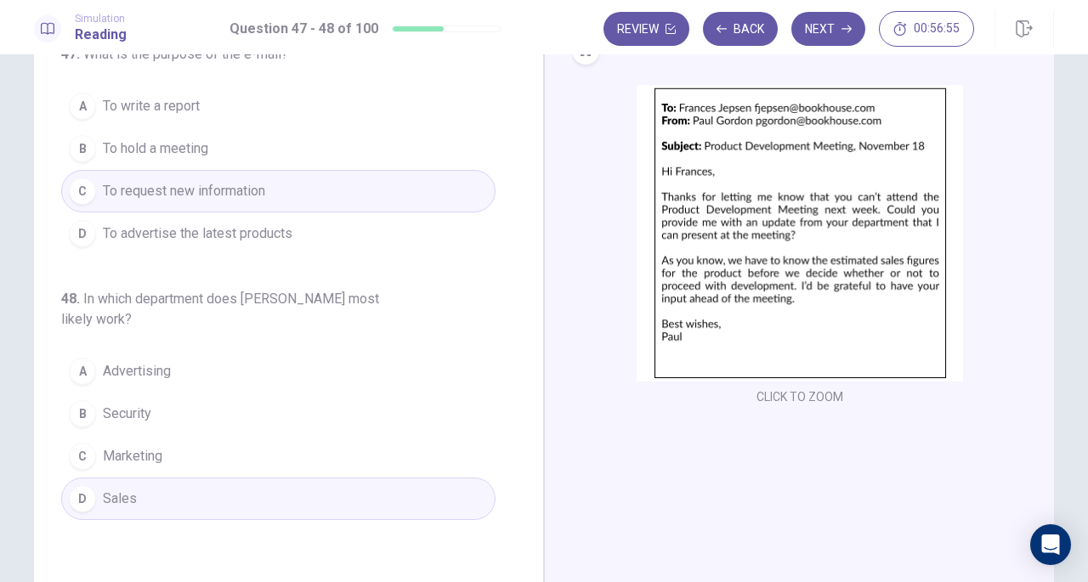
scroll to position [0, 0]
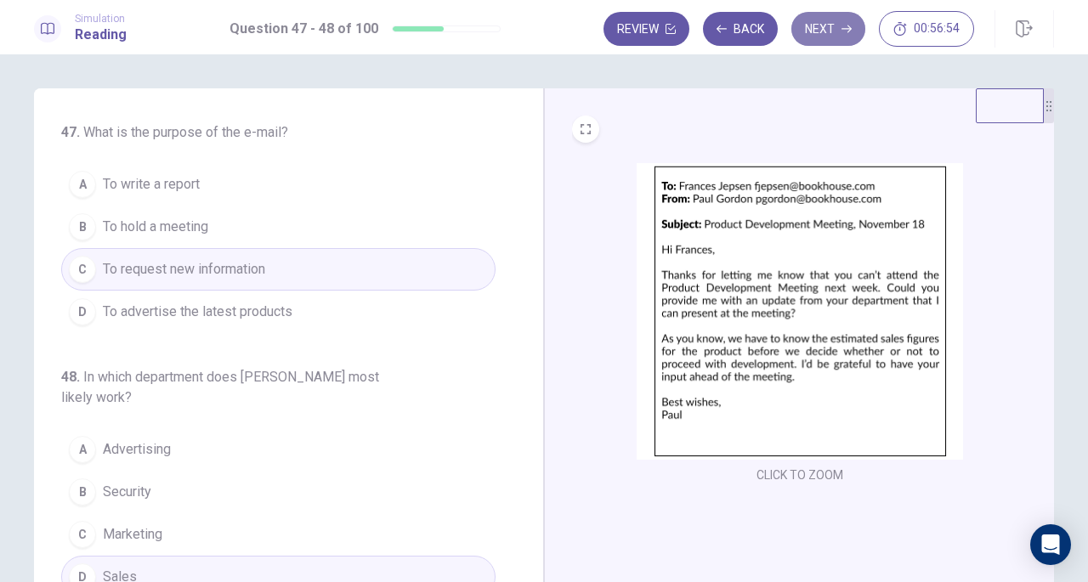
click at [832, 31] on button "Next" at bounding box center [829, 29] width 74 height 34
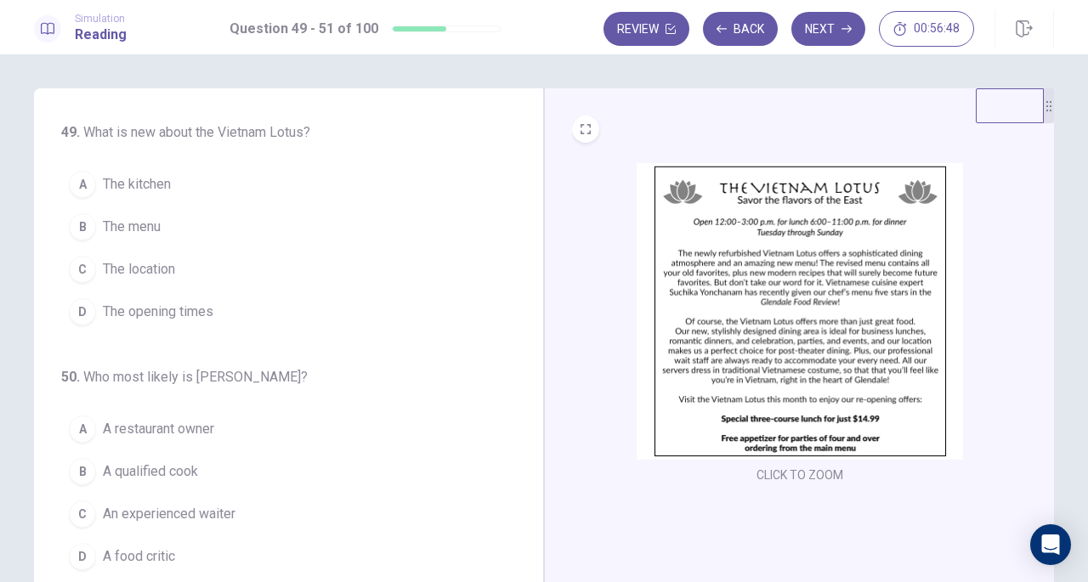
click at [789, 355] on img at bounding box center [800, 311] width 327 height 297
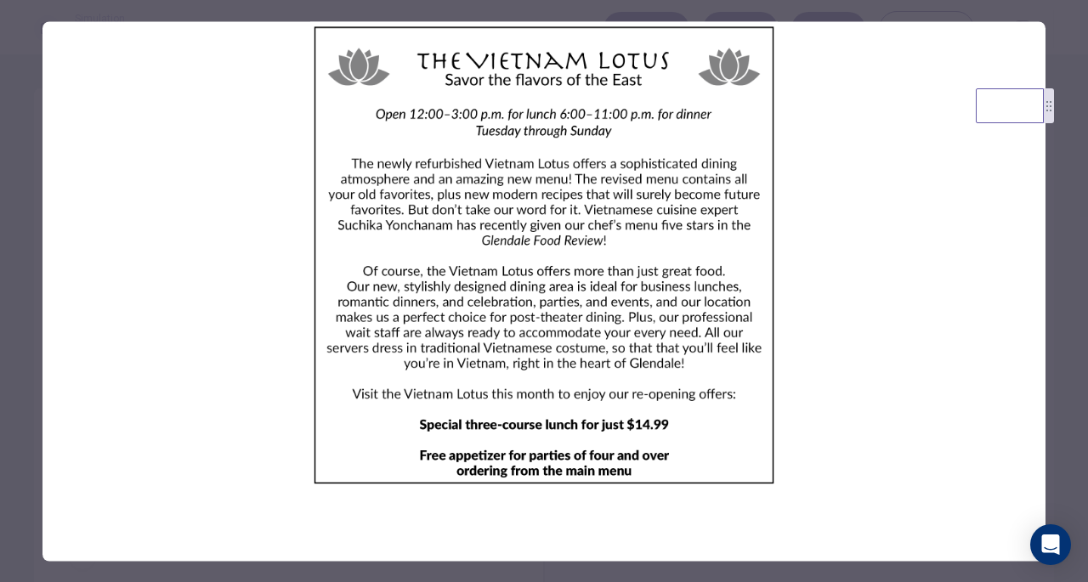
click at [901, 363] on img at bounding box center [544, 255] width 1003 height 468
click at [1063, 353] on div at bounding box center [544, 291] width 1088 height 582
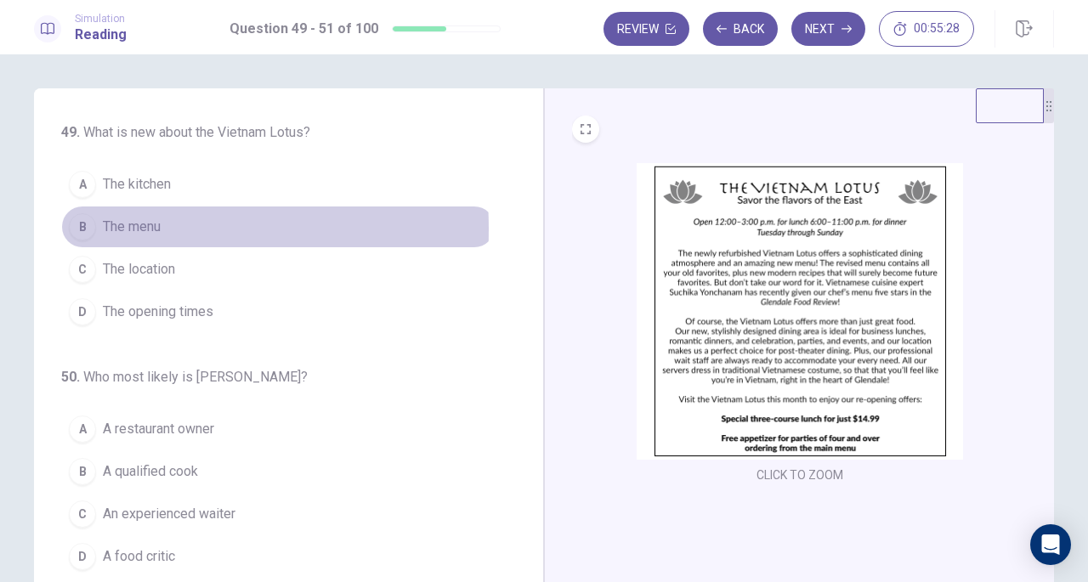
click at [83, 229] on div "B" at bounding box center [82, 226] width 27 height 27
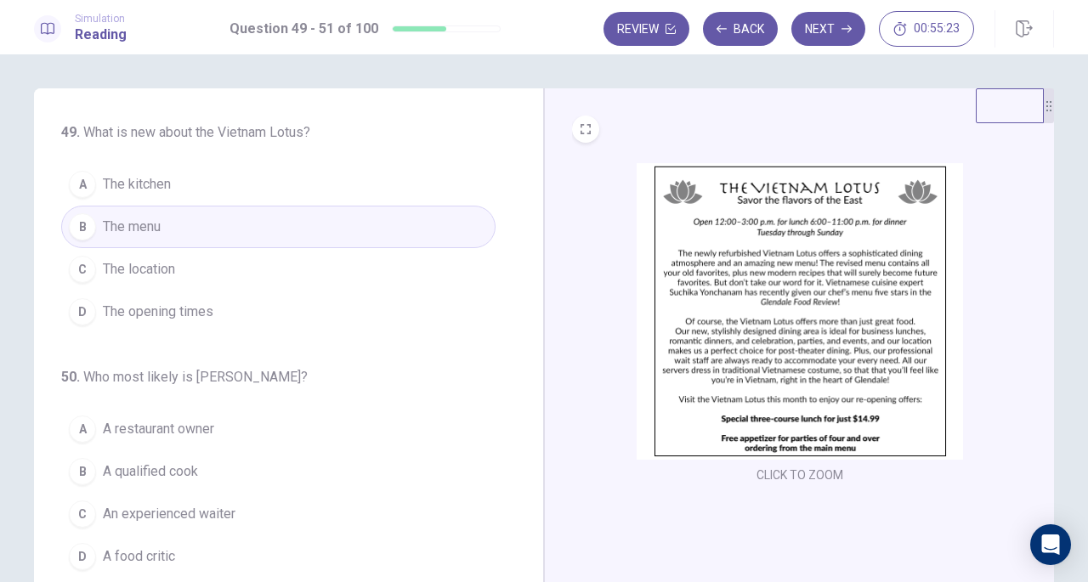
scroll to position [170, 0]
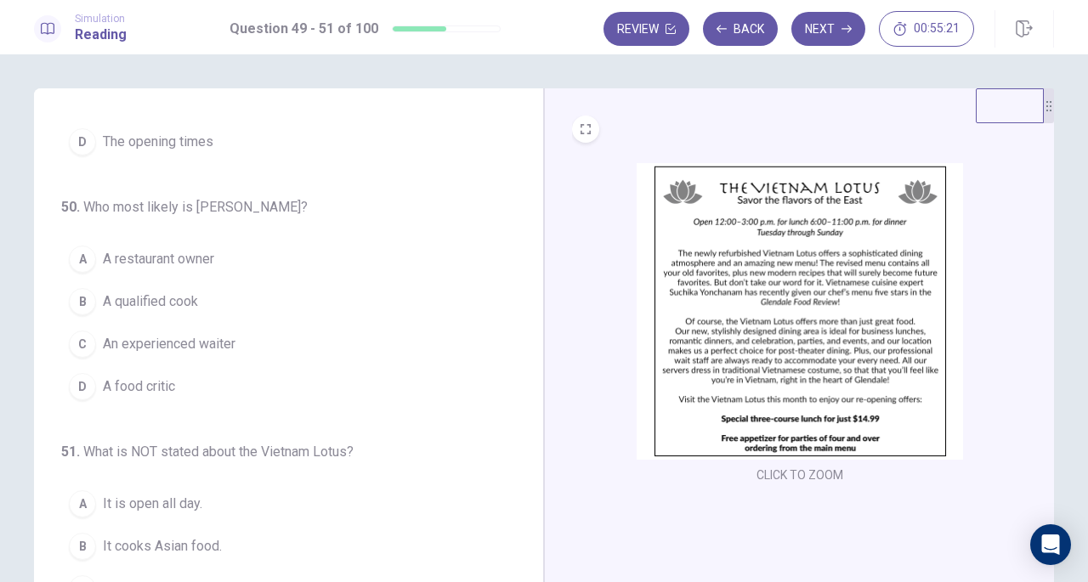
click at [158, 377] on span "A food critic" at bounding box center [139, 387] width 72 height 20
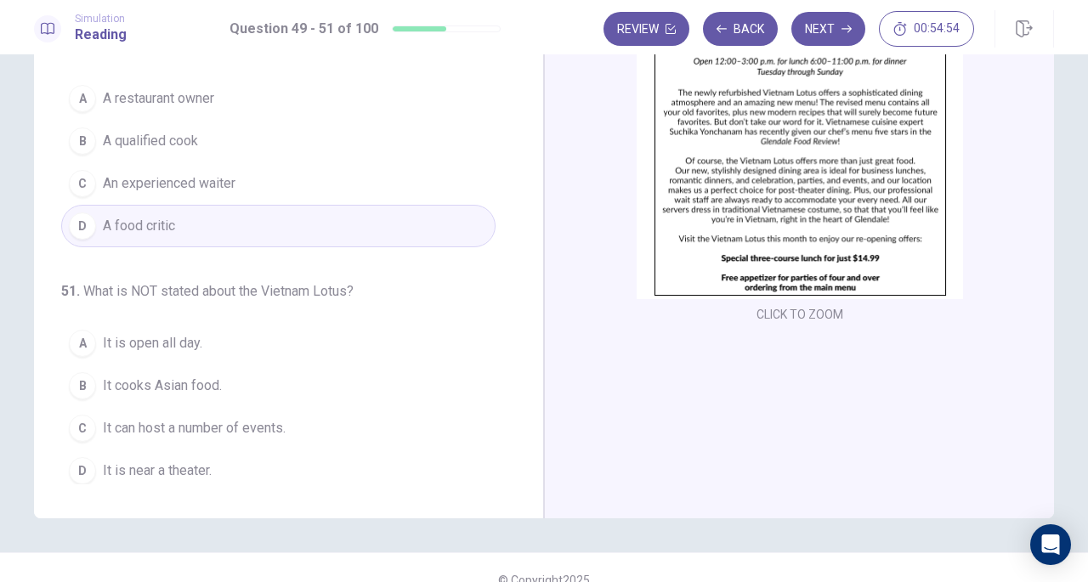
scroll to position [185, 0]
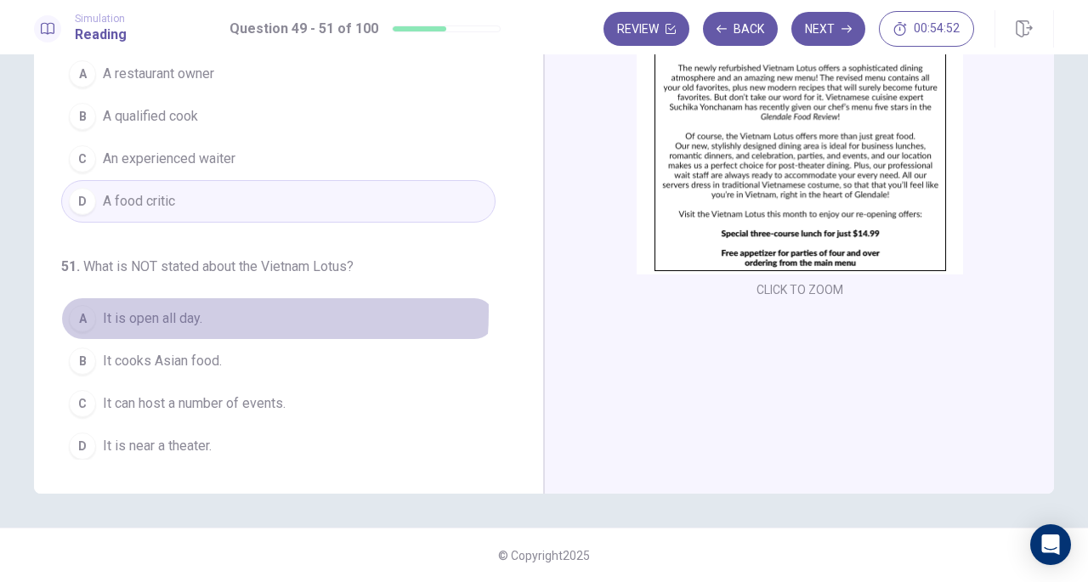
click at [166, 309] on span "It is open all day." at bounding box center [152, 319] width 99 height 20
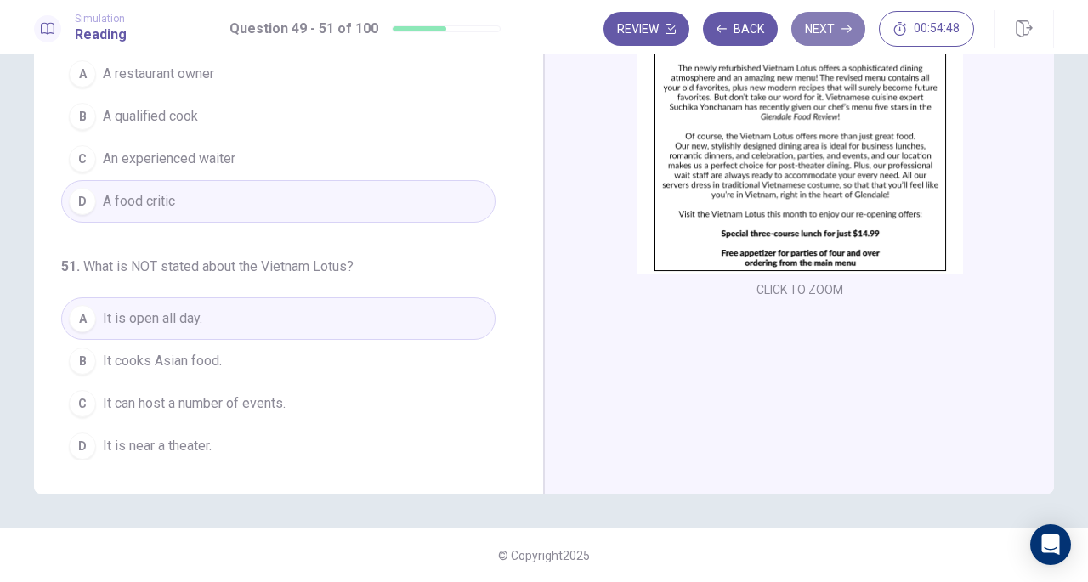
click at [830, 26] on button "Next" at bounding box center [829, 29] width 74 height 34
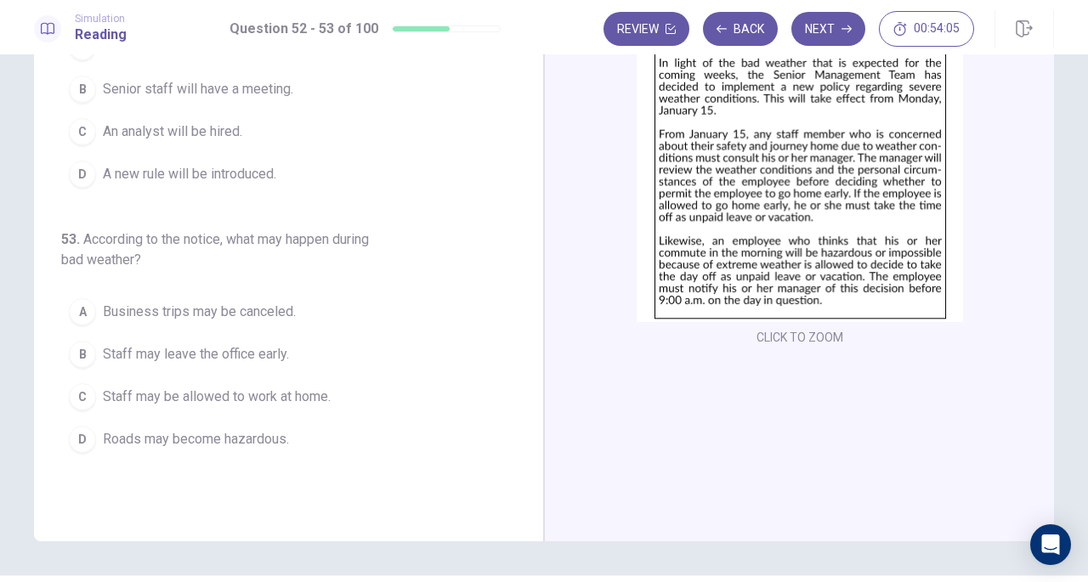
scroll to position [0, 0]
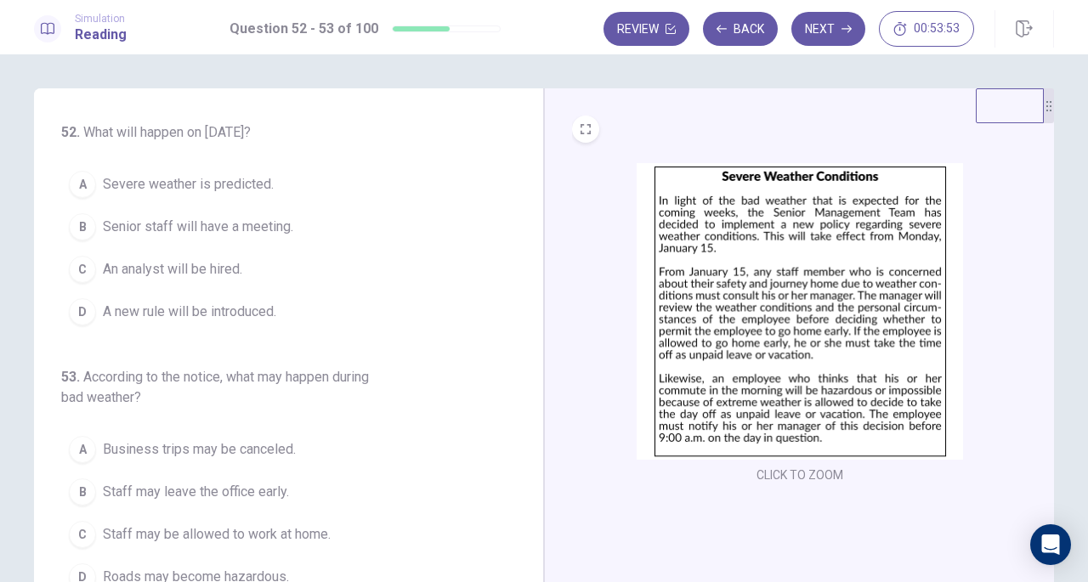
click at [244, 304] on span "A new rule will be introduced." at bounding box center [189, 312] width 173 height 20
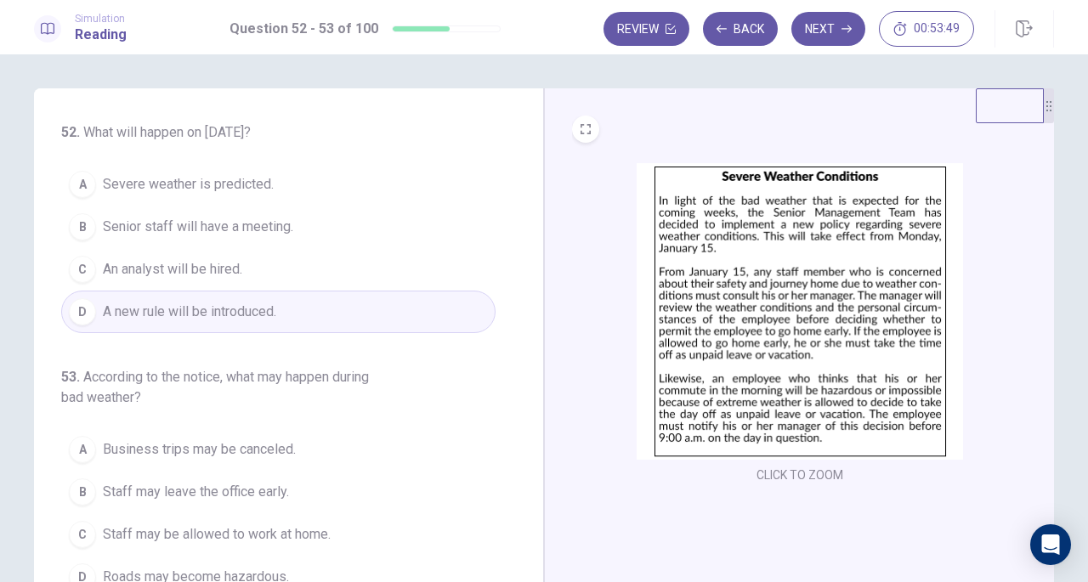
scroll to position [185, 0]
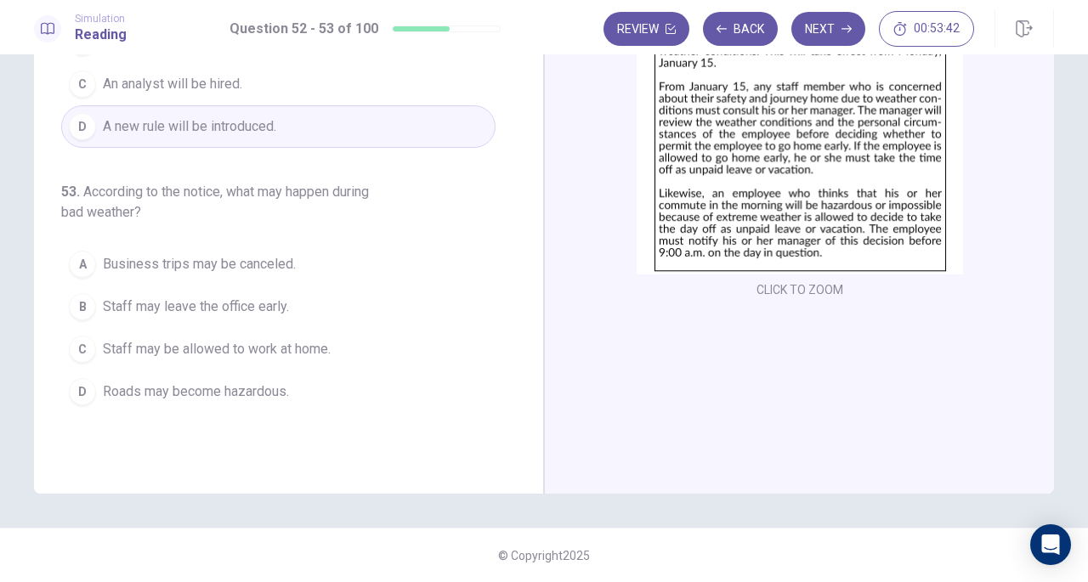
click at [281, 307] on span "Staff may leave the office early." at bounding box center [196, 307] width 186 height 20
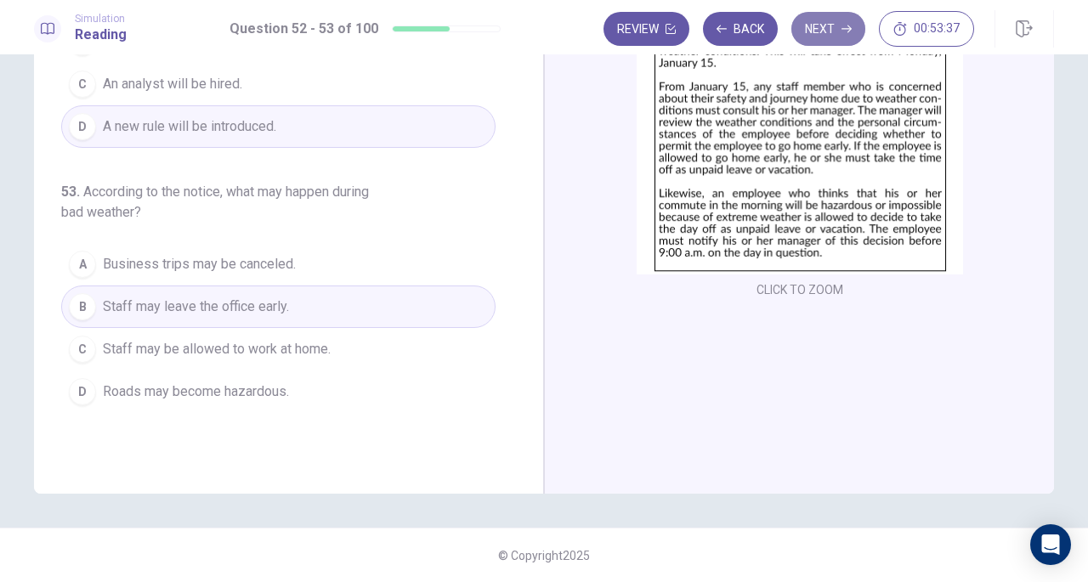
click at [830, 30] on button "Next" at bounding box center [829, 29] width 74 height 34
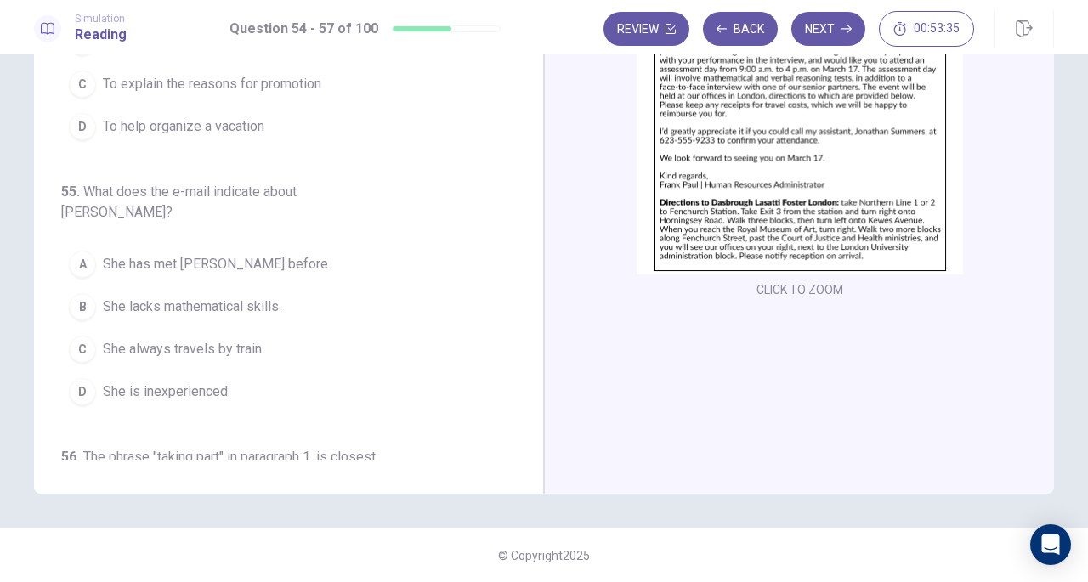
scroll to position [0, 0]
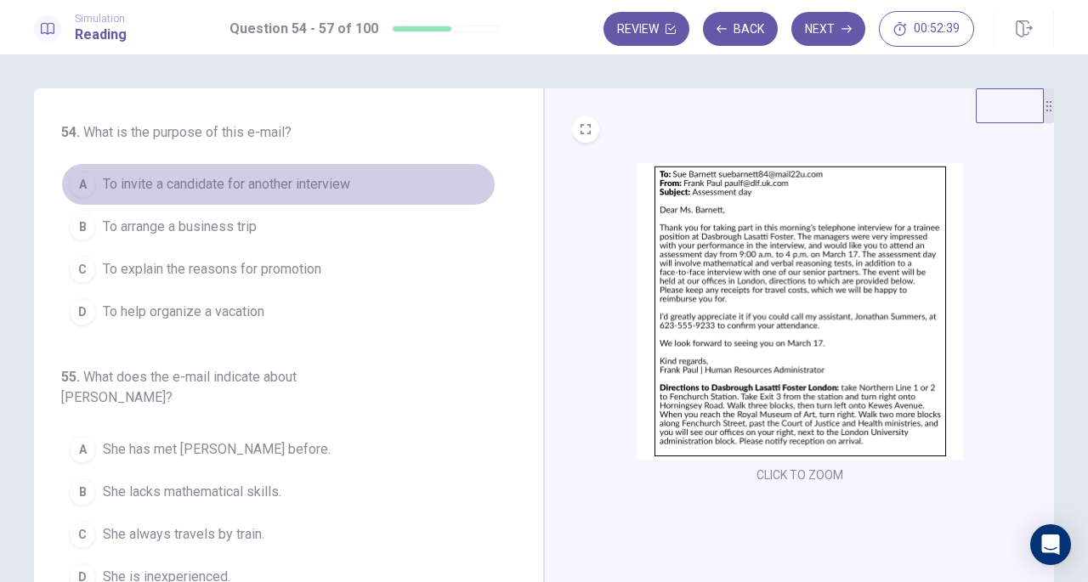
click at [301, 188] on span "To invite a candidate for another interview" at bounding box center [226, 184] width 247 height 20
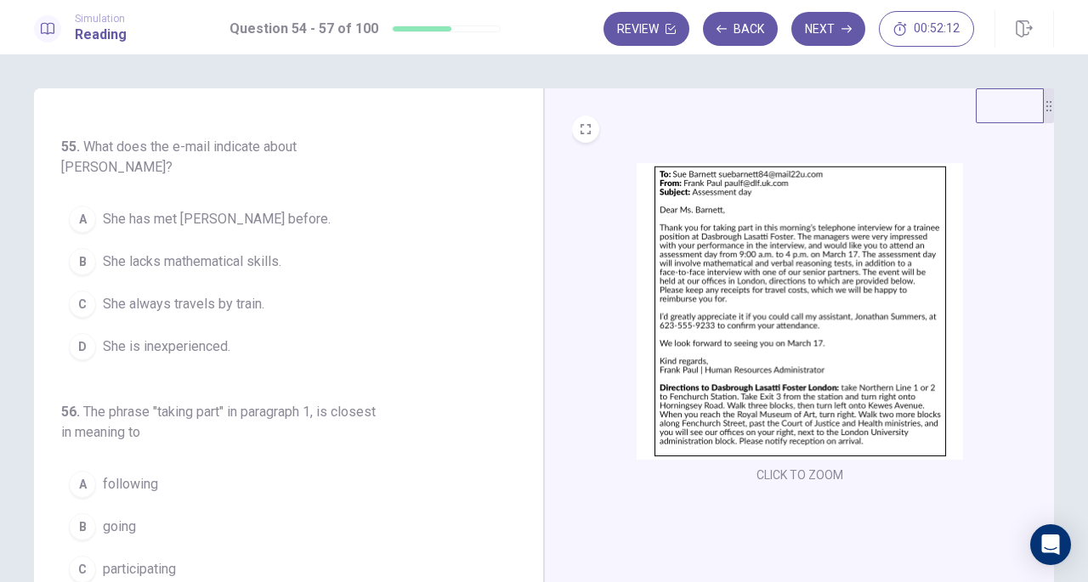
scroll to position [220, 0]
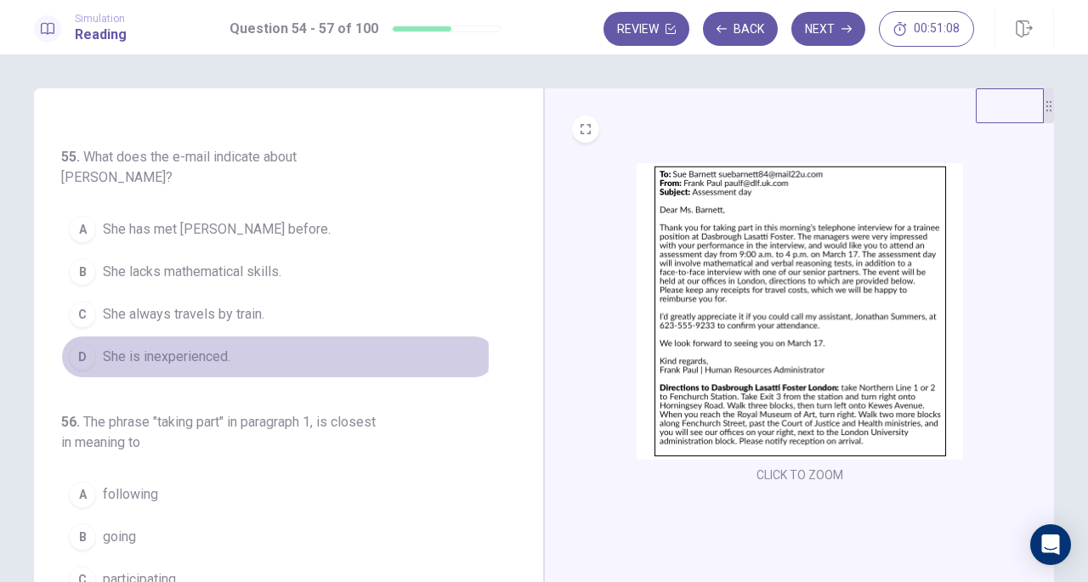
click at [162, 347] on span "She is inexperienced." at bounding box center [167, 357] width 128 height 20
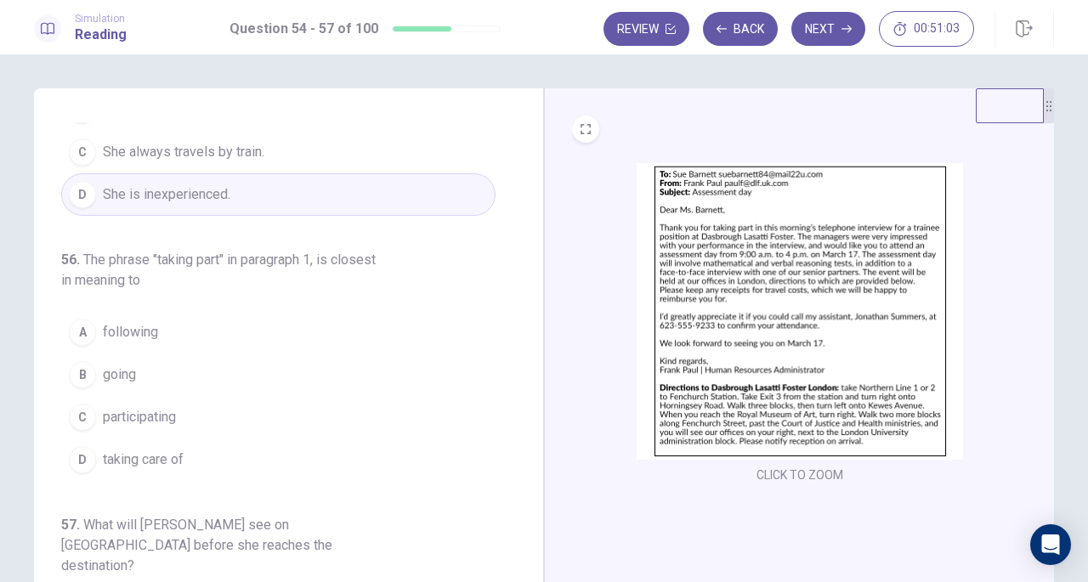
scroll to position [383, 0]
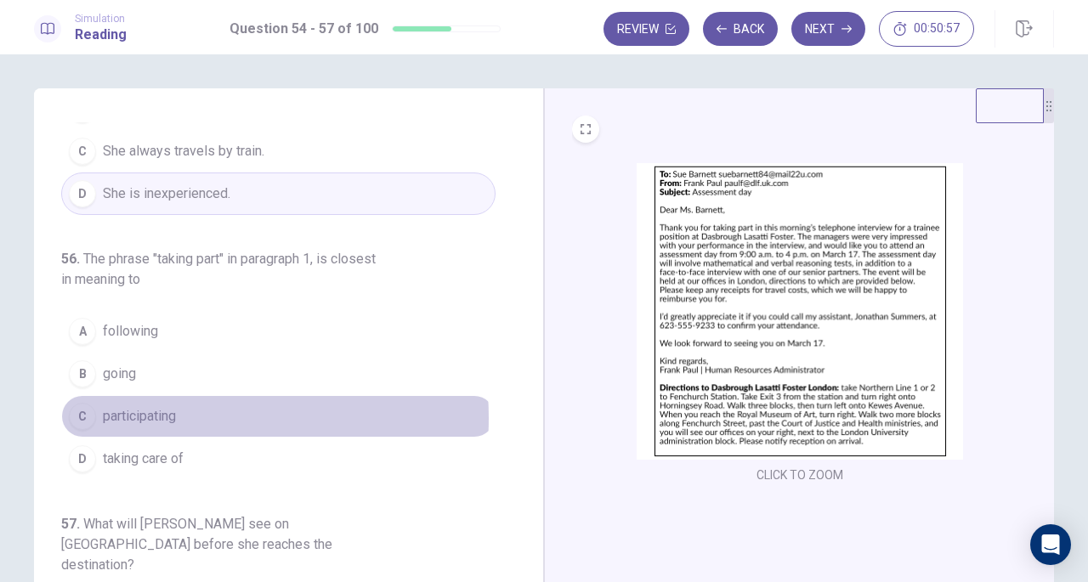
click at [168, 406] on span "participating" at bounding box center [139, 416] width 73 height 20
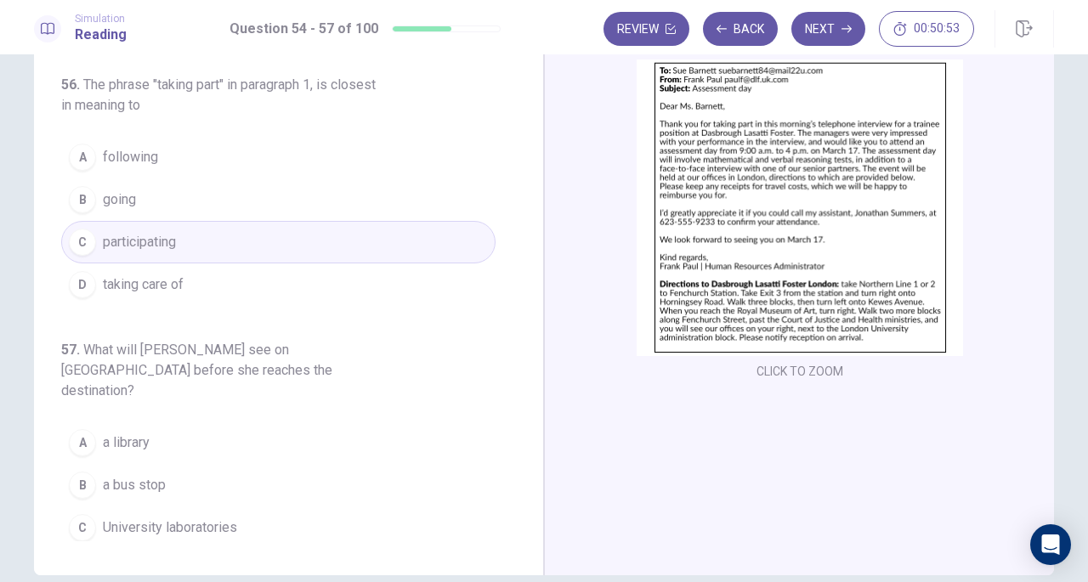
scroll to position [112, 0]
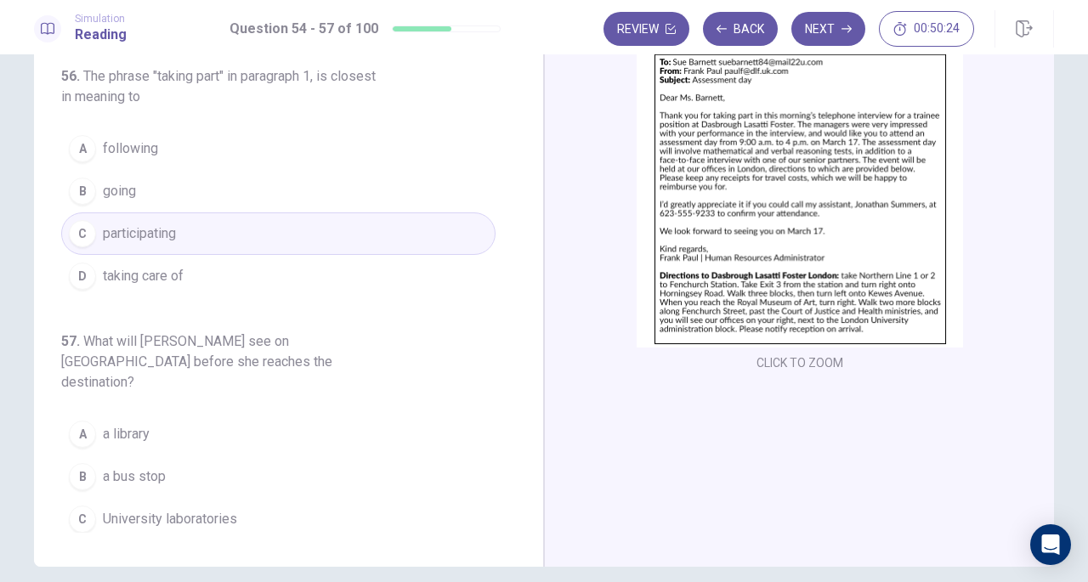
click at [187, 552] on span "Government buildings" at bounding box center [167, 562] width 129 height 20
click at [826, 26] on button "Next" at bounding box center [829, 29] width 74 height 34
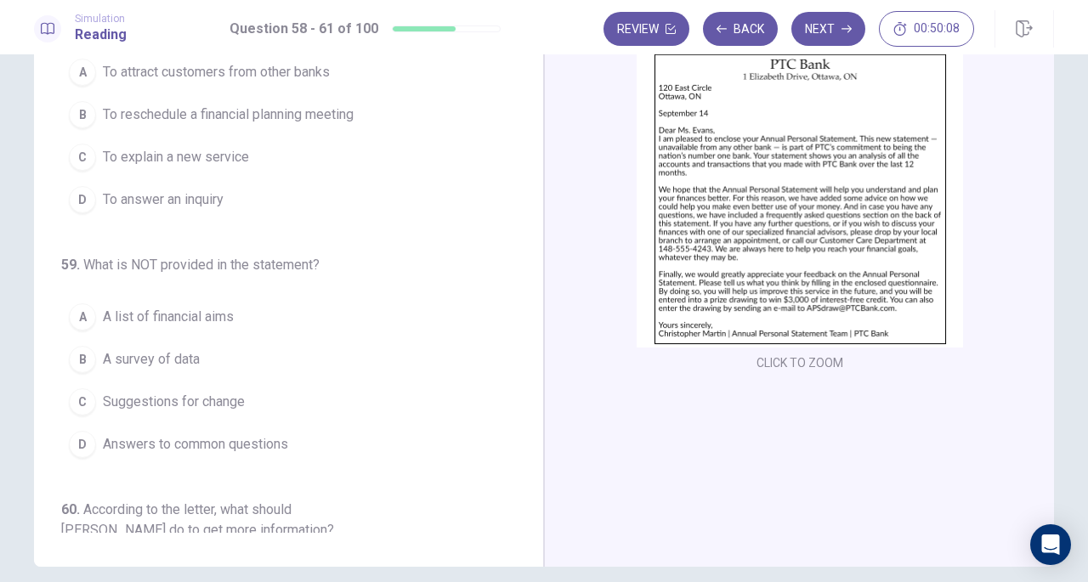
scroll to position [0, 0]
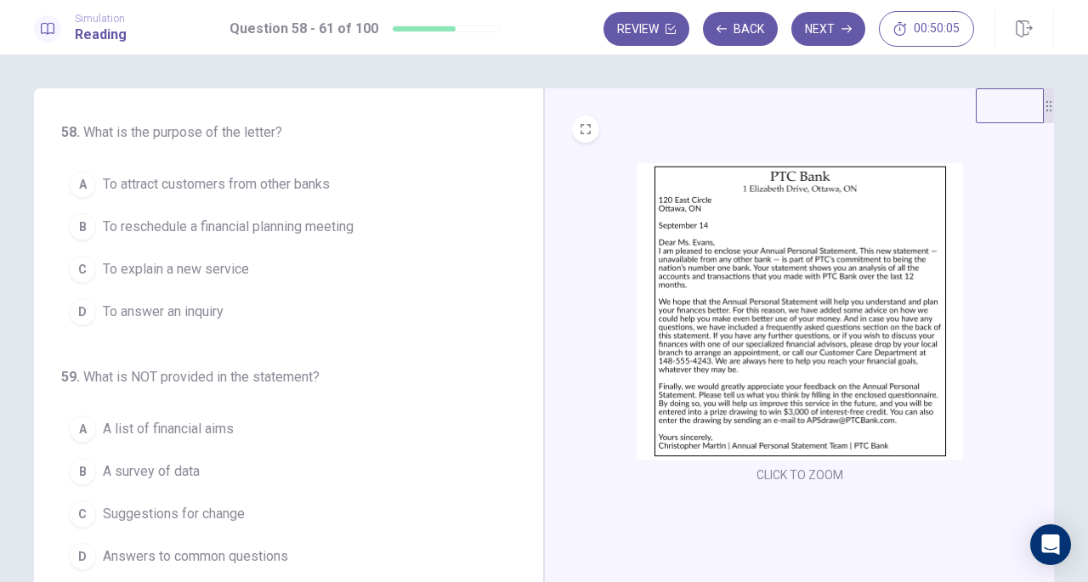
click at [800, 226] on img at bounding box center [800, 311] width 327 height 297
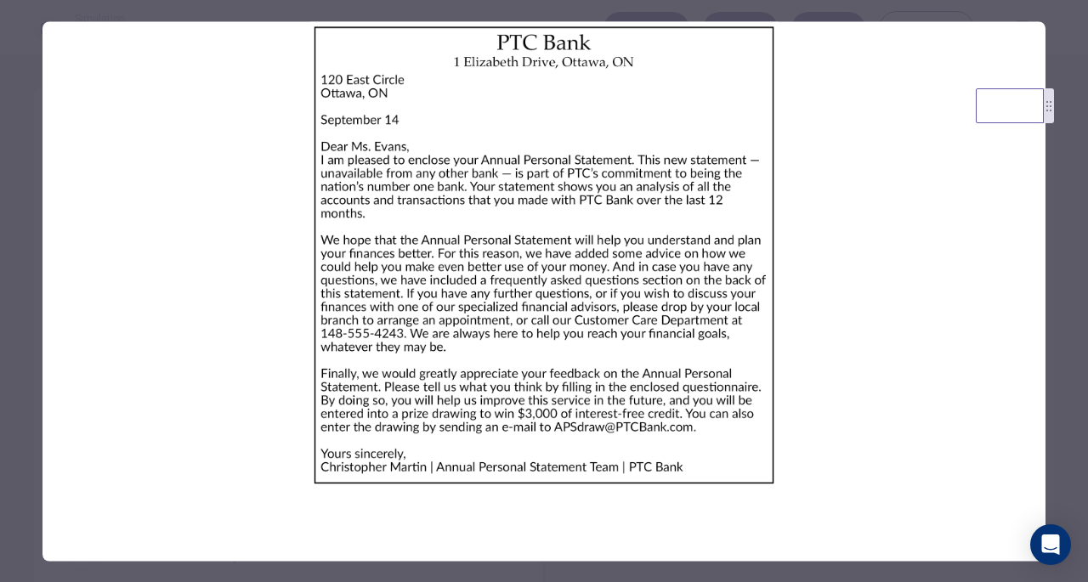
click at [1058, 250] on div at bounding box center [544, 291] width 1088 height 582
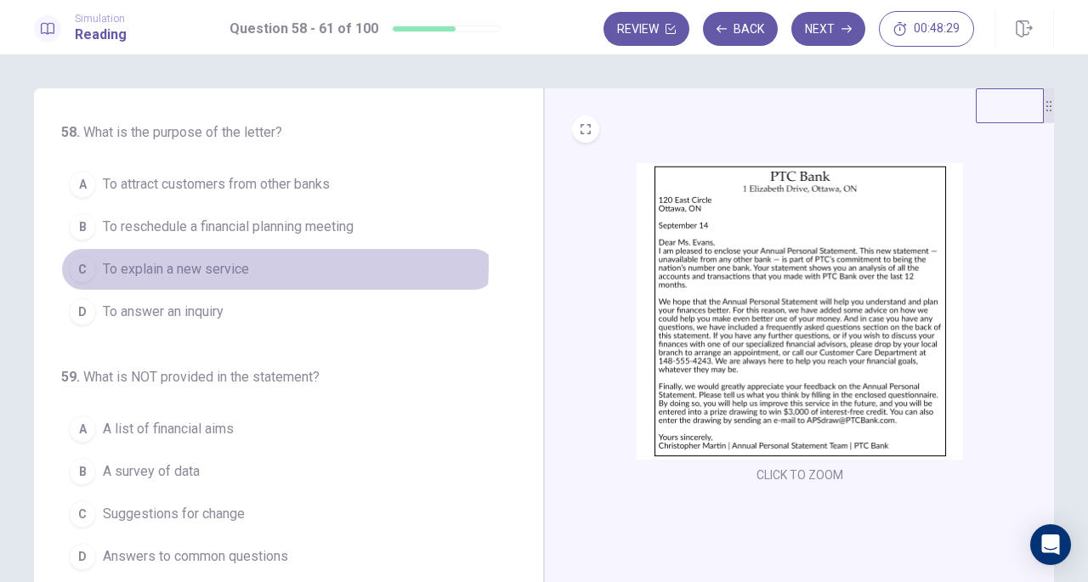
click at [227, 264] on span "To explain a new service" at bounding box center [176, 269] width 146 height 20
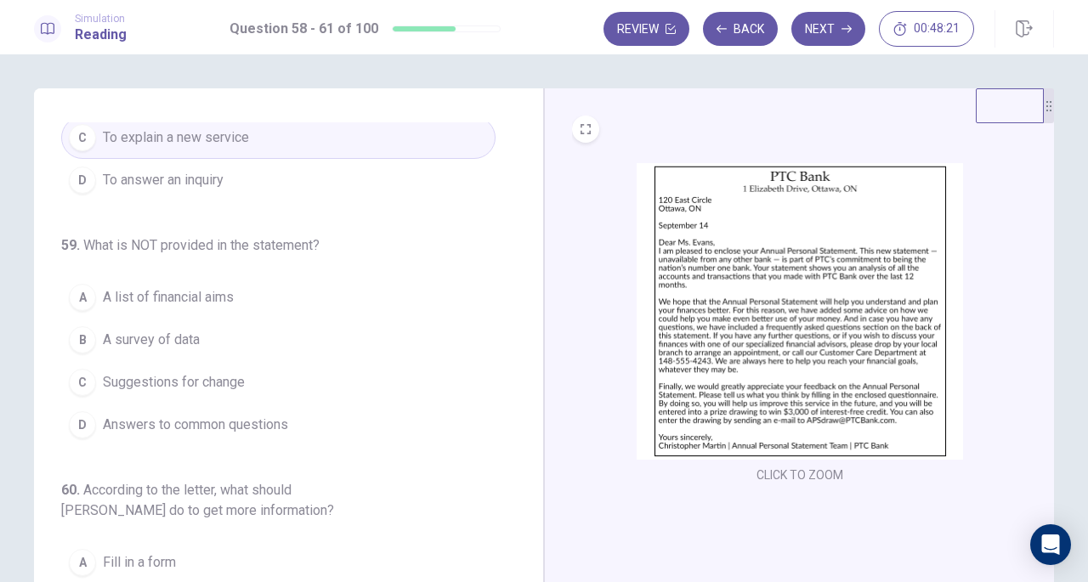
scroll to position [139, 0]
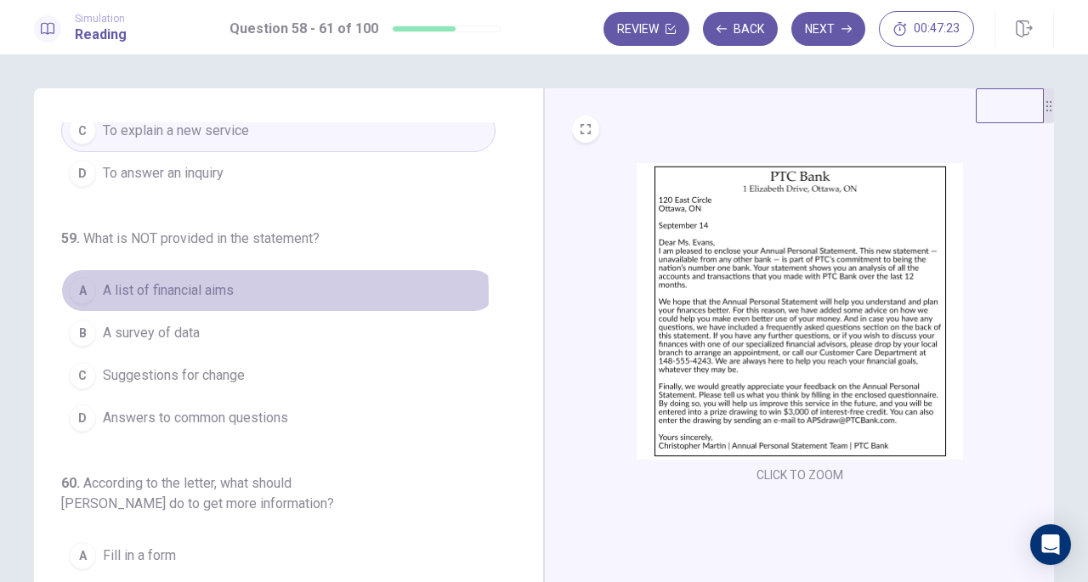
click at [186, 291] on span "A list of financial aims" at bounding box center [168, 291] width 131 height 20
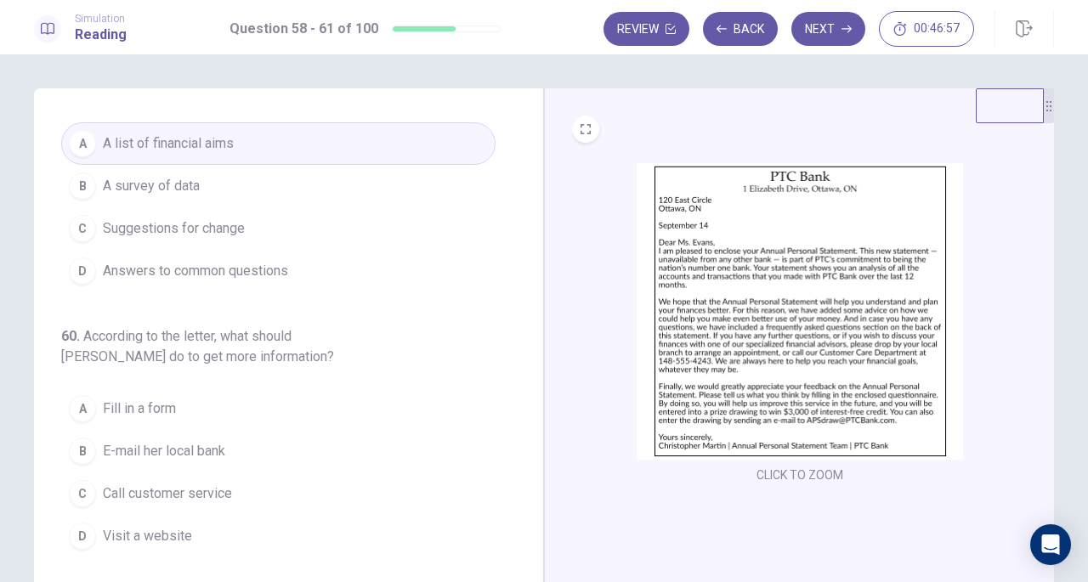
scroll to position [385, 0]
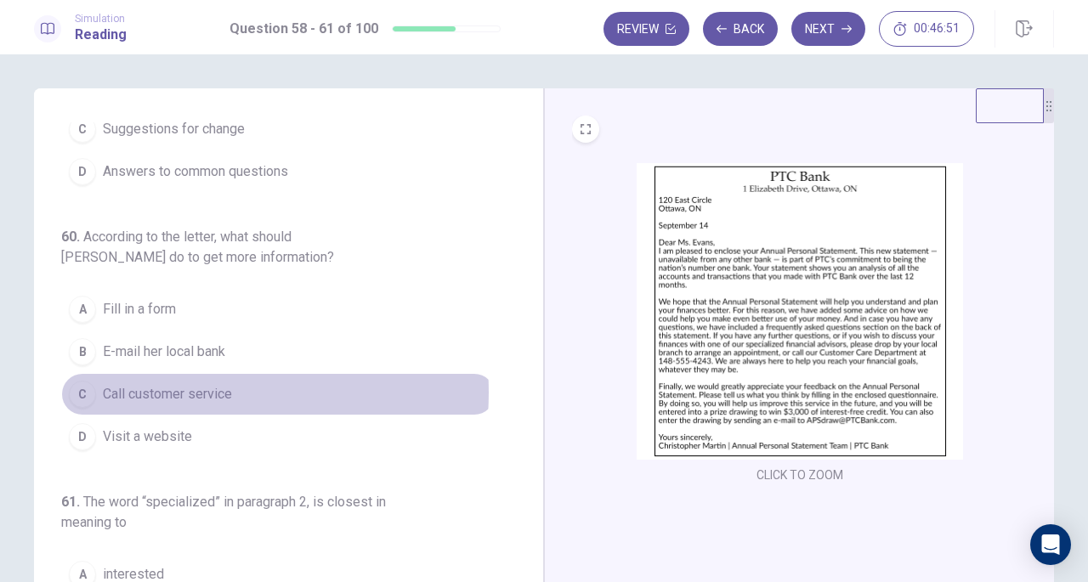
click at [184, 387] on span "Call customer service" at bounding box center [167, 394] width 129 height 20
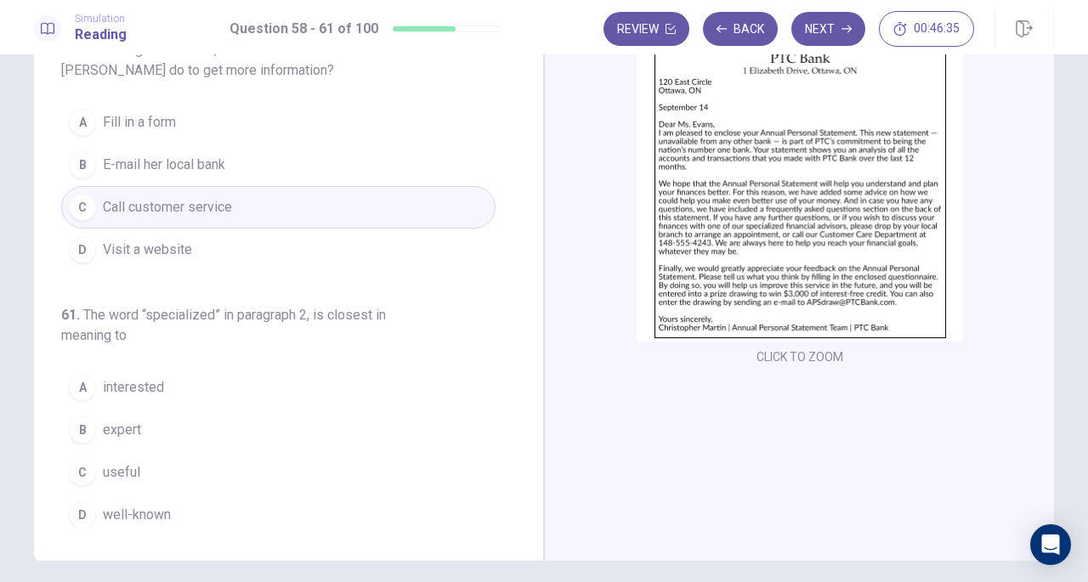
scroll to position [130, 0]
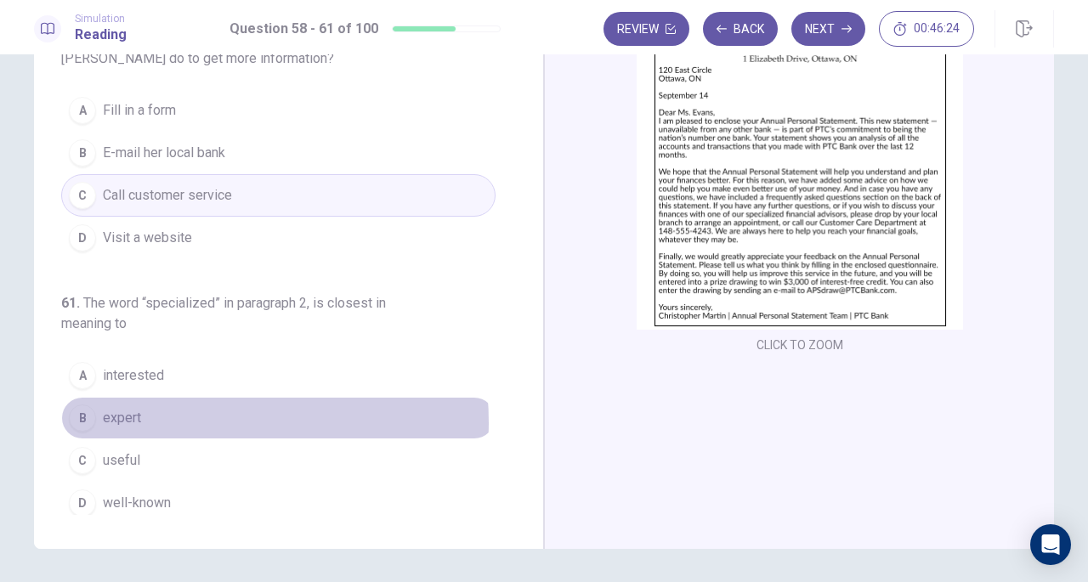
click at [184, 415] on button "B expert" at bounding box center [278, 418] width 435 height 43
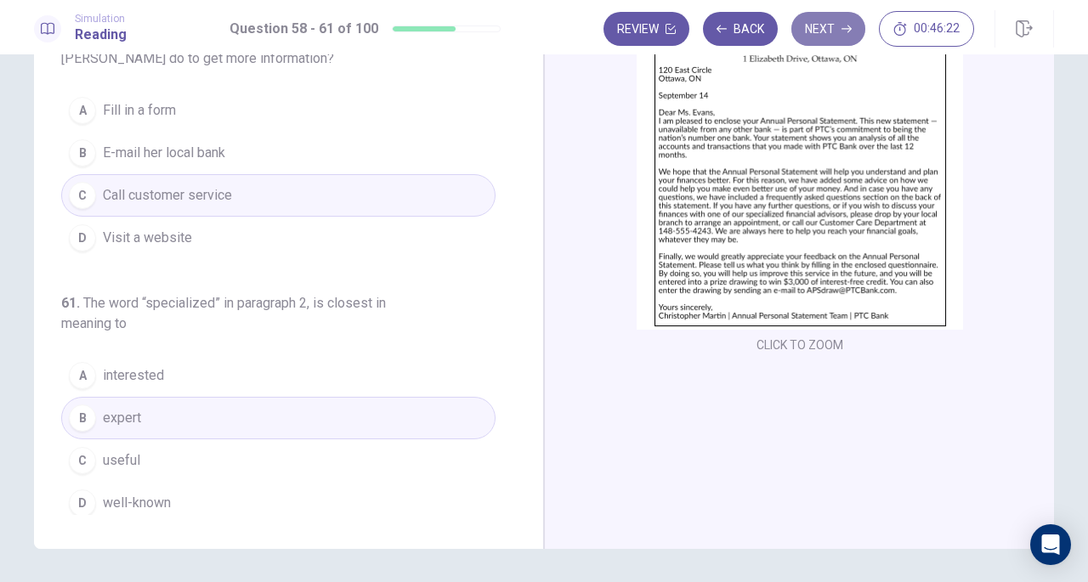
click at [827, 27] on button "Next" at bounding box center [829, 29] width 74 height 34
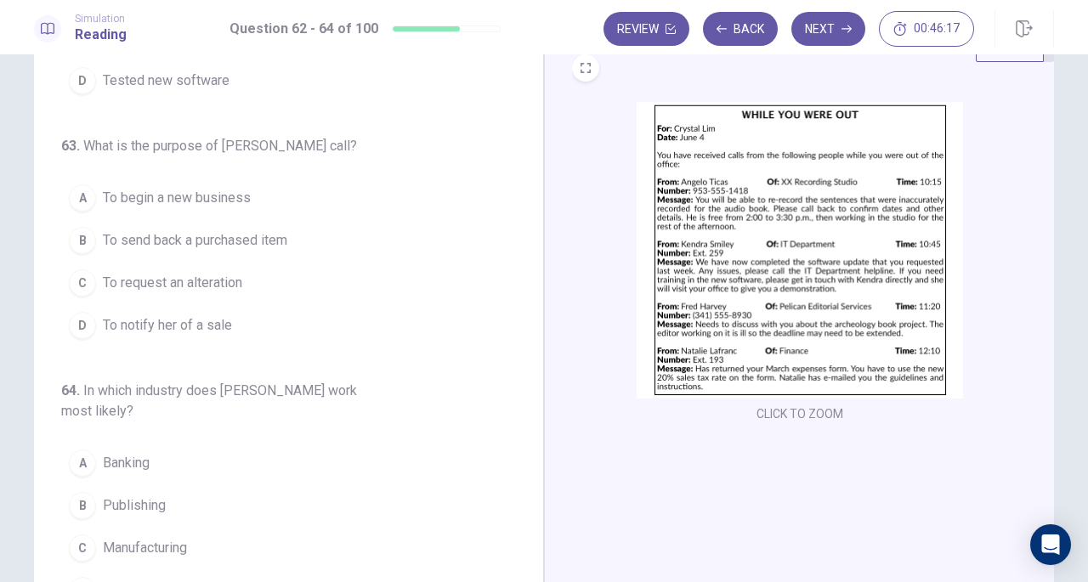
scroll to position [62, 0]
click at [732, 37] on button "Back" at bounding box center [740, 29] width 75 height 34
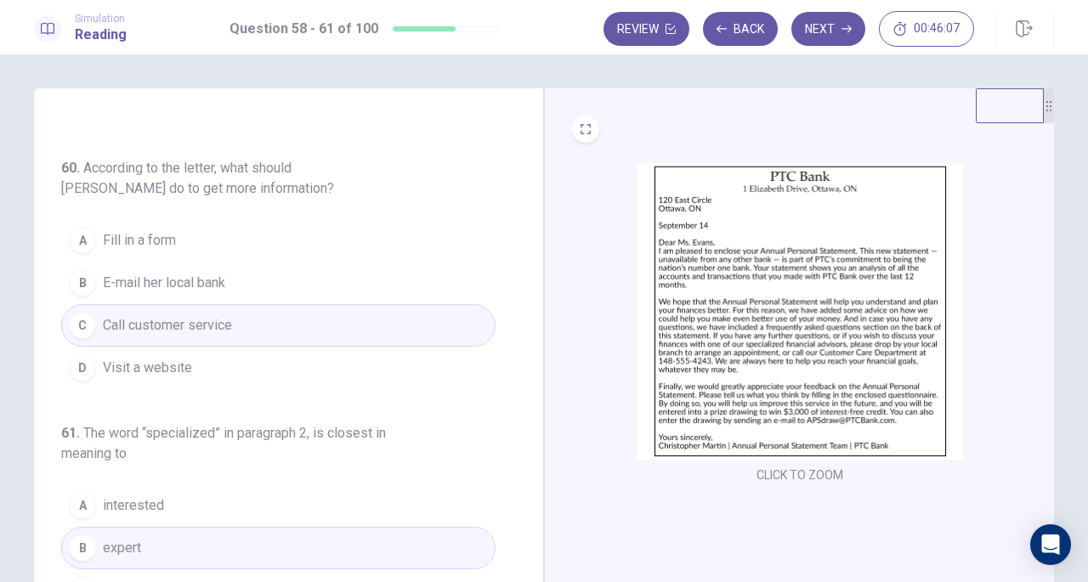
scroll to position [185, 0]
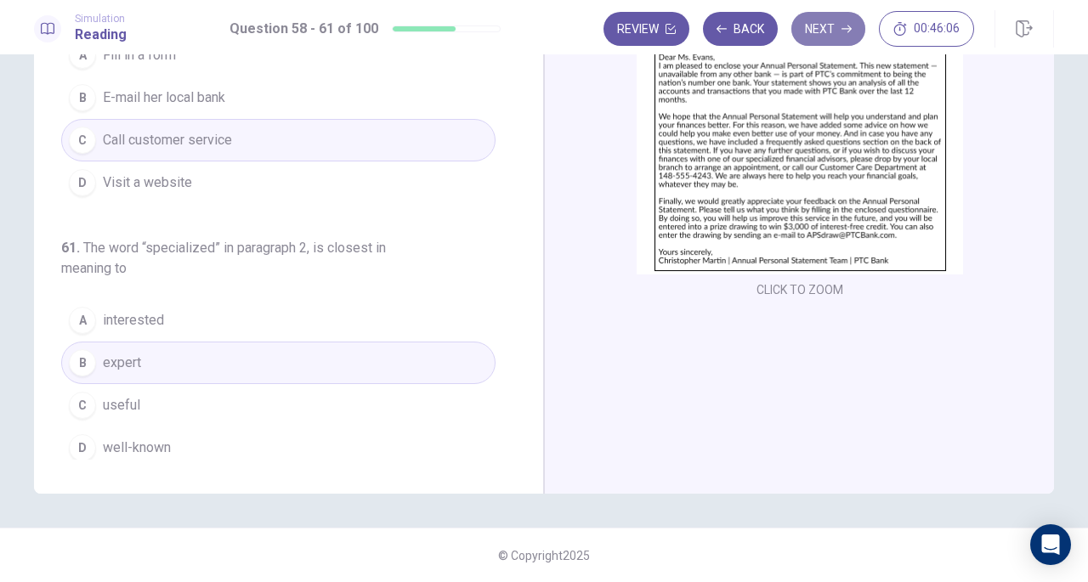
click at [834, 28] on button "Next" at bounding box center [829, 29] width 74 height 34
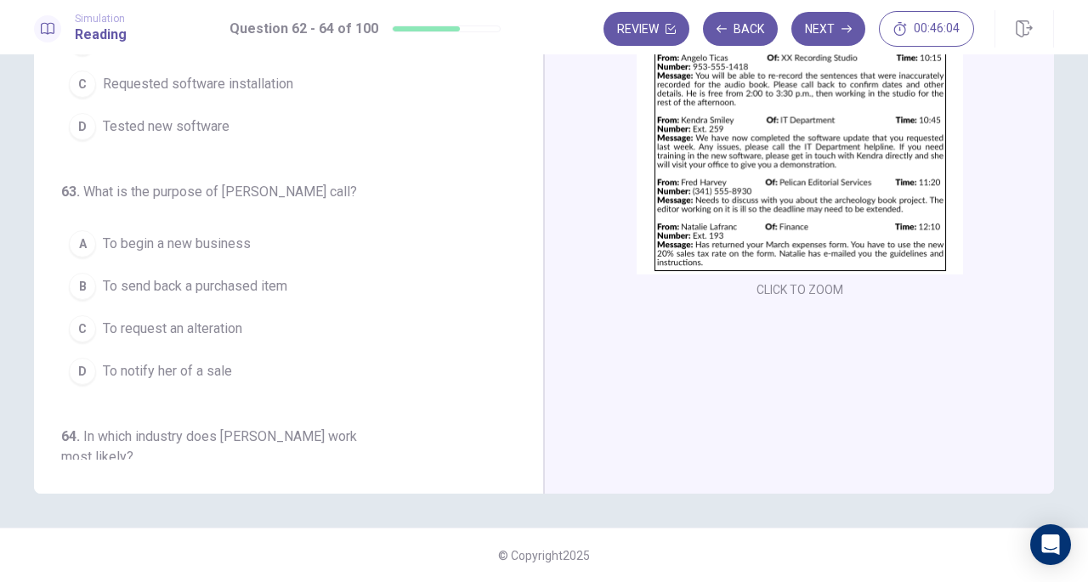
scroll to position [0, 0]
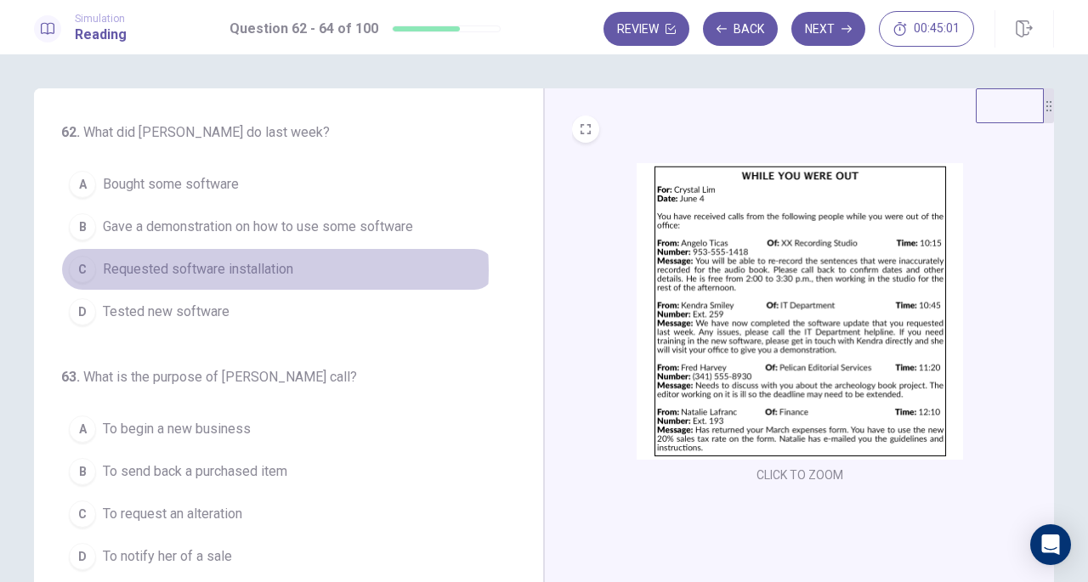
click at [241, 269] on span "Requested software installation" at bounding box center [198, 269] width 190 height 20
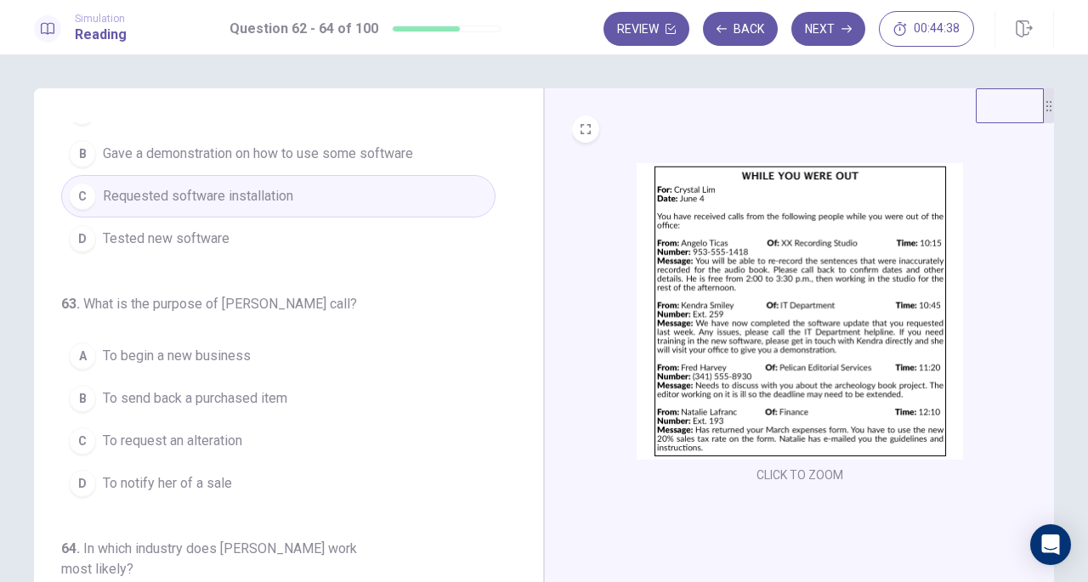
scroll to position [73, 0]
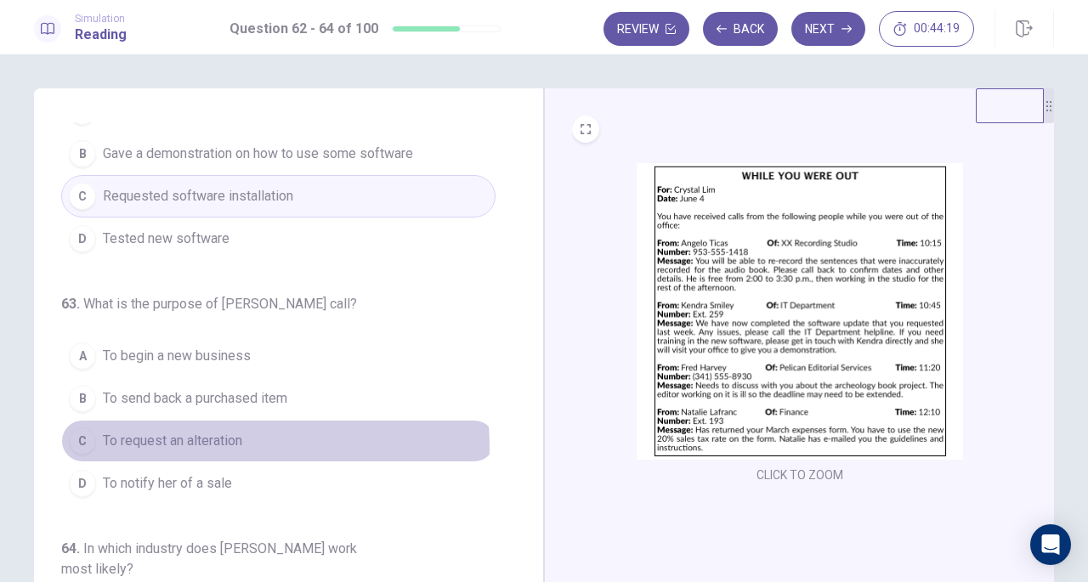
click at [219, 444] on span "To request an alteration" at bounding box center [172, 441] width 139 height 20
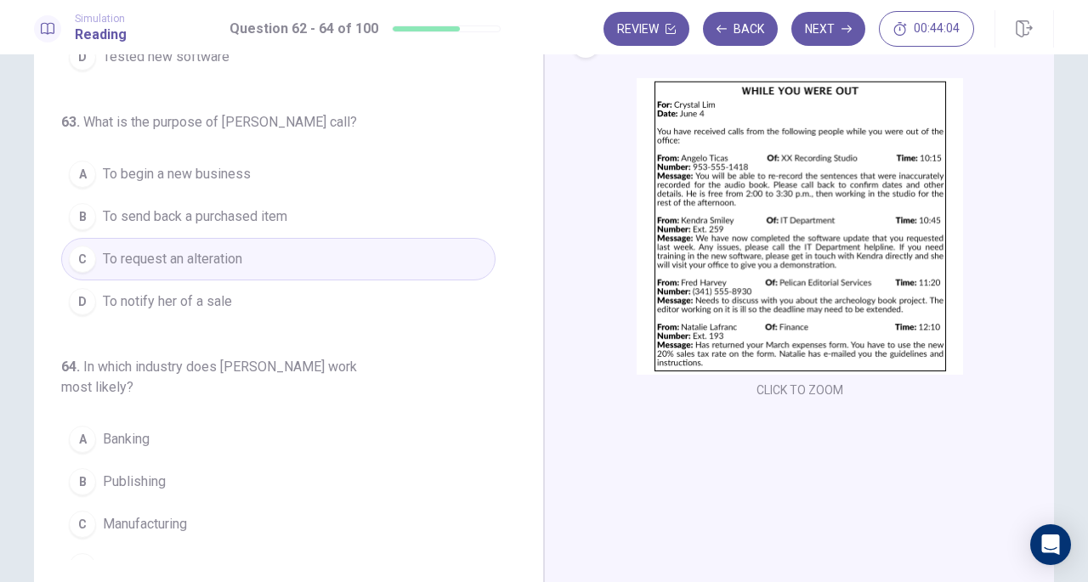
scroll to position [82, 0]
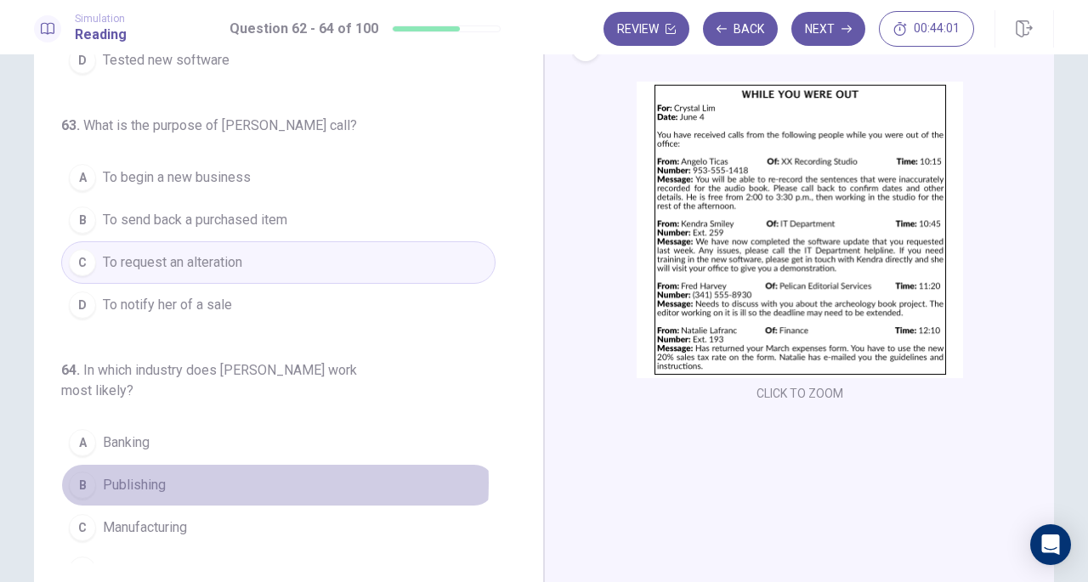
click at [190, 464] on button "B Publishing" at bounding box center [278, 485] width 435 height 43
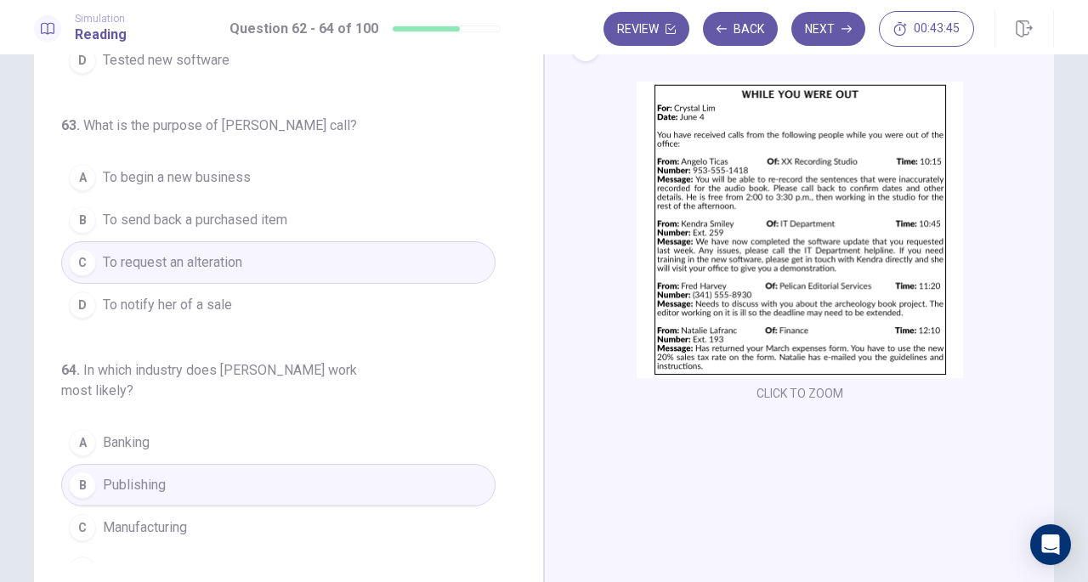
scroll to position [185, 0]
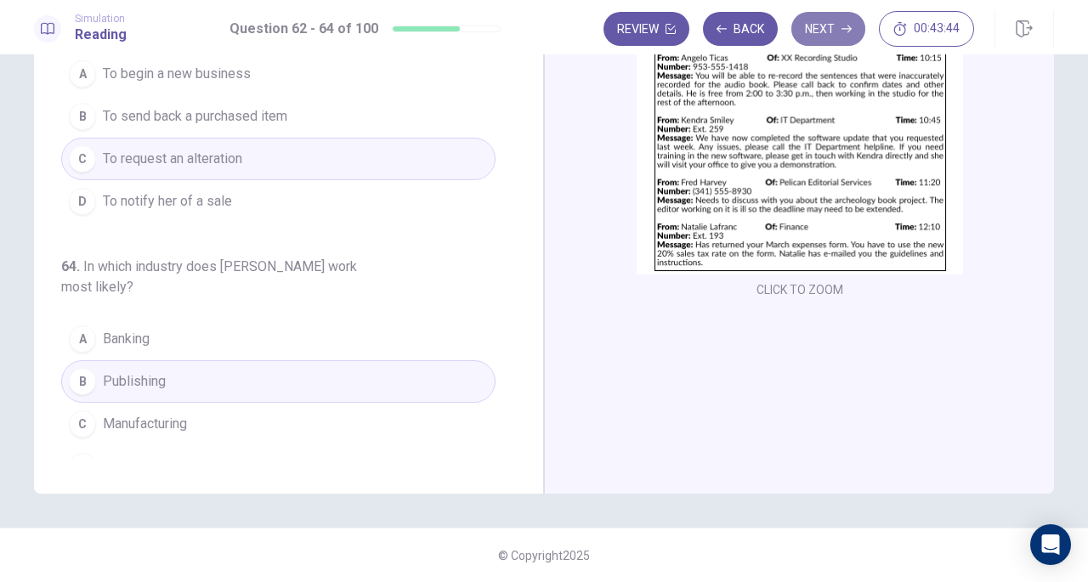
click at [829, 20] on button "Next" at bounding box center [829, 29] width 74 height 34
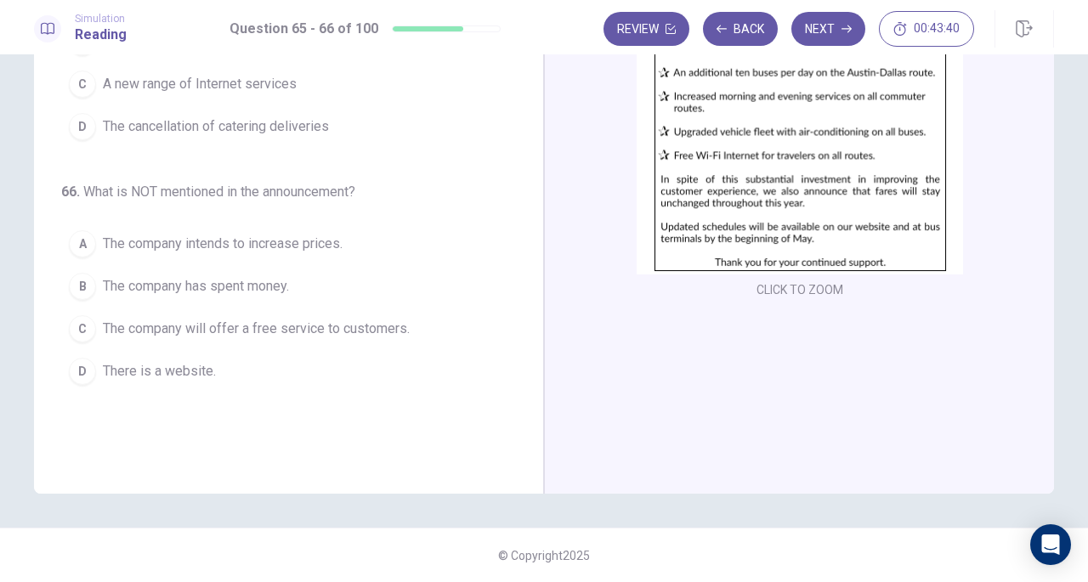
scroll to position [0, 0]
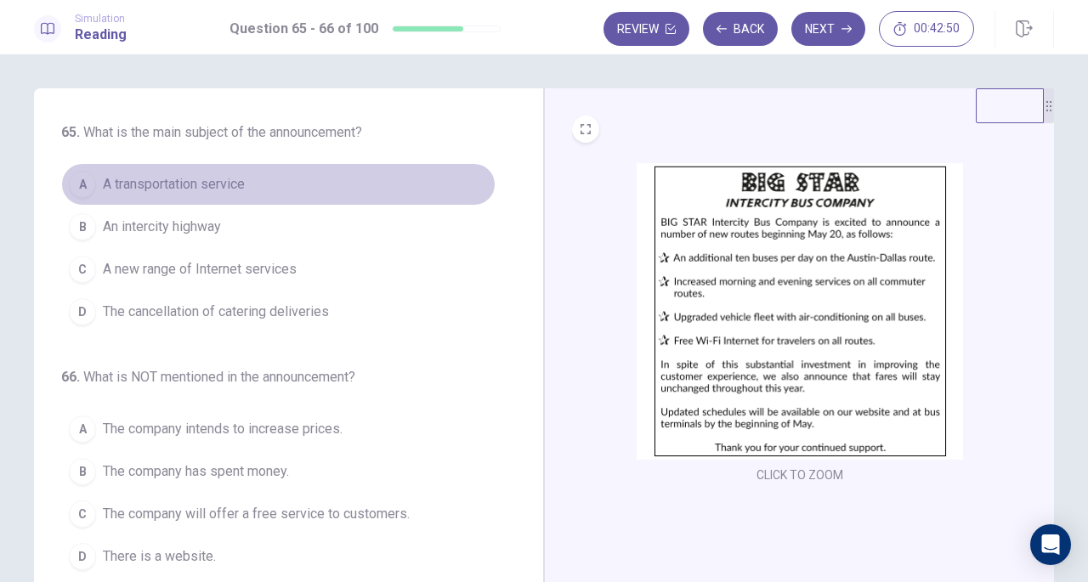
click at [196, 174] on span "A transportation service" at bounding box center [174, 184] width 142 height 20
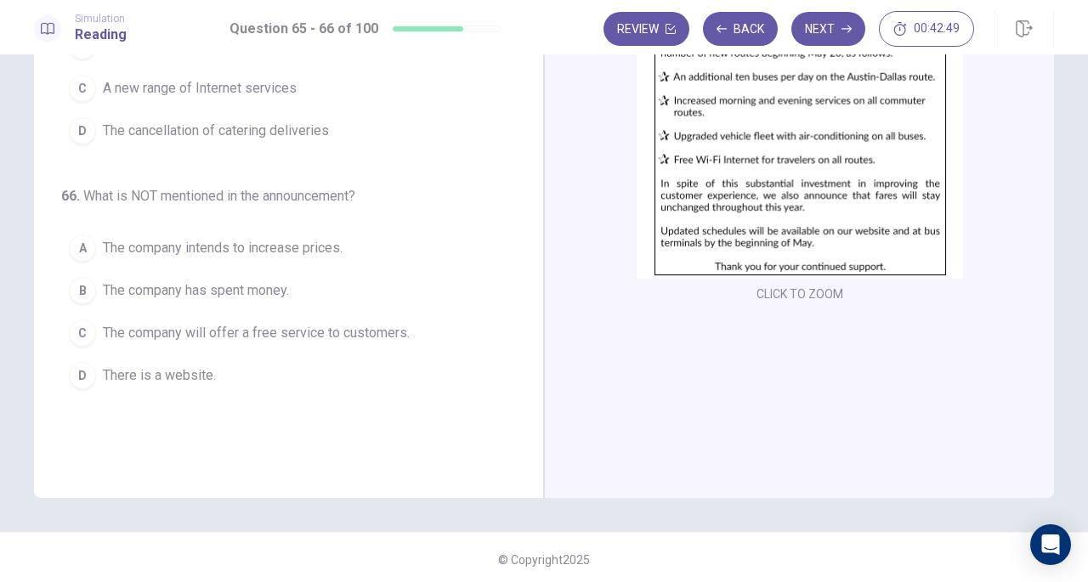
scroll to position [185, 0]
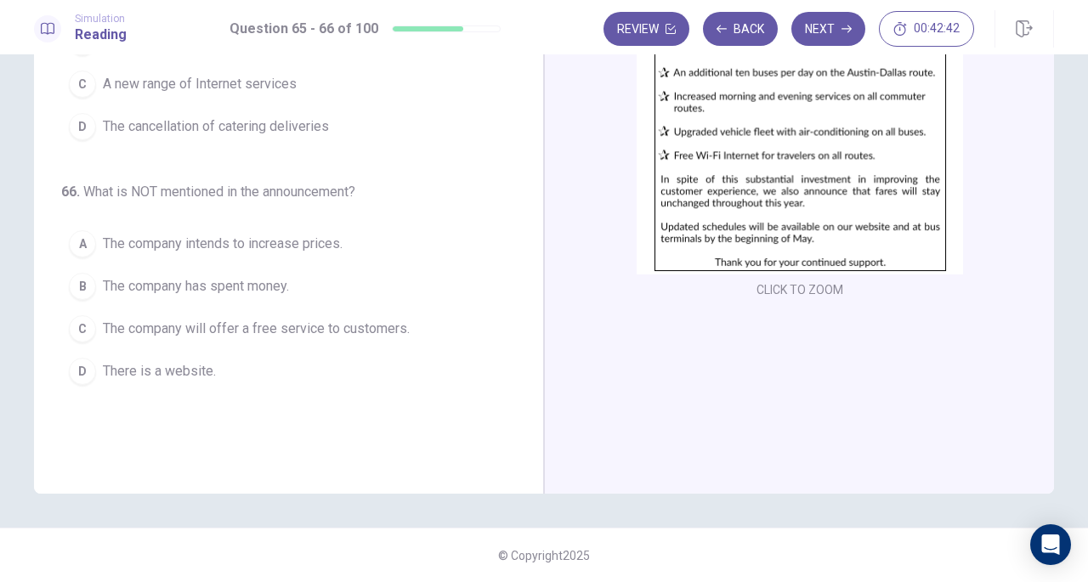
click at [311, 328] on span "The company will offer a free service to customers." at bounding box center [256, 329] width 307 height 20
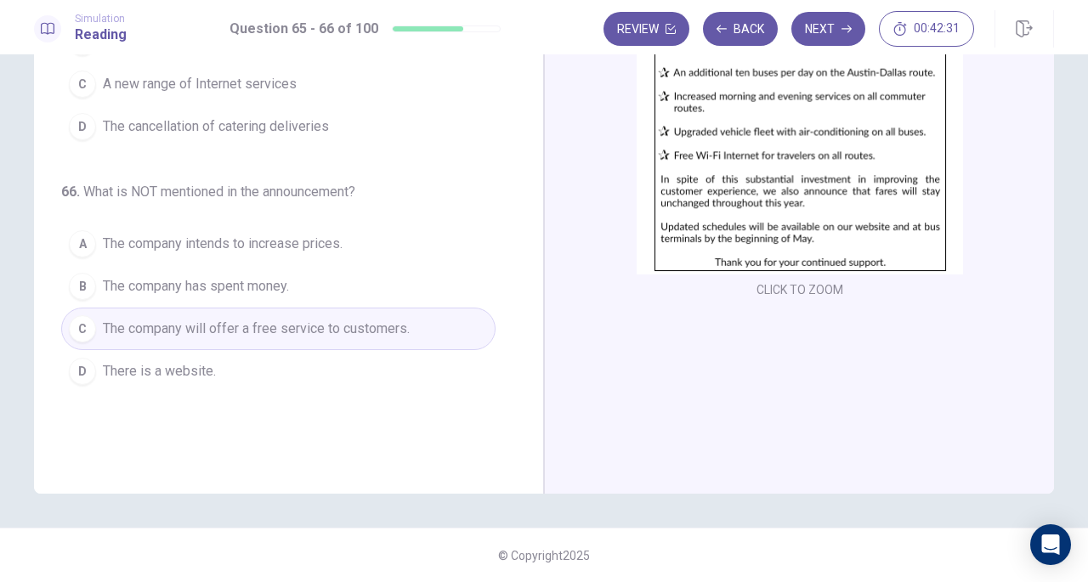
scroll to position [185, 0]
click at [829, 31] on button "Next" at bounding box center [829, 29] width 74 height 34
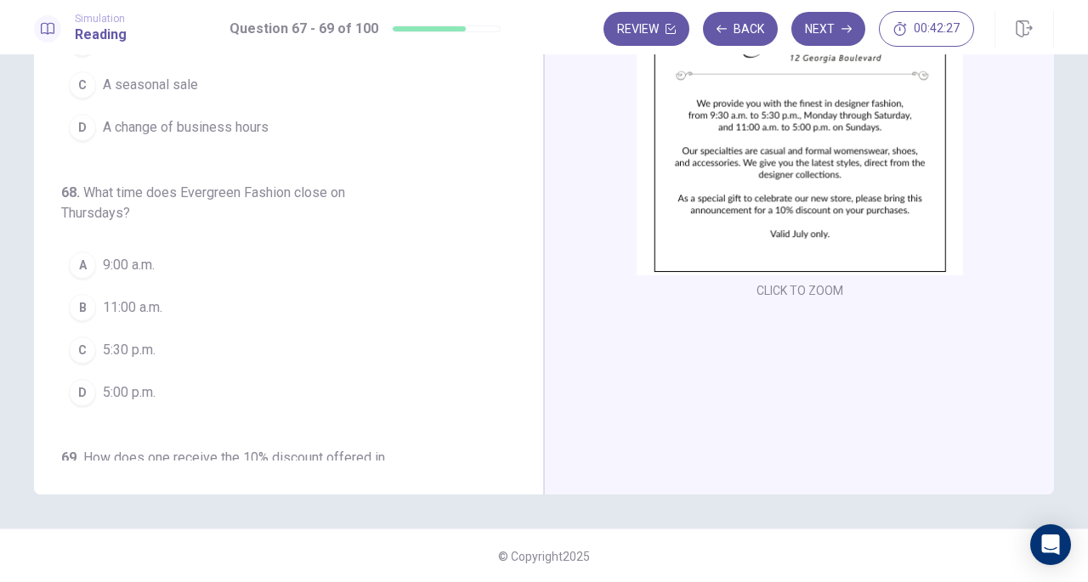
scroll to position [0, 0]
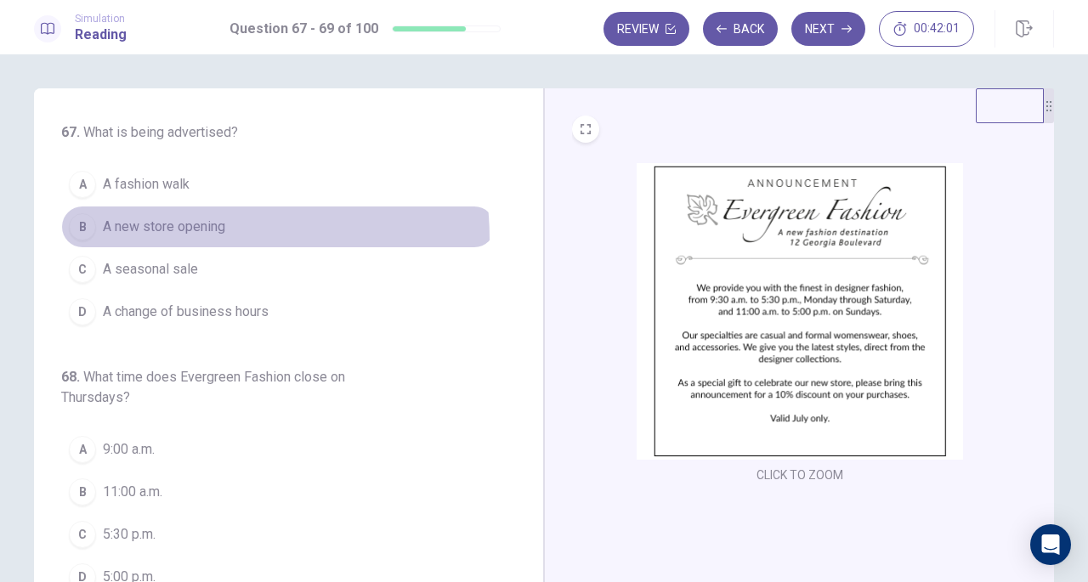
click at [201, 237] on button "B A new store opening" at bounding box center [278, 227] width 435 height 43
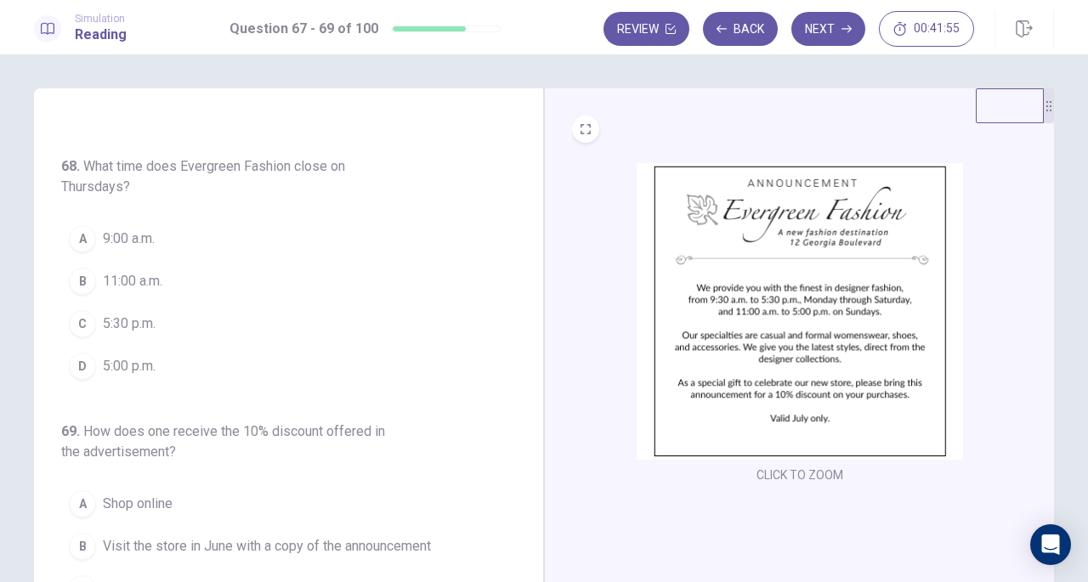
scroll to position [211, 0]
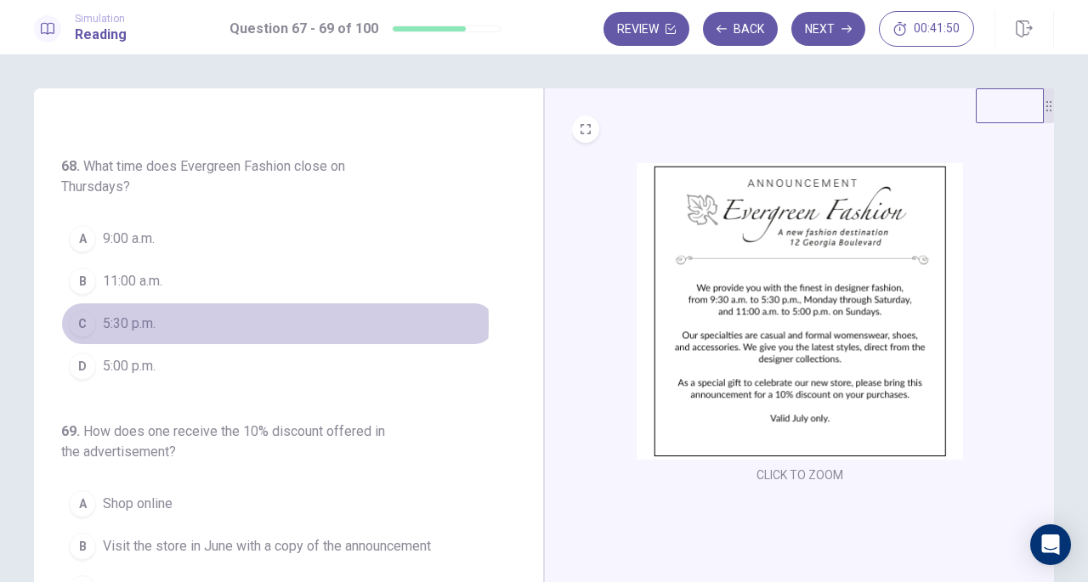
click at [173, 319] on button "C 5:30 p.m." at bounding box center [278, 324] width 435 height 43
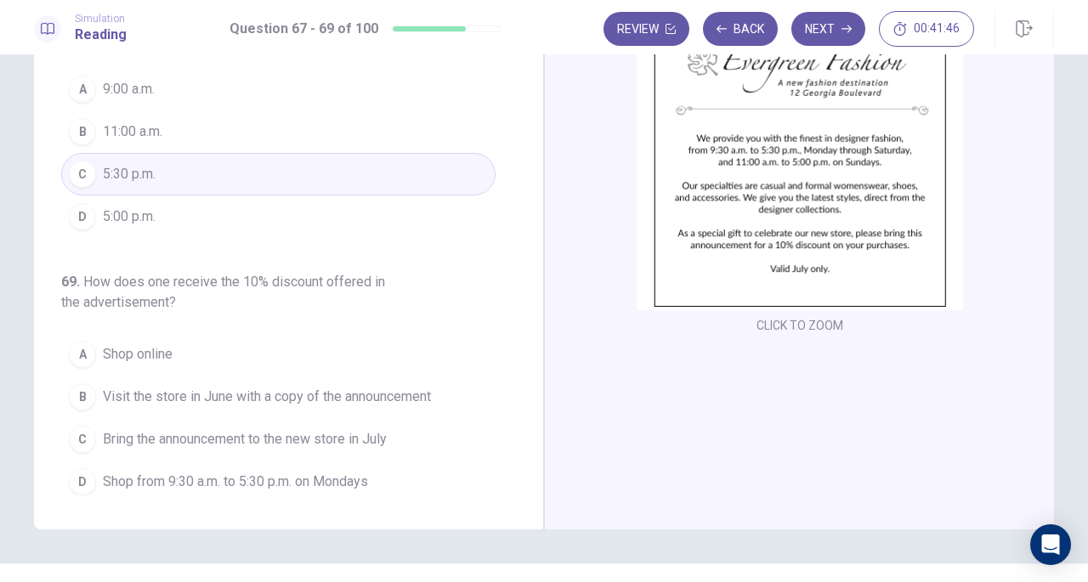
scroll to position [155, 0]
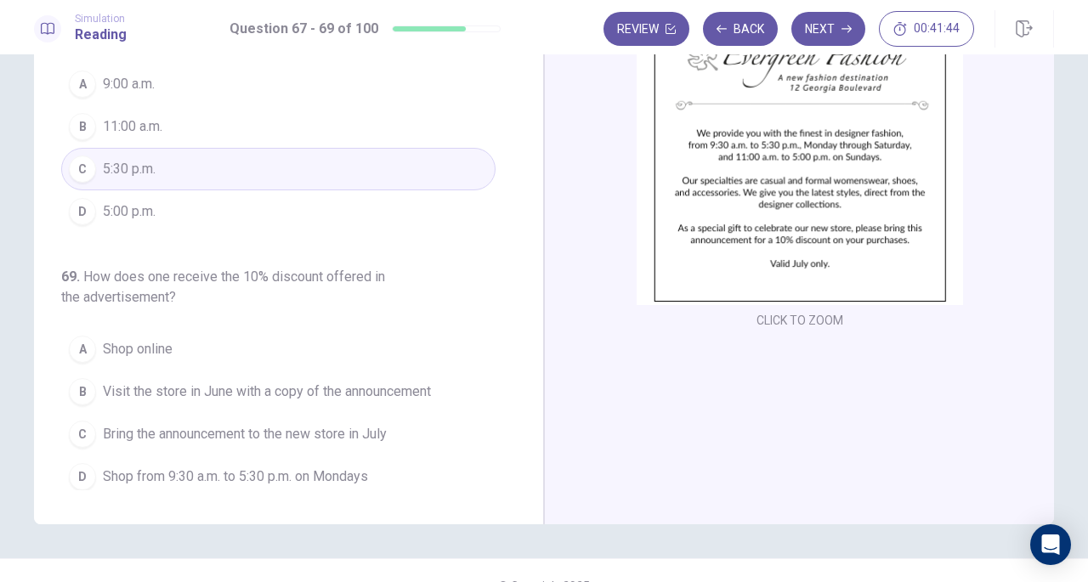
click at [207, 433] on span "Bring the announcement to the new store in July" at bounding box center [245, 434] width 284 height 20
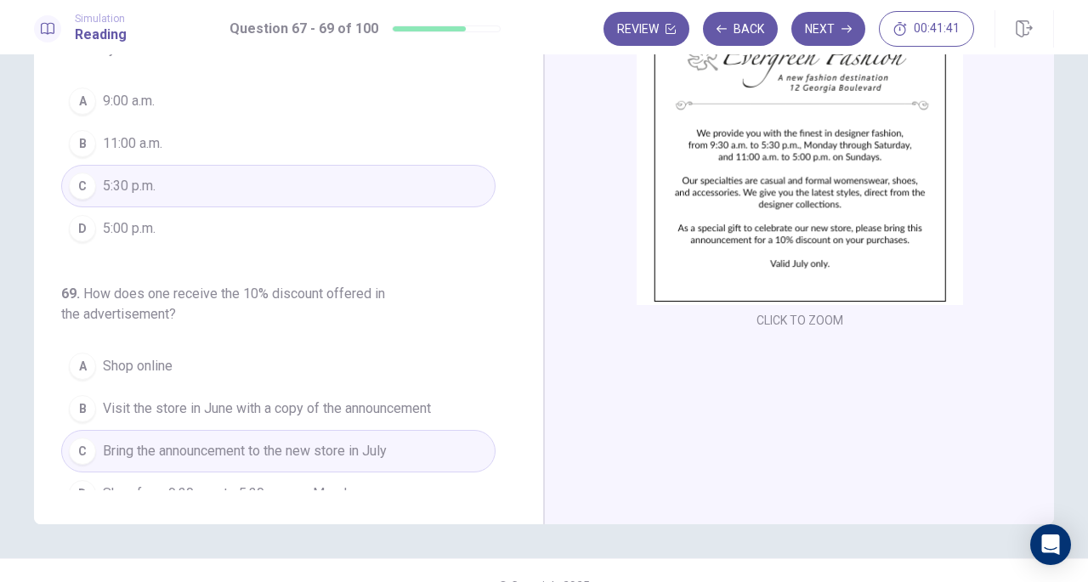
scroll to position [211, 0]
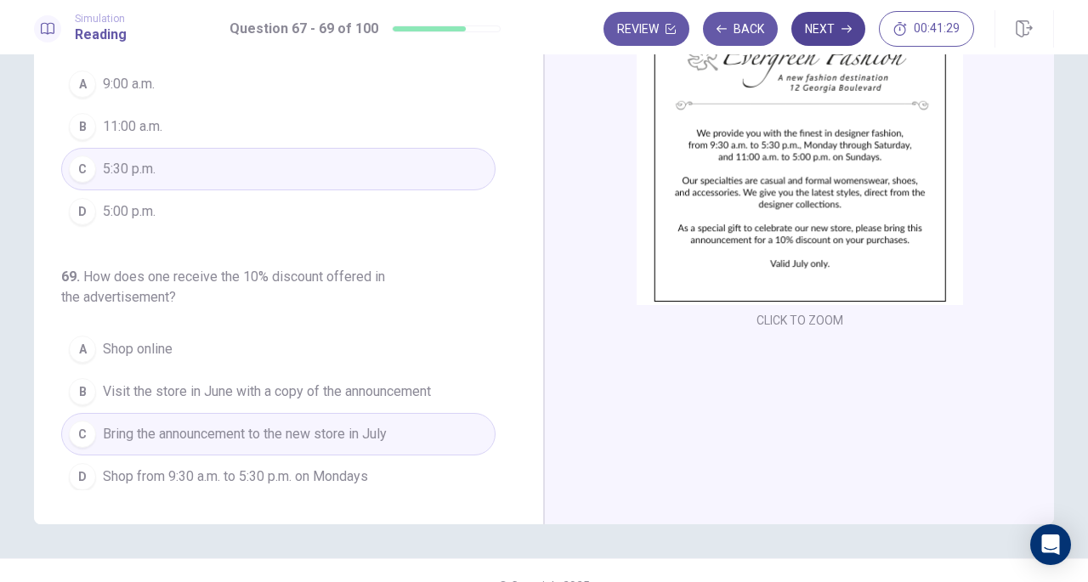
click at [827, 23] on button "Next" at bounding box center [829, 29] width 74 height 34
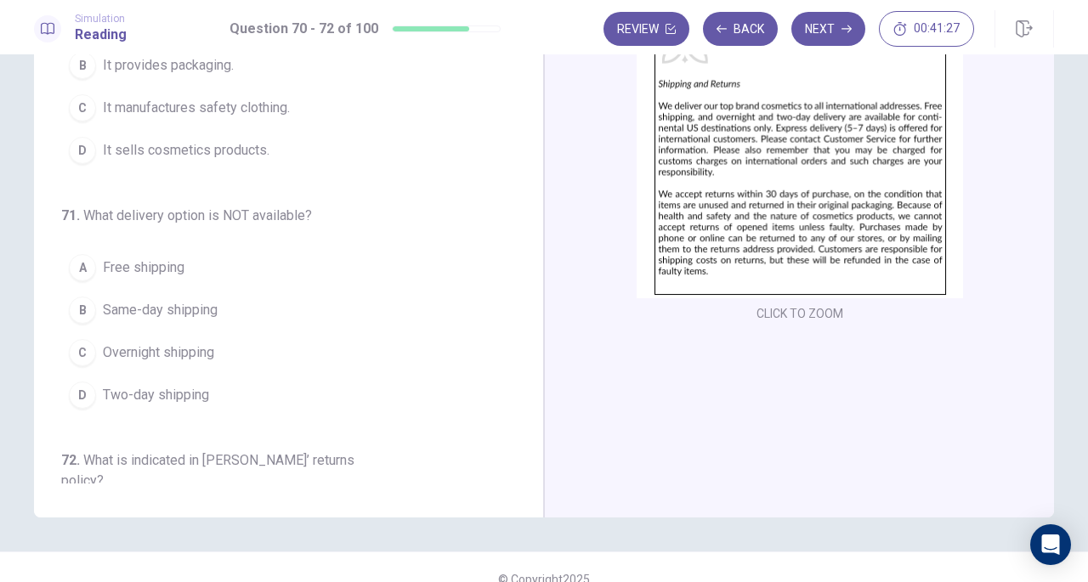
scroll to position [0, 0]
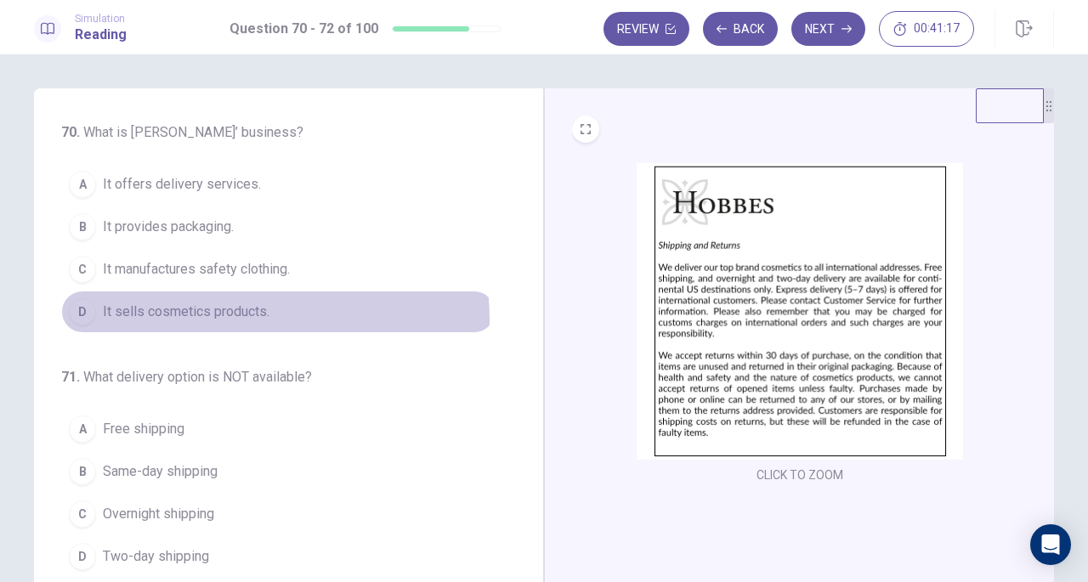
click at [234, 318] on span "It sells cosmetics products." at bounding box center [186, 312] width 167 height 20
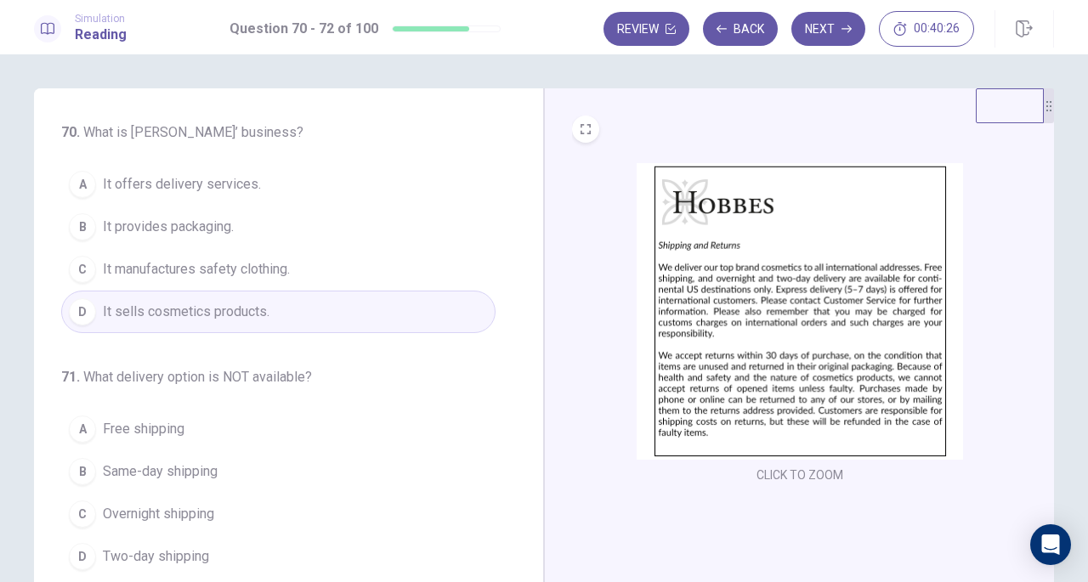
scroll to position [184, 0]
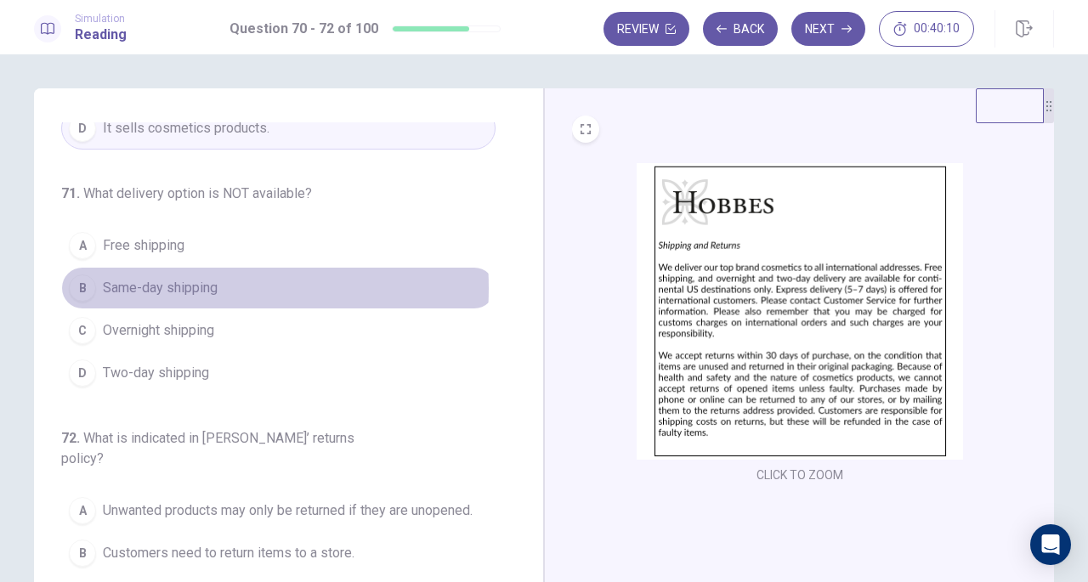
click at [160, 285] on span "Same-day shipping" at bounding box center [160, 288] width 115 height 20
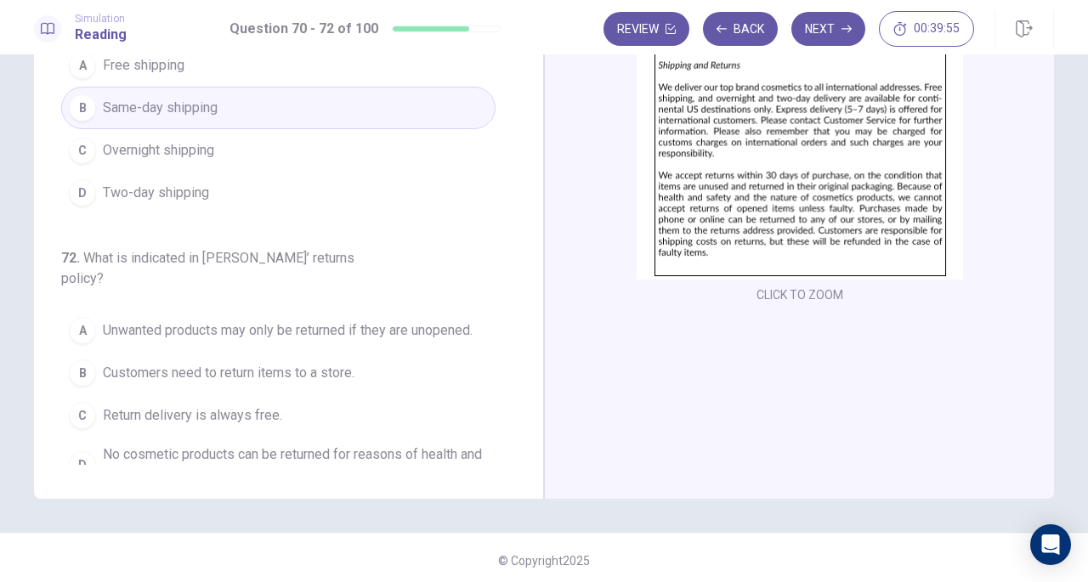
scroll to position [185, 0]
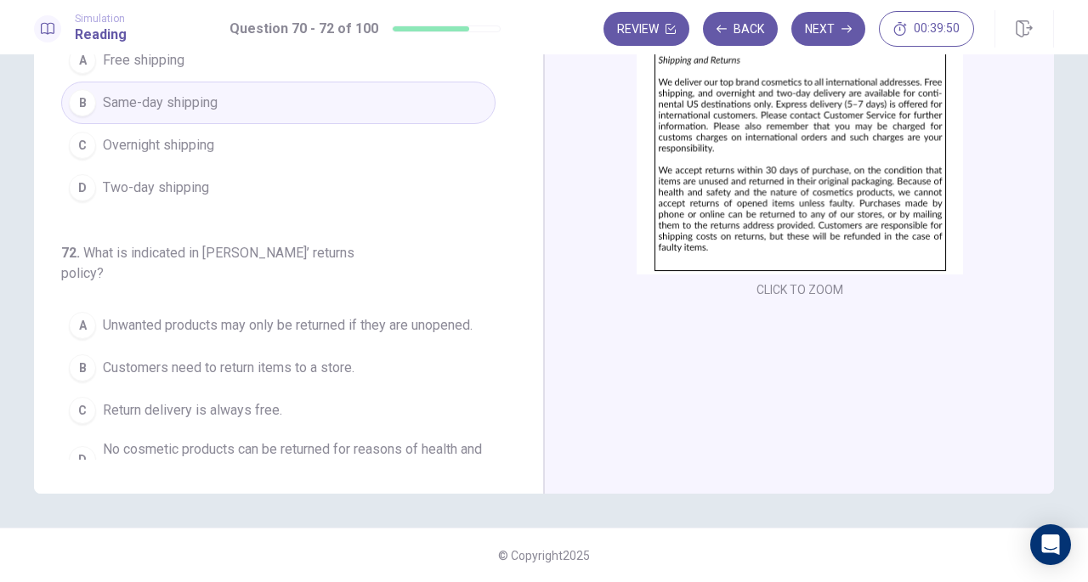
click at [286, 315] on span "Unwanted products may only be returned if they are unopened." at bounding box center [288, 325] width 370 height 20
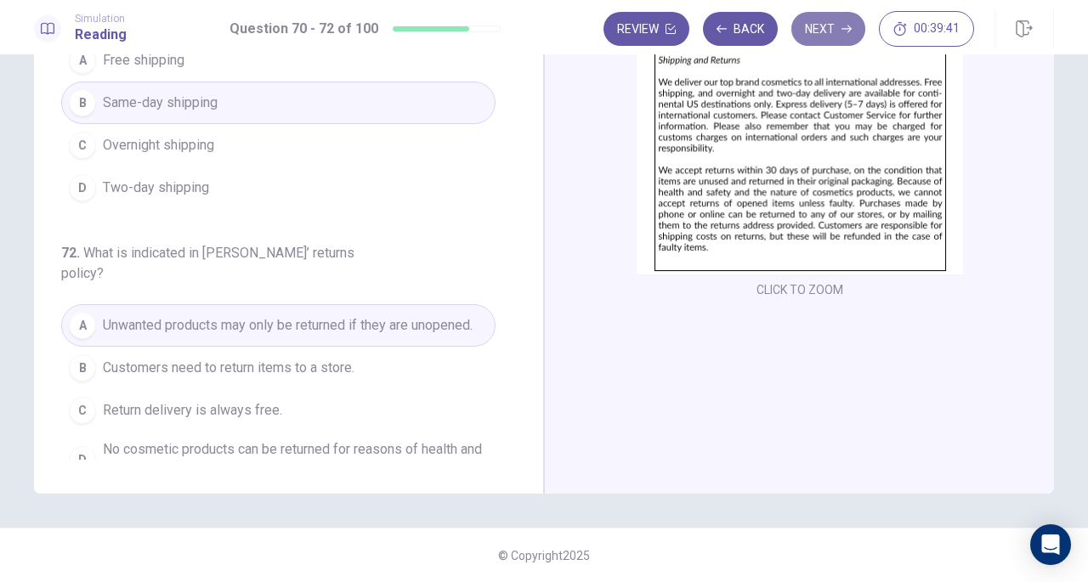
click at [825, 30] on button "Next" at bounding box center [829, 29] width 74 height 34
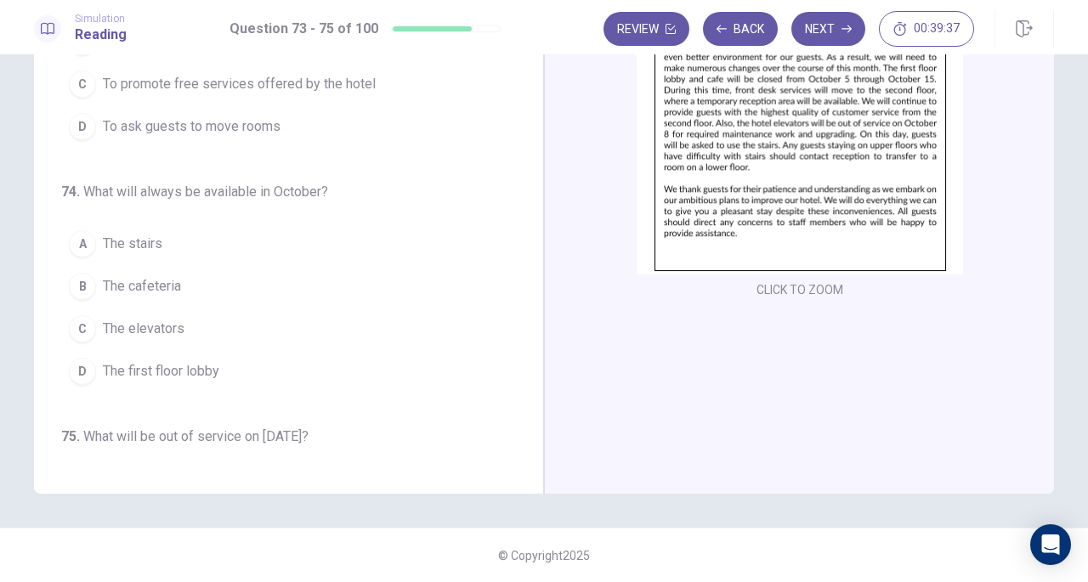
scroll to position [0, 0]
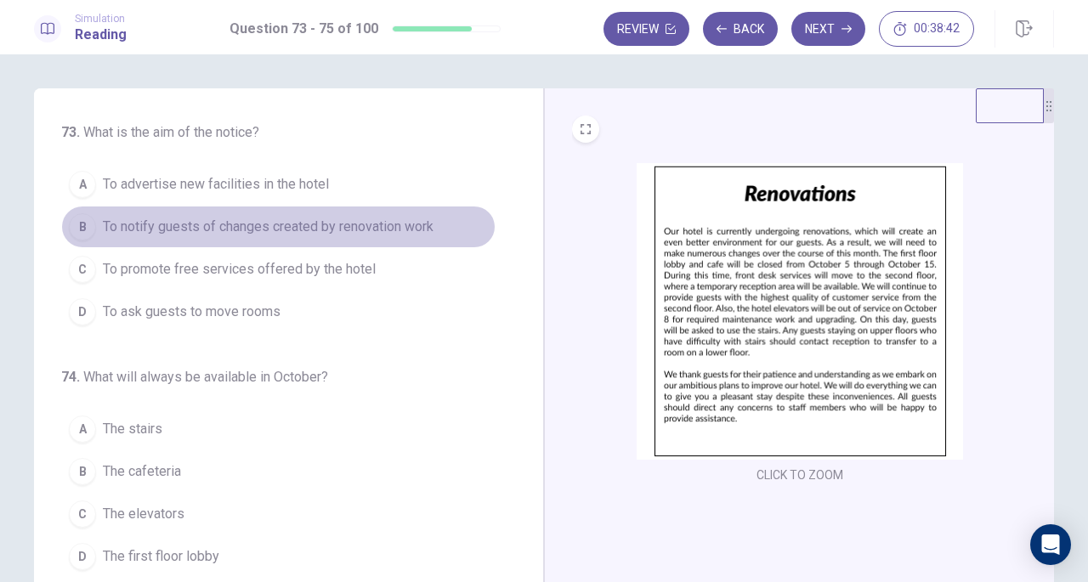
click at [323, 237] on button "B To notify guests of changes created by renovation work" at bounding box center [278, 227] width 435 height 43
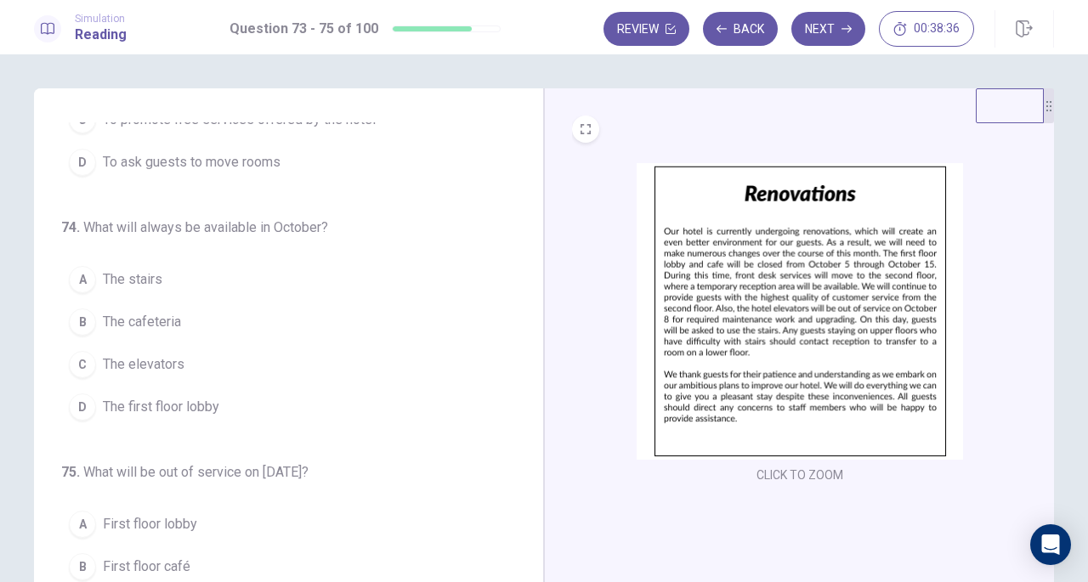
scroll to position [155, 0]
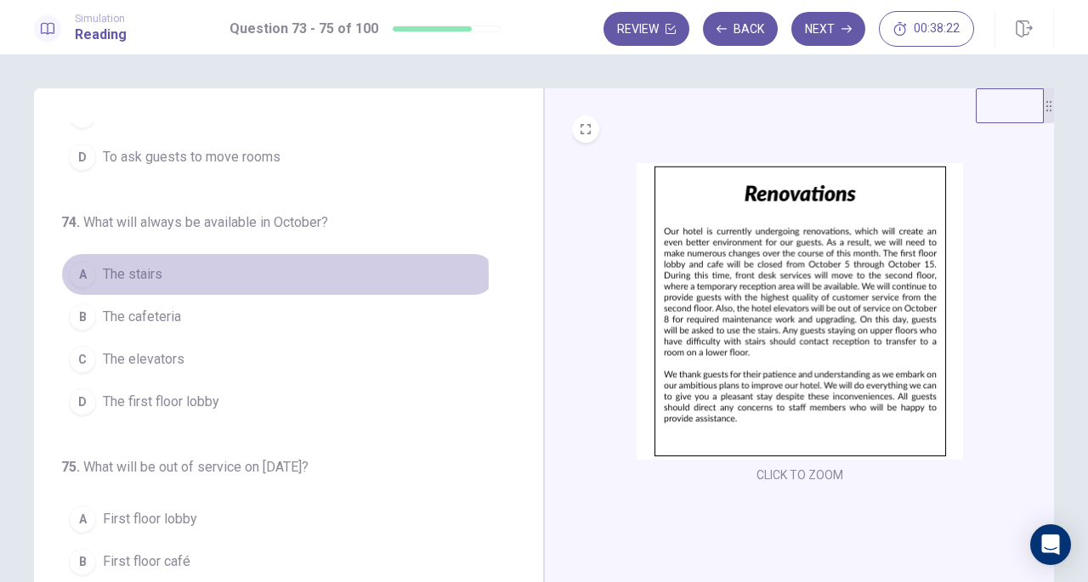
click at [145, 274] on span "The stairs" at bounding box center [133, 274] width 60 height 20
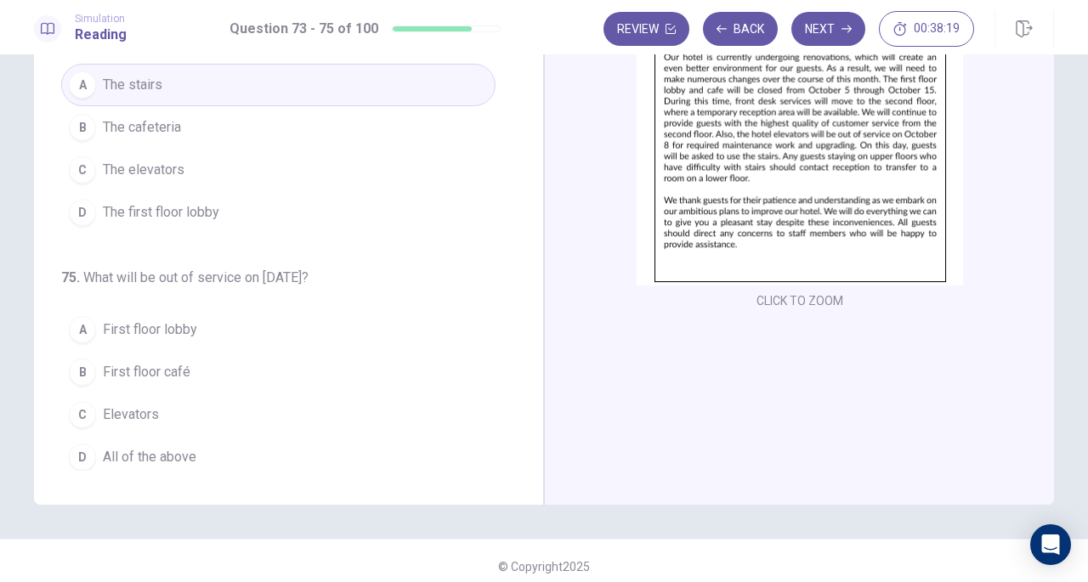
scroll to position [185, 0]
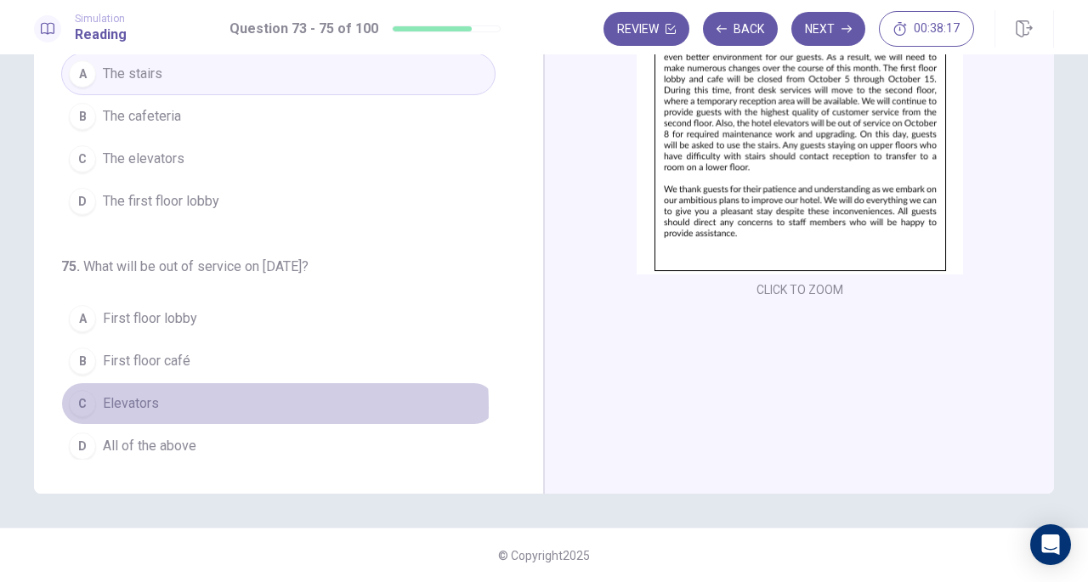
click at [151, 401] on span "Elevators" at bounding box center [131, 404] width 56 height 20
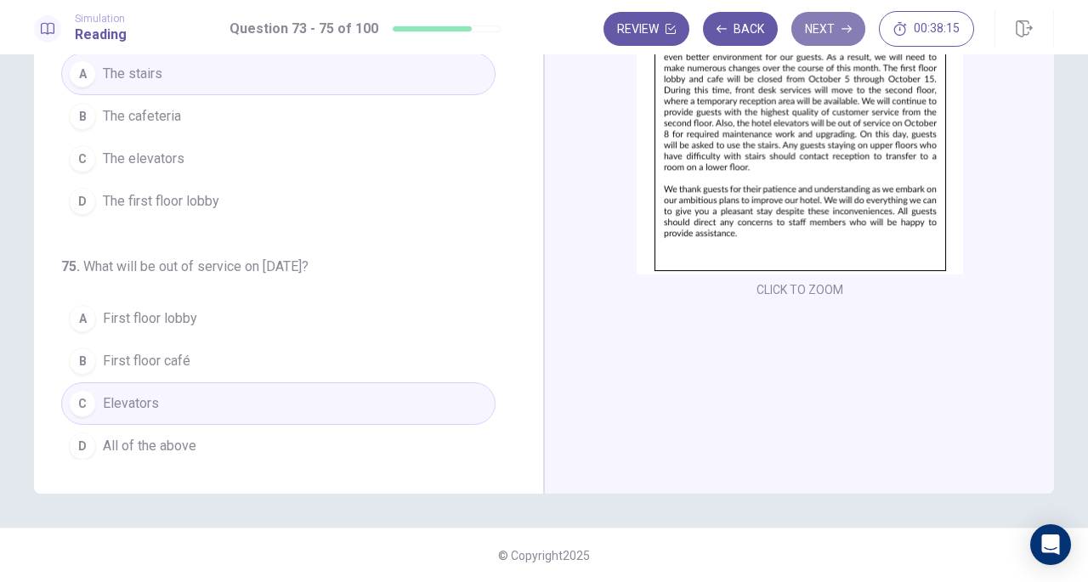
click at [824, 36] on button "Next" at bounding box center [829, 29] width 74 height 34
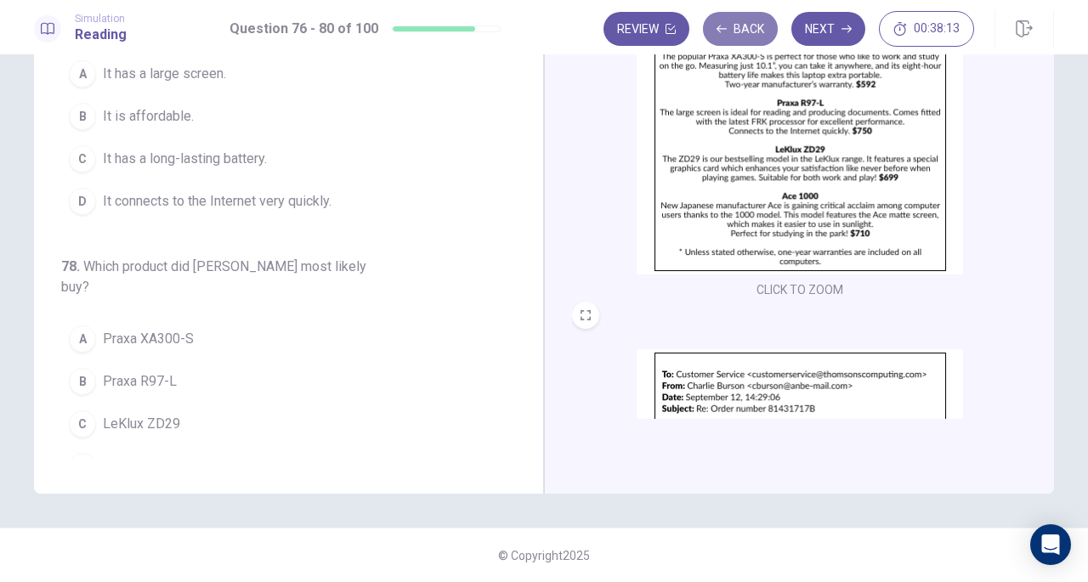
click at [741, 23] on button "Back" at bounding box center [740, 29] width 75 height 34
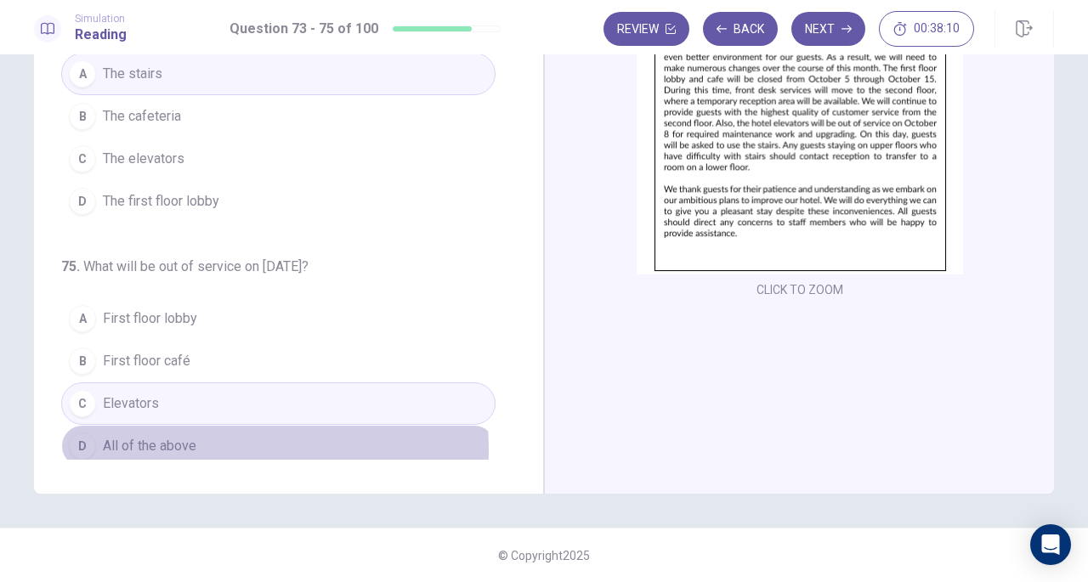
click at [193, 444] on button "D All of the above" at bounding box center [278, 446] width 435 height 43
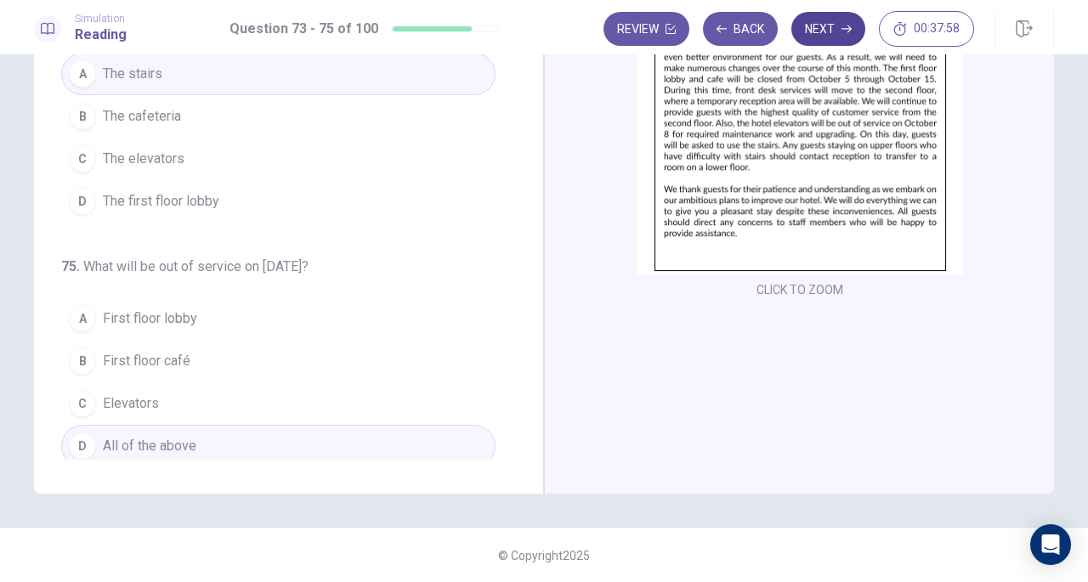
click at [834, 29] on button "Next" at bounding box center [829, 29] width 74 height 34
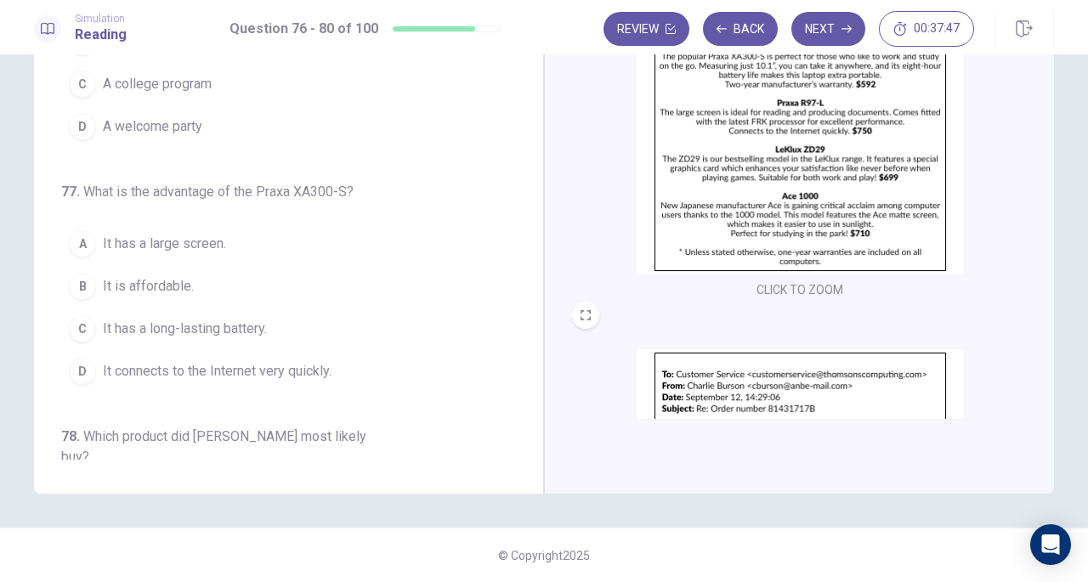
scroll to position [0, 0]
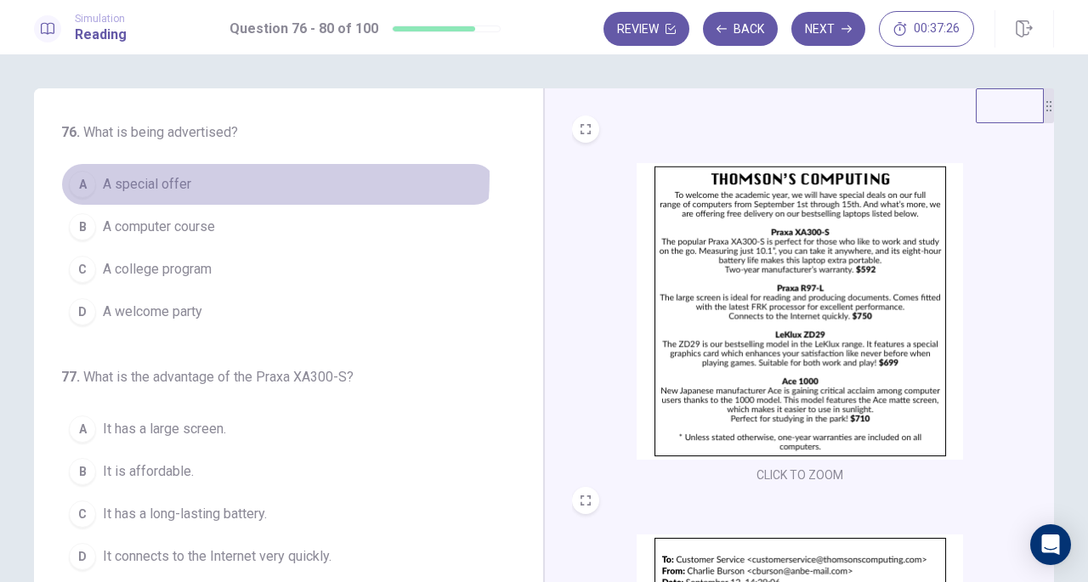
click at [180, 176] on span "A special offer" at bounding box center [147, 184] width 88 height 20
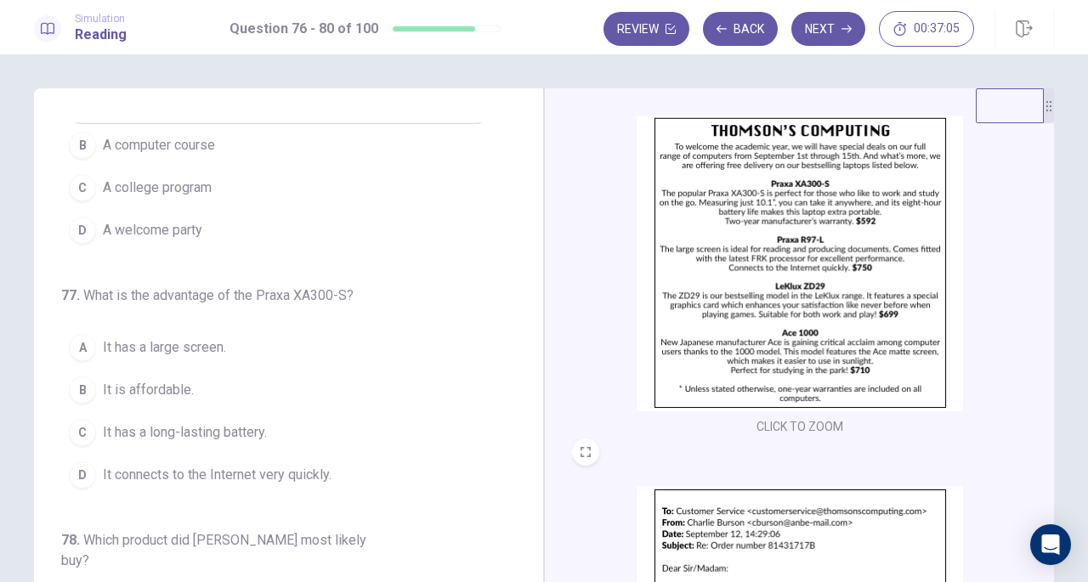
scroll to position [48, 0]
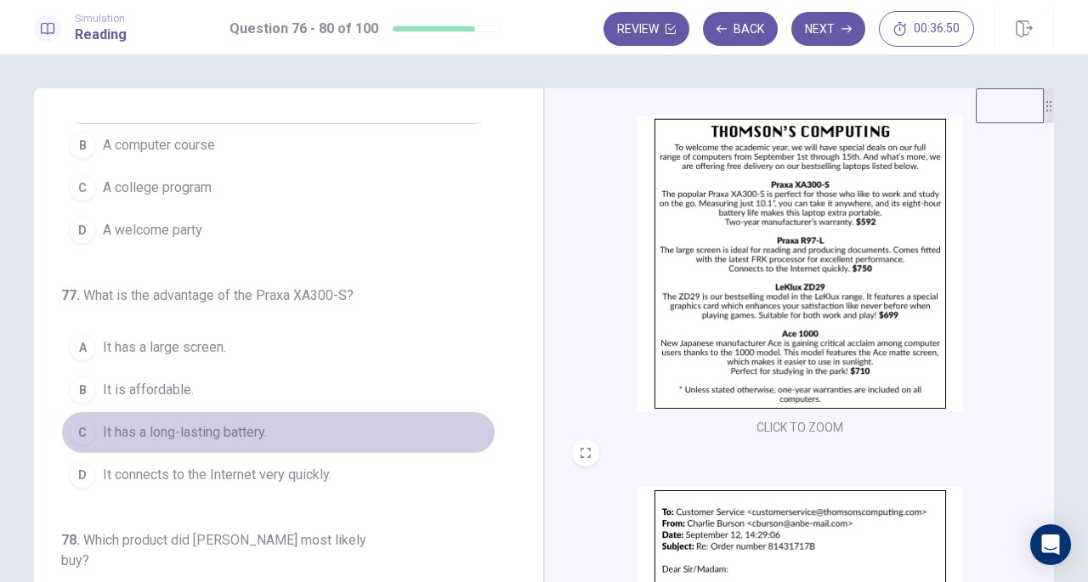
click at [306, 438] on button "C It has a long-lasting battery." at bounding box center [278, 433] width 435 height 43
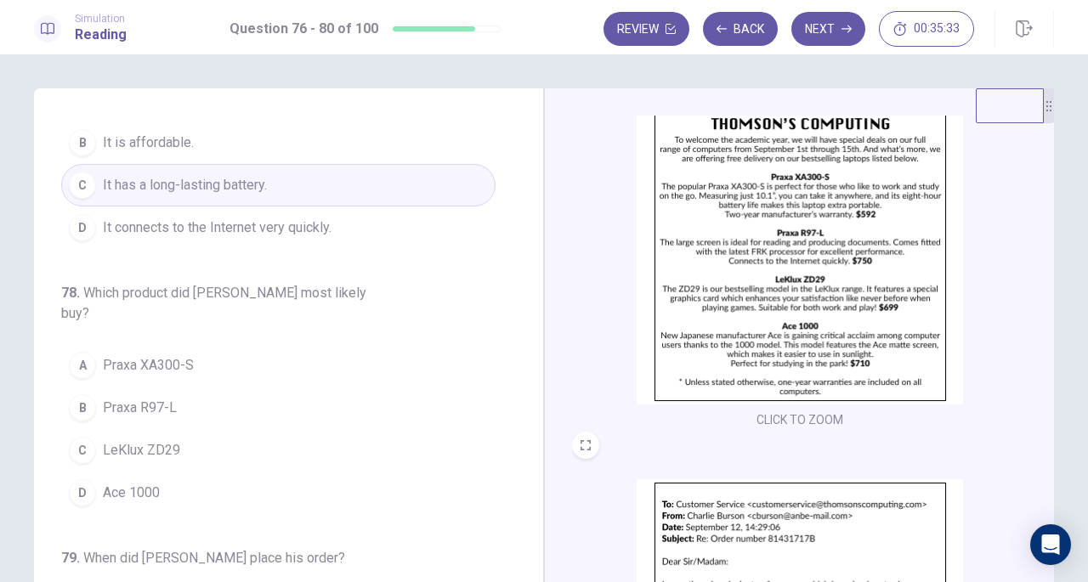
scroll to position [79, 0]
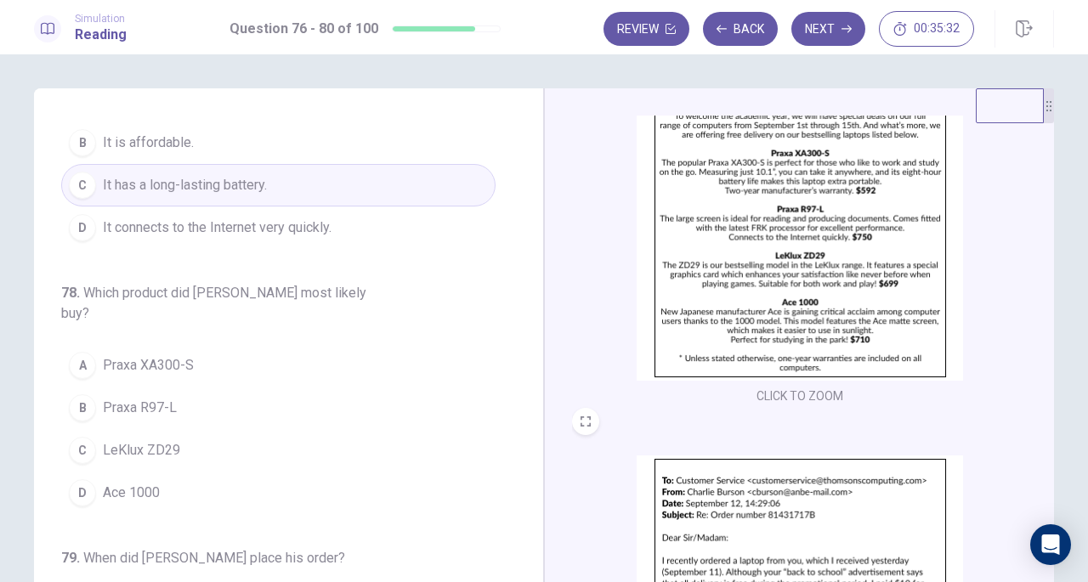
click at [146, 355] on span "Praxa XA300-S" at bounding box center [148, 365] width 91 height 20
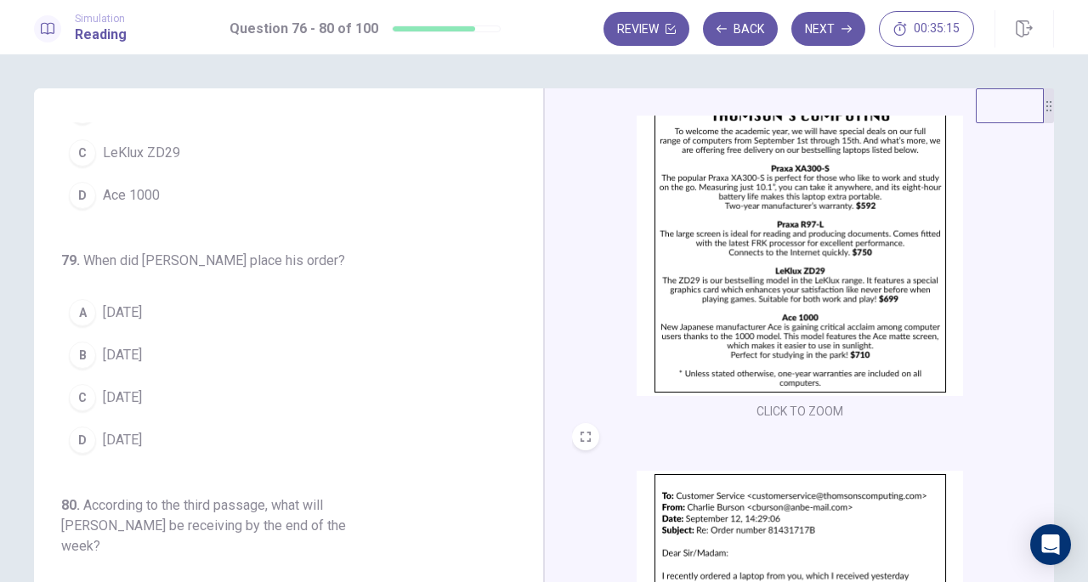
scroll to position [33, 0]
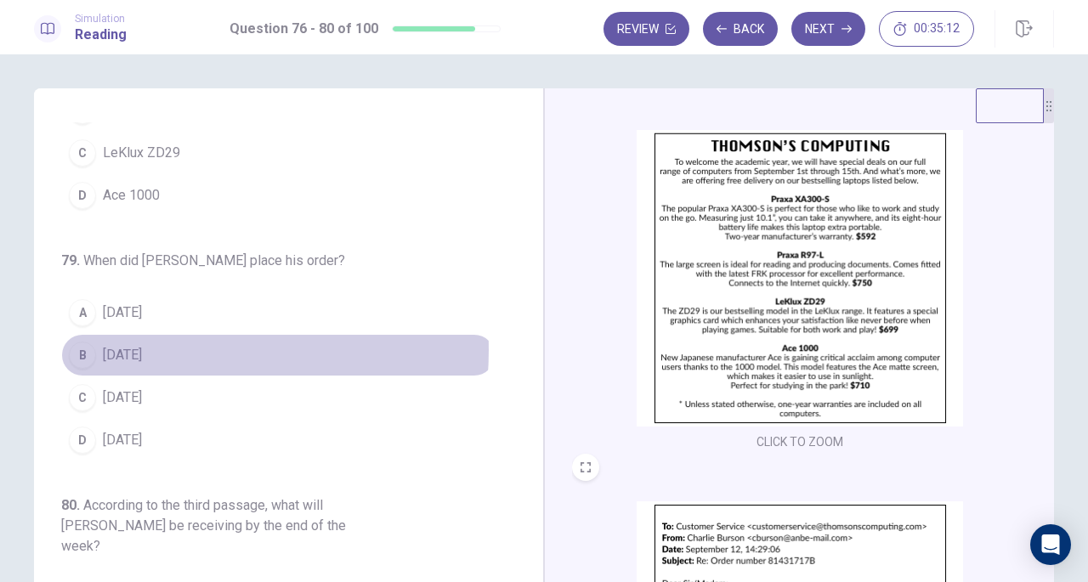
click at [142, 345] on span "September 2" at bounding box center [122, 355] width 39 height 20
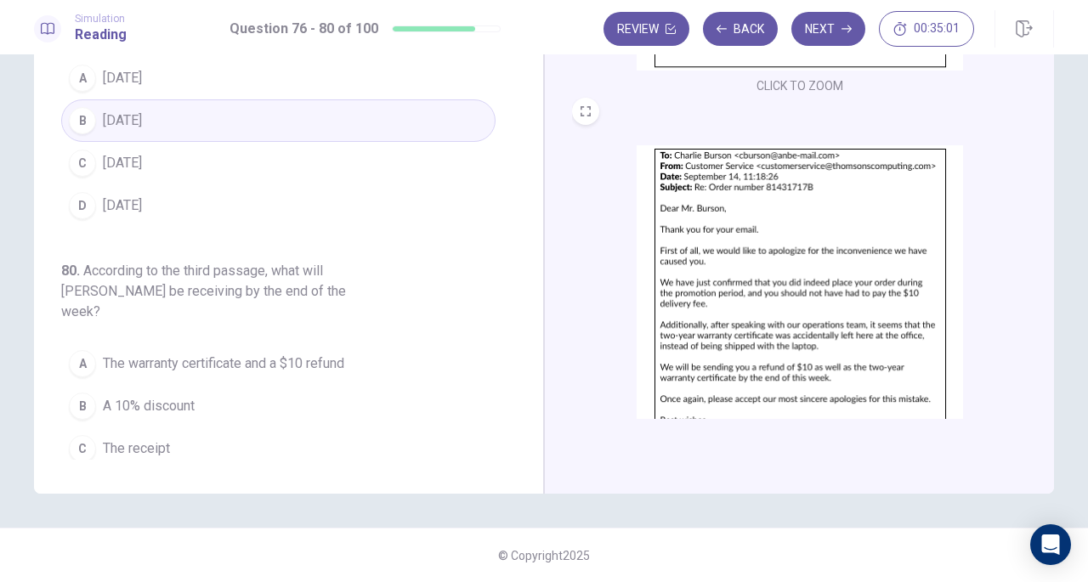
scroll to position [626, 0]
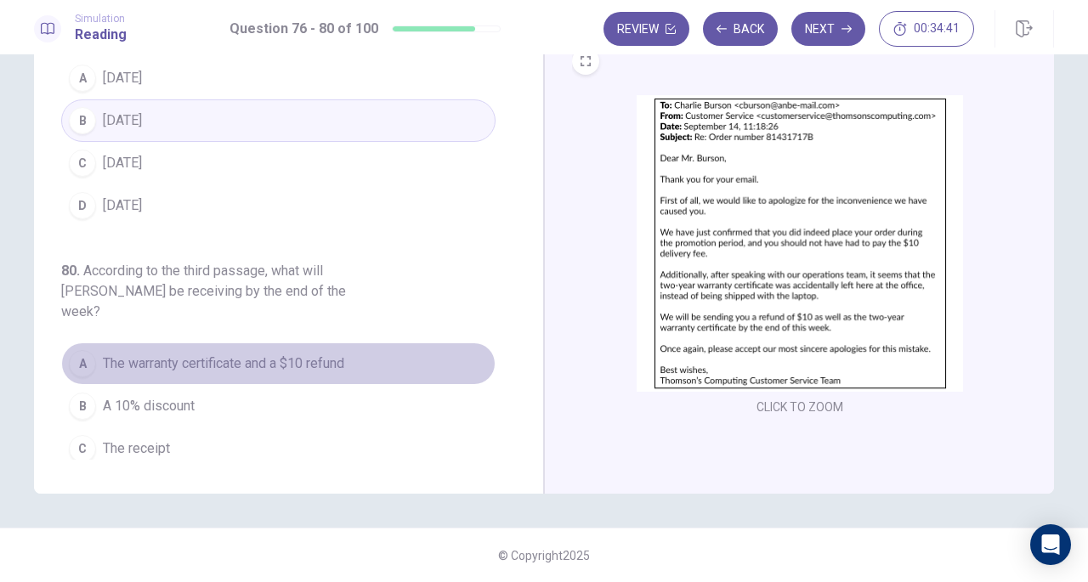
click at [300, 354] on span "The warranty certificate and a $10 refund" at bounding box center [223, 364] width 241 height 20
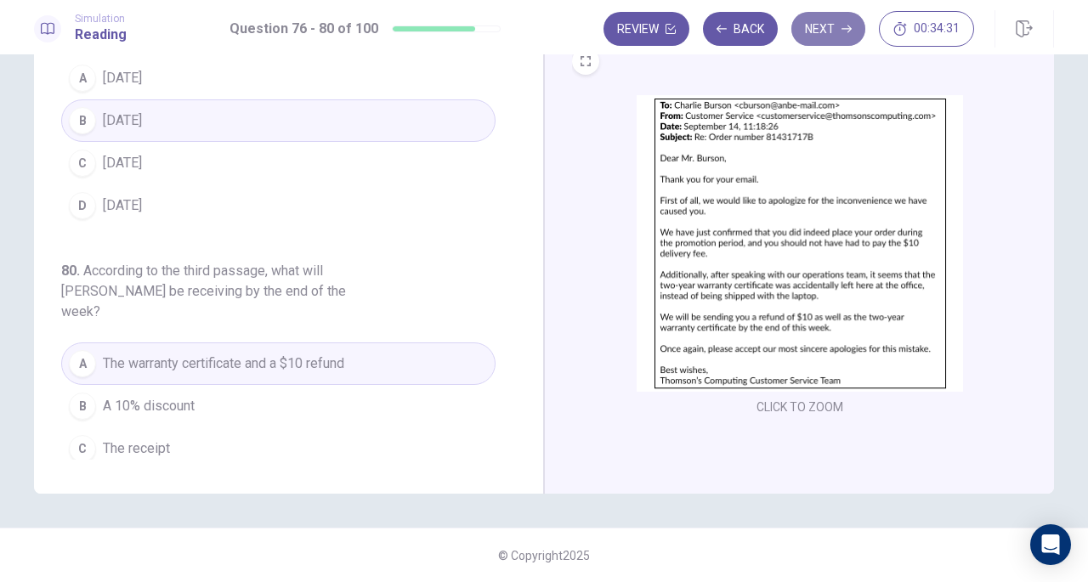
click at [823, 23] on button "Next" at bounding box center [829, 29] width 74 height 34
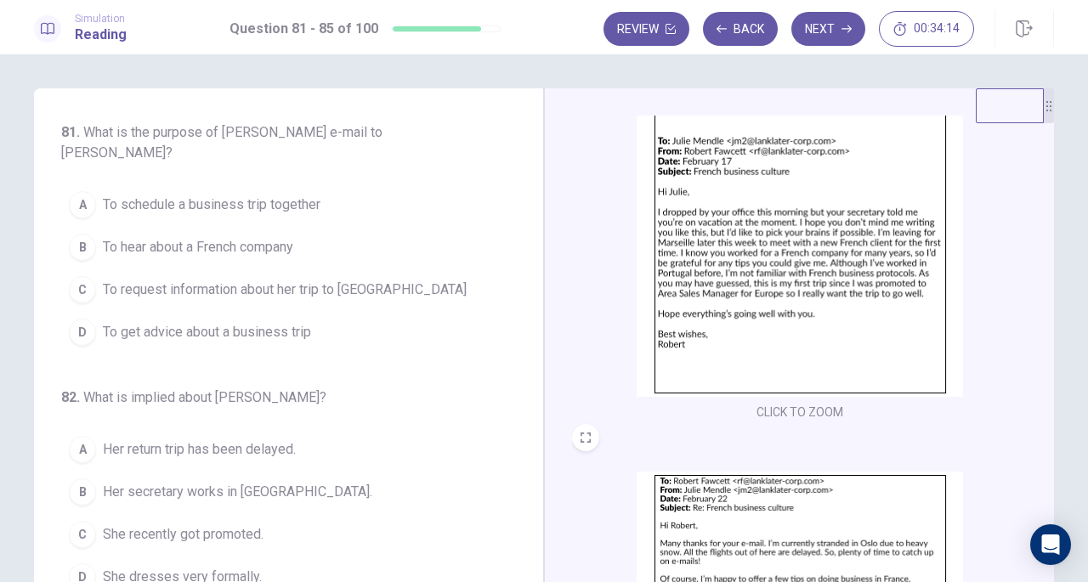
scroll to position [65, 0]
click at [273, 332] on span "To get advice about a business trip" at bounding box center [207, 332] width 208 height 20
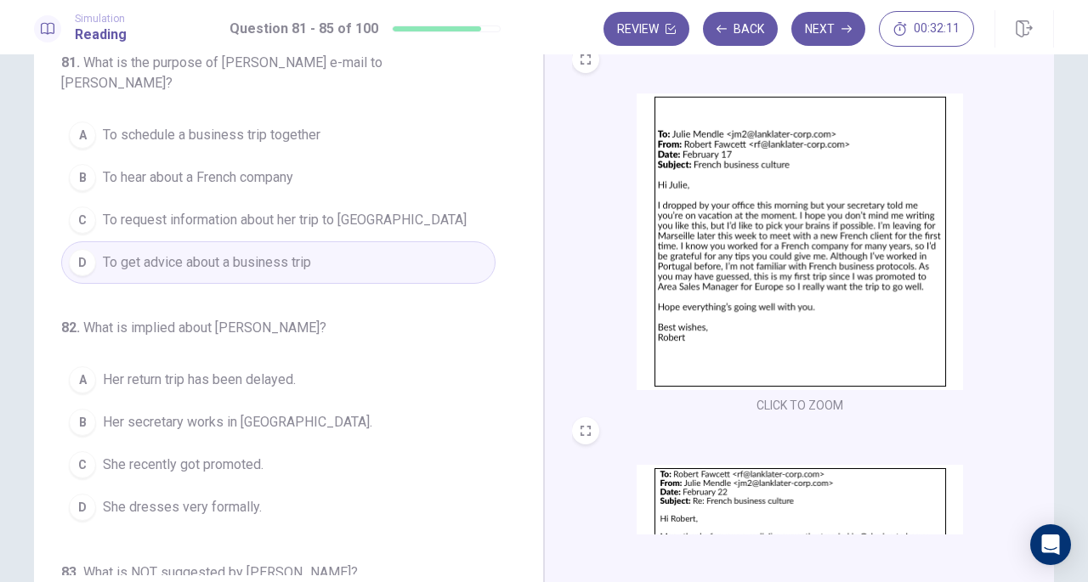
scroll to position [92, 0]
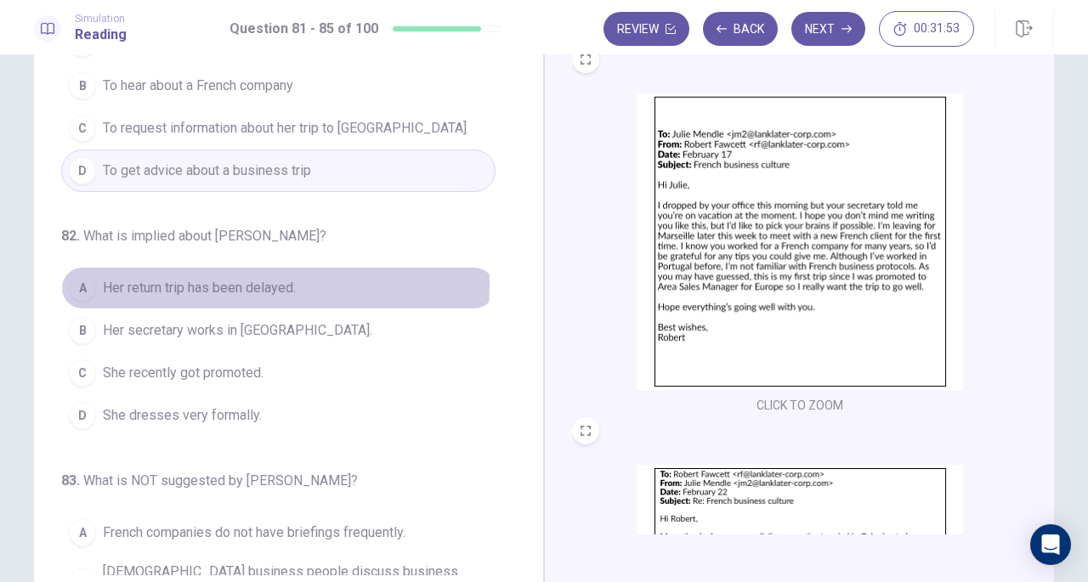
click at [236, 281] on span "Her return trip has been delayed." at bounding box center [199, 288] width 193 height 20
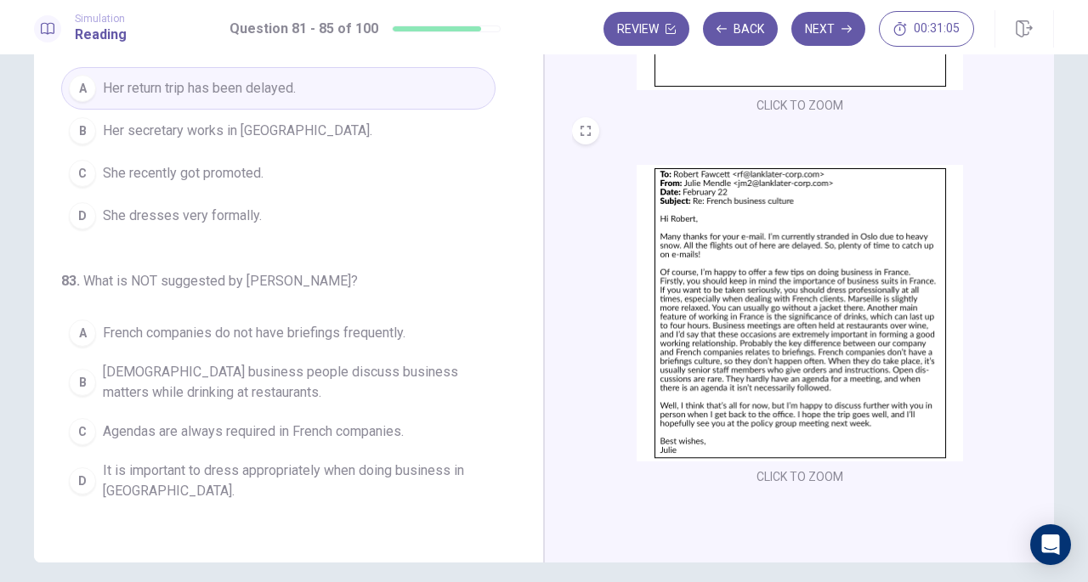
scroll to position [249, 0]
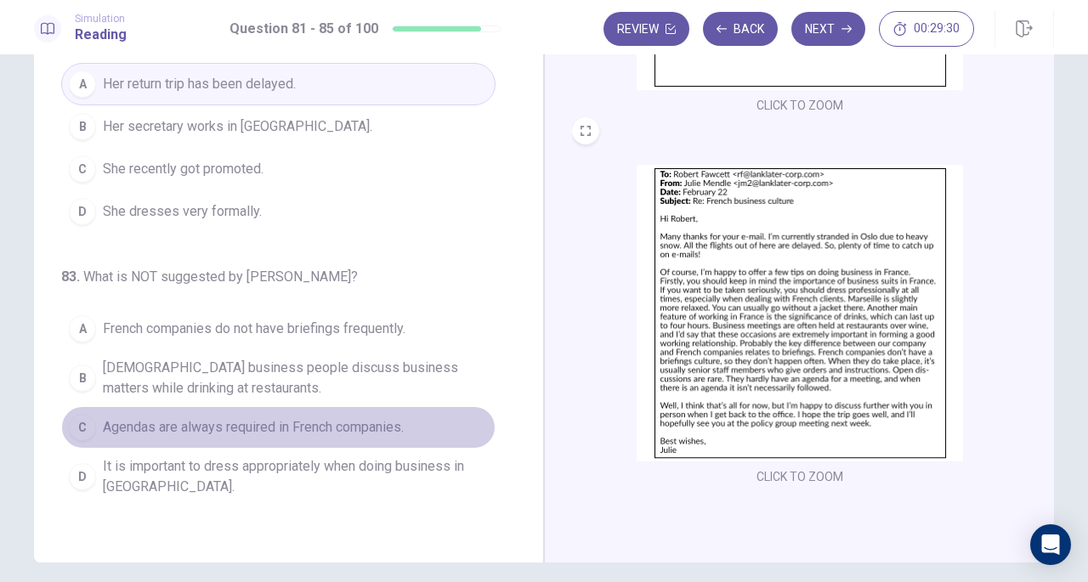
click at [335, 418] on span "Agendas are always required in French companies." at bounding box center [253, 428] width 301 height 20
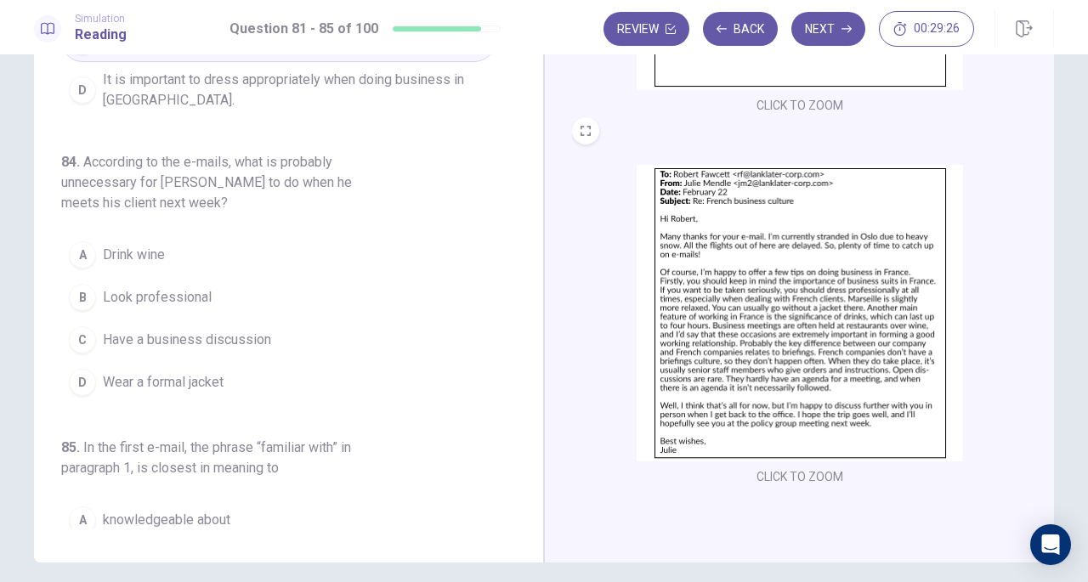
scroll to position [637, 0]
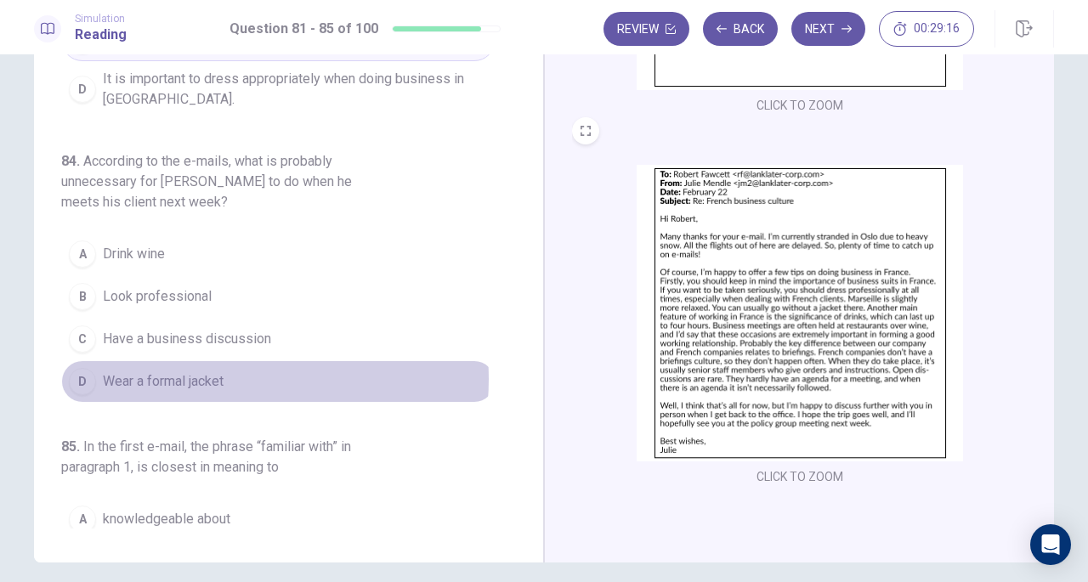
click at [204, 372] on span "Wear a formal jacket" at bounding box center [163, 382] width 121 height 20
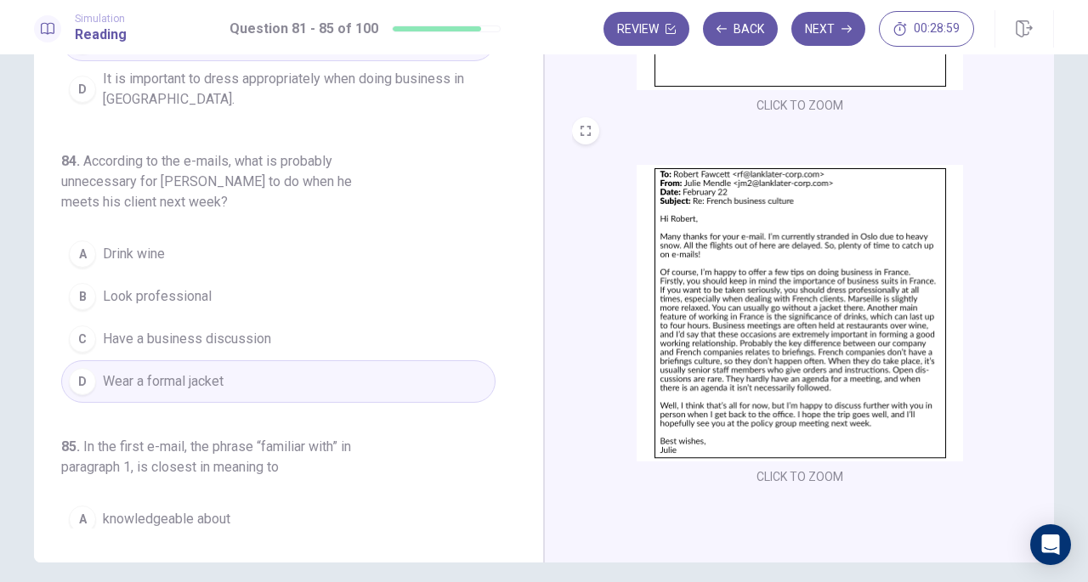
scroll to position [764, 0]
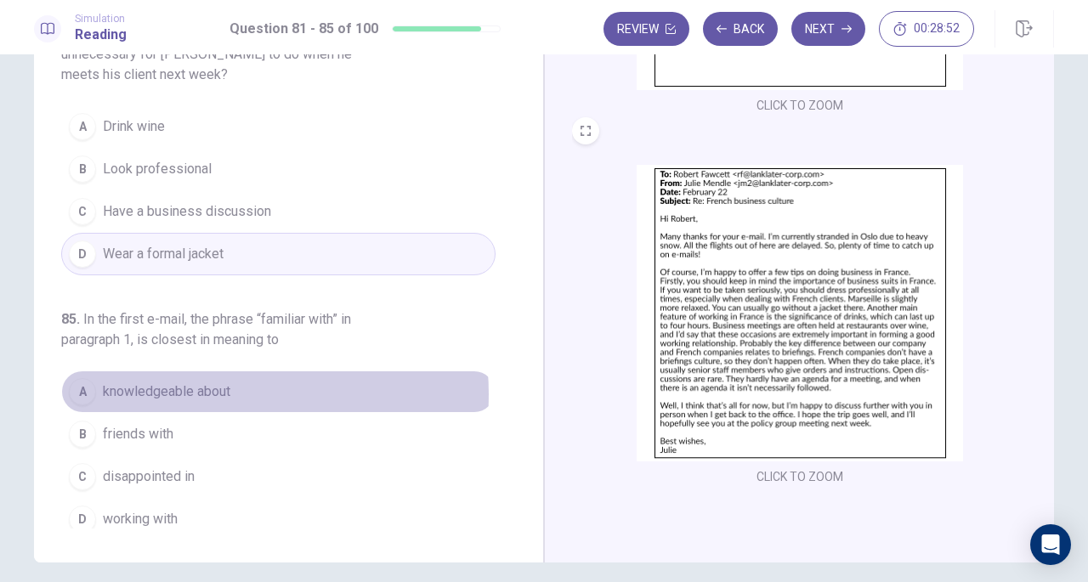
click at [202, 384] on span "knowledgeable about" at bounding box center [167, 392] width 128 height 20
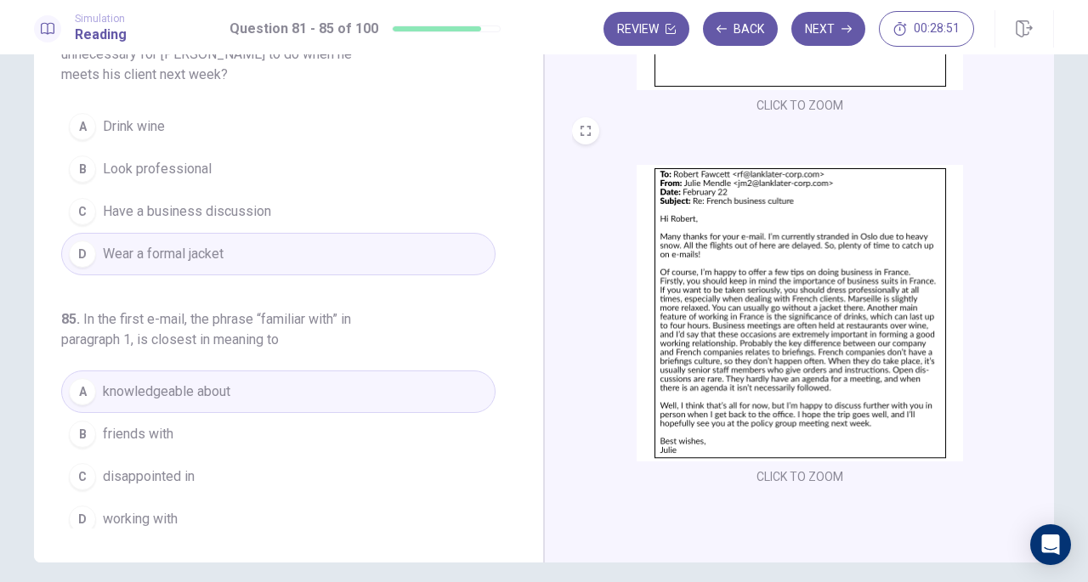
scroll to position [185, 0]
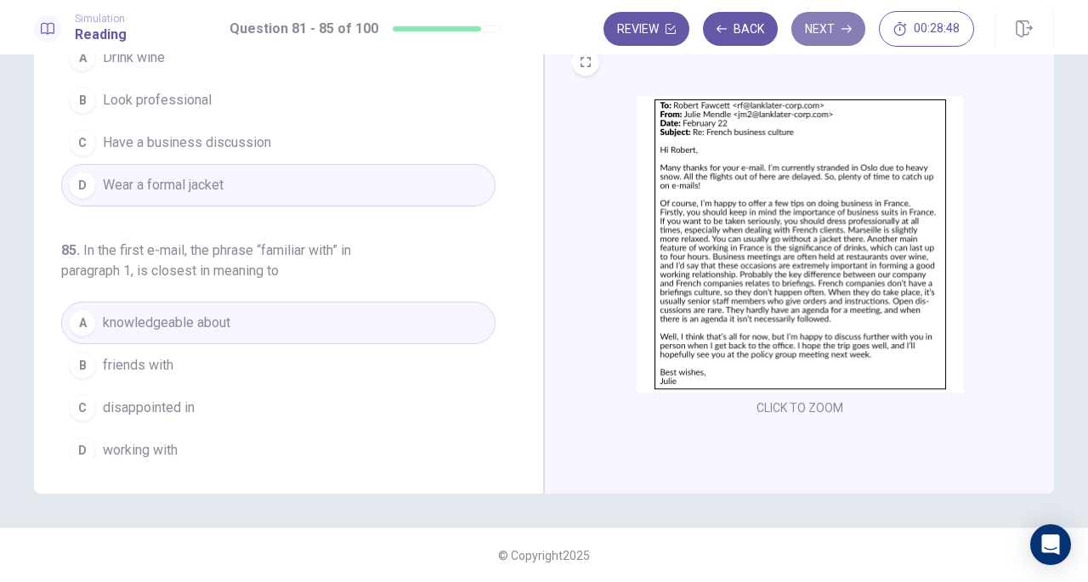
click at [832, 22] on button "Next" at bounding box center [829, 29] width 74 height 34
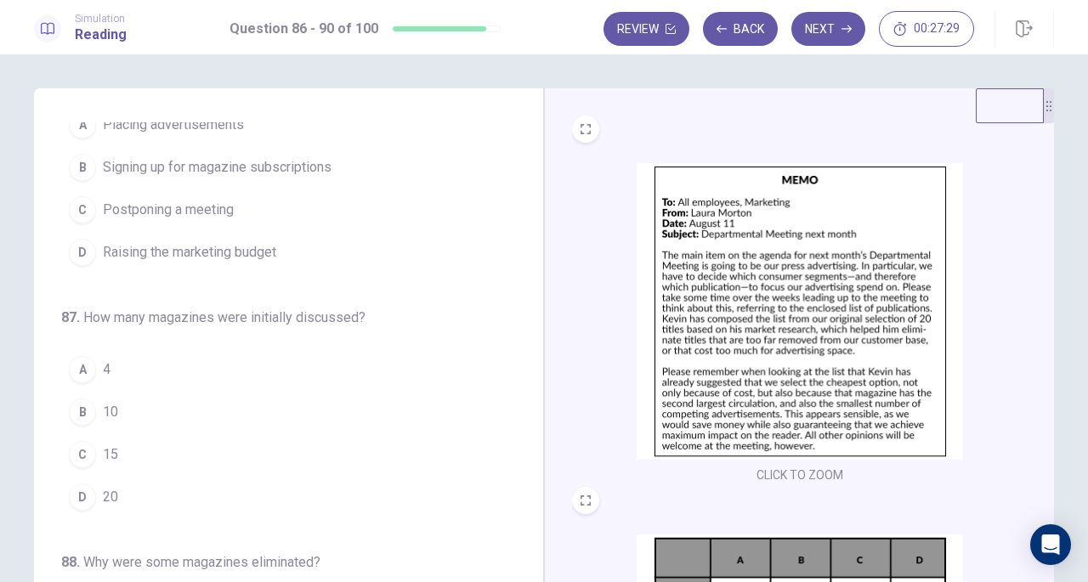
scroll to position [0, 0]
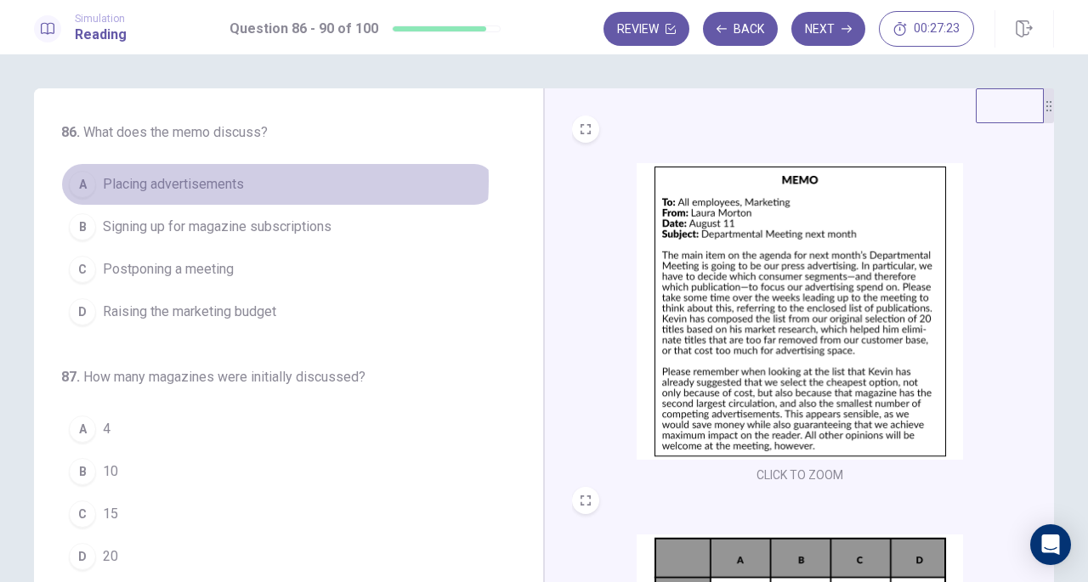
click at [198, 181] on span "Placing advertisements" at bounding box center [173, 184] width 141 height 20
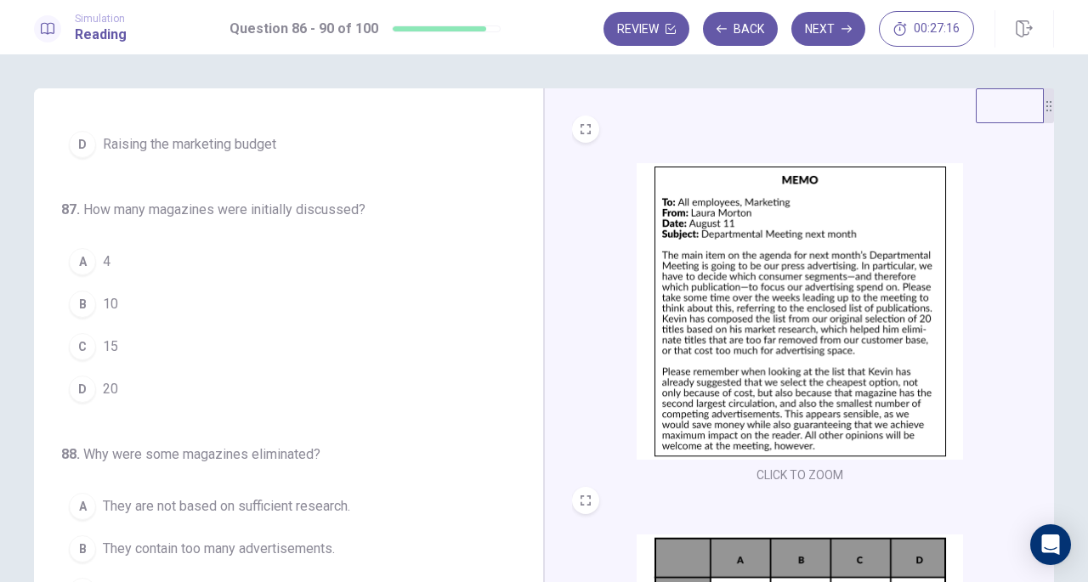
scroll to position [168, 0]
drag, startPoint x: 633, startPoint y: 434, endPoint x: 607, endPoint y: 360, distance: 78.3
click at [607, 360] on div "CLICK TO ZOOM" at bounding box center [800, 325] width 456 height 324
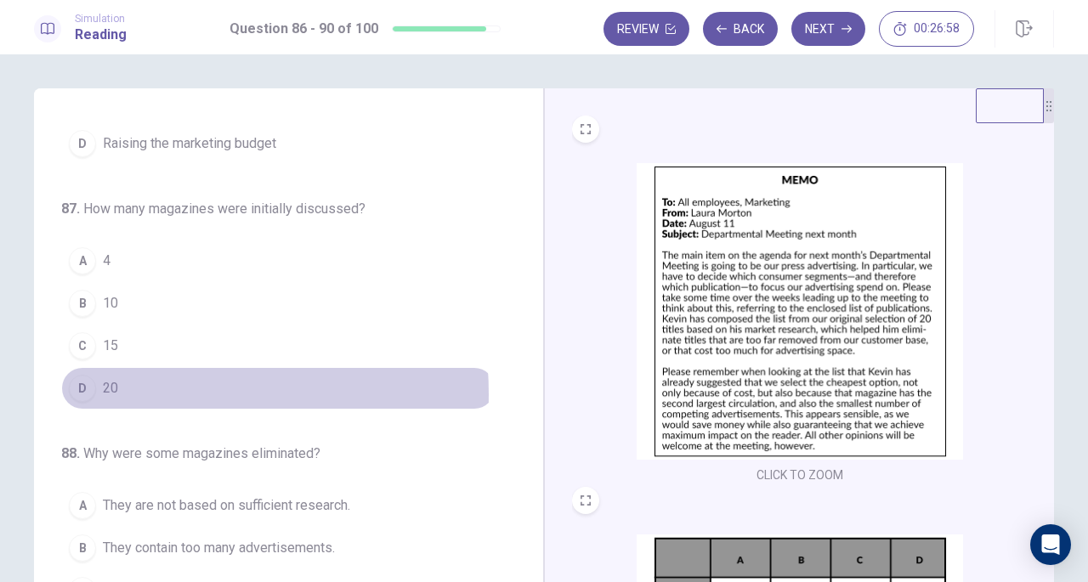
click at [122, 390] on button "D 20" at bounding box center [278, 388] width 435 height 43
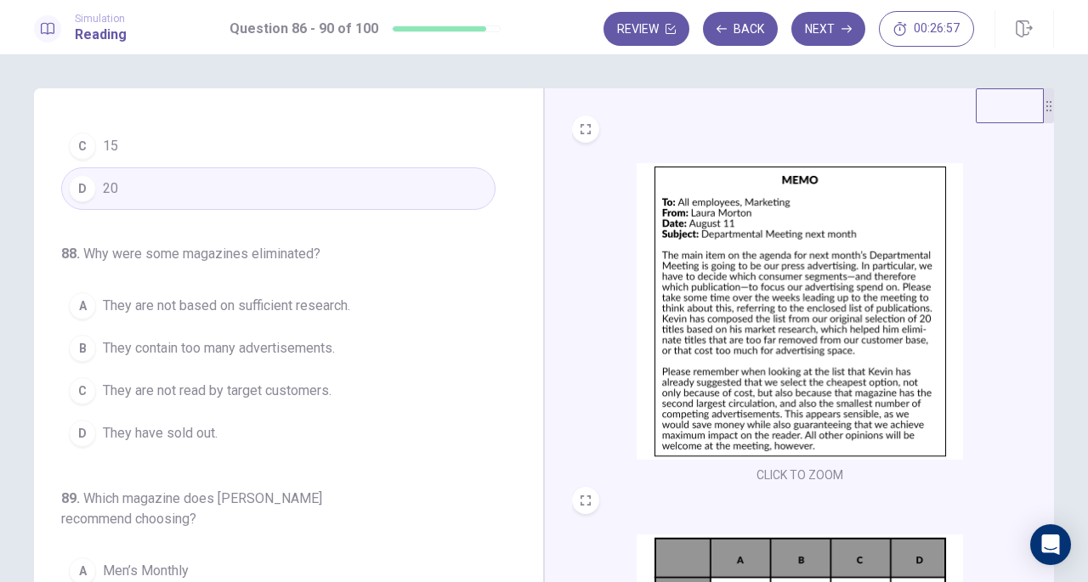
scroll to position [372, 0]
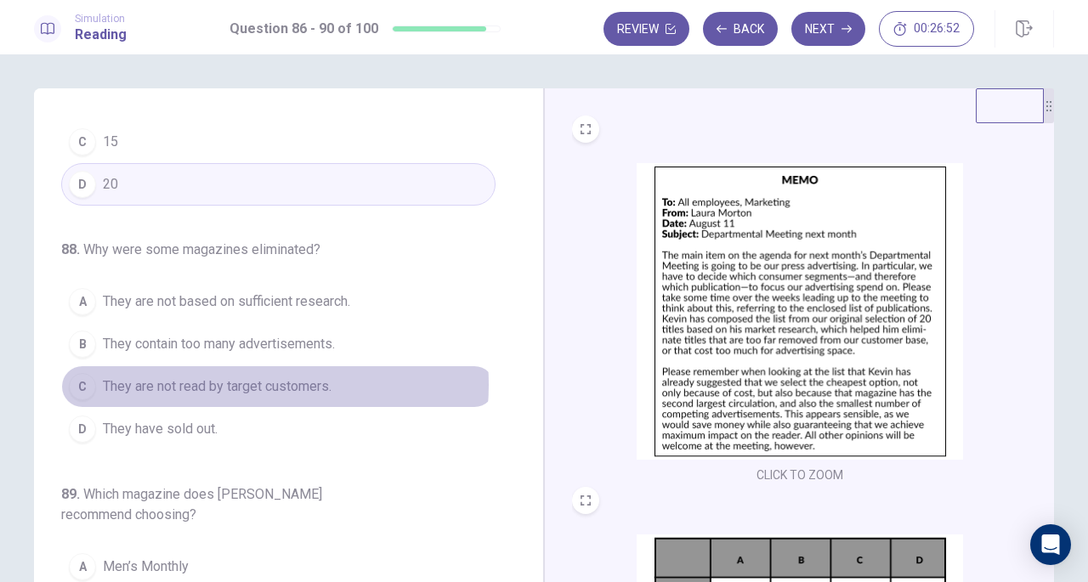
click at [231, 379] on span "They are not read by target customers." at bounding box center [217, 387] width 229 height 20
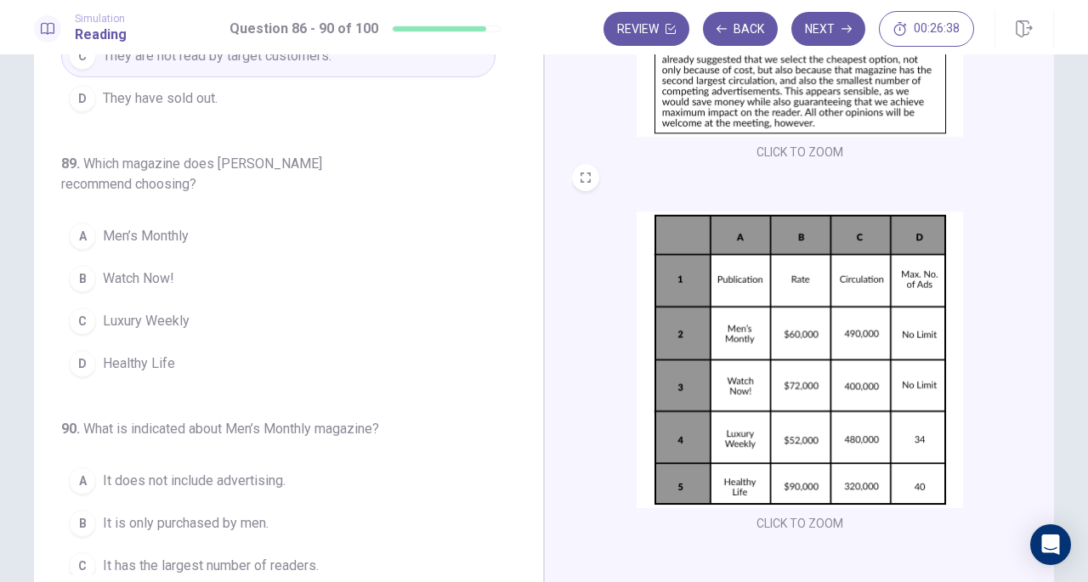
scroll to position [75, 0]
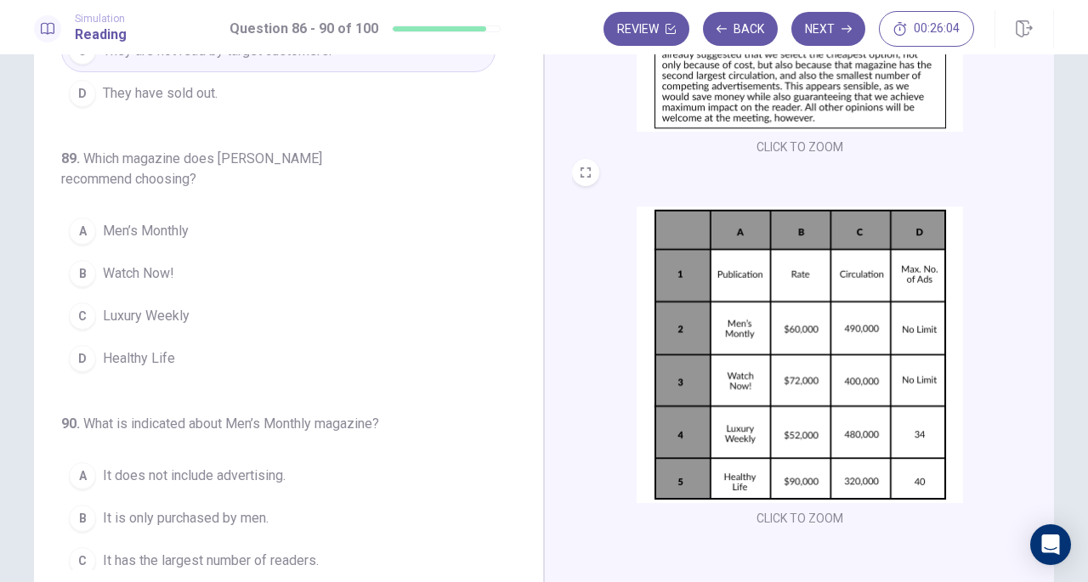
click at [152, 308] on span "Luxury Weekly" at bounding box center [146, 316] width 87 height 20
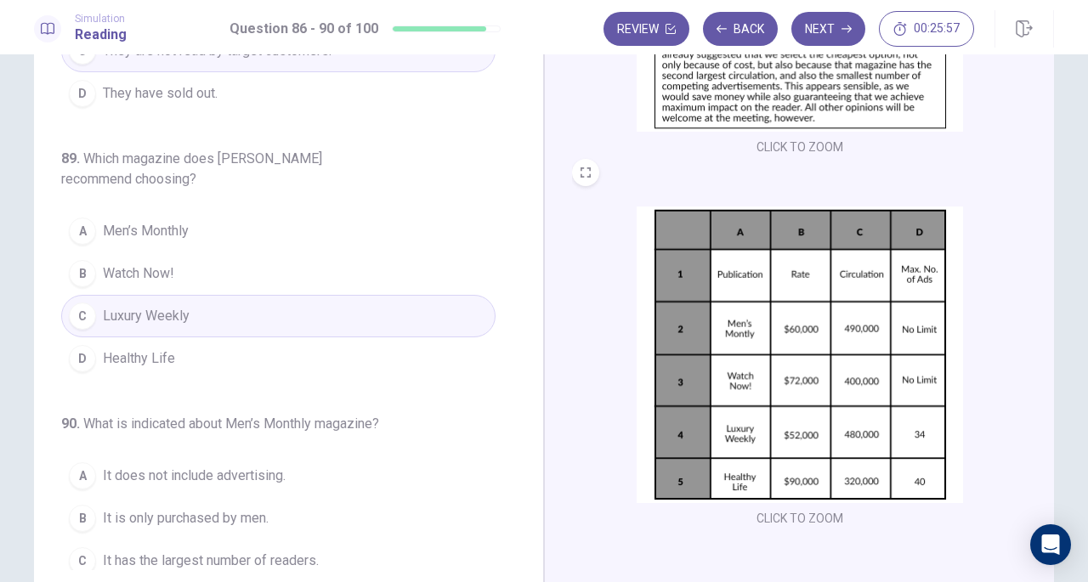
scroll to position [676, 0]
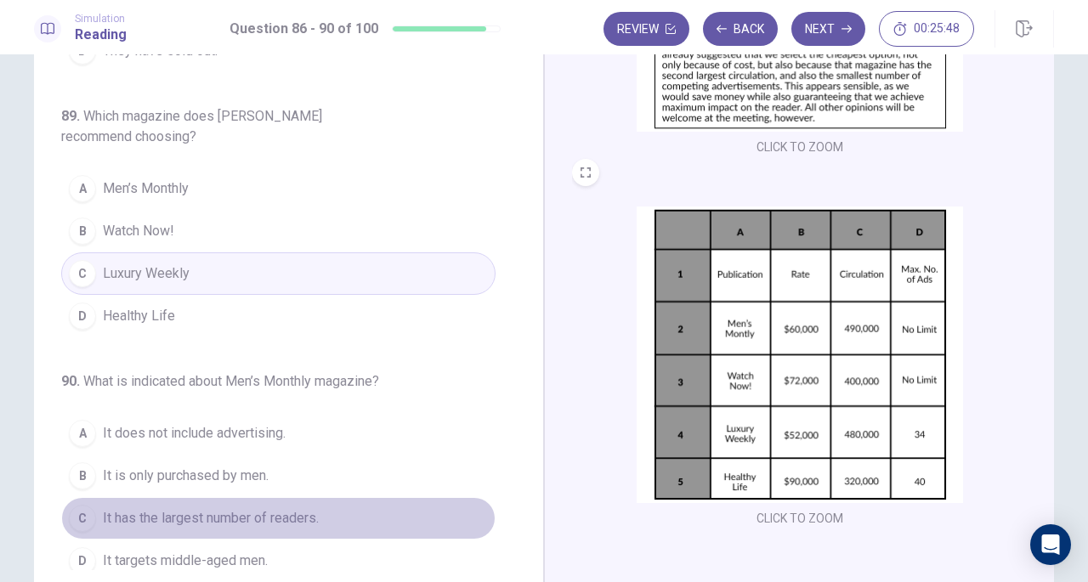
click at [276, 508] on span "It has the largest number of readers." at bounding box center [211, 518] width 216 height 20
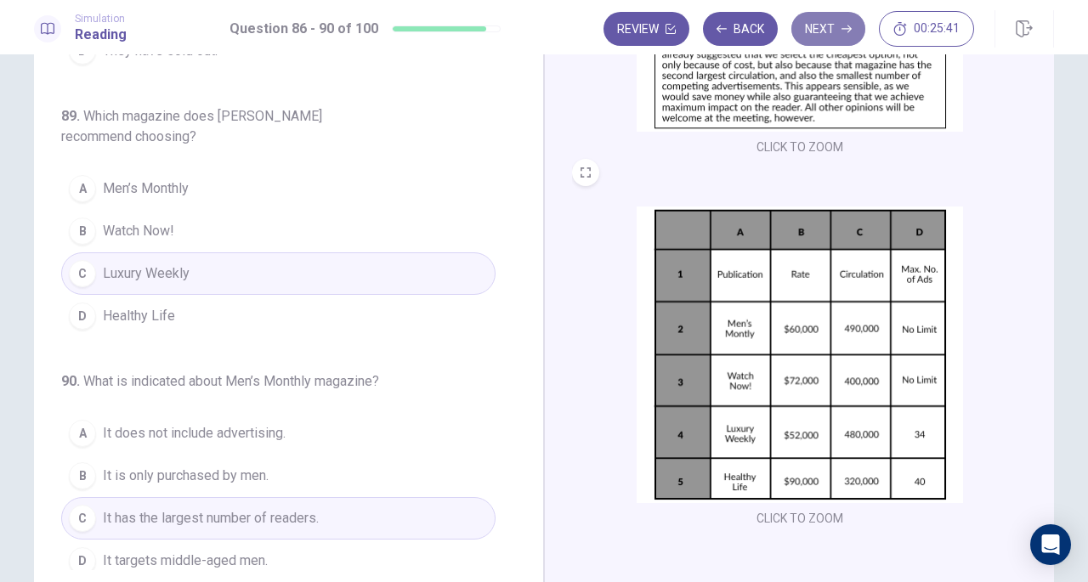
click at [823, 28] on button "Next" at bounding box center [829, 29] width 74 height 34
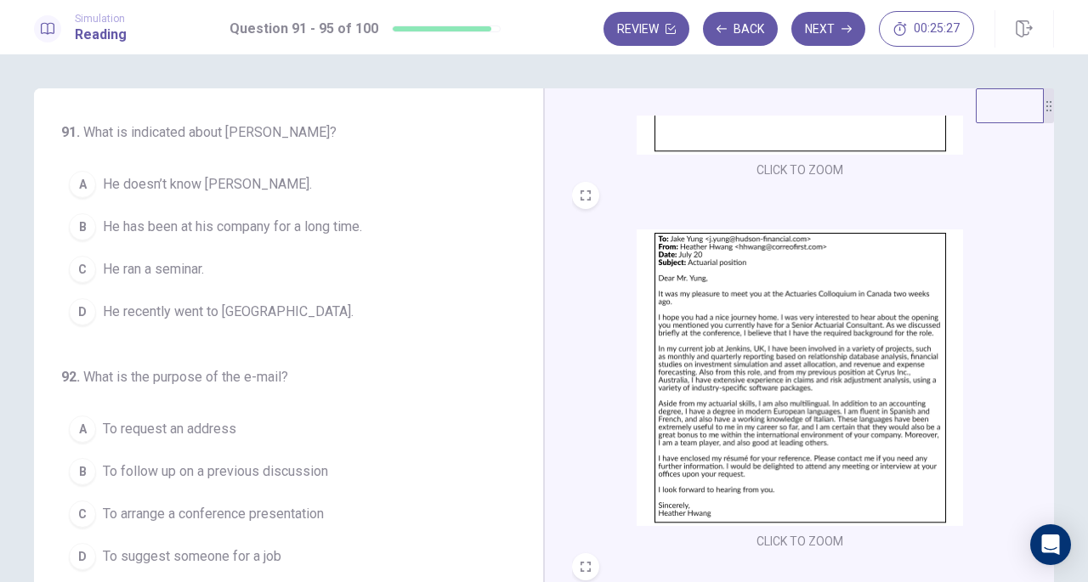
scroll to position [311, 0]
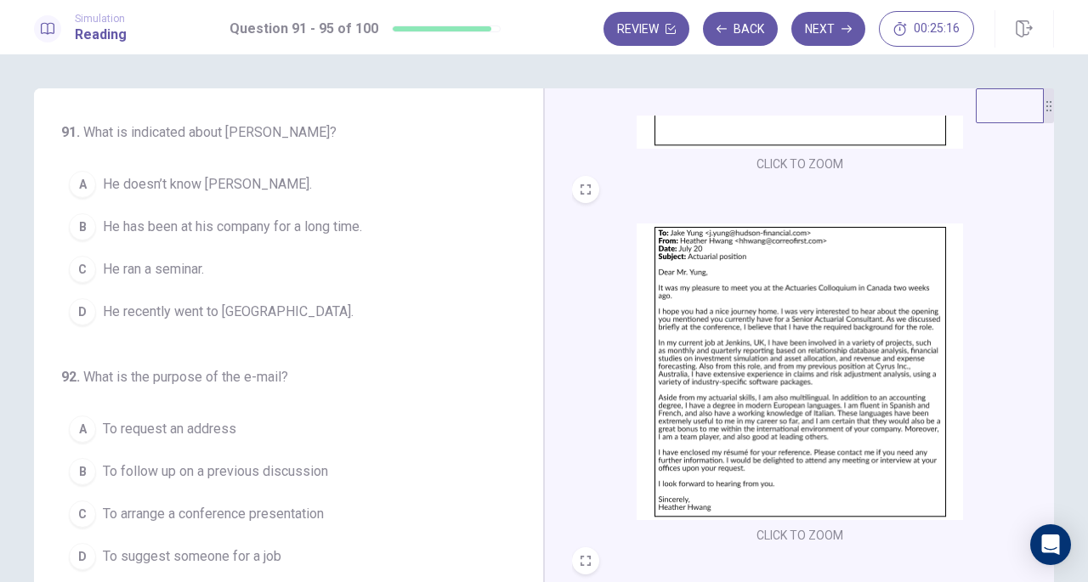
click at [838, 365] on img at bounding box center [800, 372] width 327 height 297
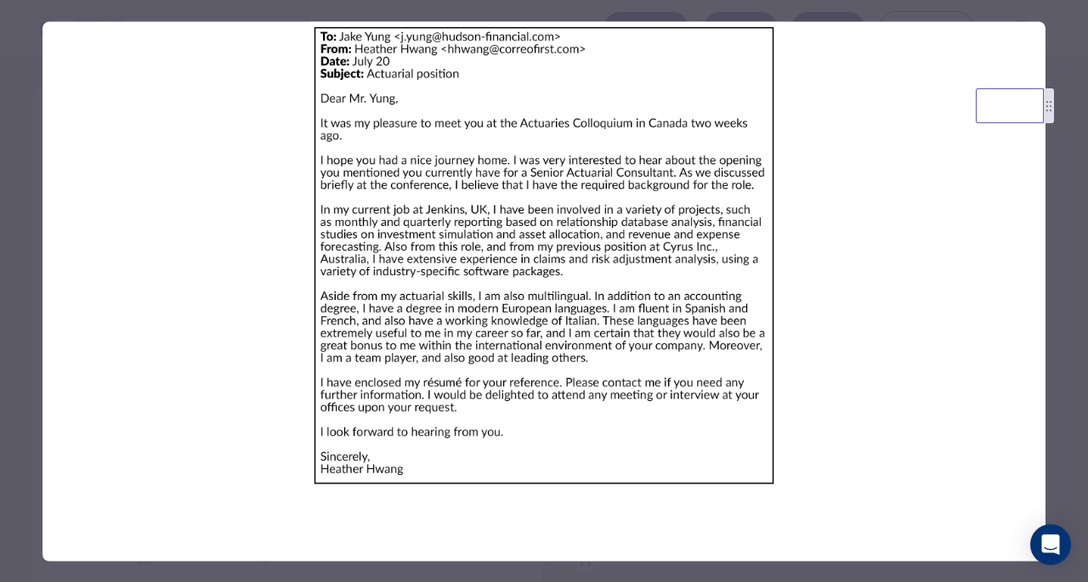
click at [1054, 315] on div at bounding box center [544, 291] width 1088 height 582
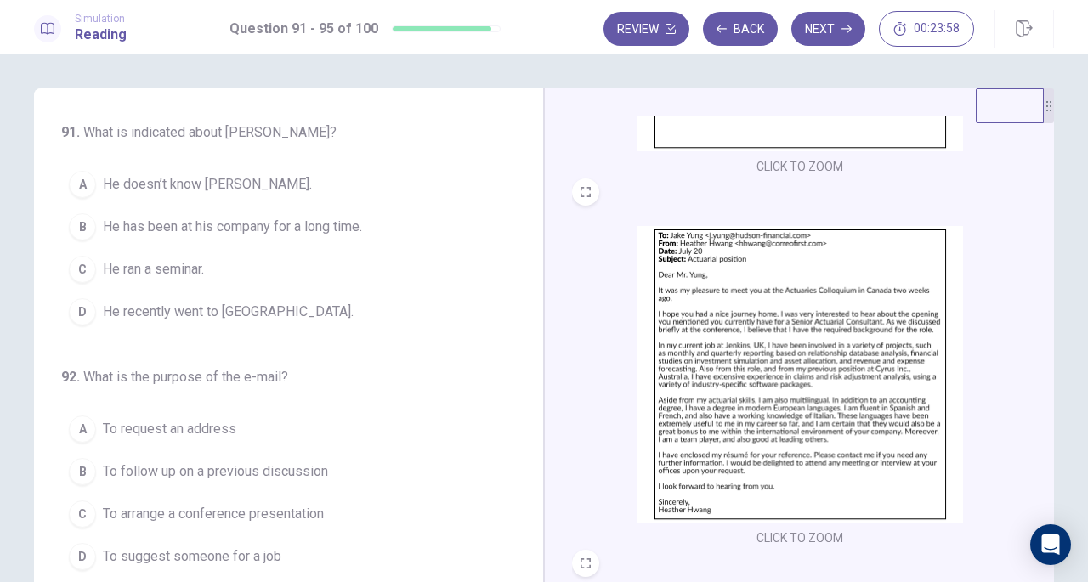
scroll to position [308, 0]
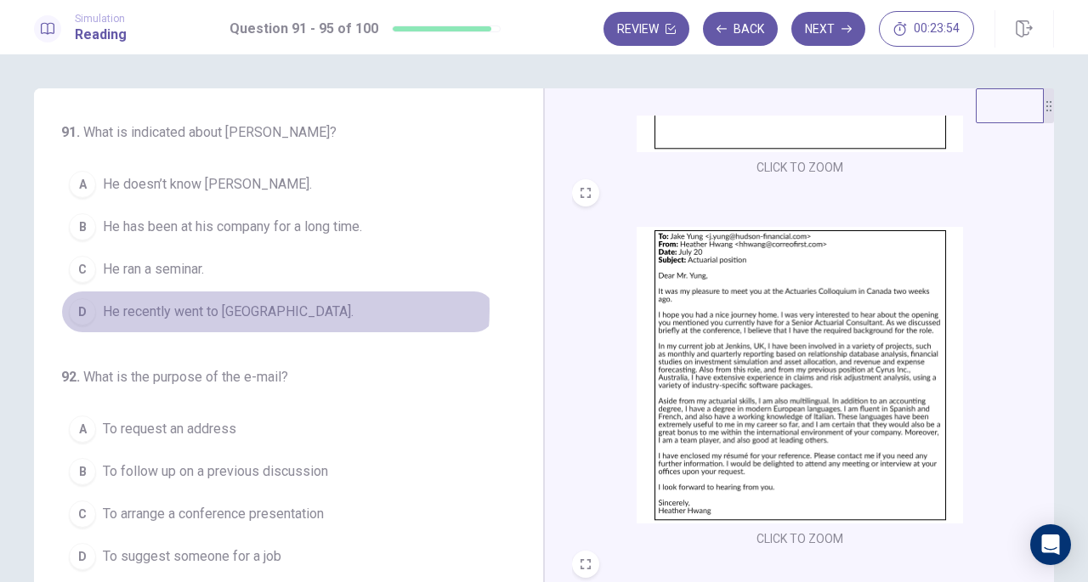
click at [259, 307] on span "He recently went to Canada." at bounding box center [228, 312] width 251 height 20
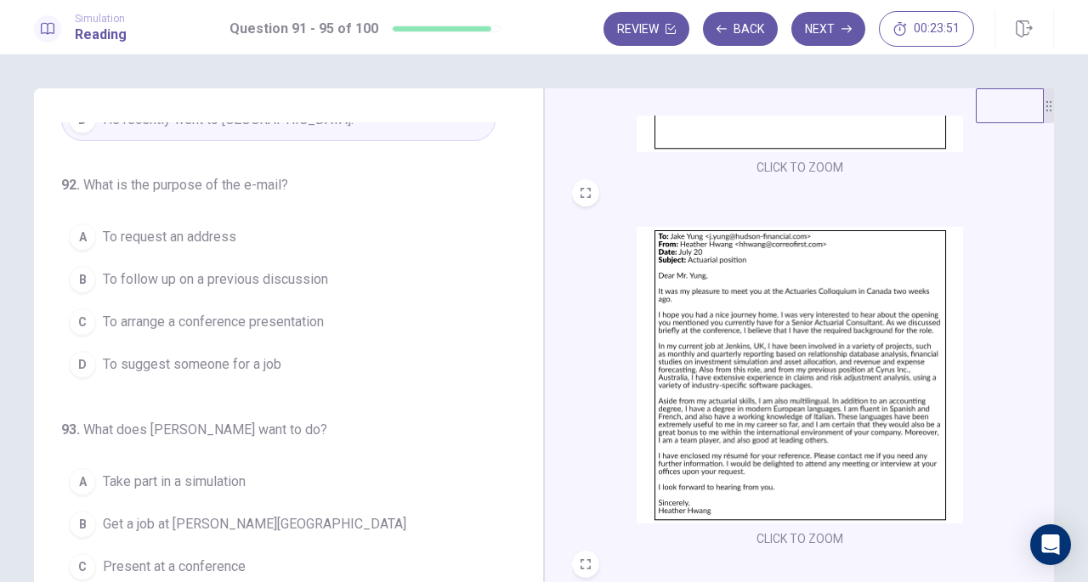
scroll to position [193, 0]
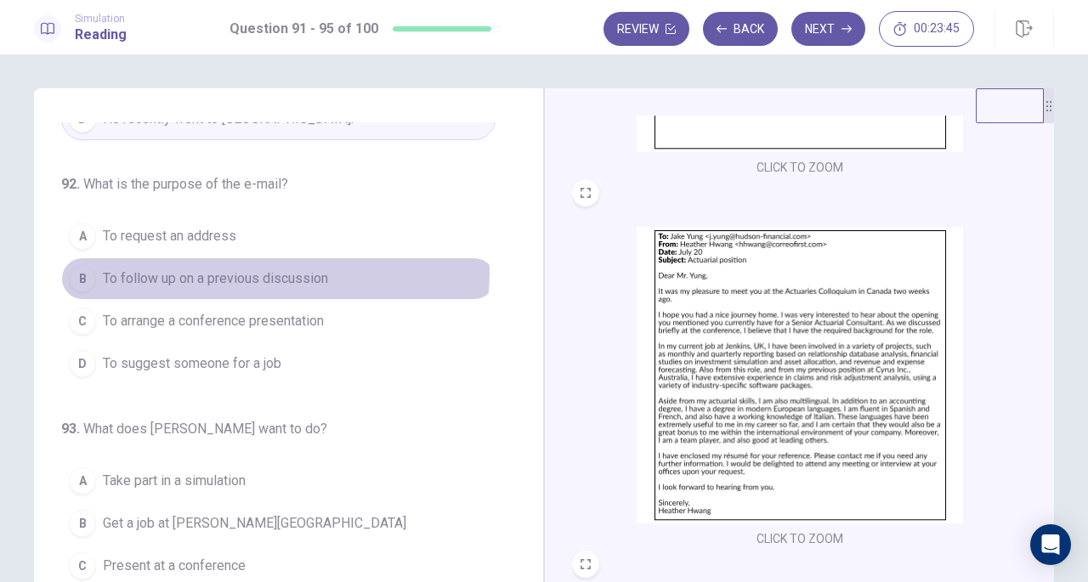
click at [257, 270] on span "To follow up on a previous discussion" at bounding box center [215, 279] width 225 height 20
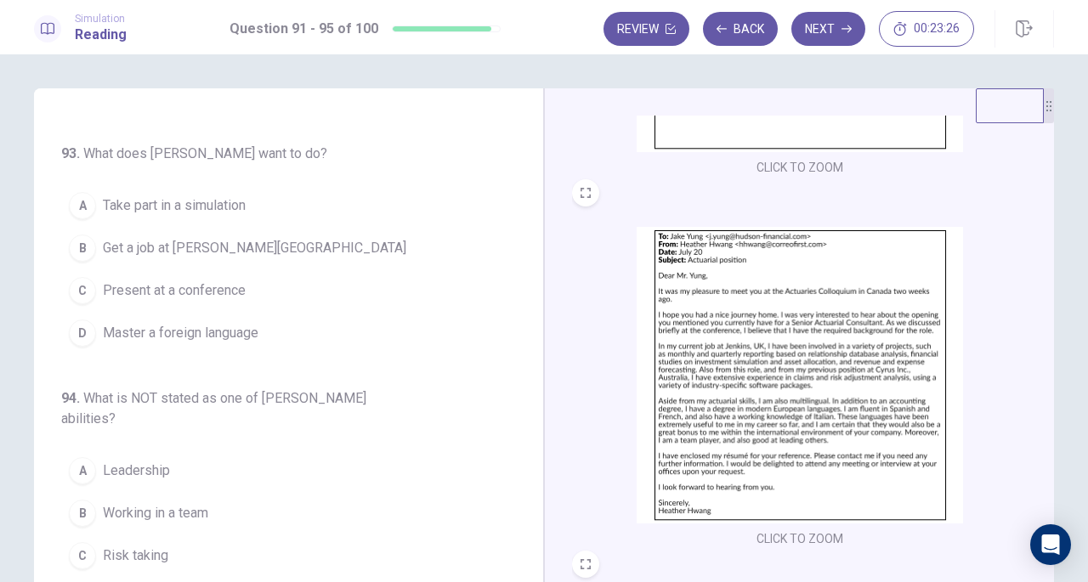
scroll to position [469, 0]
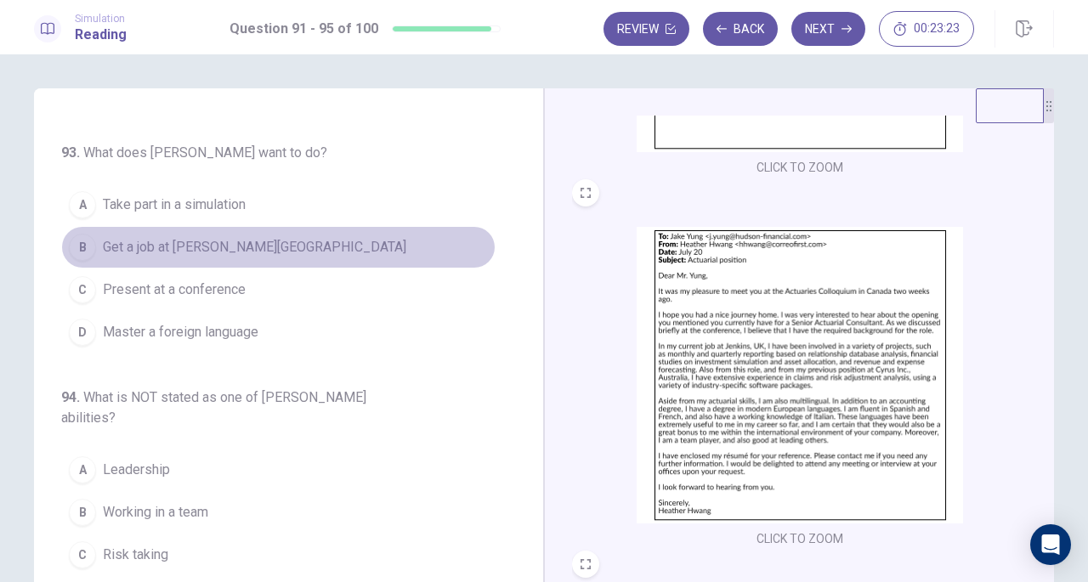
click at [282, 241] on button "B Get a job at Hudson Financial" at bounding box center [278, 247] width 435 height 43
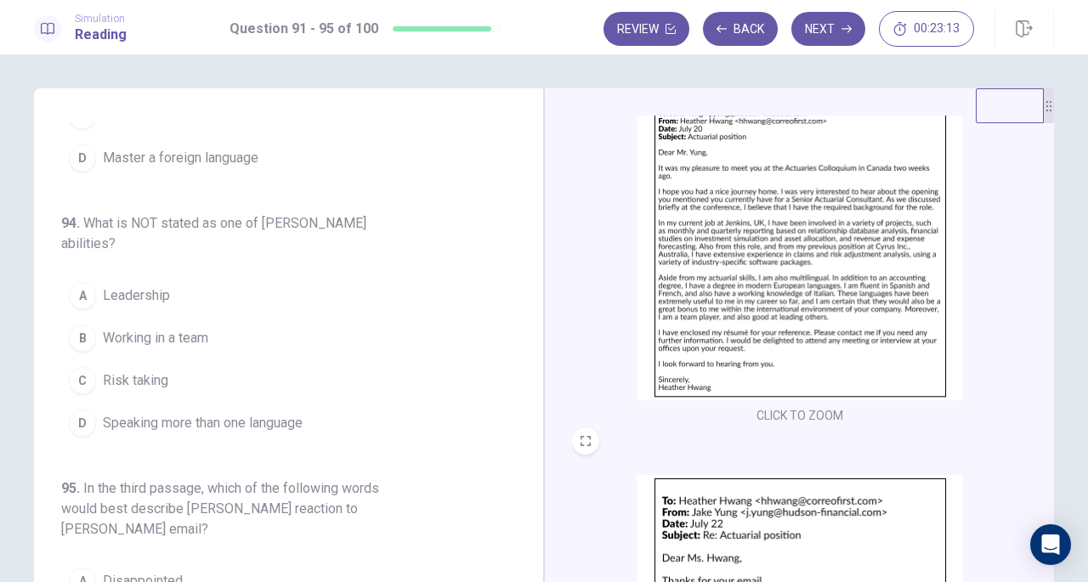
scroll to position [670, 0]
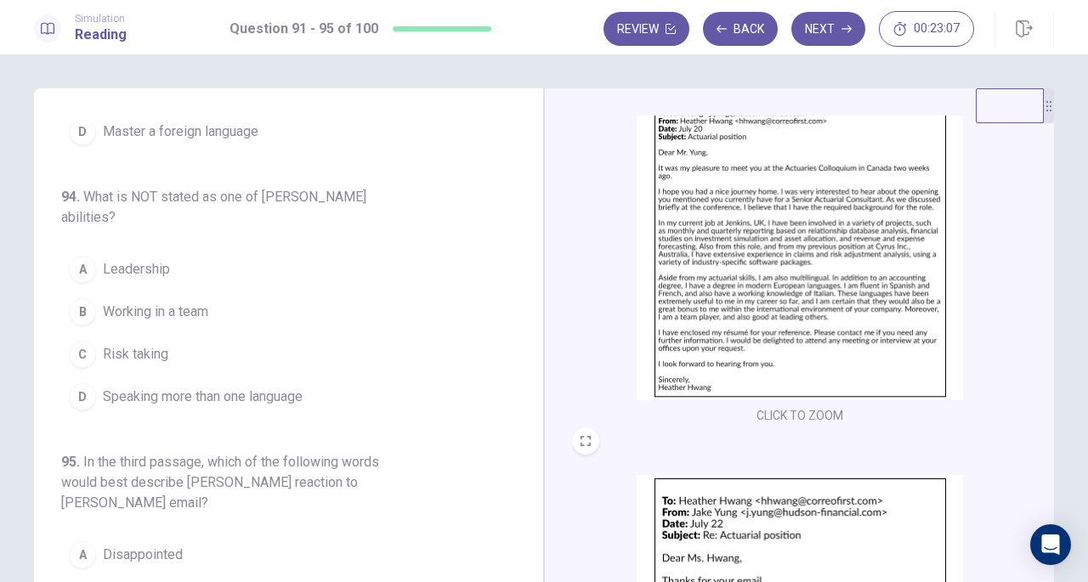
click at [221, 355] on button "C Risk taking" at bounding box center [278, 354] width 435 height 43
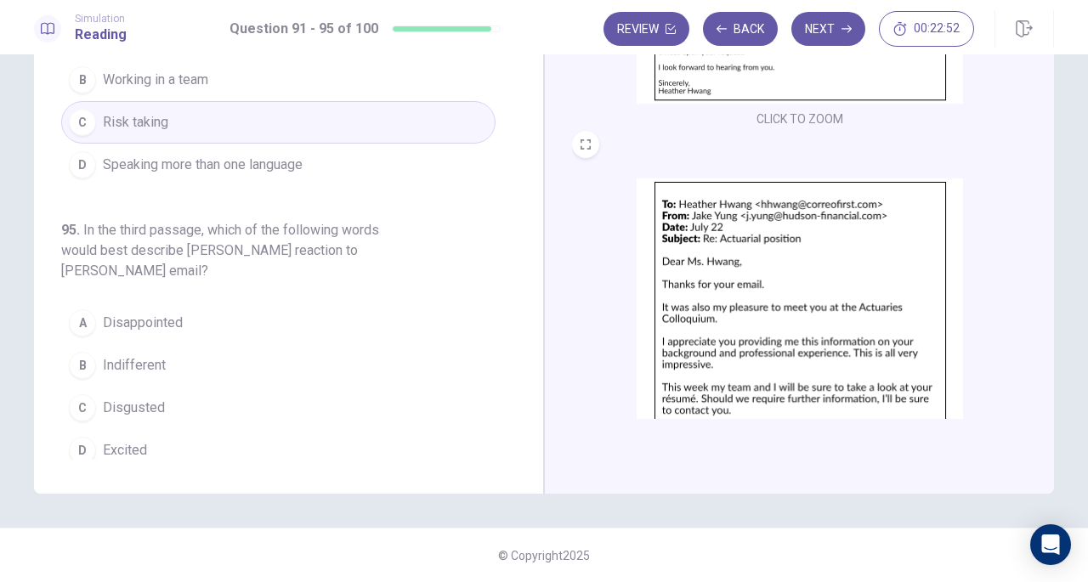
scroll to position [626, 0]
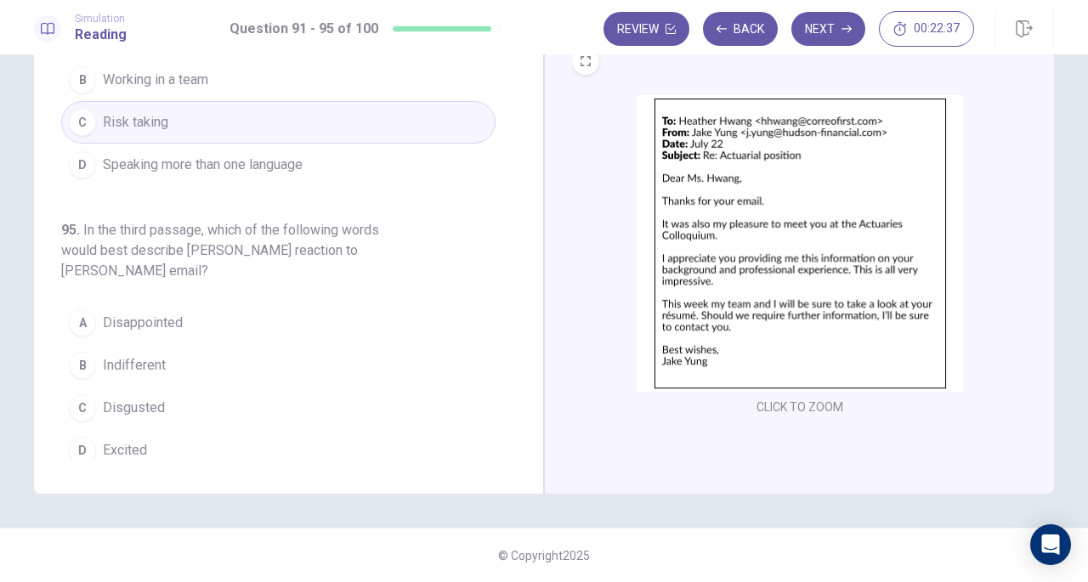
click at [164, 440] on button "D Excited" at bounding box center [278, 450] width 435 height 43
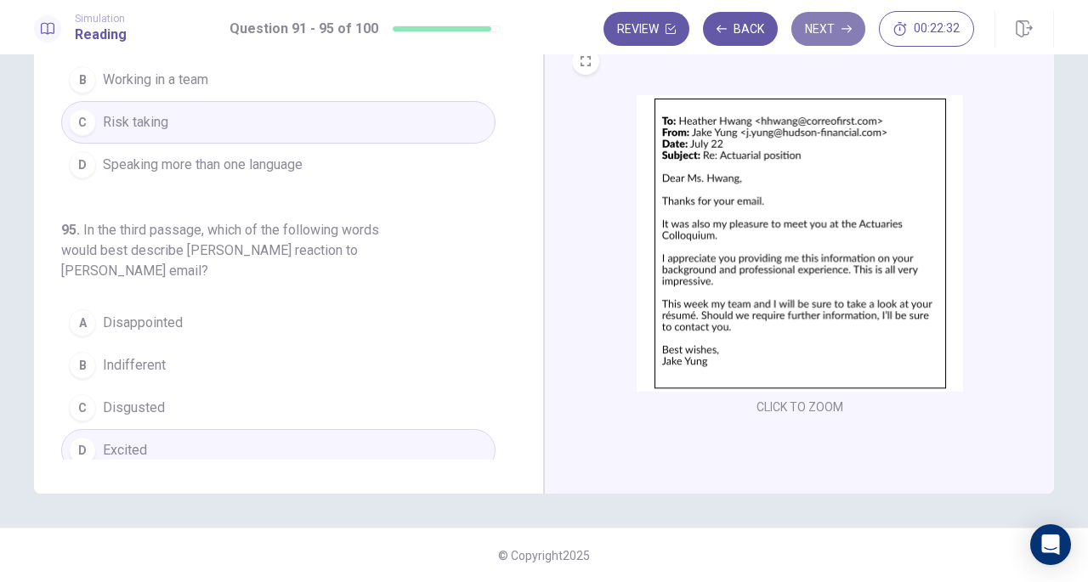
click at [818, 25] on button "Next" at bounding box center [829, 29] width 74 height 34
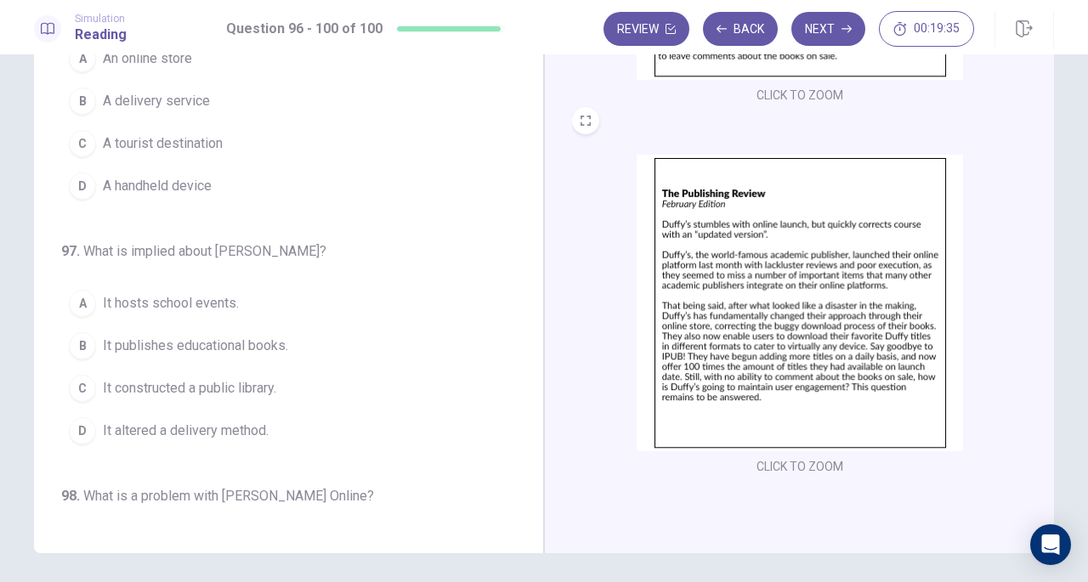
scroll to position [0, 0]
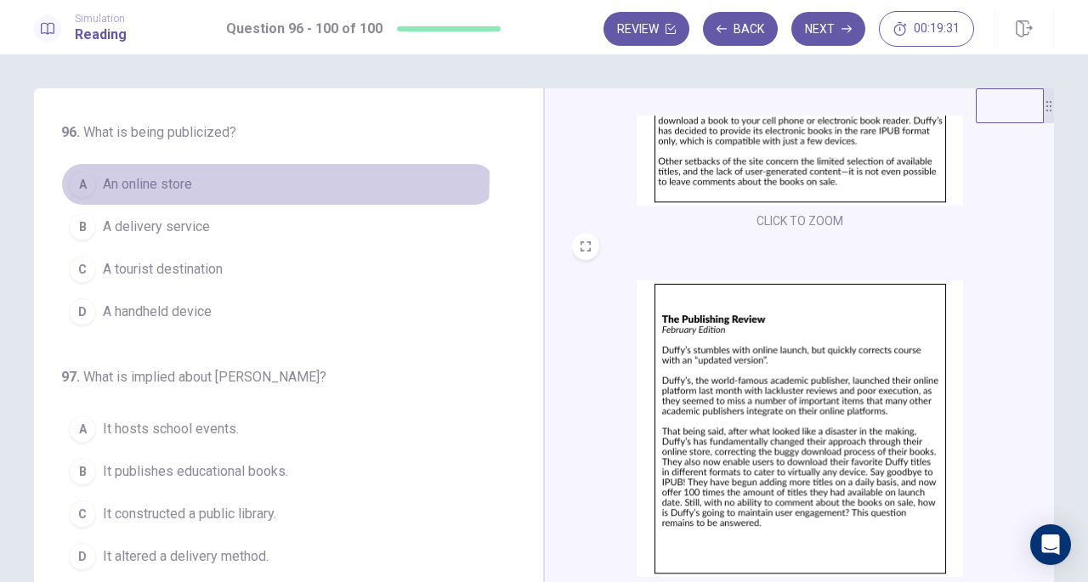
click at [177, 178] on span "An online store" at bounding box center [147, 184] width 89 height 20
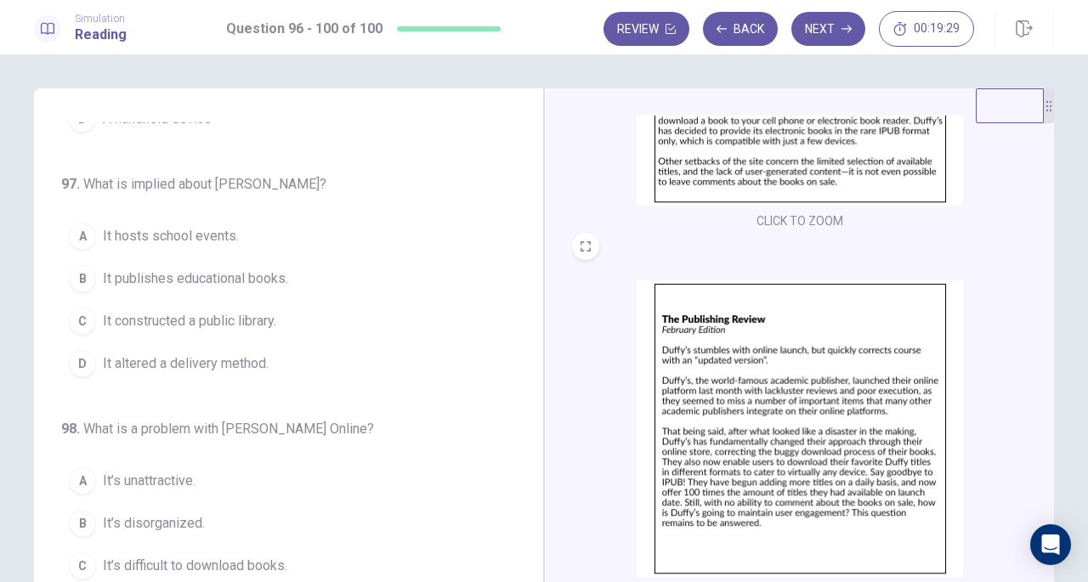
scroll to position [197, 0]
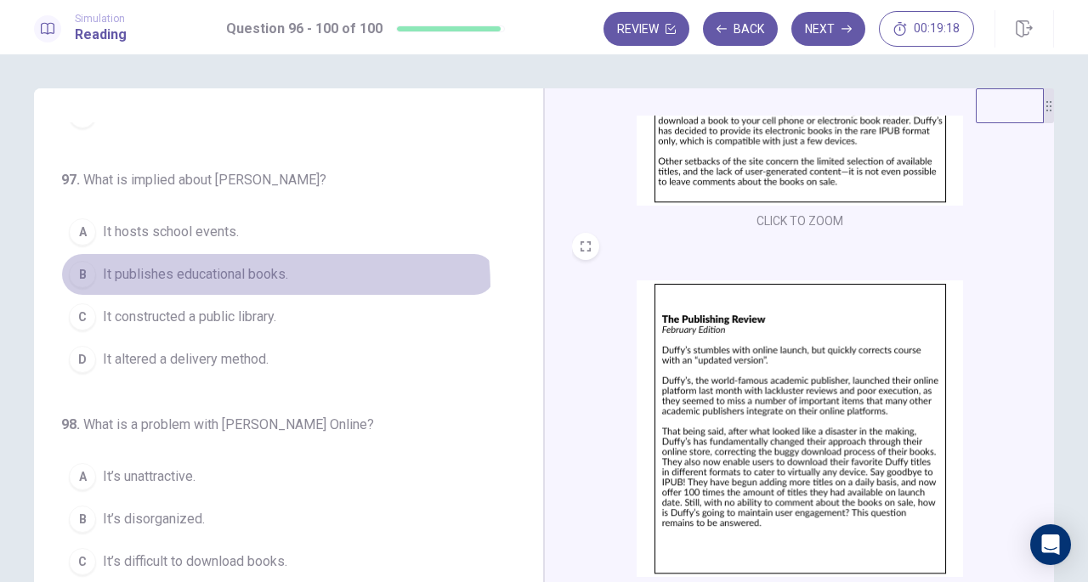
click at [227, 283] on button "B It publishes educational books." at bounding box center [278, 274] width 435 height 43
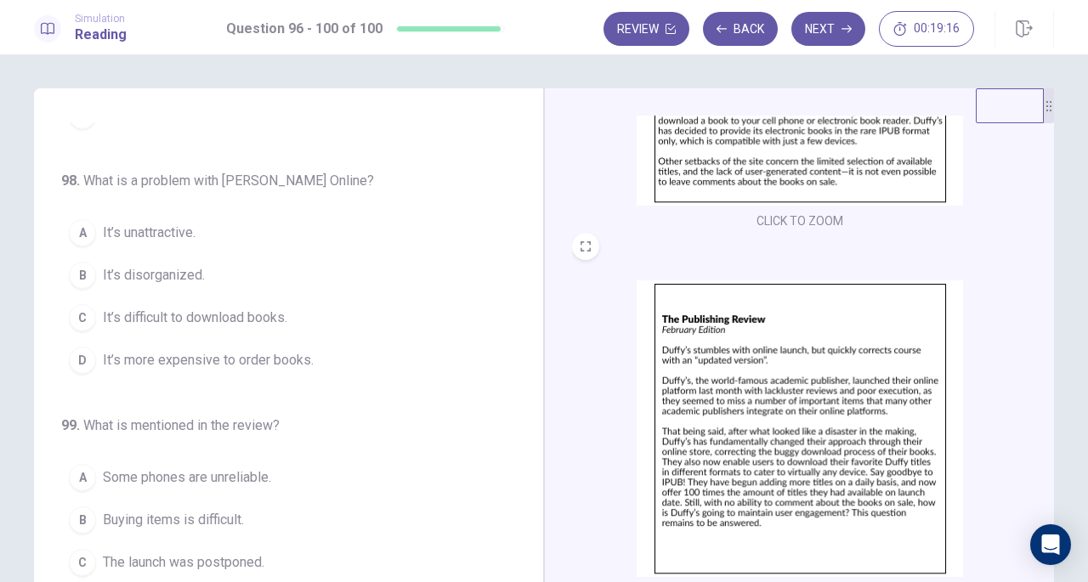
scroll to position [449, 0]
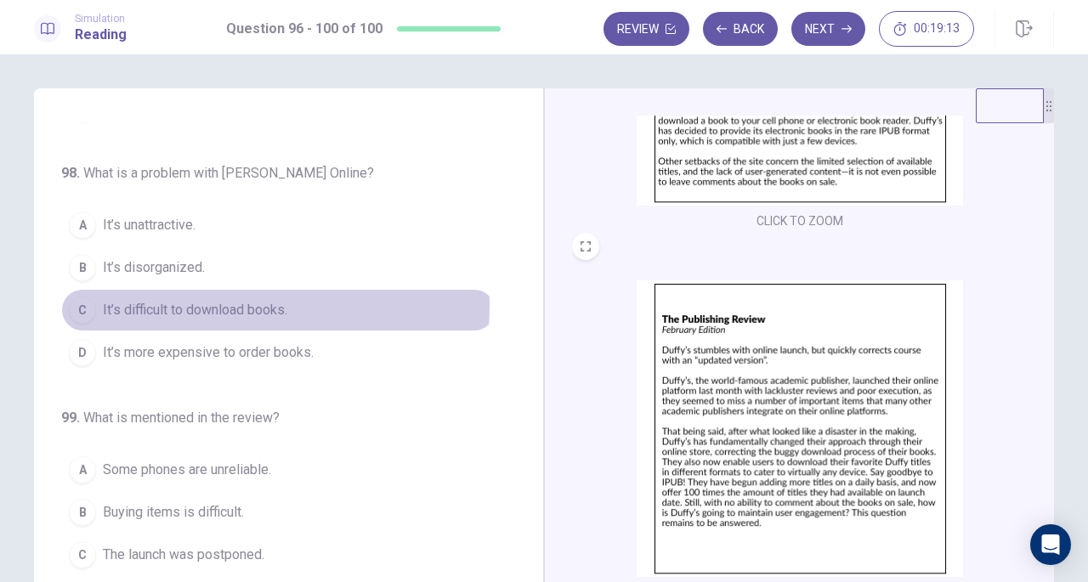
click at [241, 300] on span "It’s difficult to download books." at bounding box center [195, 310] width 185 height 20
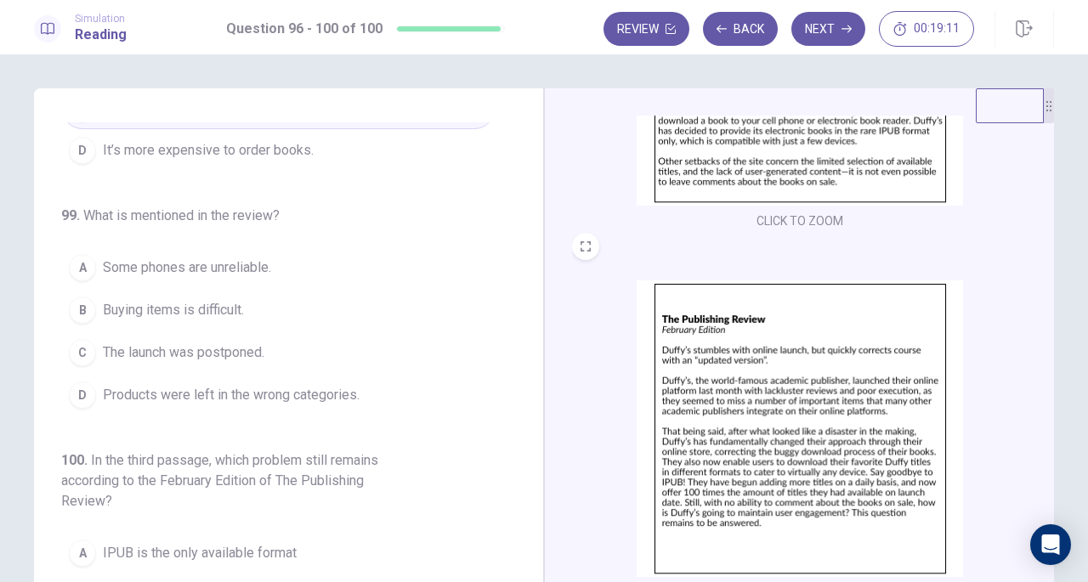
scroll to position [659, 0]
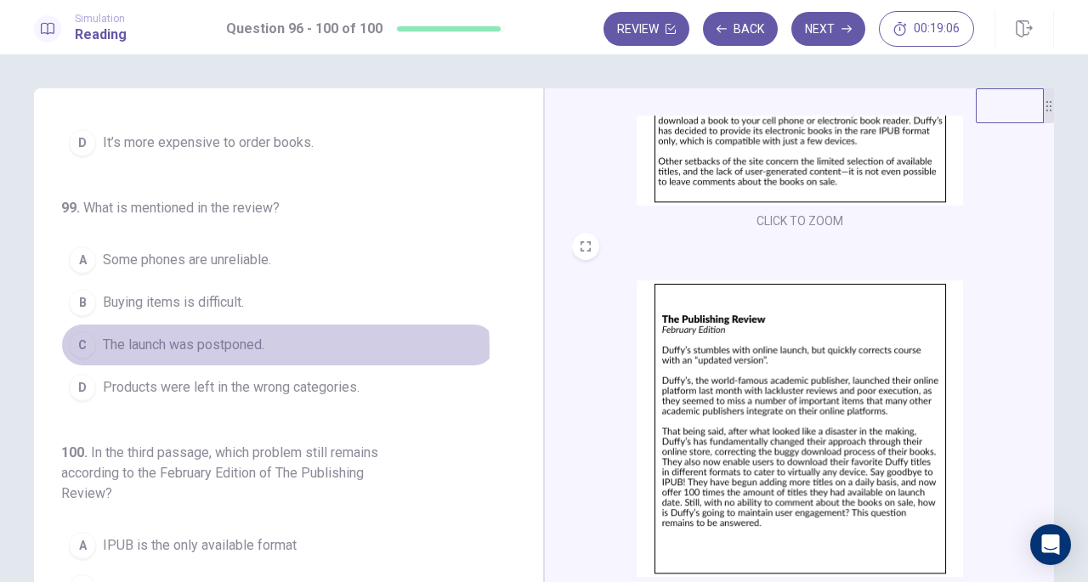
click at [242, 341] on span "The launch was postponed." at bounding box center [184, 345] width 162 height 20
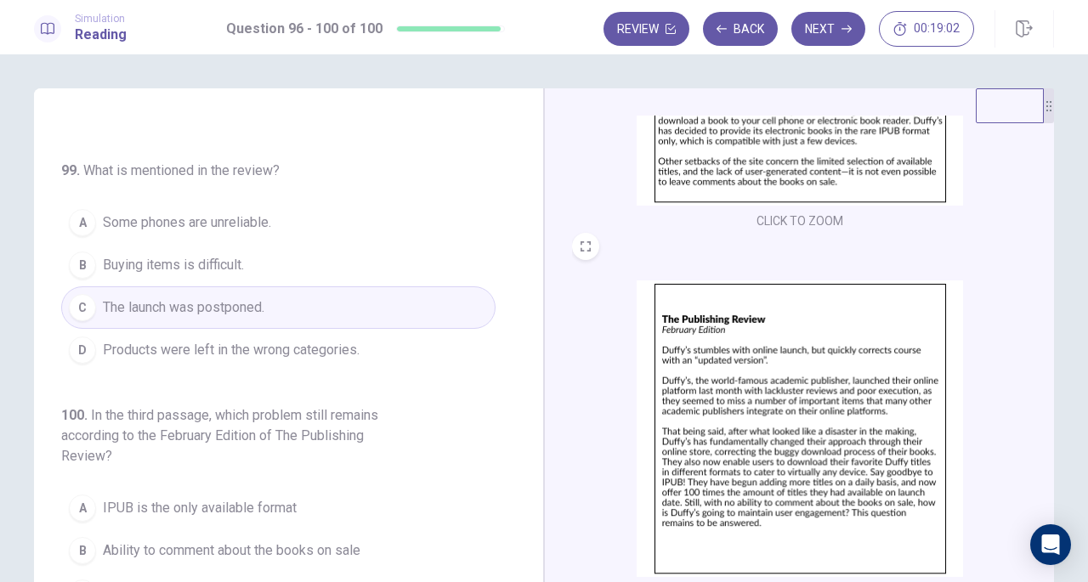
scroll to position [185, 0]
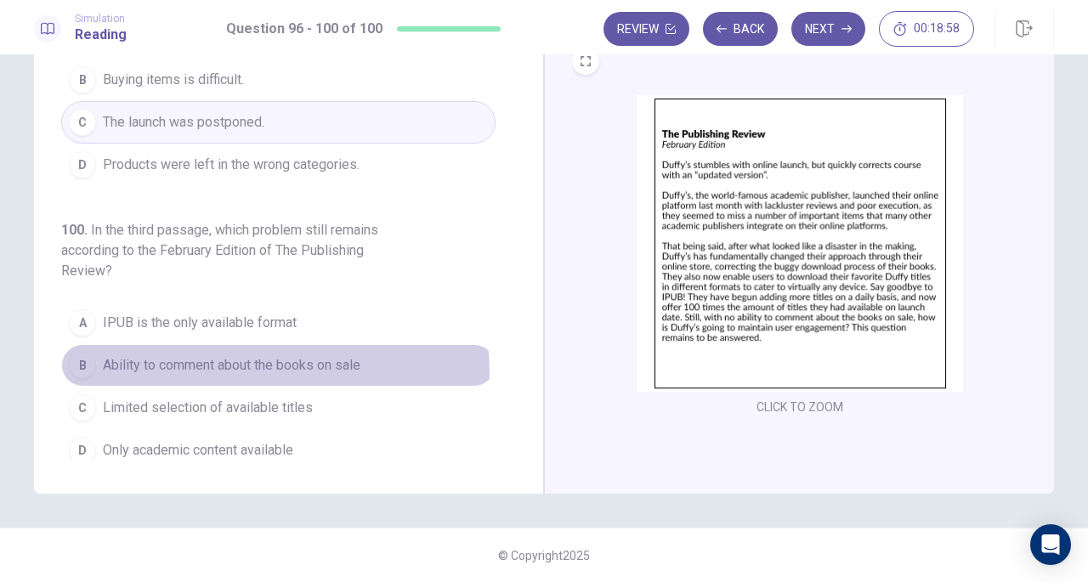
click at [224, 364] on span "Ability to comment about the books on sale" at bounding box center [232, 365] width 258 height 20
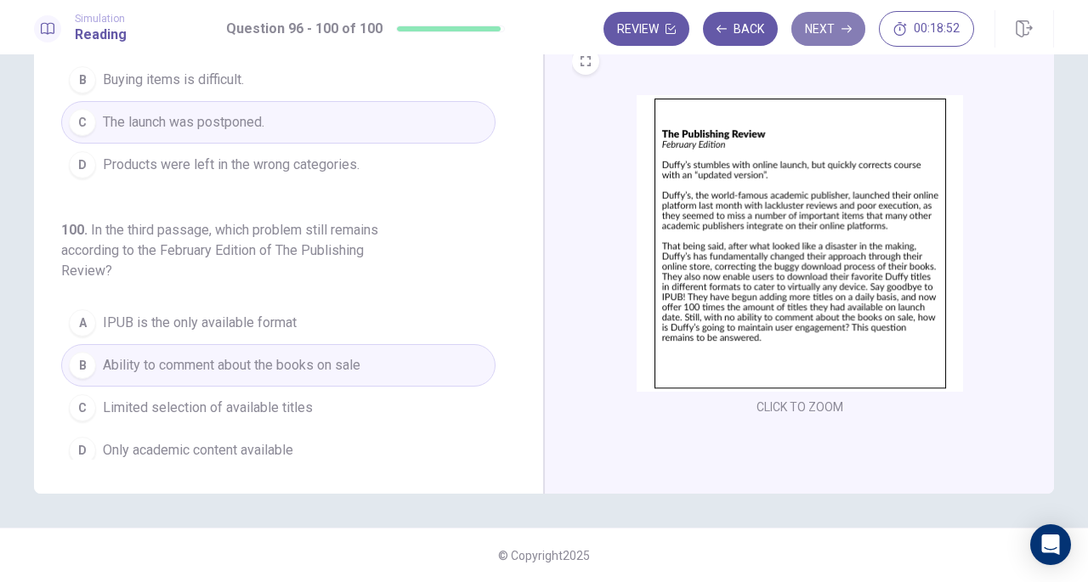
click at [816, 31] on button "Next" at bounding box center [829, 29] width 74 height 34
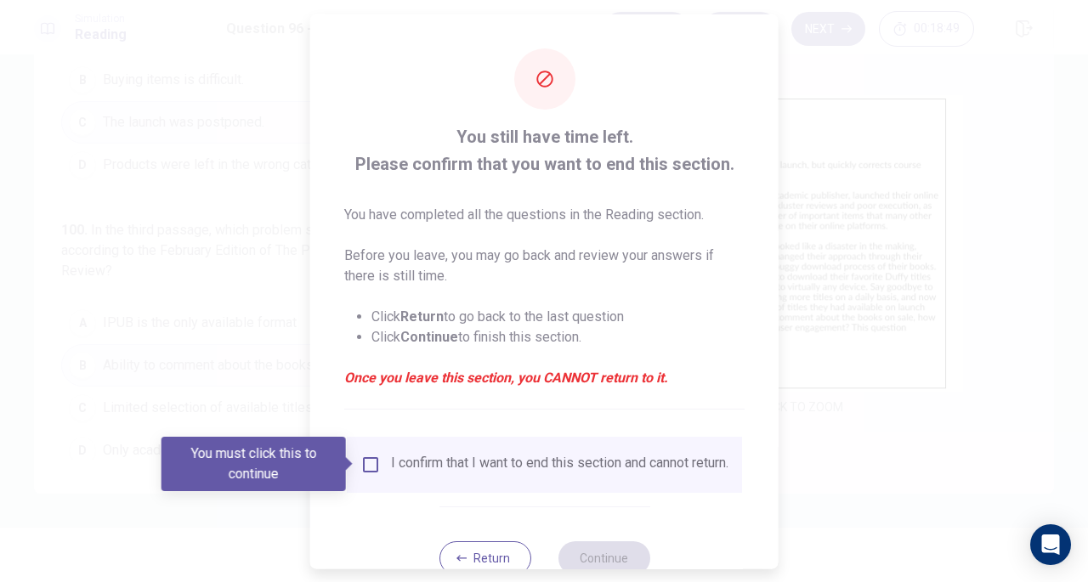
scroll to position [51, 0]
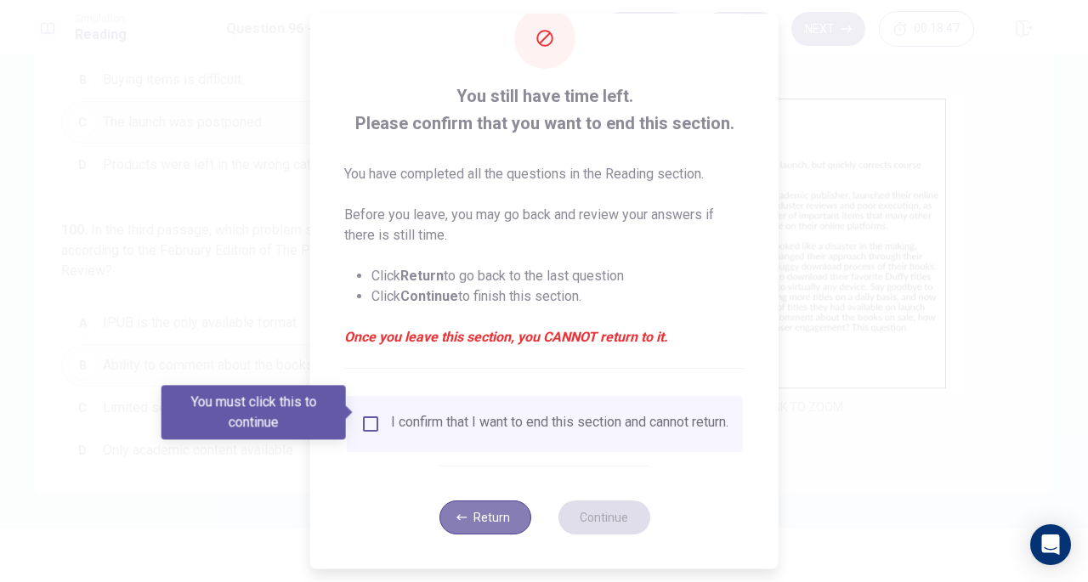
click at [497, 521] on button "Return" at bounding box center [485, 518] width 92 height 34
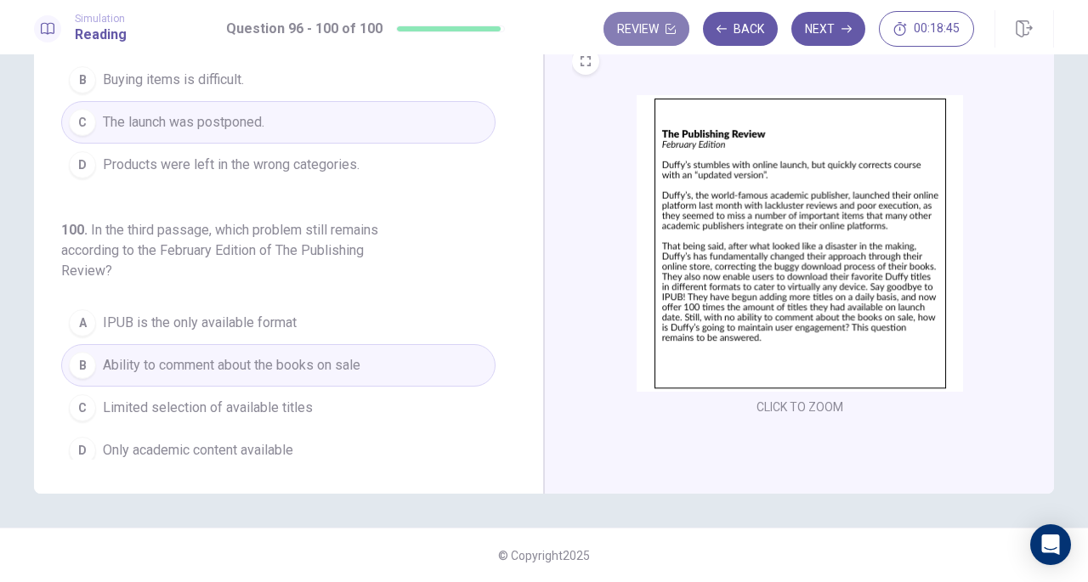
click at [653, 28] on button "Review" at bounding box center [647, 29] width 86 height 34
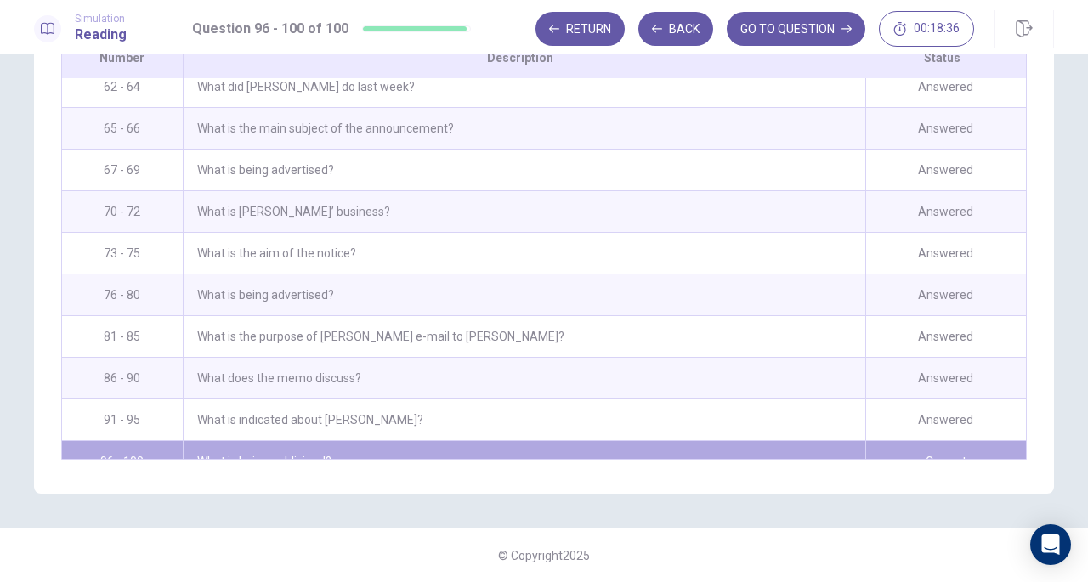
scroll to position [1668, 0]
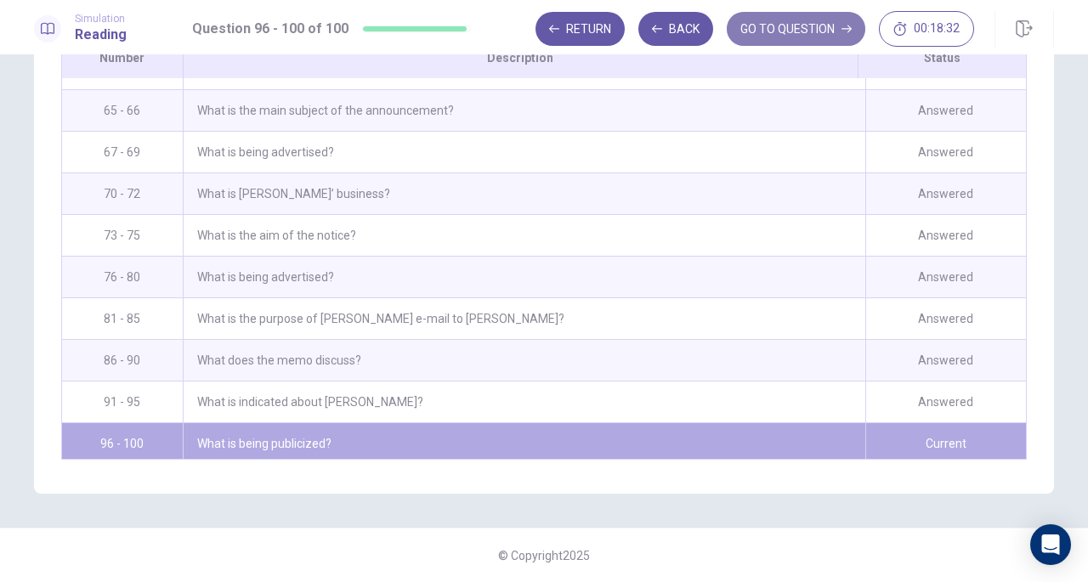
click at [794, 28] on button "GO TO QUESTION" at bounding box center [796, 29] width 139 height 34
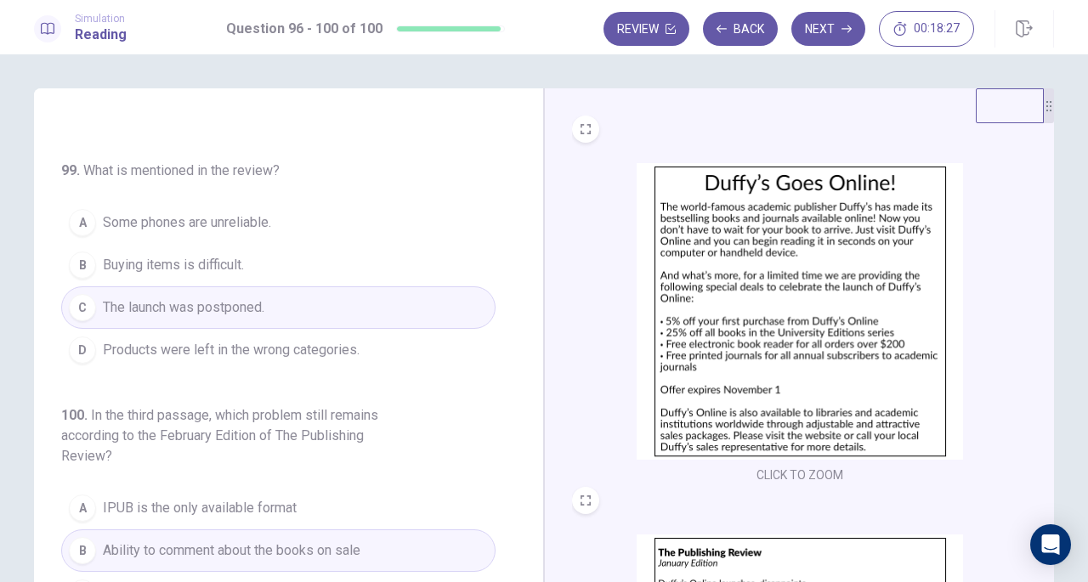
scroll to position [185, 0]
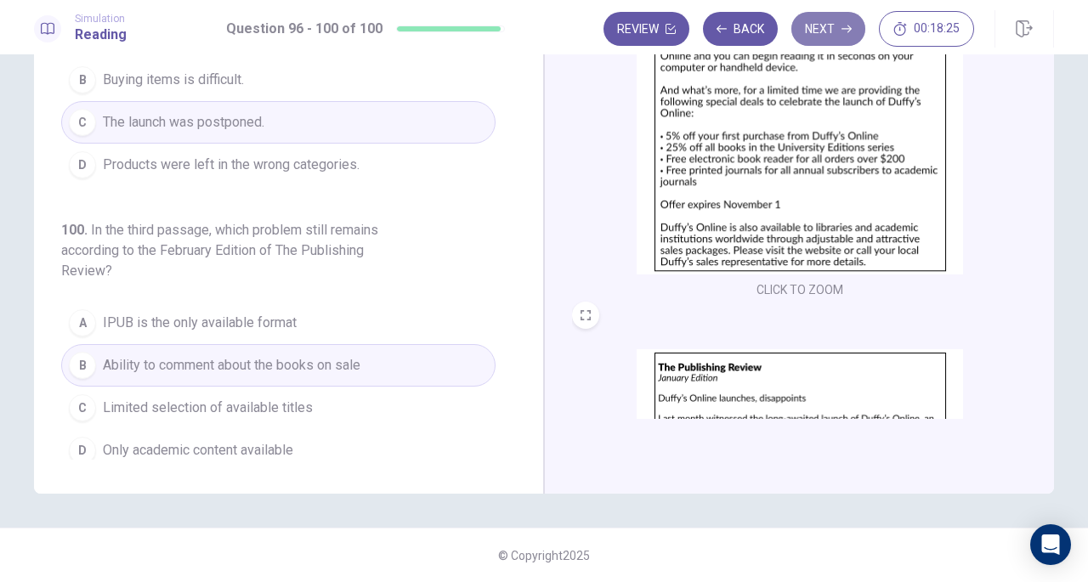
click at [810, 33] on button "Next" at bounding box center [829, 29] width 74 height 34
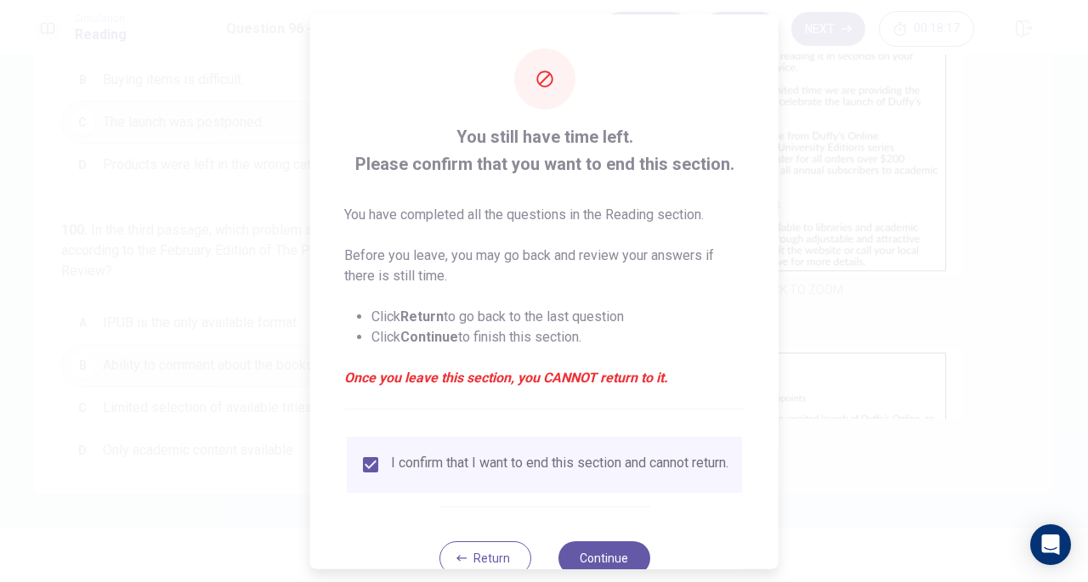
scroll to position [51, 0]
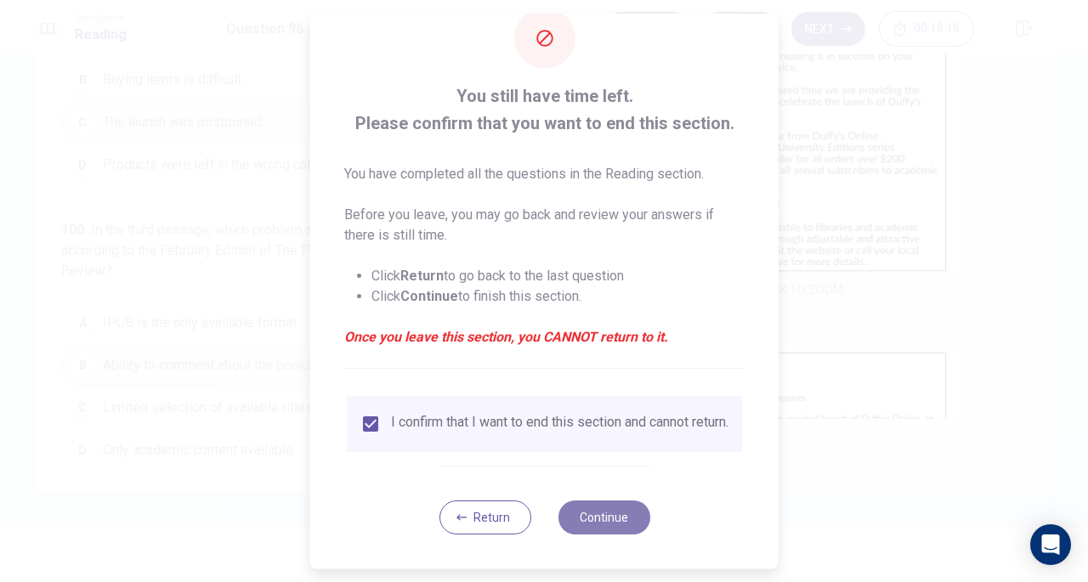
click at [595, 520] on button "Continue" at bounding box center [604, 518] width 92 height 34
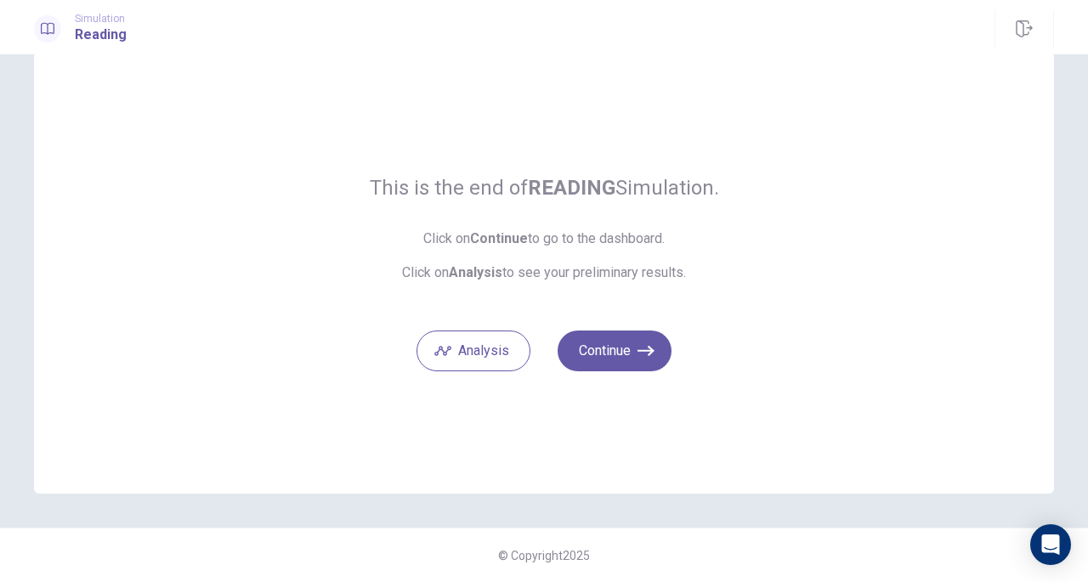
scroll to position [36, 0]
click at [651, 360] on button "Continue" at bounding box center [615, 352] width 114 height 41
